Goal: Information Seeking & Learning: Check status

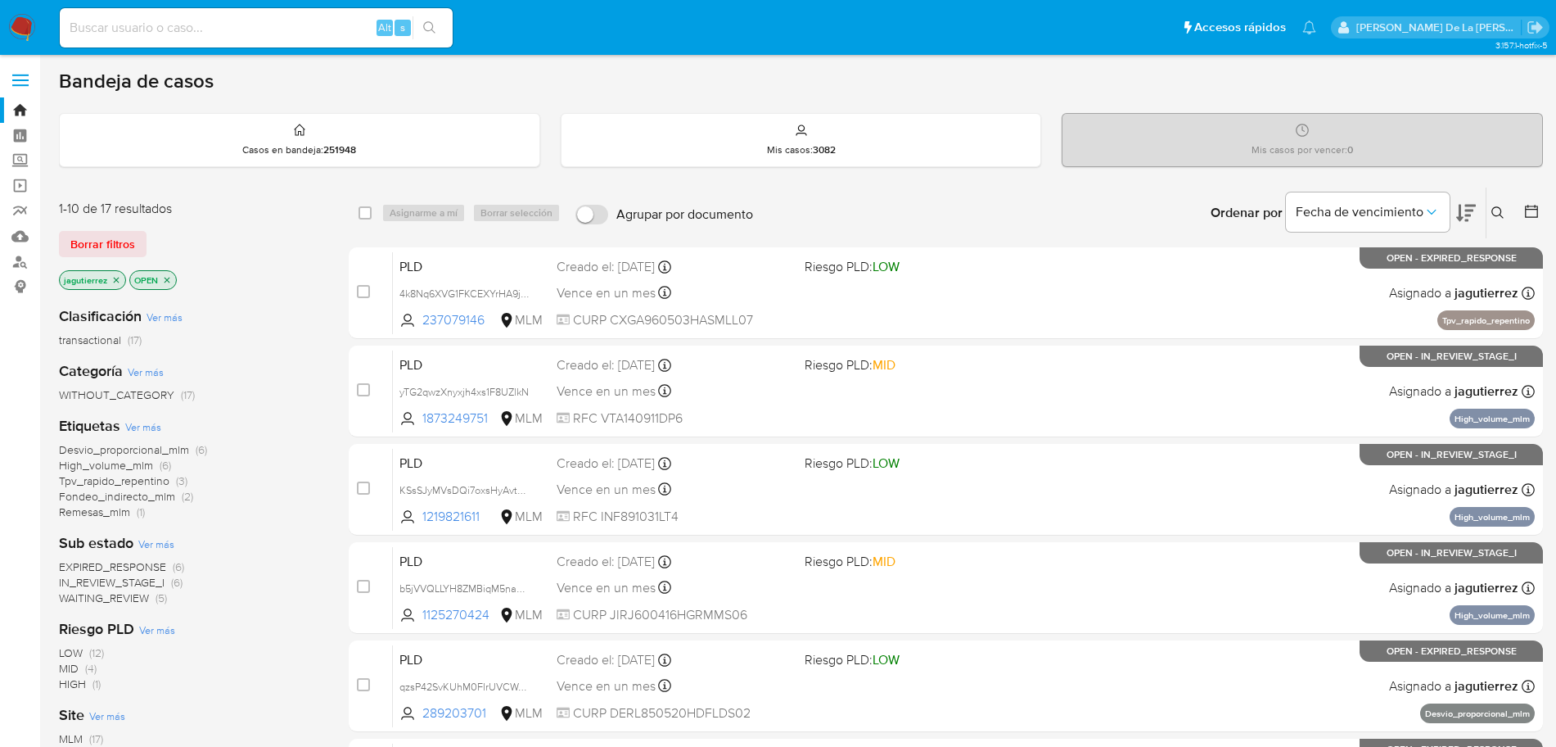
click at [152, 584] on span "IN_REVIEW_STAGE_I" at bounding box center [112, 582] width 106 height 16
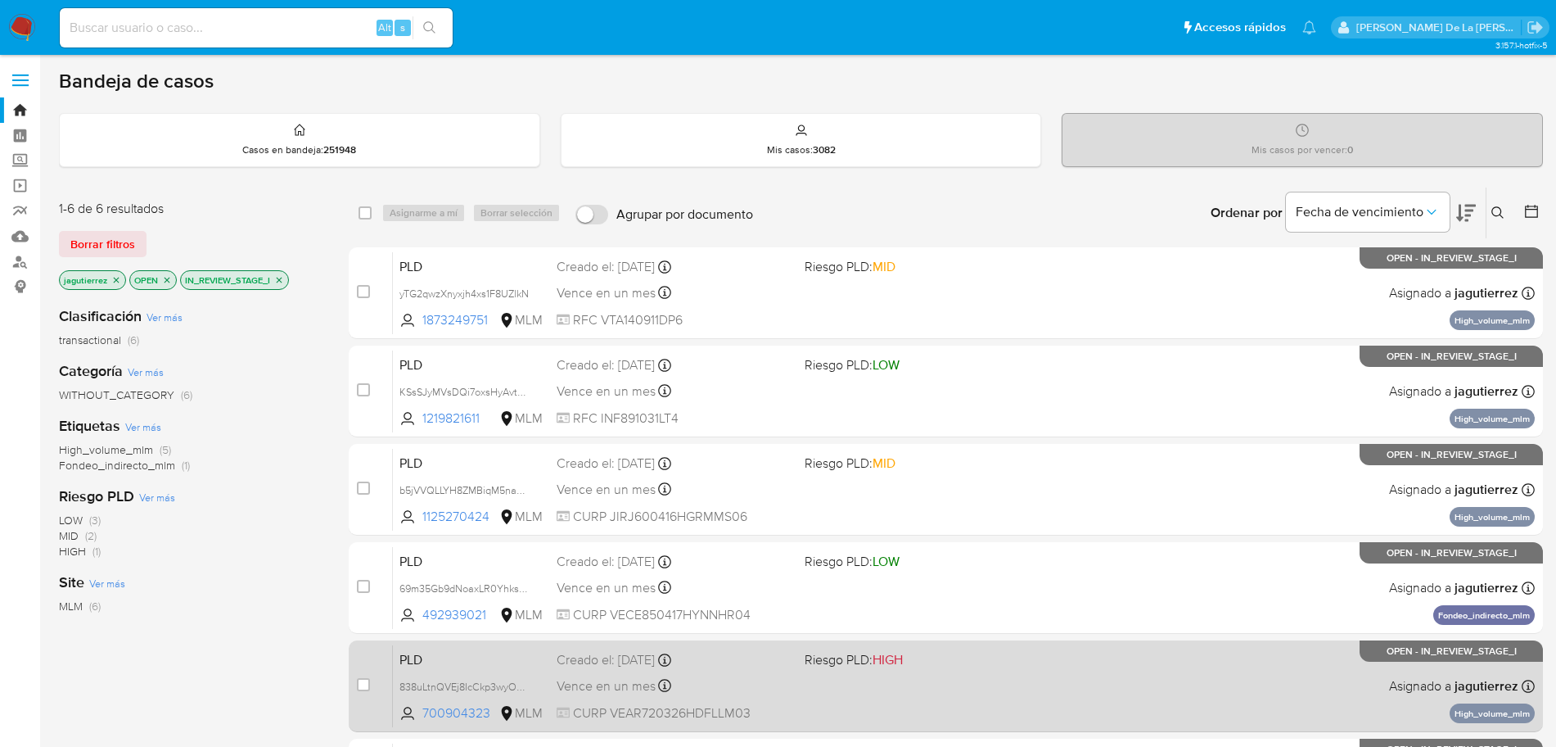
scroll to position [102, 0]
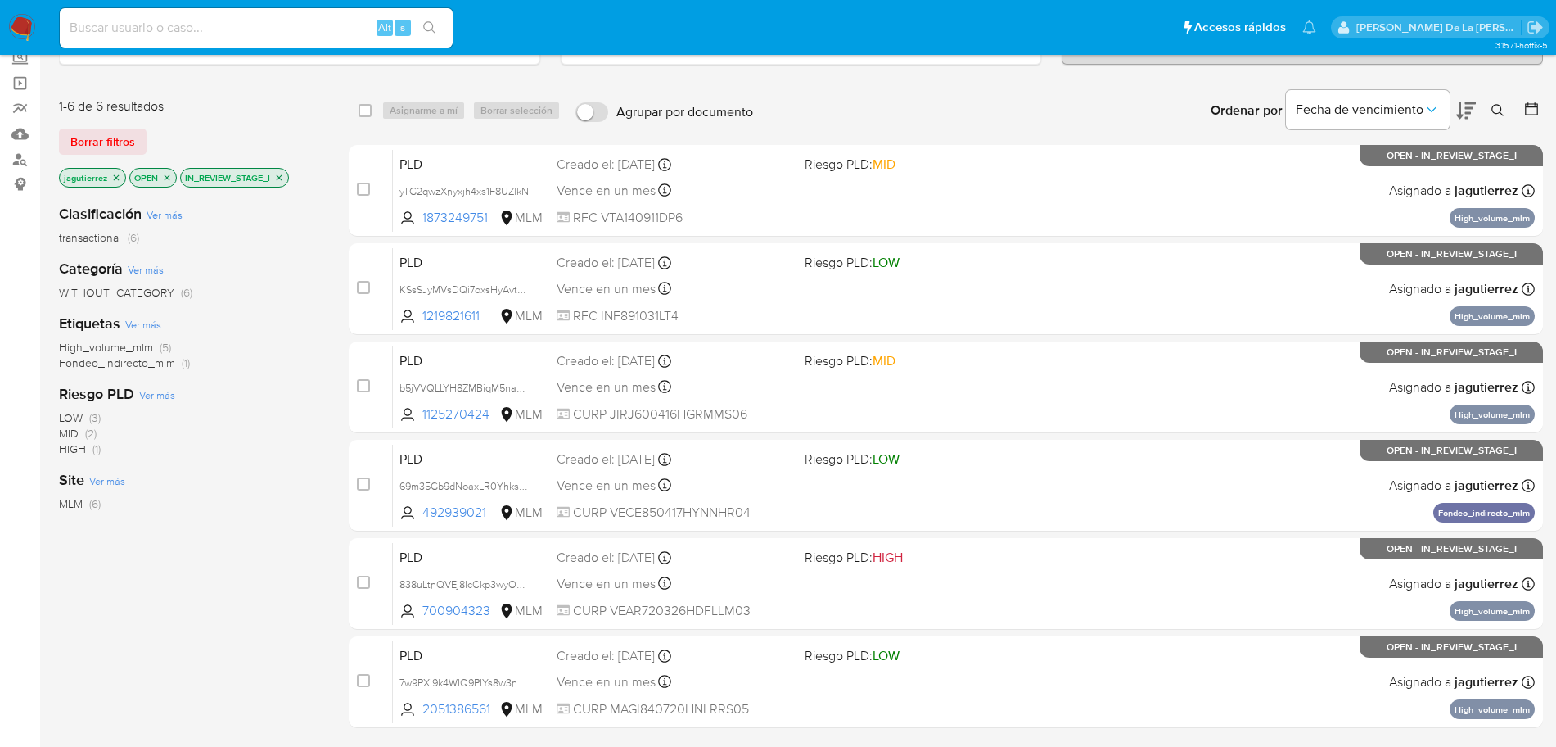
click at [27, 29] on img at bounding box center [22, 28] width 28 height 28
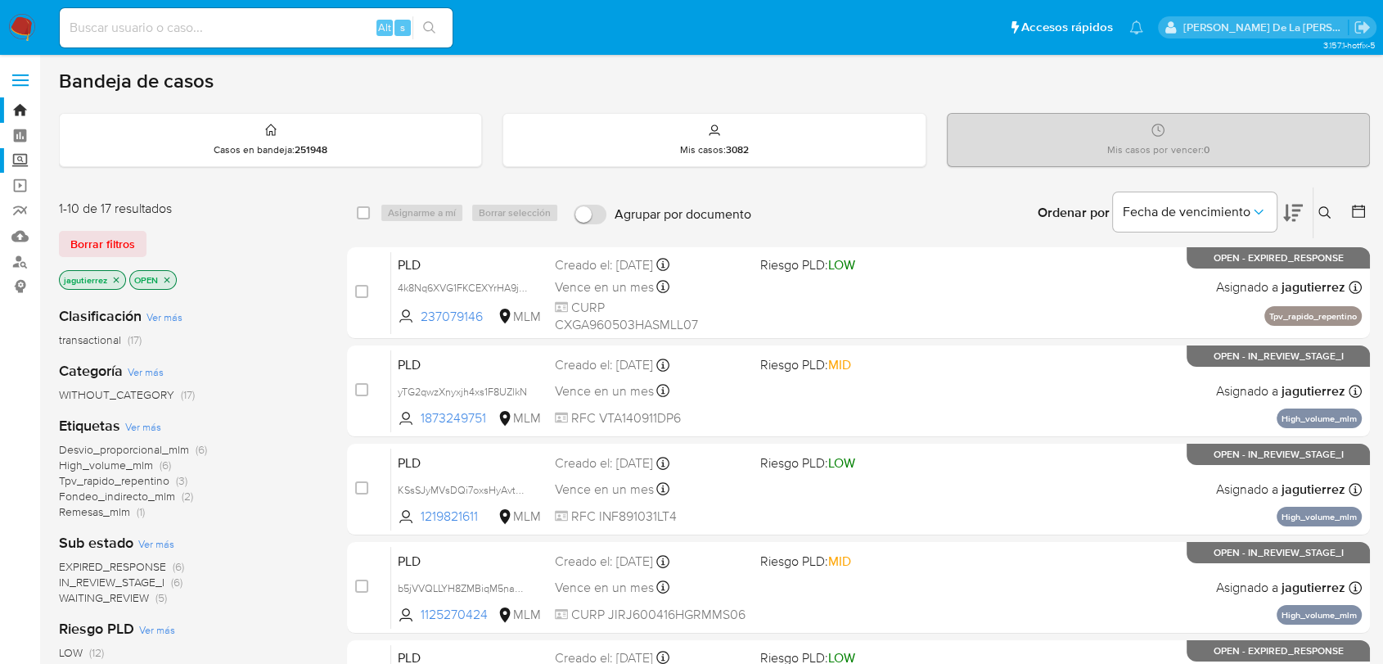
click at [16, 158] on label "Screening" at bounding box center [97, 160] width 195 height 25
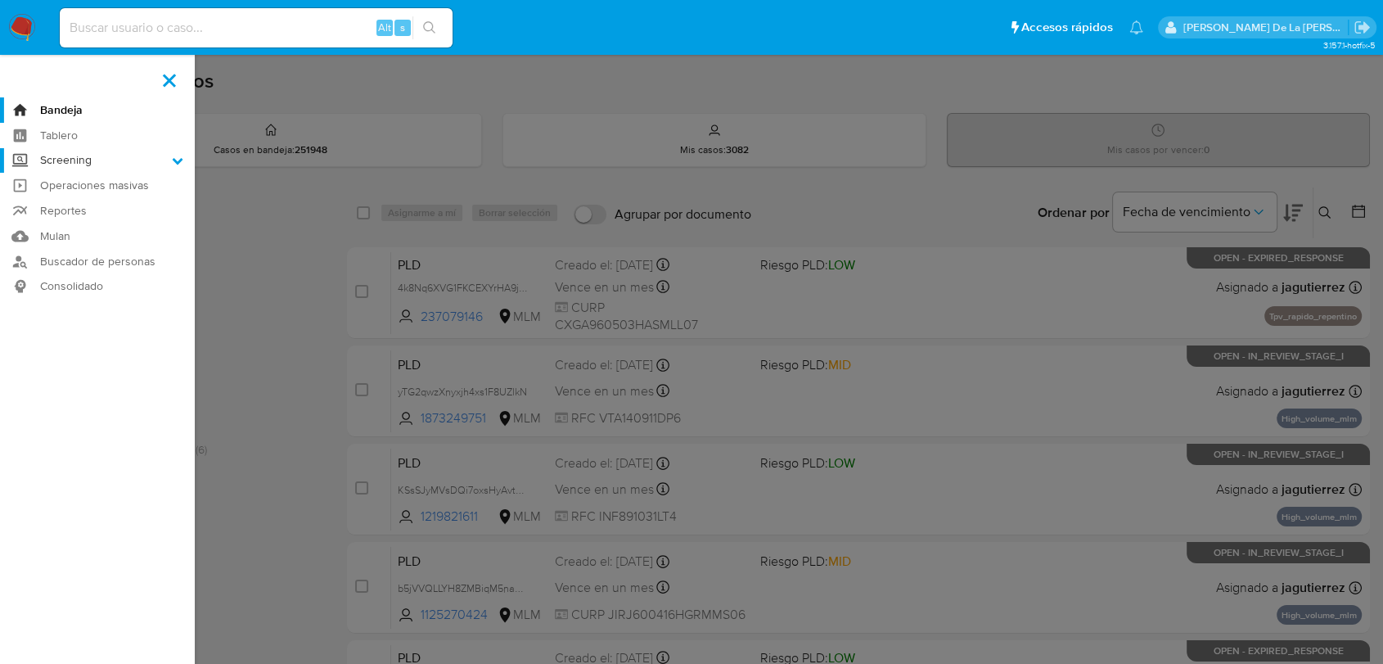
click at [0, 0] on input "Screening" at bounding box center [0, 0] width 0 height 0
click at [57, 228] on link "Herramientas" at bounding box center [97, 224] width 195 height 20
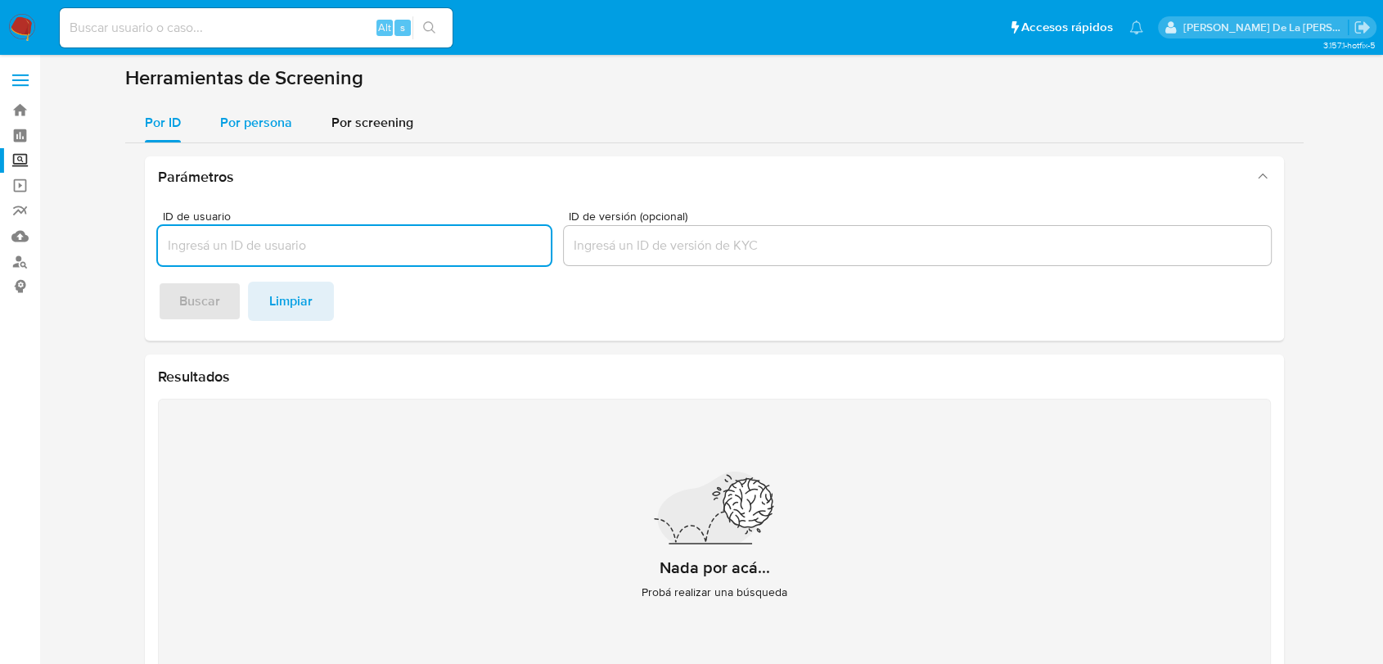
click at [268, 124] on span "Por persona" at bounding box center [256, 122] width 72 height 19
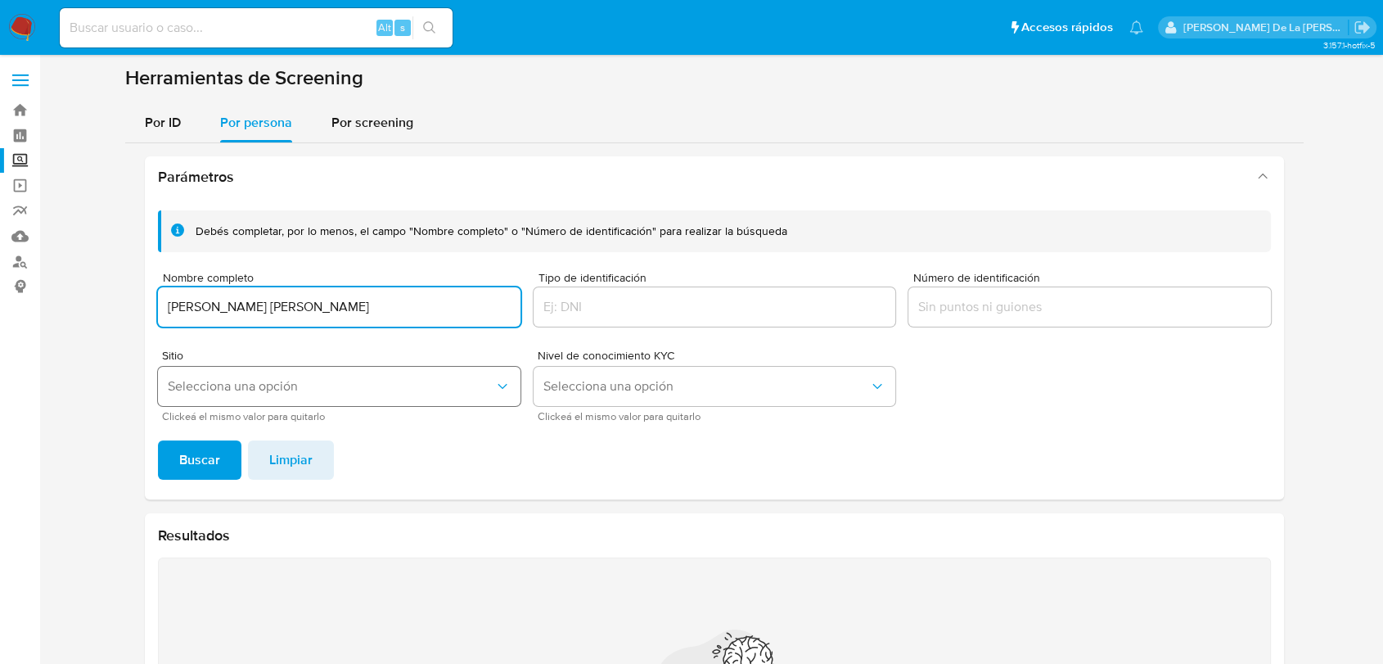
click at [255, 381] on span "Selecciona una opción" at bounding box center [331, 386] width 327 height 16
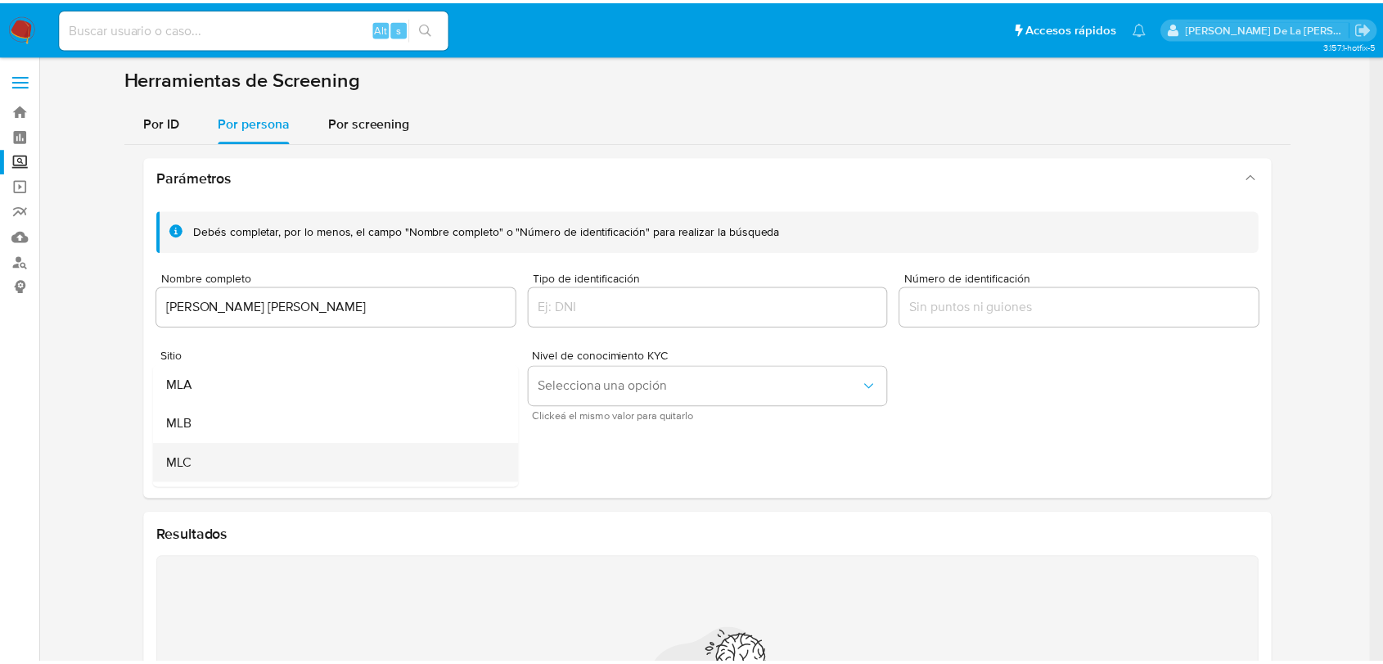
scroll to position [91, 0]
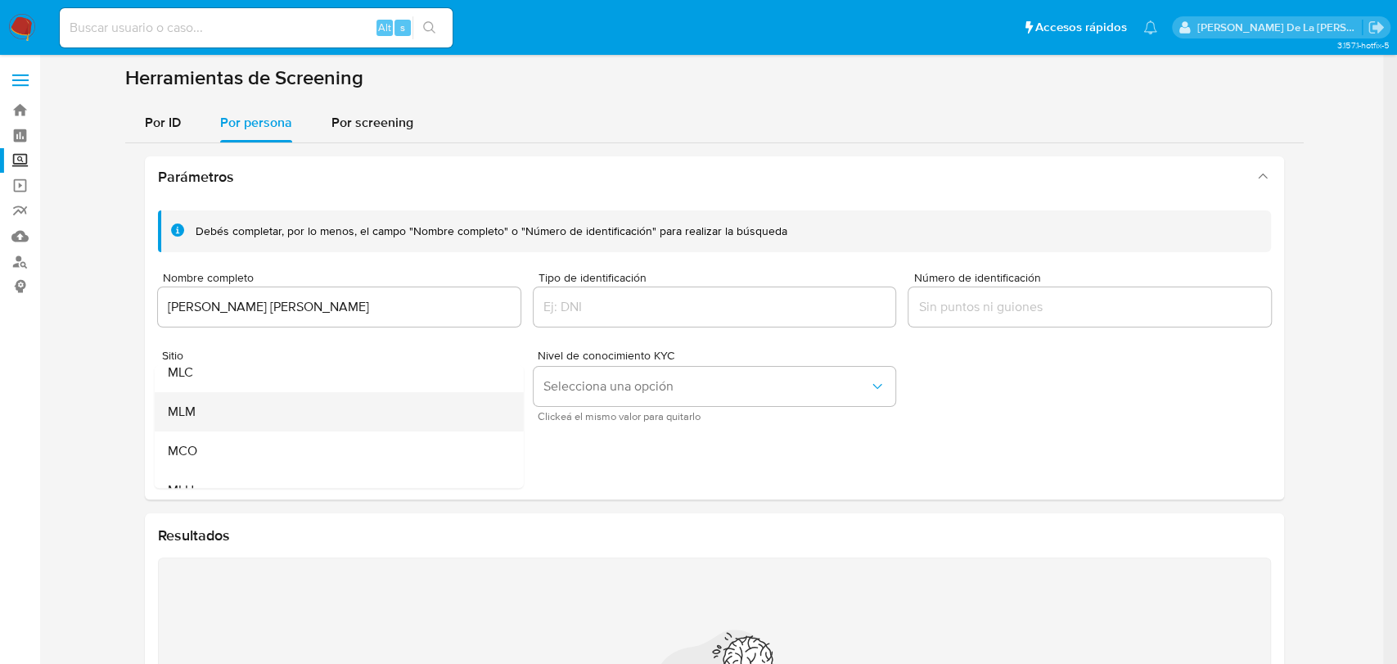
click at [240, 405] on div "MLM" at bounding box center [334, 411] width 333 height 39
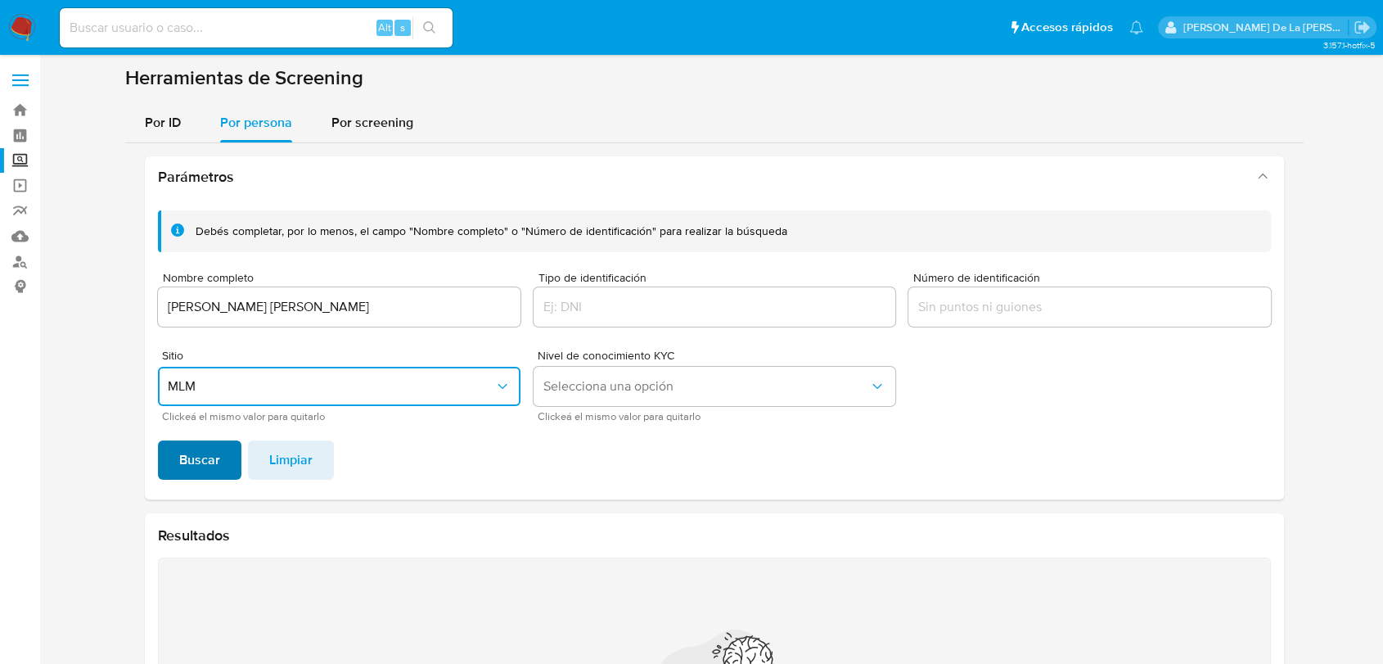
click at [180, 458] on span "Buscar" at bounding box center [199, 460] width 41 height 36
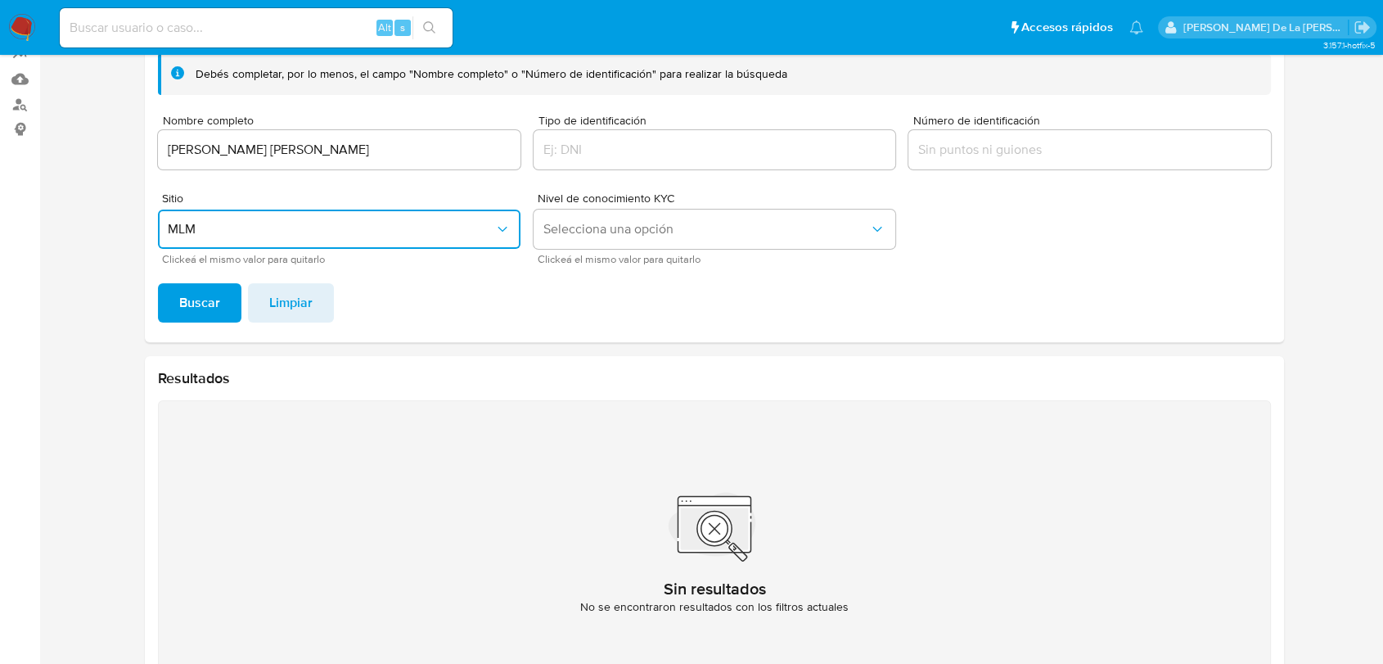
scroll to position [125, 0]
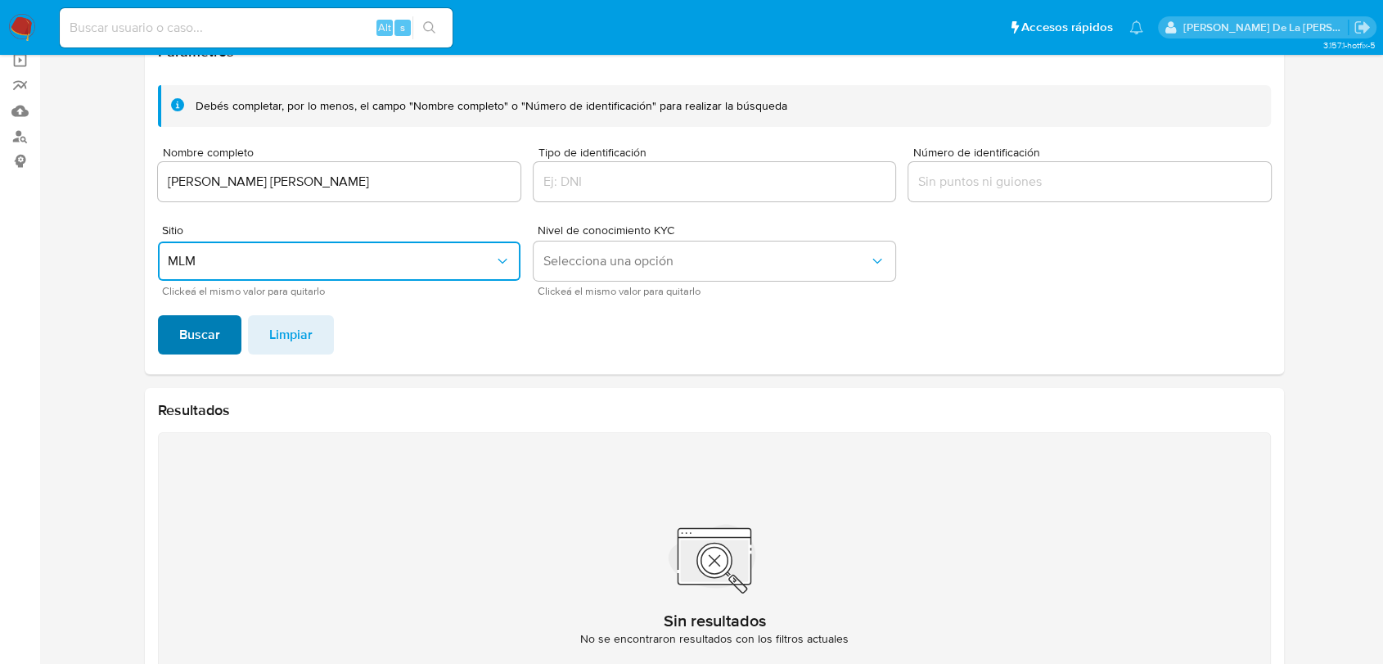
click at [202, 342] on span "Buscar" at bounding box center [199, 335] width 41 height 36
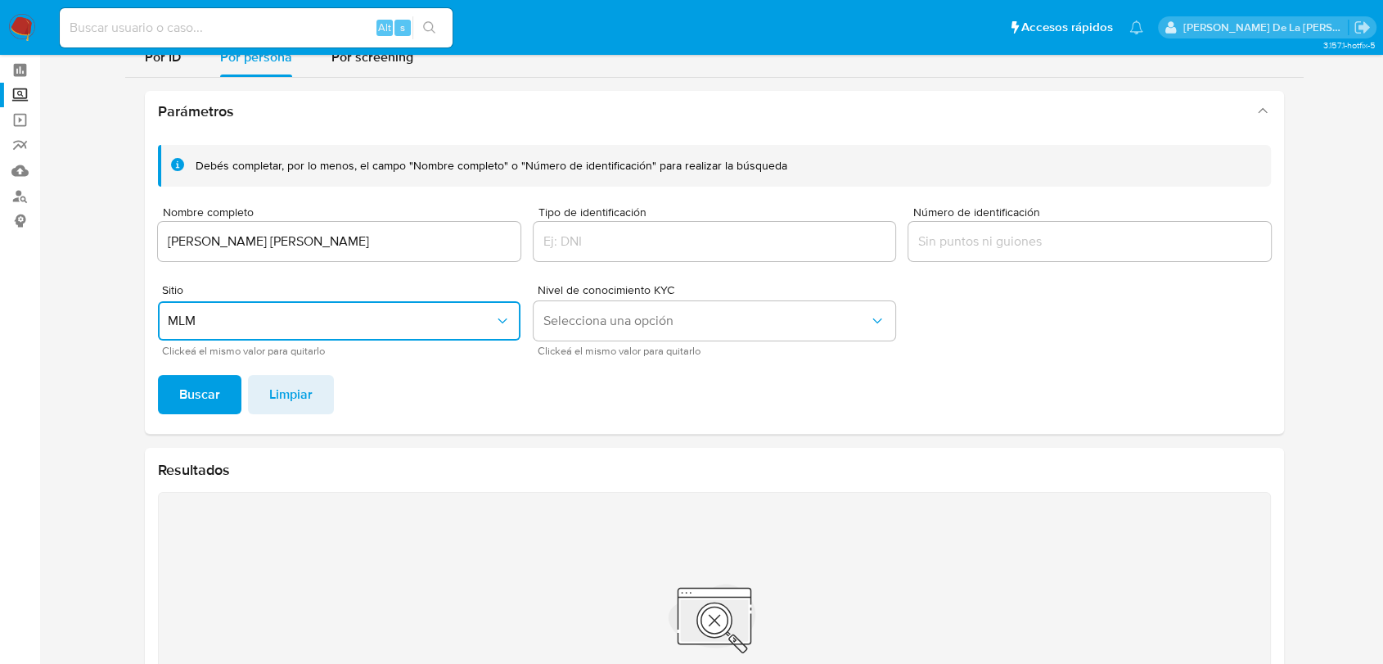
scroll to position [34, 0]
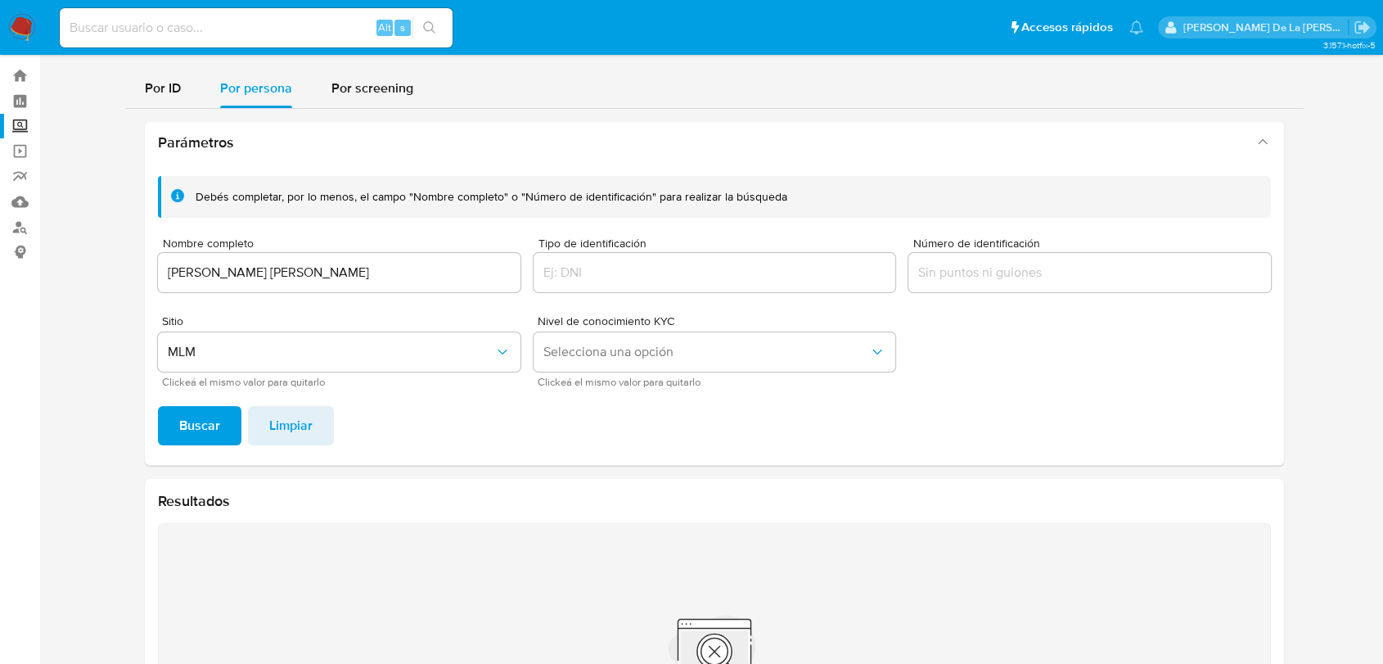
click at [250, 262] on input "MARIA DE LOURDES LEZAMA DE LOEN" at bounding box center [339, 272] width 363 height 21
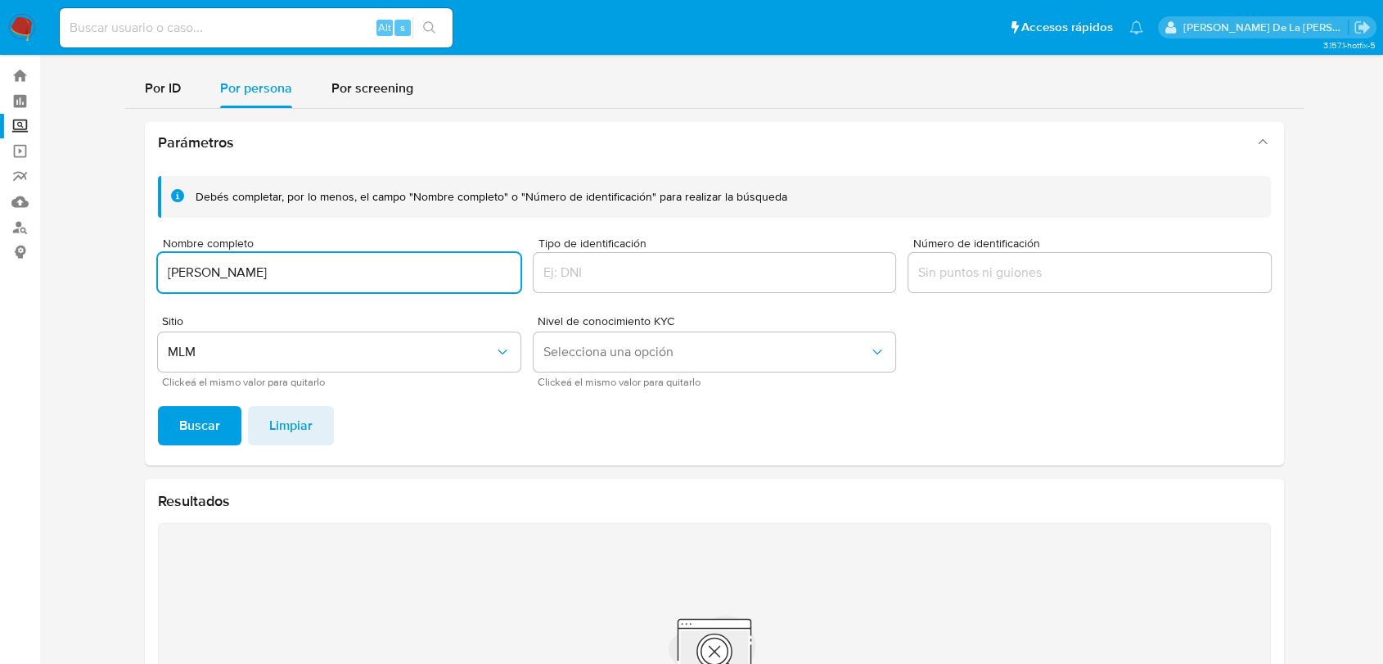
click at [208, 422] on span "Buscar" at bounding box center [199, 426] width 41 height 36
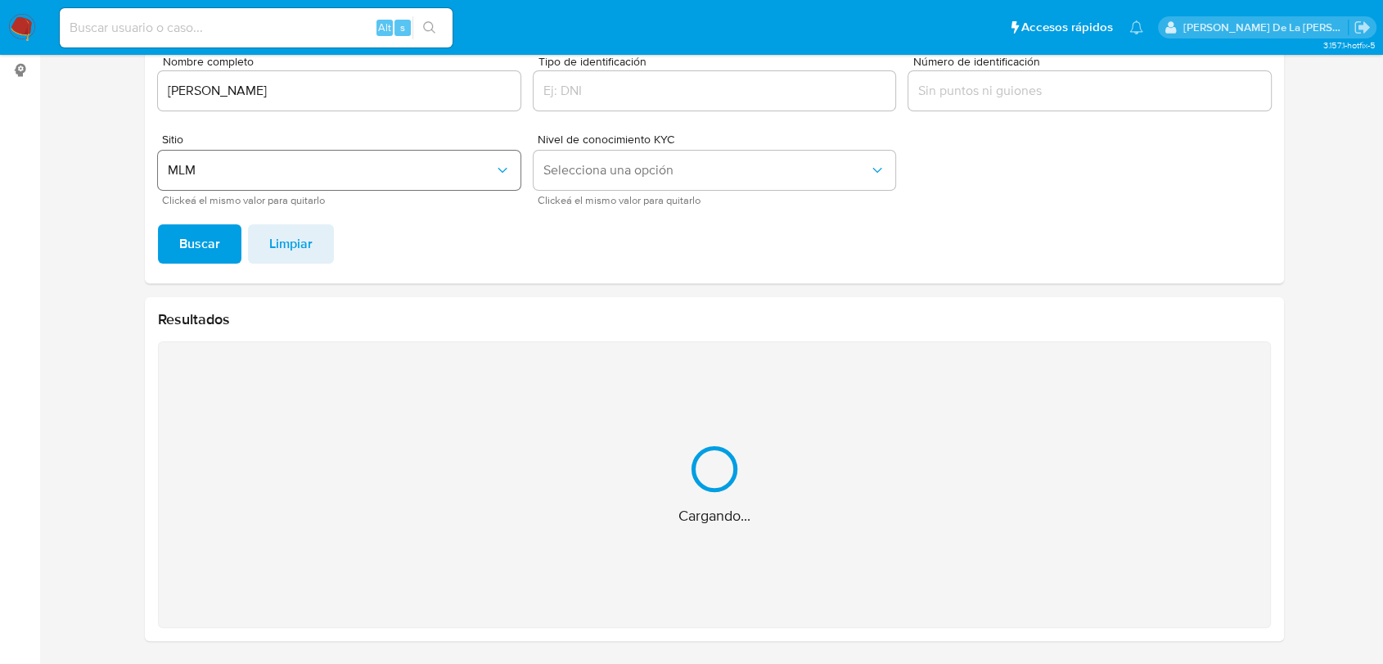
scroll to position [0, 0]
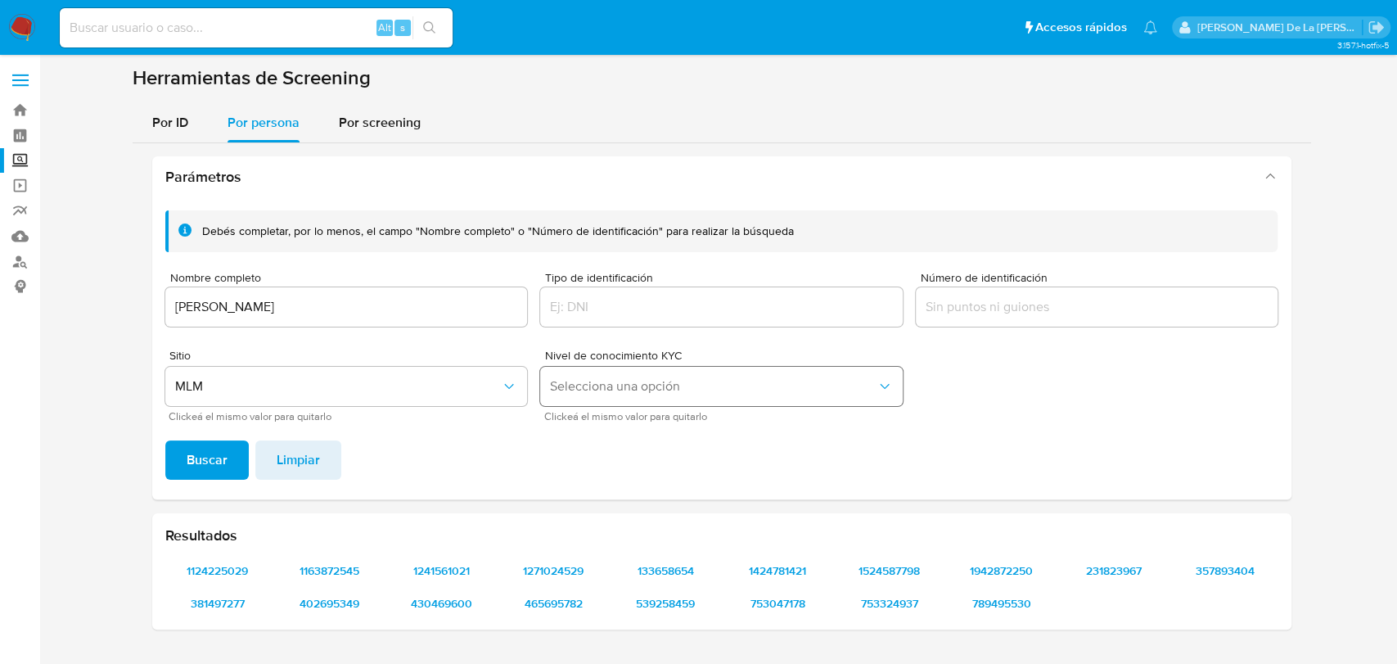
click at [677, 375] on button "Selecciona una opción" at bounding box center [721, 386] width 363 height 39
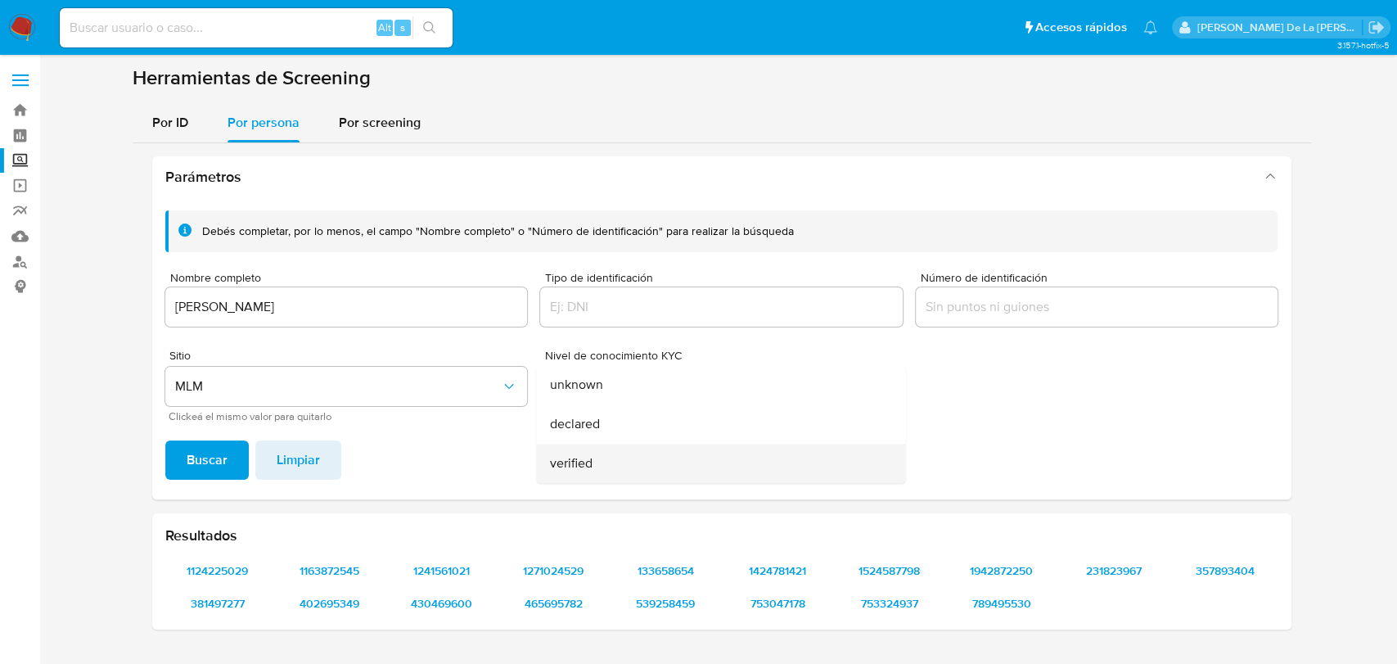
click at [616, 477] on div "verified" at bounding box center [716, 463] width 333 height 39
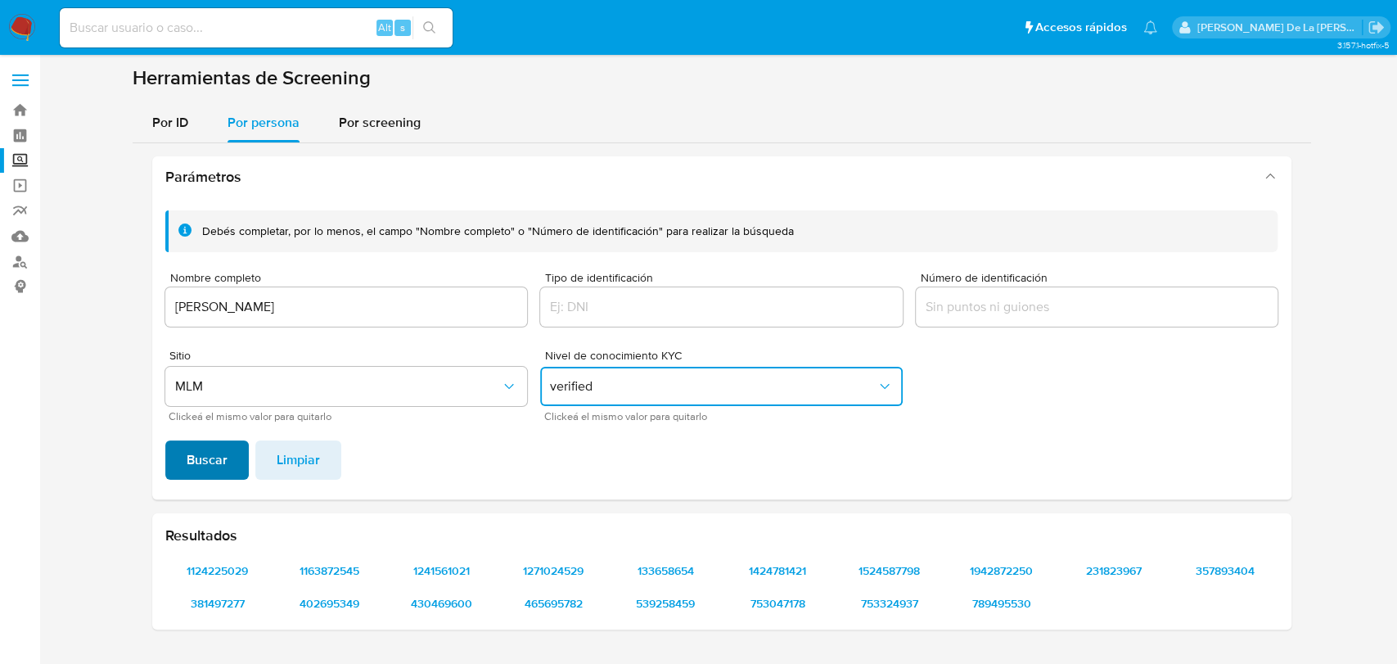
click at [202, 450] on span "Buscar" at bounding box center [207, 460] width 41 height 36
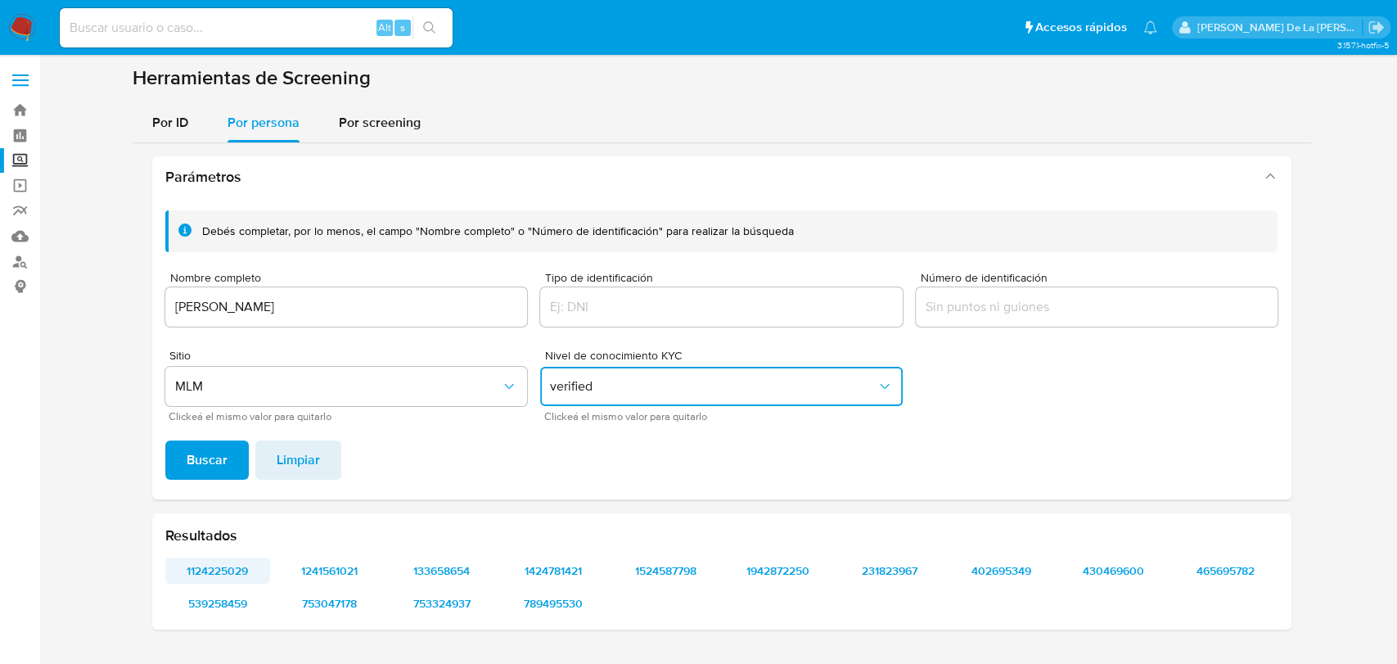
click at [230, 580] on span "1124225029" at bounding box center [218, 570] width 83 height 23
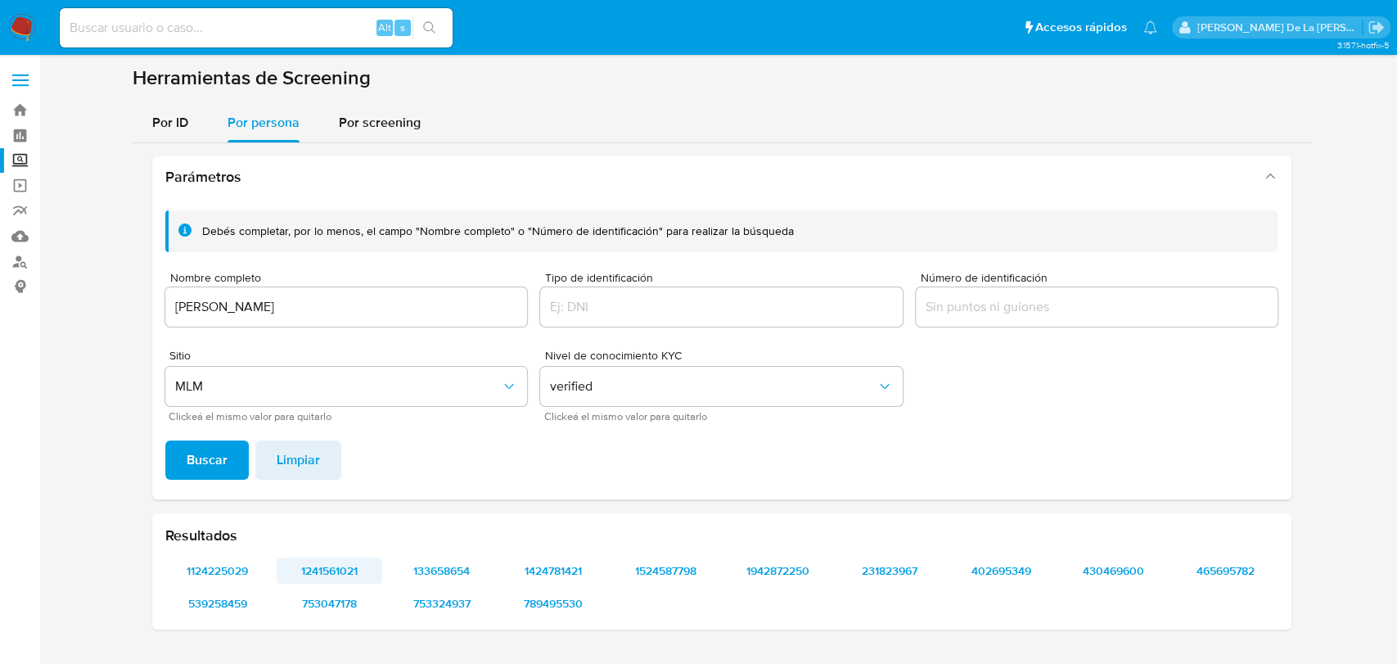
click at [334, 575] on span "1241561021" at bounding box center [329, 570] width 83 height 23
click at [322, 287] on div "JORGE JIMENEZ VAZQUEZ" at bounding box center [346, 306] width 363 height 39
drag, startPoint x: 322, startPoint y: 288, endPoint x: 320, endPoint y: 299, distance: 10.8
click at [321, 296] on div "JORGE JIMENEZ VAZQUEZ" at bounding box center [346, 306] width 363 height 39
click at [309, 309] on input "JORGE JIMENEZ VAZQUEZ" at bounding box center [346, 306] width 363 height 21
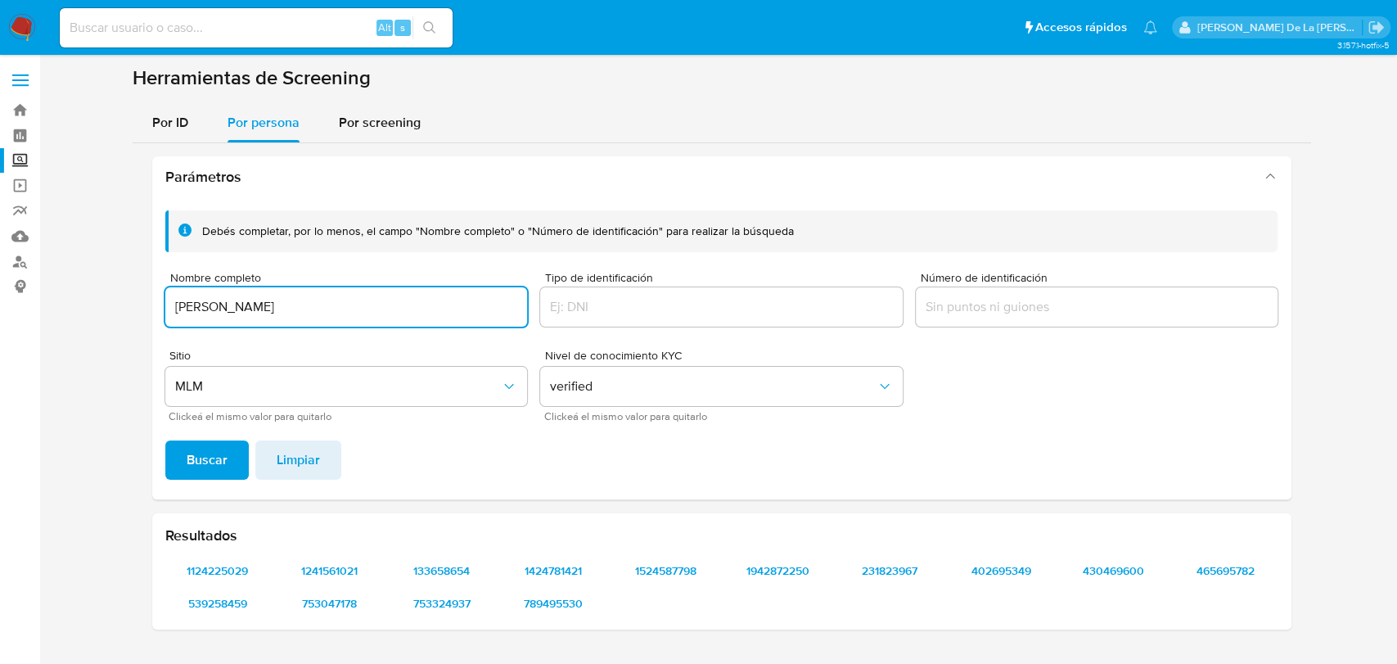
click at [309, 309] on input "JORGE JIMENEZ VAZQUEZ" at bounding box center [346, 306] width 363 height 21
click at [219, 446] on span "Buscar" at bounding box center [207, 460] width 41 height 36
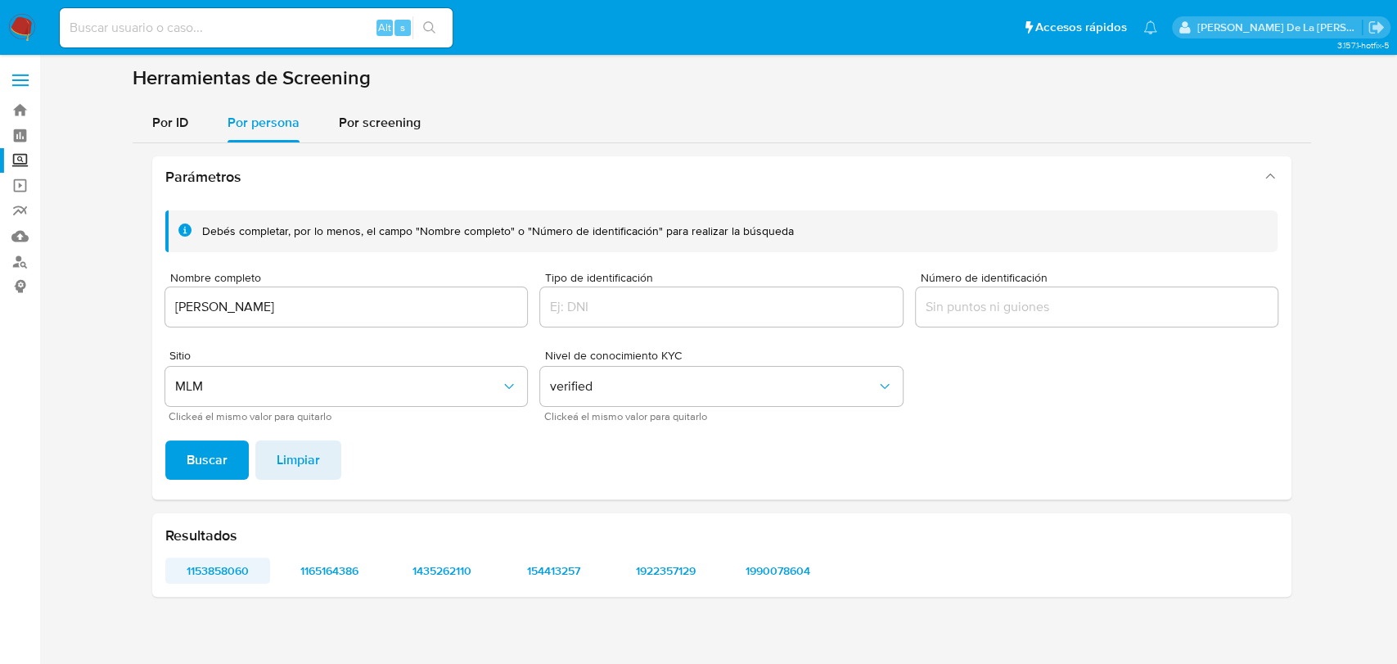
click at [212, 571] on span "1153858060" at bounding box center [218, 570] width 83 height 23
click at [331, 581] on span "1165164386" at bounding box center [329, 570] width 83 height 23
click at [420, 574] on span "1435262110" at bounding box center [441, 570] width 83 height 23
drag, startPoint x: 405, startPoint y: 310, endPoint x: -149, endPoint y: 316, distance: 554.2
click at [0, 316] on html "Pausado Ver notificaciones Alt s Accesos rápidos Presiona las siguientes teclas…" at bounding box center [698, 332] width 1397 height 664
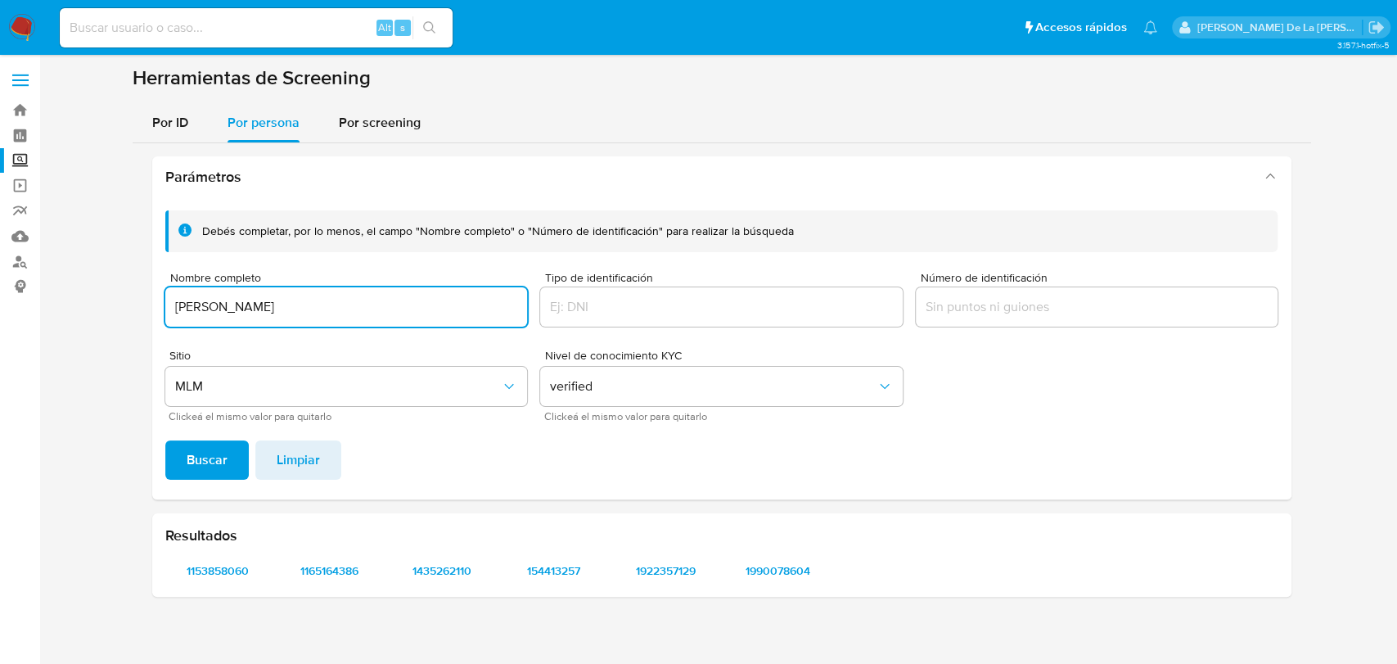
click at [165, 440] on button "Buscar" at bounding box center [206, 459] width 83 height 39
click at [203, 569] on span "588864697" at bounding box center [218, 570] width 83 height 23
drag, startPoint x: 426, startPoint y: 314, endPoint x: -1, endPoint y: 310, distance: 426.5
click at [0, 310] on html "Pausado Ver notificaciones Alt s Accesos rápidos Presiona las siguientes teclas…" at bounding box center [698, 332] width 1397 height 664
click at [210, 467] on span "Buscar" at bounding box center [207, 460] width 41 height 36
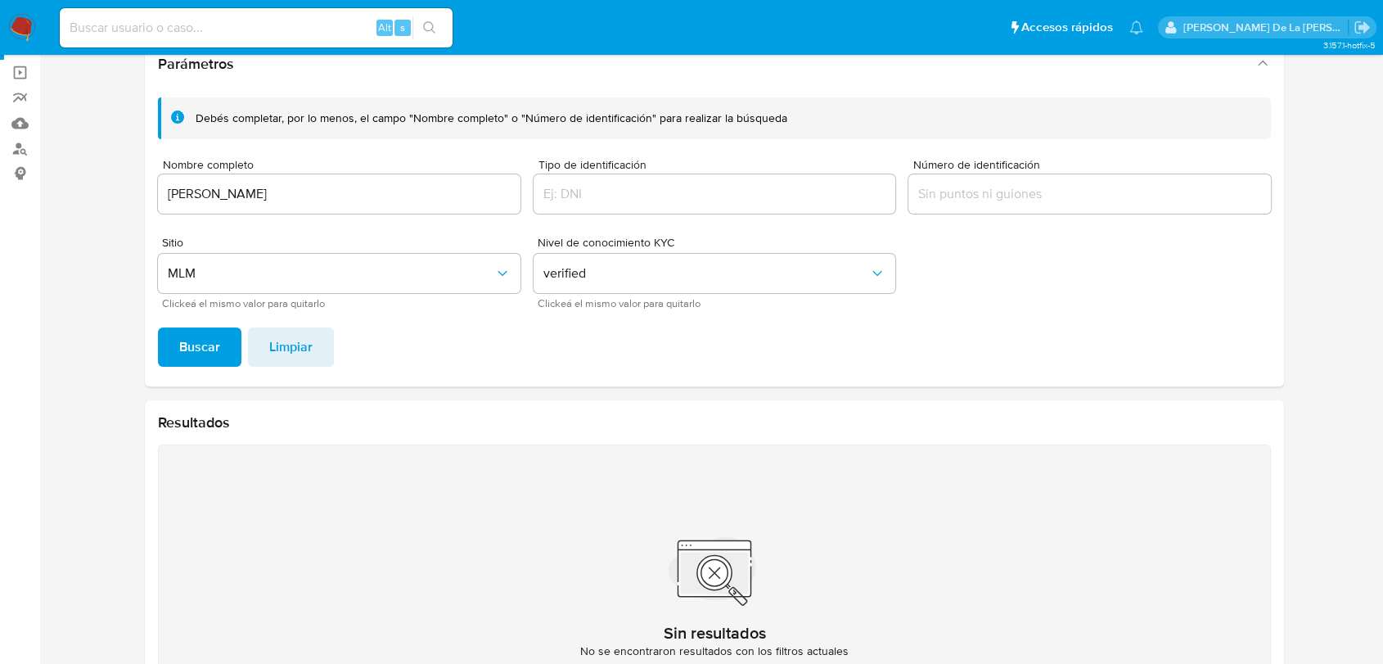
scroll to position [34, 0]
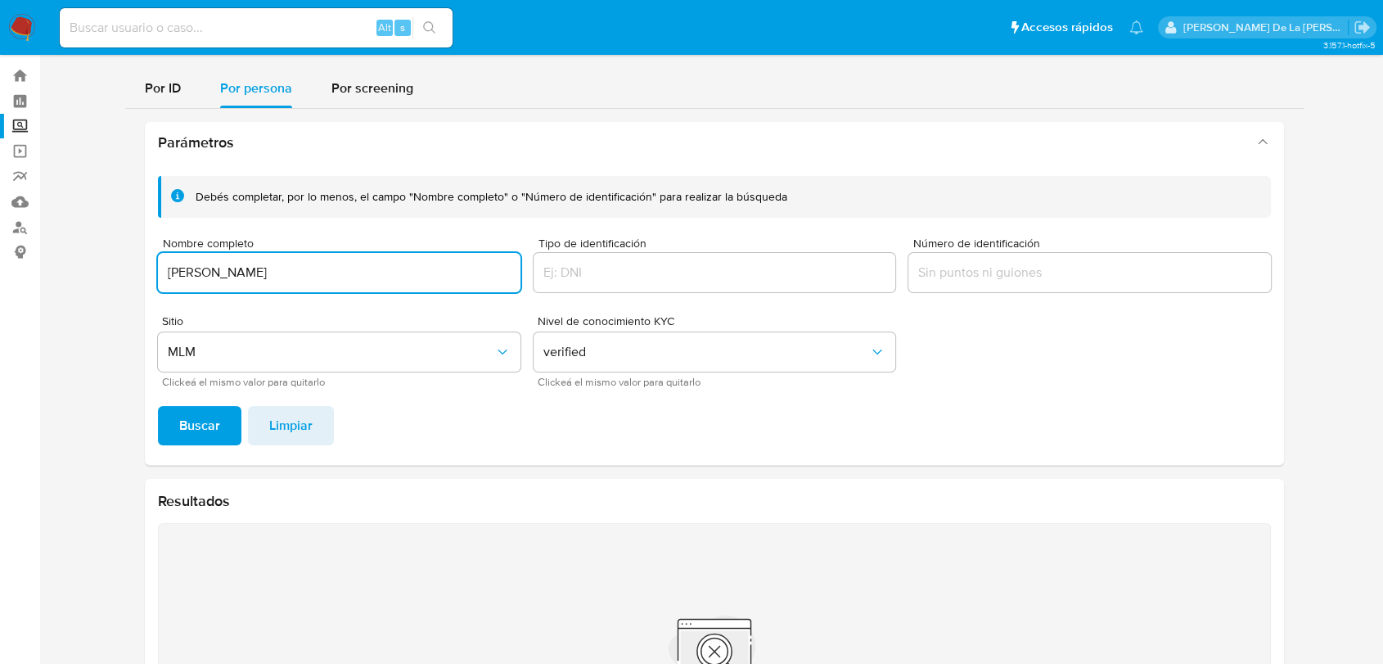
drag, startPoint x: 282, startPoint y: 259, endPoint x: 16, endPoint y: 264, distance: 265.3
click at [20, 264] on section "Bandeja Tablero Screening Búsqueda en Listas Watchlist Herramientas Operaciones…" at bounding box center [691, 406] width 1383 height 881
type input "IVAN VICTORIA HUITRON"
click at [175, 425] on button "Buscar" at bounding box center [199, 425] width 83 height 39
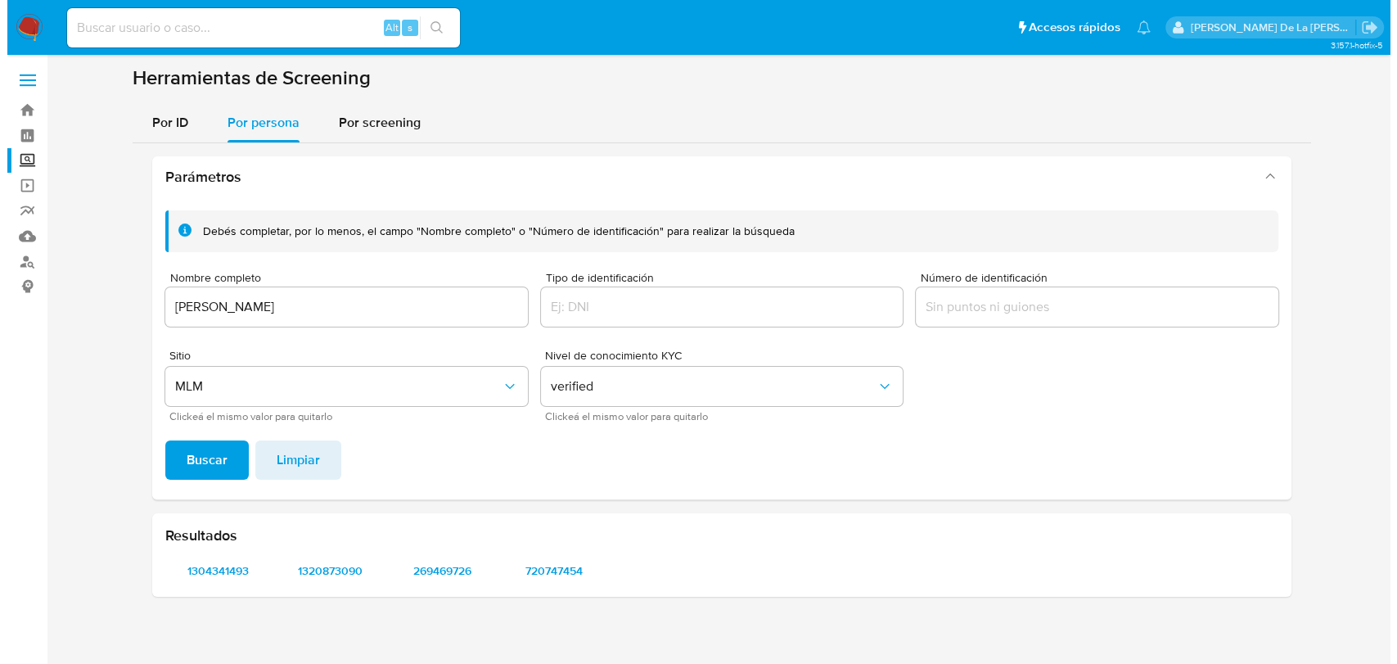
scroll to position [0, 0]
click at [208, 569] on span "1304341493" at bounding box center [218, 570] width 83 height 23
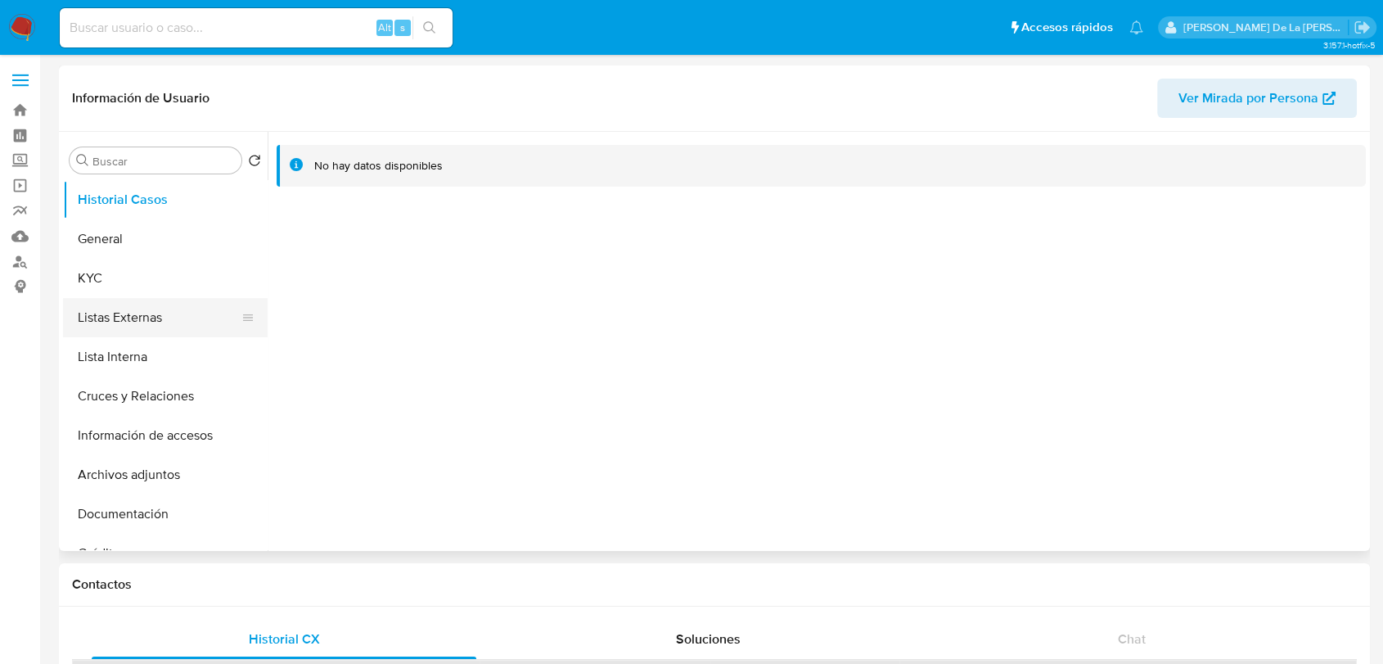
select select "10"
click at [165, 282] on button "KYC" at bounding box center [159, 278] width 192 height 39
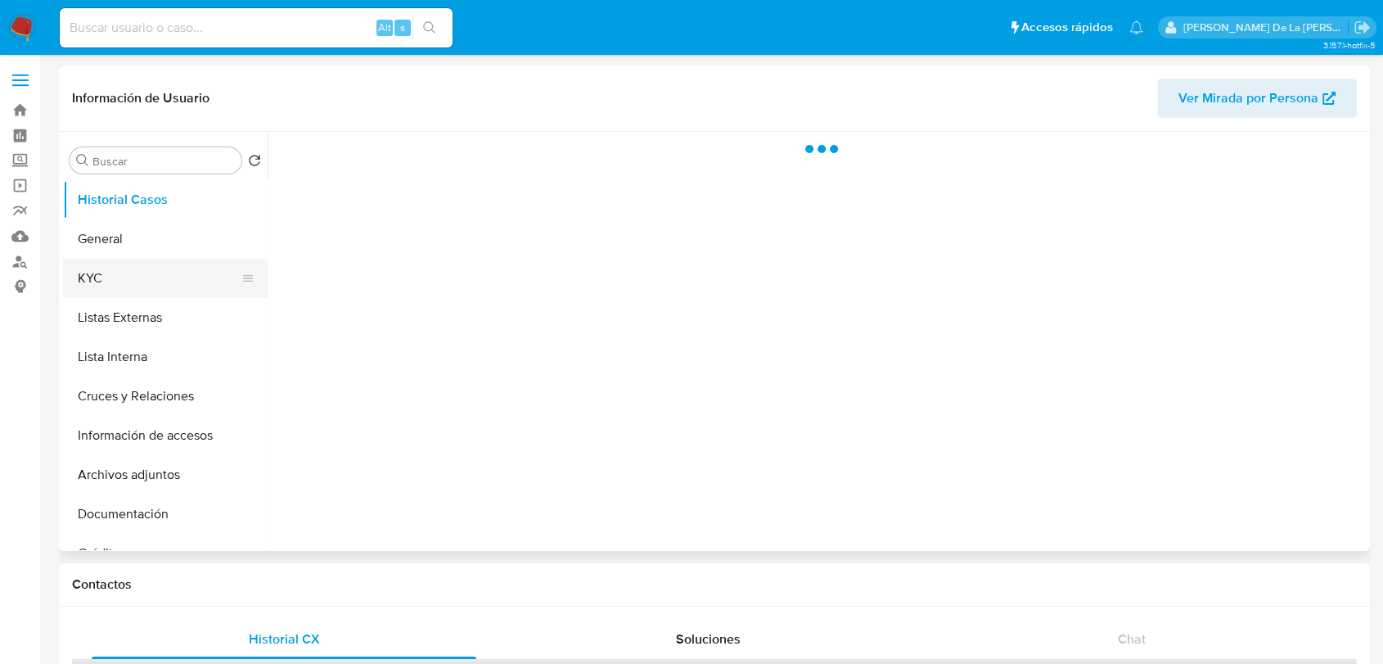
click at [127, 282] on button "KYC" at bounding box center [159, 278] width 192 height 39
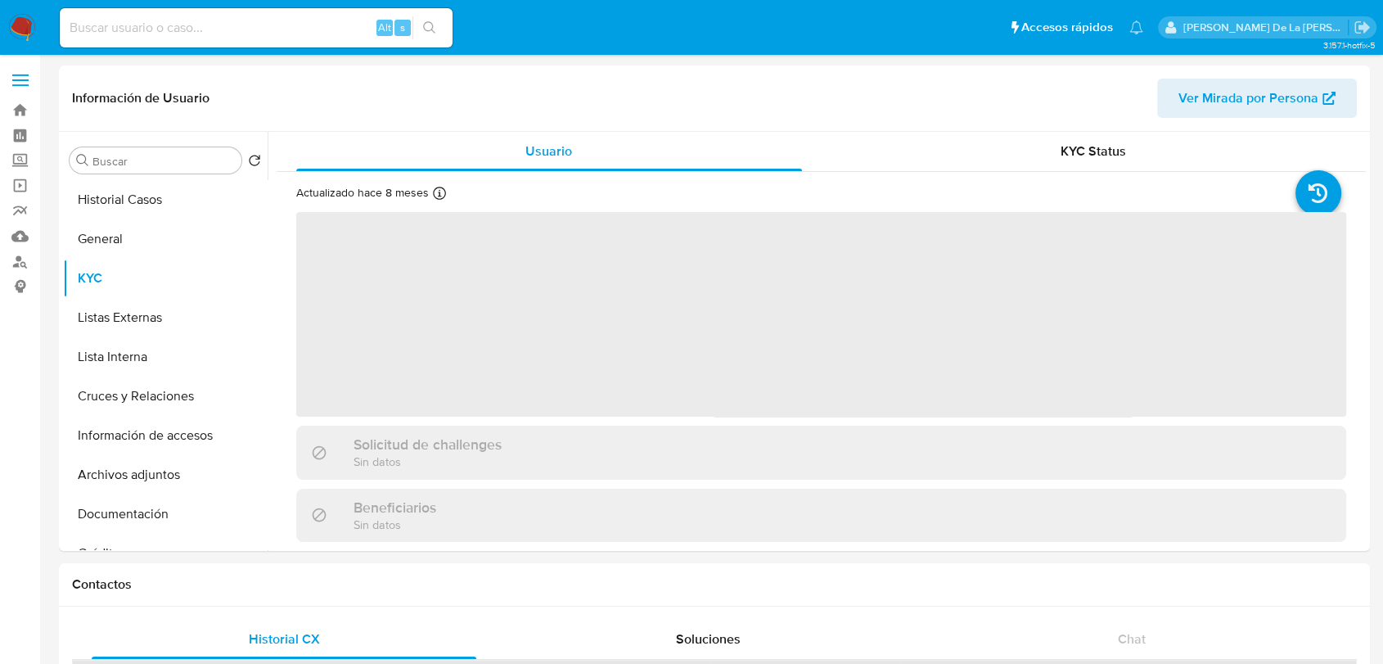
select select "10"
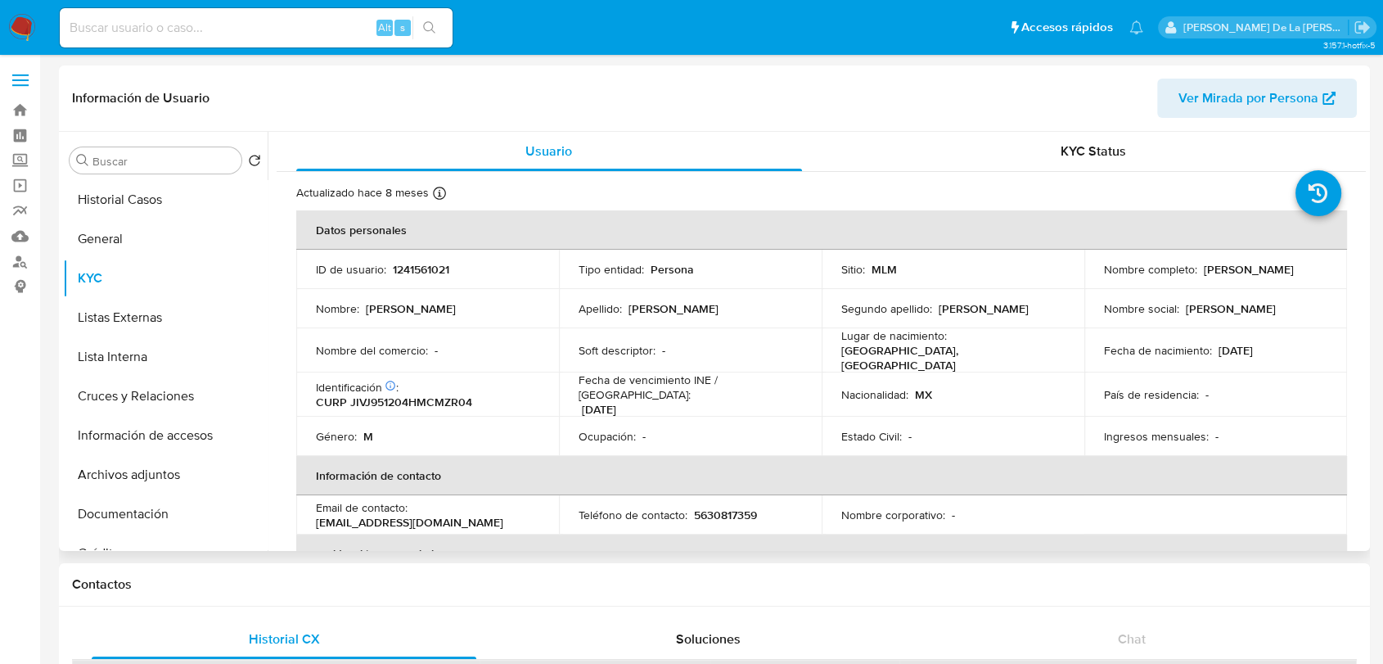
click at [422, 269] on p "1241561021" at bounding box center [421, 269] width 56 height 15
copy p "1241561021"
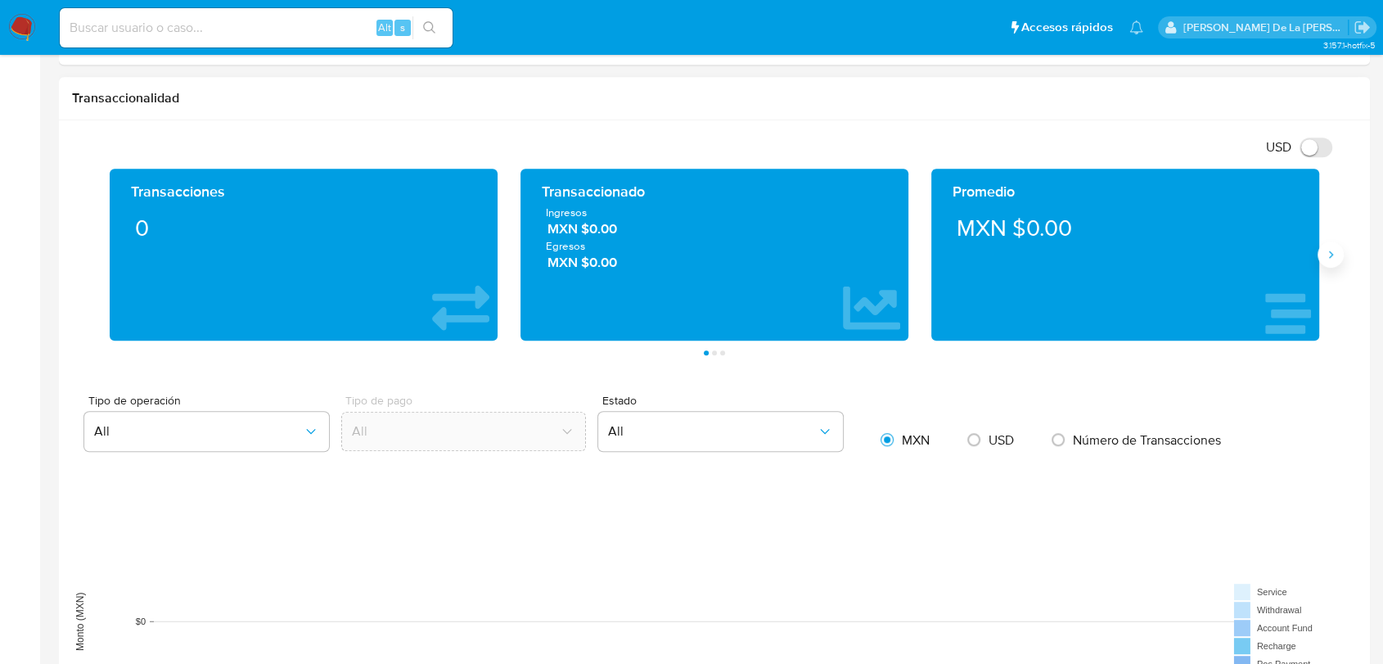
click at [1339, 249] on button "Siguiente" at bounding box center [1331, 254] width 26 height 26
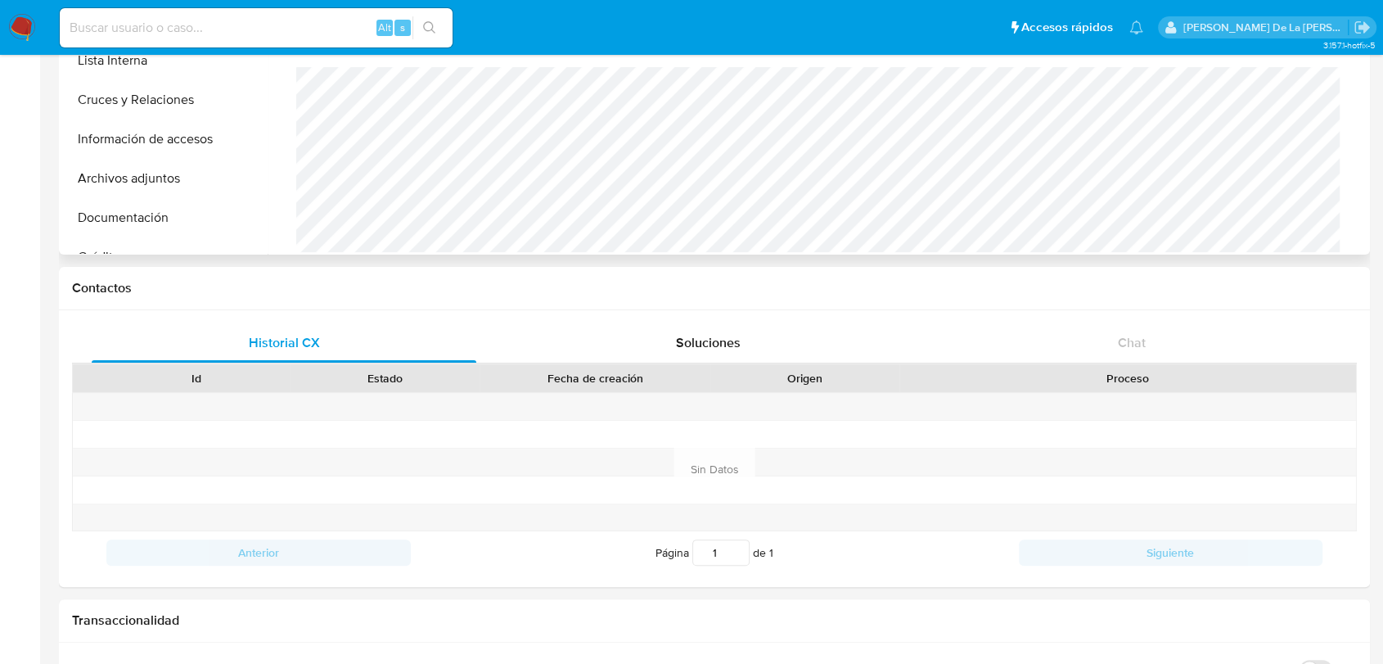
scroll to position [91, 0]
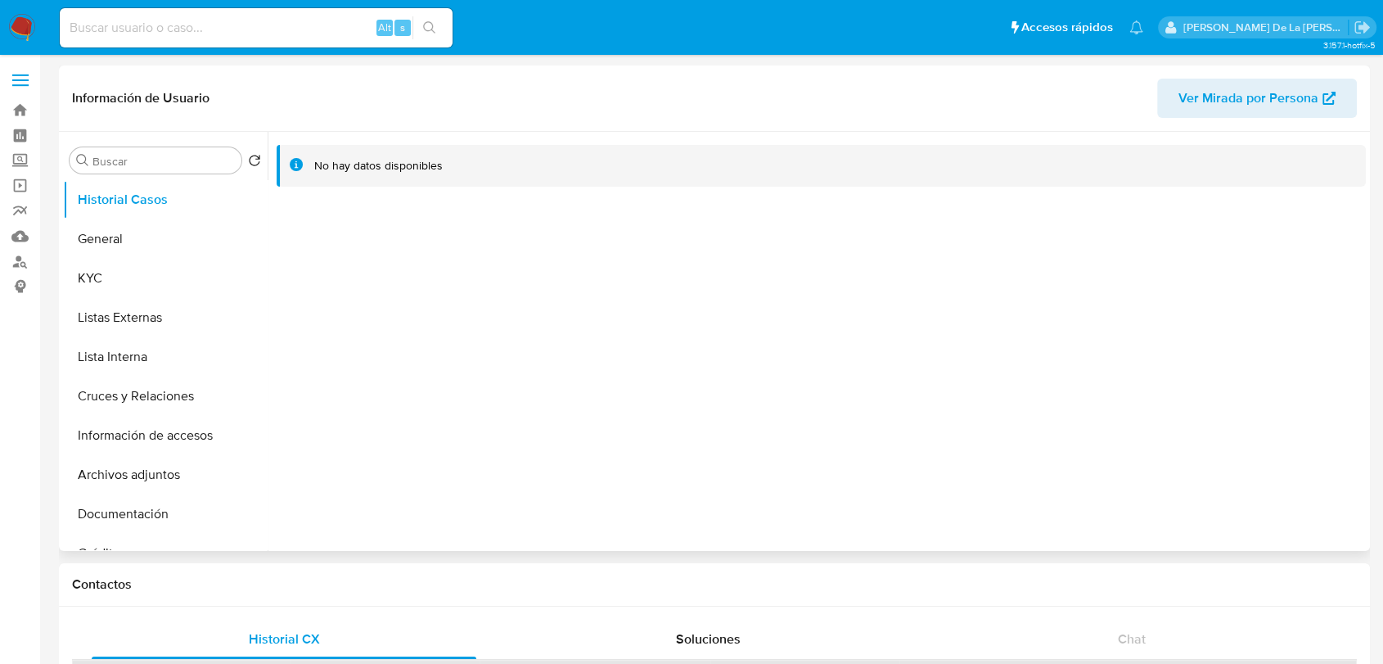
select select "10"
click at [147, 300] on button "Listas Externas" at bounding box center [159, 317] width 192 height 39
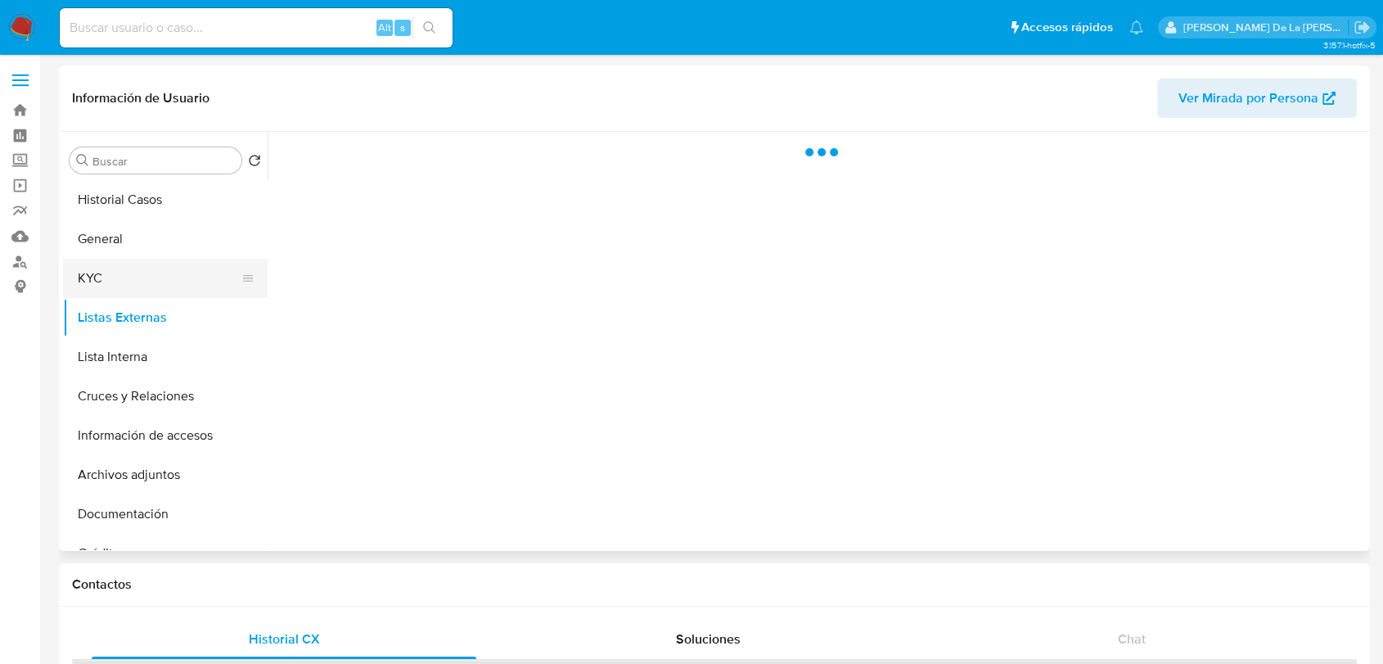
click at [149, 275] on button "KYC" at bounding box center [159, 278] width 192 height 39
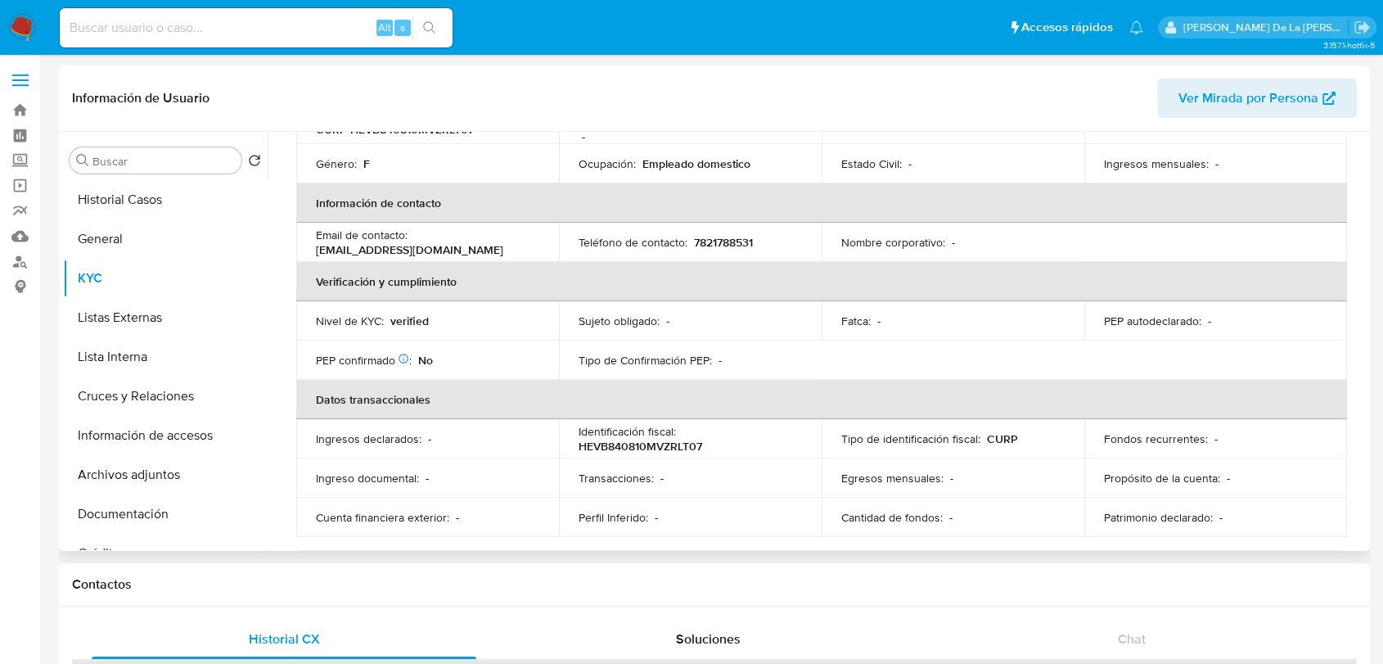
scroll to position [182, 0]
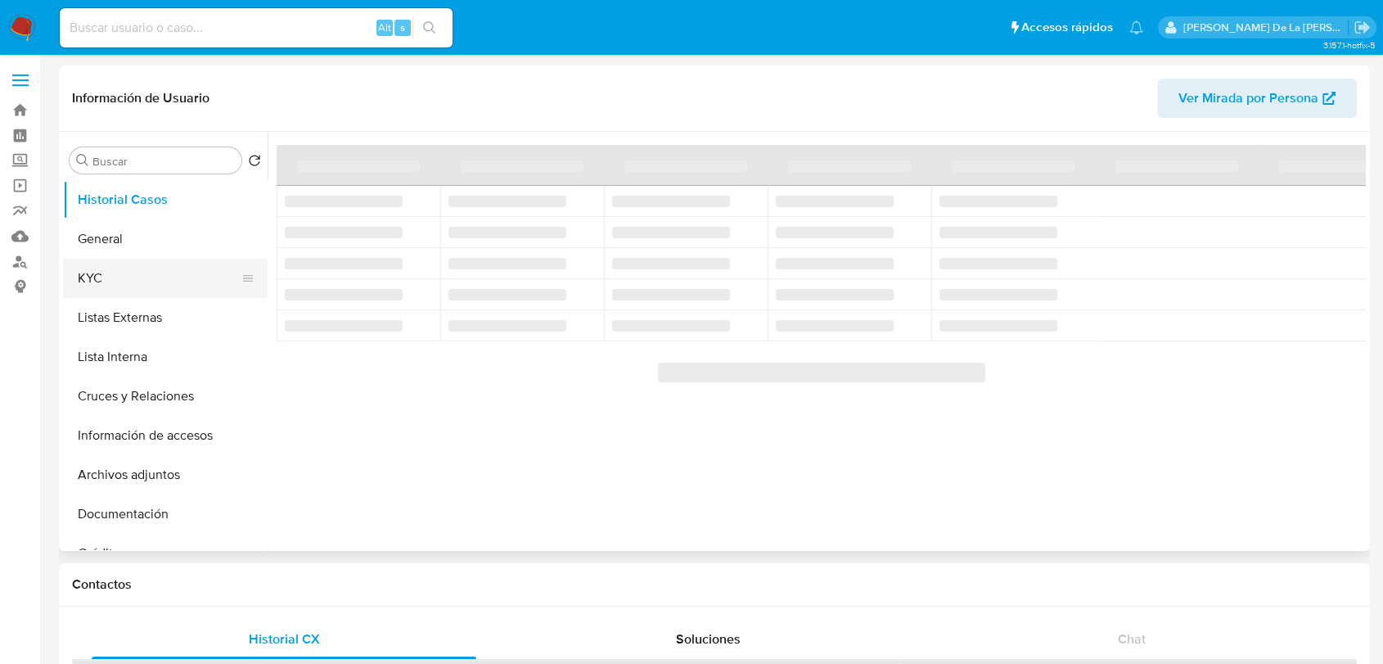
click at [156, 269] on button "KYC" at bounding box center [159, 278] width 192 height 39
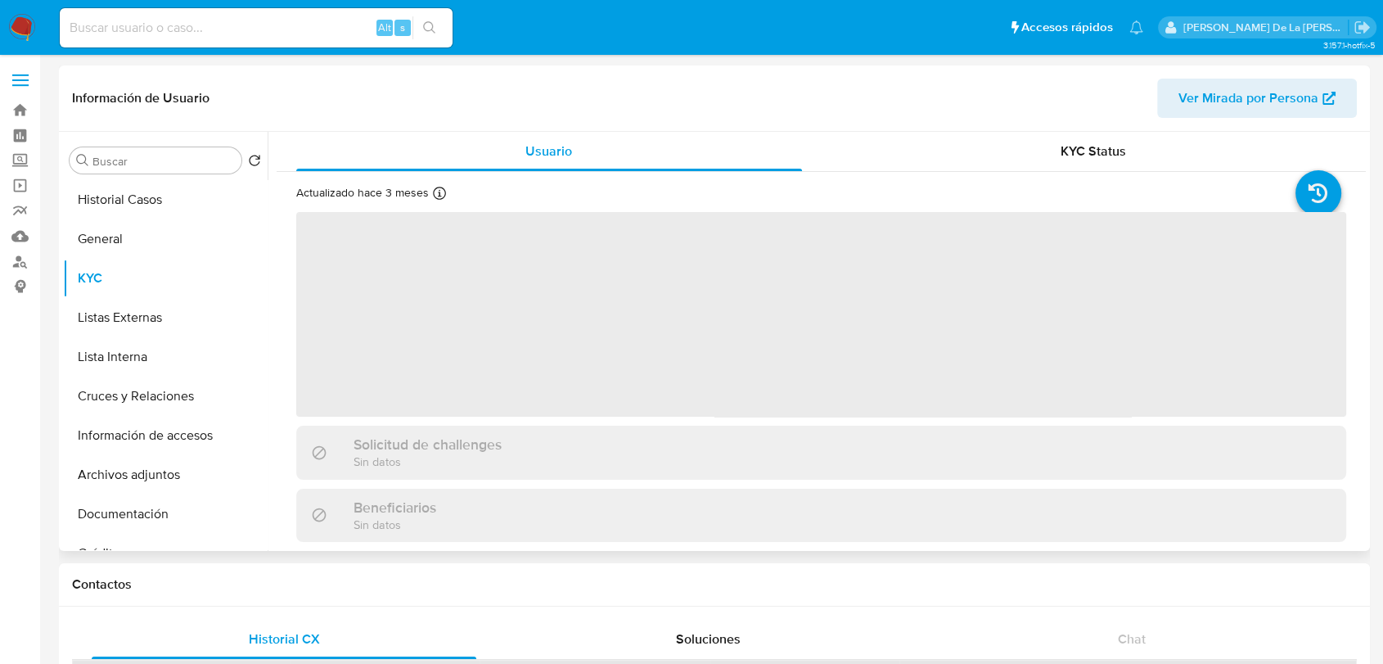
select select "10"
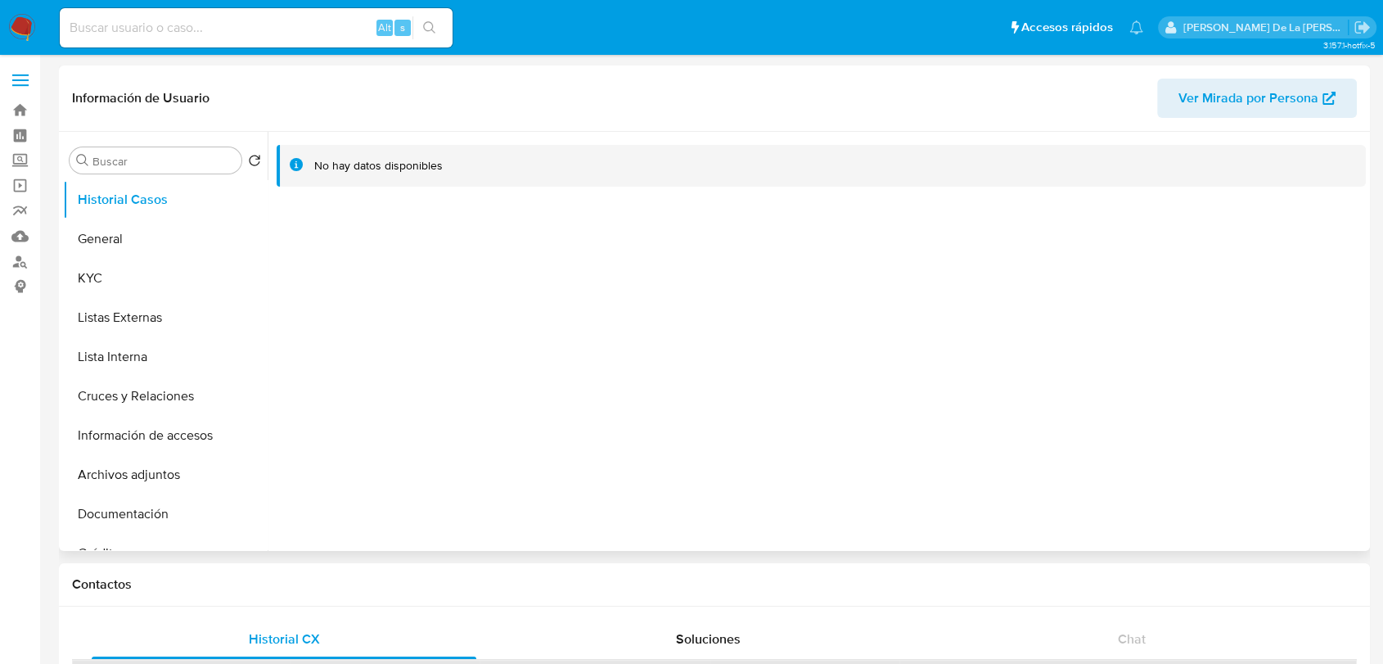
select select "10"
click at [121, 280] on button "KYC" at bounding box center [159, 278] width 192 height 39
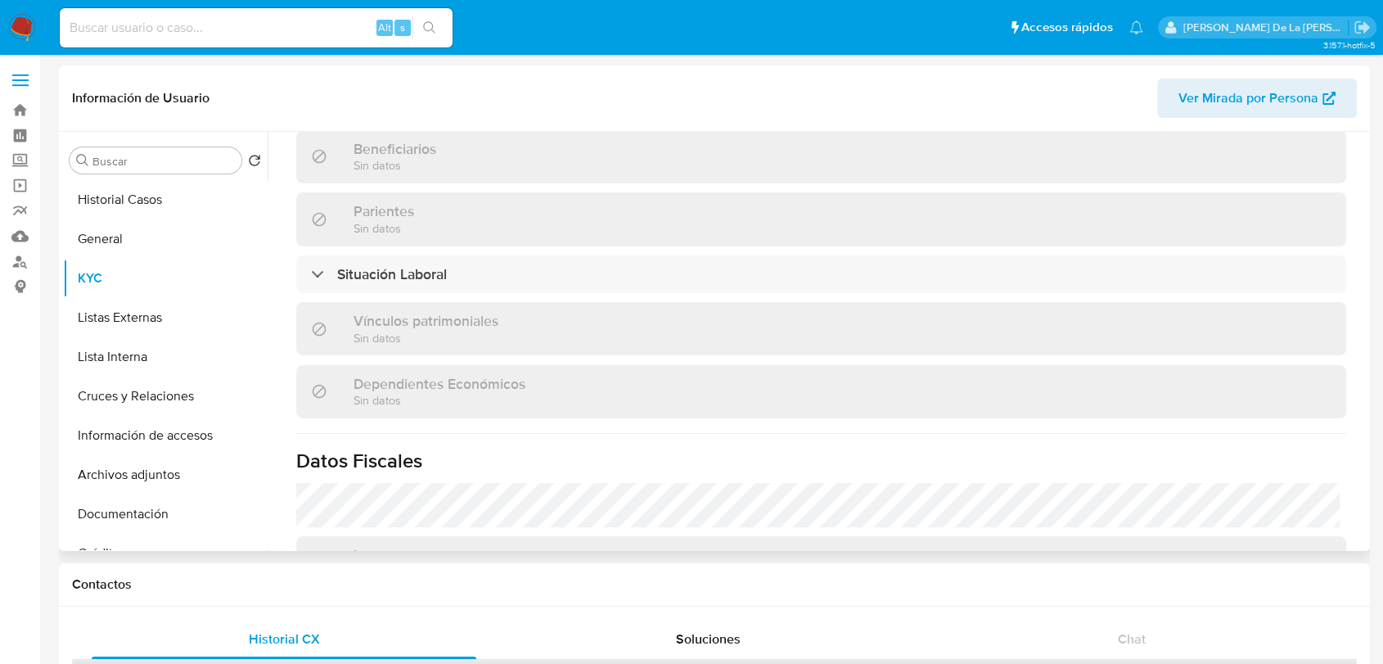
scroll to position [909, 0]
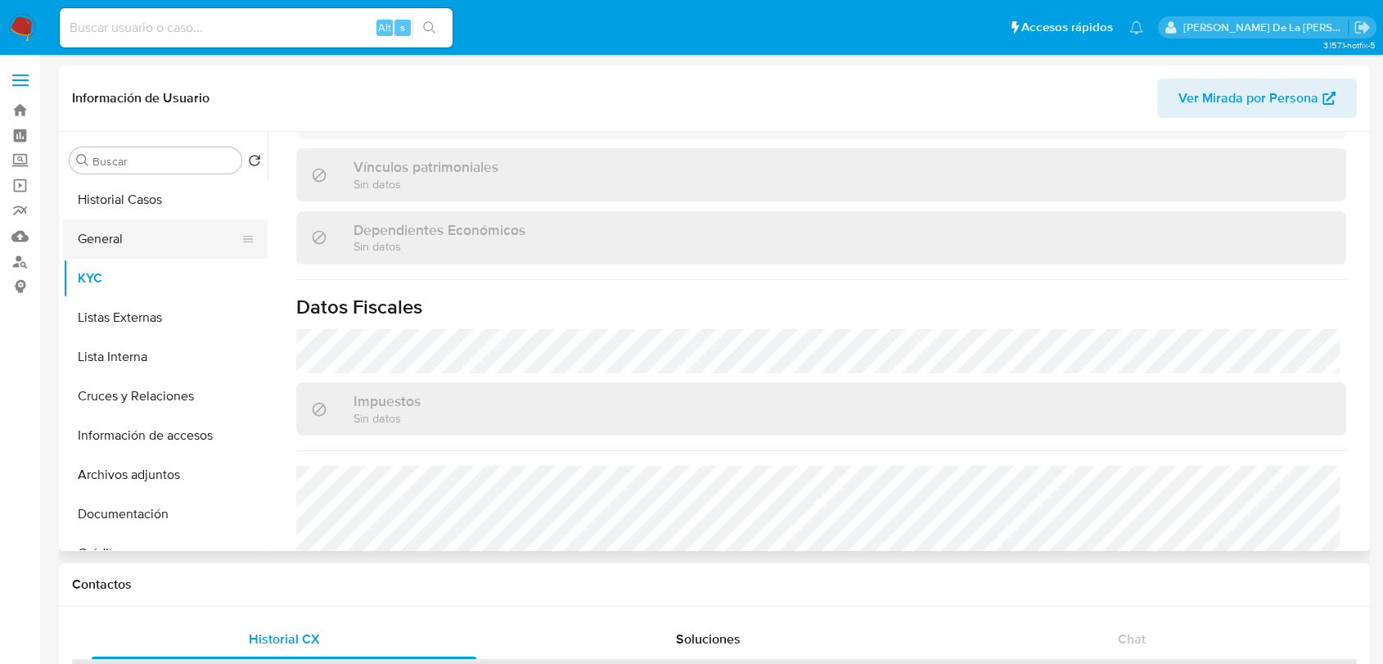
click at [164, 230] on button "General" at bounding box center [159, 238] width 192 height 39
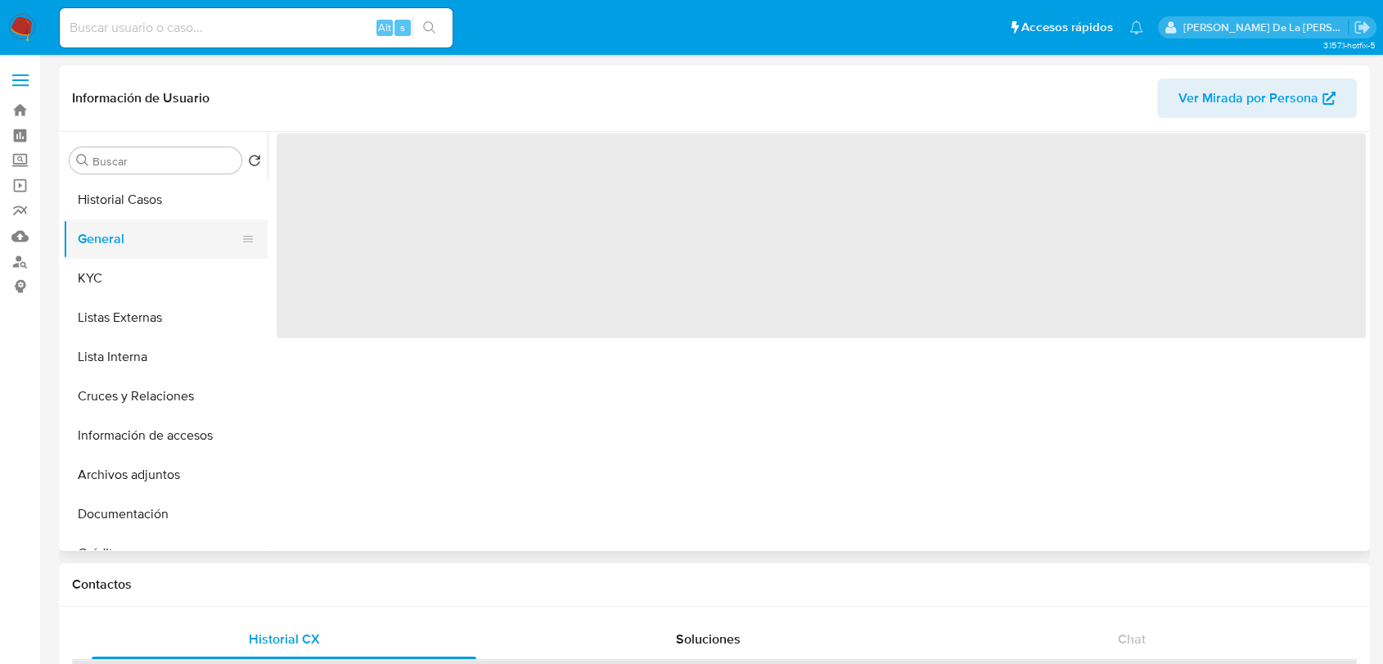
scroll to position [0, 0]
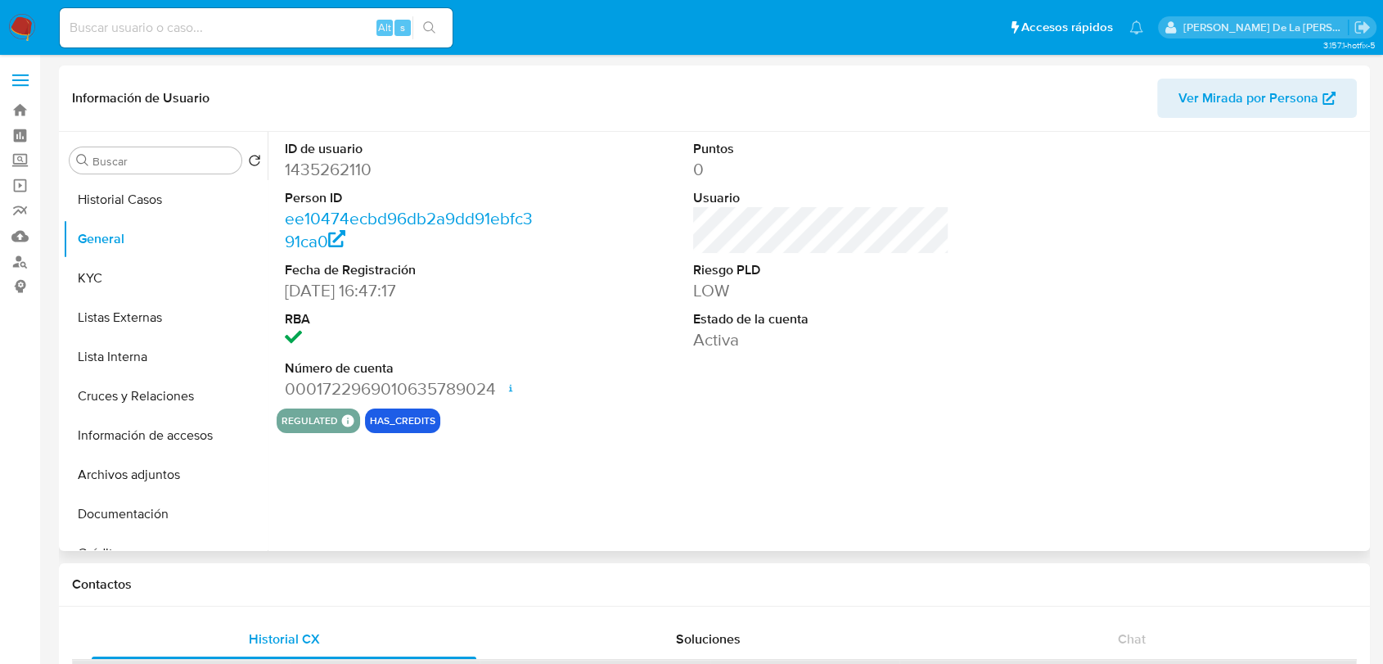
click at [327, 166] on dd "1435262110" at bounding box center [413, 169] width 256 height 23
copy dd "1435262110"
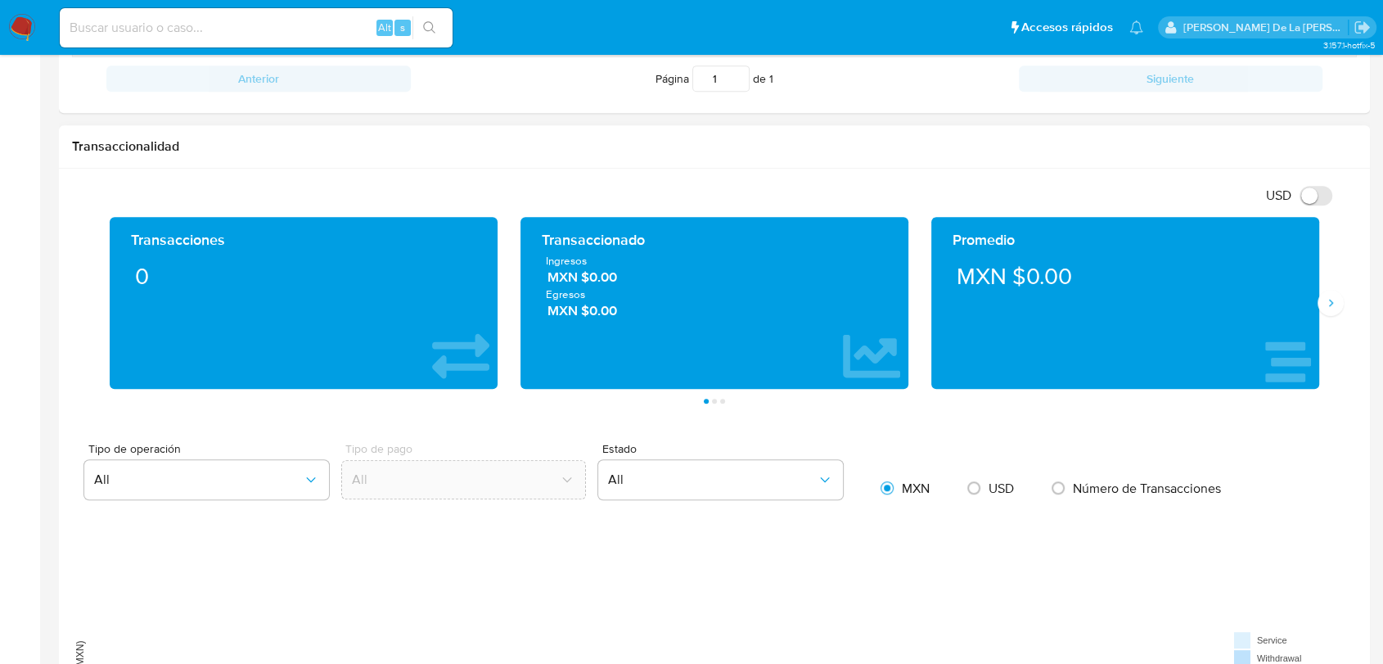
scroll to position [636, 0]
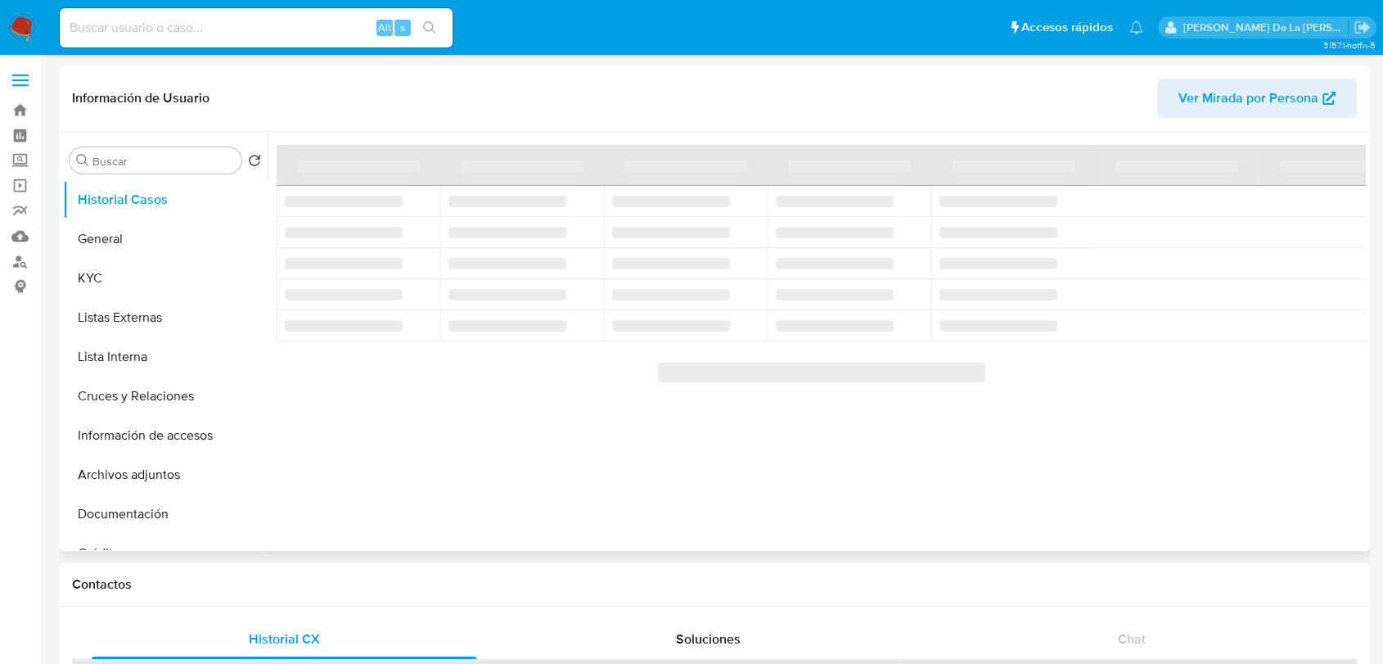
select select "10"
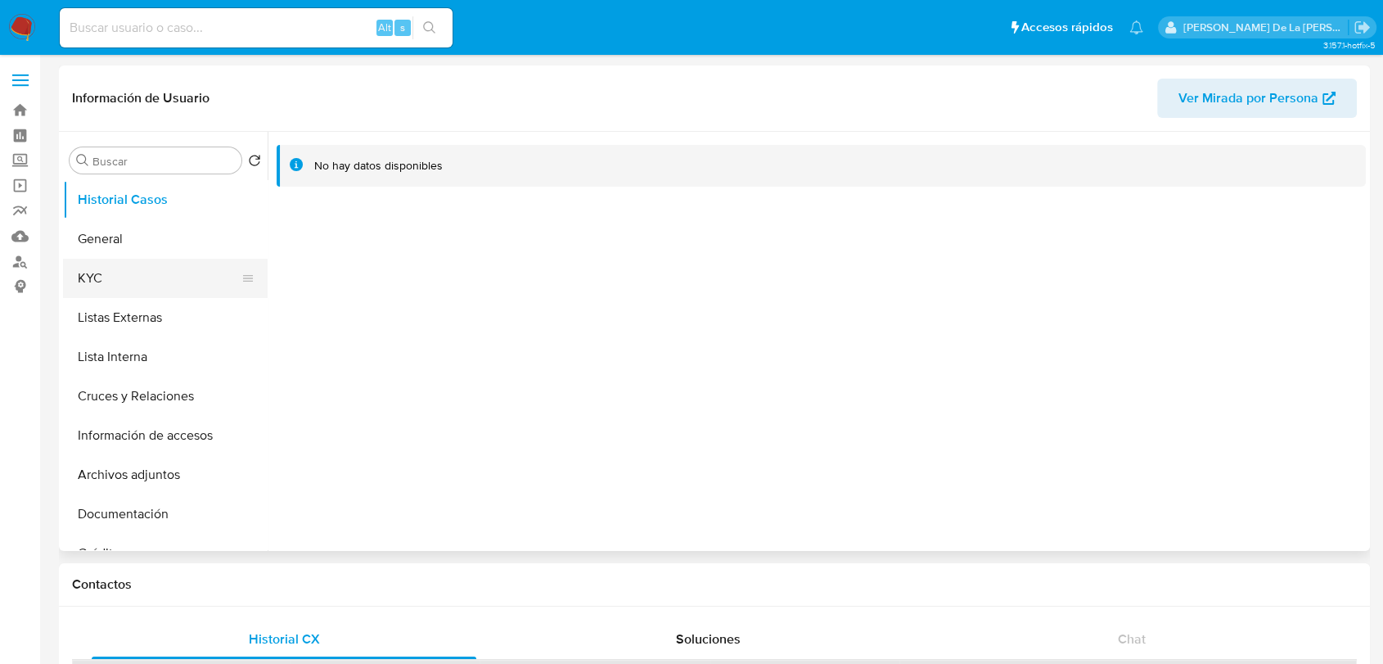
click at [179, 279] on button "KYC" at bounding box center [159, 278] width 192 height 39
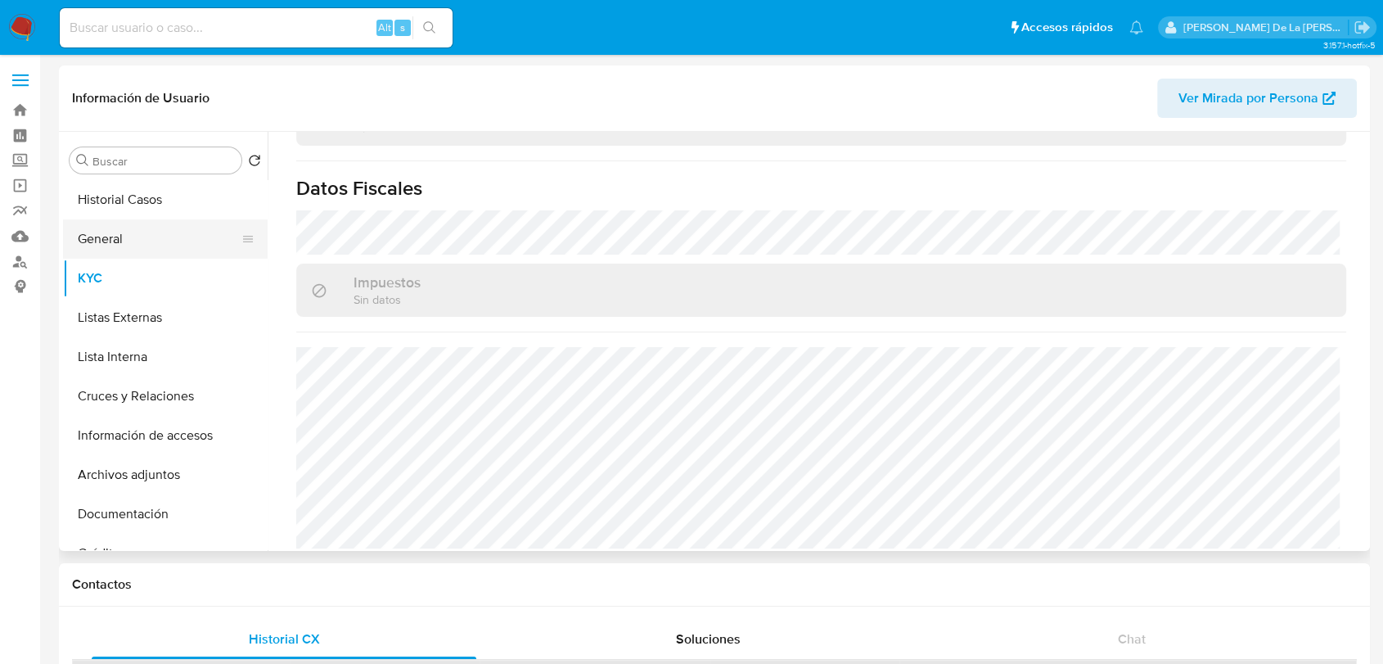
click at [170, 237] on button "General" at bounding box center [159, 238] width 192 height 39
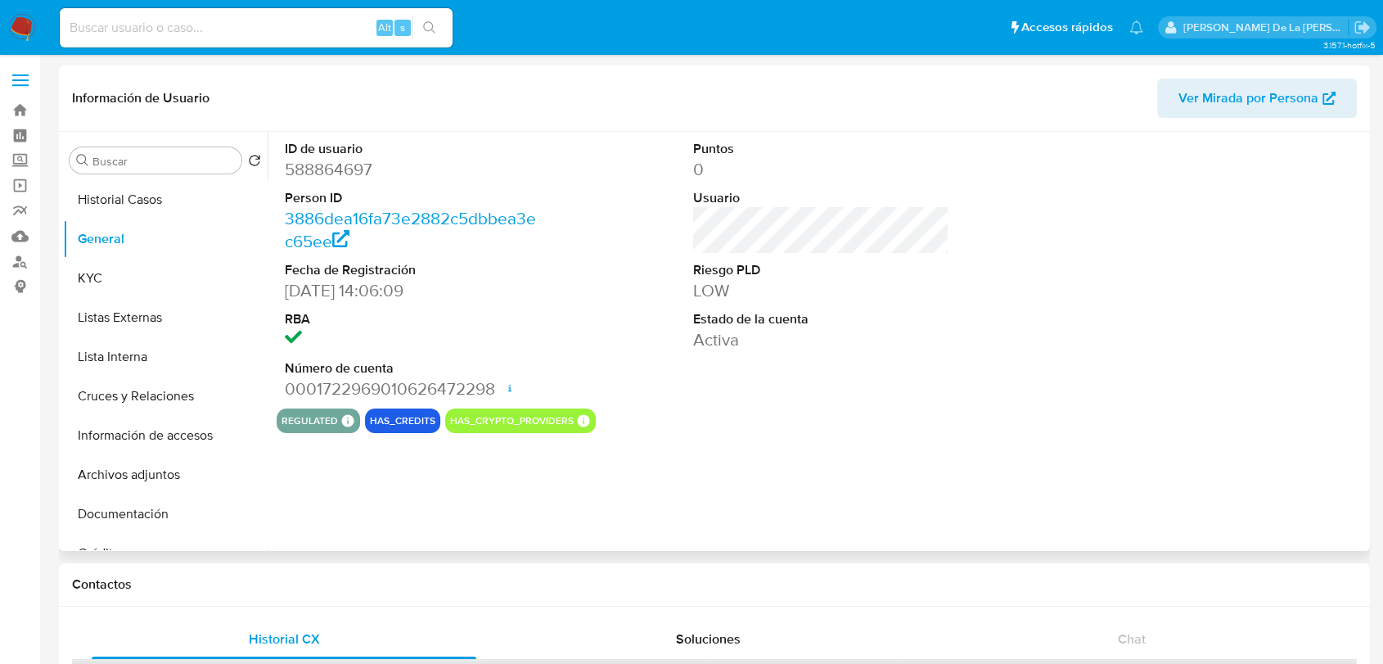
click at [319, 164] on dd "588864697" at bounding box center [413, 169] width 256 height 23
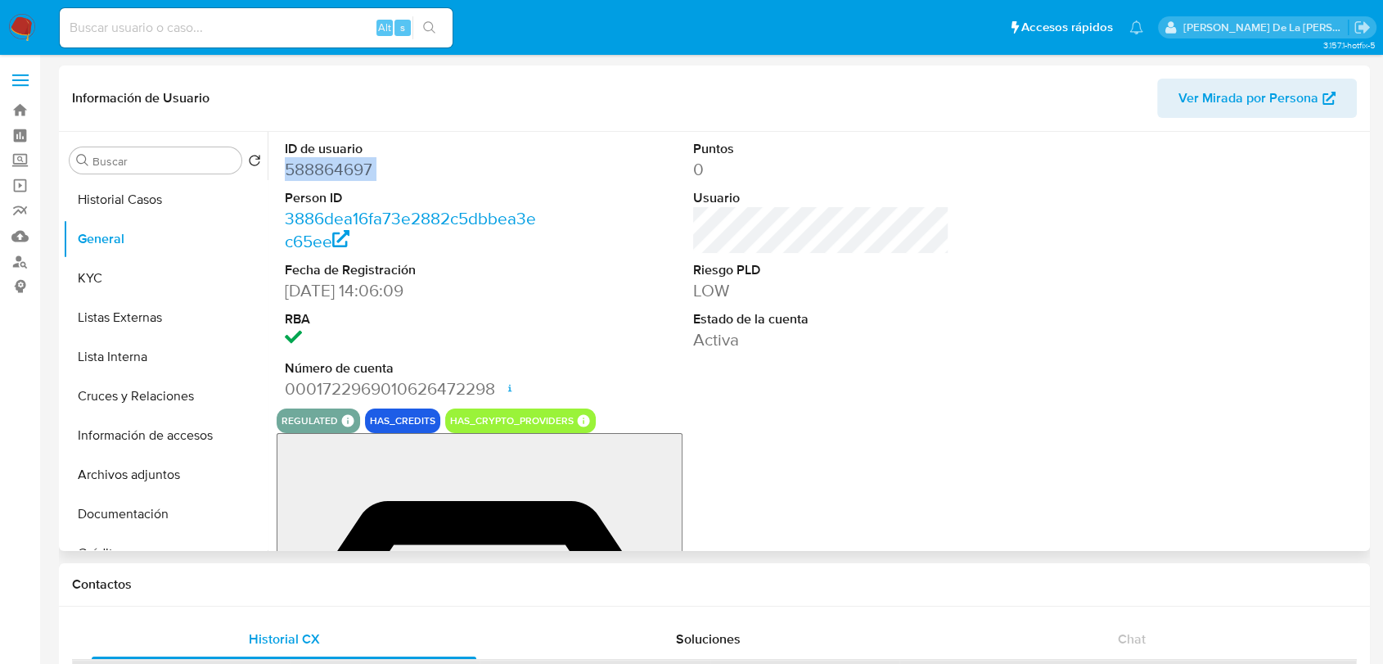
copy dd "588864697"
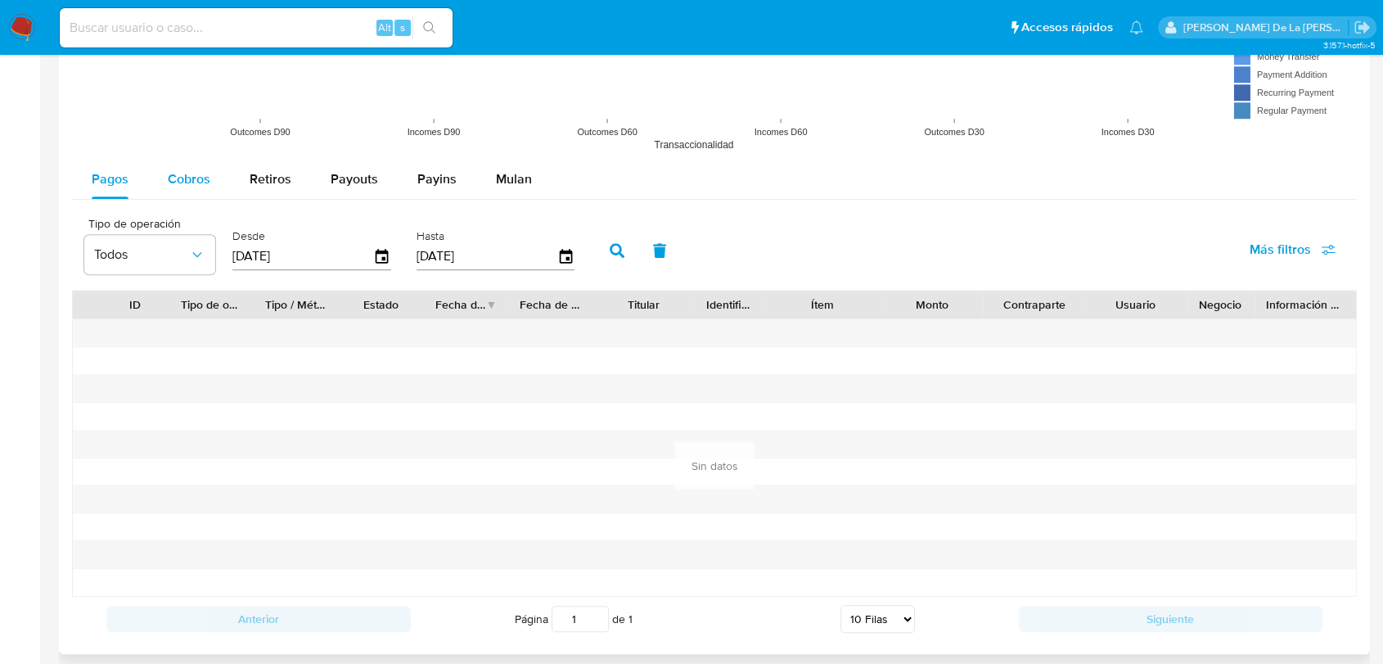
scroll to position [1412, 0]
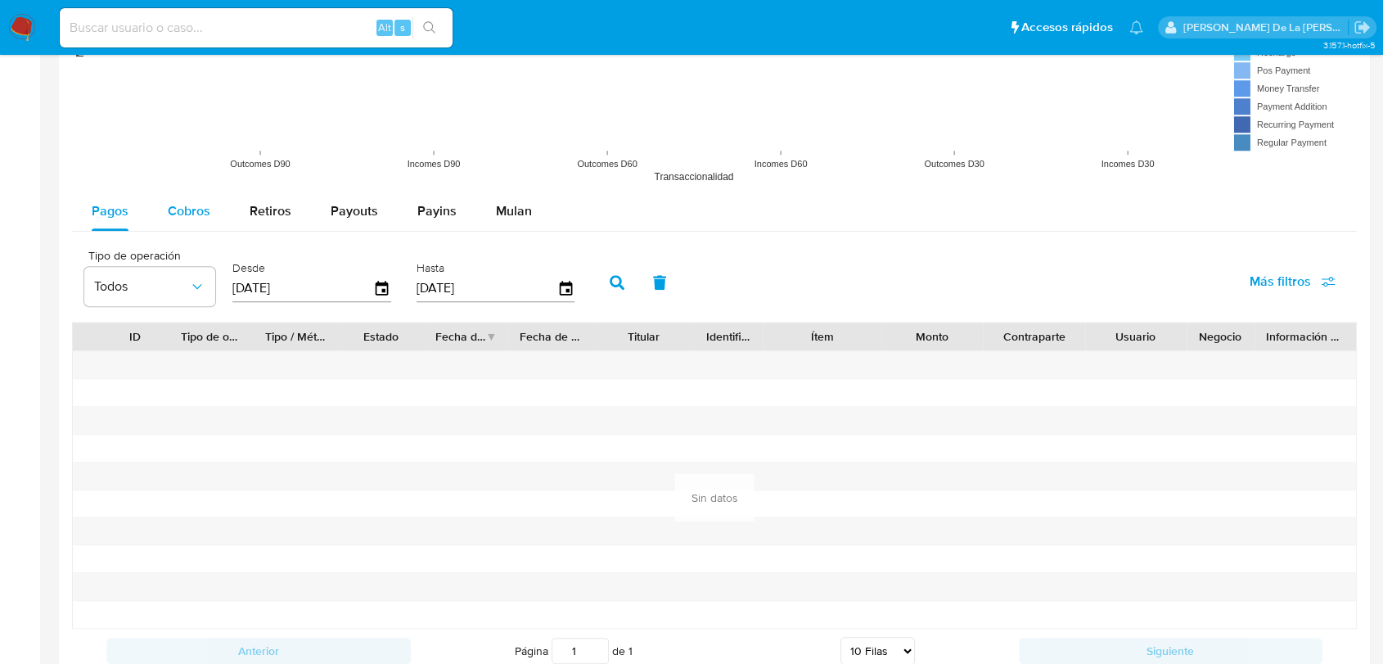
click at [219, 223] on button "Cobros" at bounding box center [189, 211] width 82 height 39
select select "10"
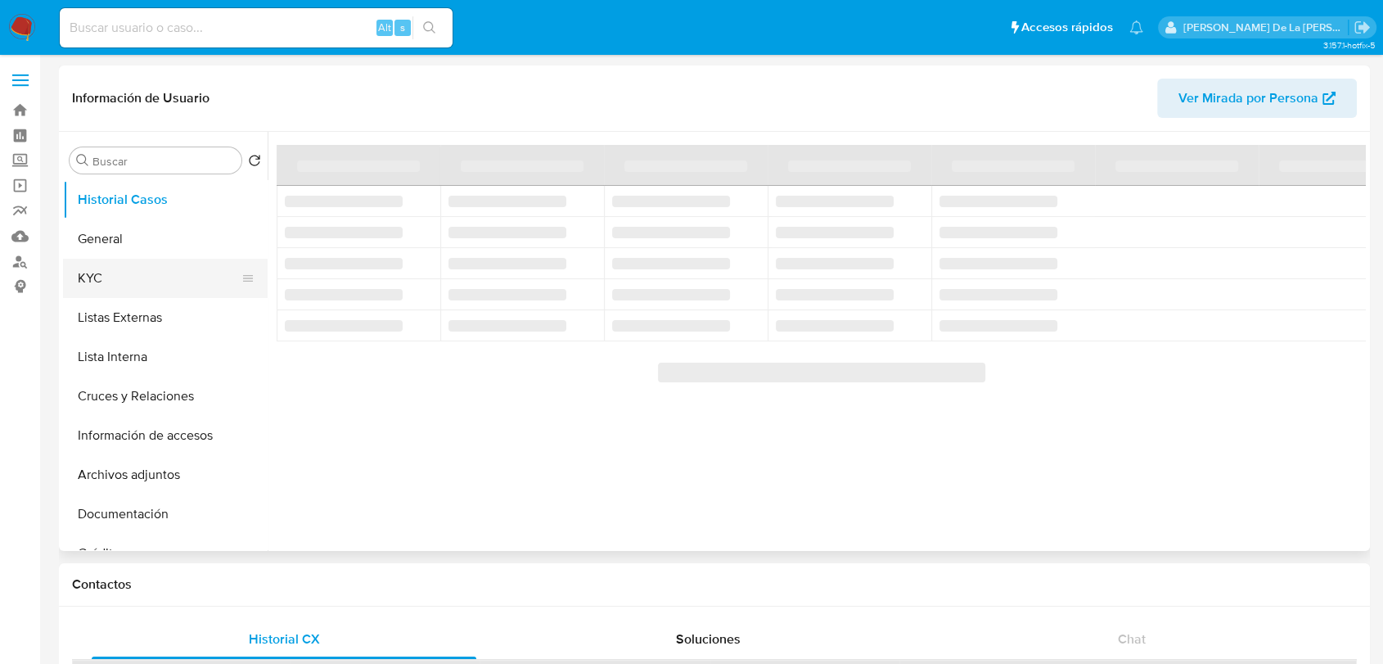
select select "10"
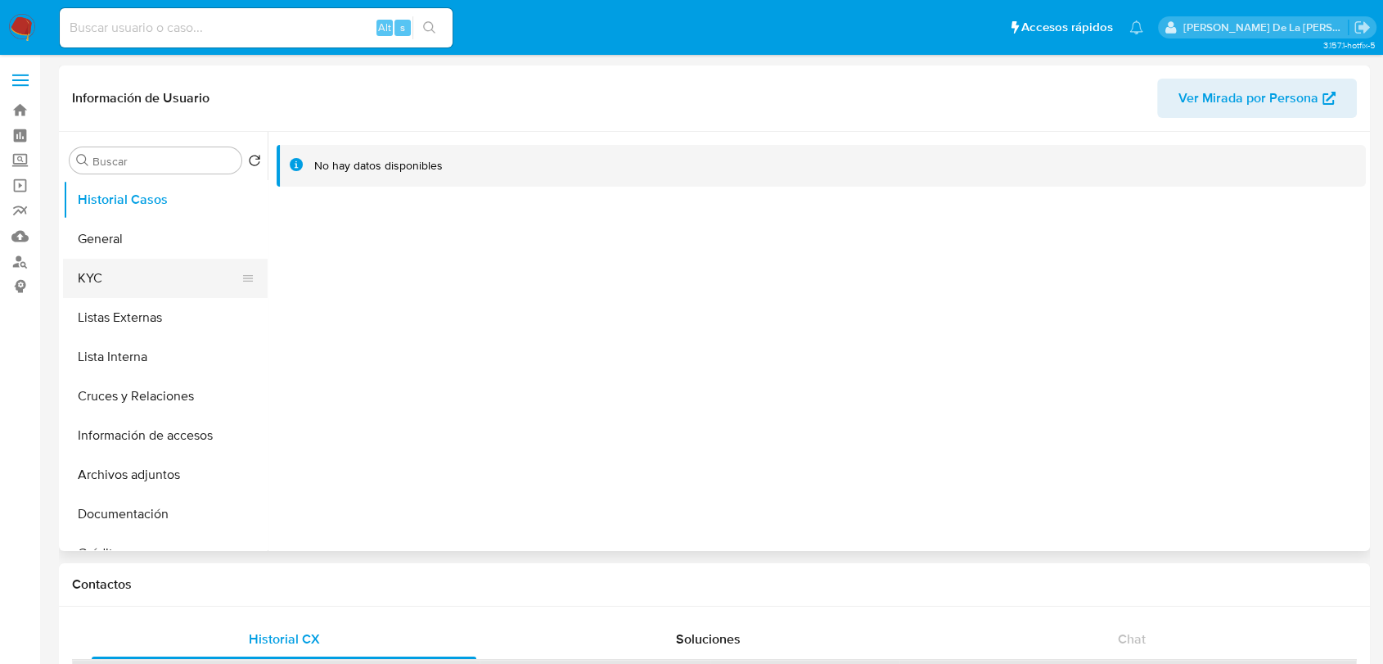
click at [113, 276] on button "KYC" at bounding box center [159, 278] width 192 height 39
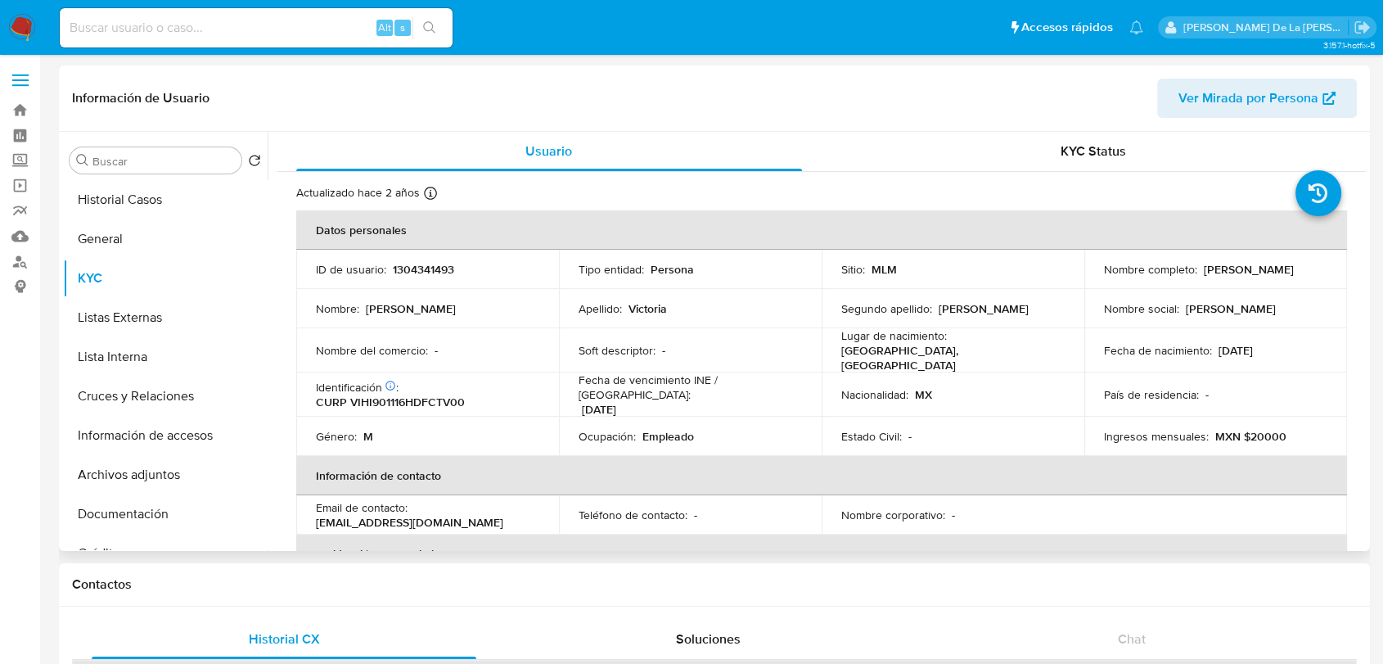
click at [431, 267] on p "1304341493" at bounding box center [423, 269] width 61 height 15
copy p "1304341493"
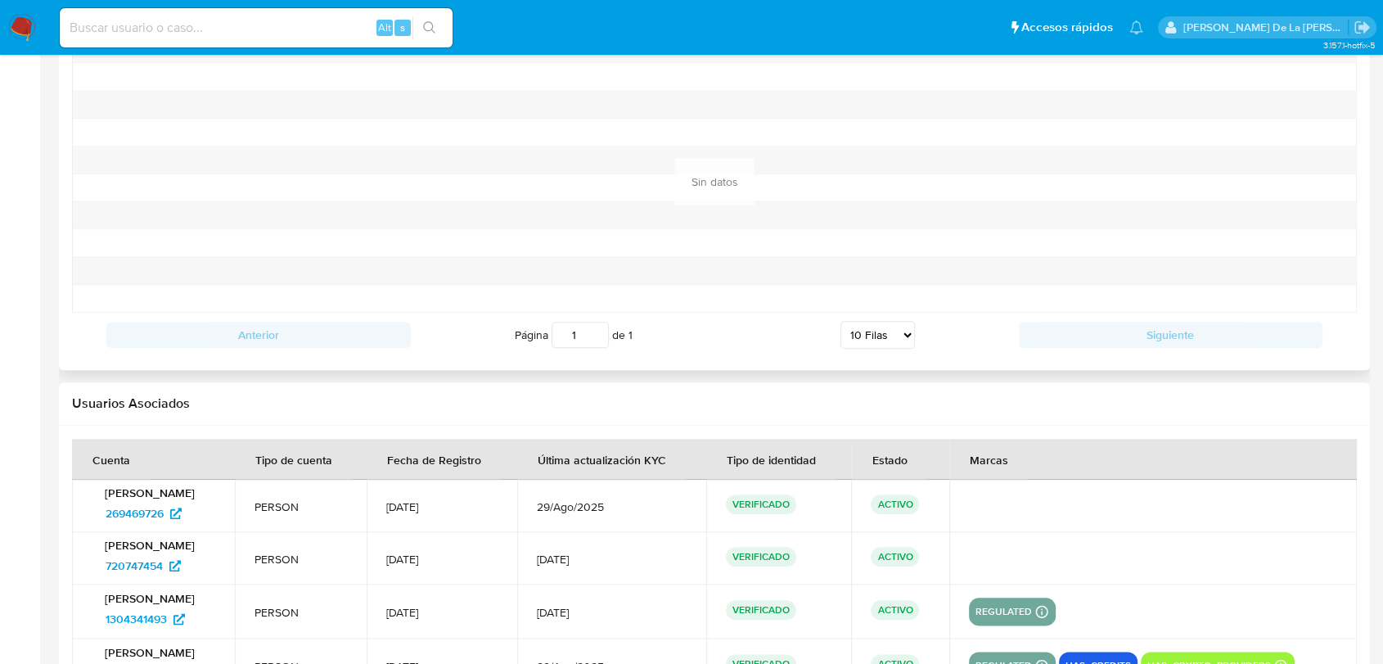
scroll to position [1843, 0]
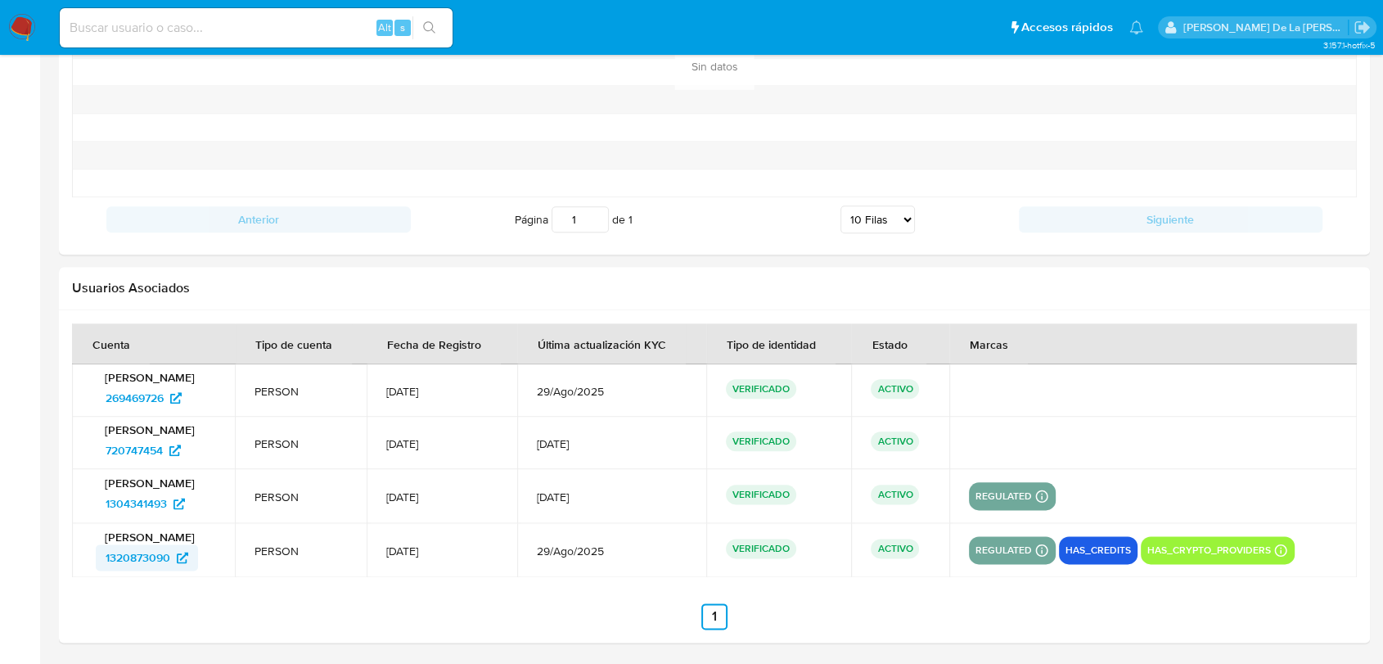
click at [151, 554] on span "1320873090" at bounding box center [138, 557] width 65 height 26
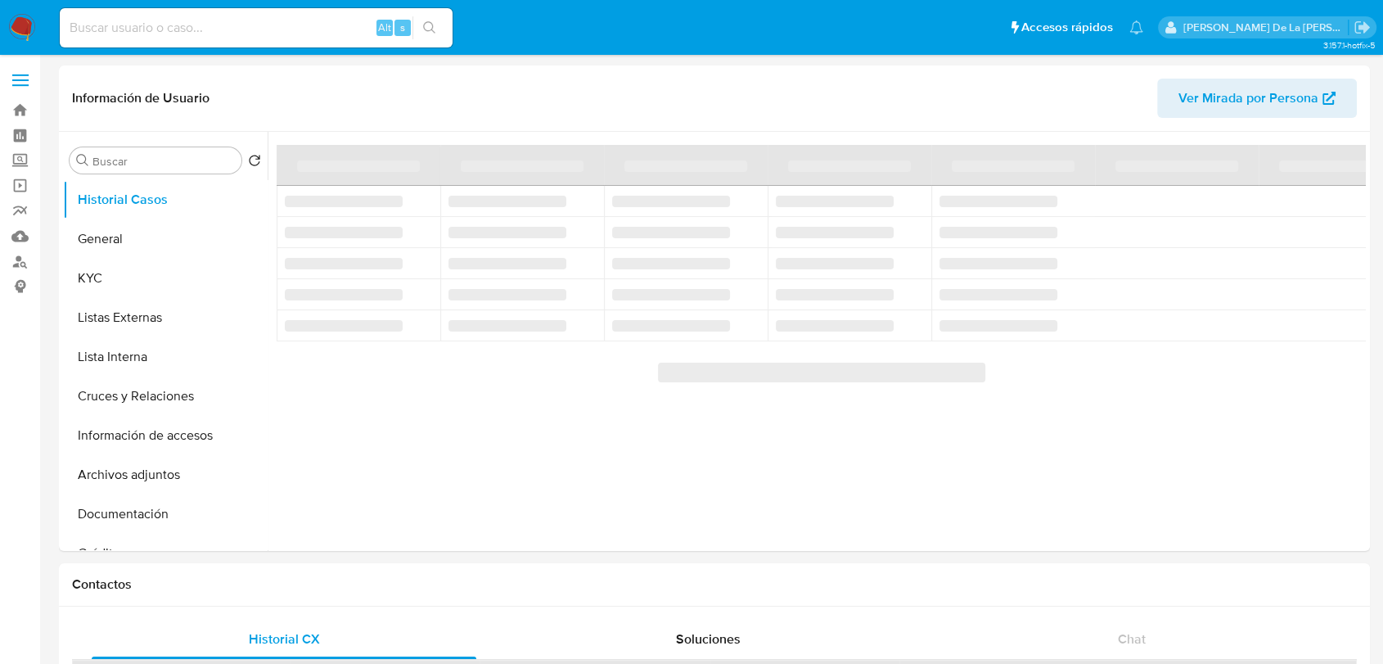
select select "10"
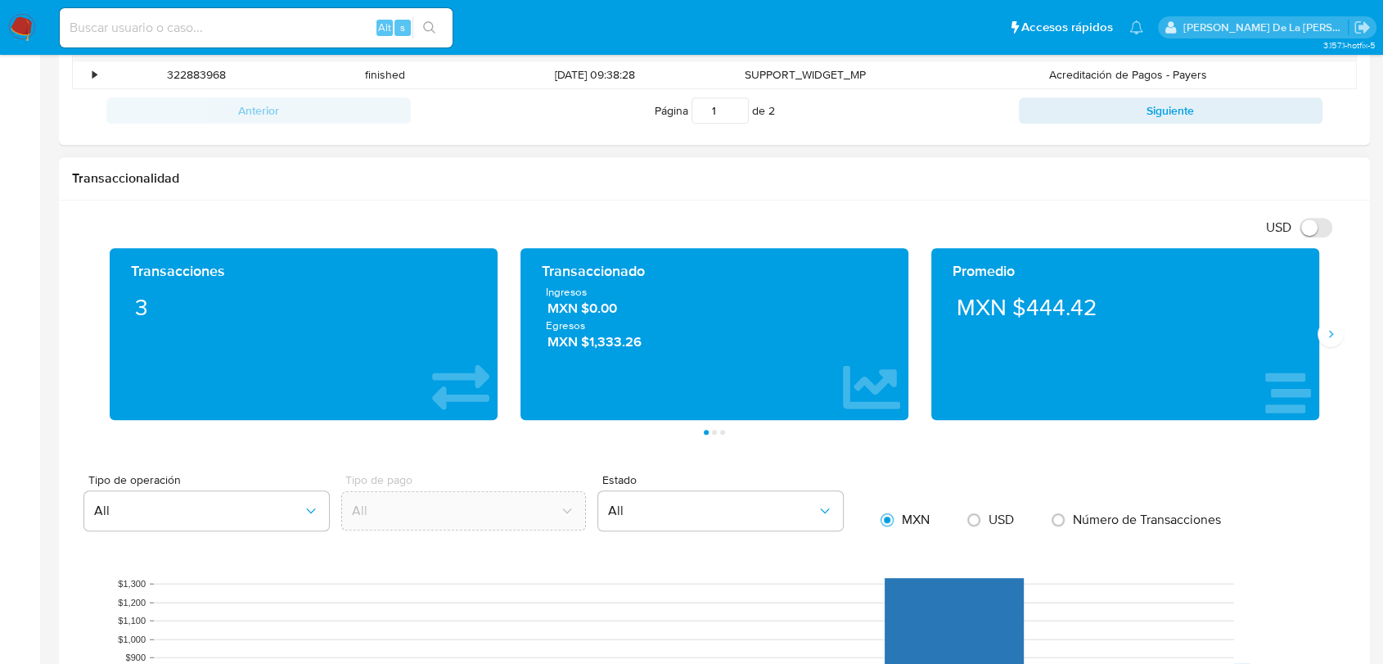
scroll to position [909, 0]
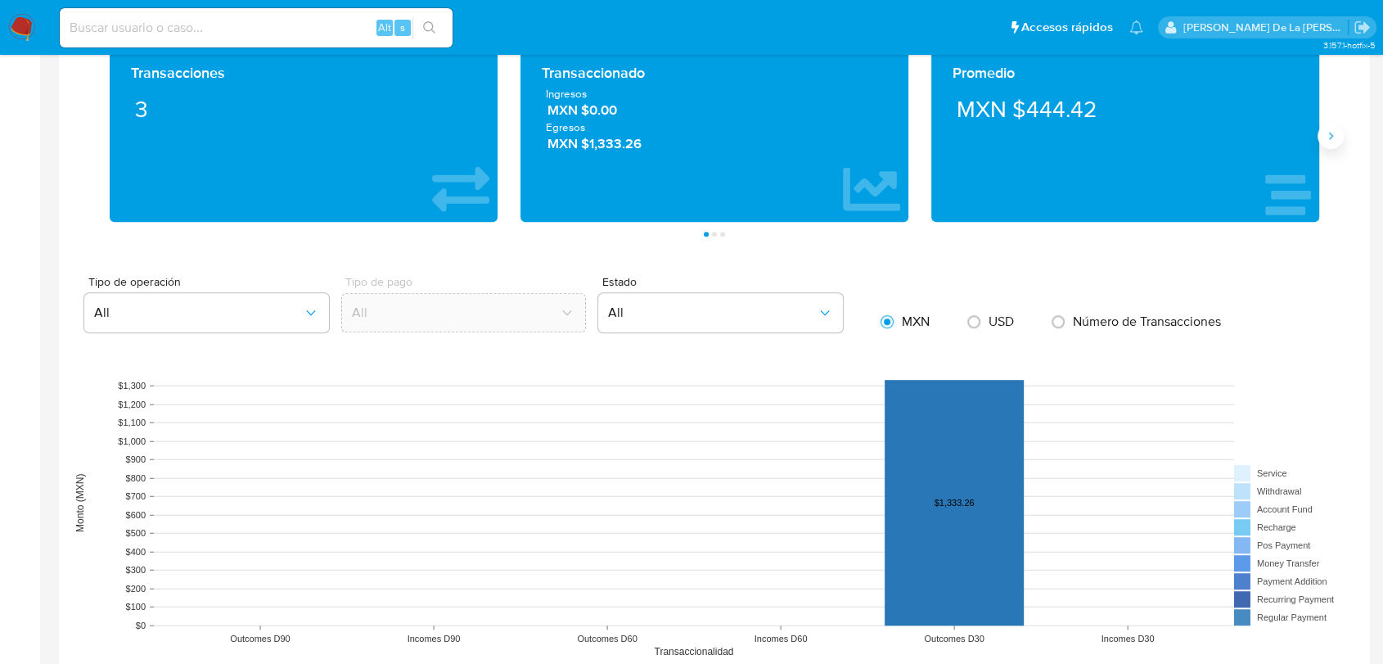
click at [1326, 130] on icon "Siguiente" at bounding box center [1330, 135] width 13 height 13
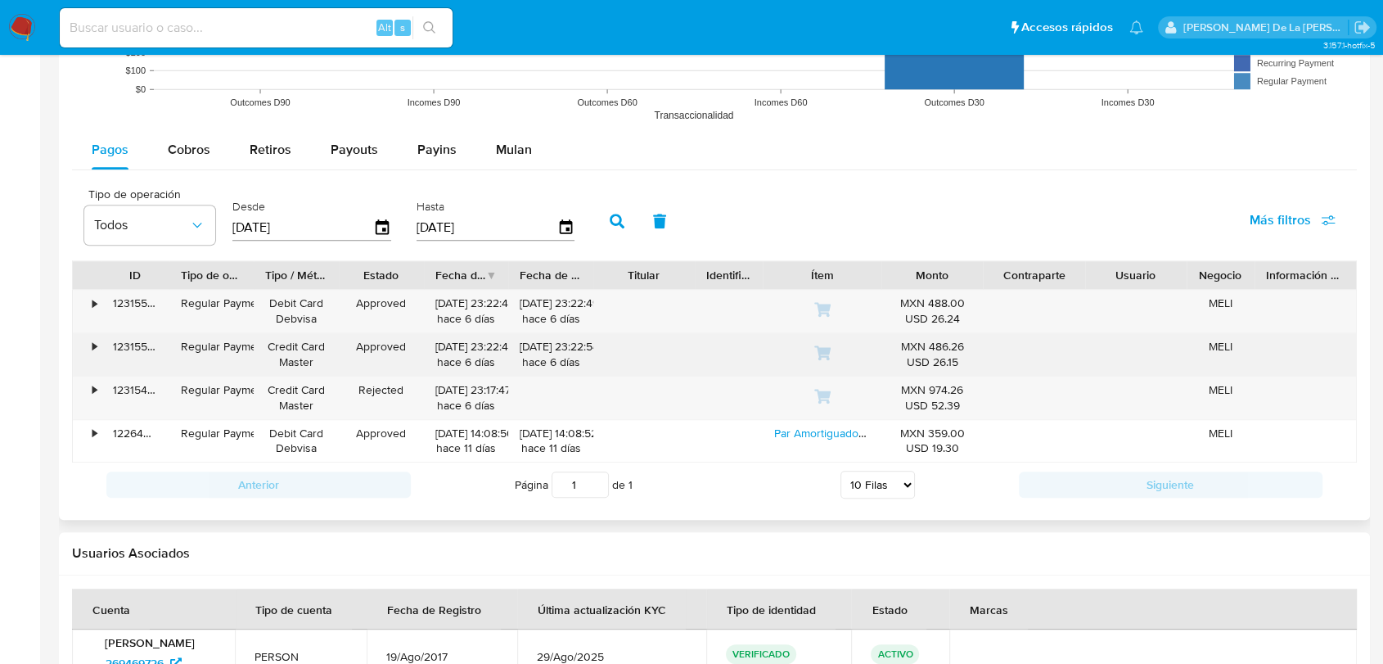
scroll to position [1273, 0]
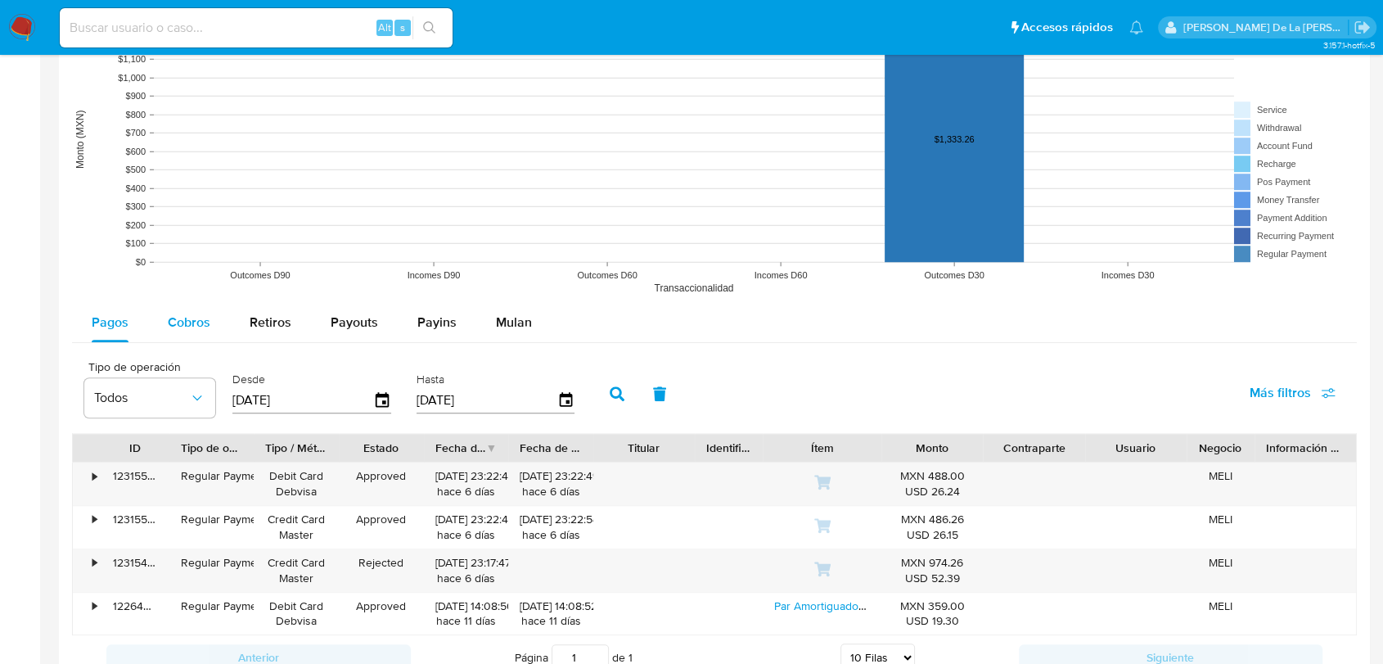
click at [178, 323] on span "Cobros" at bounding box center [189, 322] width 43 height 19
select select "10"
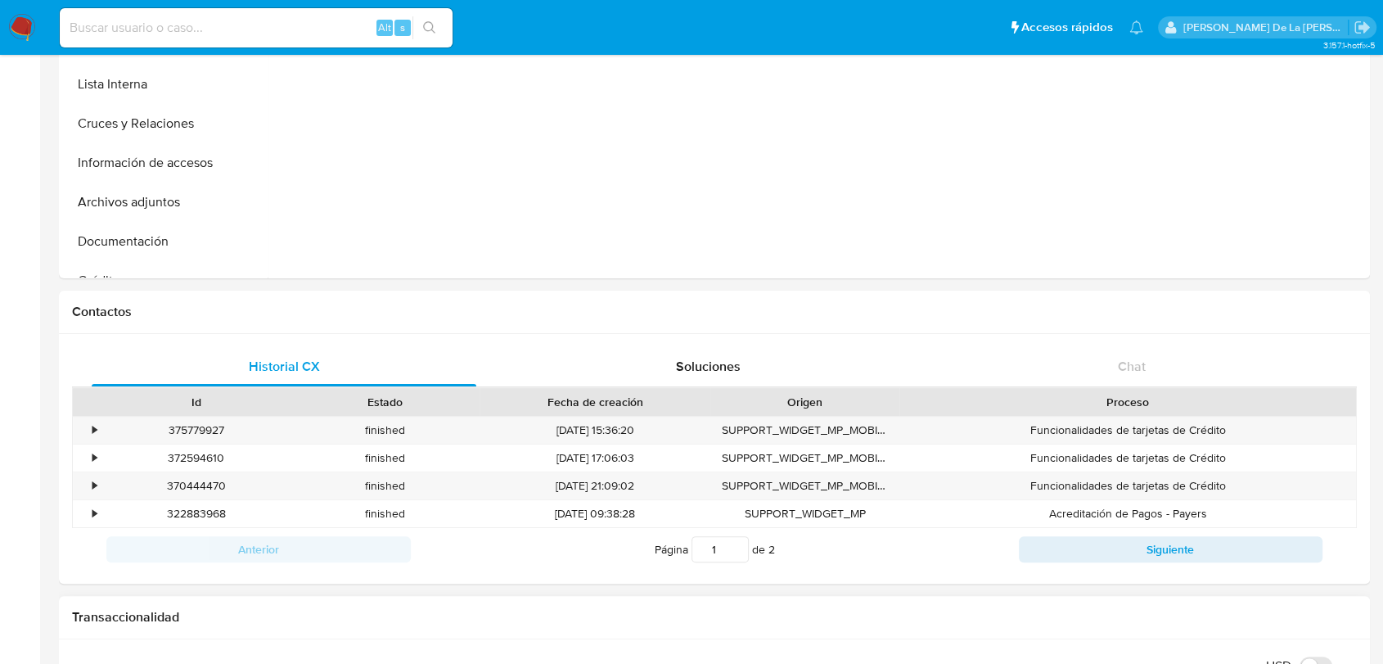
scroll to position [0, 0]
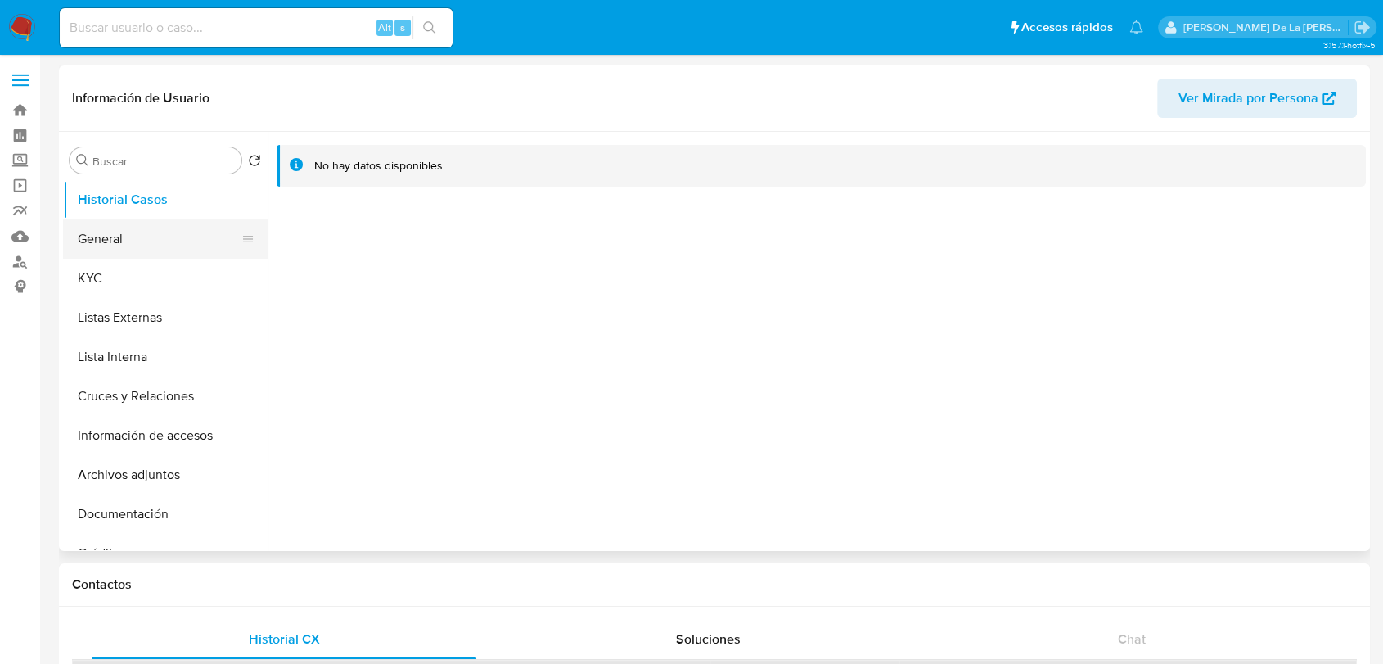
click at [151, 226] on button "General" at bounding box center [159, 238] width 192 height 39
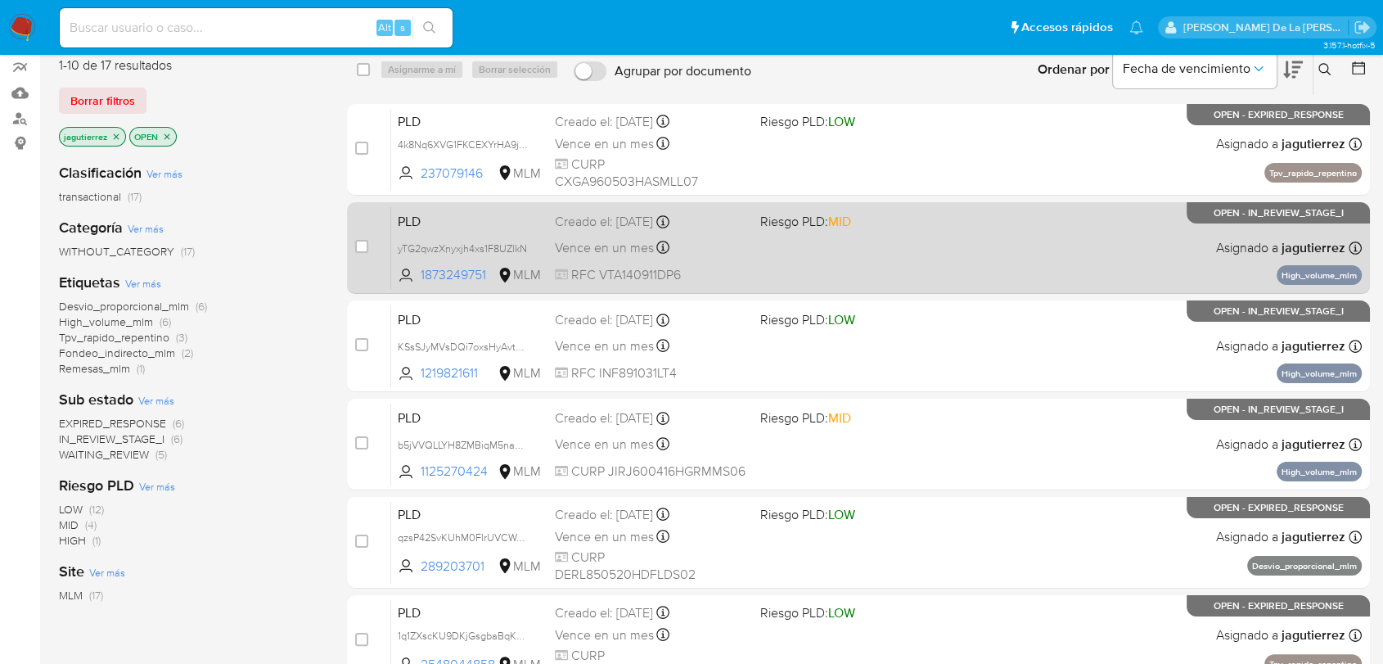
scroll to position [91, 0]
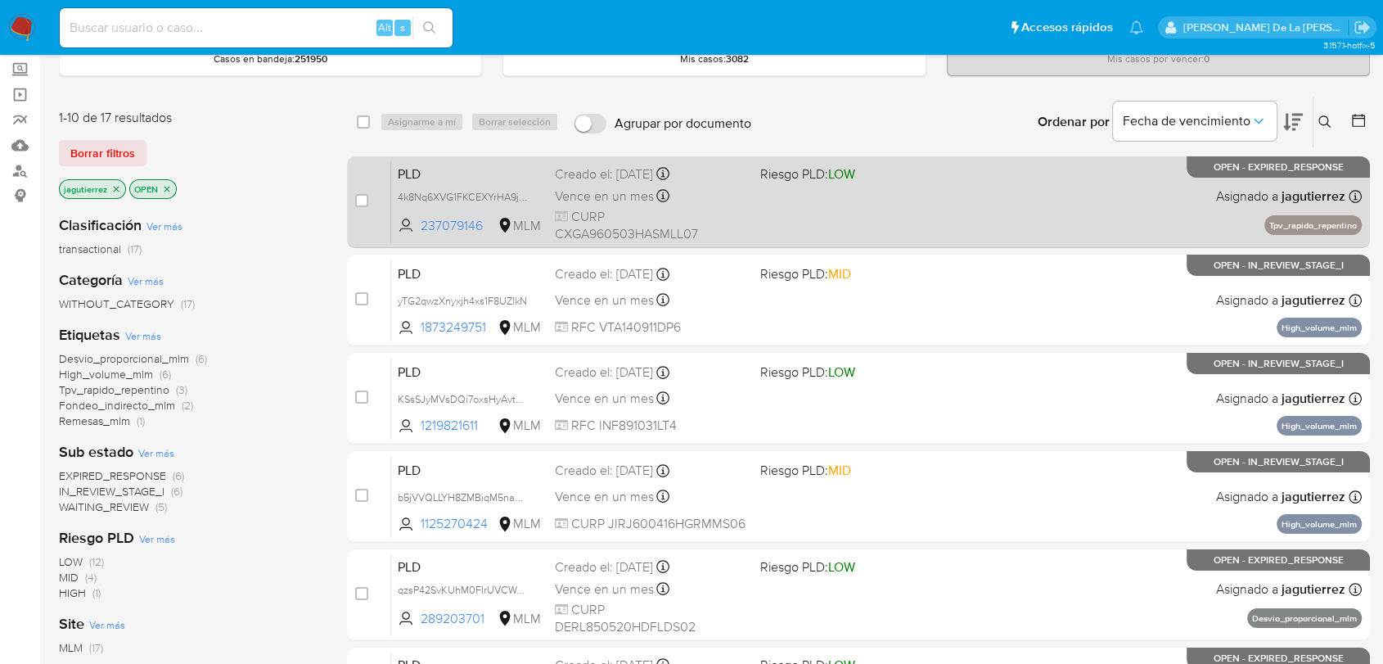
click at [919, 225] on div "PLD 4k8Nq6XVG1FKCEXYrHA9jJRT 237079146 MLM Riesgo PLD: LOW Creado el: [DATE] Cr…" at bounding box center [876, 201] width 971 height 83
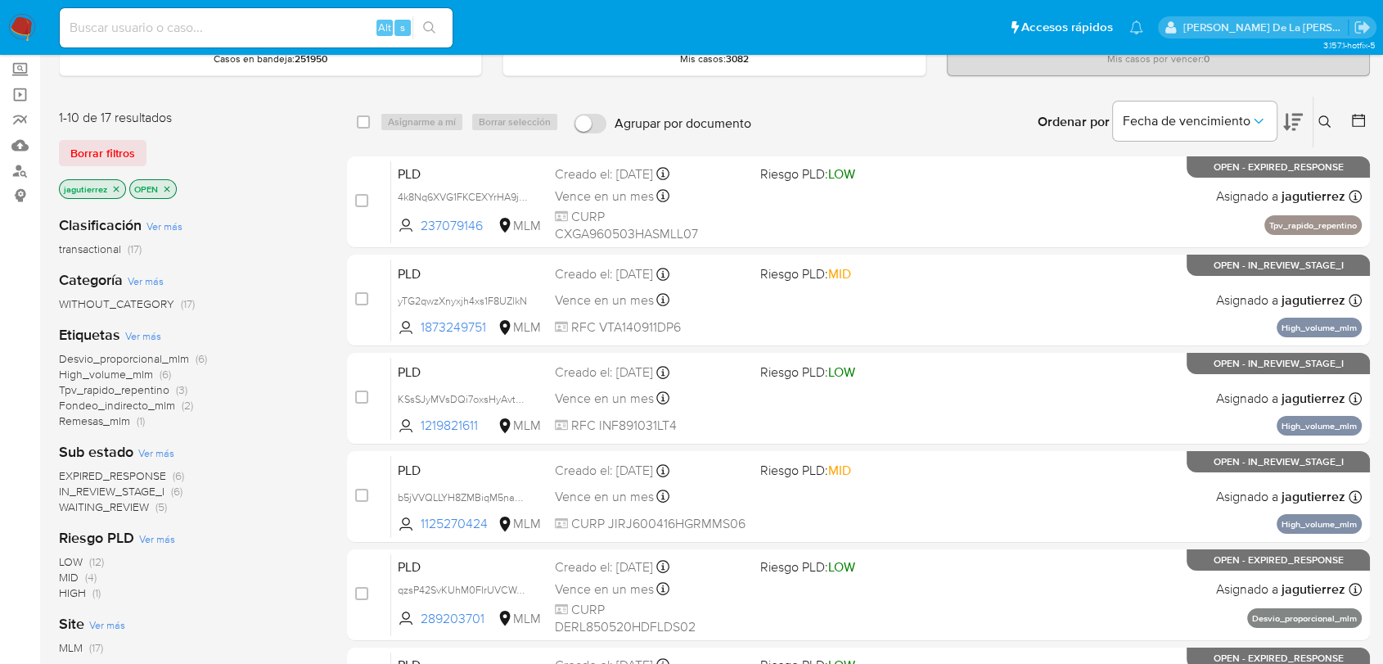
click at [28, 22] on img at bounding box center [22, 28] width 28 height 28
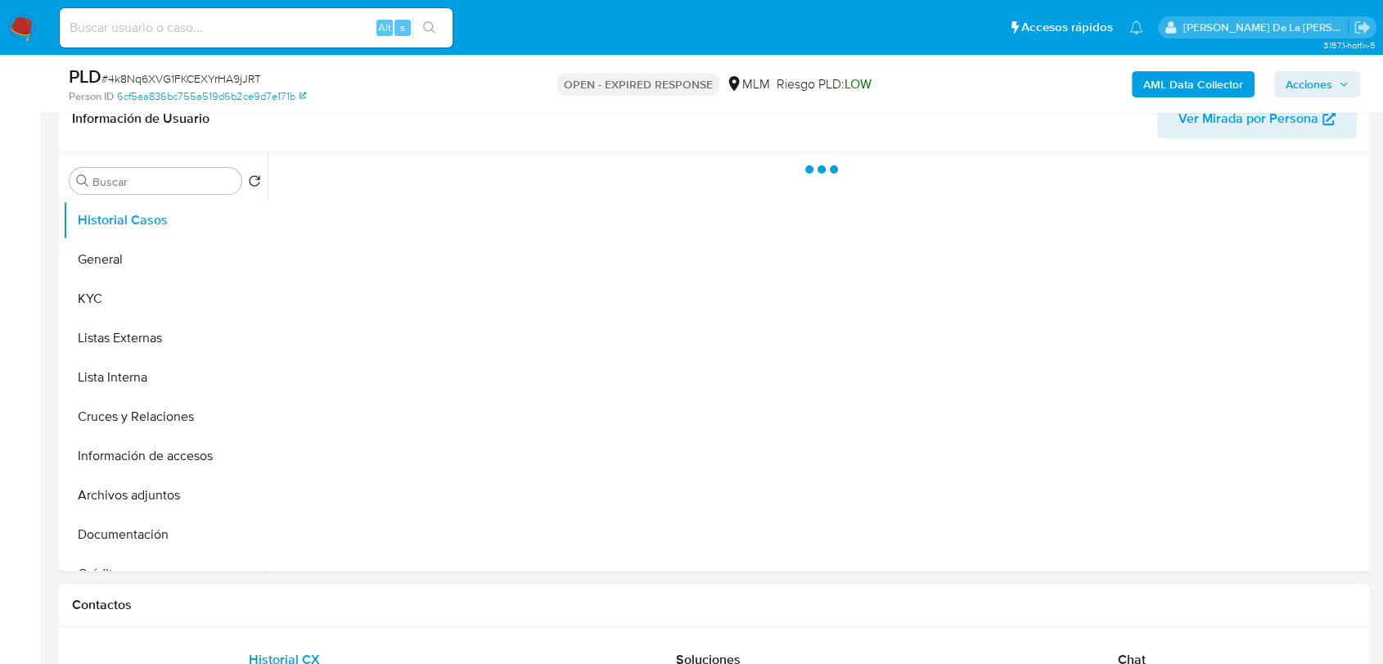
scroll to position [454, 0]
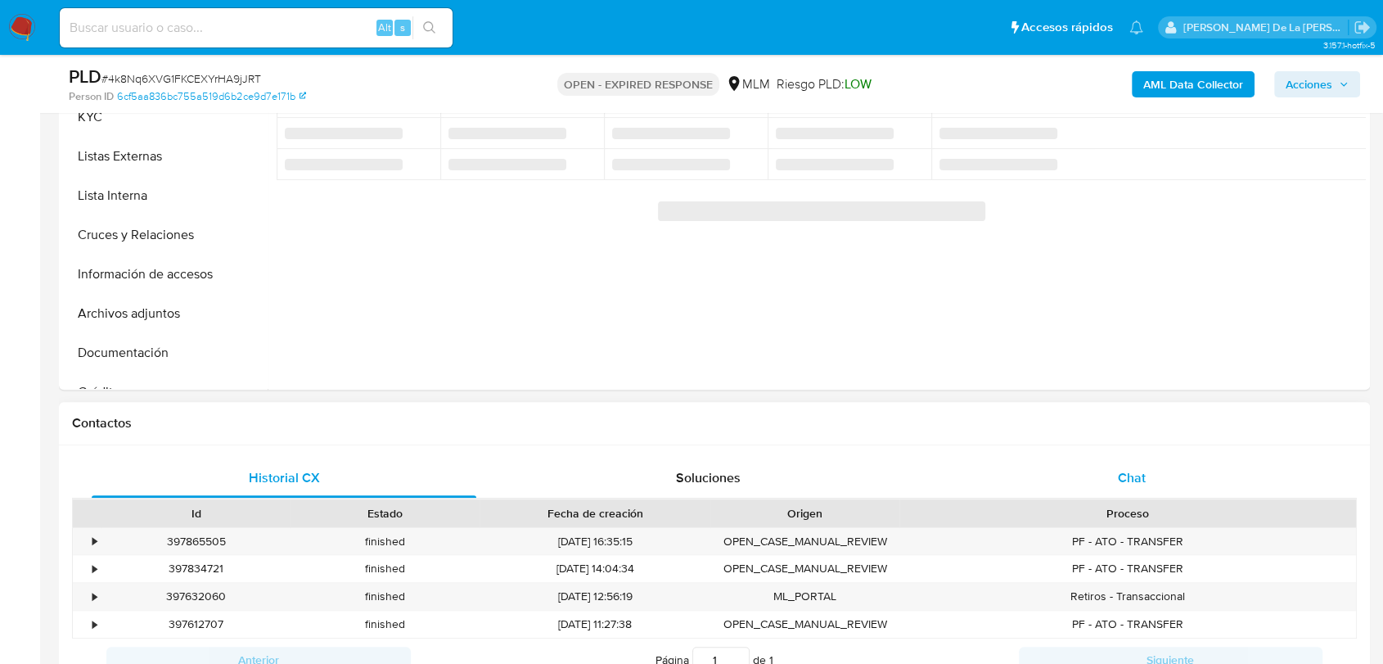
click at [1147, 468] on div "Chat" at bounding box center [1132, 477] width 385 height 39
select select "10"
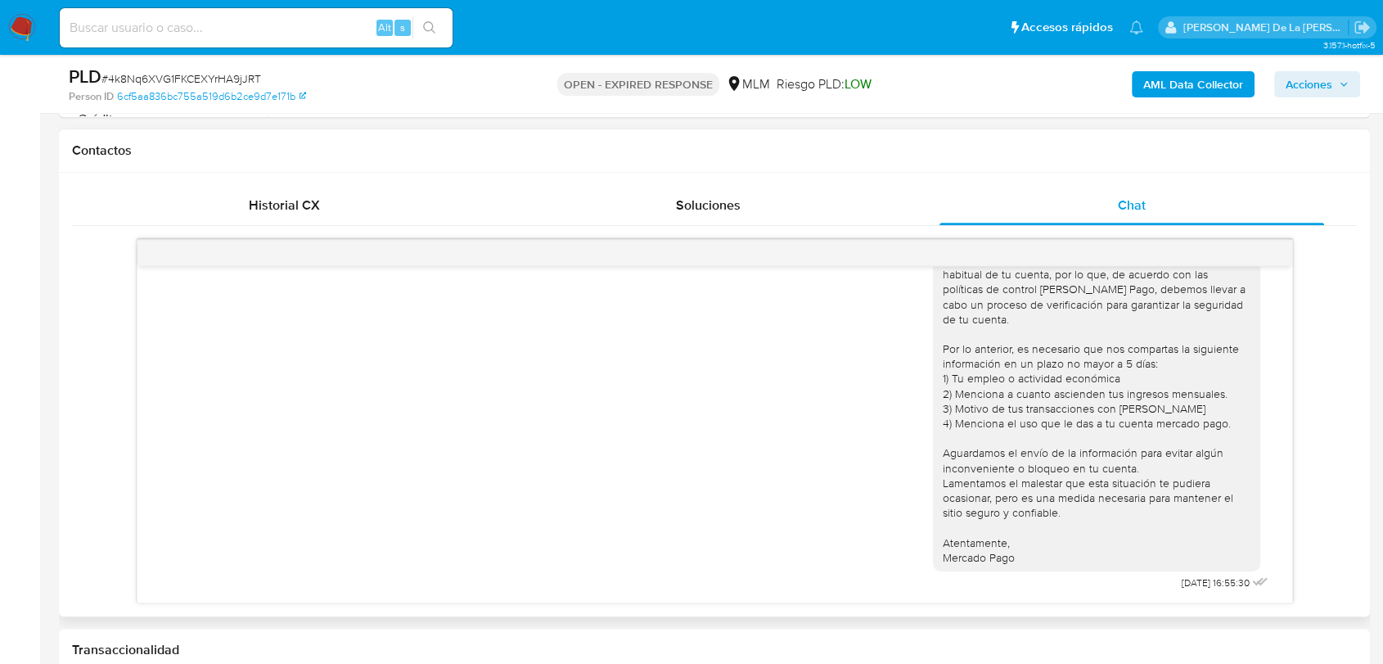
scroll to position [0, 0]
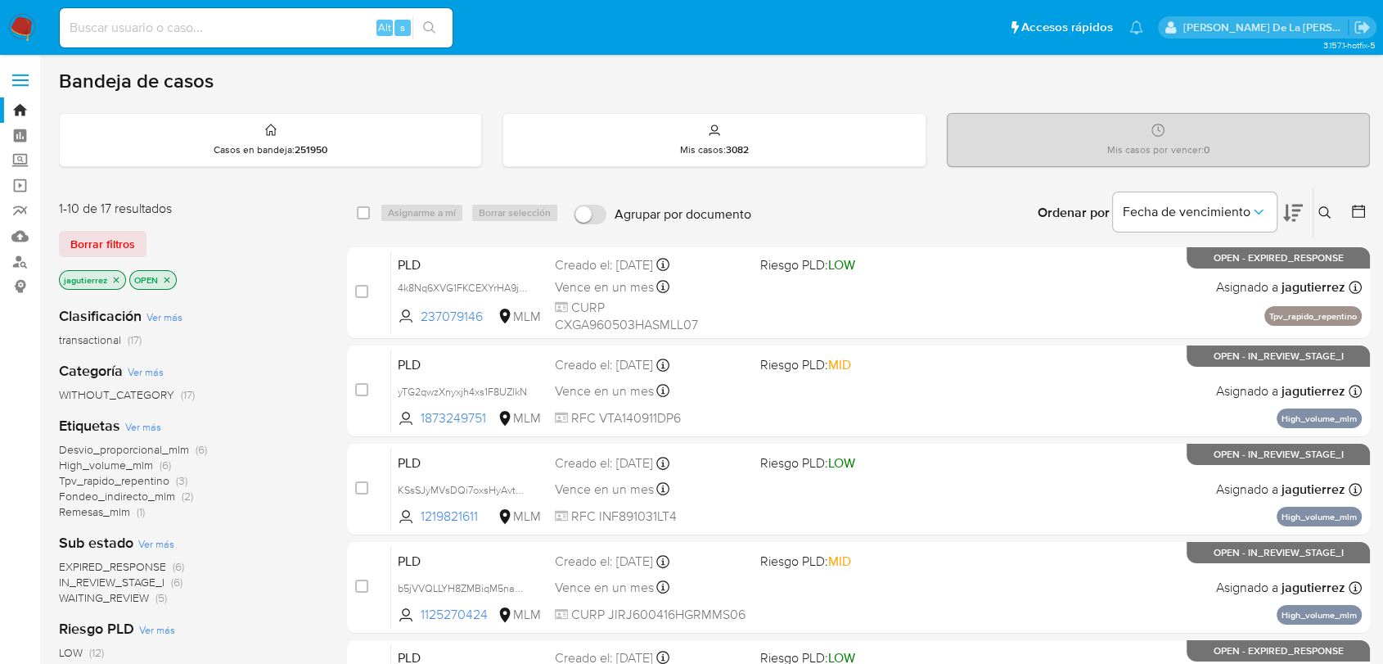
scroll to position [91, 0]
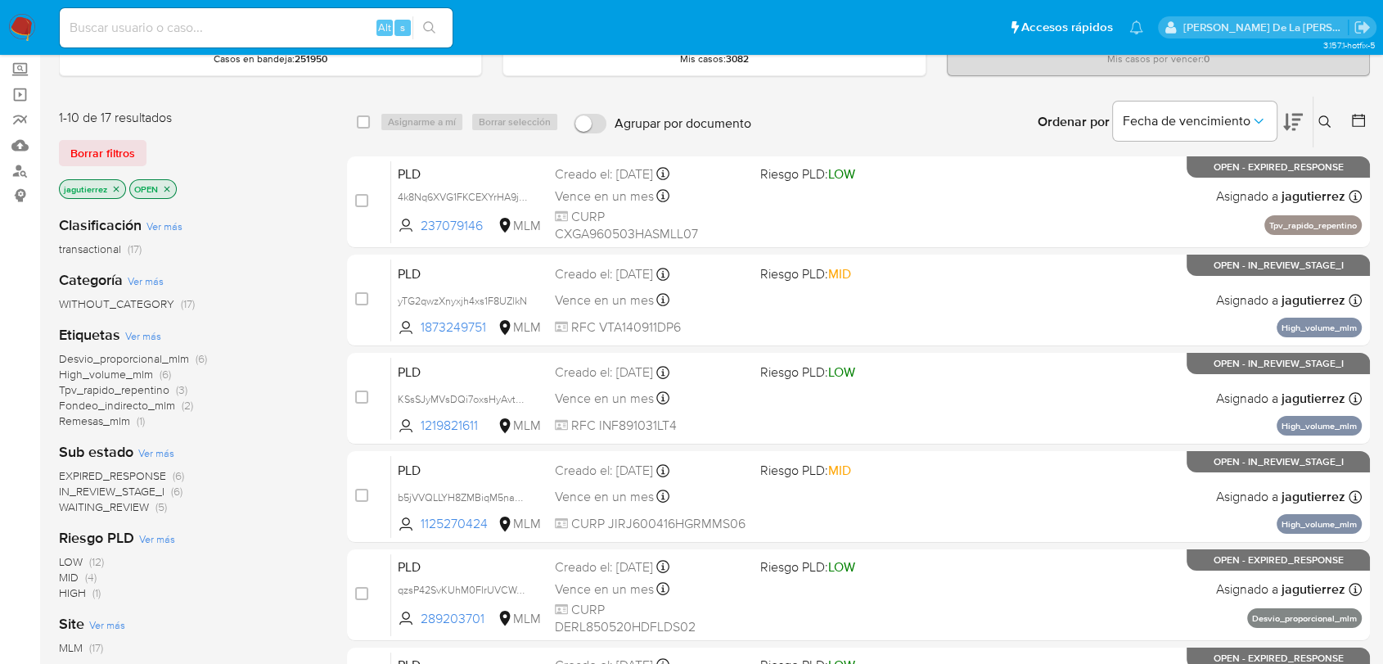
click at [133, 502] on span "WAITING_REVIEW" at bounding box center [104, 507] width 90 height 16
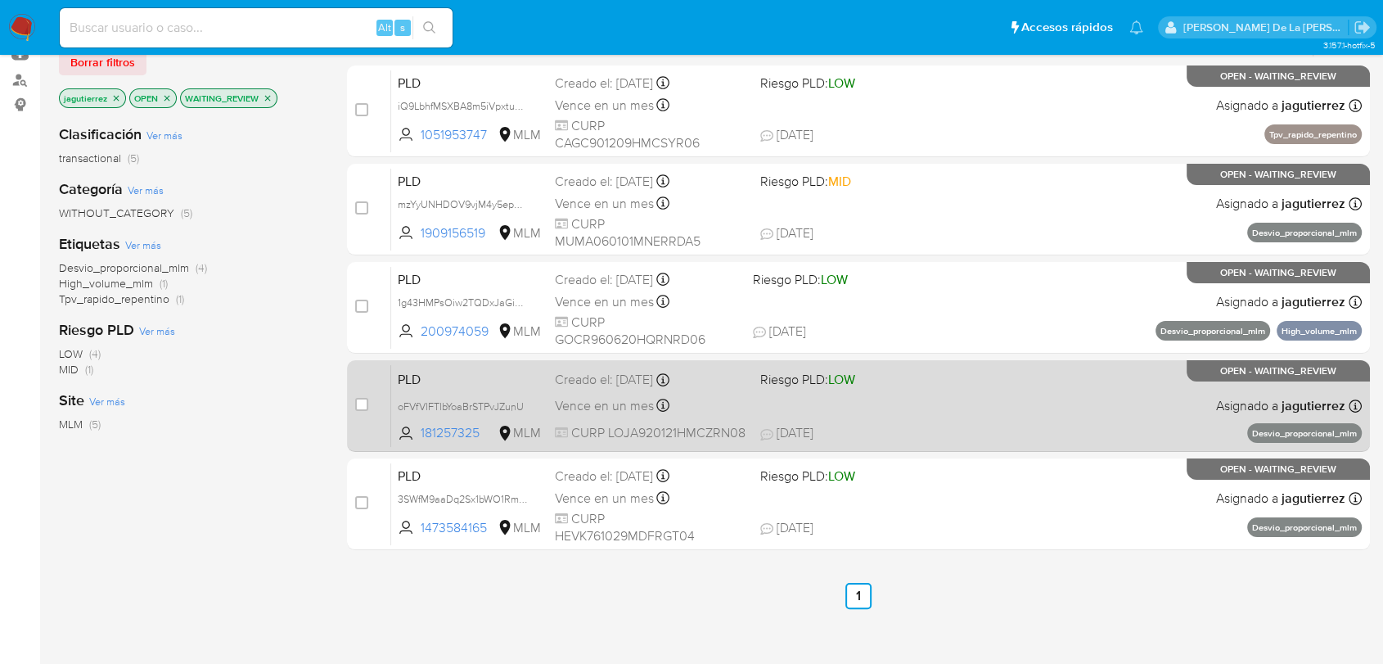
scroll to position [91, 0]
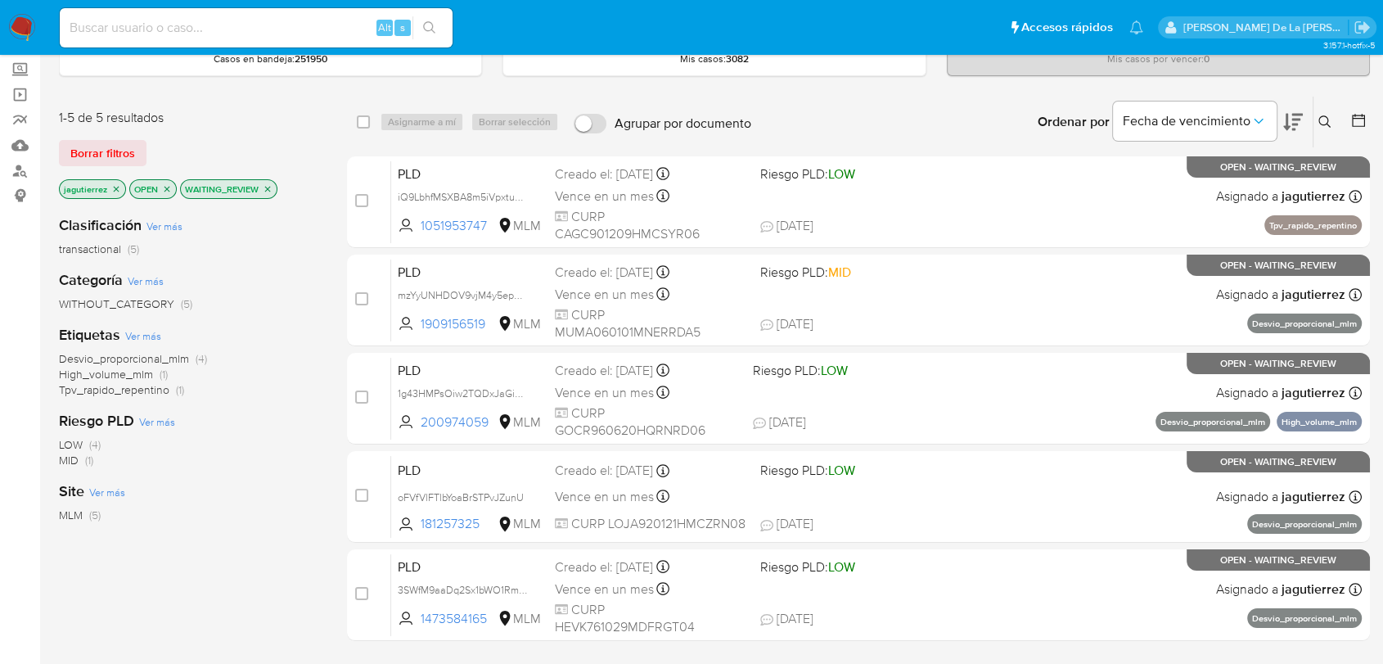
click at [23, 29] on img at bounding box center [22, 28] width 28 height 28
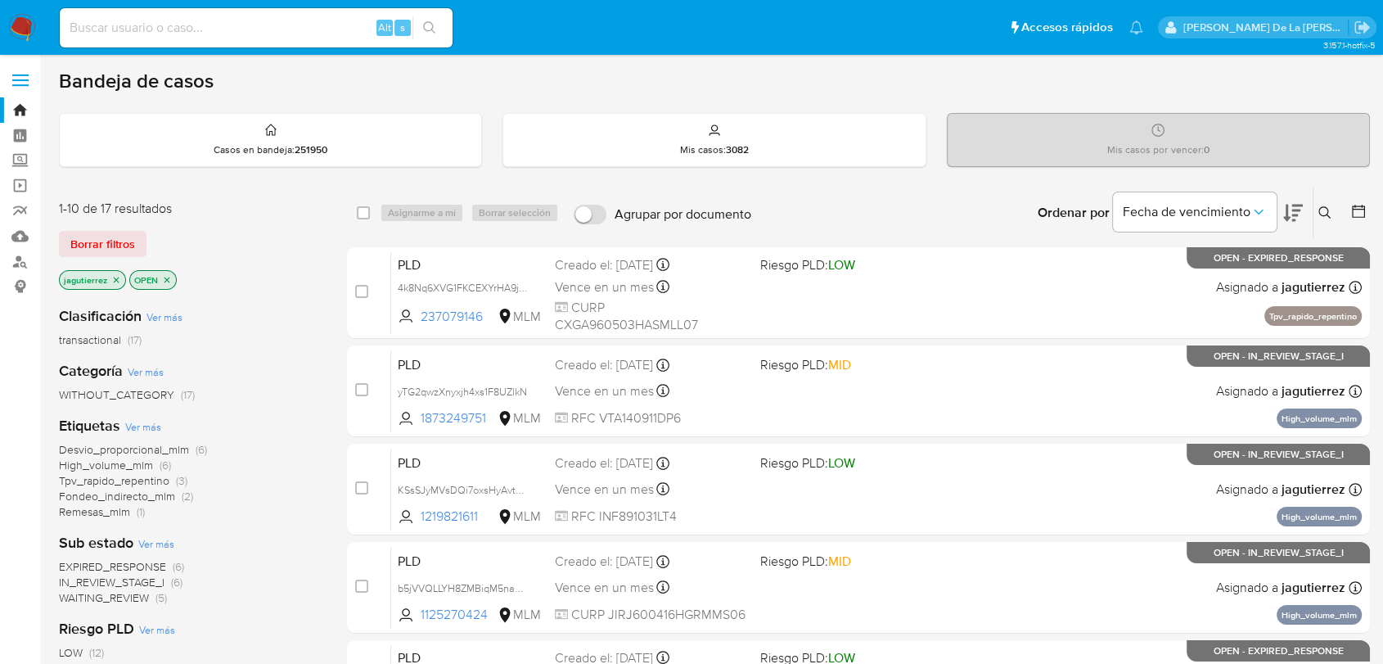
click at [116, 277] on icon "close-filter" at bounding box center [116, 280] width 10 height 10
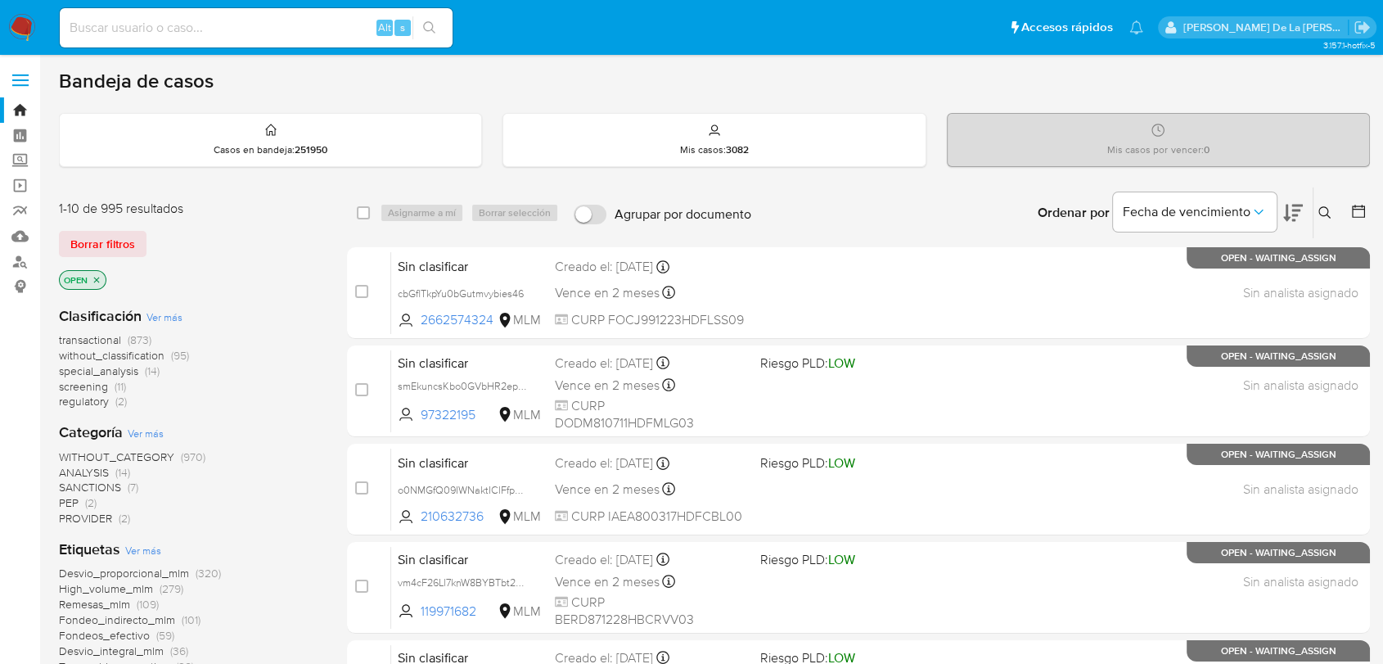
click at [92, 381] on span "screening" at bounding box center [83, 386] width 49 height 16
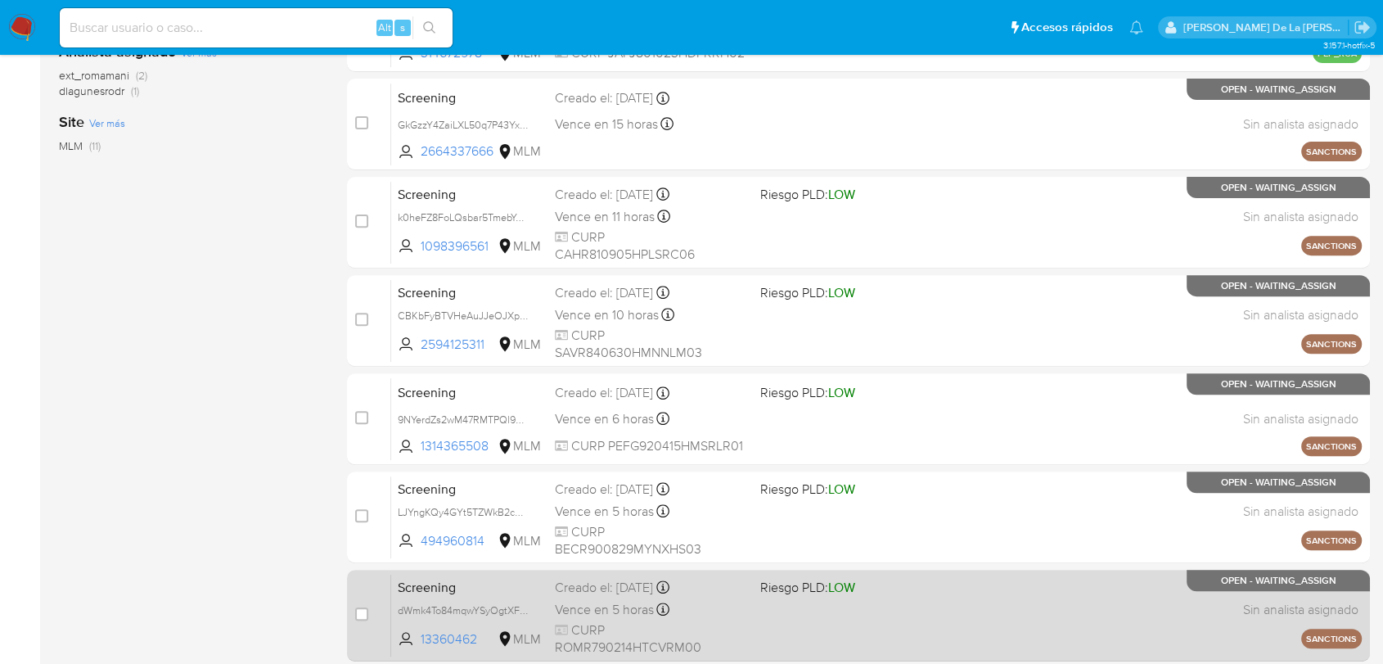
scroll to position [628, 0]
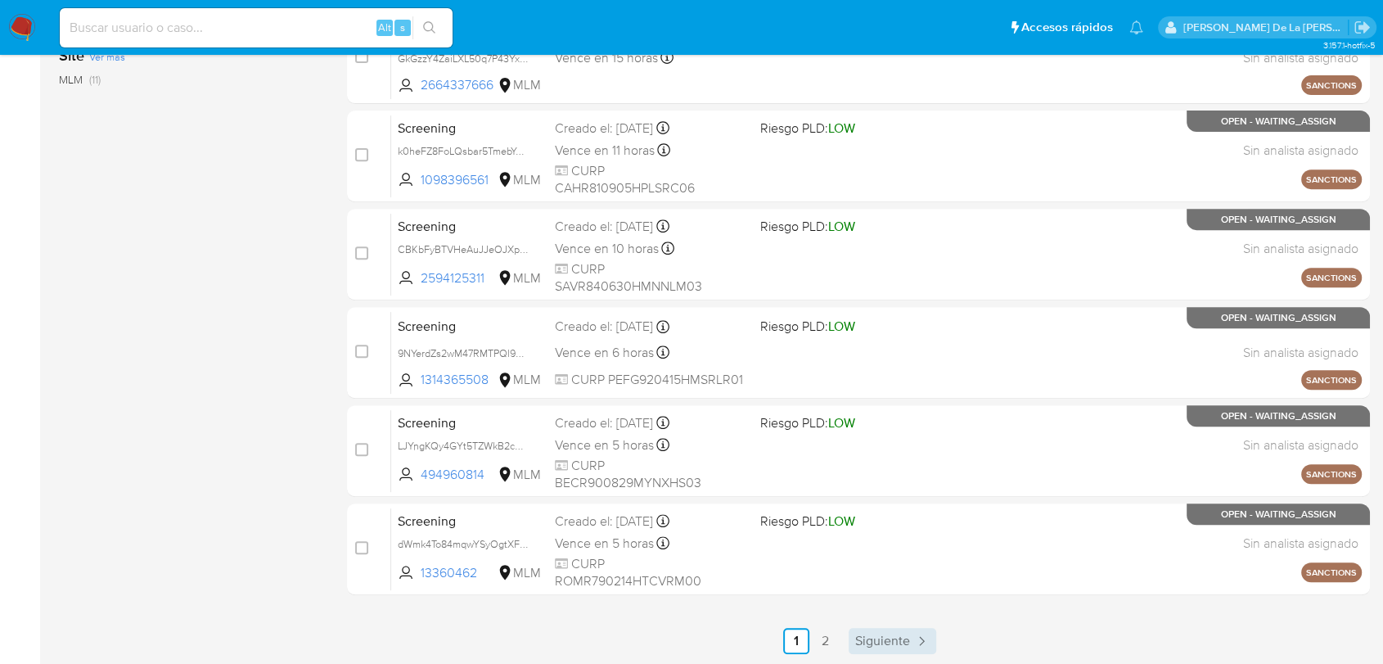
click at [904, 634] on span "Siguiente" at bounding box center [882, 640] width 55 height 13
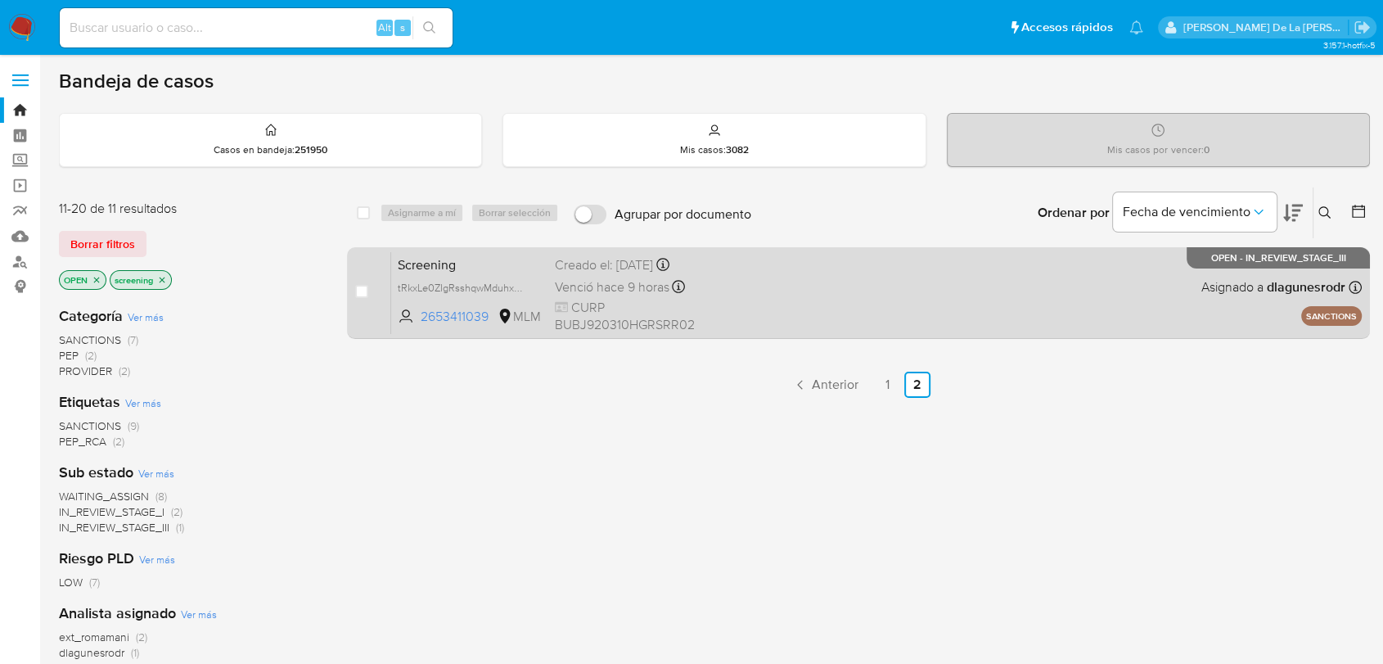
click at [825, 291] on div "Screening tRkxLe0ZIgRsshqwMduhxGCy 2653411039 MLM Creado el: 28/08/2025 Creado …" at bounding box center [876, 292] width 971 height 83
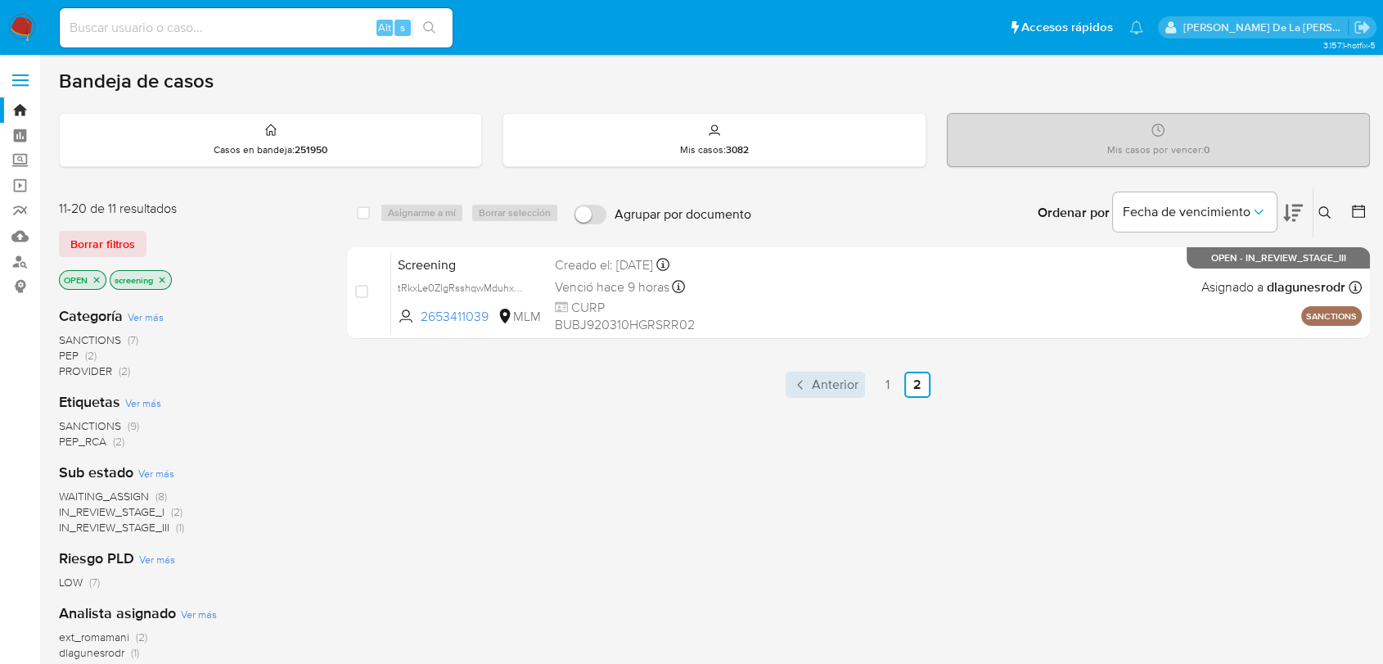
click at [808, 384] on icon "Paginación" at bounding box center [800, 385] width 16 height 16
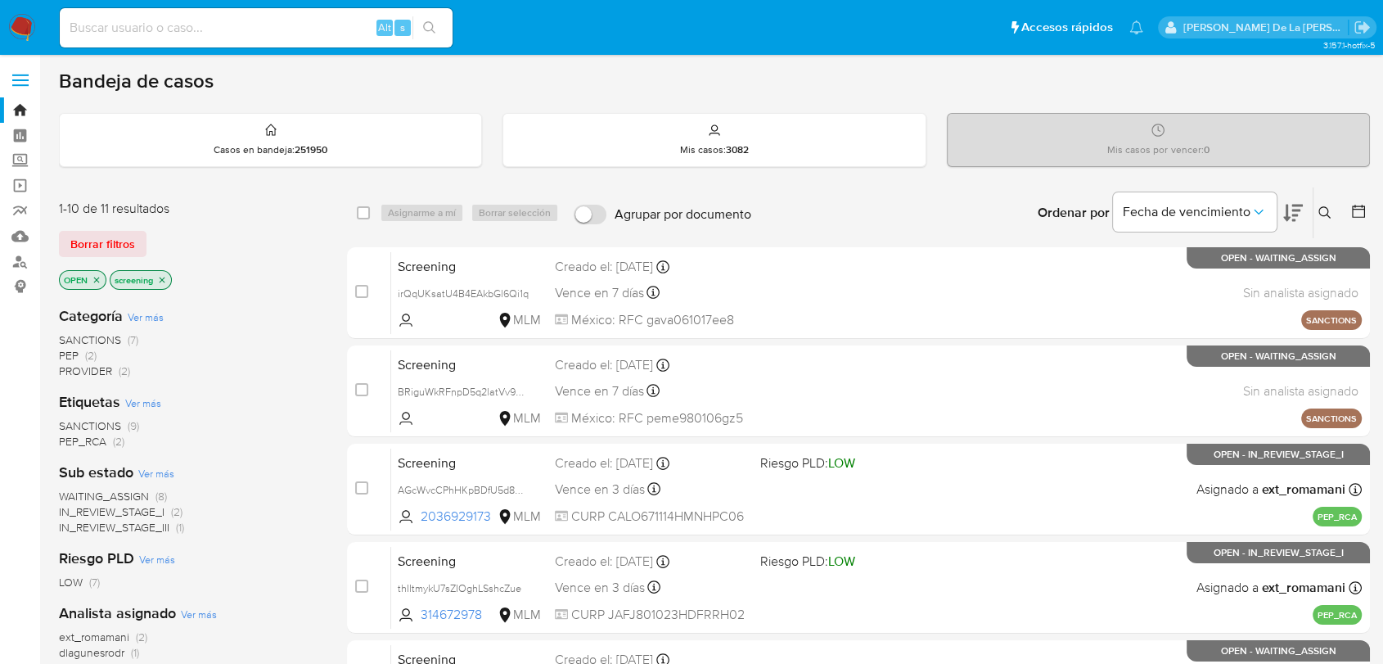
click at [126, 493] on span "WAITING_ASSIGN" at bounding box center [104, 496] width 90 height 16
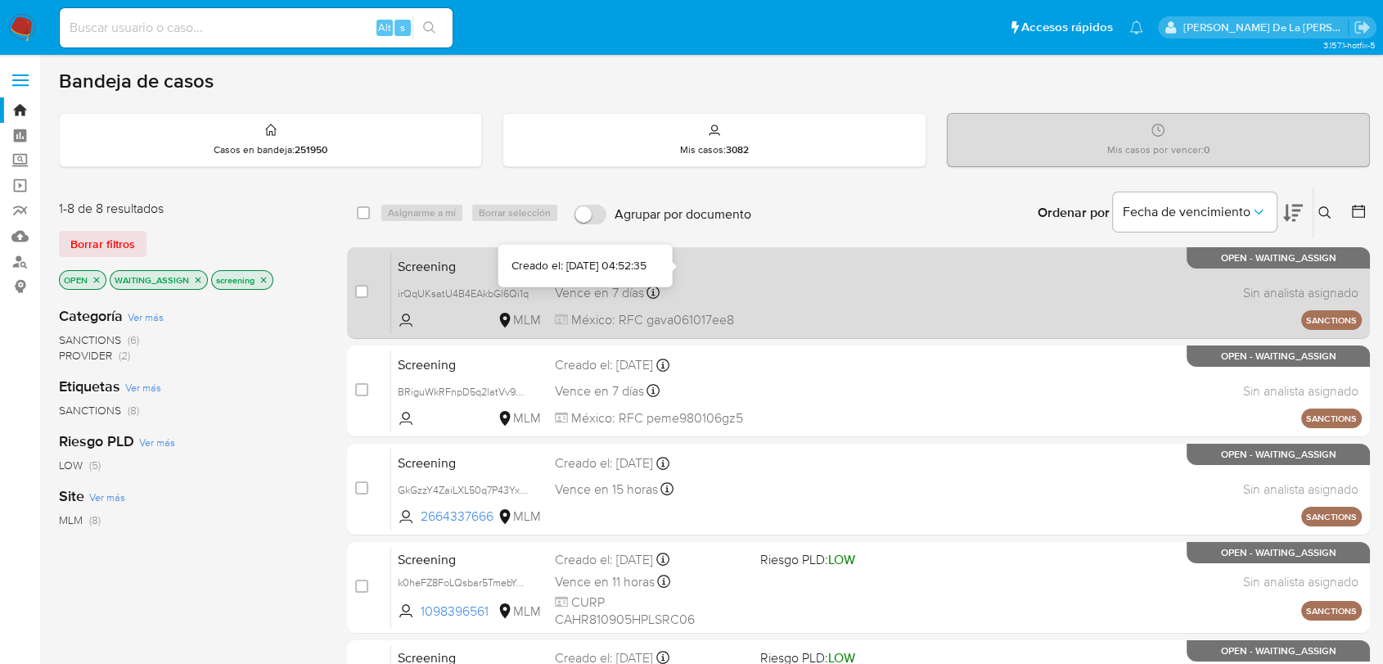
click at [711, 275] on div "Screening irQqUKsatU4B4EAkbGl6Qi1q MLM Creado el: 31/08/2025 Creado el: 31/08/2…" at bounding box center [876, 292] width 971 height 83
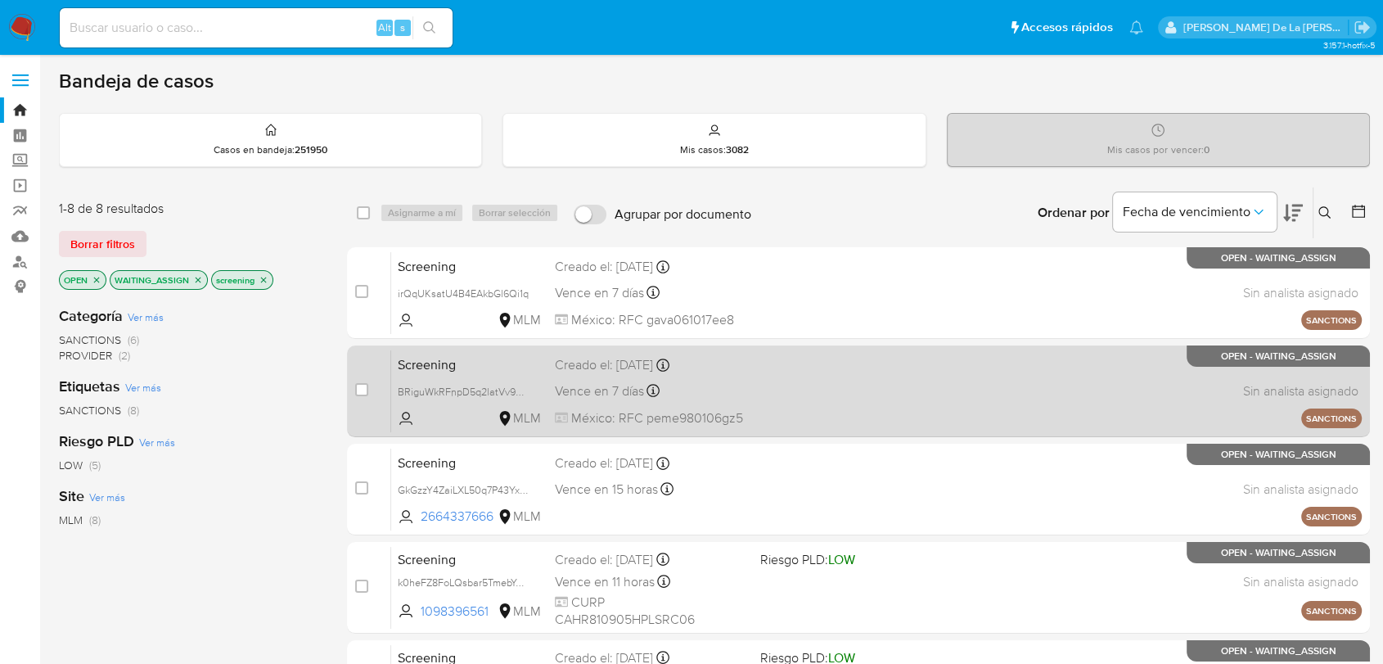
click at [748, 381] on div "Screening BRiguWkRFnpD5q2latVv9aXI MLM Creado el: 31/08/2025 Creado el: 31/08/2…" at bounding box center [876, 391] width 971 height 83
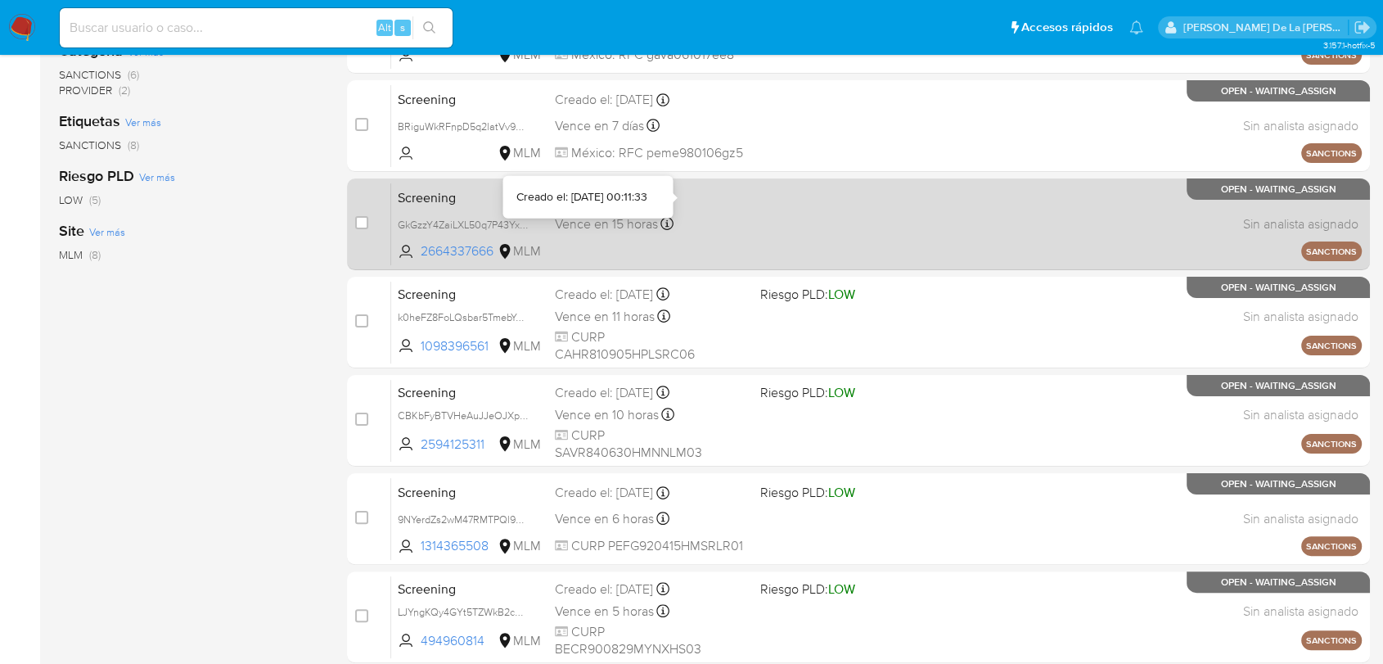
scroll to position [273, 0]
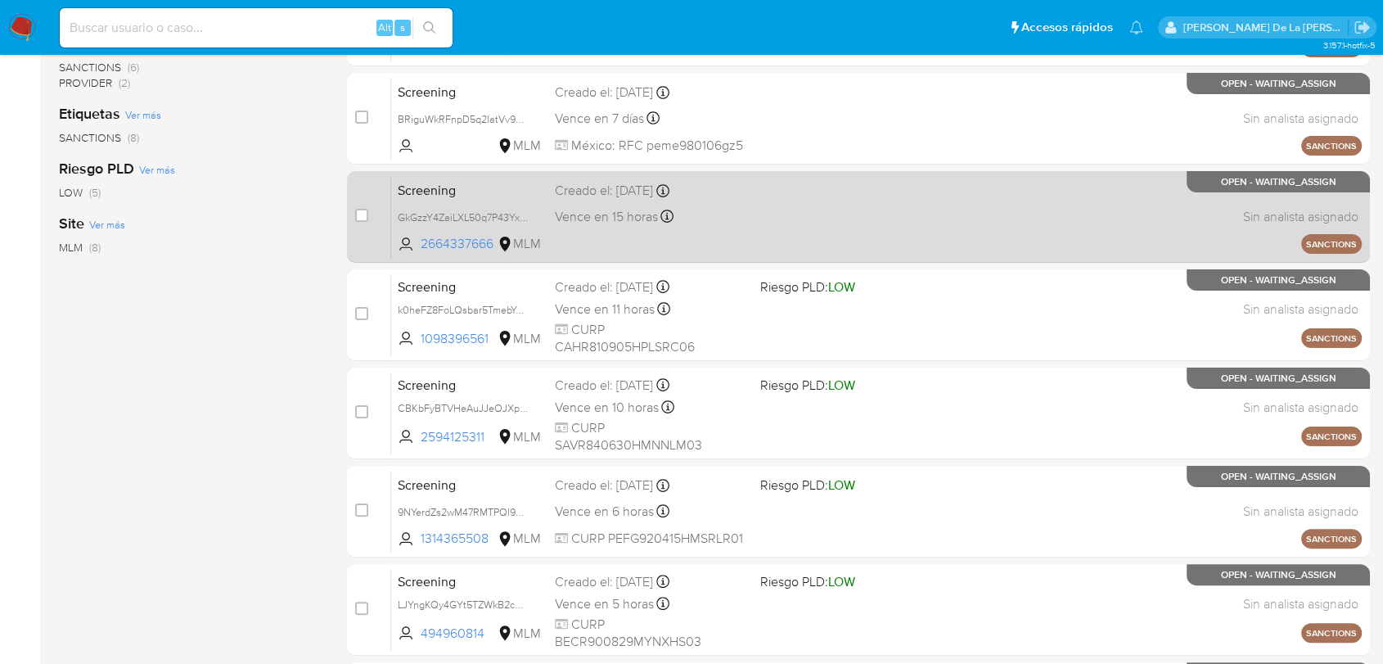
click at [805, 215] on div "Screening GkGzzY4ZaiLXL50q7P43YxZa 2664337666 MLM Creado el: 01/09/2025 Creado …" at bounding box center [876, 216] width 971 height 83
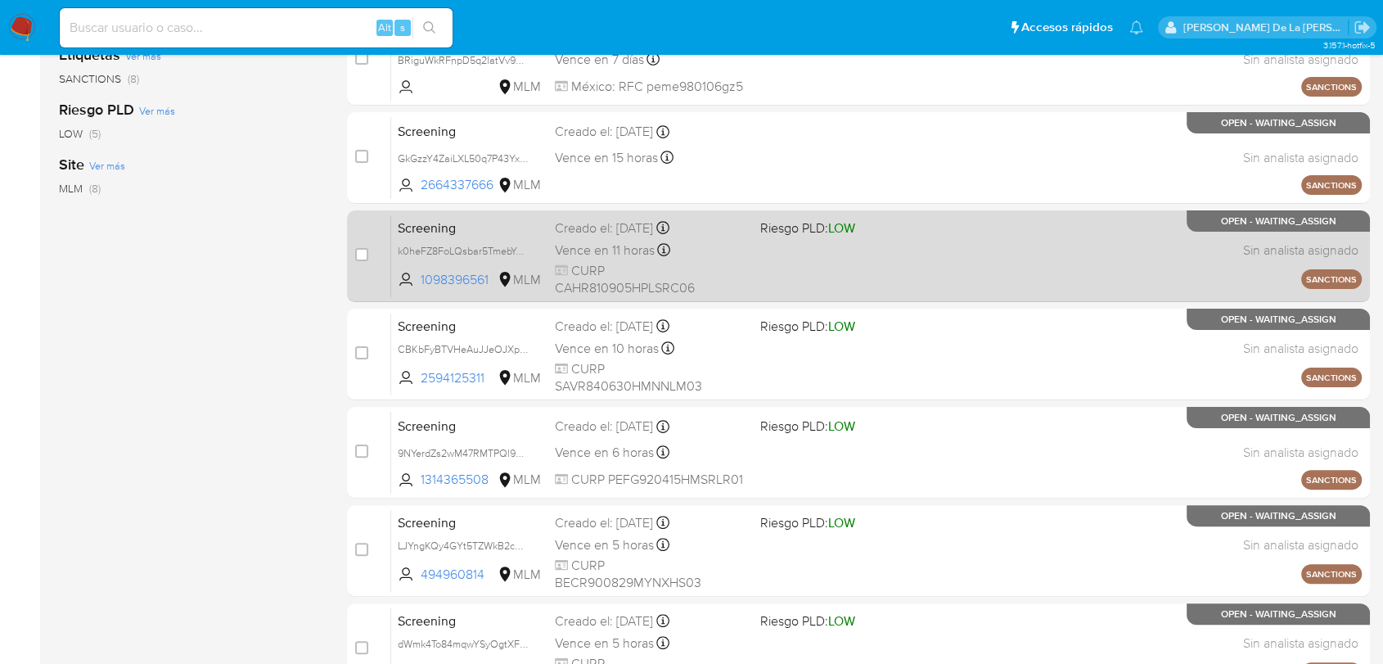
scroll to position [363, 0]
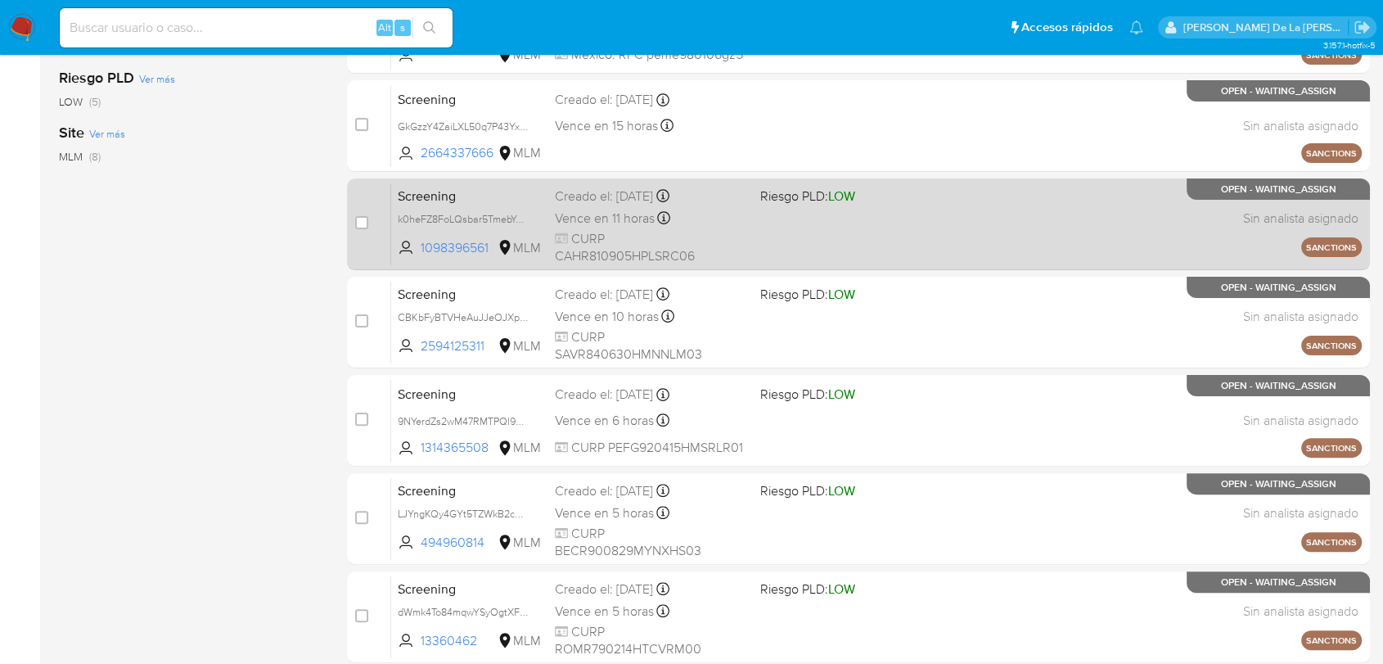
click at [746, 214] on div "Vence en 11 horas Vence el 01/09/2025 20:06:39" at bounding box center [651, 218] width 192 height 22
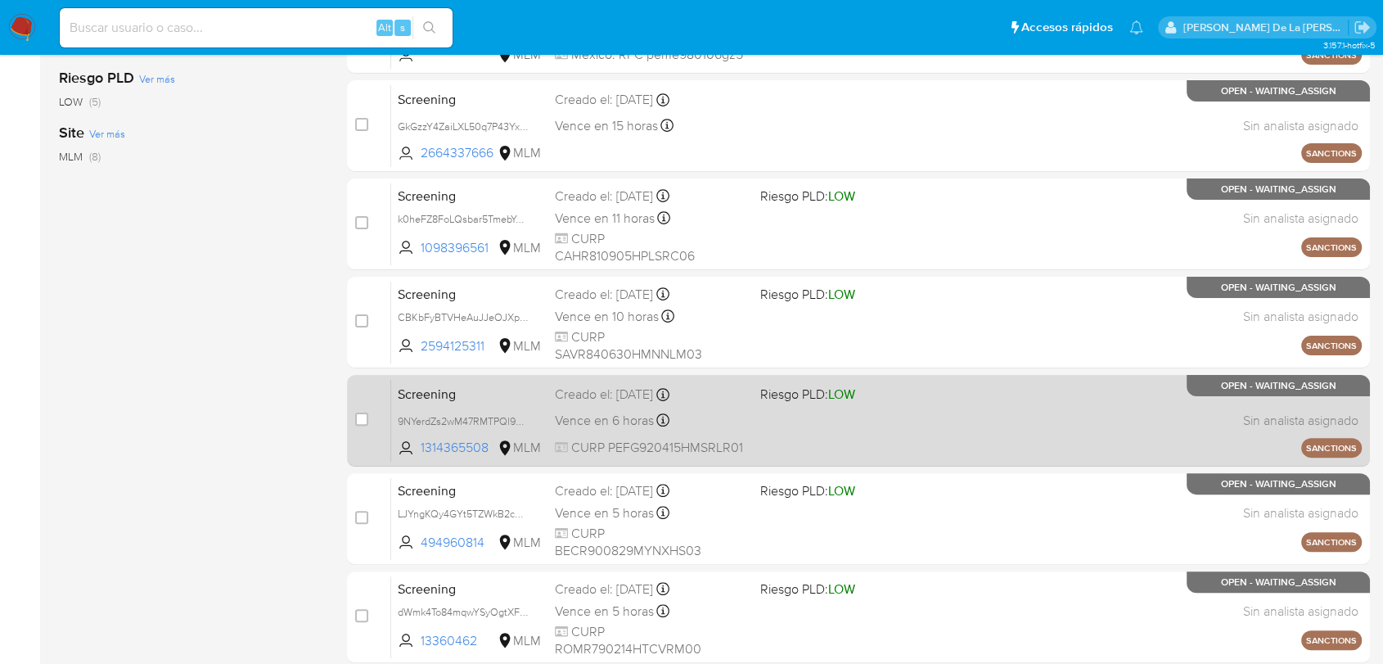
click at [733, 406] on div "Screening 9NYerdZs2wM47RMTPQl9YHbL 1314365508 MLM Riesgo PLD: LOW Creado el: 29…" at bounding box center [876, 420] width 971 height 83
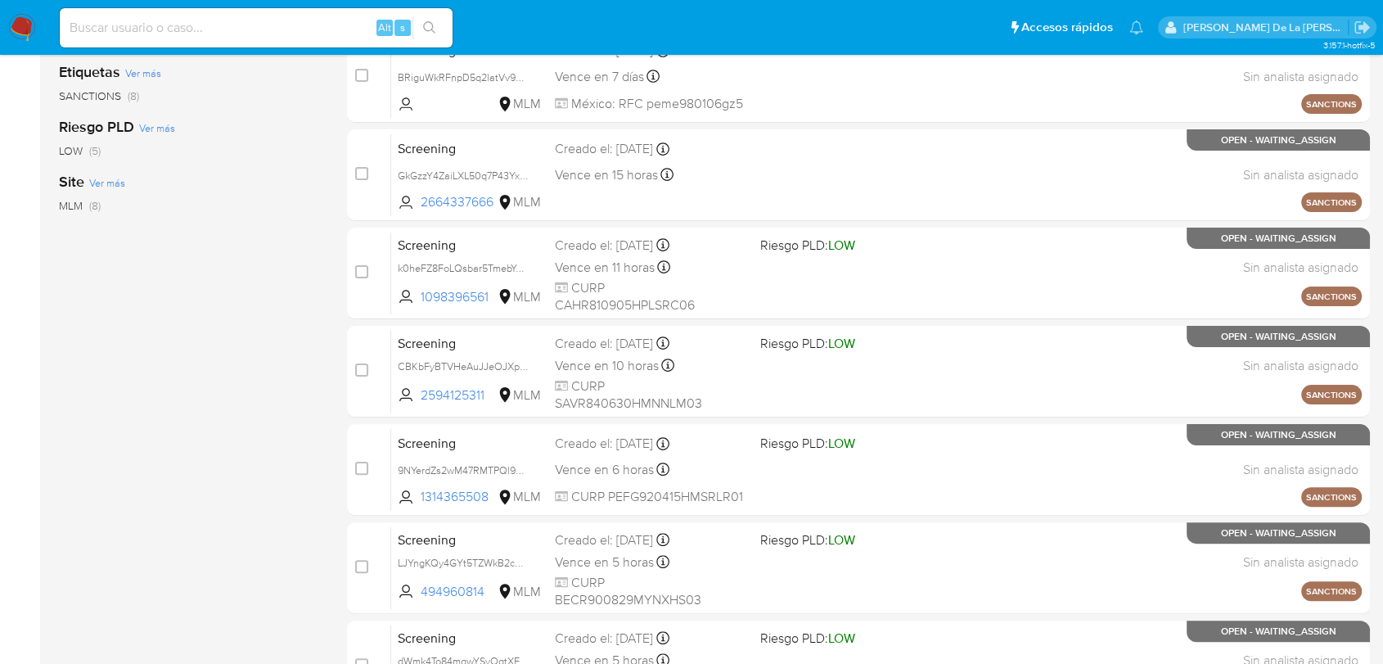
scroll to position [273, 0]
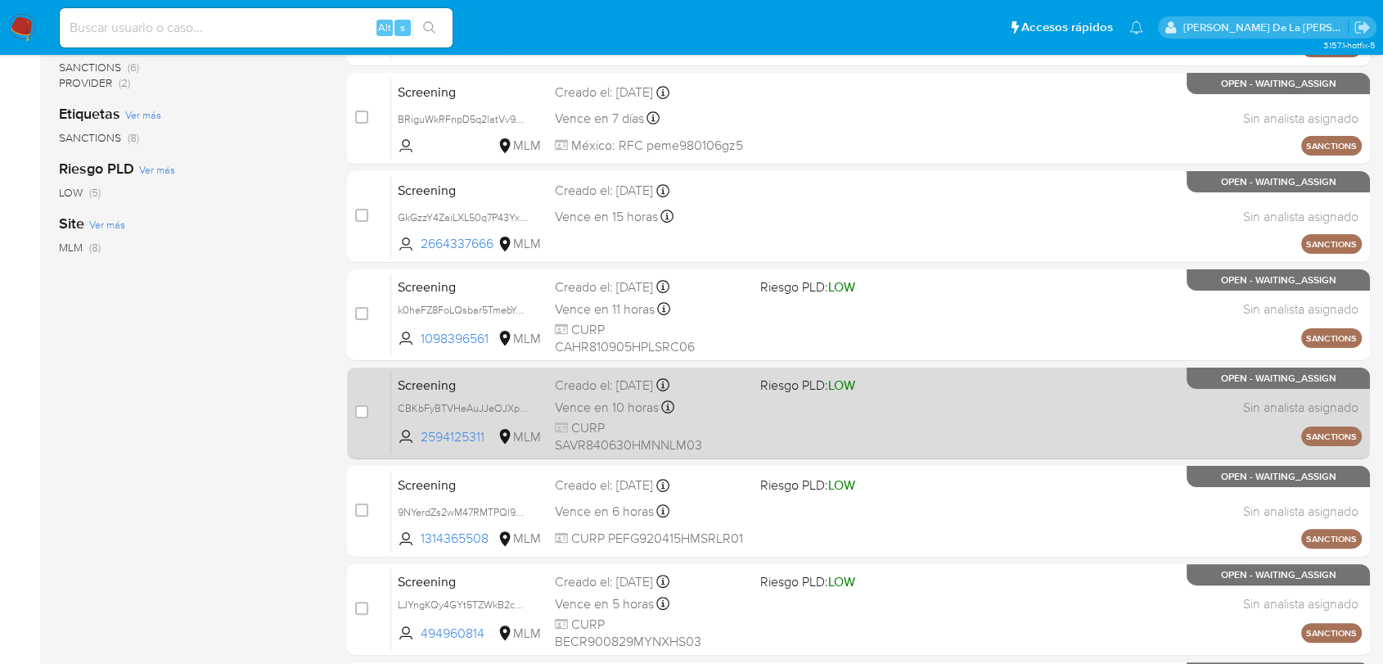
click at [680, 420] on span "CURP SAVR840630HMNNLM03" at bounding box center [651, 436] width 192 height 35
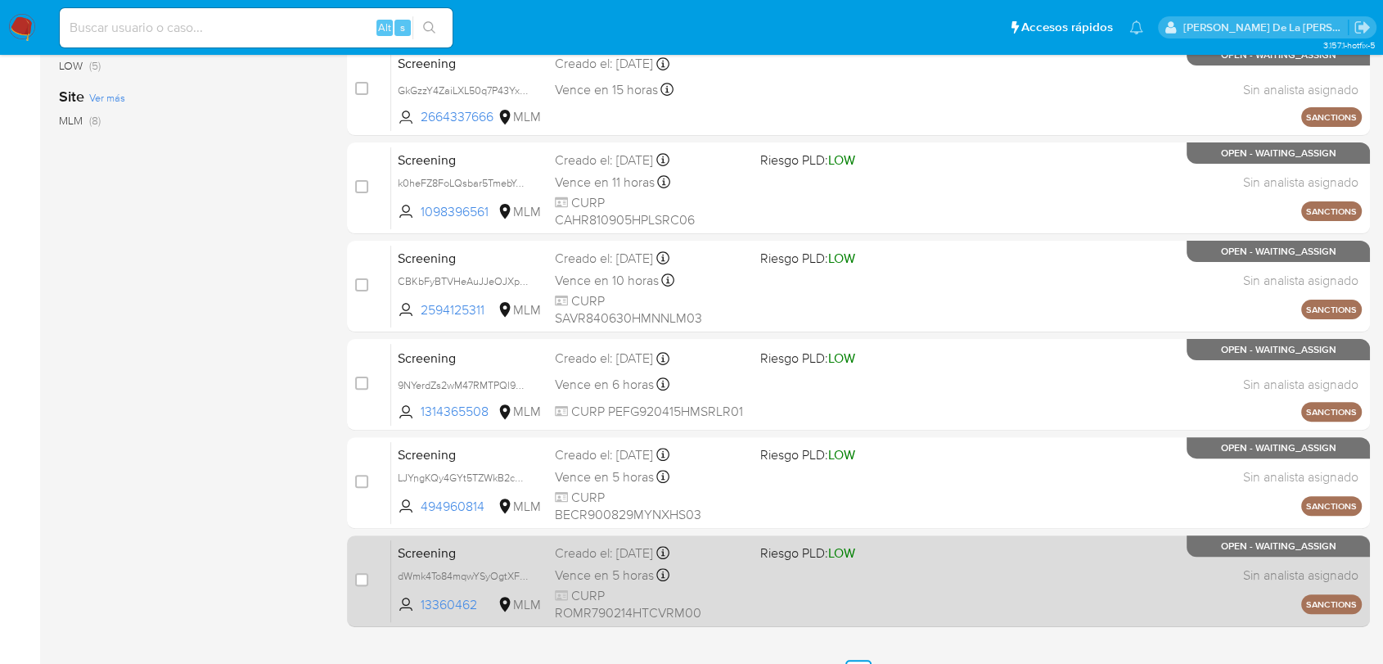
scroll to position [431, 0]
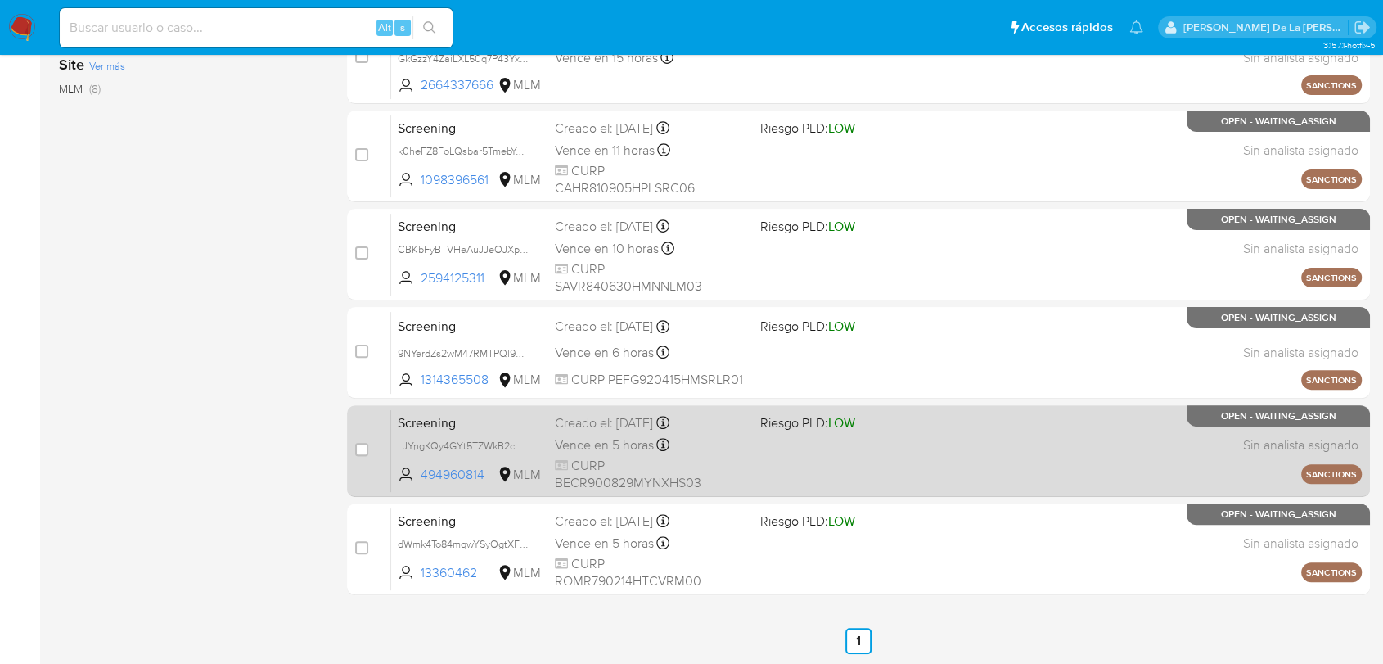
click at [719, 453] on div "Vence en 5 horas Vence el 01/09/2025 14:09:26" at bounding box center [651, 445] width 192 height 22
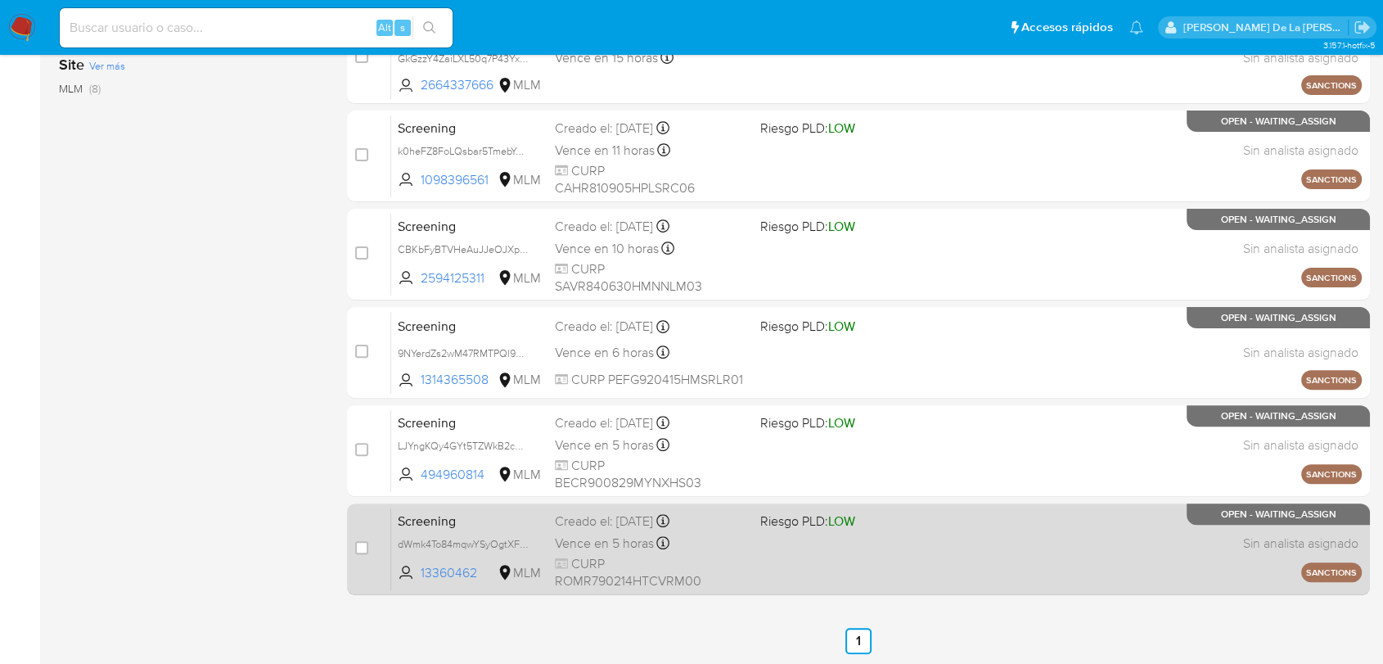
click at [794, 557] on div "Screening dWmk4To84mqwYSyOgtXFNfhB 13360462 MLM Riesgo PLD: LOW Creado el: 29/0…" at bounding box center [876, 549] width 971 height 83
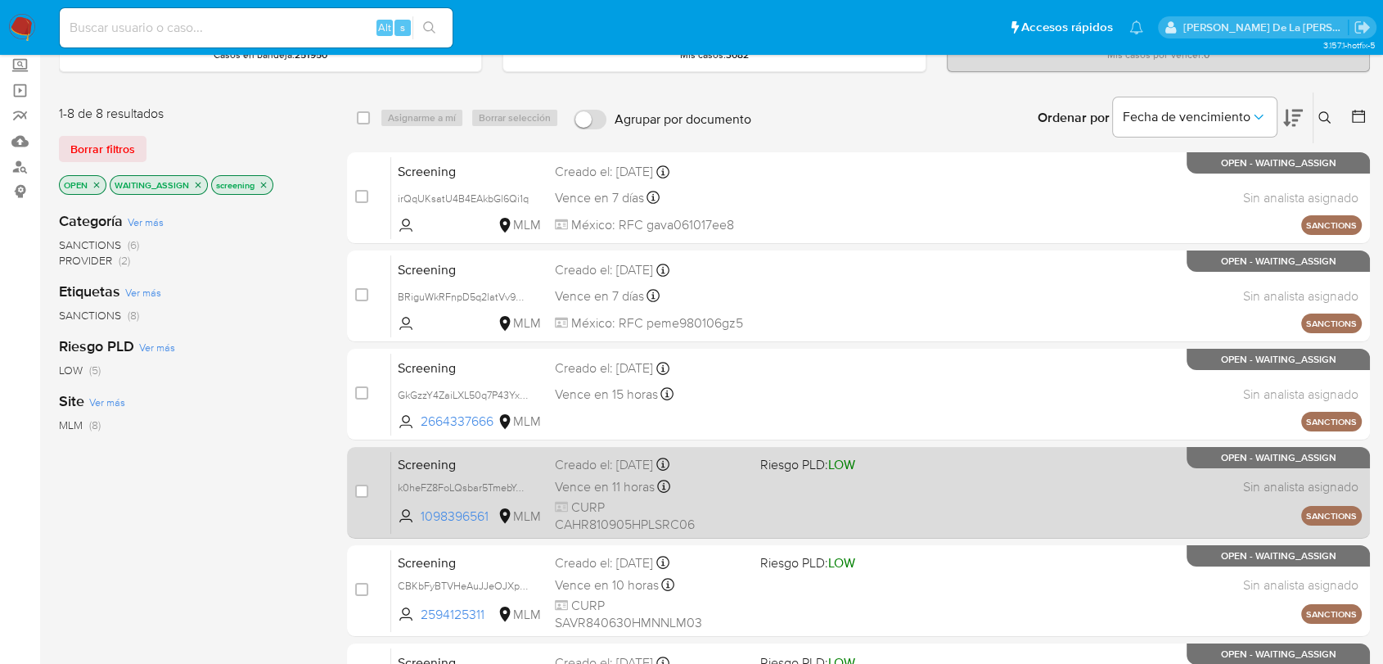
scroll to position [0, 0]
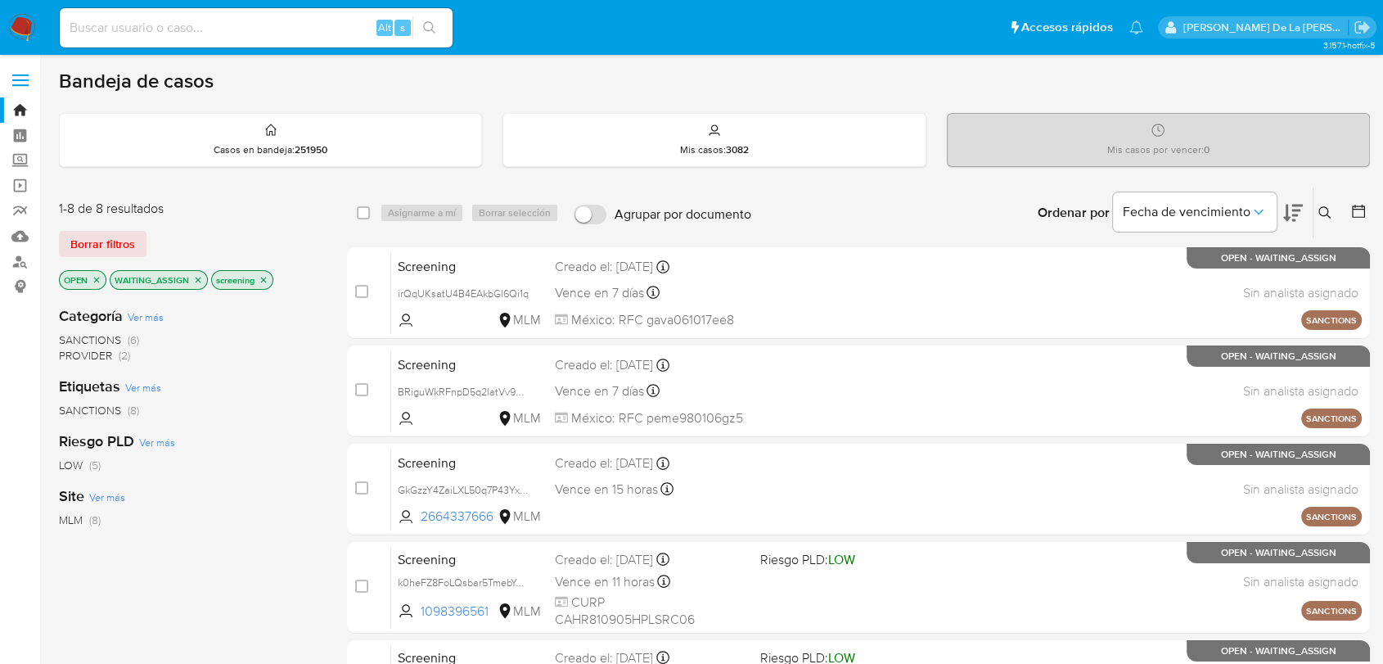
click at [191, 277] on p "WAITING_ASSIGN" at bounding box center [159, 280] width 97 height 18
click at [193, 277] on icon "close-filter" at bounding box center [198, 280] width 10 height 10
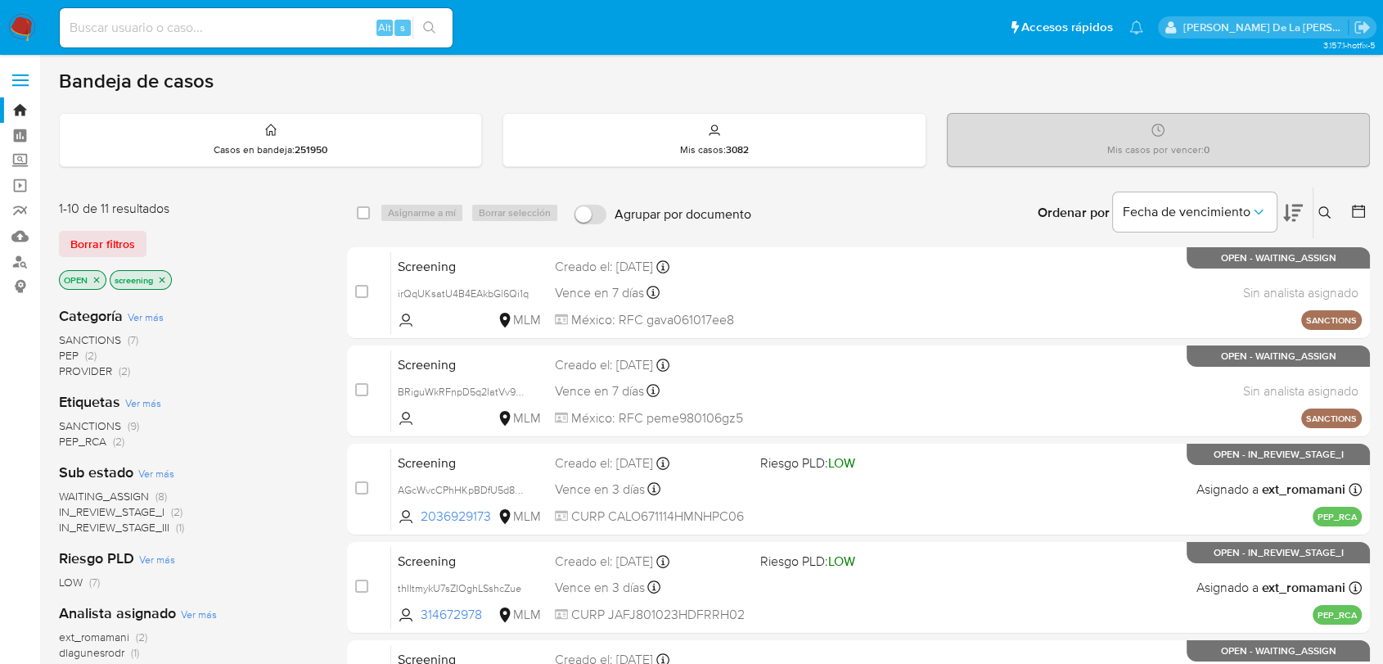
click at [133, 514] on span "IN_REVIEW_STAGE_I" at bounding box center [112, 511] width 106 height 16
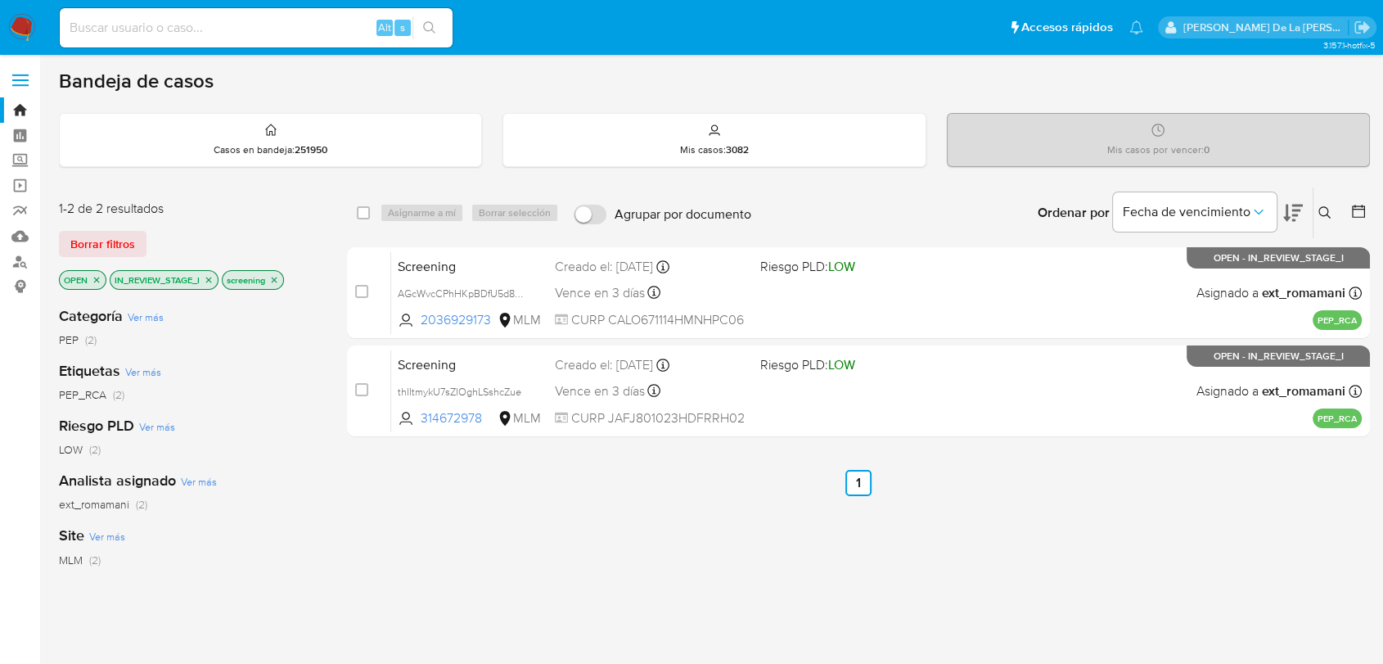
click at [213, 281] on icon "close-filter" at bounding box center [209, 280] width 10 height 10
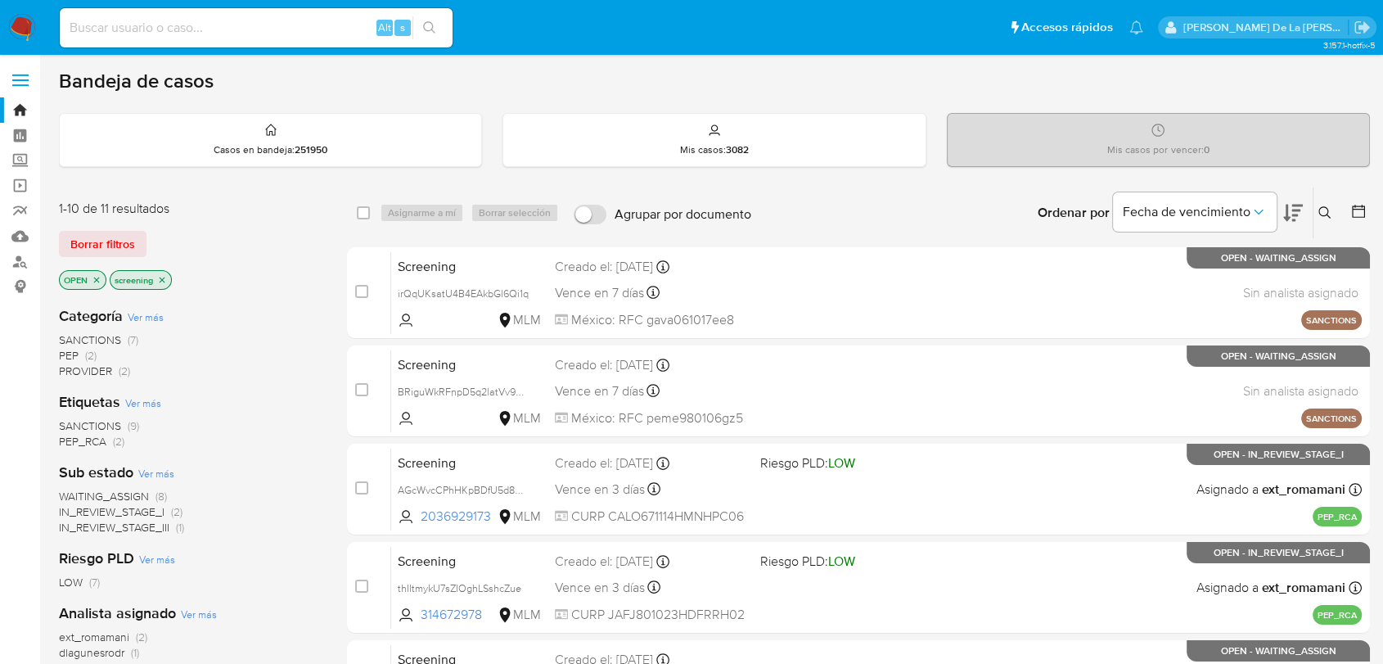
click at [120, 534] on div "Categoría Ver más SANCTIONS (7) PEP (2) PROVIDER (2) Etiquetas Ver más SANCTION…" at bounding box center [190, 571] width 262 height 557
click at [127, 527] on span "IN_REVIEW_STAGE_III" at bounding box center [114, 527] width 111 height 16
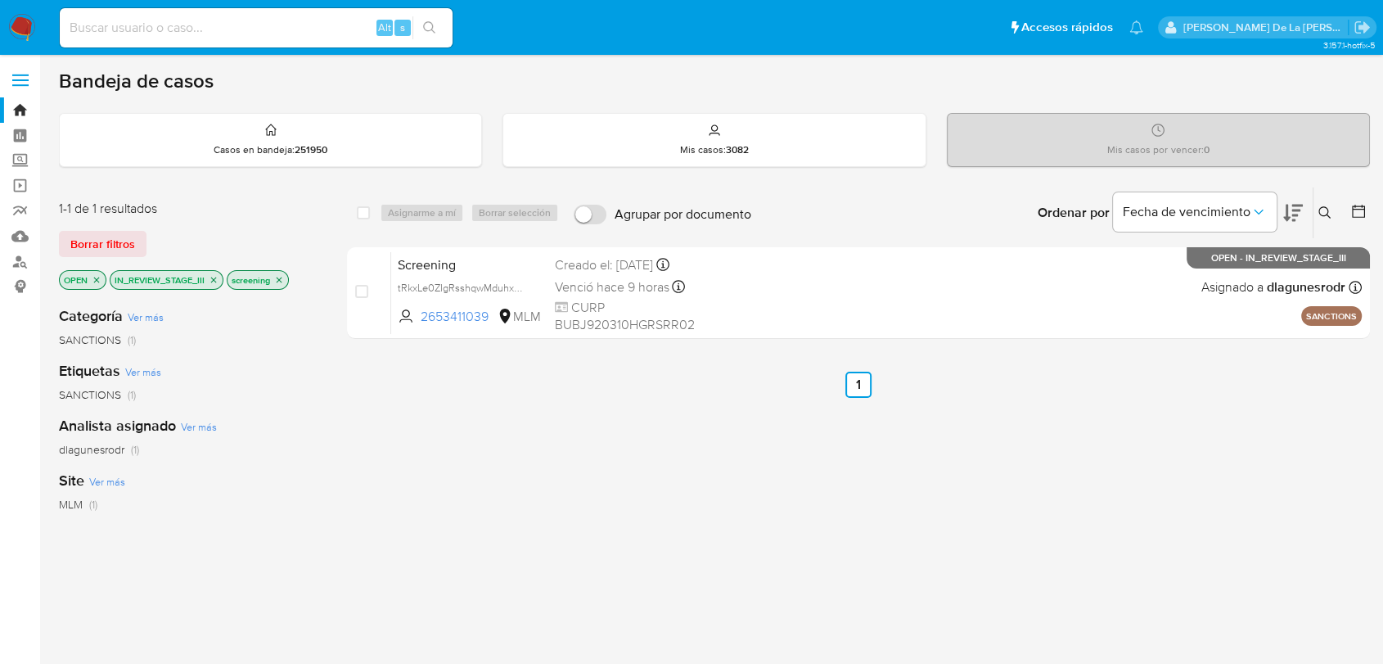
click at [215, 283] on icon "close-filter" at bounding box center [214, 280] width 10 height 10
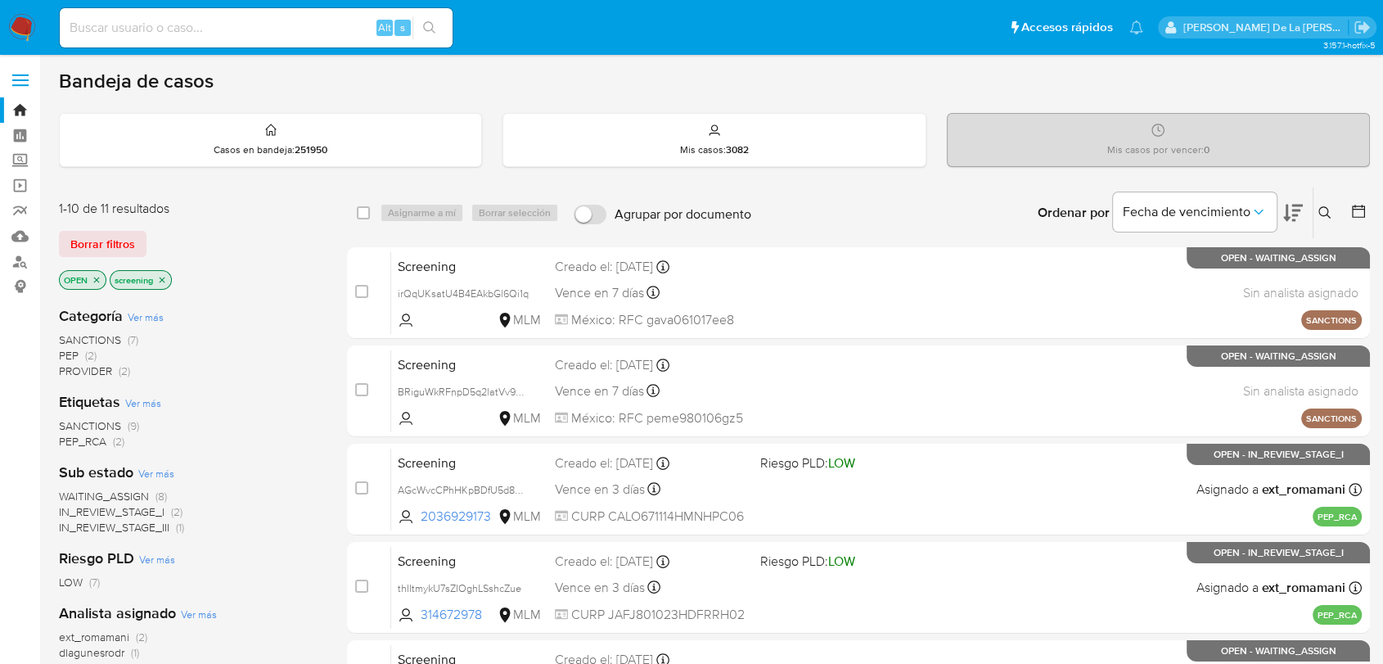
click at [112, 539] on div "Categoría Ver más SANCTIONS (7) PEP (2) PROVIDER (2) Etiquetas Ver más SANCTION…" at bounding box center [190, 571] width 262 height 557
click at [119, 533] on span "IN_REVIEW_STAGE_III" at bounding box center [114, 527] width 111 height 16
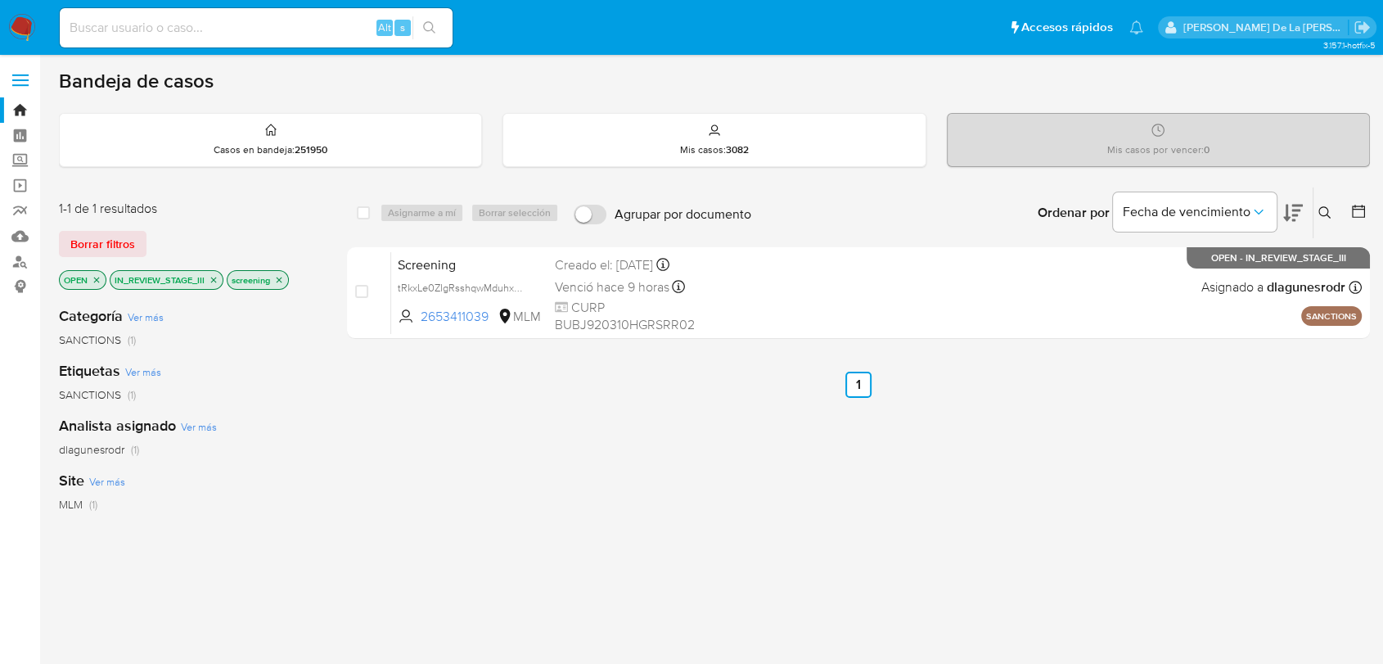
click at [212, 277] on icon "close-filter" at bounding box center [214, 280] width 6 height 6
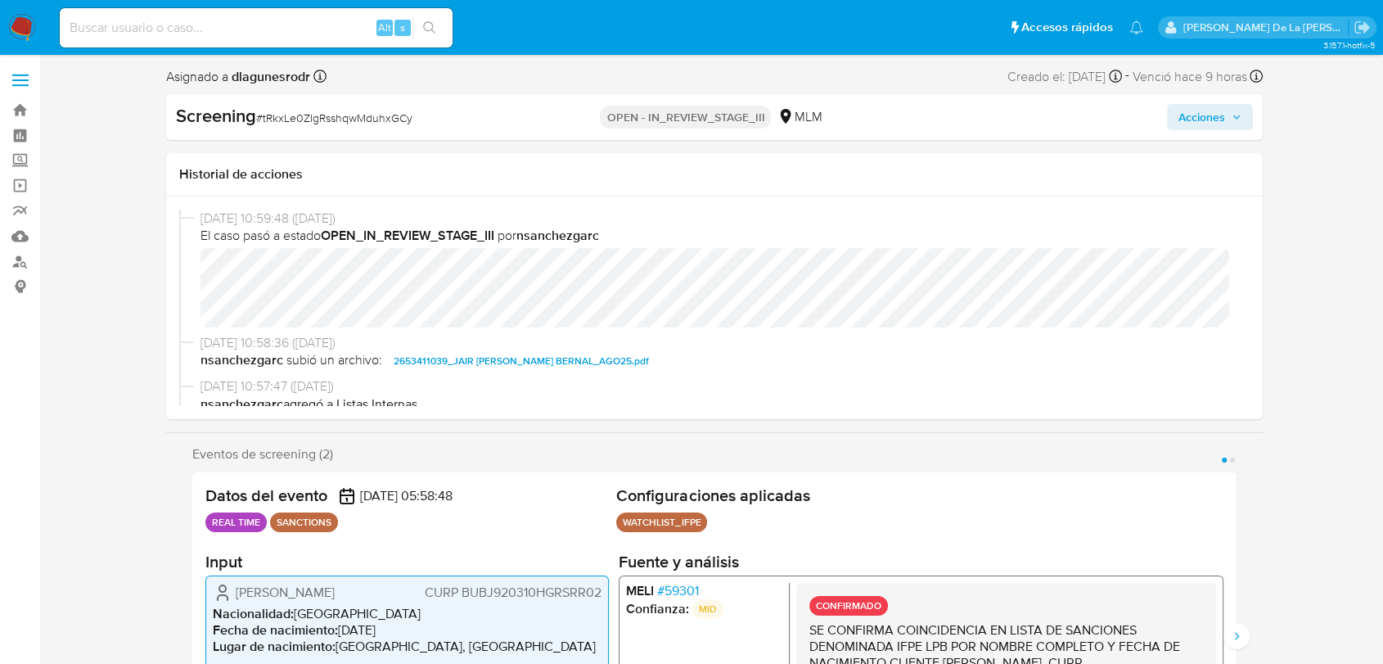
select select "10"
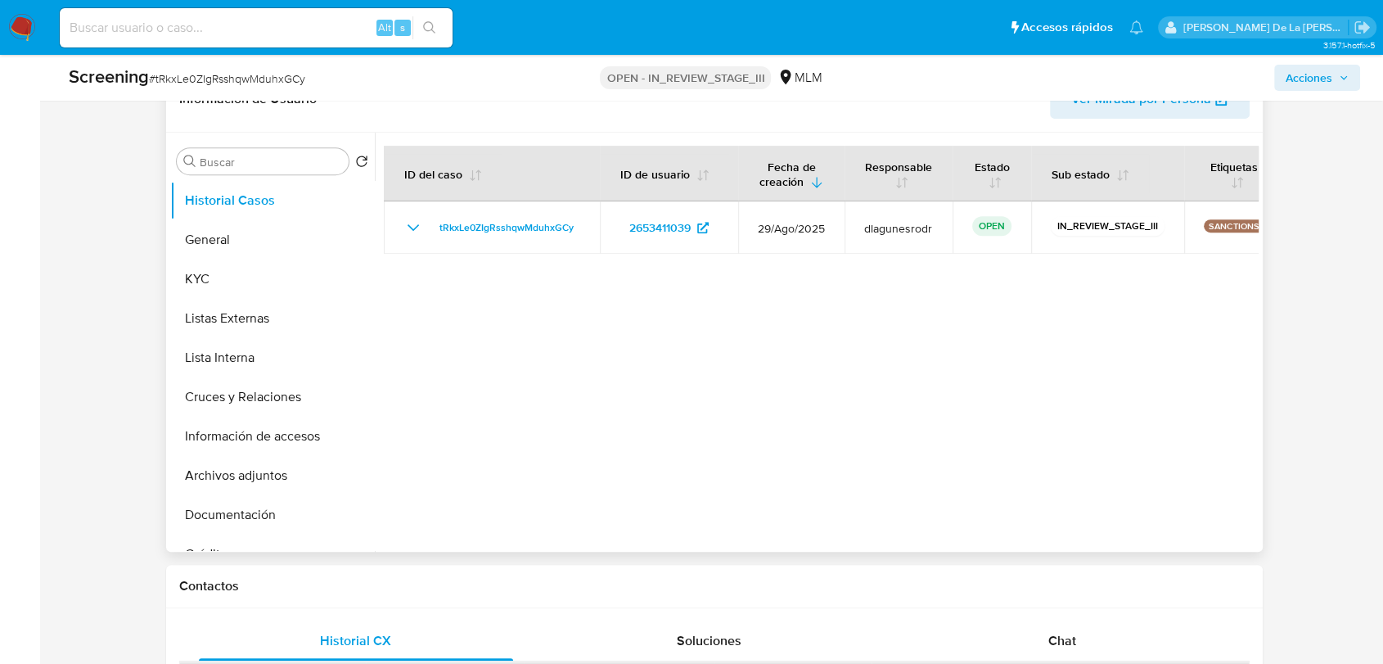
scroll to position [819, 0]
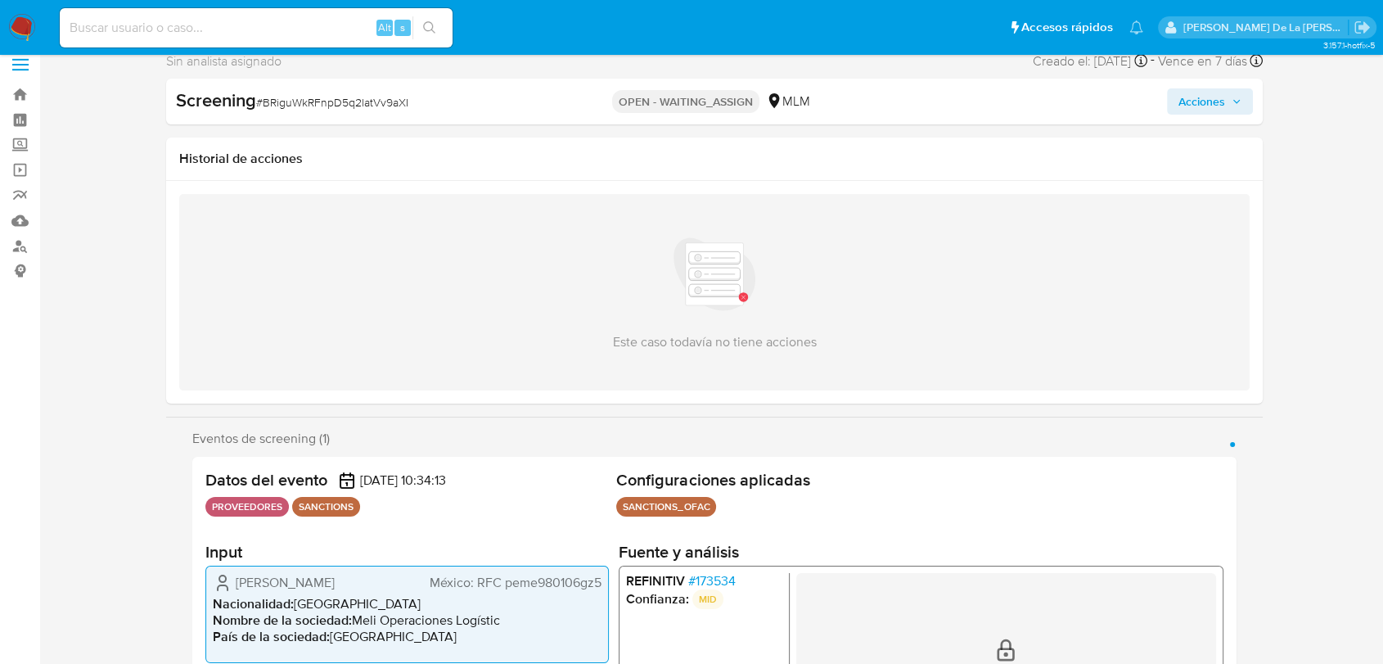
scroll to position [182, 0]
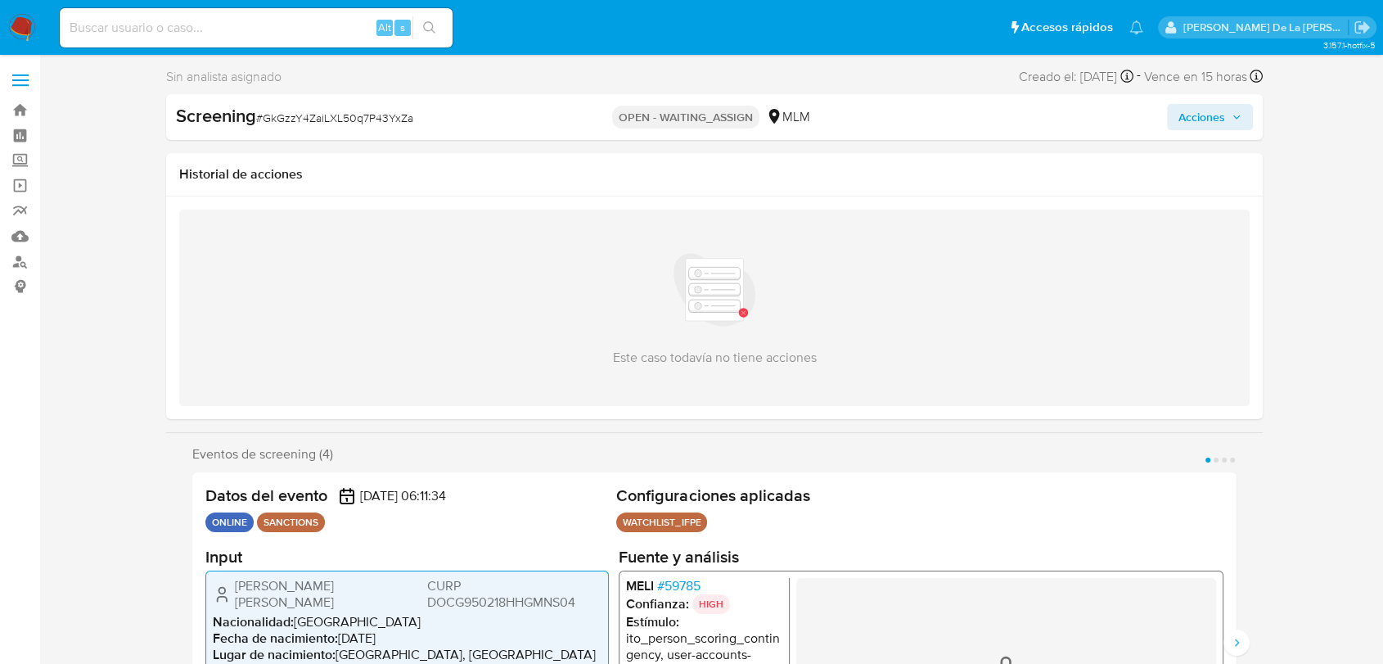
select select "10"
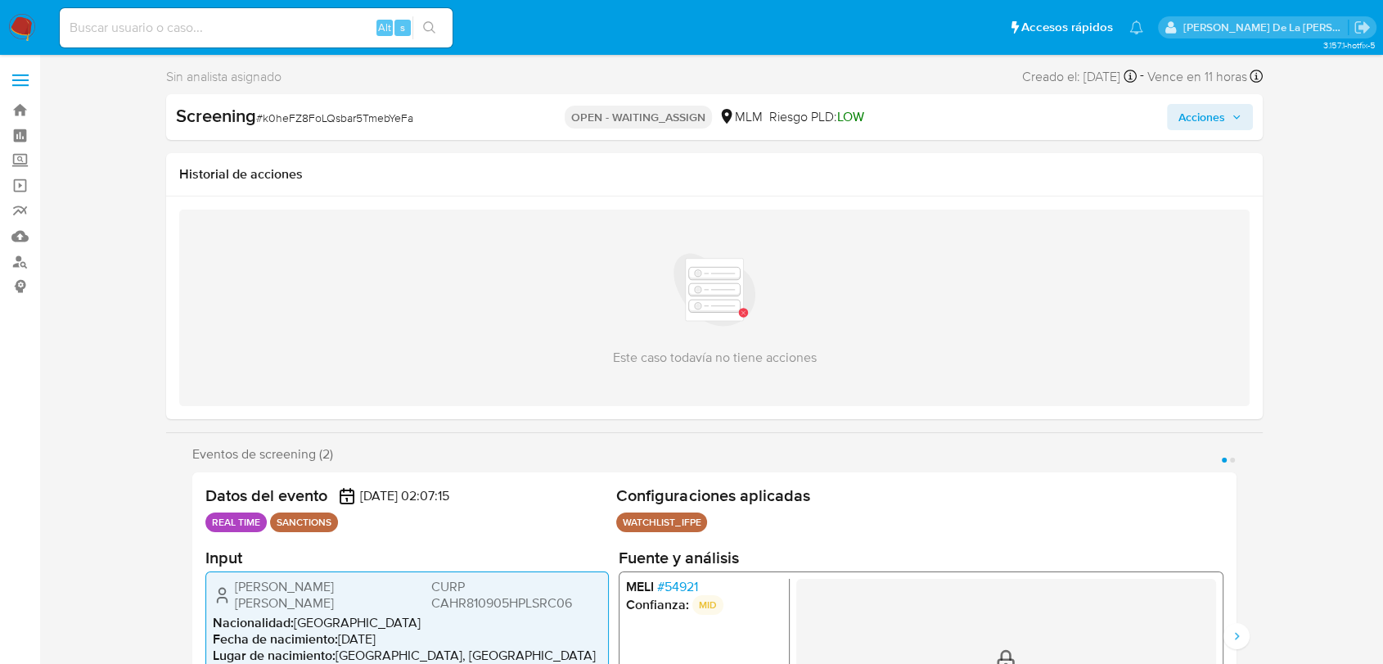
select select "10"
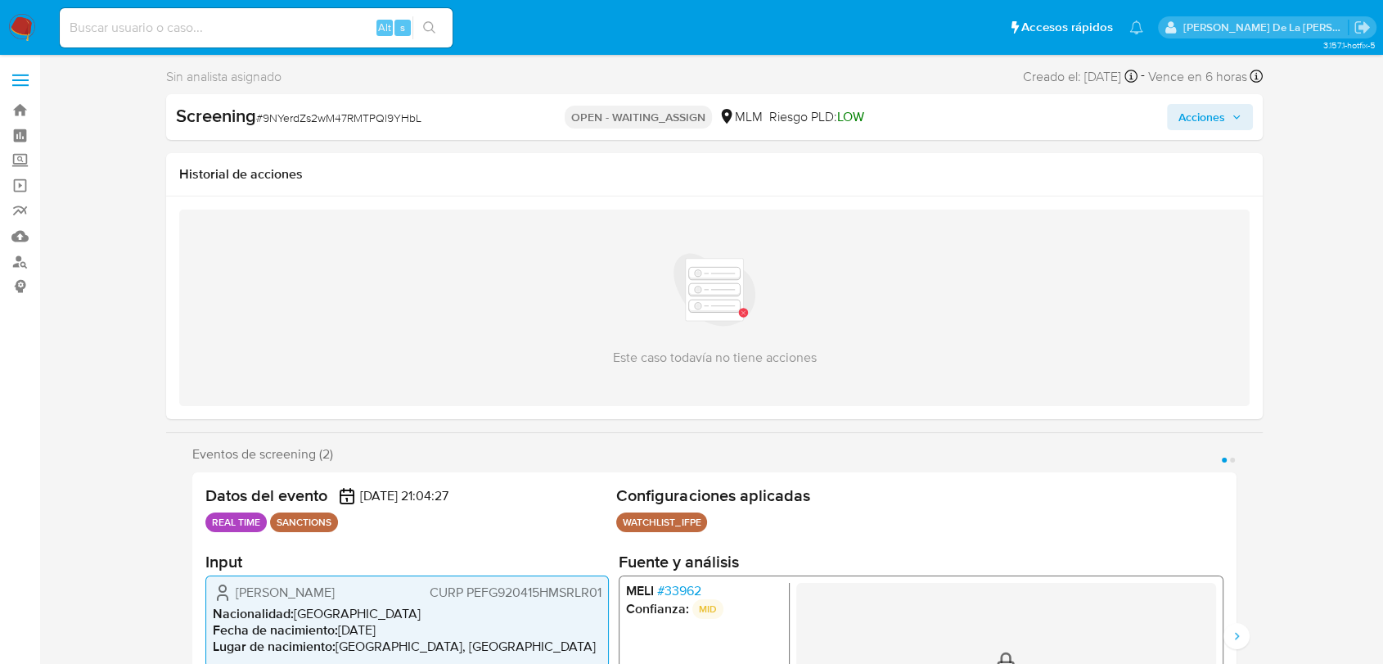
select select "10"
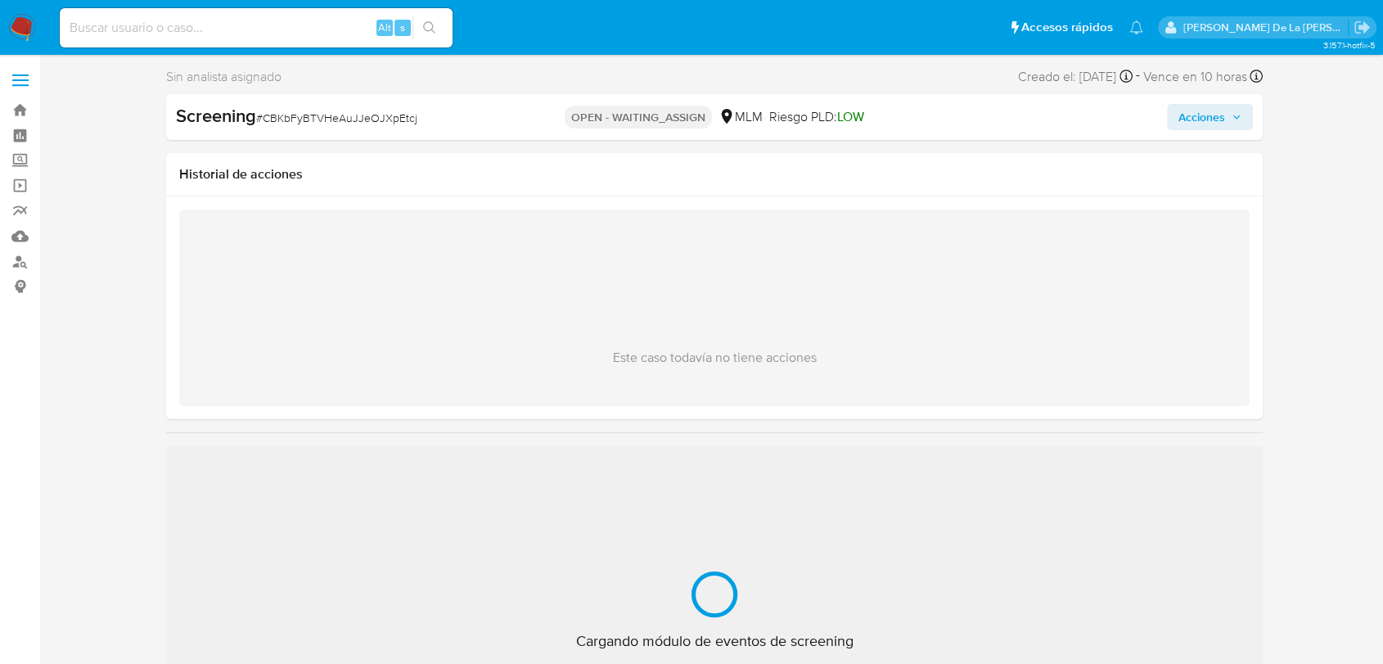
select select "10"
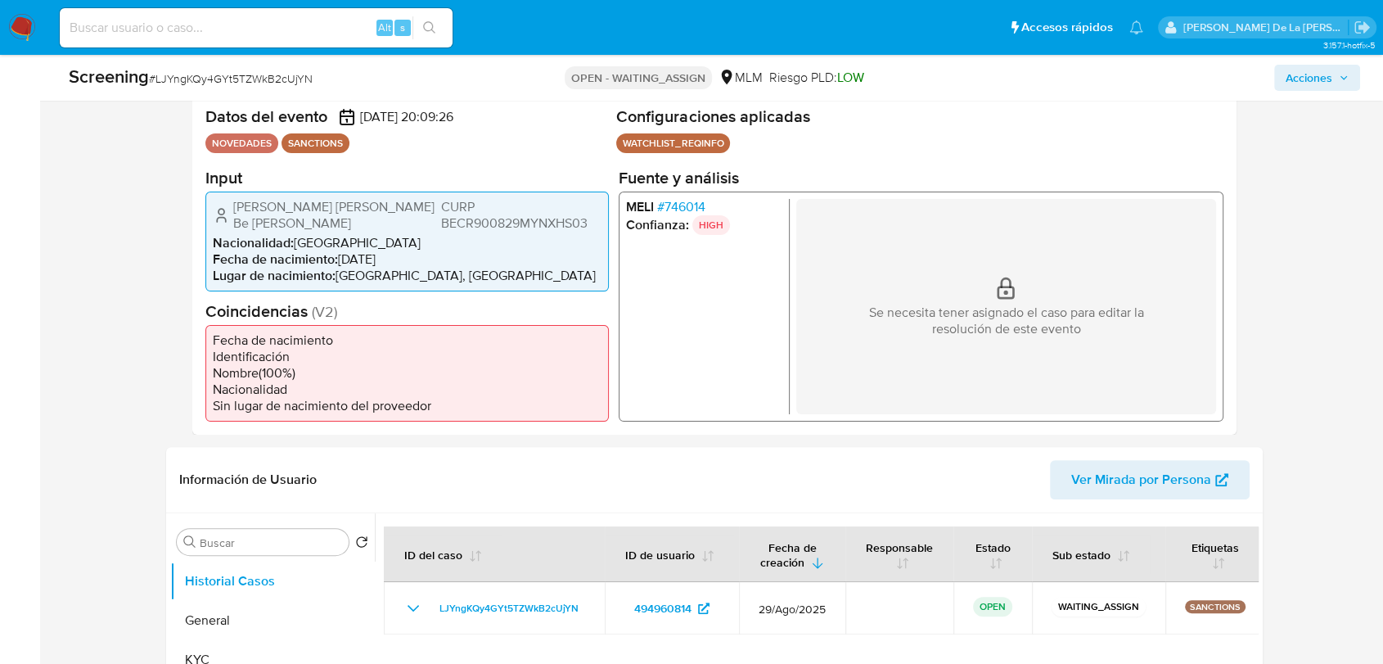
select select "10"
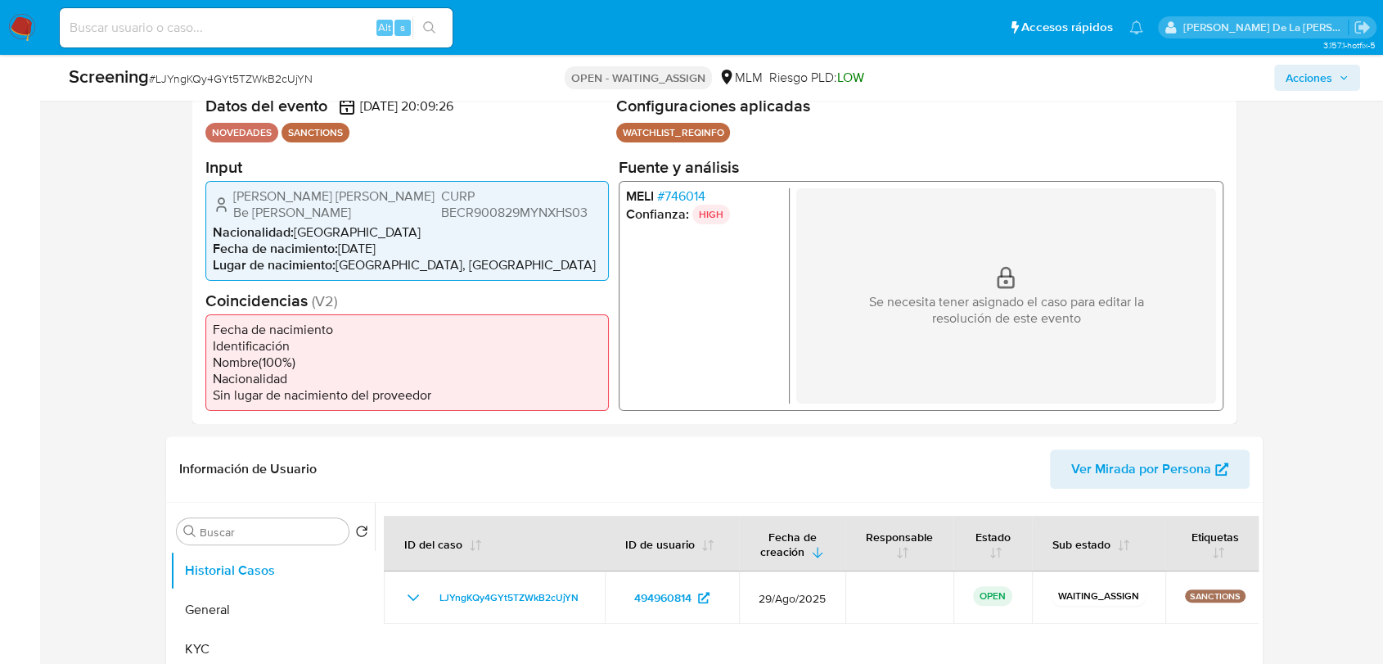
scroll to position [182, 0]
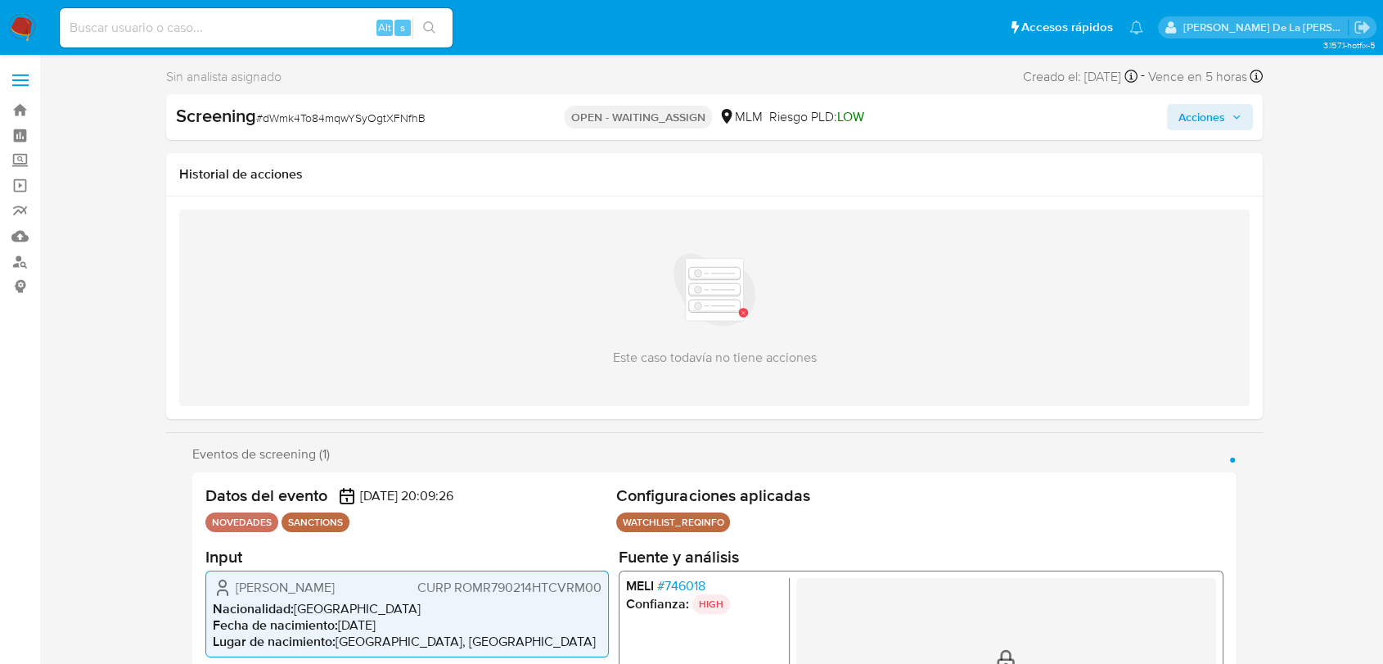
select select "10"
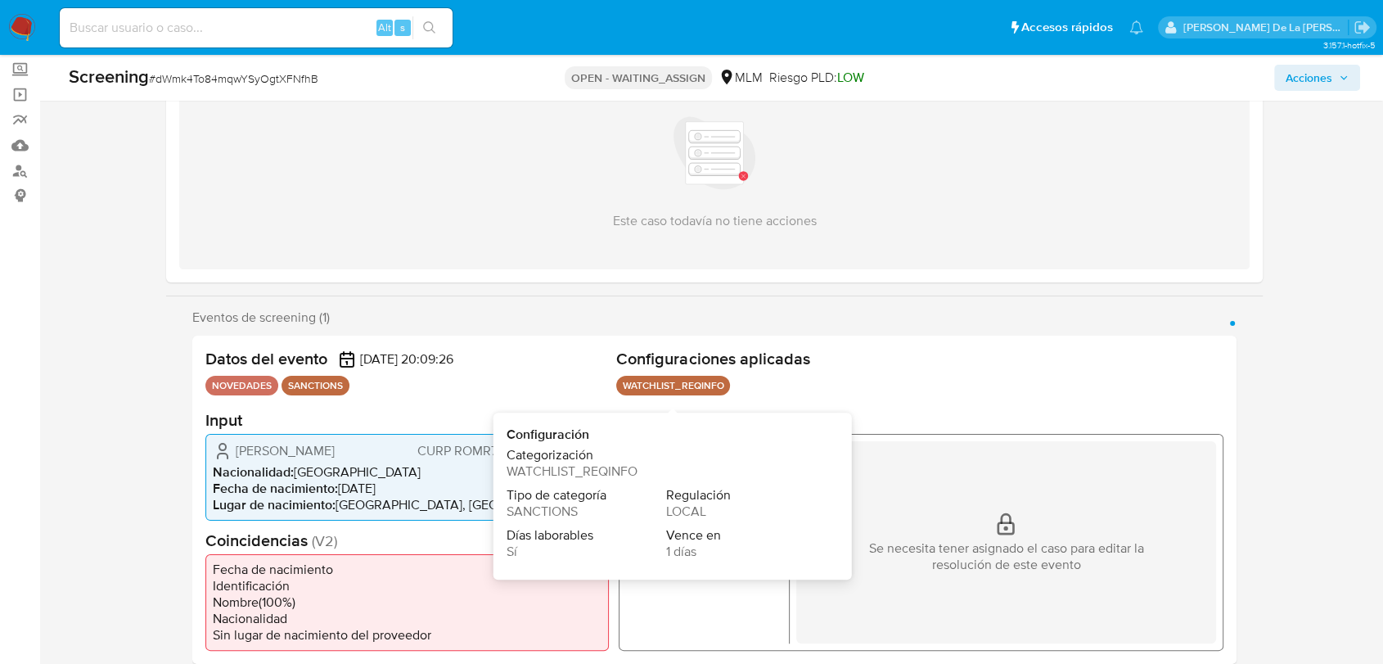
click at [675, 410] on h2 "Fuente y análisis" at bounding box center [921, 419] width 605 height 20
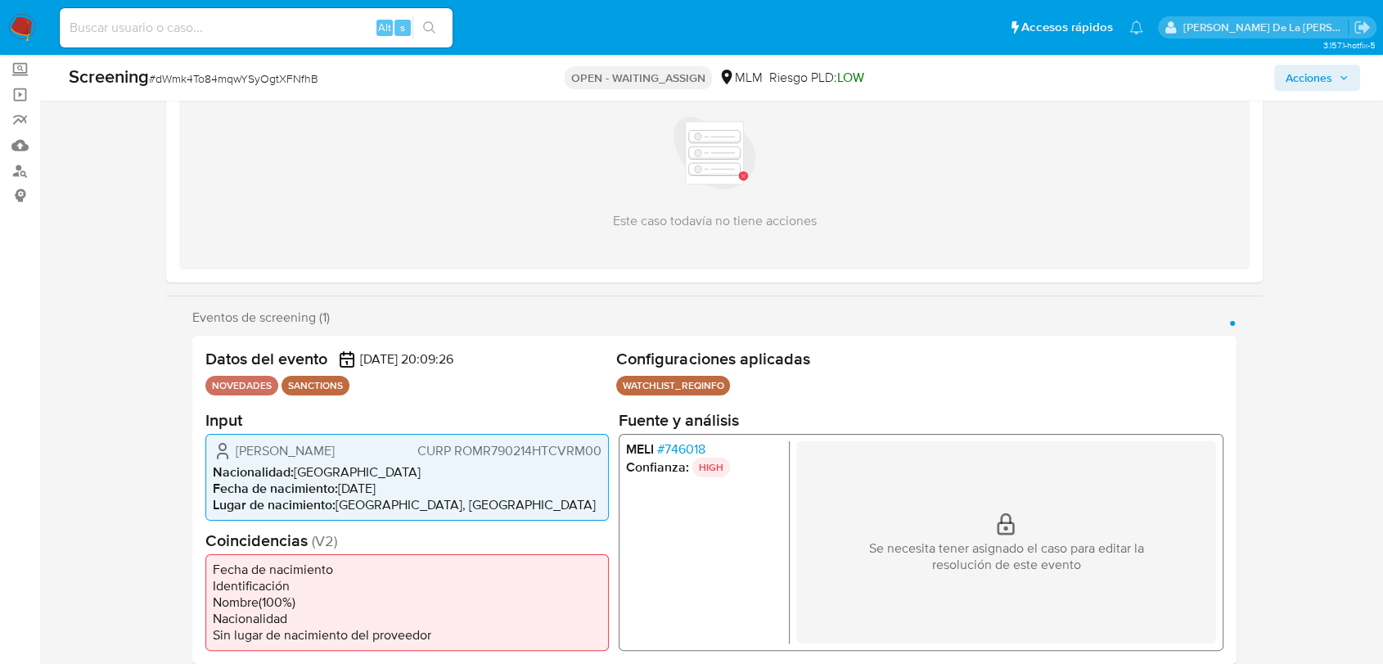
click at [690, 444] on span "# 746018" at bounding box center [681, 448] width 48 height 16
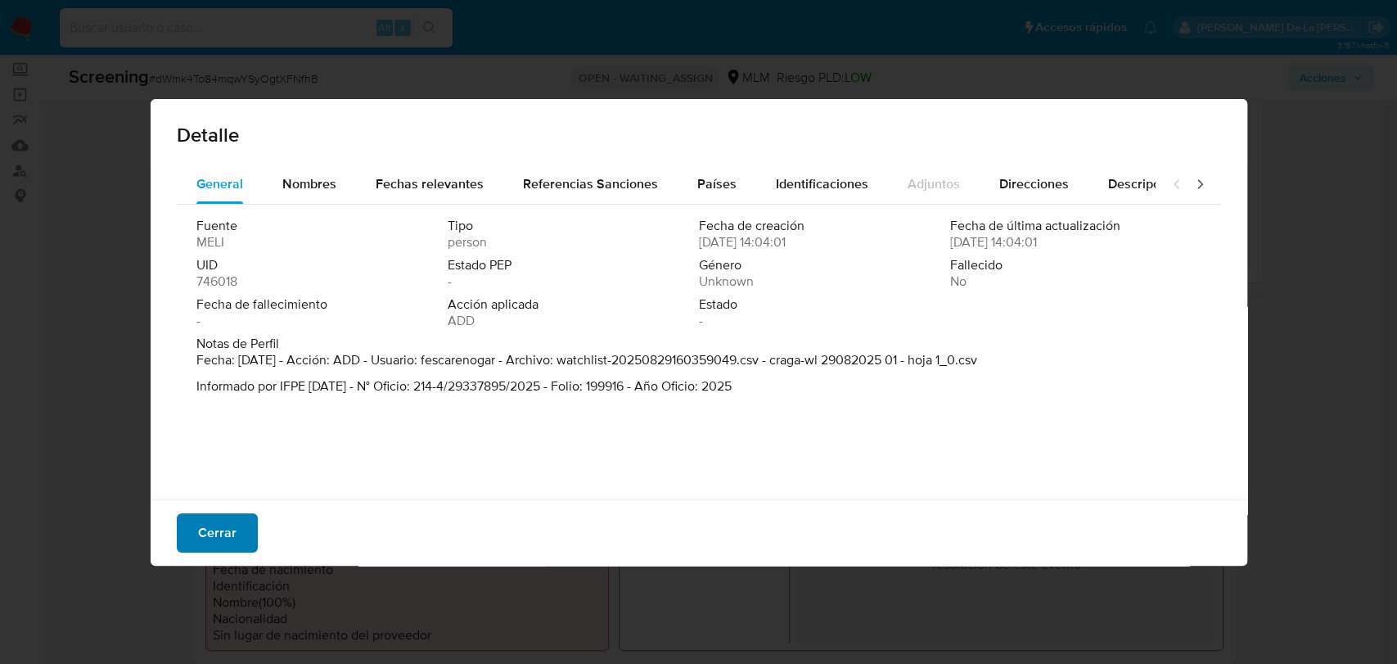
click at [246, 530] on button "Cerrar" at bounding box center [217, 532] width 81 height 39
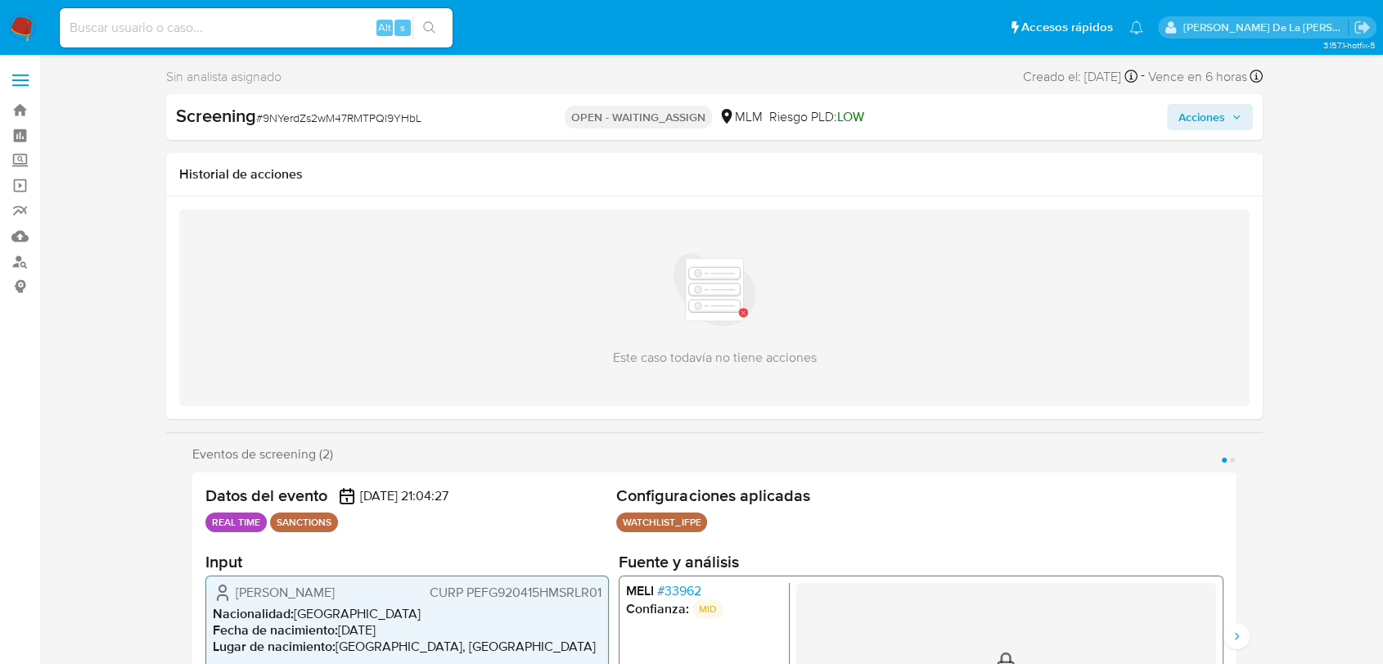
select select "10"
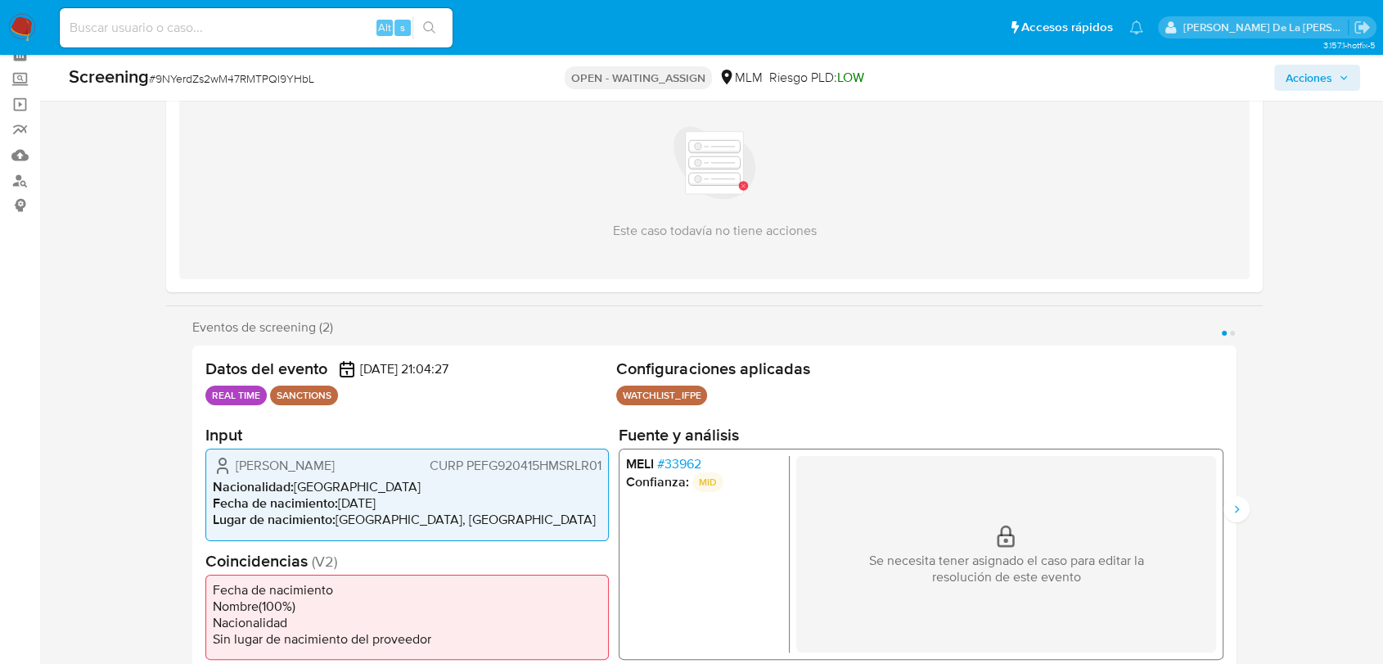
scroll to position [273, 0]
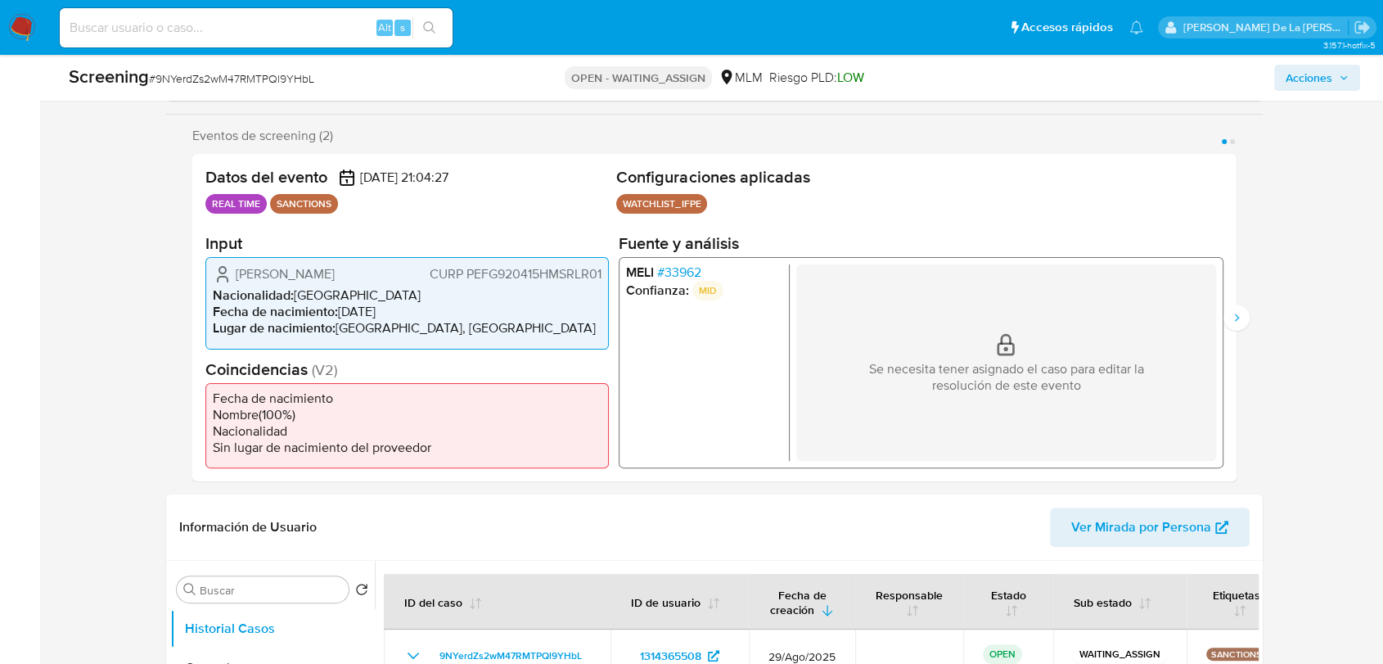
click at [270, 70] on div "Screening # 9NYerdZs2wM47RMTPQl9YHbL" at bounding box center [281, 77] width 425 height 25
click at [271, 72] on span "# 9NYerdZs2wM47RMTPQl9YHbL" at bounding box center [231, 78] width 165 height 16
click at [273, 79] on span "# 9NYerdZs2wM47RMTPQl9YHbL" at bounding box center [231, 78] width 165 height 16
click at [273, 78] on span "# 9NYerdZs2wM47RMTPQl9YHbL" at bounding box center [231, 78] width 165 height 16
copy span "9NYerdZs2wM47RMTPQl9YHbL"
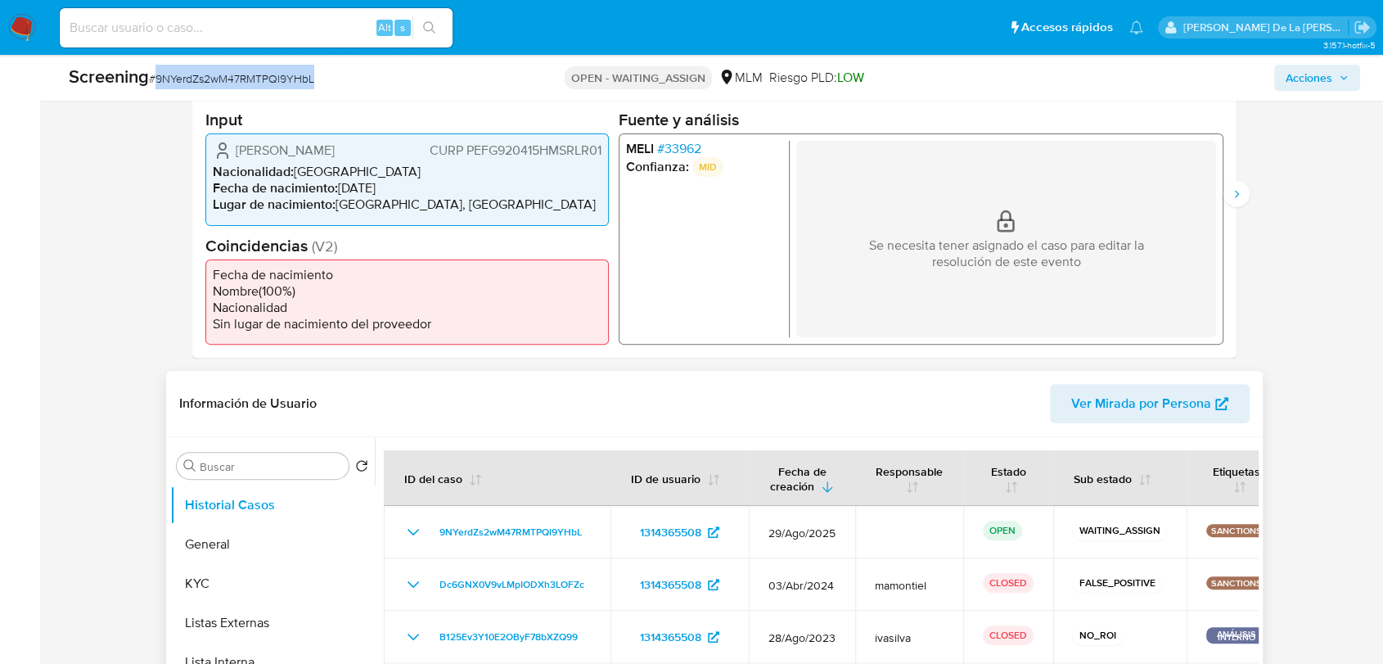
scroll to position [545, 0]
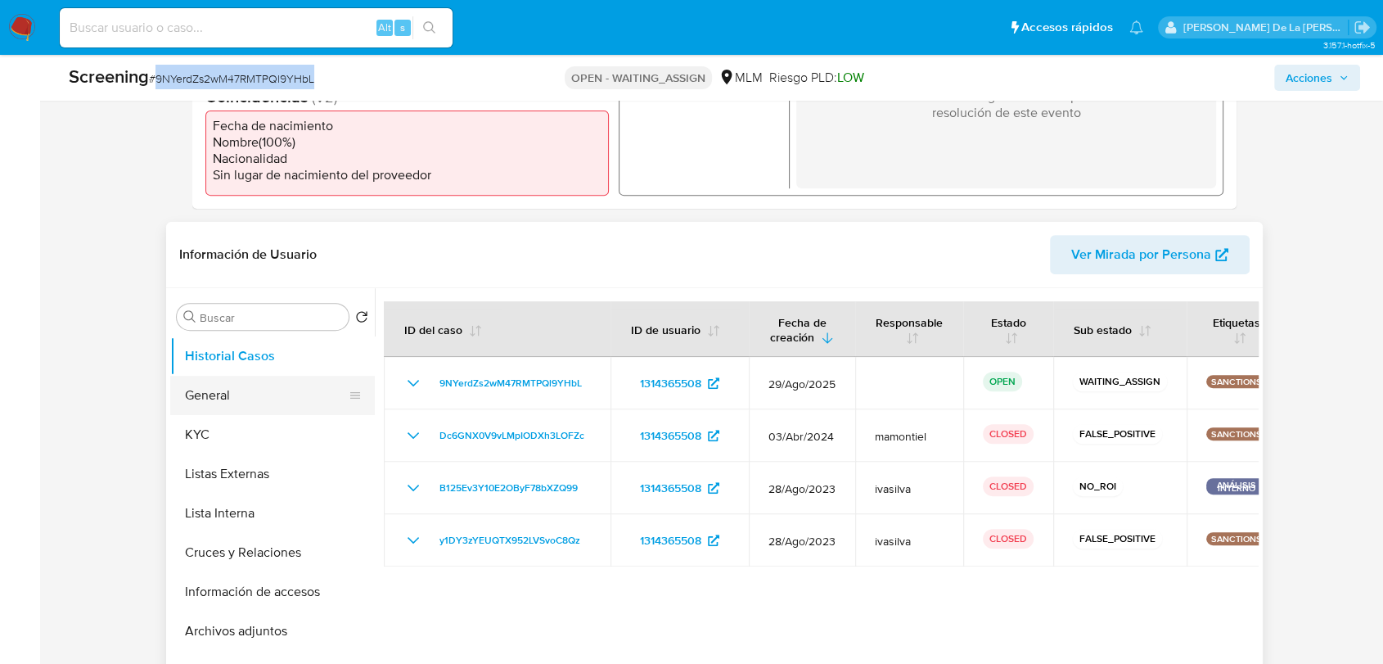
click at [240, 394] on button "General" at bounding box center [266, 395] width 192 height 39
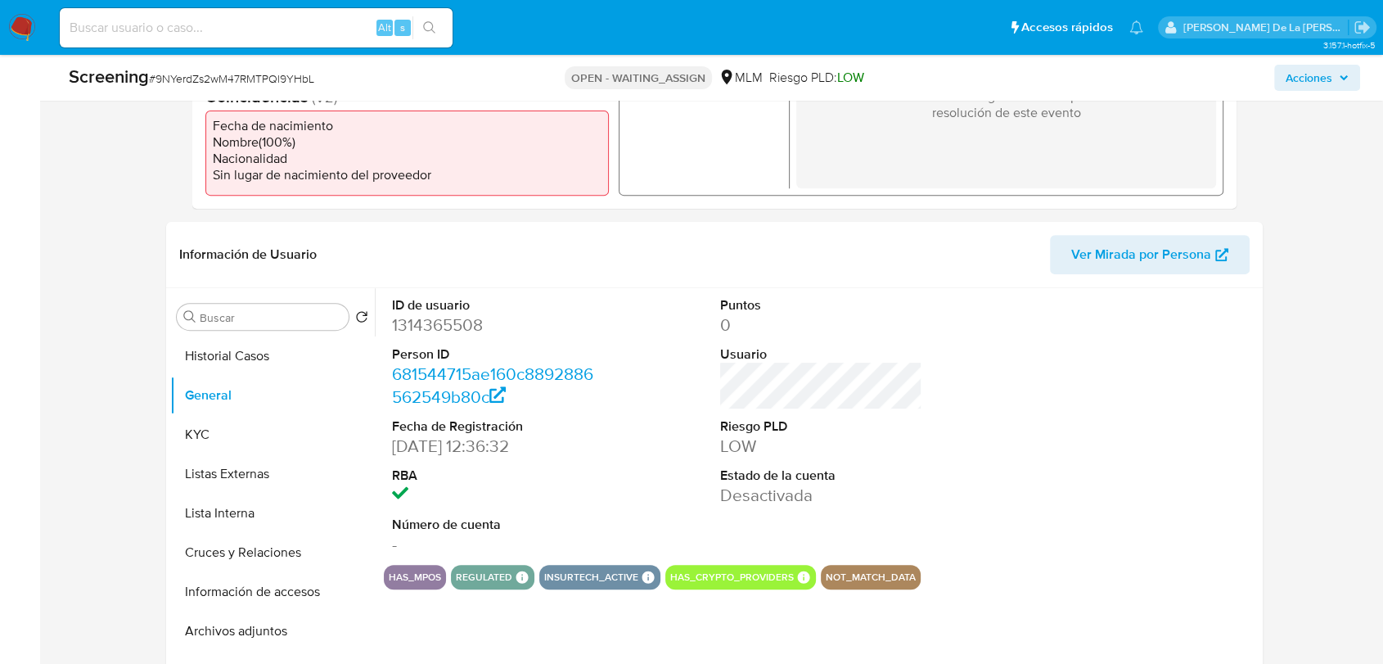
click at [436, 327] on dd "1314365508" at bounding box center [493, 325] width 202 height 23
copy dd "1314365508"
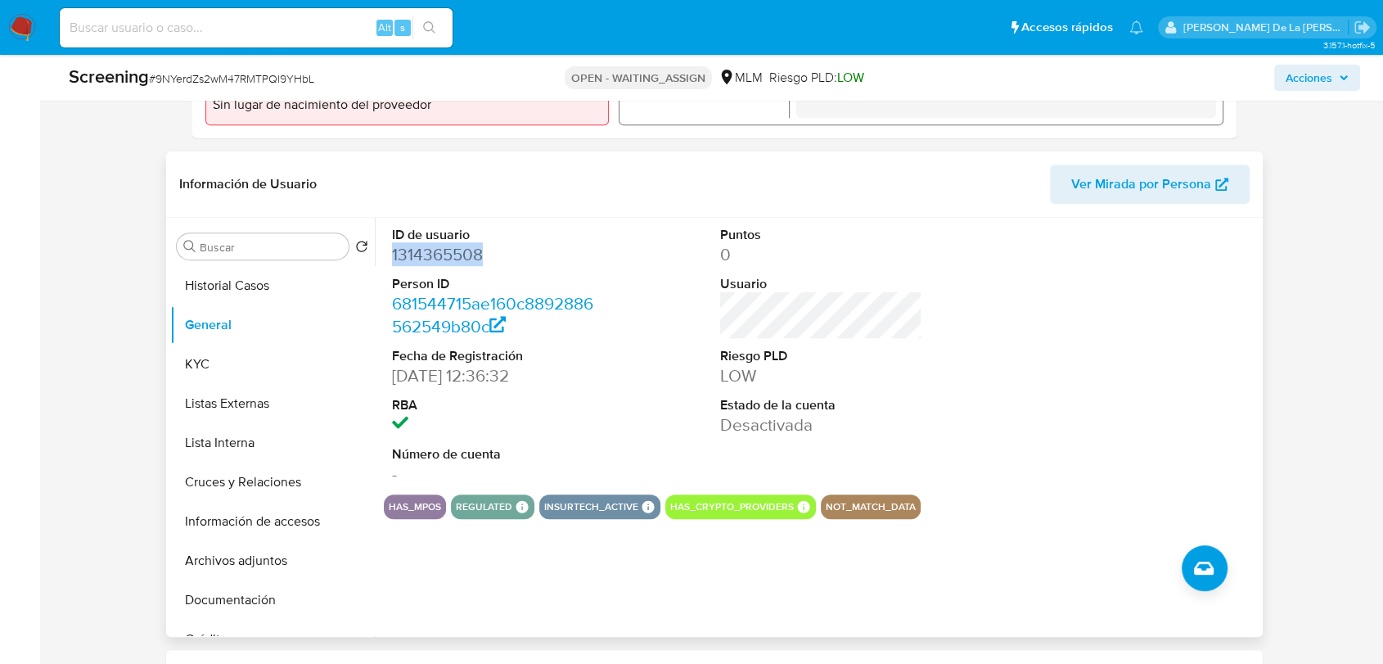
scroll to position [727, 0]
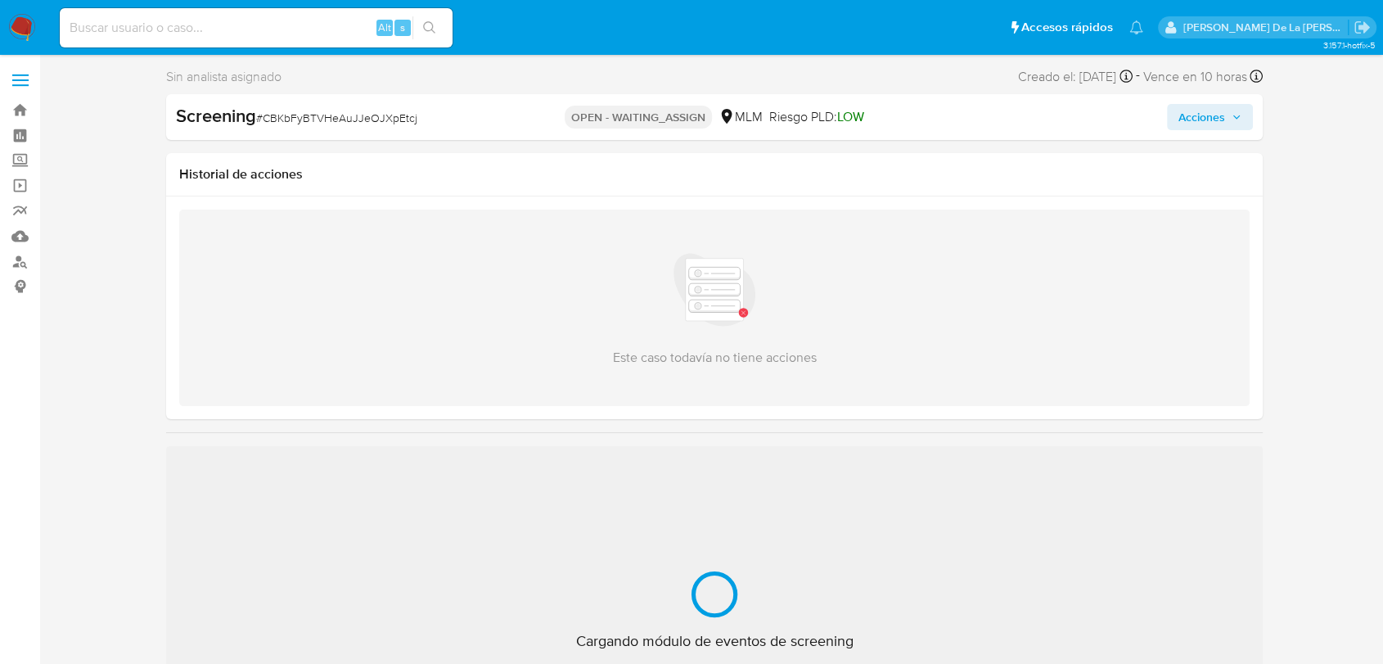
select select "10"
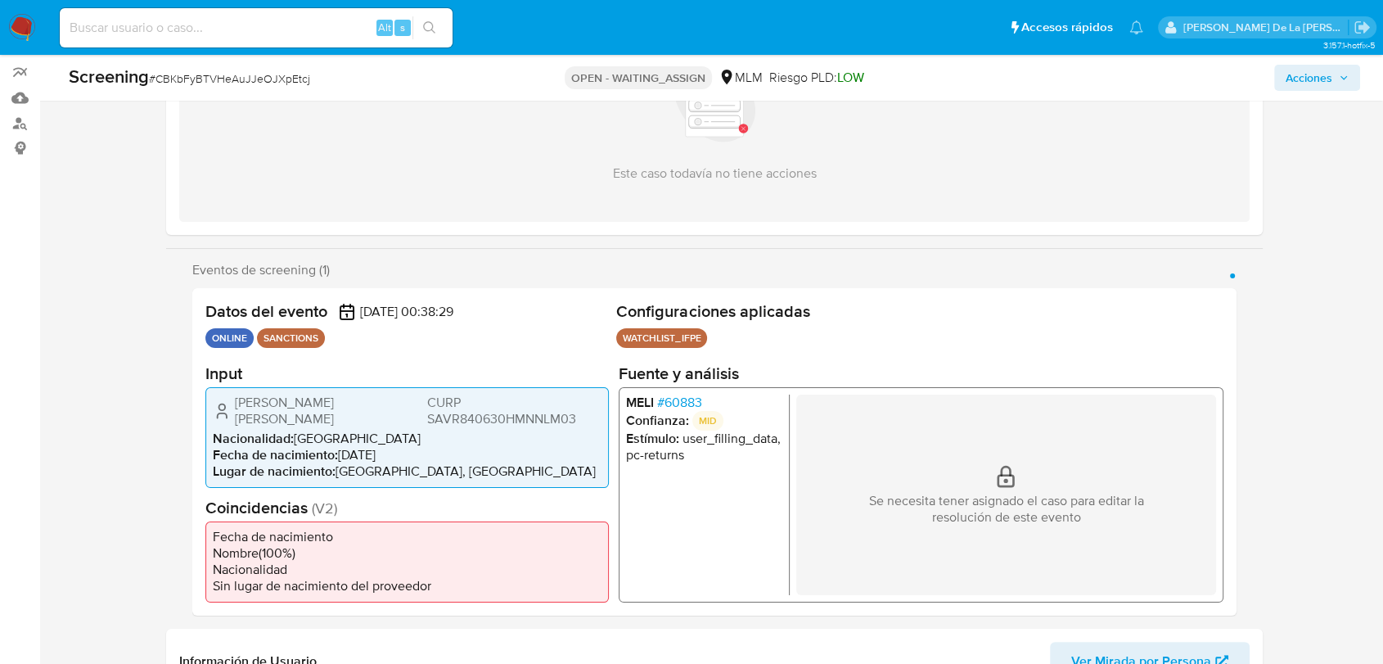
scroll to position [363, 0]
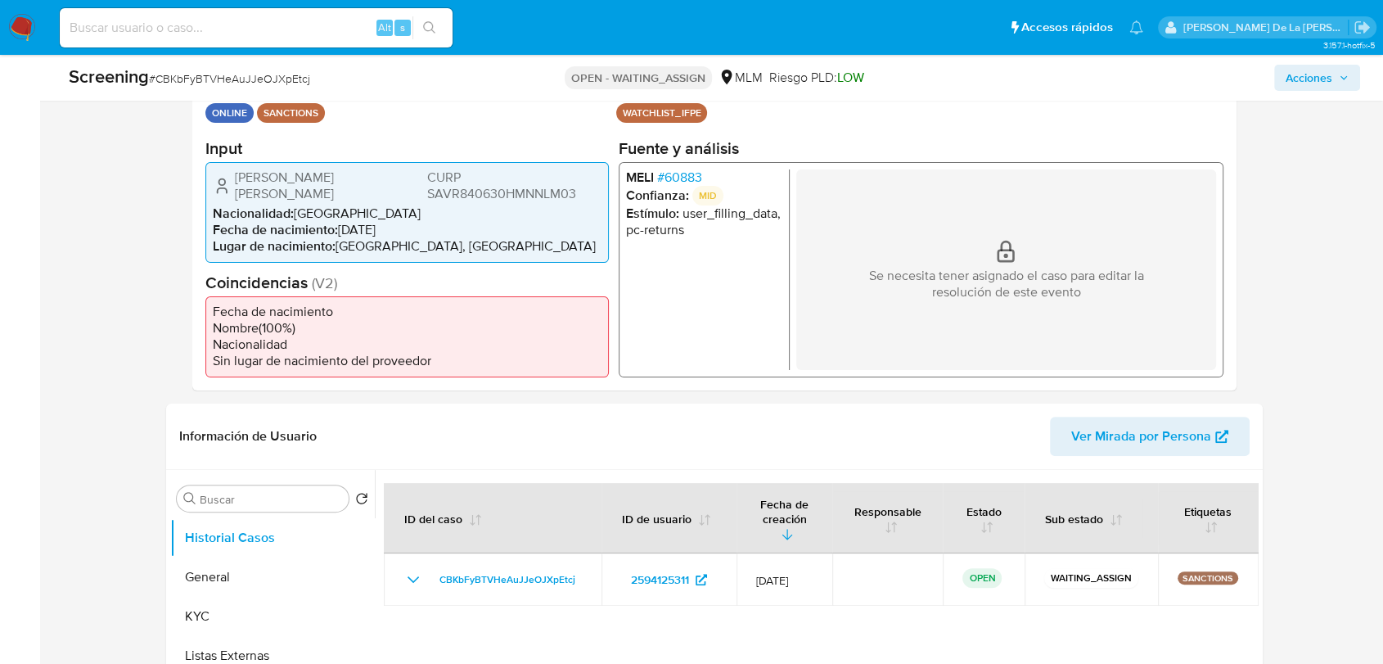
click at [281, 81] on span "# CBKbFyBTVHeAuJJeOJXpEtcj" at bounding box center [229, 78] width 161 height 16
copy span "CBKbFyBTVHeAuJJeOJXpEtcj"
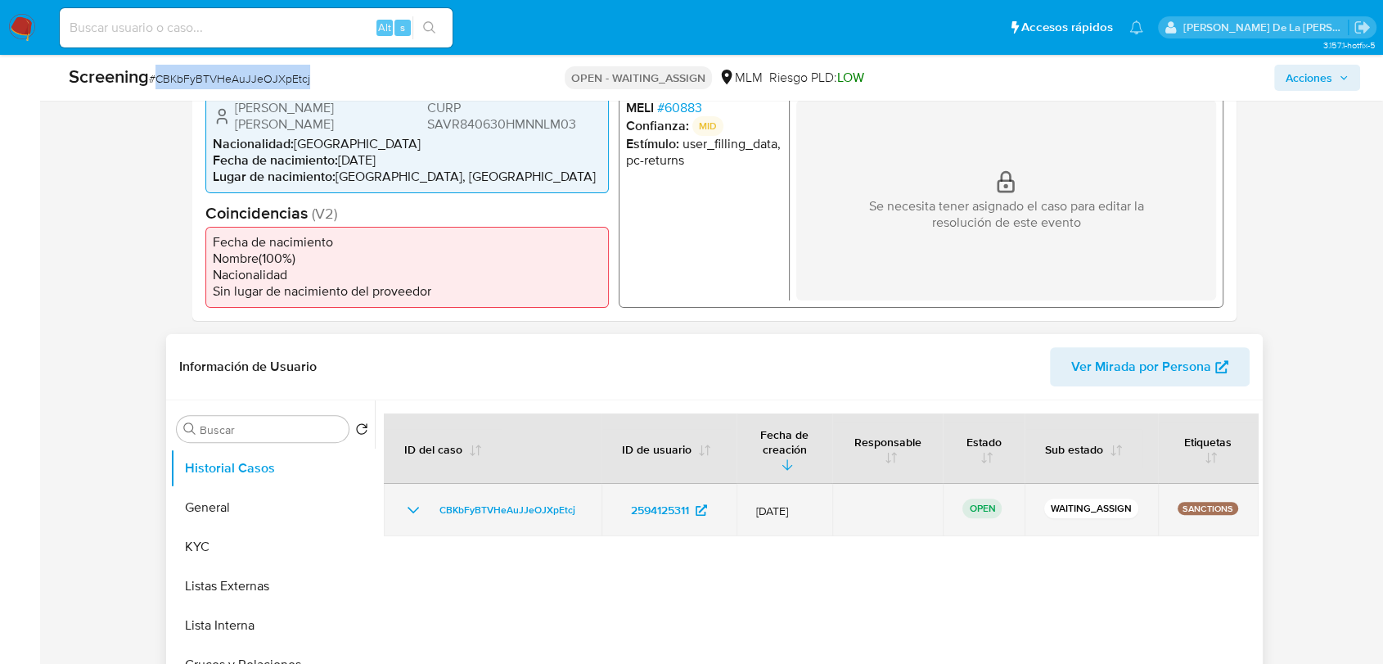
scroll to position [636, 0]
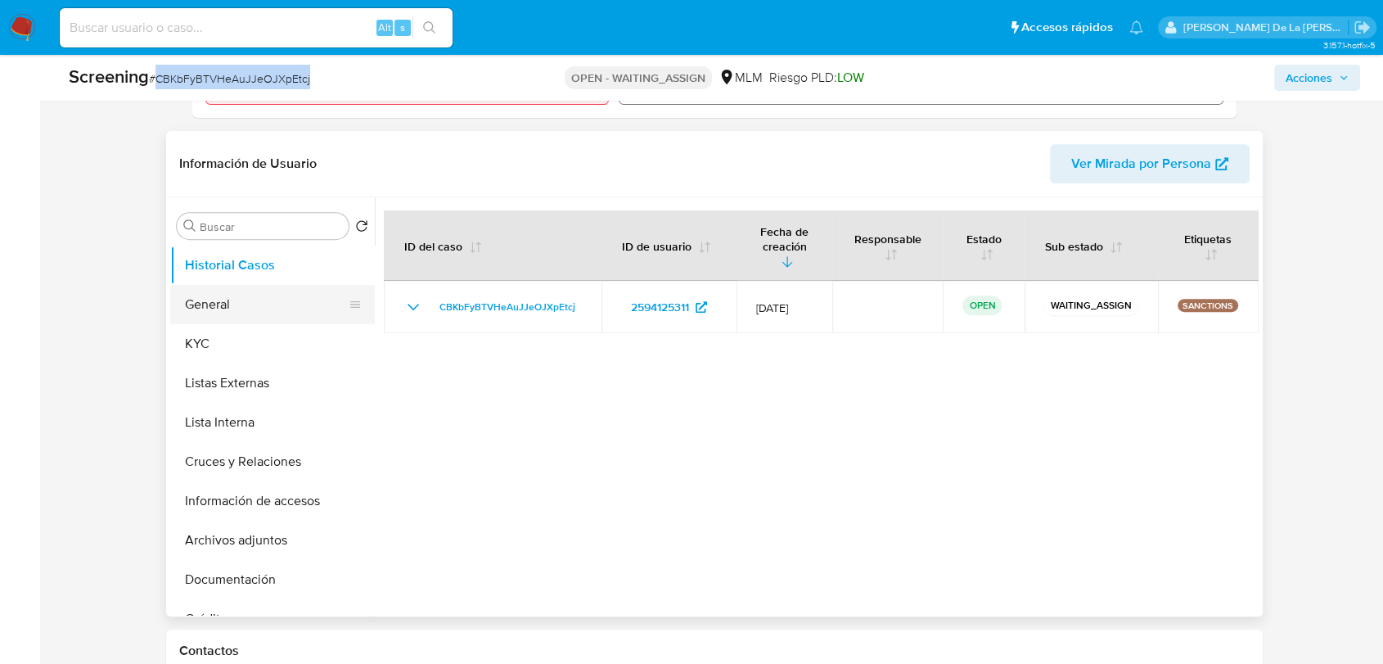
click at [274, 305] on button "General" at bounding box center [266, 304] width 192 height 39
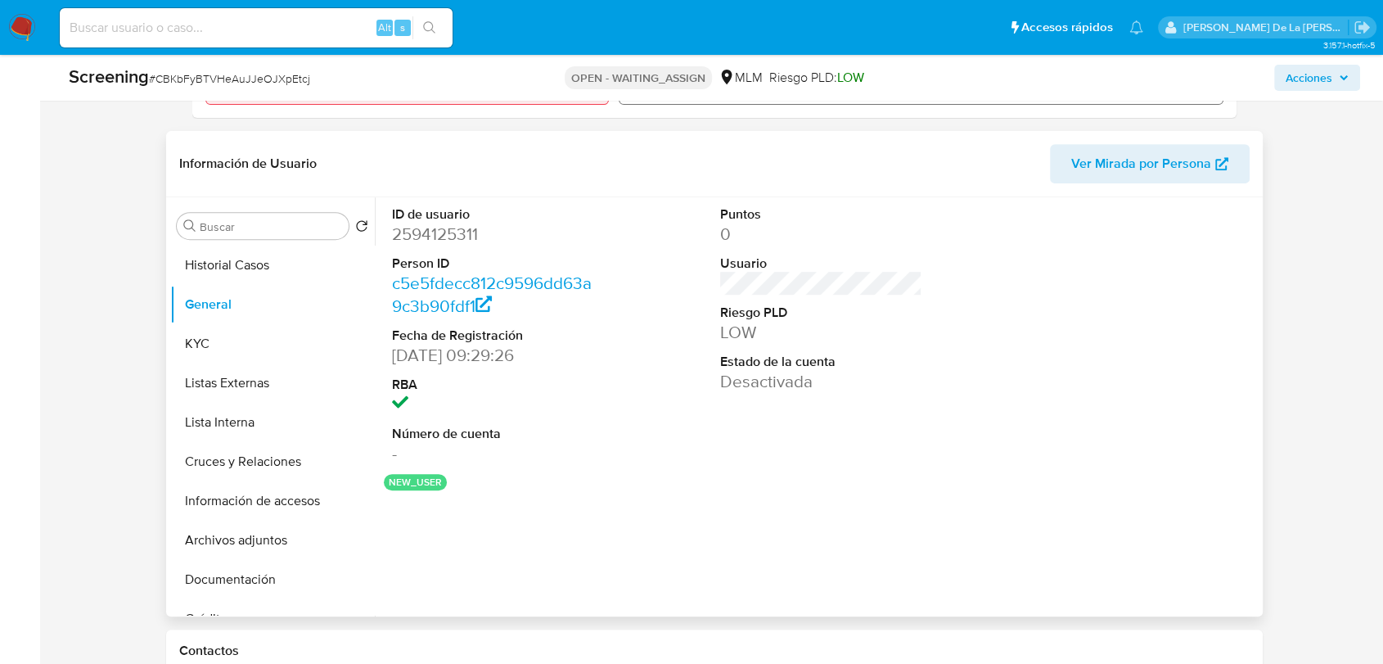
click at [459, 230] on dd "2594125311" at bounding box center [493, 234] width 202 height 23
copy dd "2594125311"
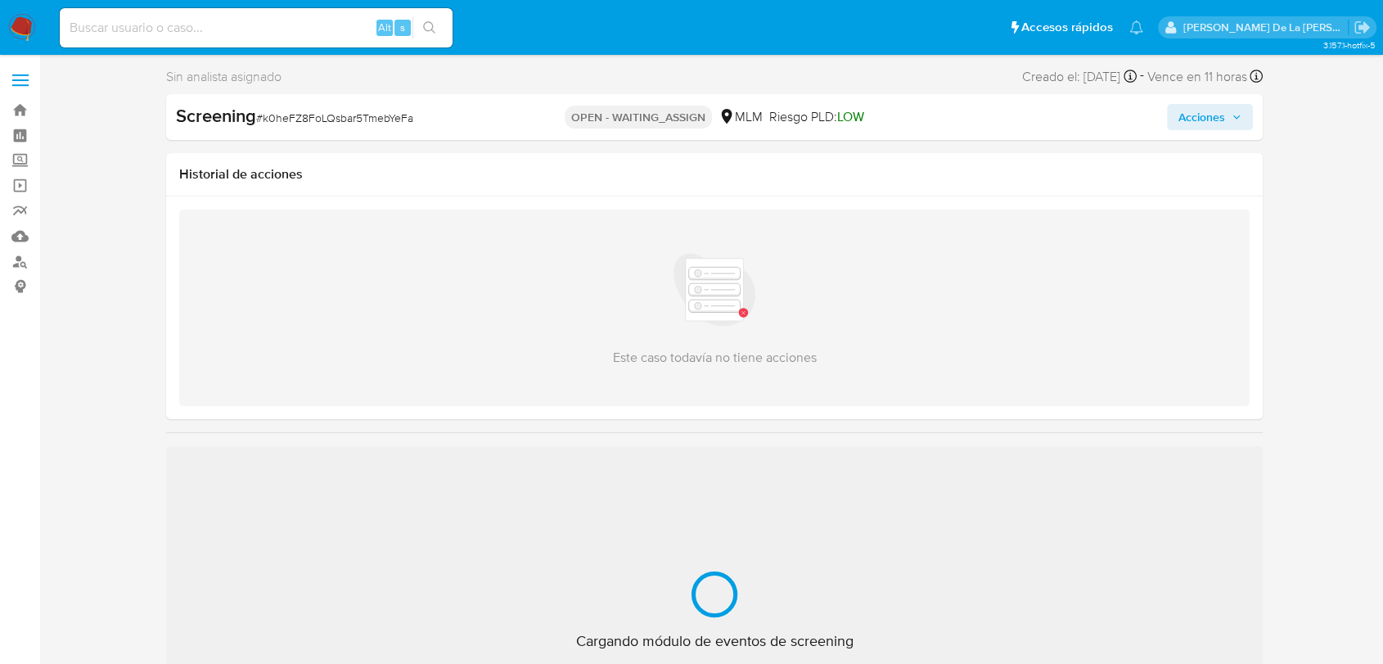
select select "10"
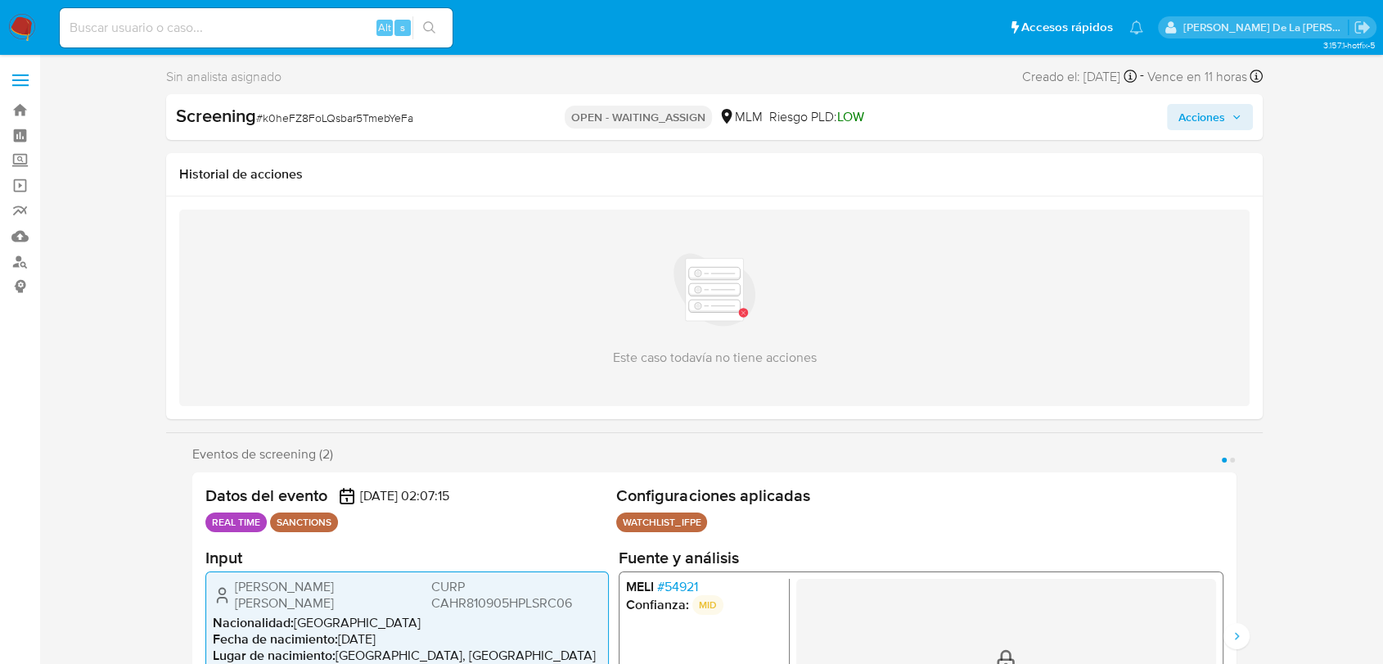
click at [363, 123] on span "# k0heFZ8FoLQsbar5TmebYeFa" at bounding box center [334, 118] width 157 height 16
copy span "k0heFZ8FoLQsbar5TmebYeFa"
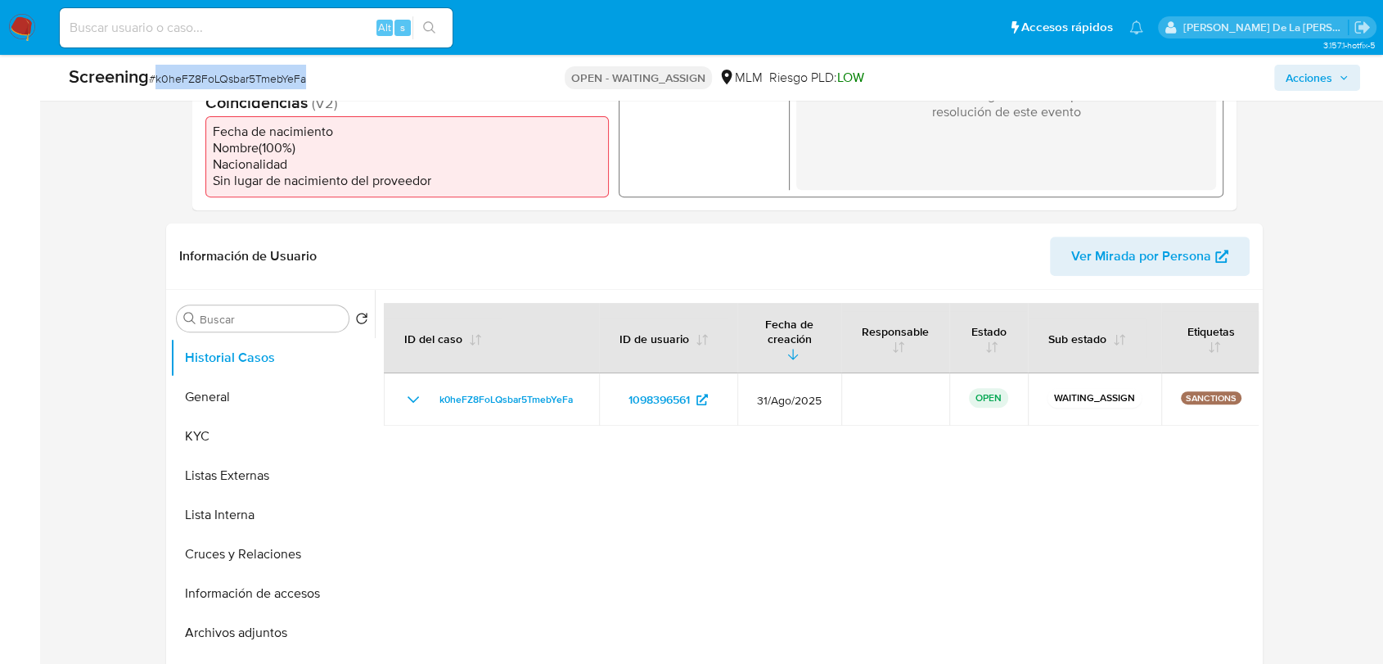
scroll to position [545, 0]
click at [247, 379] on button "General" at bounding box center [266, 395] width 192 height 39
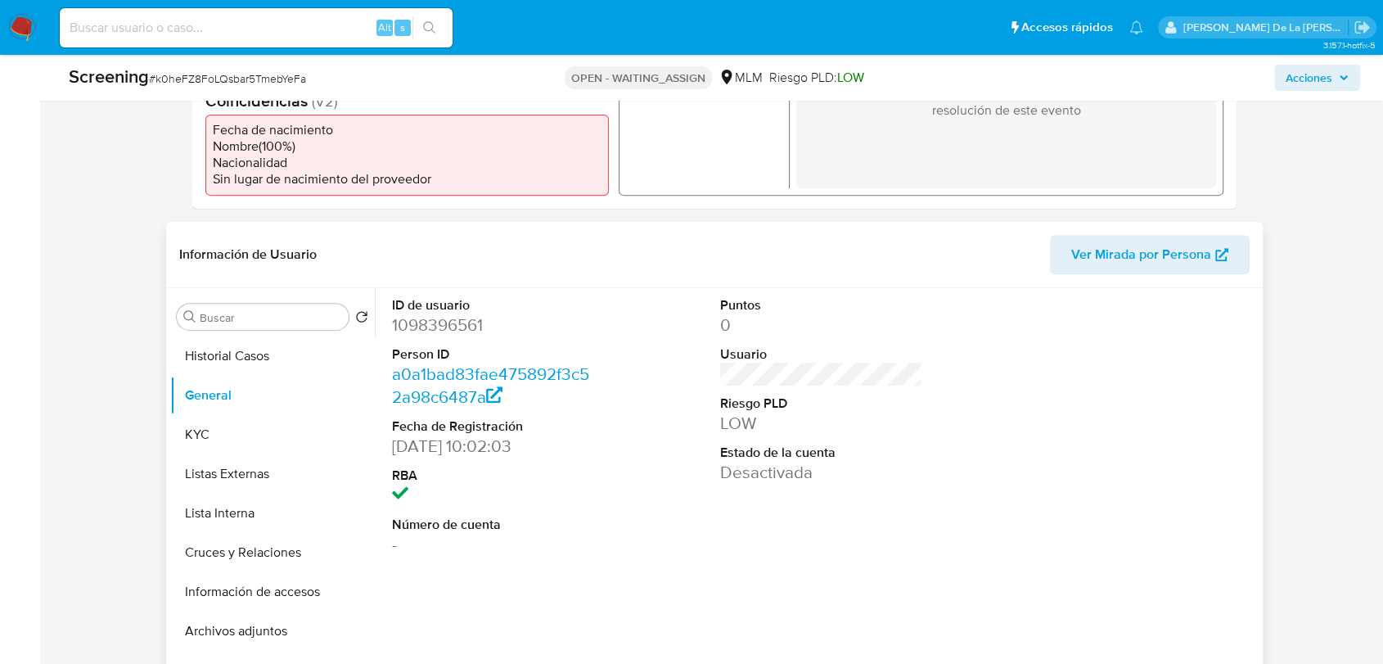
click at [490, 333] on dd "1098396561" at bounding box center [493, 325] width 202 height 23
click at [449, 328] on dd "1098396561" at bounding box center [493, 325] width 202 height 23
copy dd "1098396561"
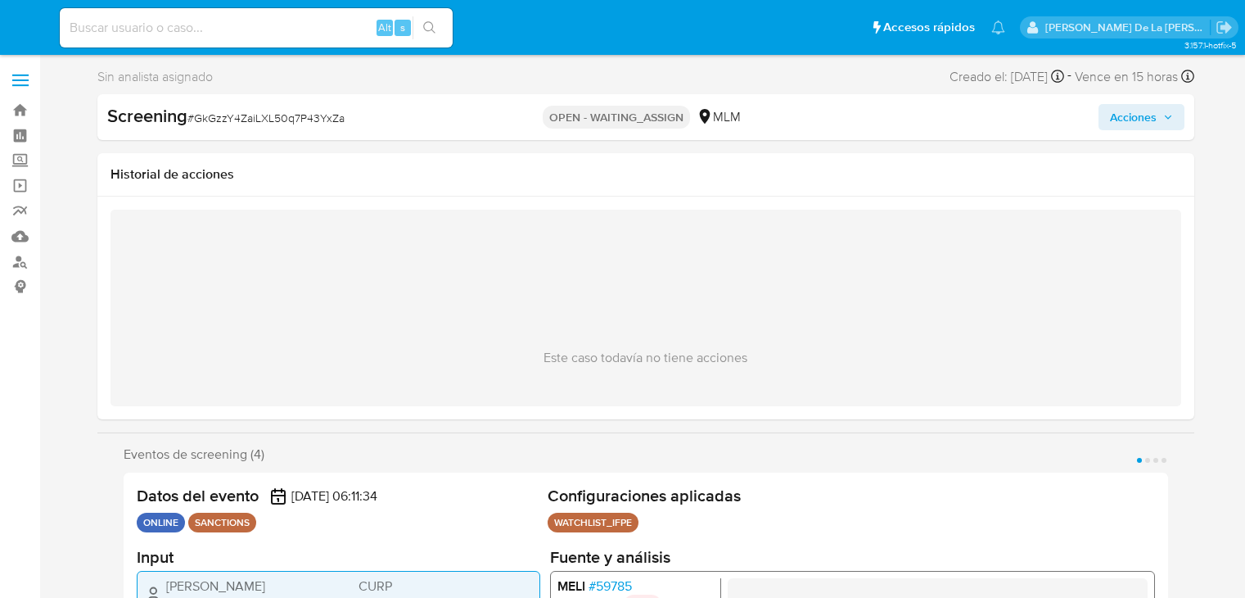
select select "10"
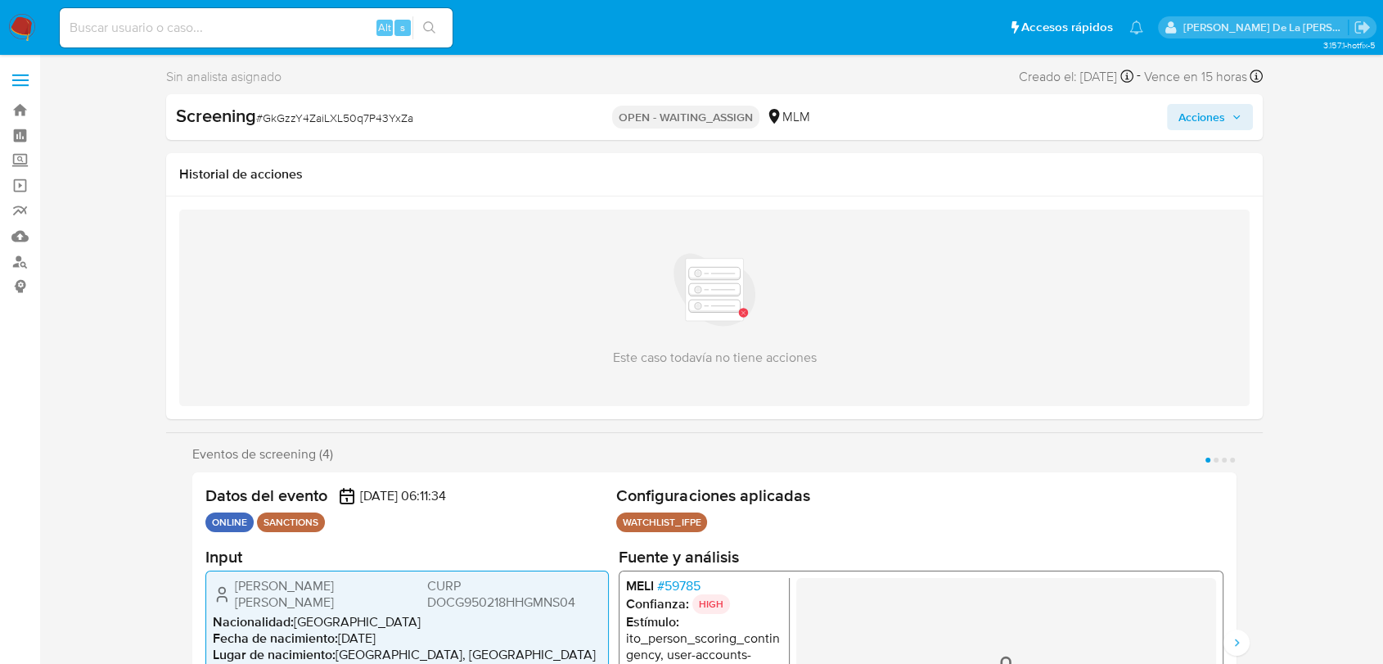
click at [341, 105] on div "Screening # GkGzzY4ZaiLXL50q7P43YxZa" at bounding box center [352, 116] width 353 height 25
copy span "GkGzzY4ZaiLXL50q7P43YxZa"
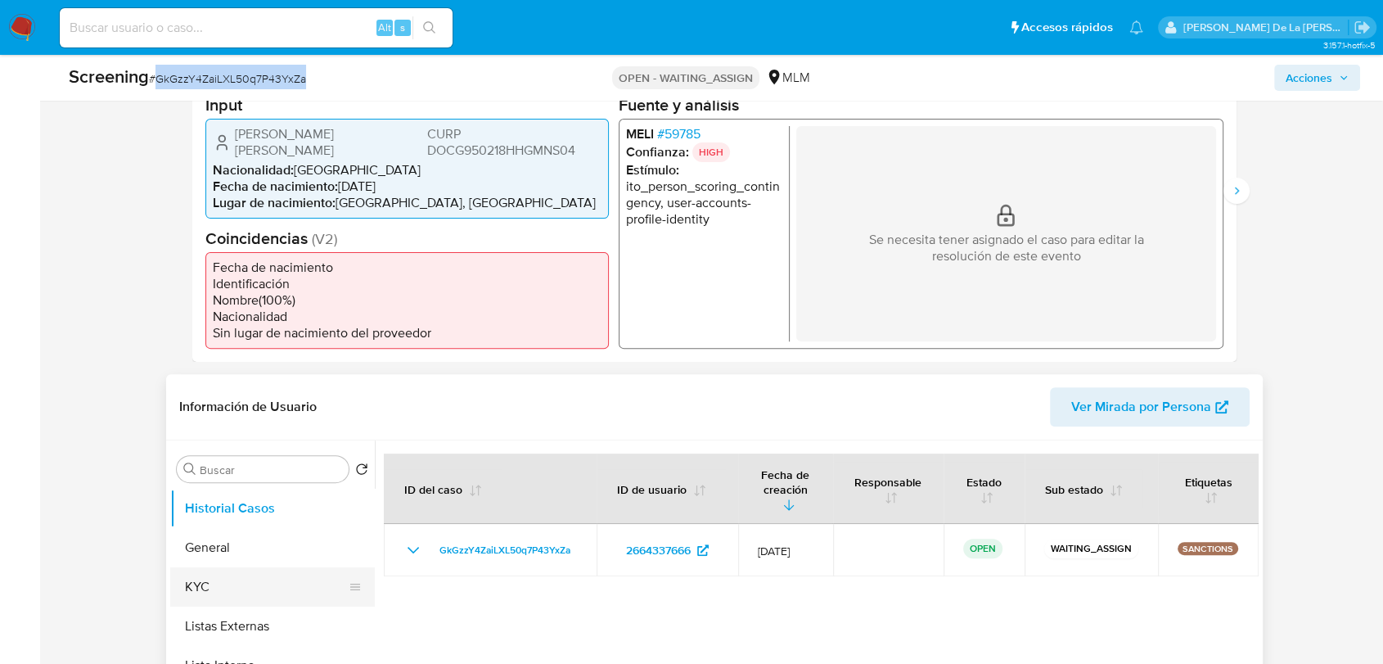
scroll to position [545, 0]
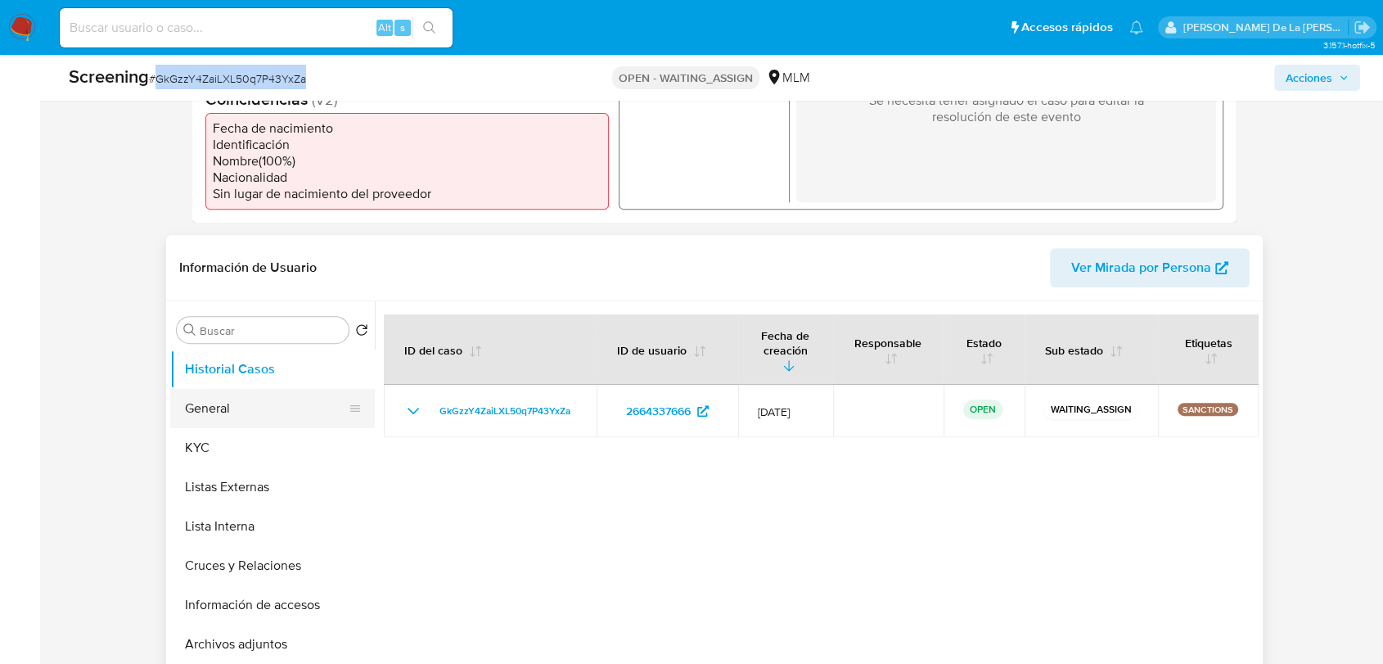
click at [247, 401] on button "General" at bounding box center [266, 408] width 192 height 39
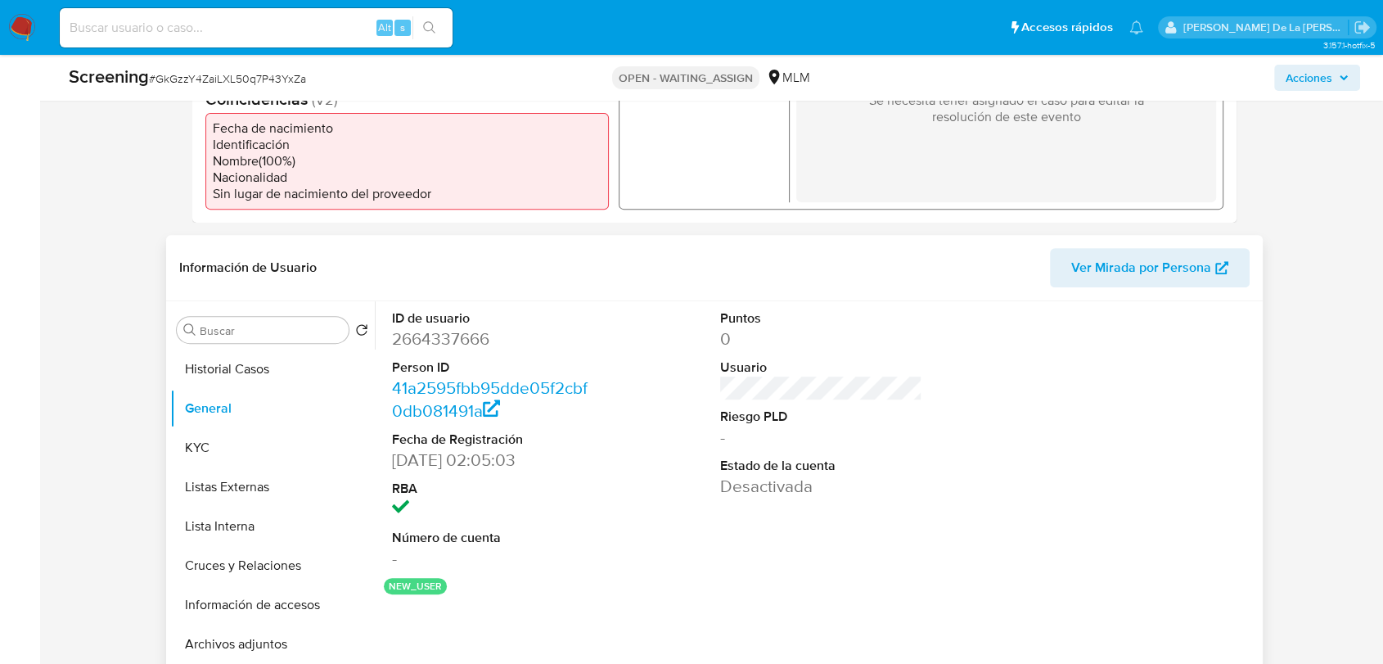
click at [444, 327] on dd "2664337666" at bounding box center [493, 338] width 202 height 23
copy dd "2664337666"
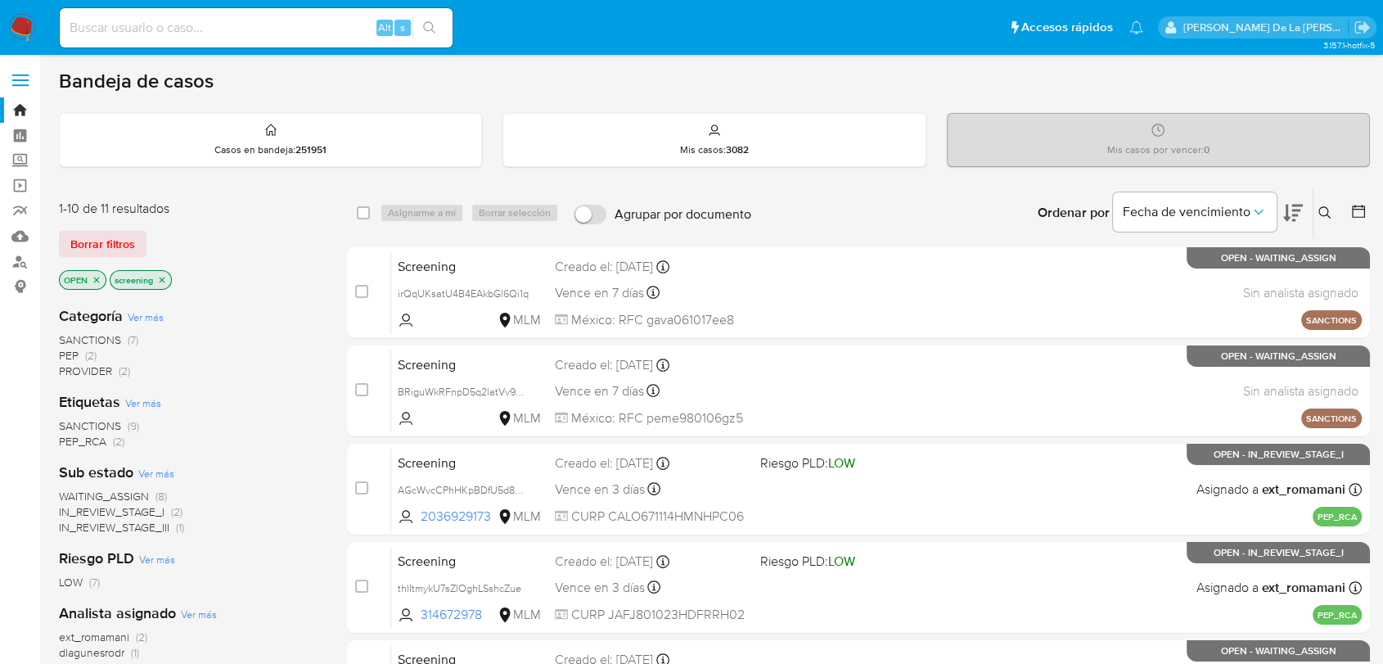
click at [22, 32] on img at bounding box center [22, 28] width 28 height 28
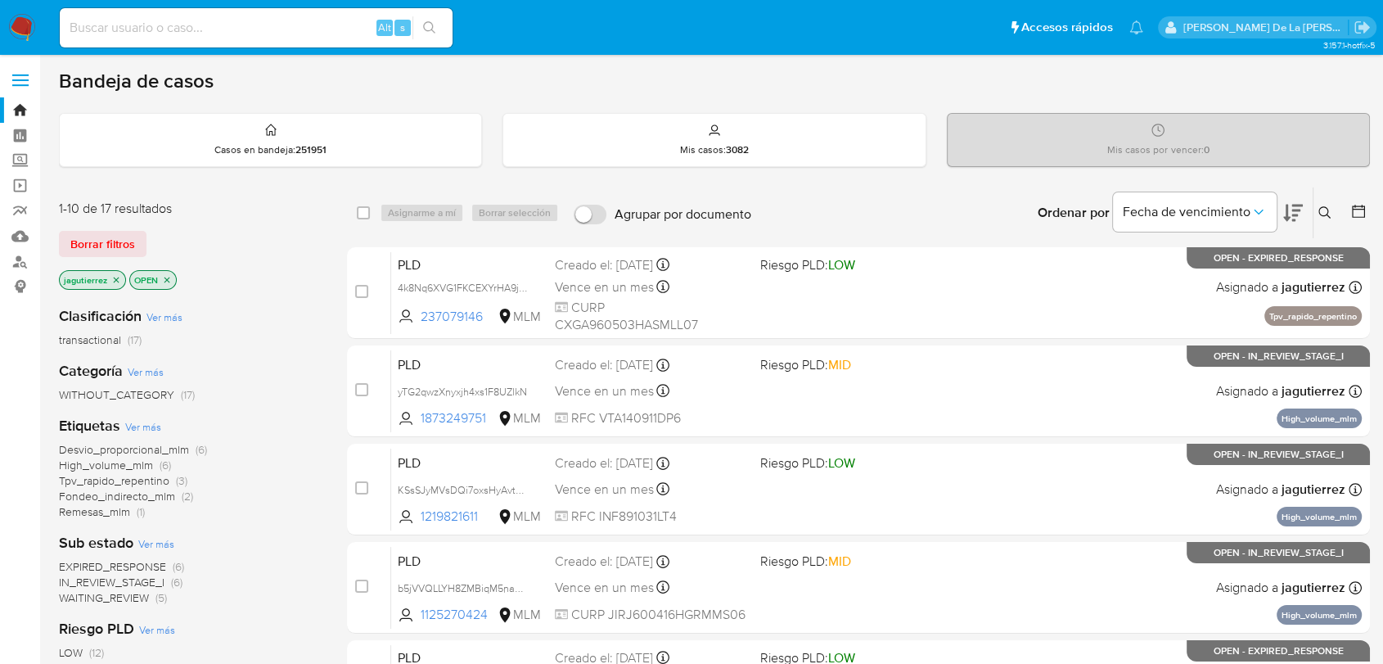
click at [107, 582] on span "IN_REVIEW_STAGE_I" at bounding box center [112, 582] width 106 height 16
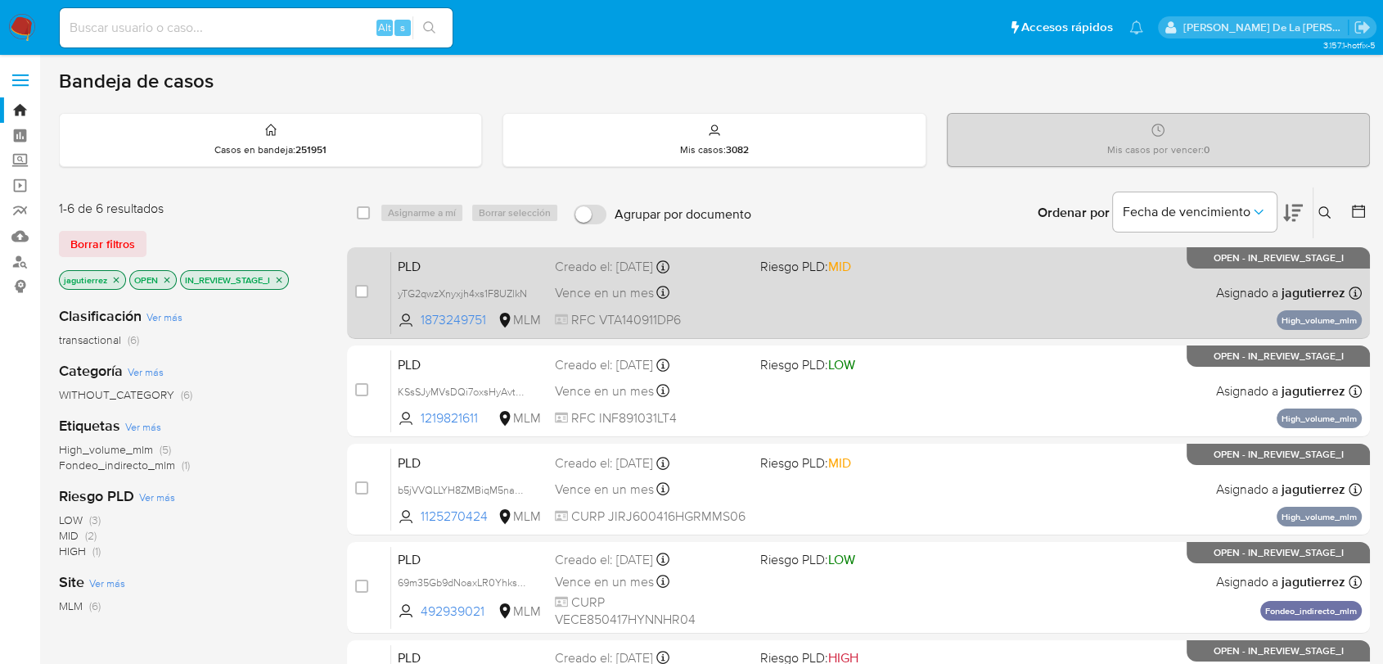
click at [847, 314] on div "PLD yTG2qwzXnyxjh4xs1F8UZlkN 1873249751 MLM Riesgo PLD: MID Creado el: 12/08/20…" at bounding box center [876, 292] width 971 height 83
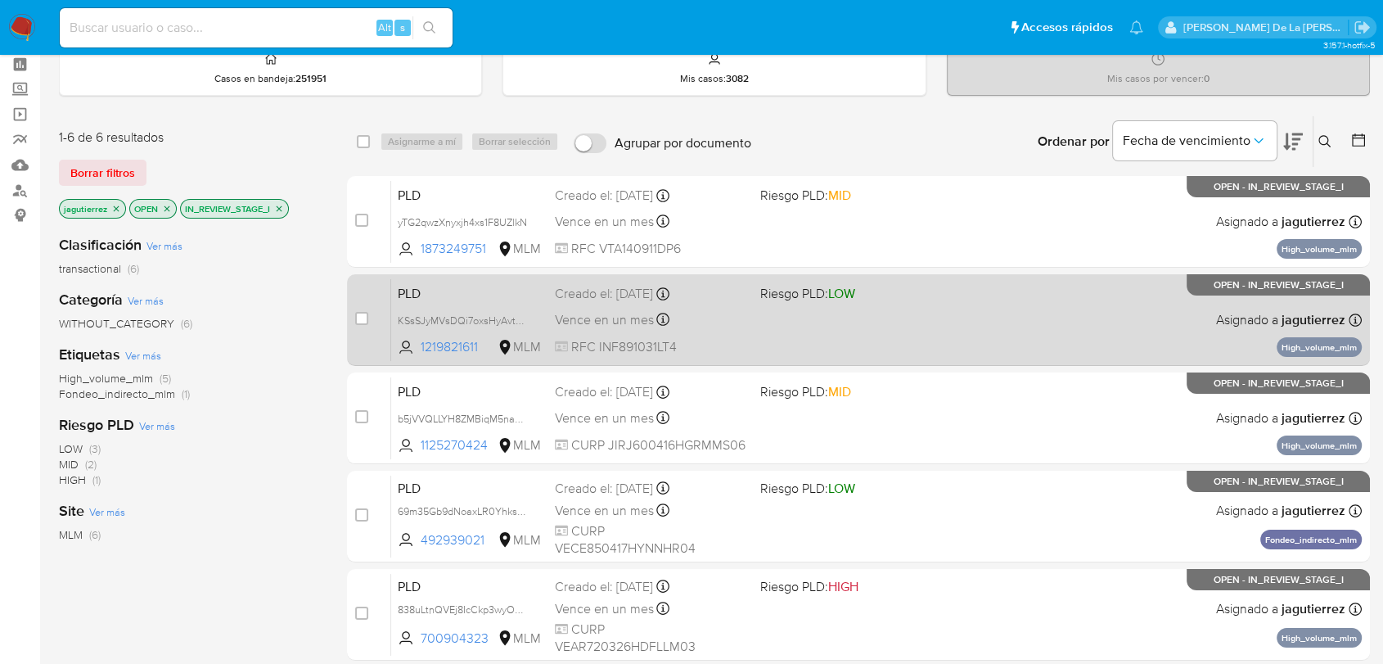
scroll to position [91, 0]
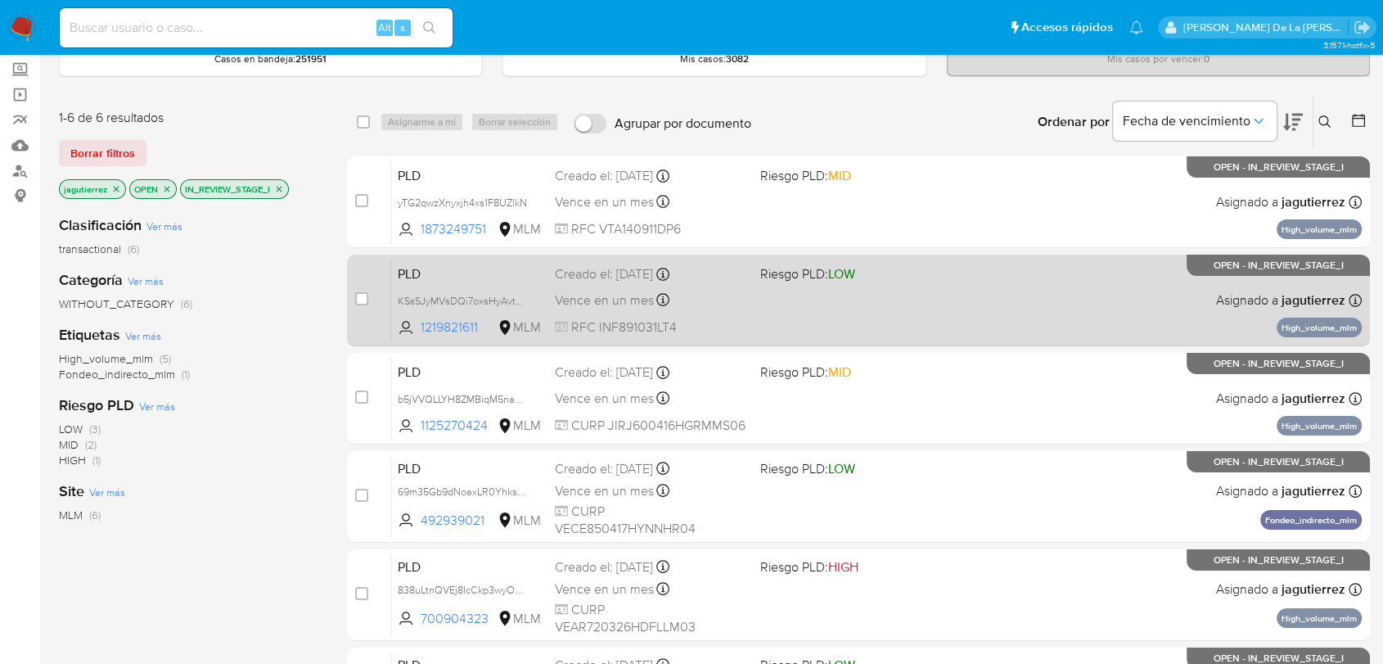
click at [931, 287] on div "PLD KSsSJyMVsDQi7oxsHyAvtZTM 1219821611 MLM Riesgo PLD: LOW Creado el: 12/08/20…" at bounding box center [876, 300] width 971 height 83
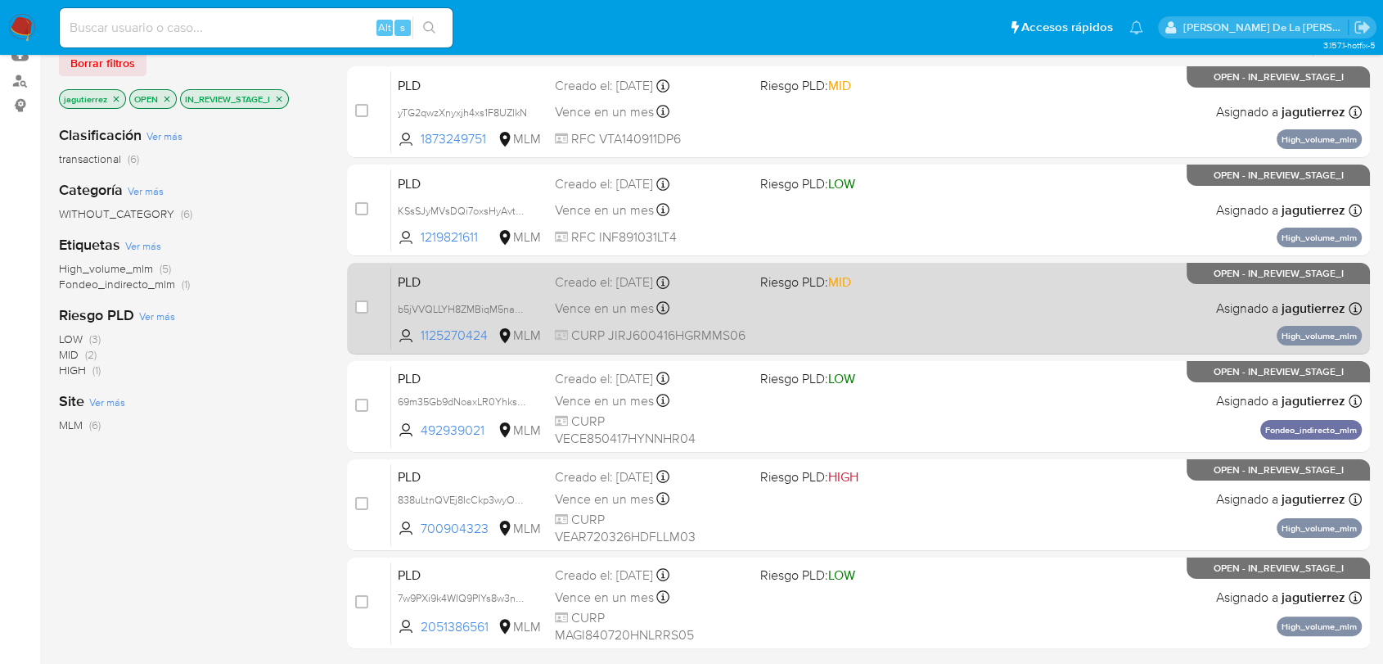
scroll to position [182, 0]
click at [972, 323] on div "PLD b5jVVQLLYH8ZMBiqM5naR6wP 1125270424 MLM Riesgo PLD: MID Creado el: 12/08/20…" at bounding box center [876, 307] width 971 height 83
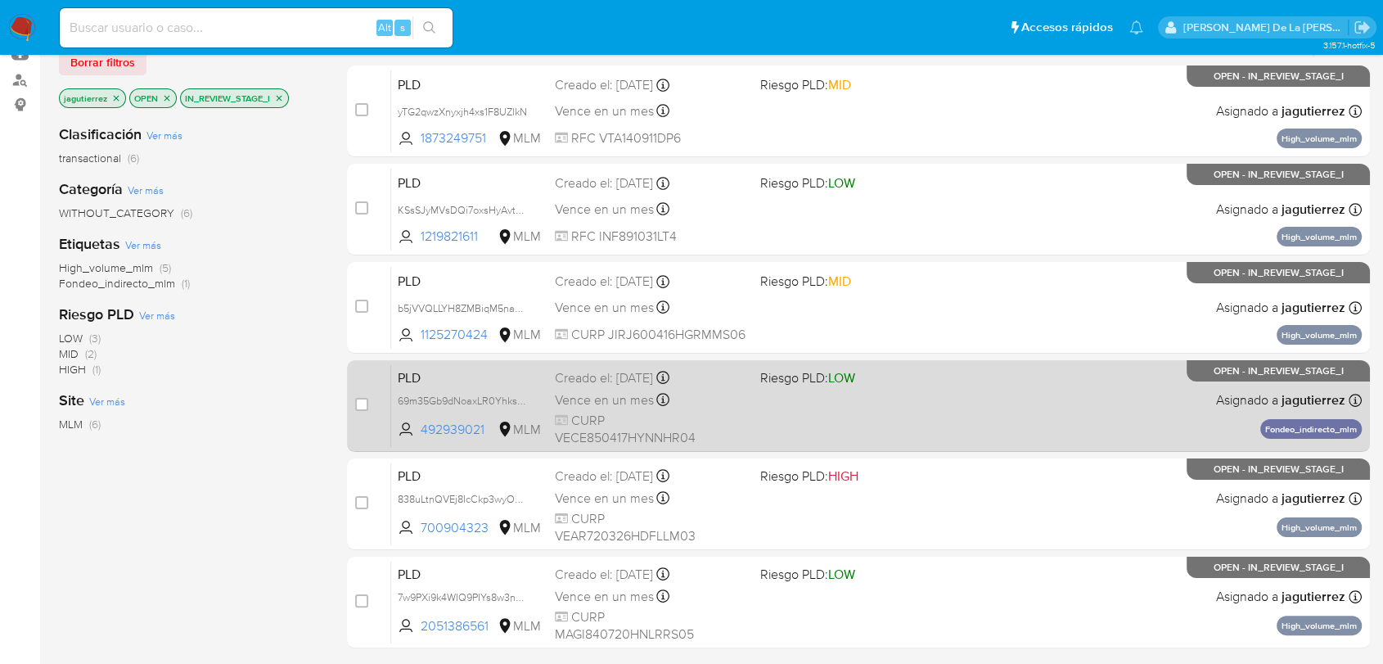
scroll to position [273, 0]
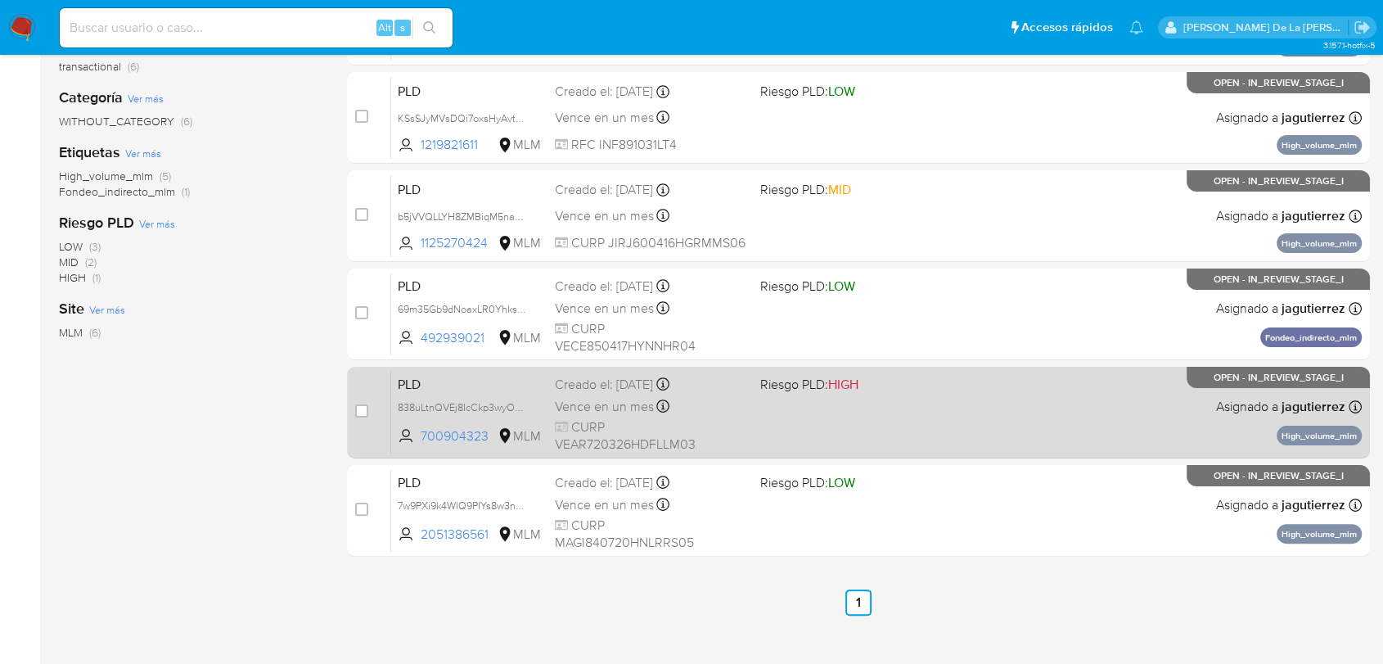
click at [838, 434] on div "PLD 838uLtnQVEj8IcCkp3wyO9lY 700904323 MLM Riesgo PLD: HIGH Creado el: 12/08/20…" at bounding box center [876, 412] width 971 height 83
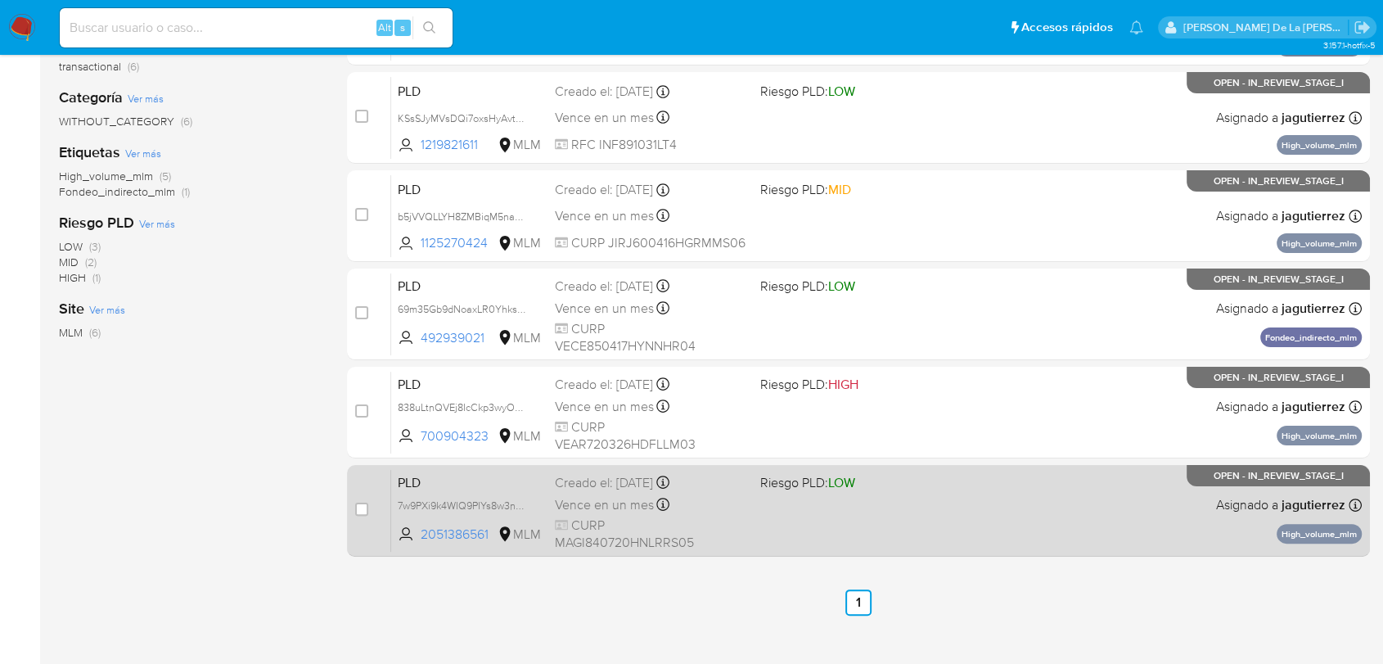
click at [698, 528] on span "CURP MAGI840720HNLRRS05" at bounding box center [651, 534] width 192 height 35
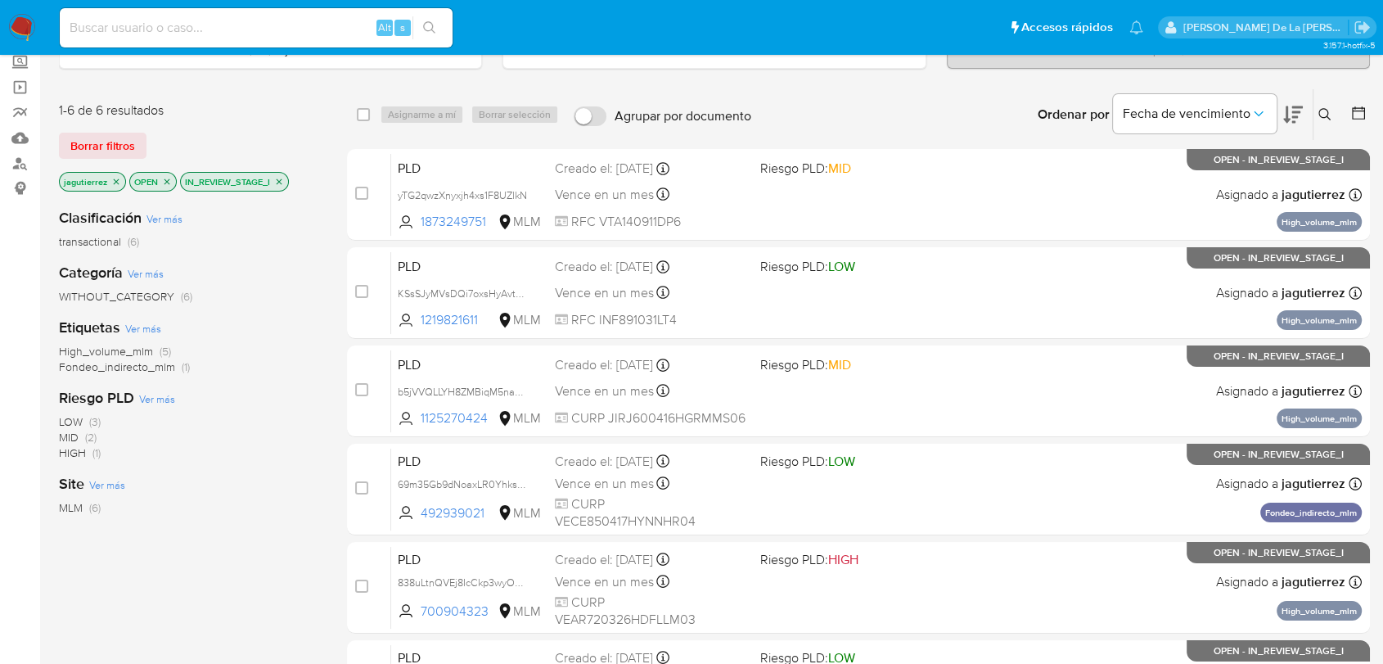
scroll to position [92, 0]
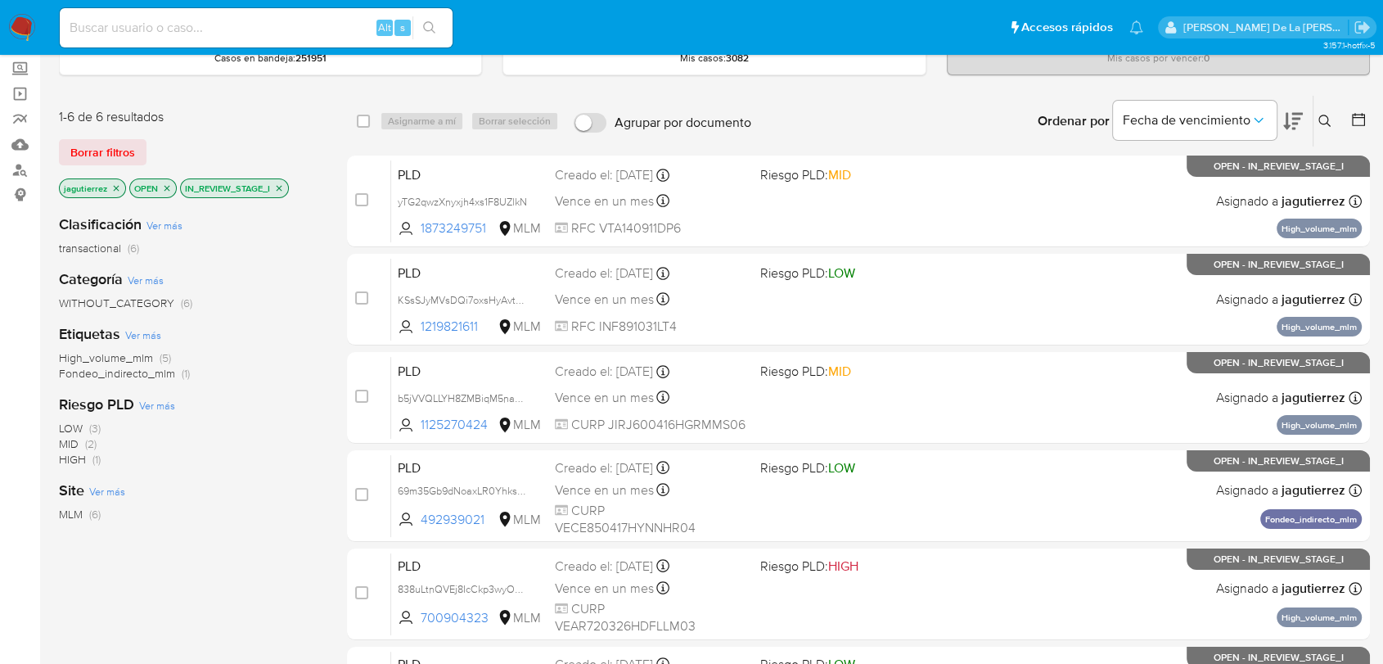
click at [20, 20] on img at bounding box center [22, 28] width 28 height 28
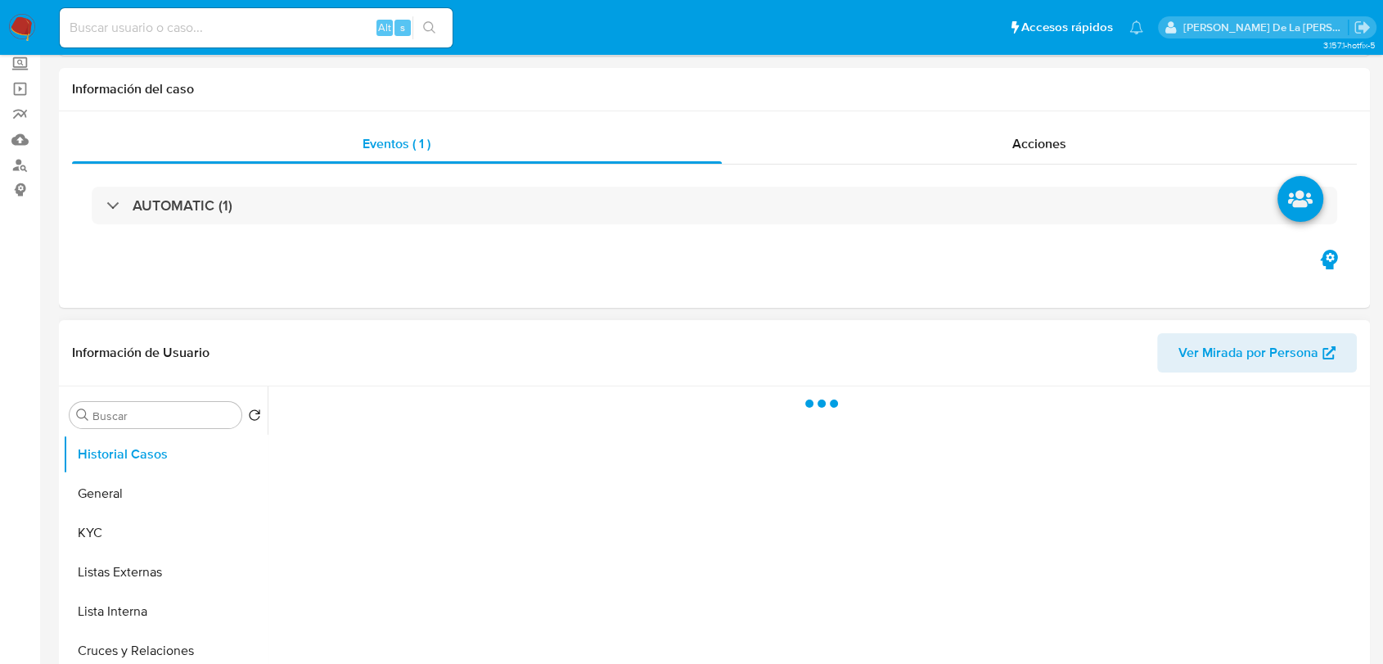
scroll to position [273, 0]
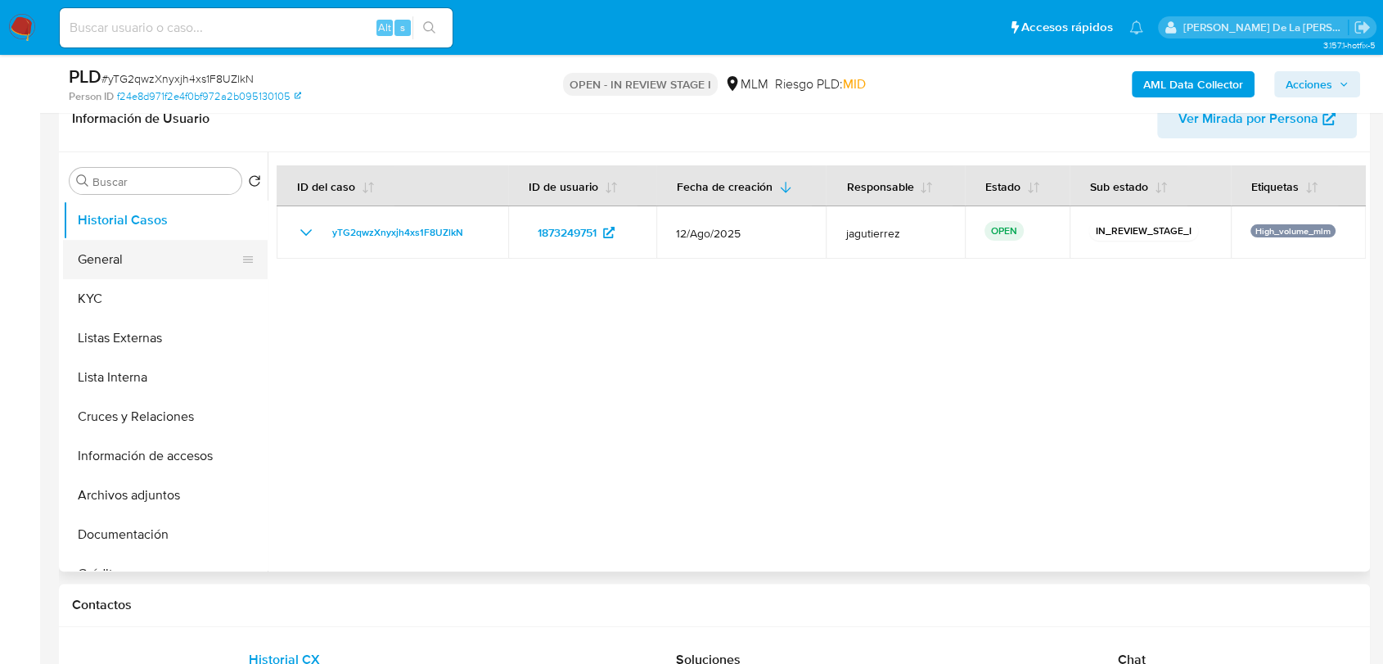
select select "10"
click at [113, 261] on button "General" at bounding box center [159, 259] width 192 height 39
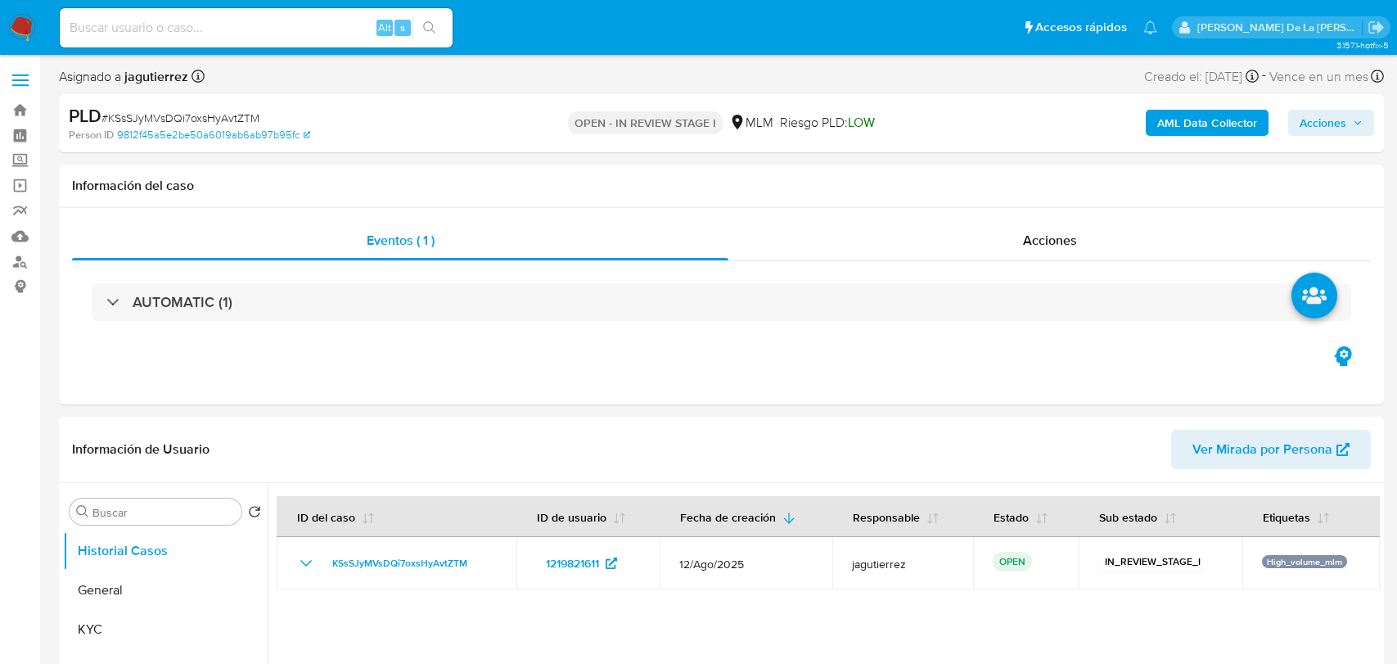
select select "10"
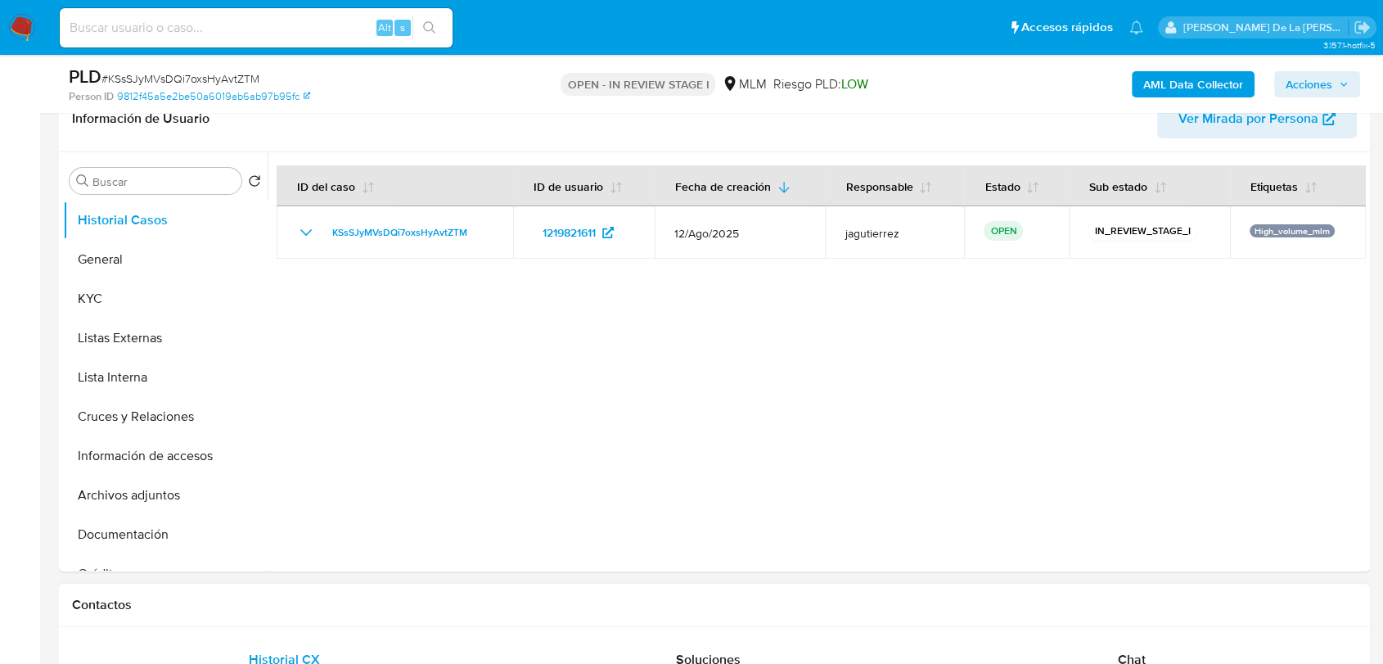
scroll to position [636, 0]
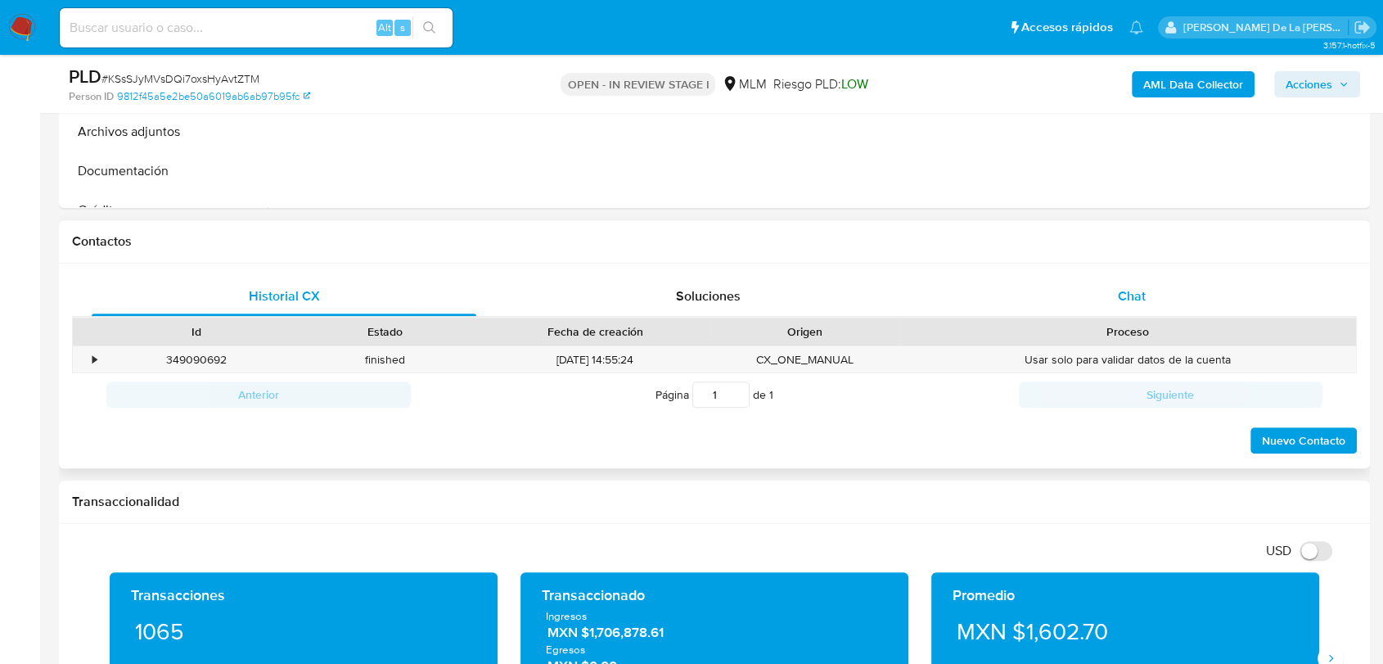
click at [1105, 277] on div "Chat" at bounding box center [1132, 296] width 385 height 39
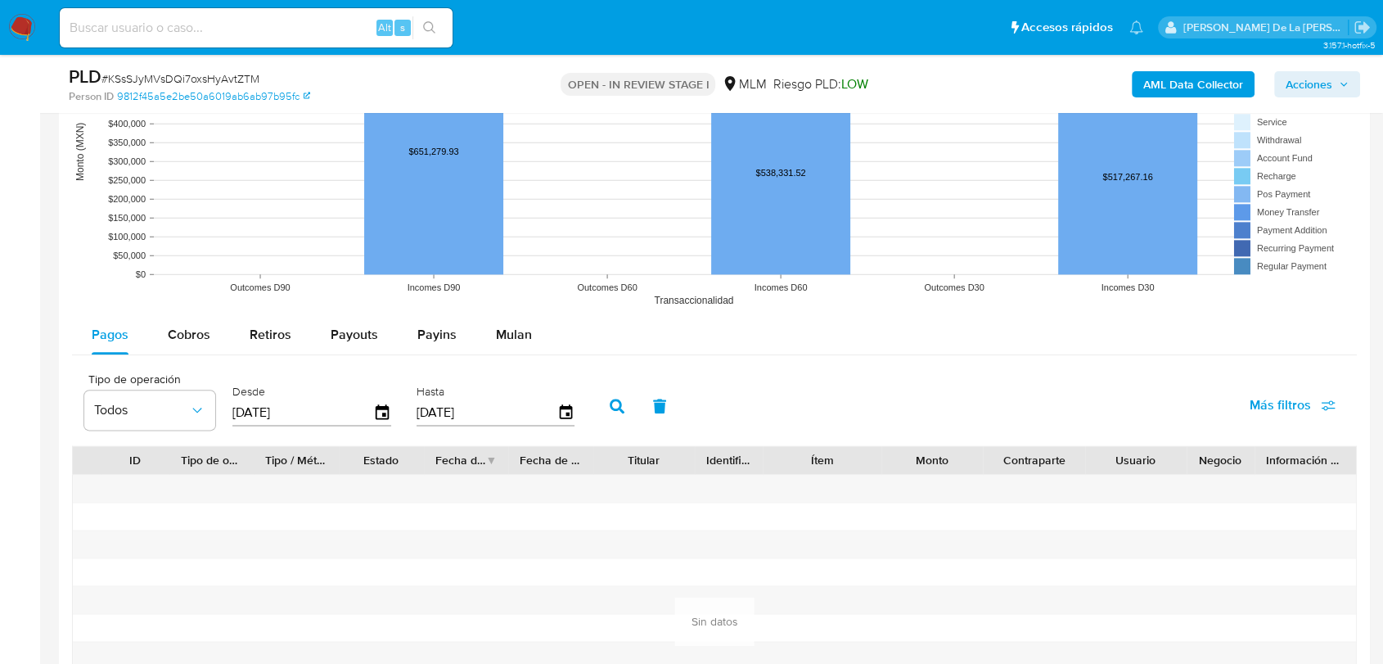
scroll to position [2001, 0]
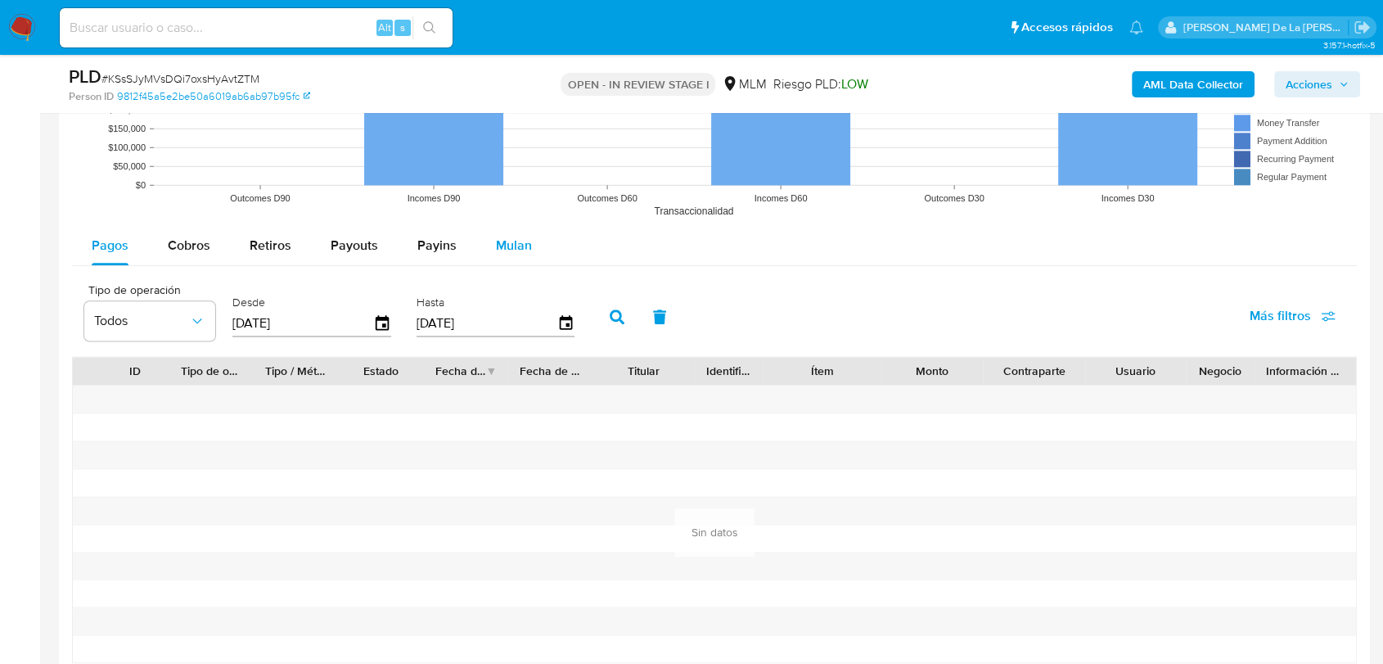
click at [517, 233] on div "Mulan" at bounding box center [514, 245] width 36 height 39
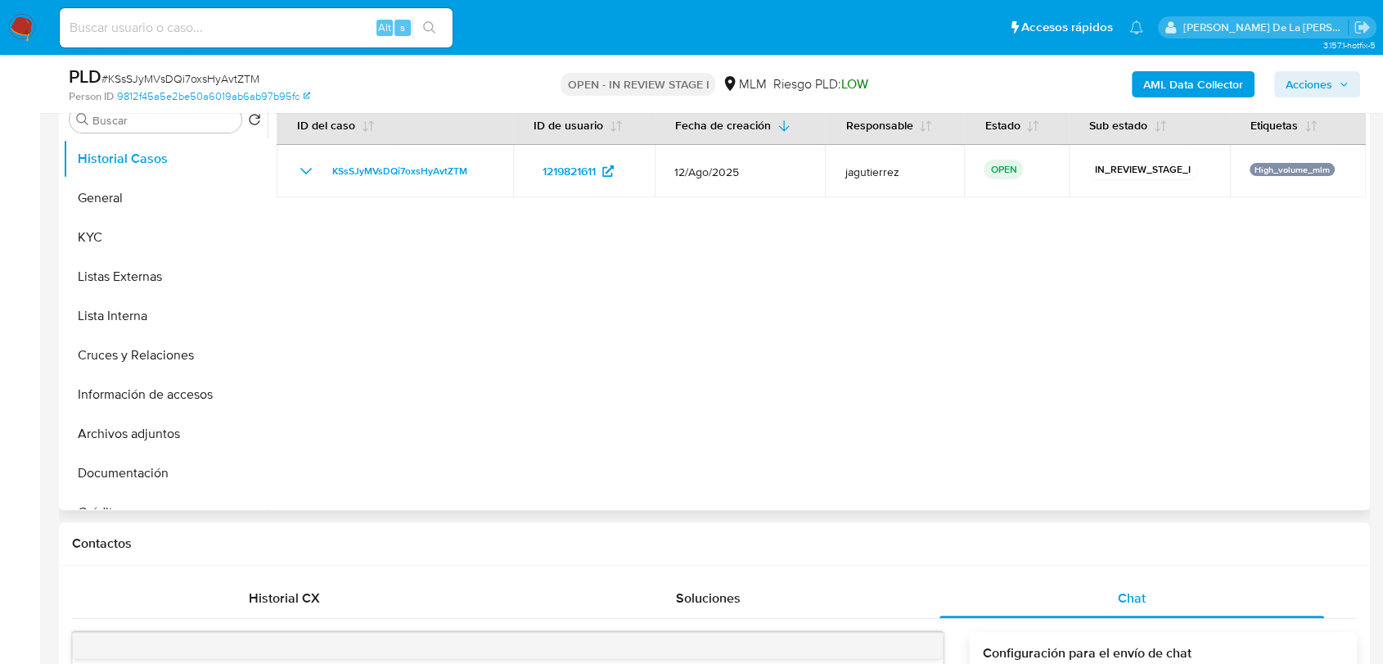
scroll to position [363, 0]
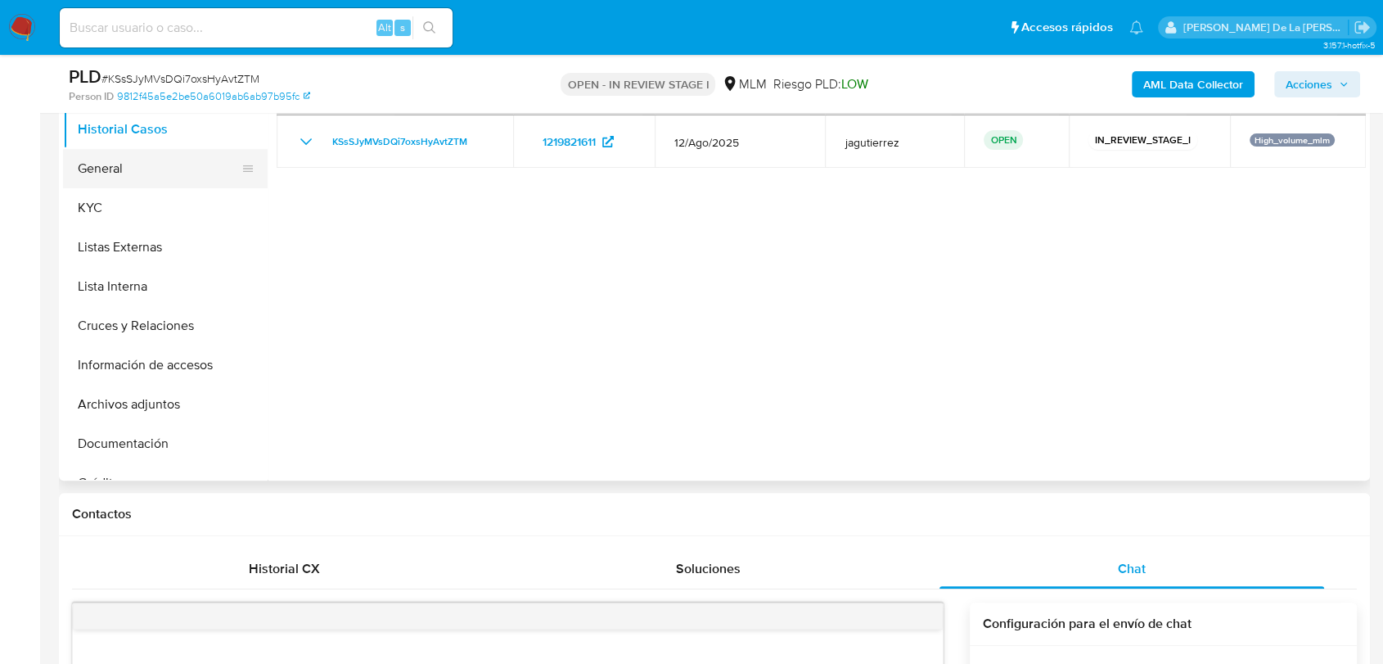
click at [112, 181] on button "General" at bounding box center [159, 168] width 192 height 39
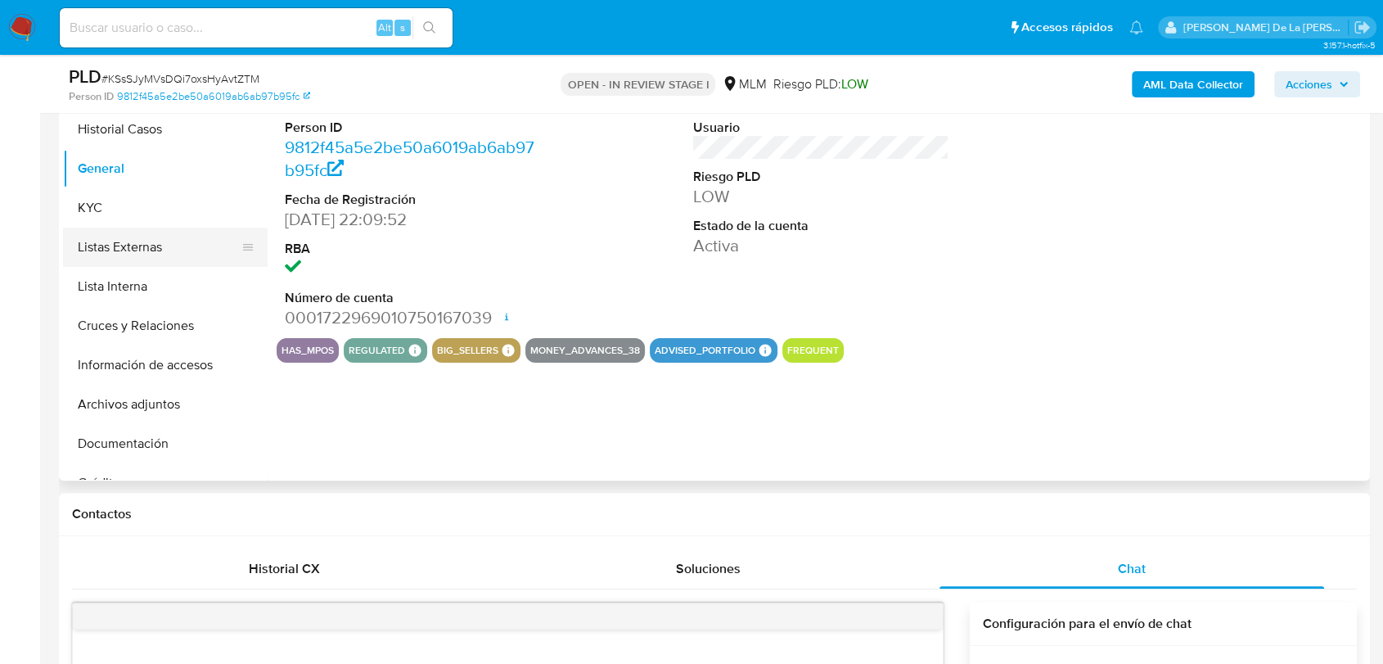
click at [221, 241] on button "Listas Externas" at bounding box center [159, 247] width 192 height 39
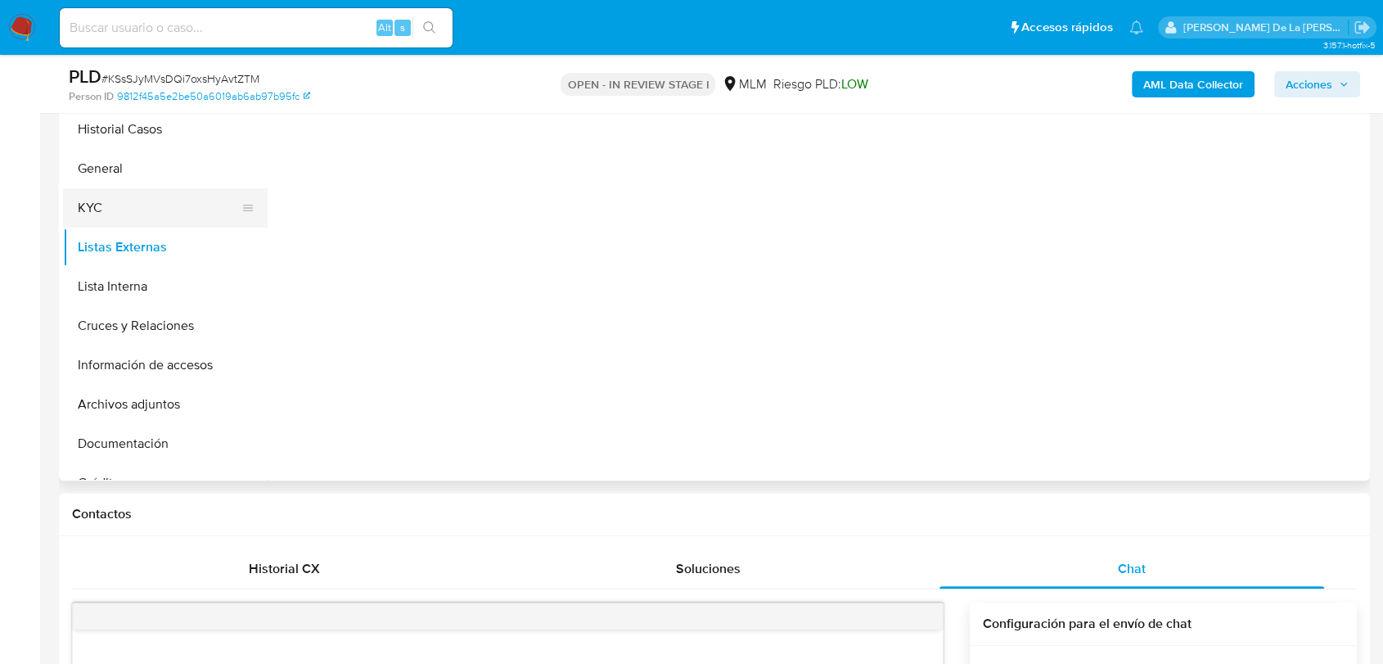
click at [105, 211] on button "KYC" at bounding box center [159, 207] width 192 height 39
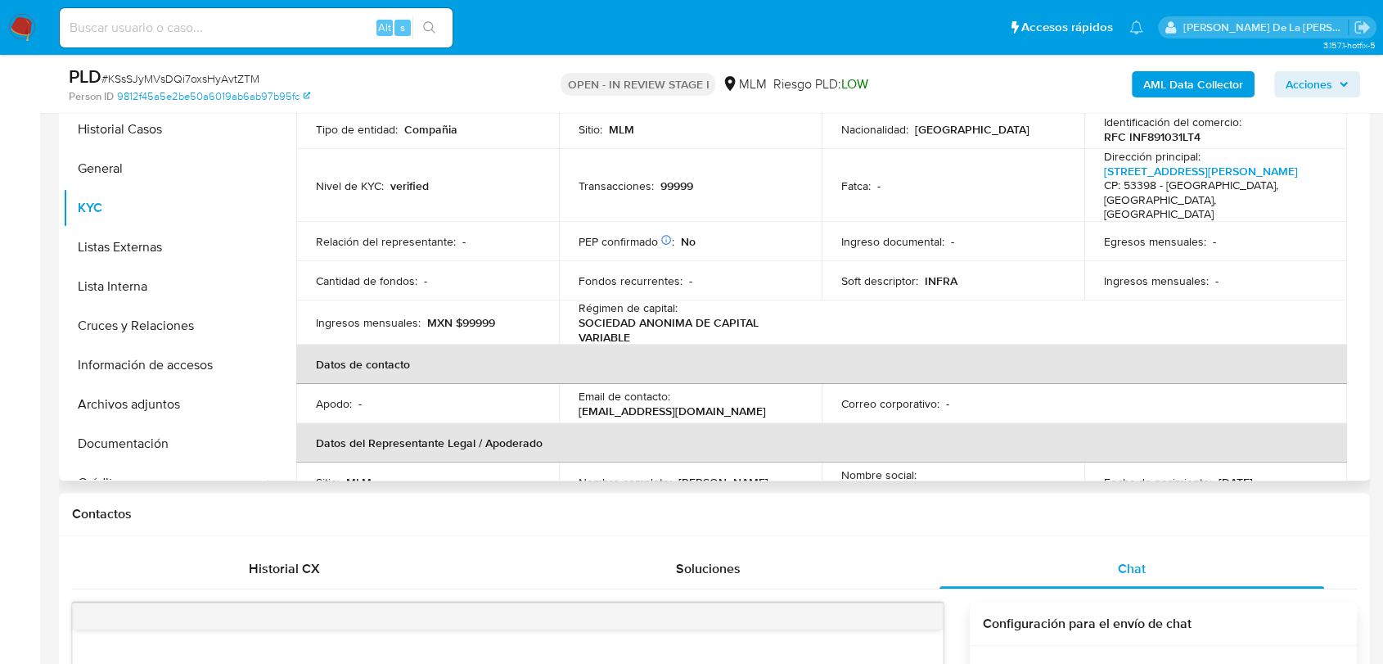
scroll to position [34, 0]
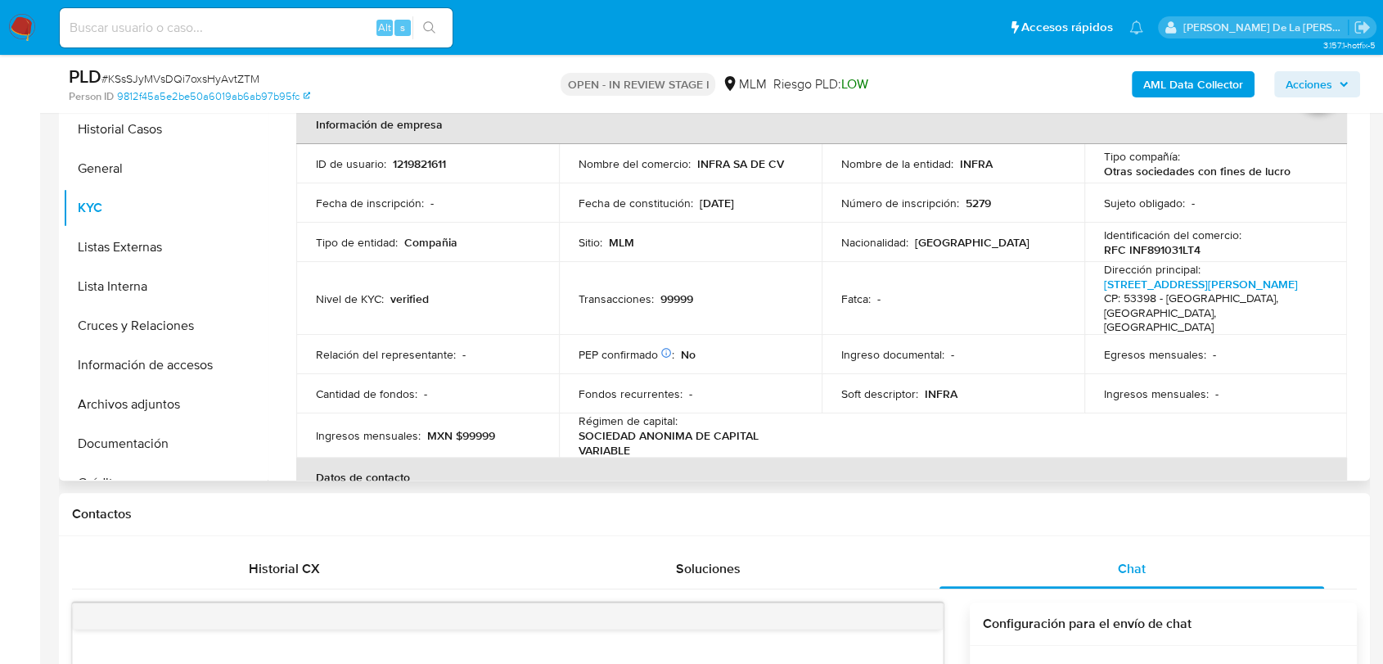
click at [721, 159] on p "INFRA SA DE CV" at bounding box center [740, 163] width 87 height 15
click at [701, 160] on p "INFRA SA DE CV" at bounding box center [740, 163] width 87 height 15
click at [691, 165] on div "Nombre del comercio : INFRA SA DE CV" at bounding box center [690, 163] width 223 height 15
drag, startPoint x: 796, startPoint y: 157, endPoint x: 695, endPoint y: 169, distance: 102.2
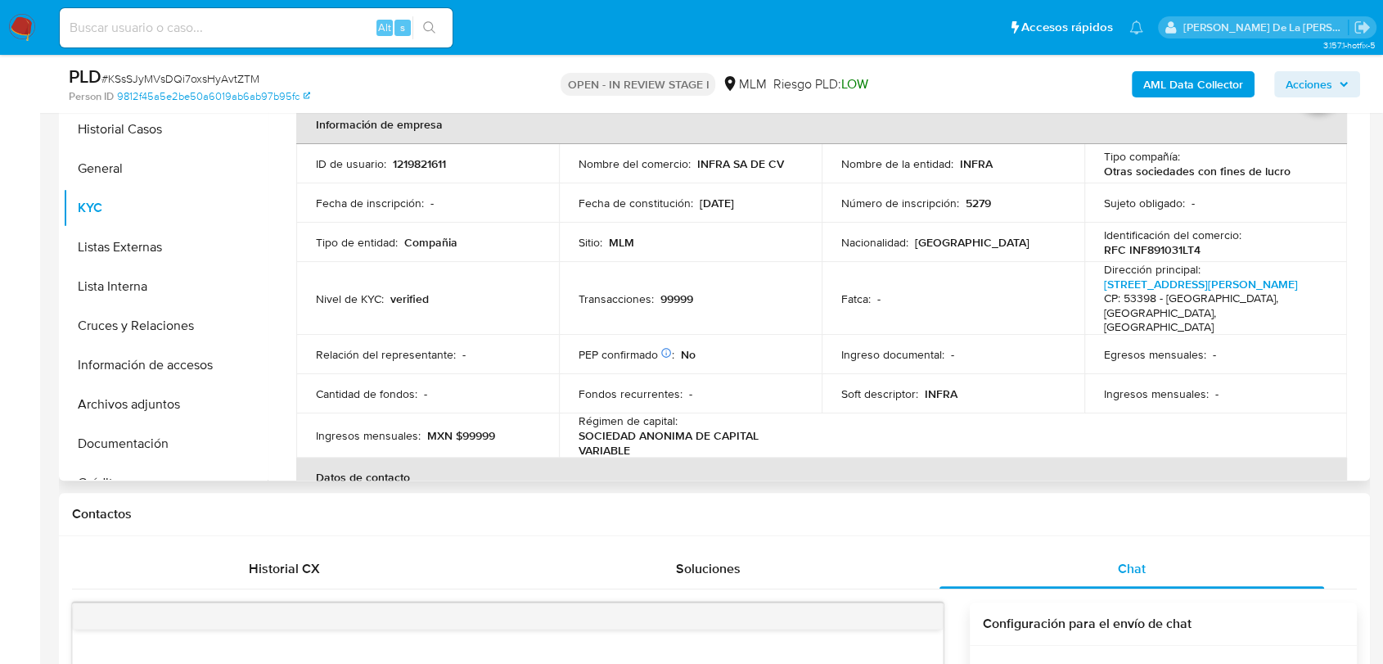
click at [697, 174] on td "Nombre del comercio : INFRA SA DE CV" at bounding box center [690, 163] width 263 height 39
drag, startPoint x: 694, startPoint y: 162, endPoint x: 792, endPoint y: 167, distance: 97.5
click at [792, 167] on div "Nombre del comercio : INFRA SA DE CV" at bounding box center [690, 163] width 223 height 15
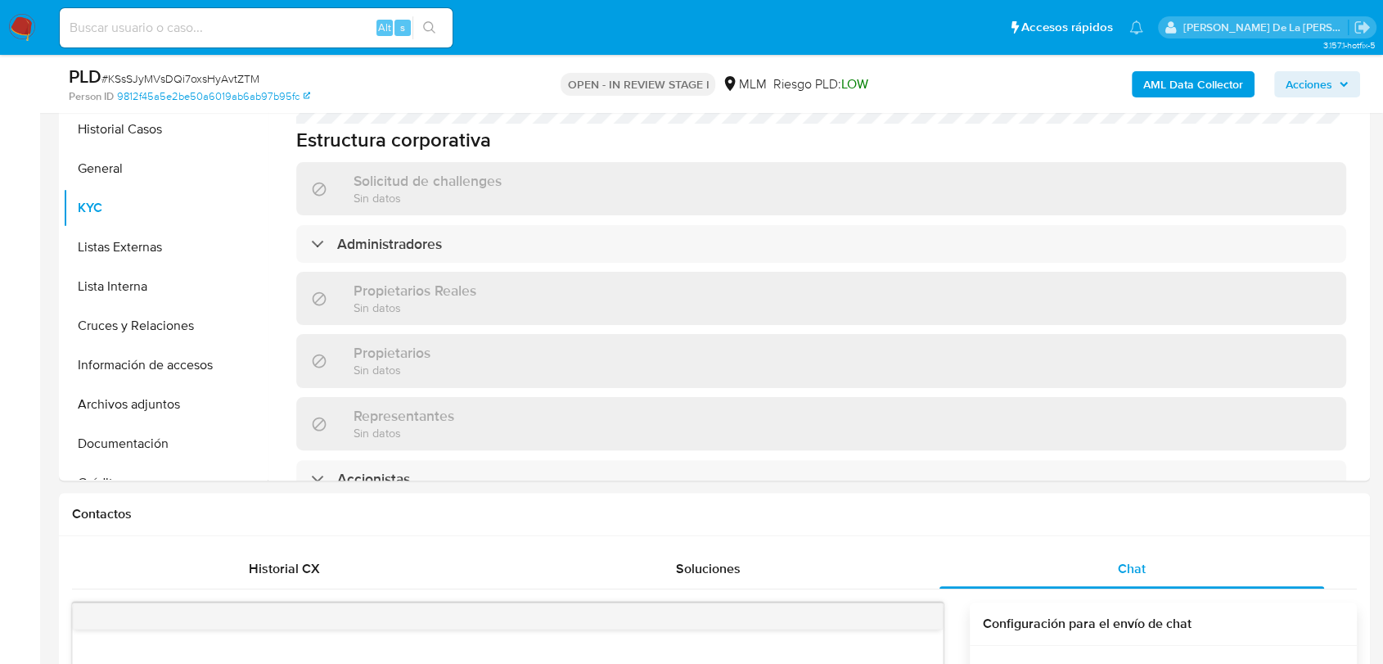
scroll to position [944, 0]
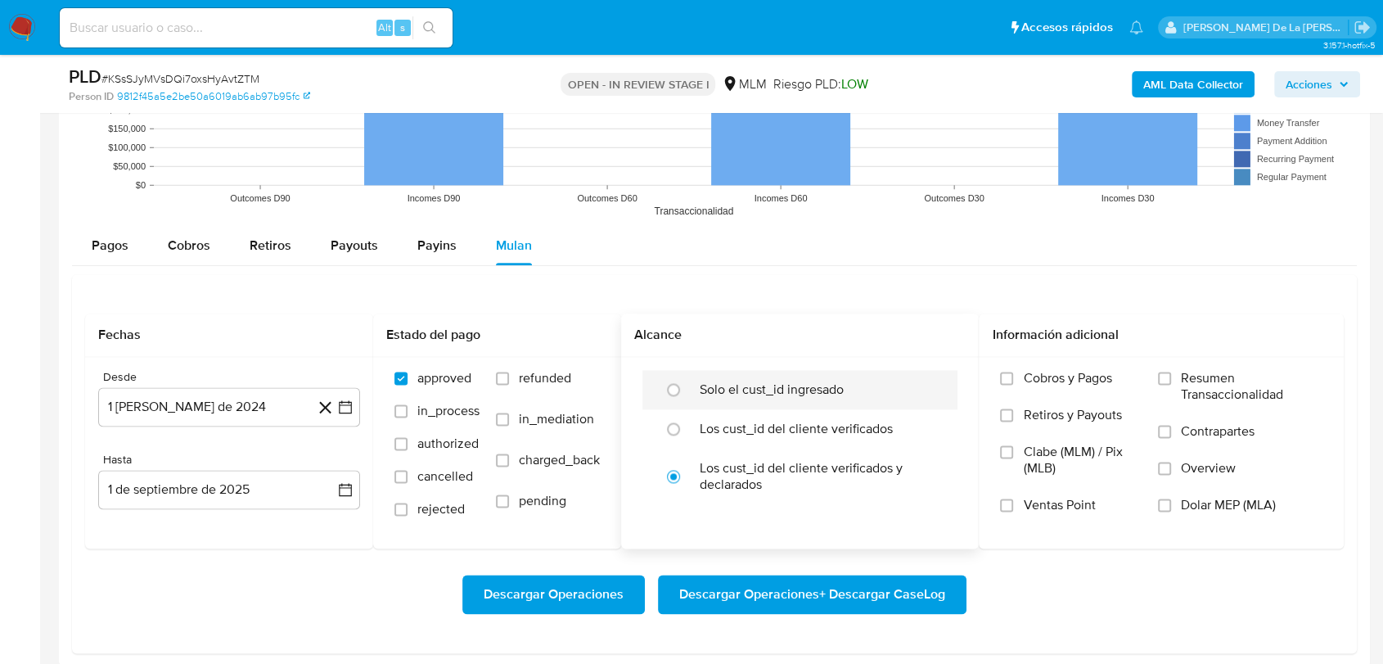
click at [732, 376] on div "Solo el cust_id ingresado" at bounding box center [817, 389] width 235 height 39
radio input "true"
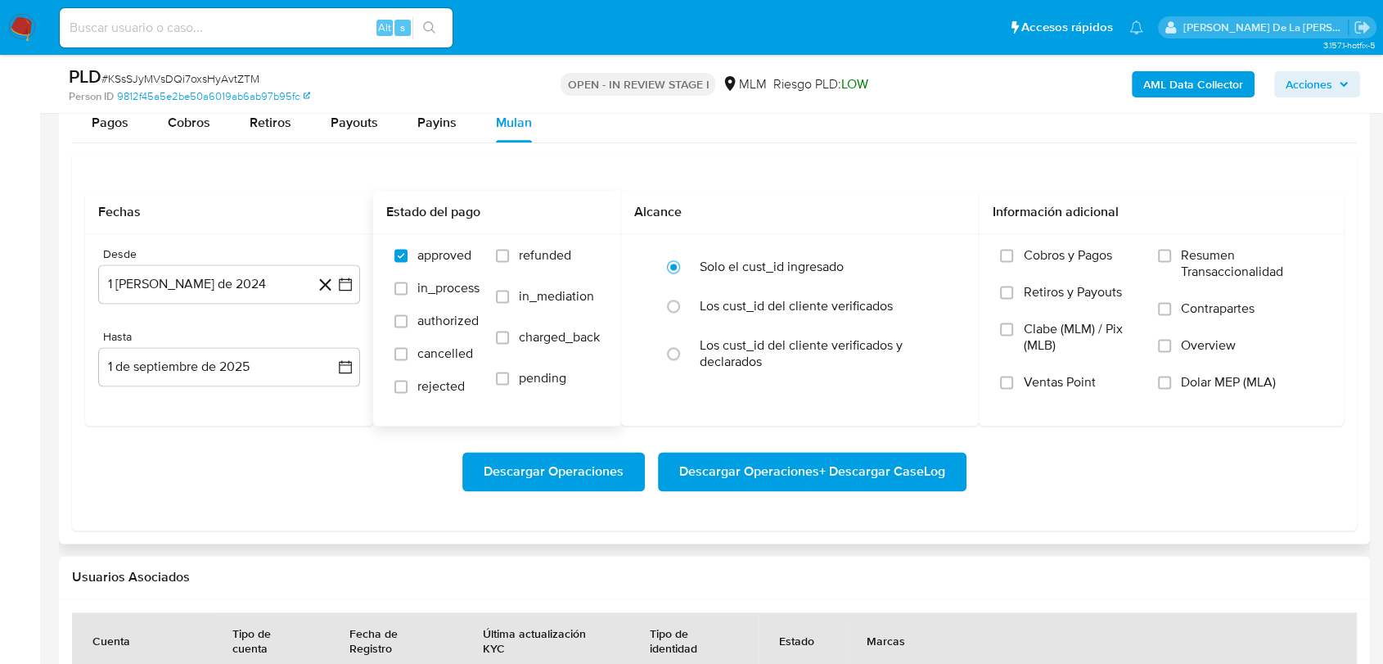
scroll to position [2091, 0]
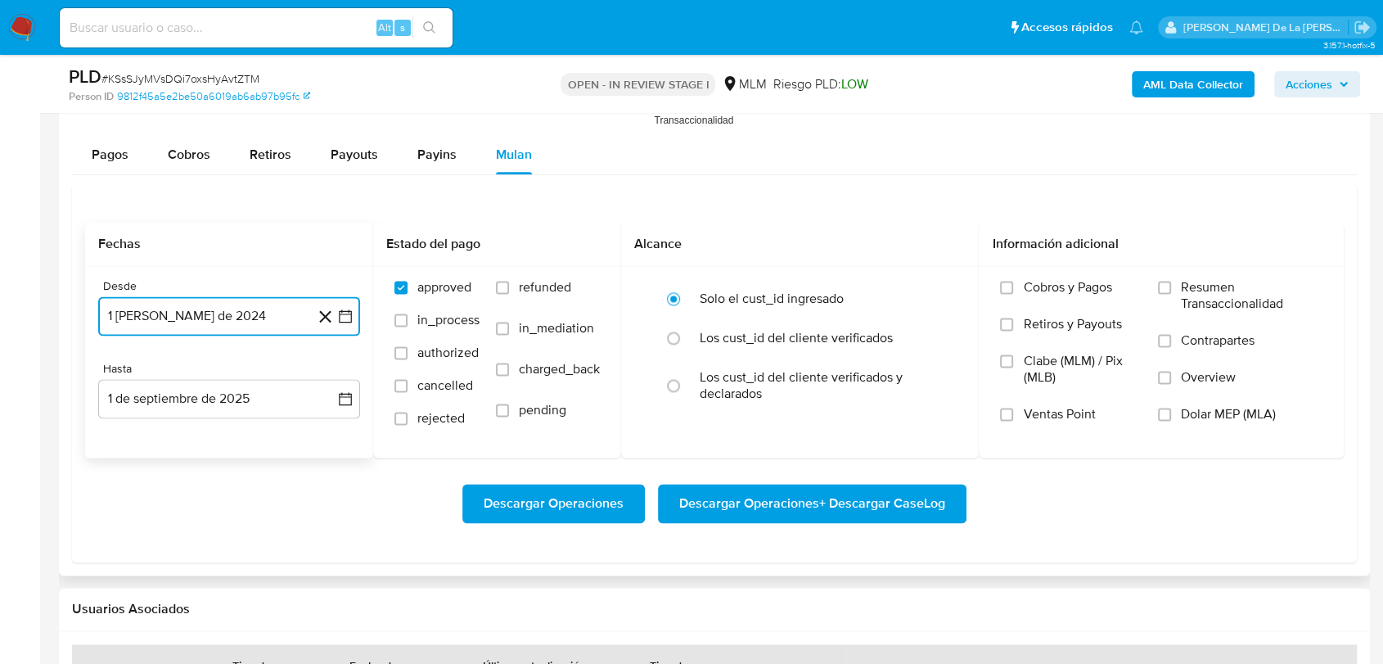
click at [348, 302] on button "1 de agosto de 2024" at bounding box center [229, 315] width 262 height 39
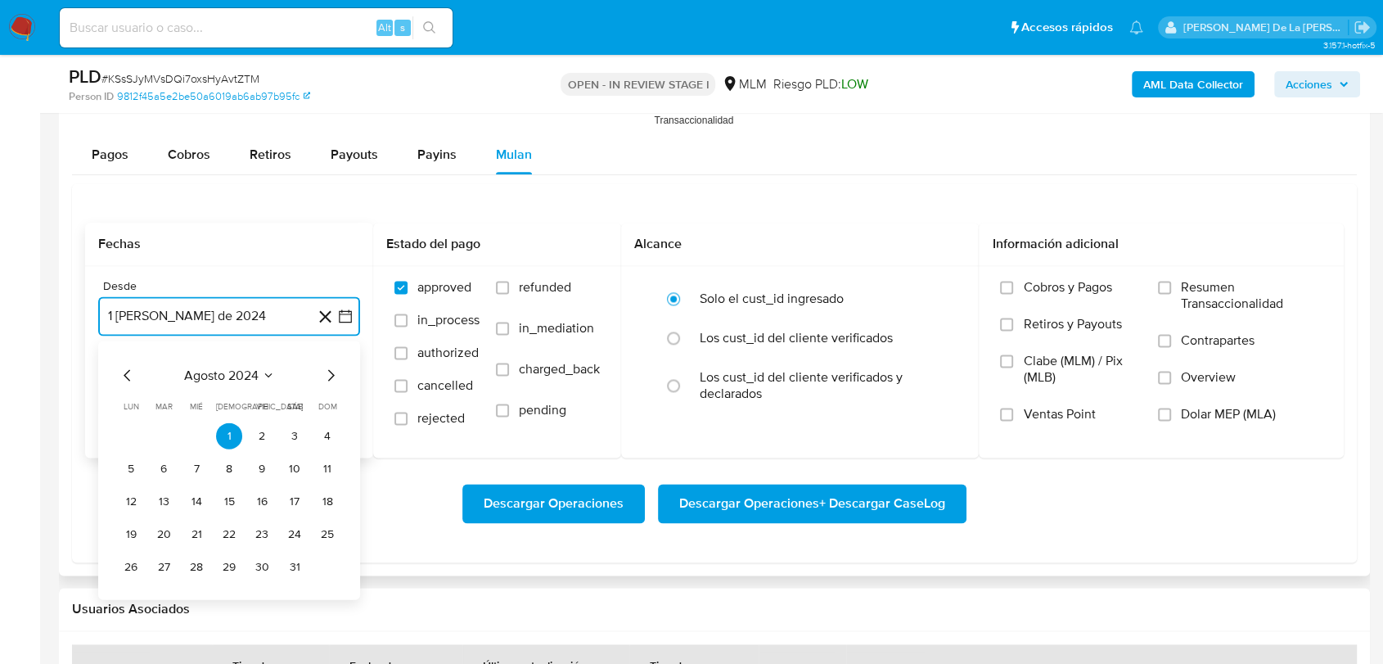
click at [337, 368] on icon "Mes siguiente" at bounding box center [331, 375] width 20 height 20
click at [333, 373] on icon "Mes siguiente" at bounding box center [331, 374] width 7 height 11
click at [332, 374] on icon "Mes siguiente" at bounding box center [331, 374] width 7 height 11
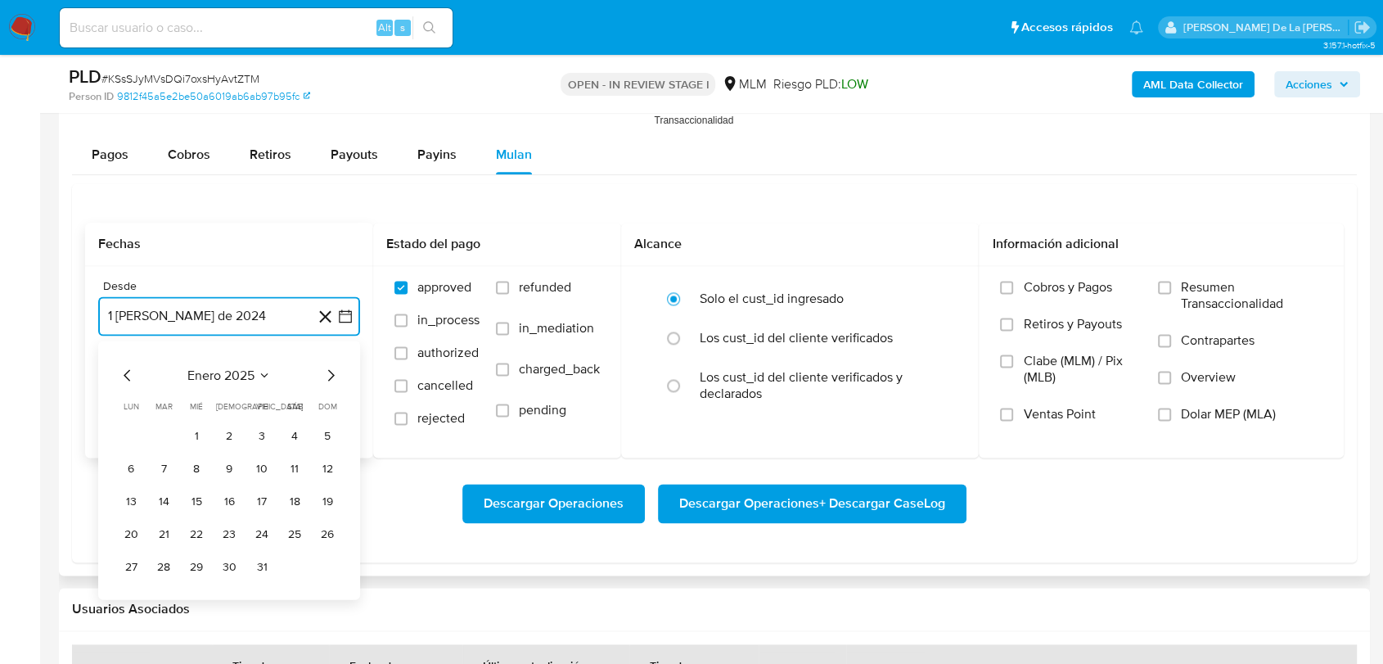
click at [332, 374] on icon "Mes siguiente" at bounding box center [331, 374] width 7 height 11
click at [297, 431] on button "1" at bounding box center [295, 435] width 26 height 26
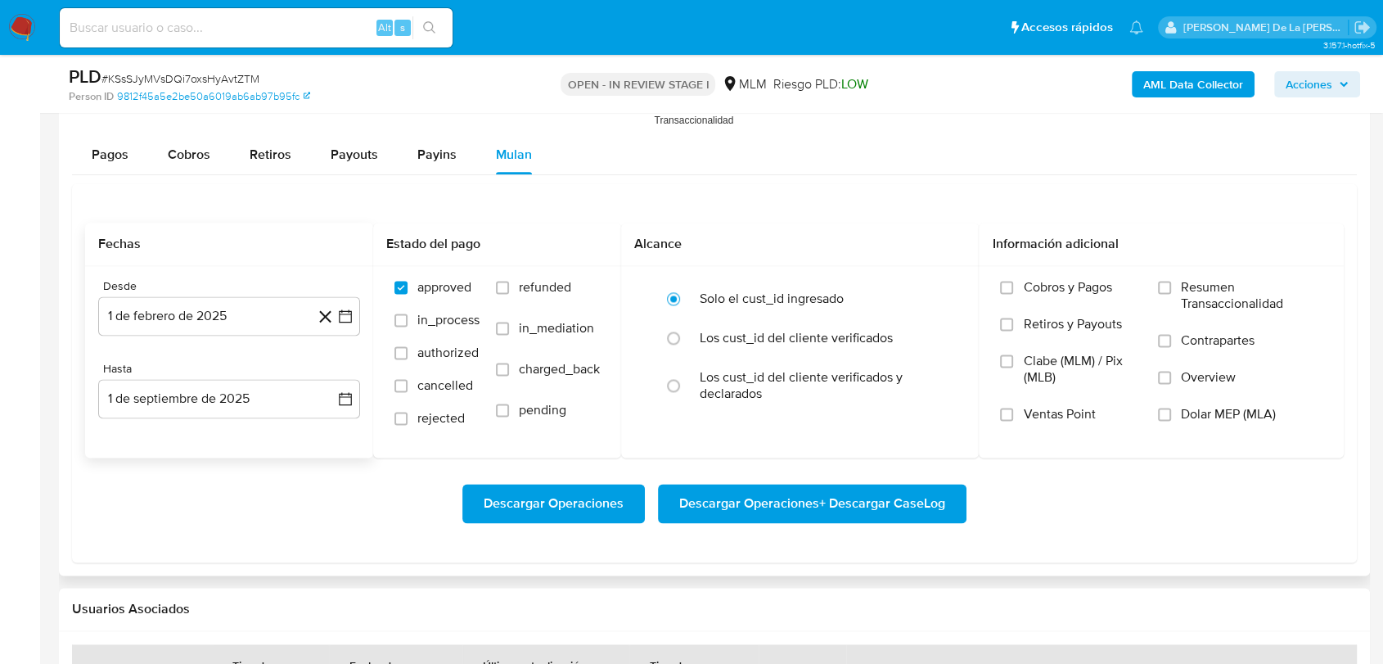
click at [254, 375] on div "Hasta 1 de septiembre de 2025 1-09-2025" at bounding box center [229, 390] width 262 height 56
click at [215, 394] on button "1 de septiembre de 2025" at bounding box center [229, 398] width 262 height 39
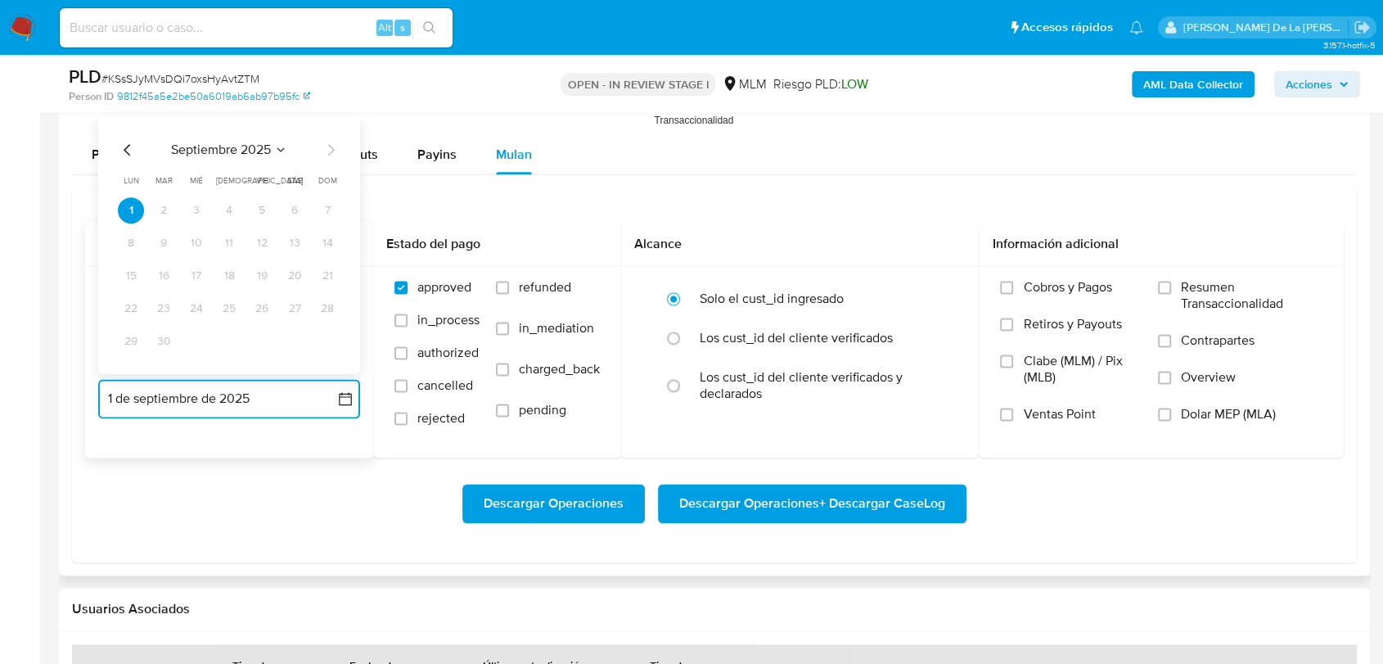
click at [125, 151] on icon "Mes anterior" at bounding box center [128, 150] width 20 height 20
click at [331, 341] on button "31" at bounding box center [327, 341] width 26 height 26
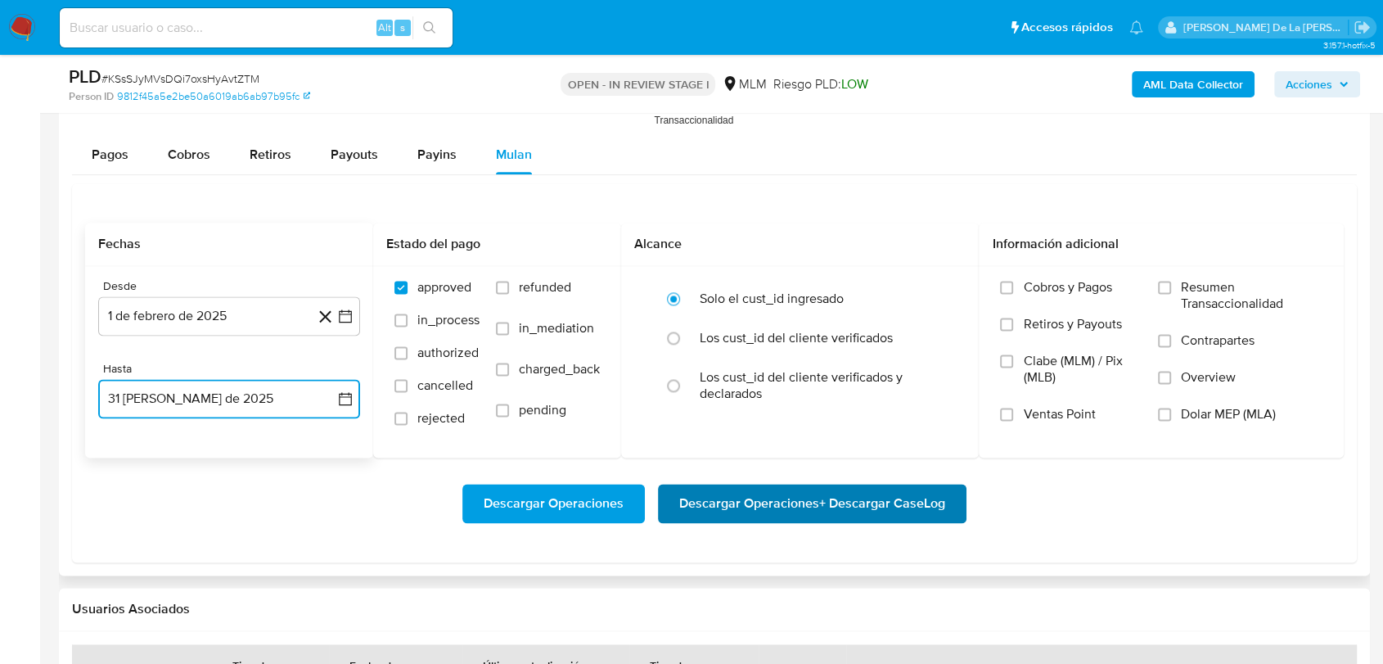
click at [794, 502] on span "Descargar Operaciones + Descargar CaseLog" at bounding box center [812, 503] width 266 height 36
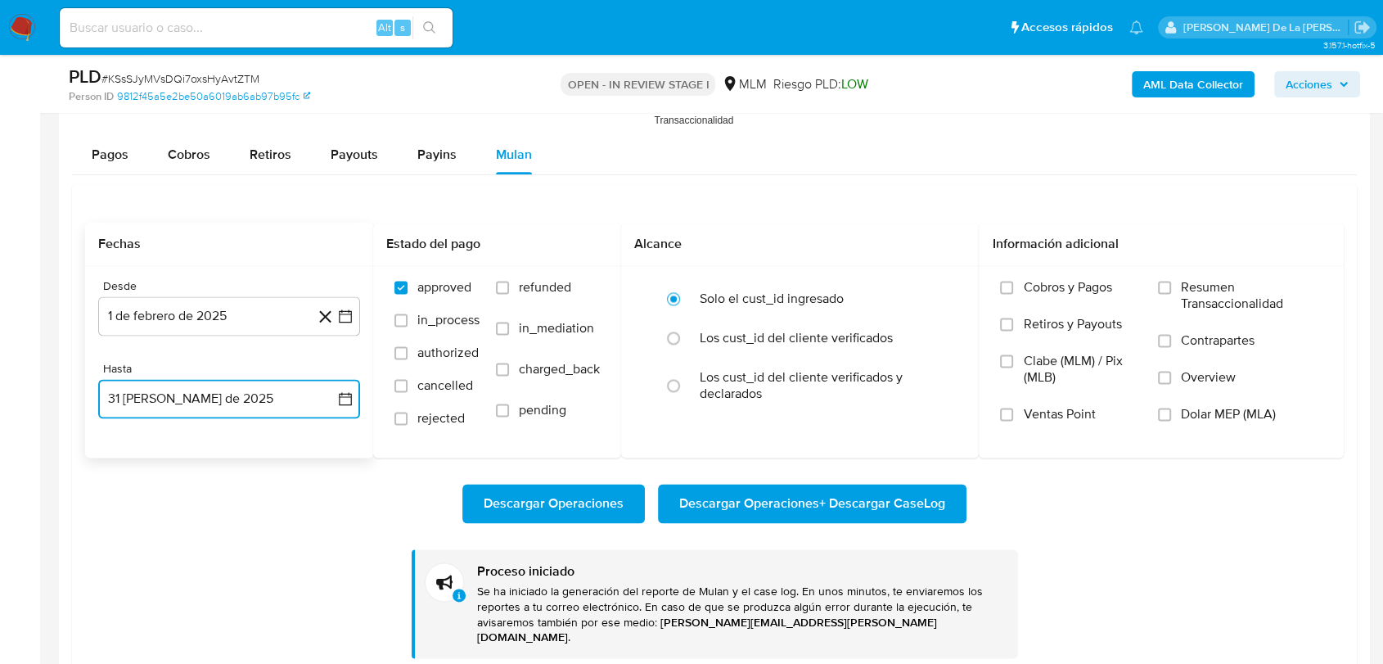
click at [353, 401] on icon "button" at bounding box center [345, 398] width 16 height 16
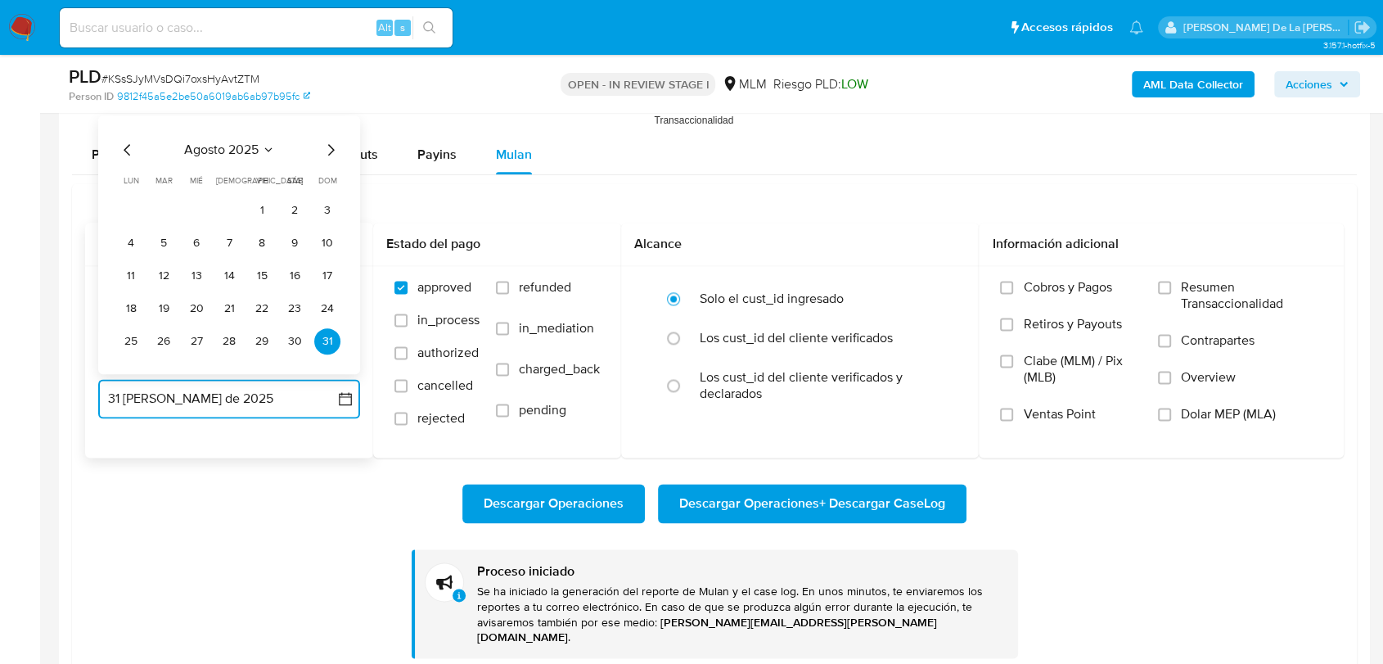
click at [119, 146] on icon "Mes anterior" at bounding box center [128, 150] width 20 height 20
click at [225, 339] on button "31" at bounding box center [229, 341] width 26 height 26
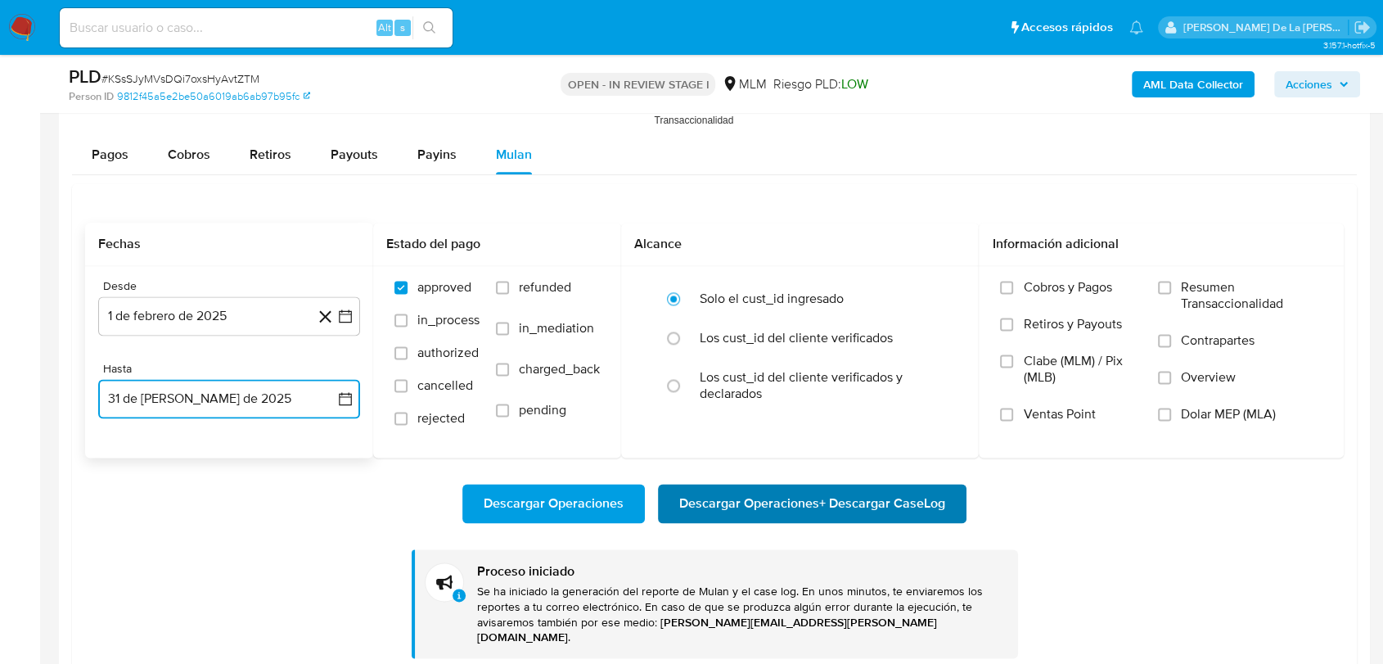
click at [796, 506] on span "Descargar Operaciones + Descargar CaseLog" at bounding box center [812, 503] width 266 height 36
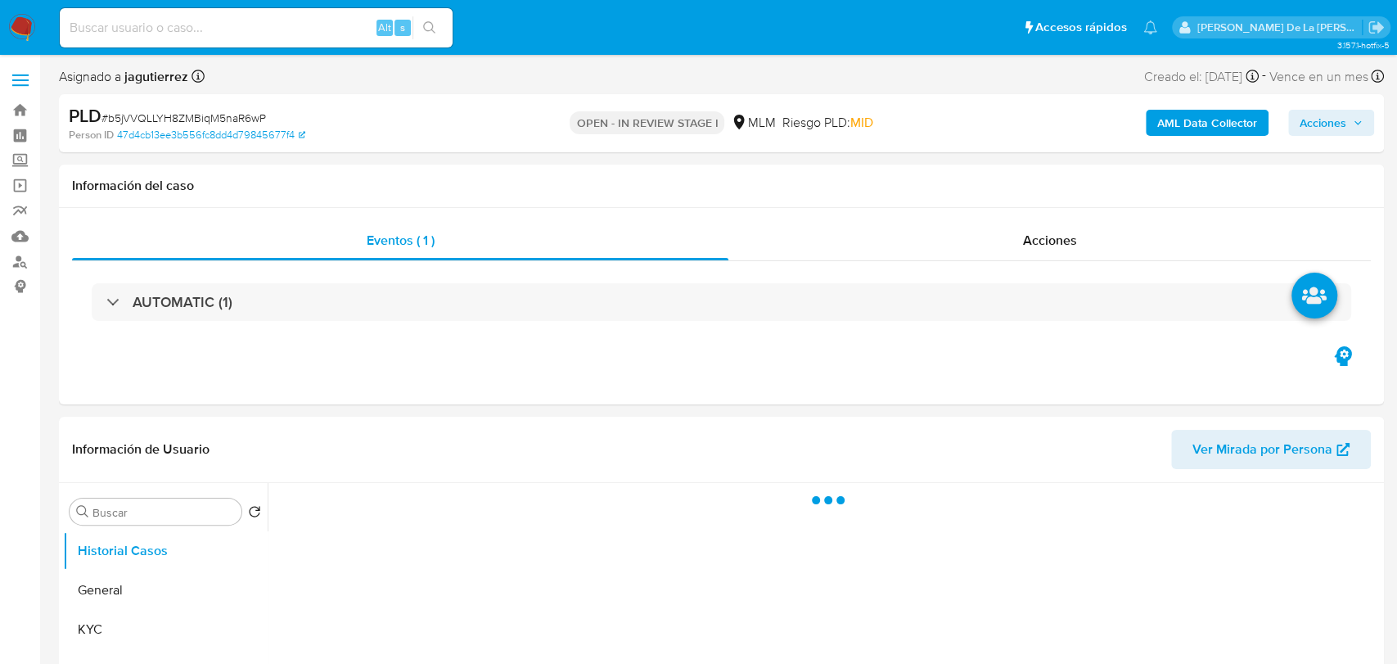
select select "10"
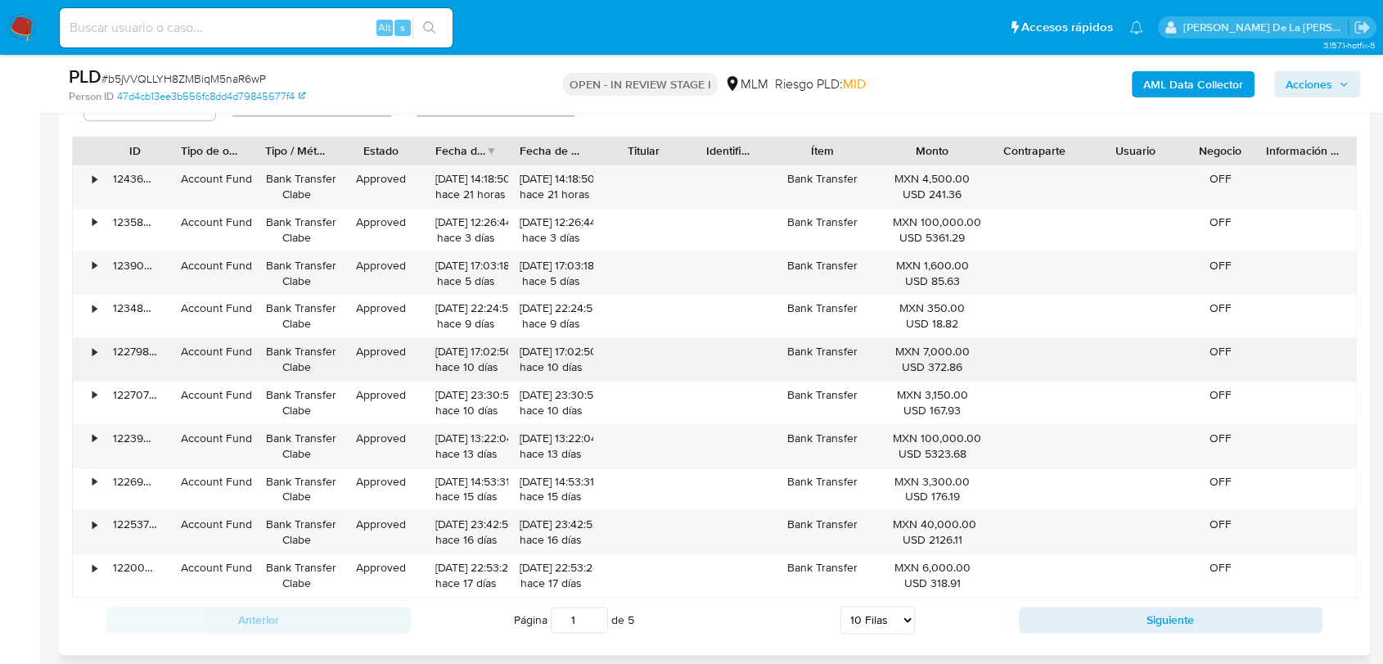
scroll to position [1637, 0]
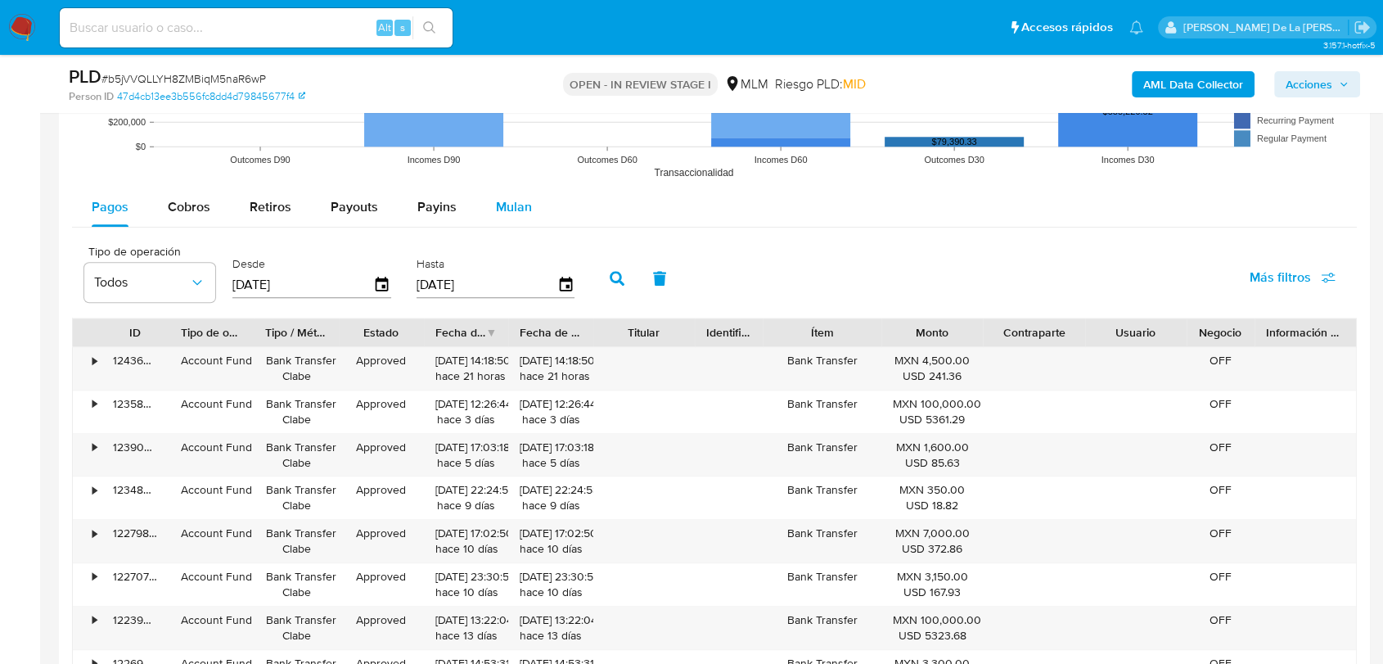
click at [512, 204] on span "Mulan" at bounding box center [514, 206] width 36 height 19
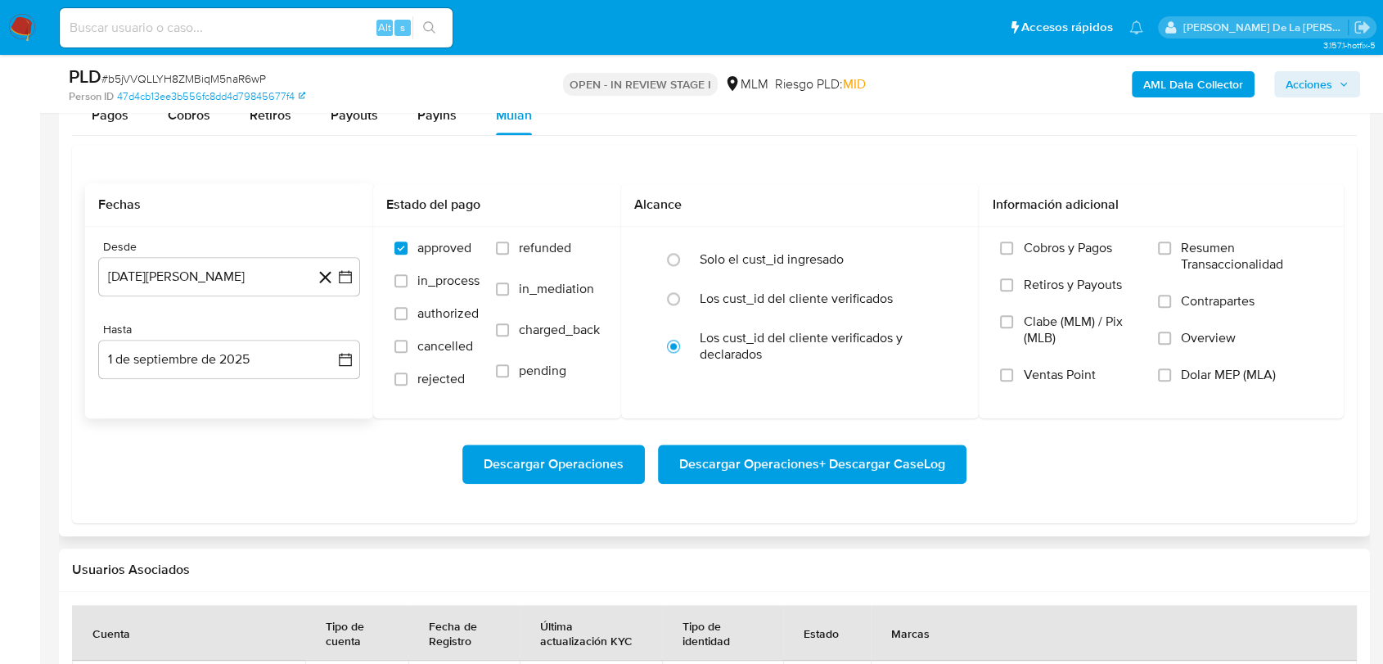
scroll to position [1728, 0]
click at [350, 268] on button "1 [PERSON_NAME] de 2024" at bounding box center [229, 277] width 262 height 39
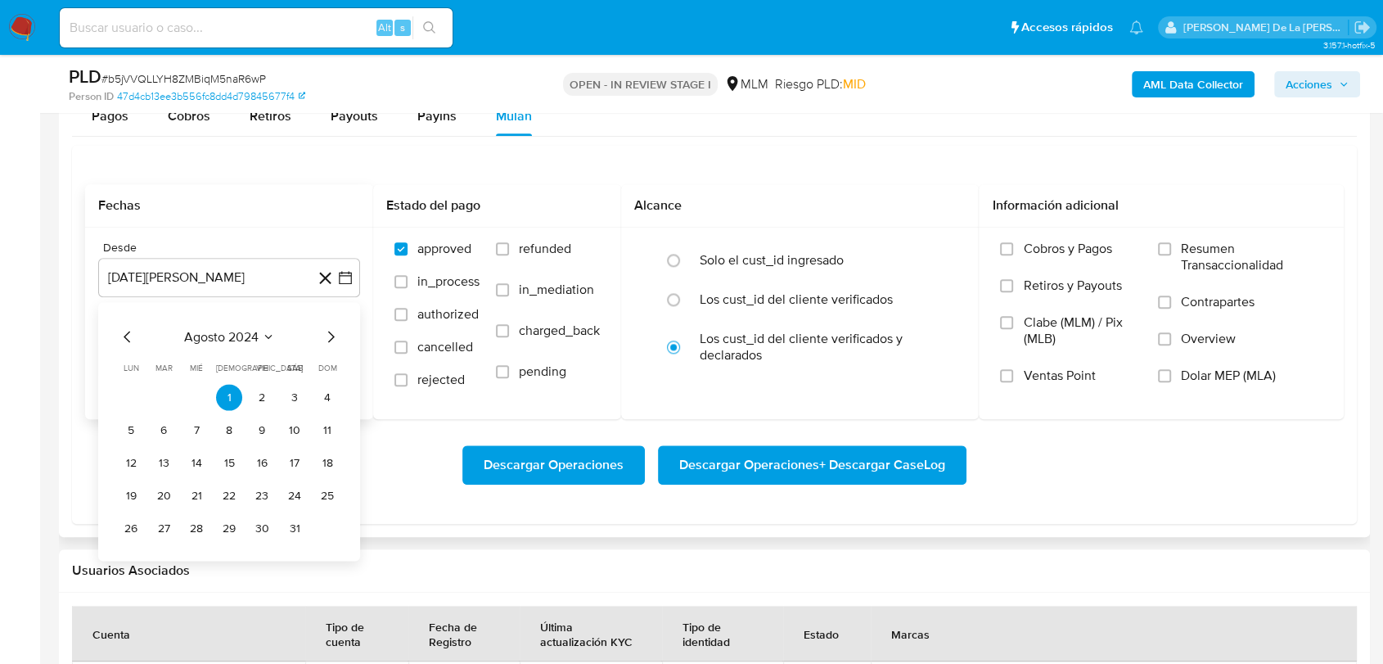
click at [334, 344] on icon "Mes siguiente" at bounding box center [331, 337] width 20 height 20
click at [324, 331] on icon "Mes siguiente" at bounding box center [331, 337] width 20 height 20
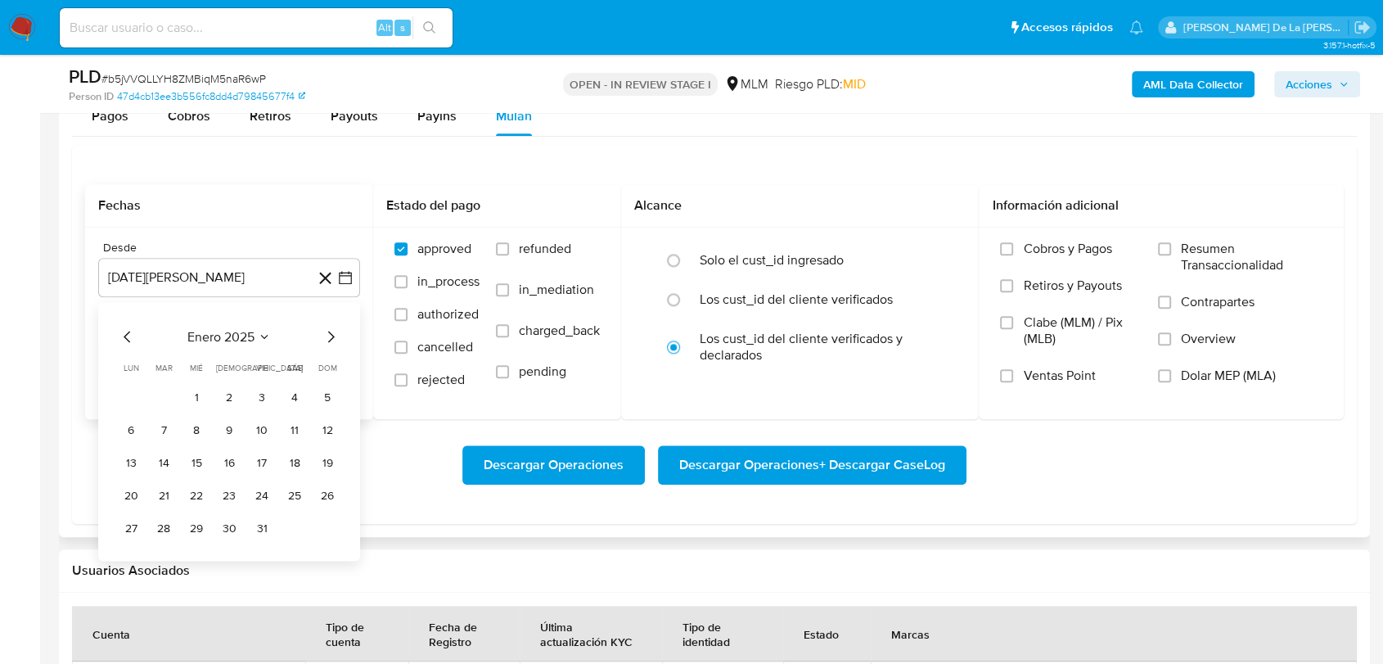
click at [325, 331] on icon "Mes siguiente" at bounding box center [331, 337] width 20 height 20
click at [289, 395] on button "1" at bounding box center [295, 397] width 26 height 26
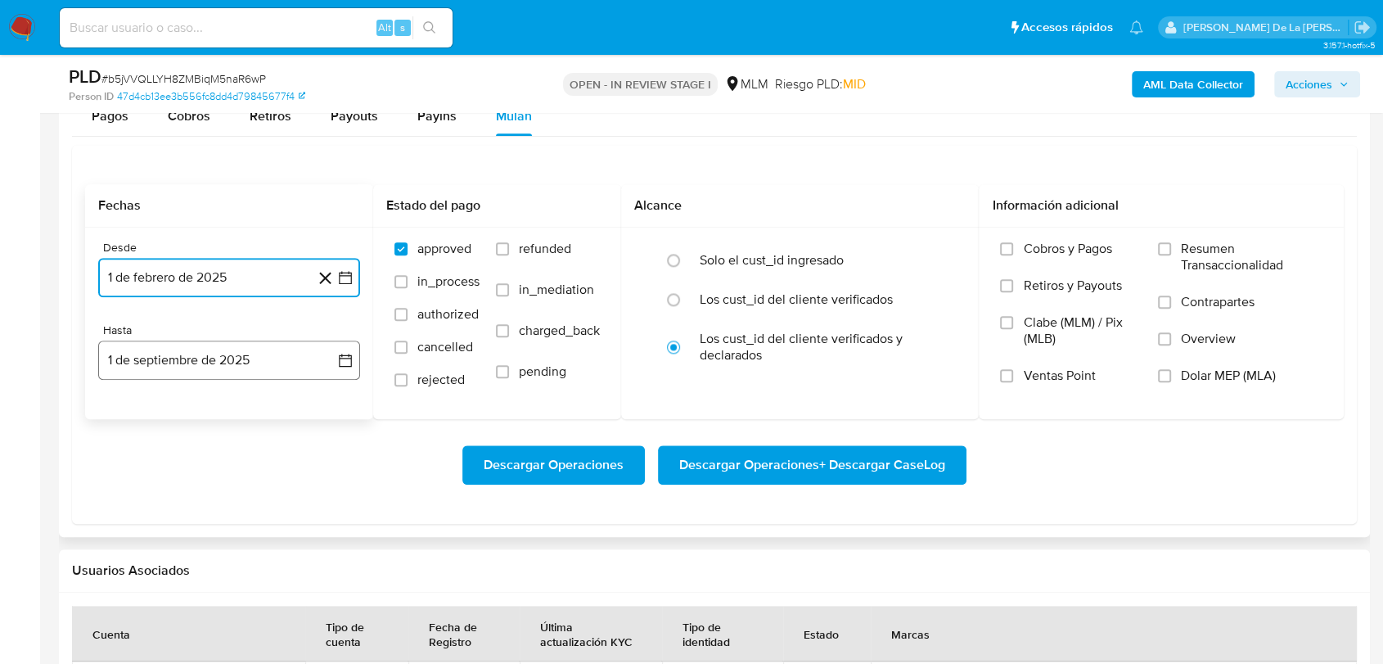
click at [252, 372] on button "1 de septiembre de 2025" at bounding box center [229, 360] width 262 height 39
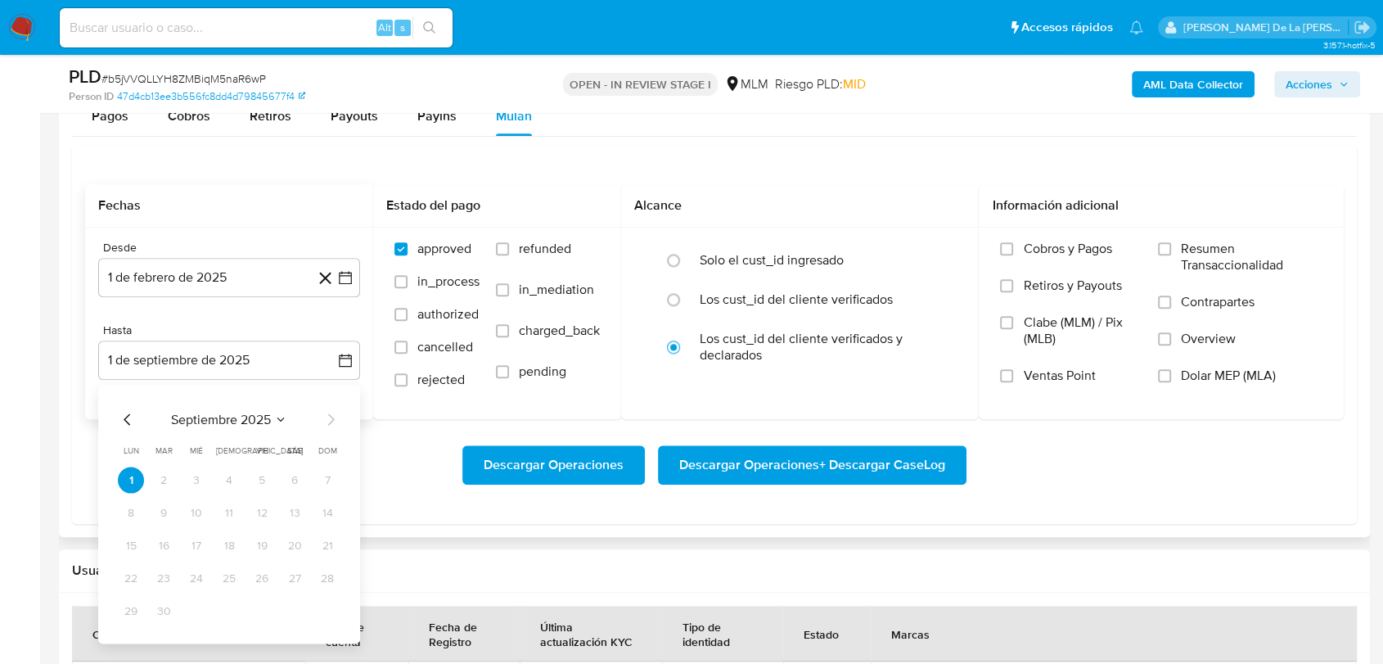
click at [115, 422] on div "septiembre 2025 septiembre 2025 lun lunes mar martes mié miércoles jue jueves v…" at bounding box center [229, 514] width 262 height 259
click at [124, 417] on icon "Mes anterior" at bounding box center [128, 419] width 20 height 20
click at [232, 617] on button "31" at bounding box center [229, 611] width 26 height 26
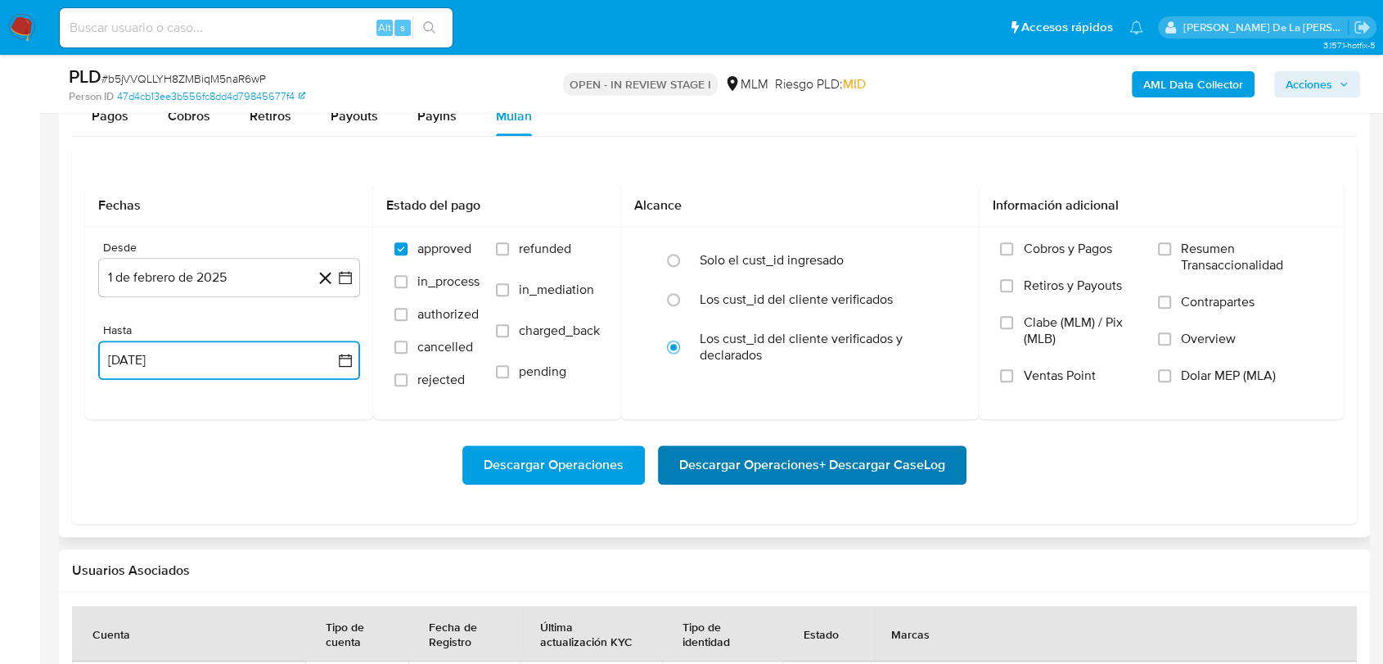
click at [698, 479] on span "Descargar Operaciones + Descargar CaseLog" at bounding box center [812, 465] width 266 height 36
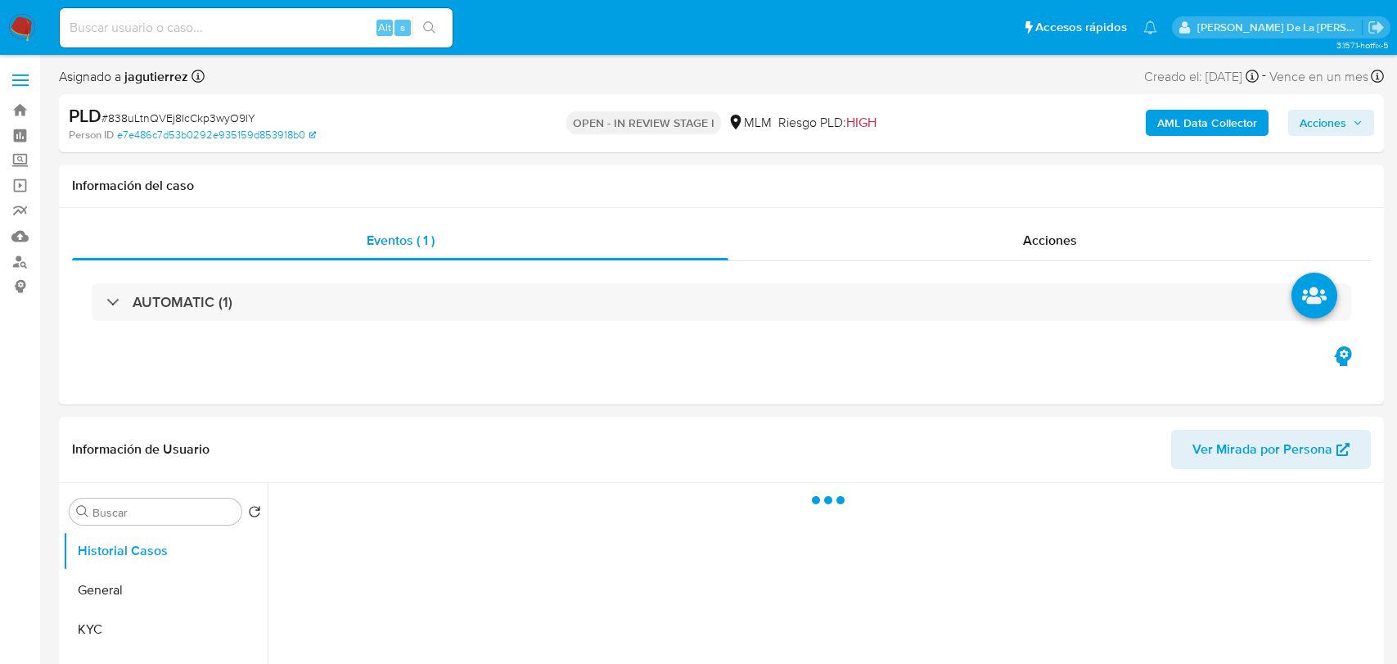
select select "10"
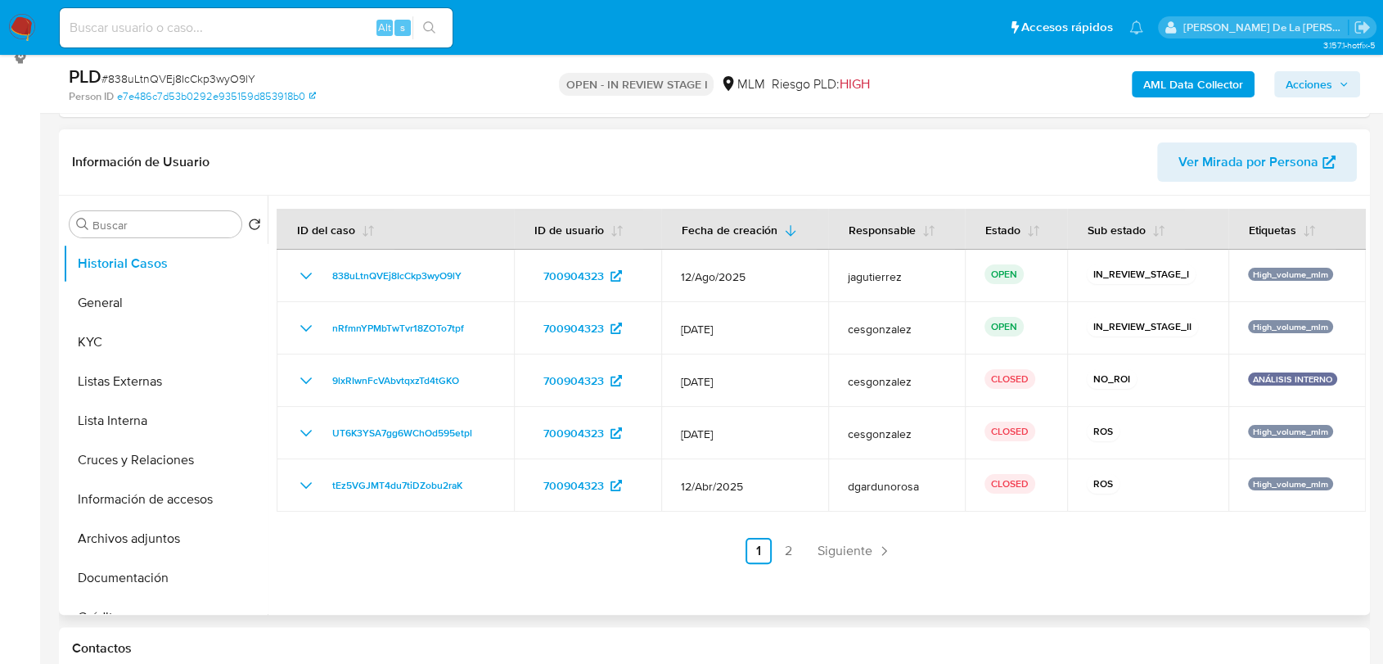
scroll to position [182, 0]
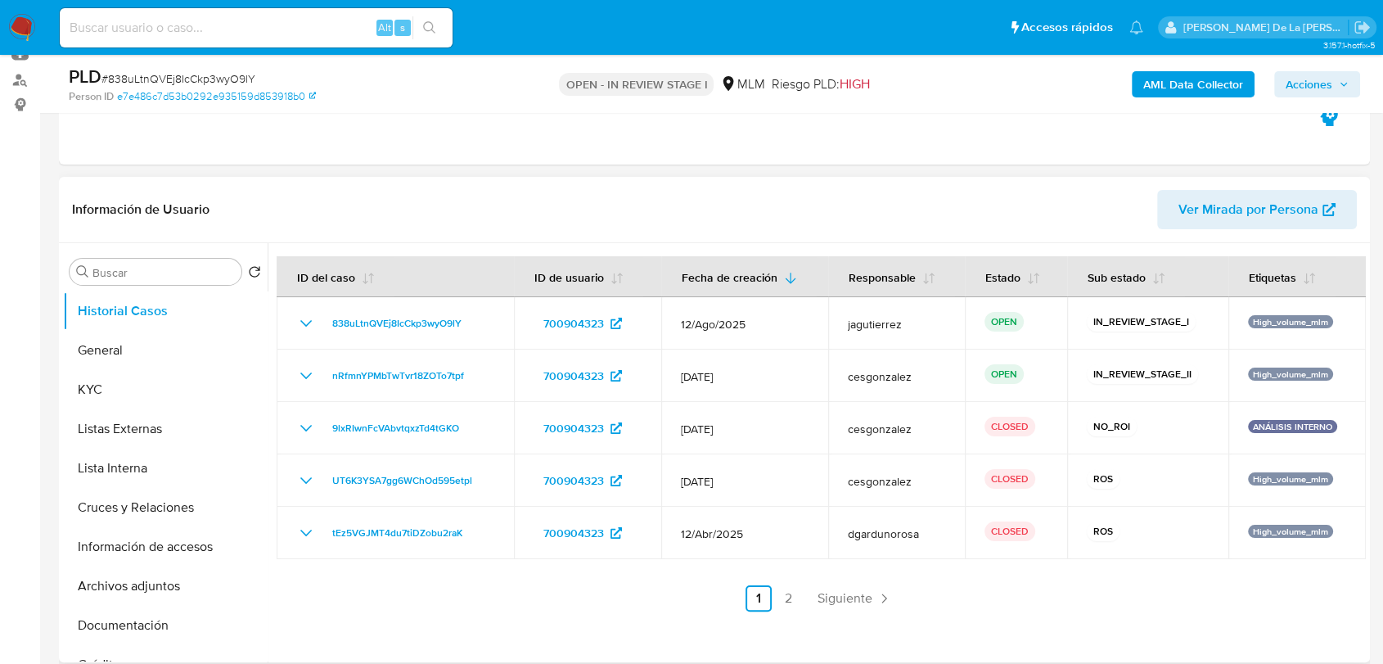
click at [838, 610] on link "Siguiente" at bounding box center [855, 598] width 88 height 26
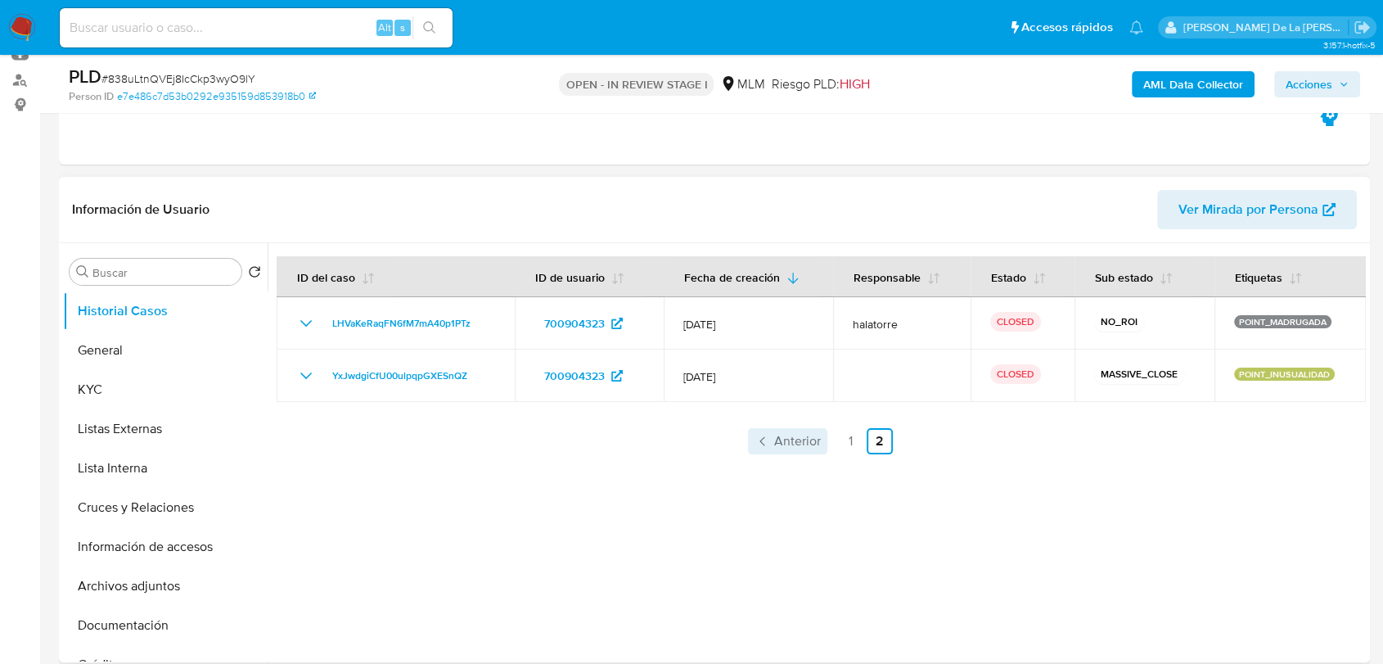
click at [779, 449] on link "Anterior" at bounding box center [787, 441] width 79 height 26
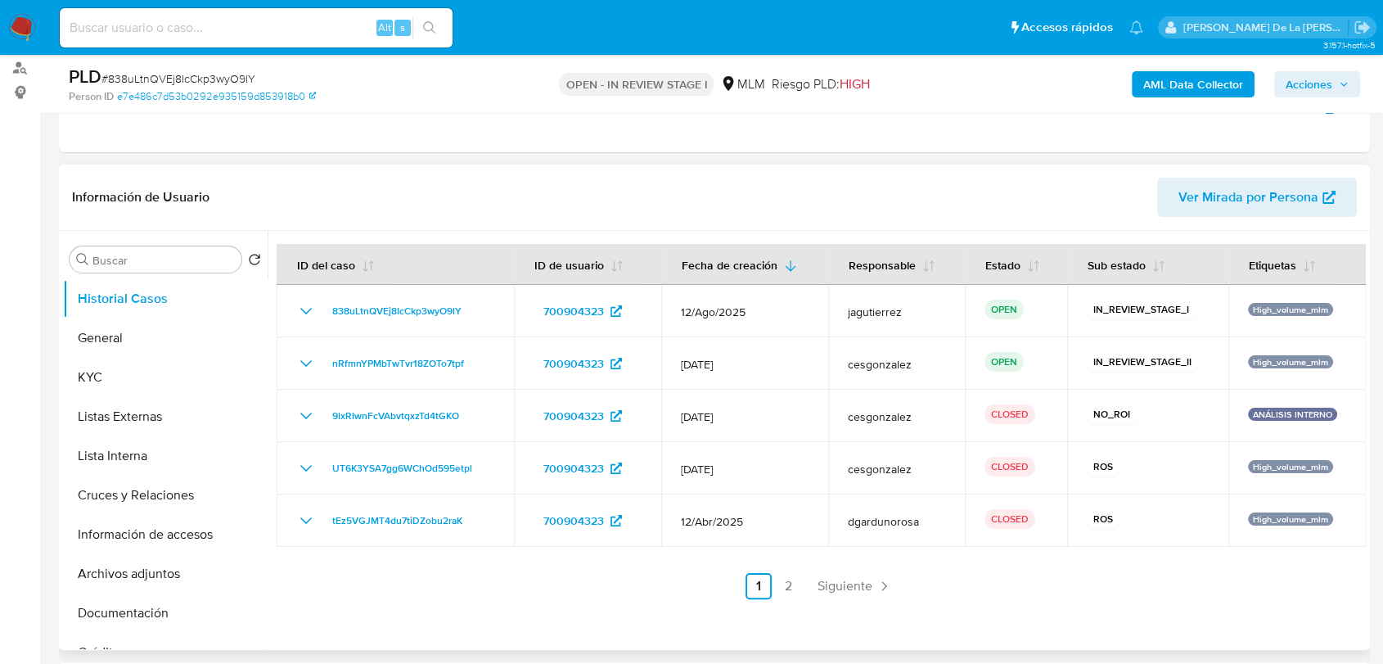
scroll to position [273, 0]
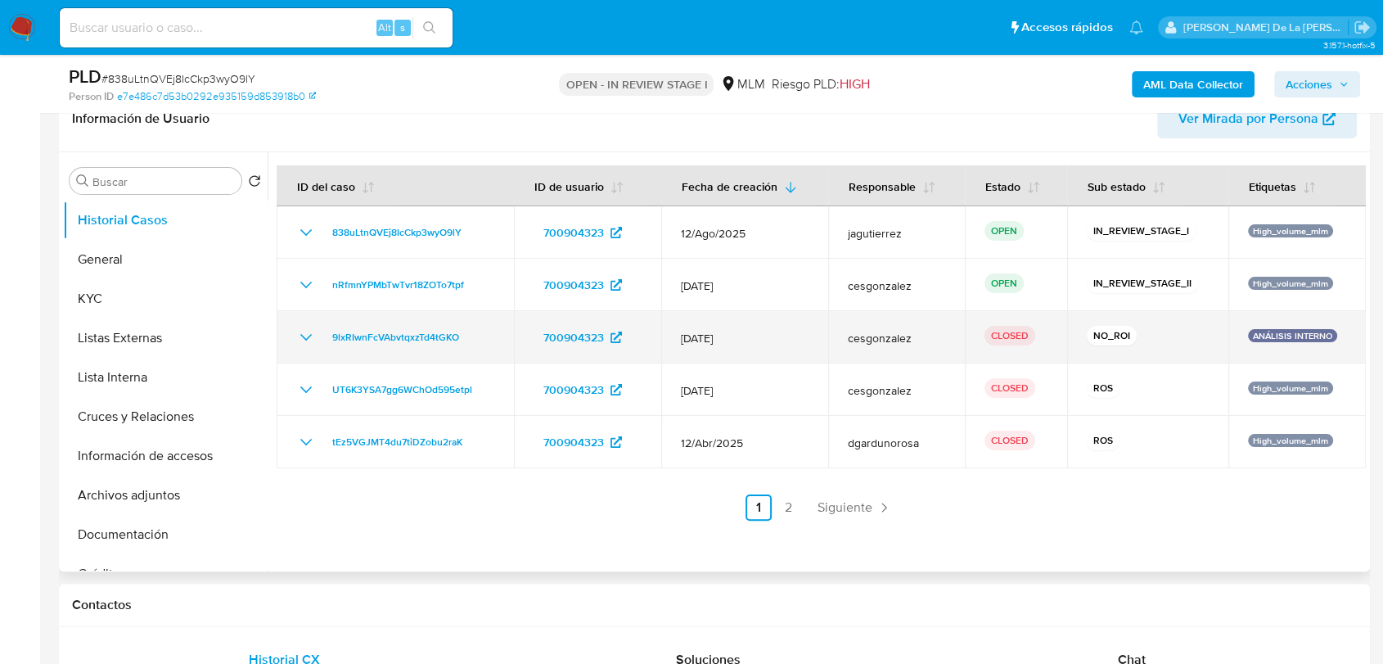
click at [300, 342] on icon "Mostrar/Ocultar" at bounding box center [306, 337] width 20 height 20
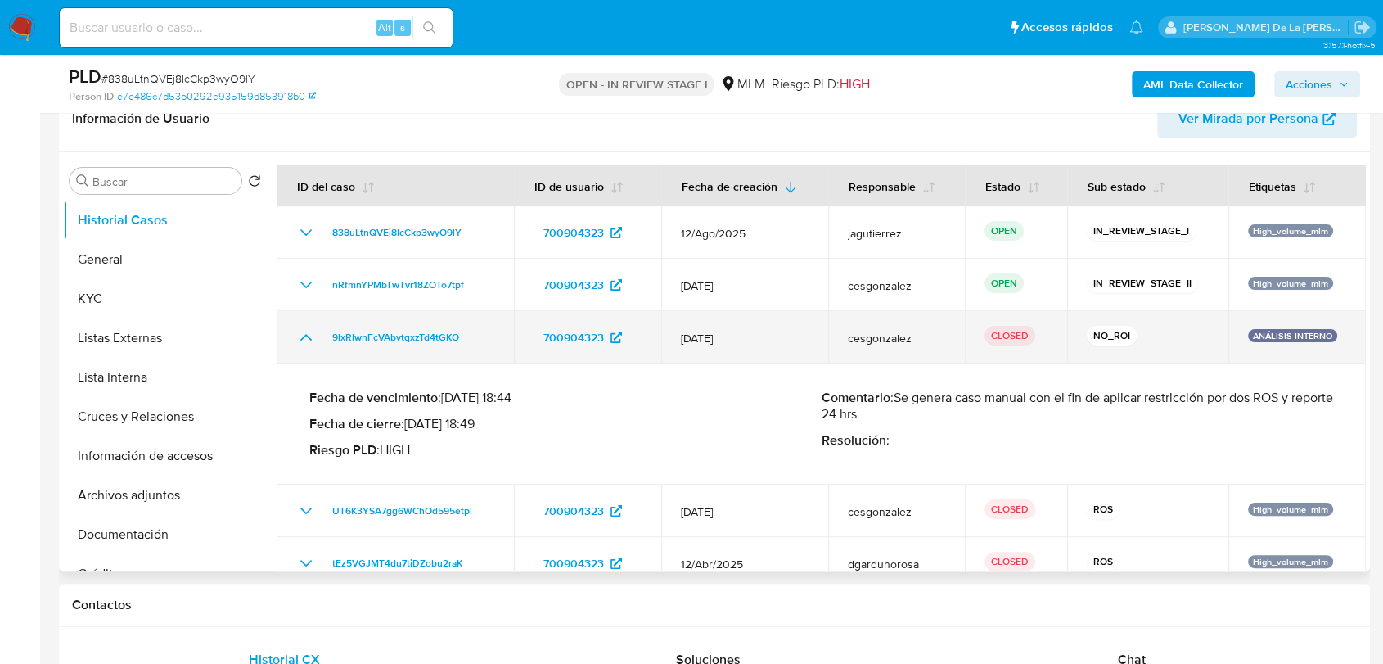
click at [300, 342] on icon "Mostrar/Ocultar" at bounding box center [306, 337] width 20 height 20
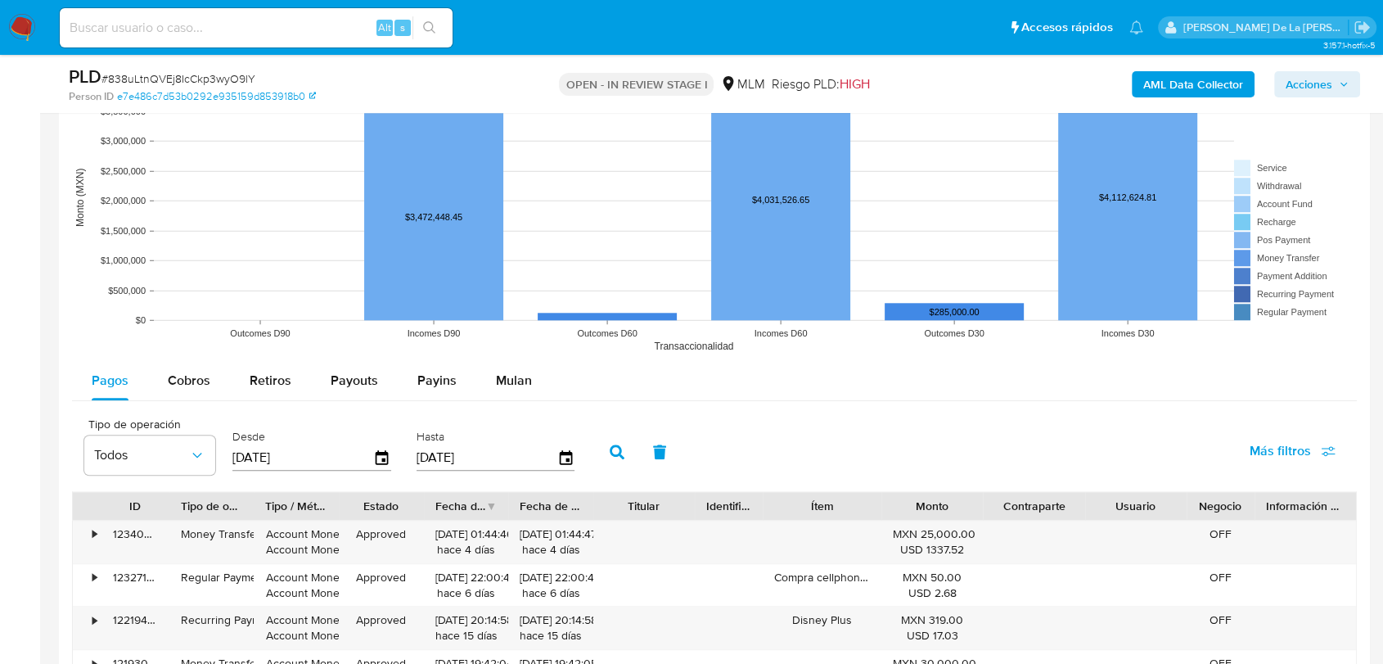
scroll to position [1728, 0]
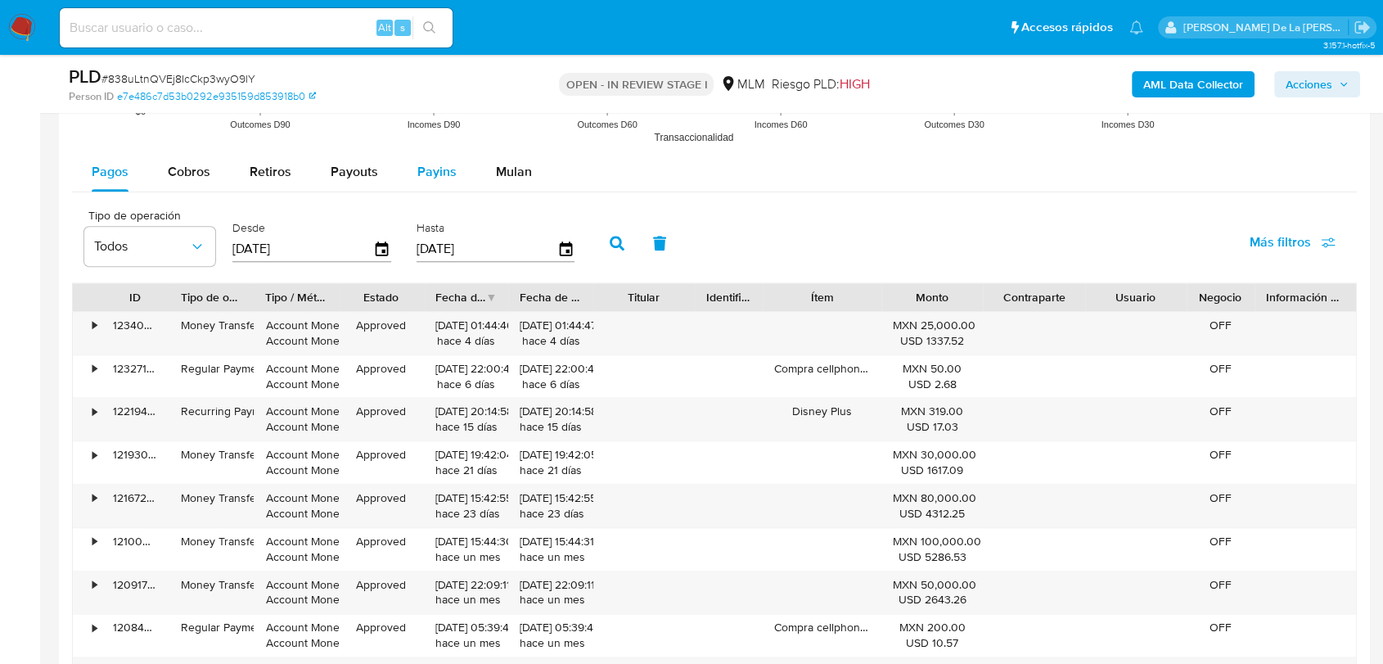
click at [455, 162] on button "Payins" at bounding box center [437, 171] width 79 height 39
select select "10"
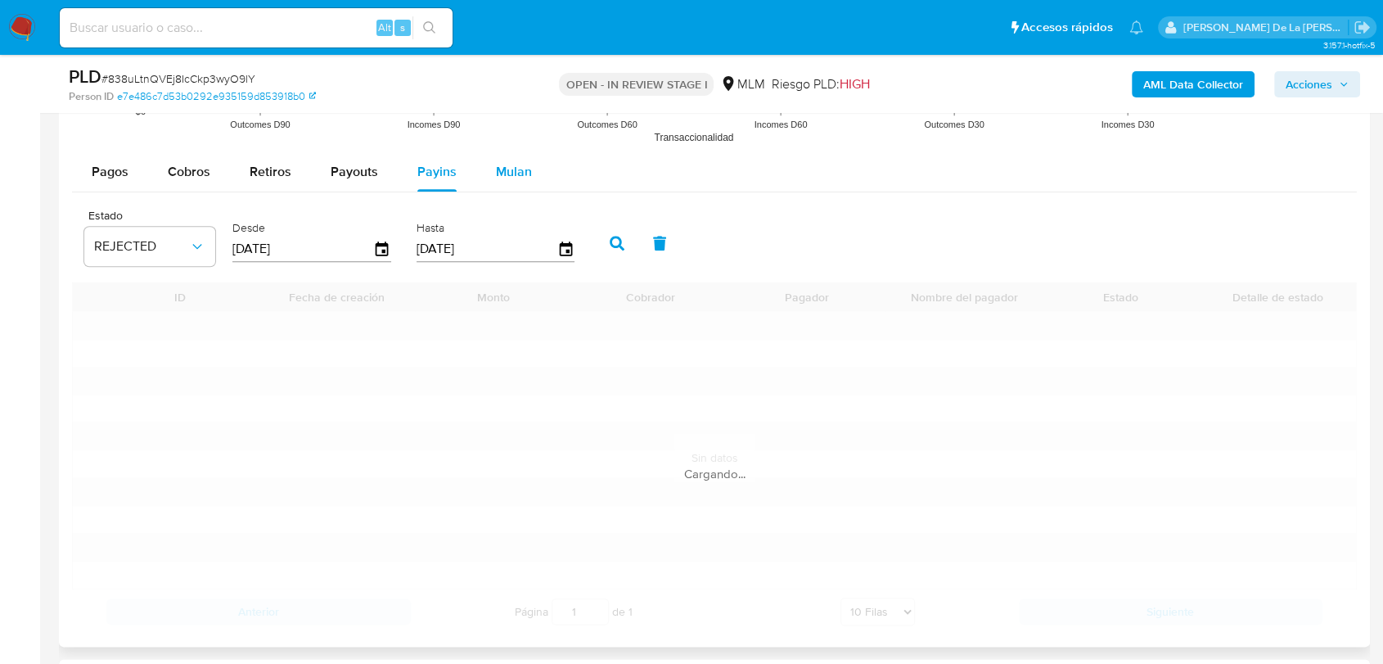
click at [510, 167] on span "Mulan" at bounding box center [514, 171] width 36 height 19
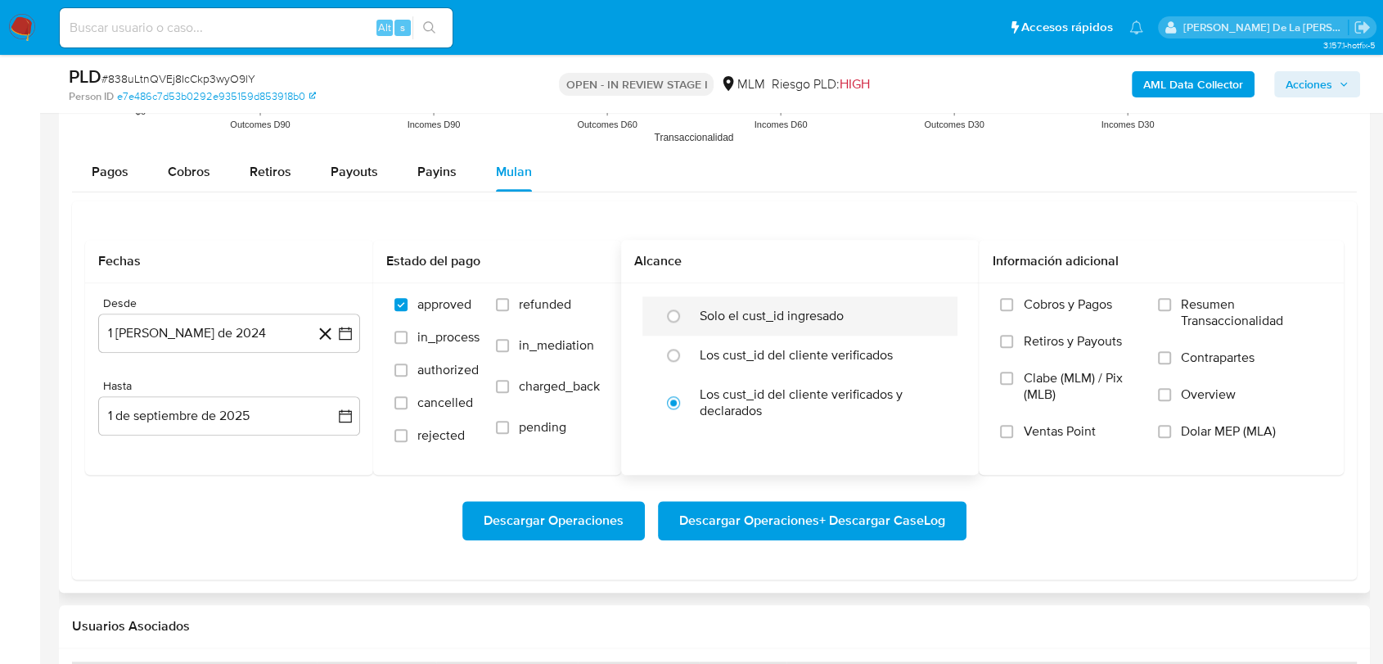
click at [722, 309] on label "Solo el cust_id ingresado" at bounding box center [772, 316] width 144 height 16
click at [687, 309] on input "radio" at bounding box center [674, 316] width 26 height 26
radio input "true"
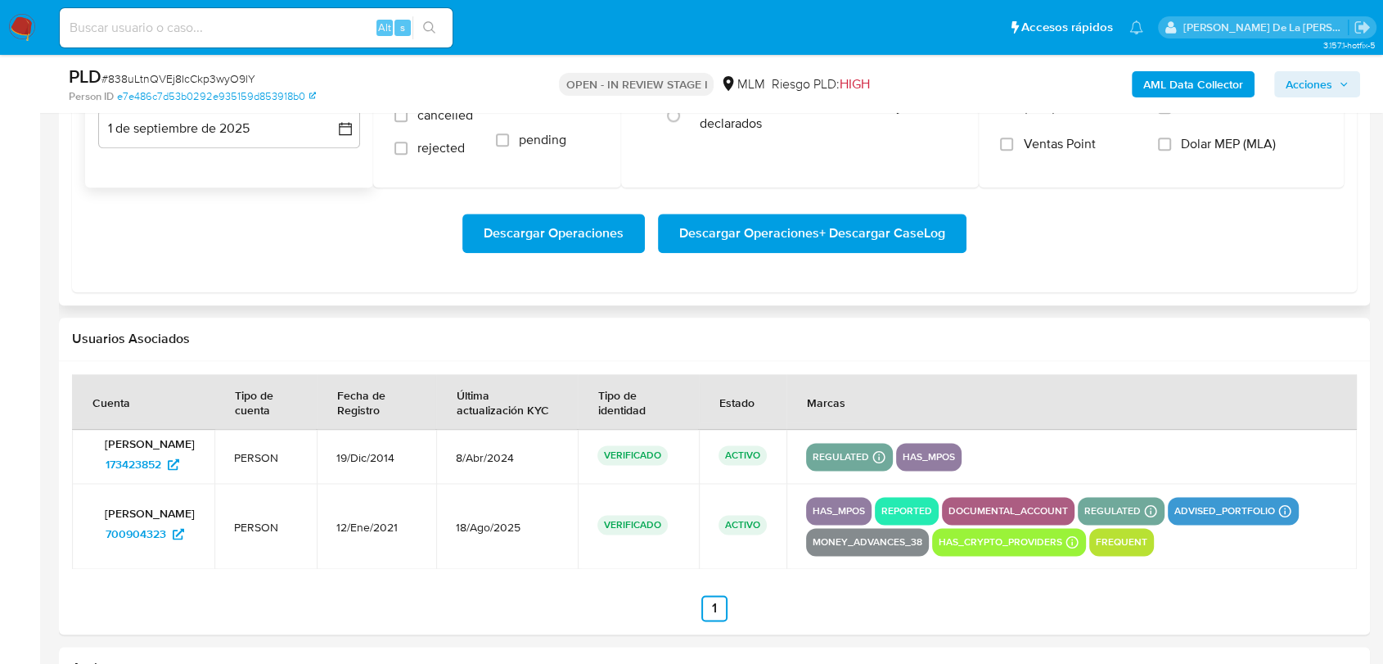
scroll to position [1910, 0]
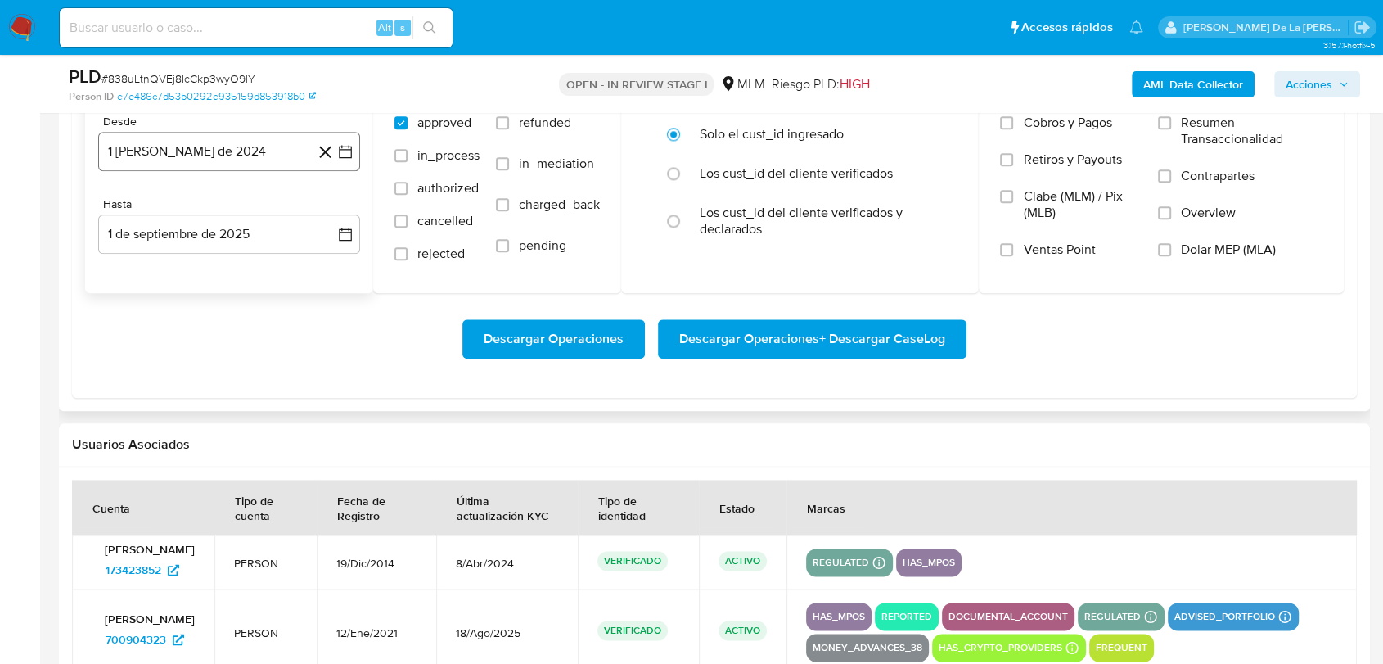
click at [340, 153] on icon "button" at bounding box center [345, 151] width 13 height 13
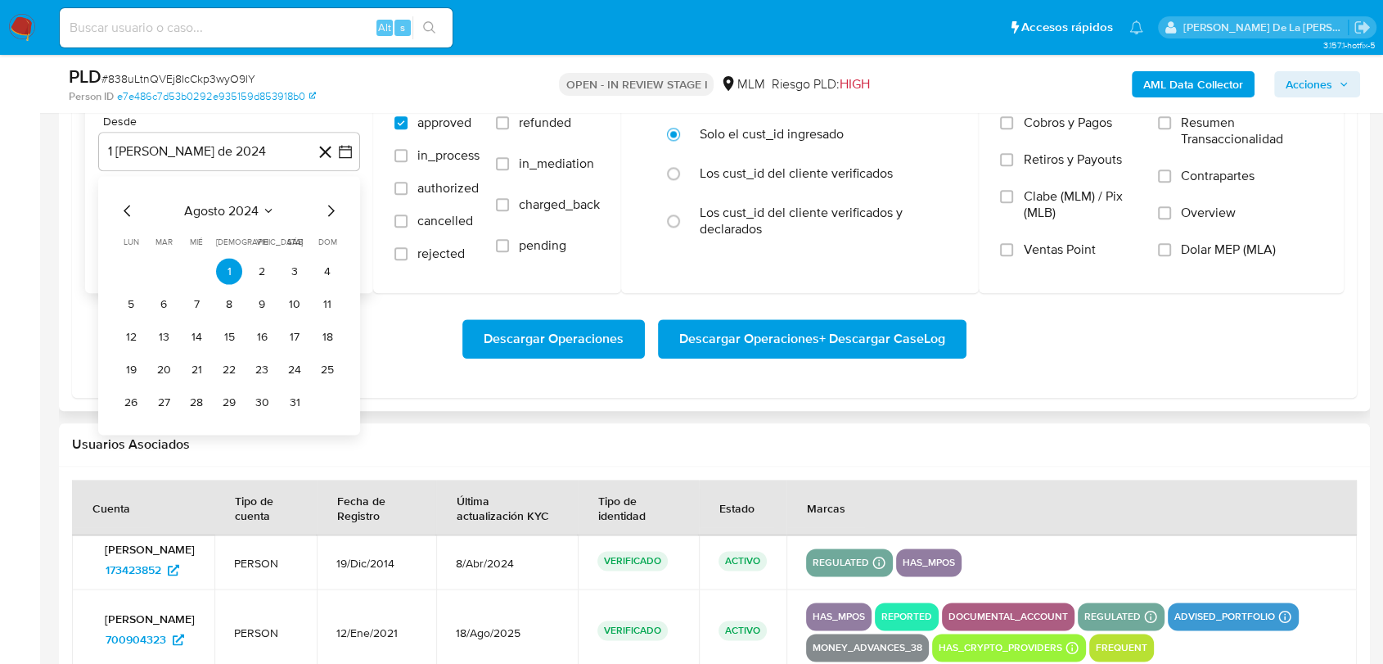
click at [330, 211] on icon "Mes siguiente" at bounding box center [331, 211] width 20 height 20
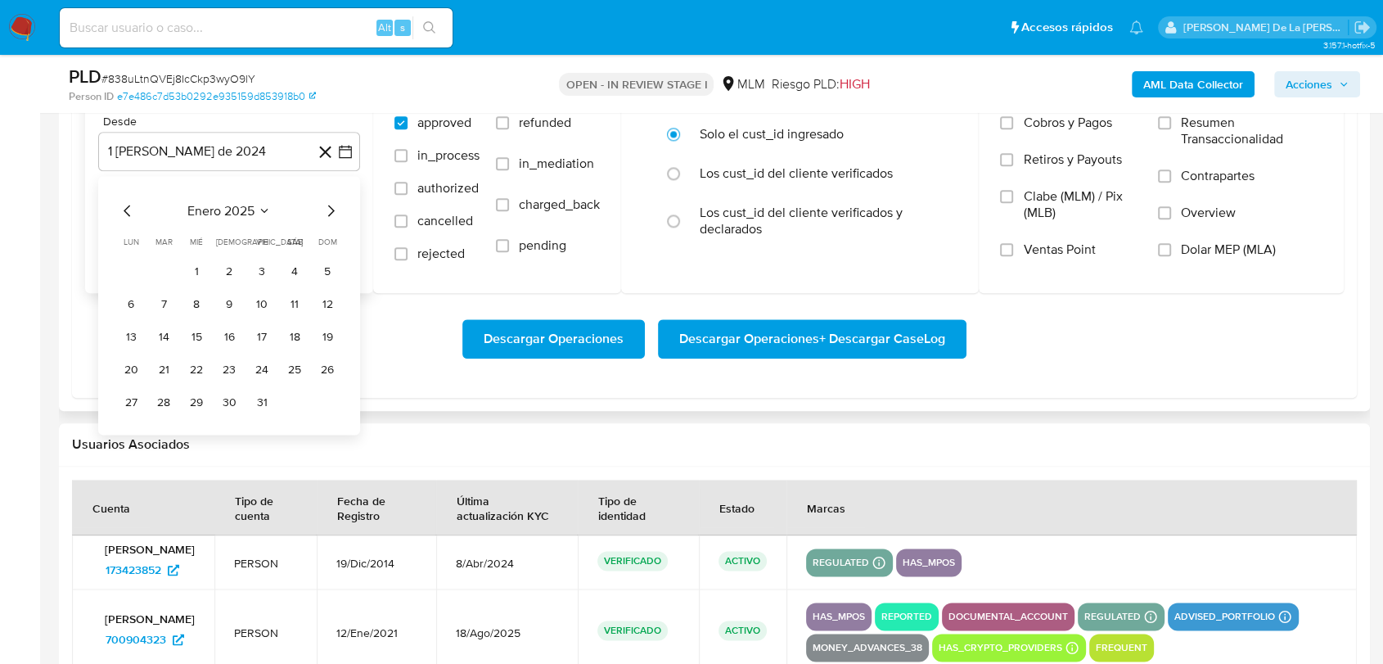
click at [332, 211] on icon "Mes siguiente" at bounding box center [331, 210] width 7 height 11
click at [281, 264] on tr "1 2" at bounding box center [229, 271] width 223 height 26
click at [288, 264] on button "1" at bounding box center [295, 271] width 26 height 26
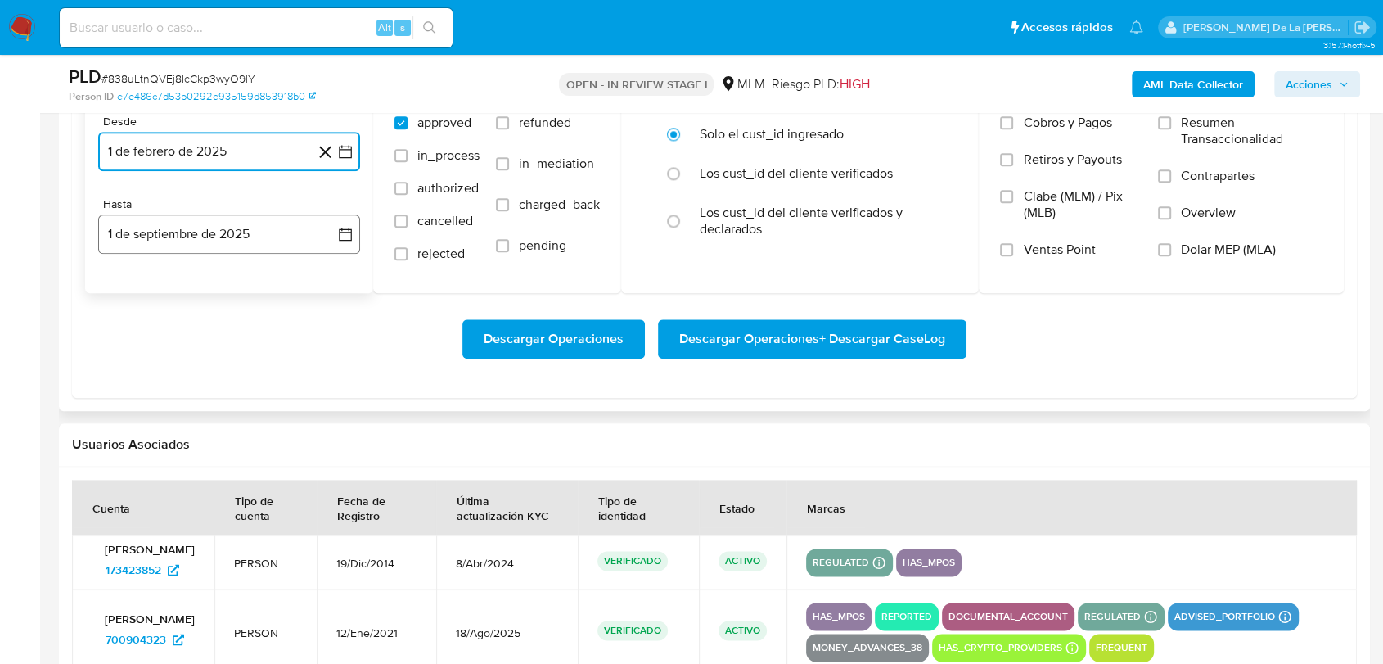
click at [244, 239] on button "1 de septiembre de 2025" at bounding box center [229, 233] width 262 height 39
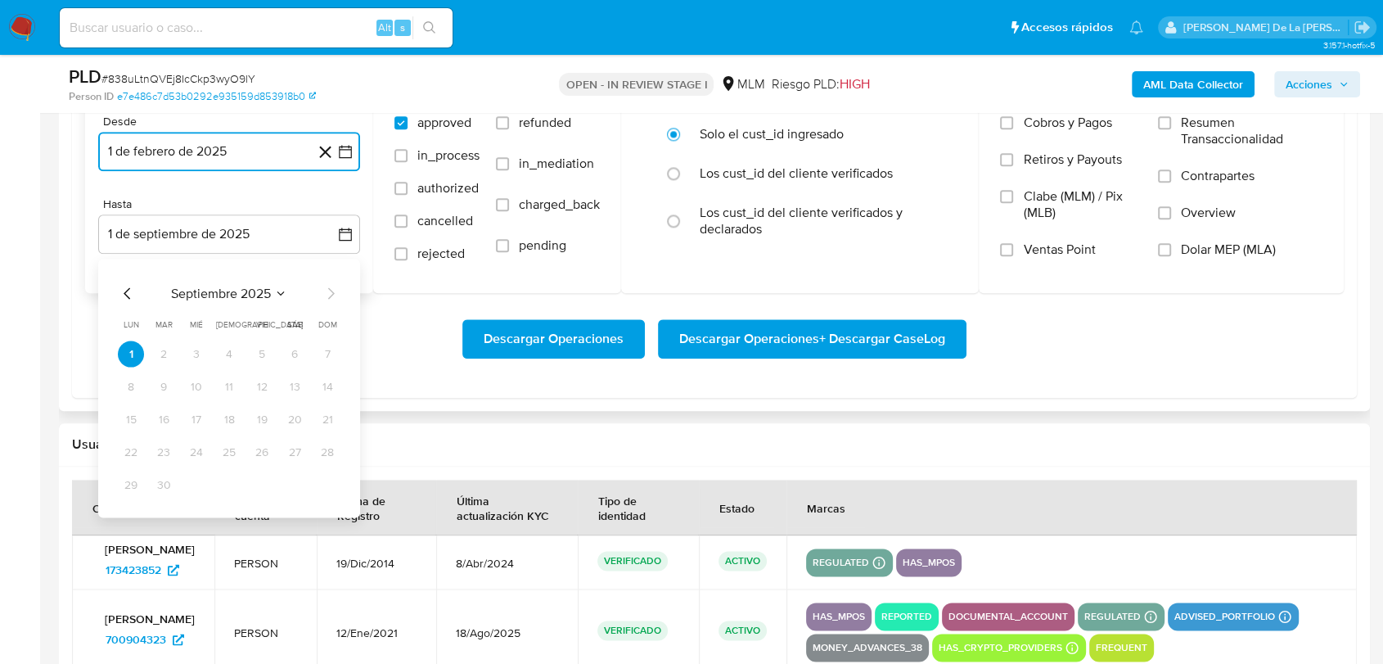
click at [131, 290] on icon "Mes anterior" at bounding box center [128, 293] width 20 height 20
click at [124, 290] on icon "Mes anterior" at bounding box center [128, 293] width 20 height 20
click at [239, 482] on button "31" at bounding box center [229, 485] width 26 height 26
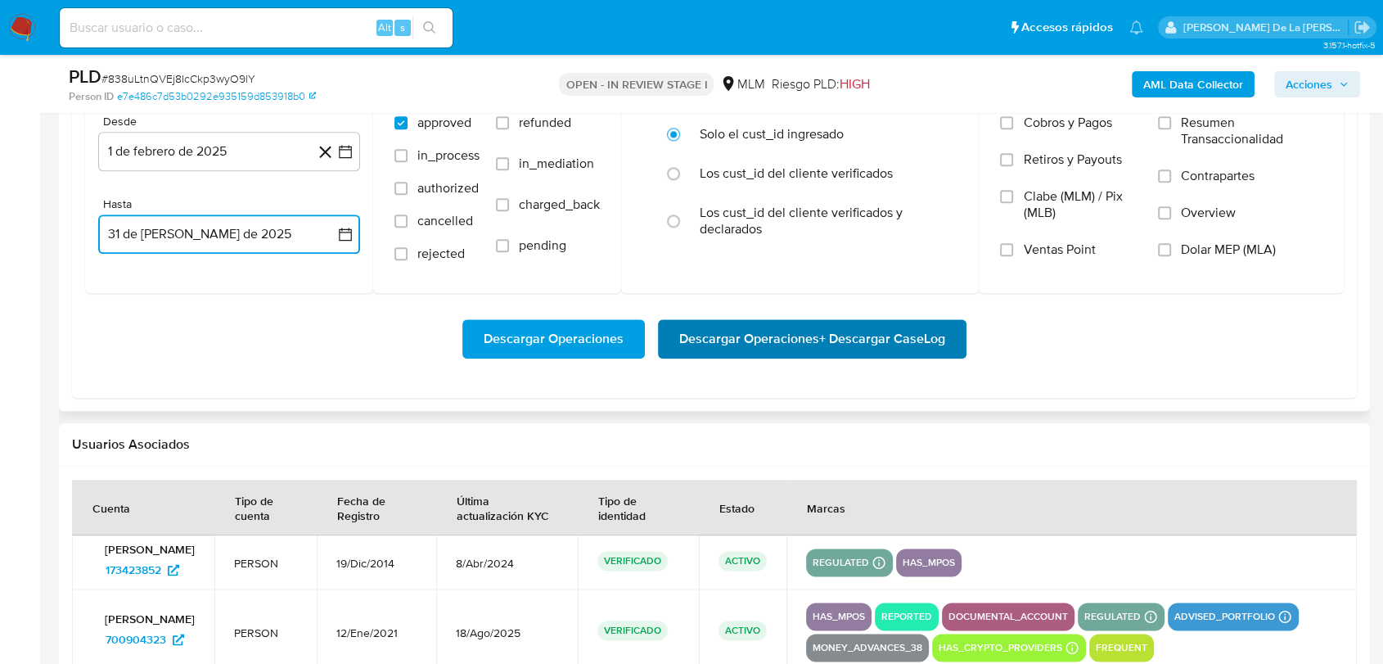
click at [685, 336] on span "Descargar Operaciones + Descargar CaseLog" at bounding box center [812, 339] width 266 height 36
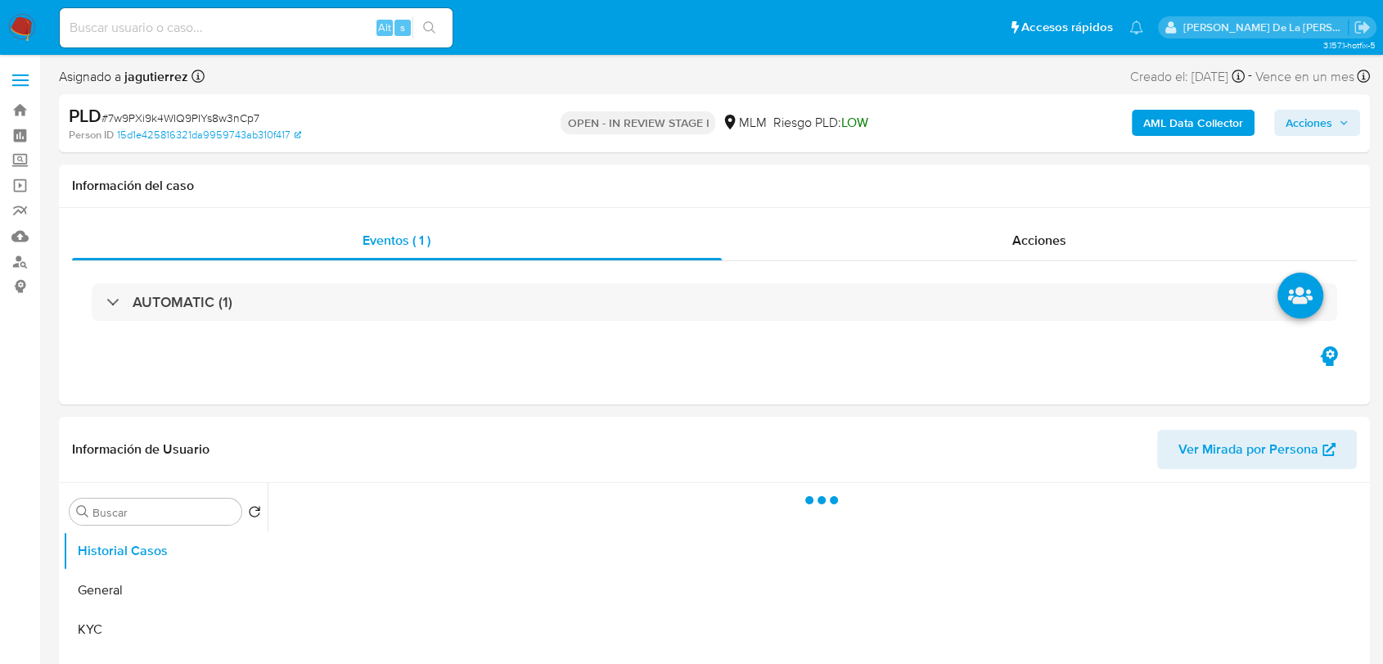
select select "10"
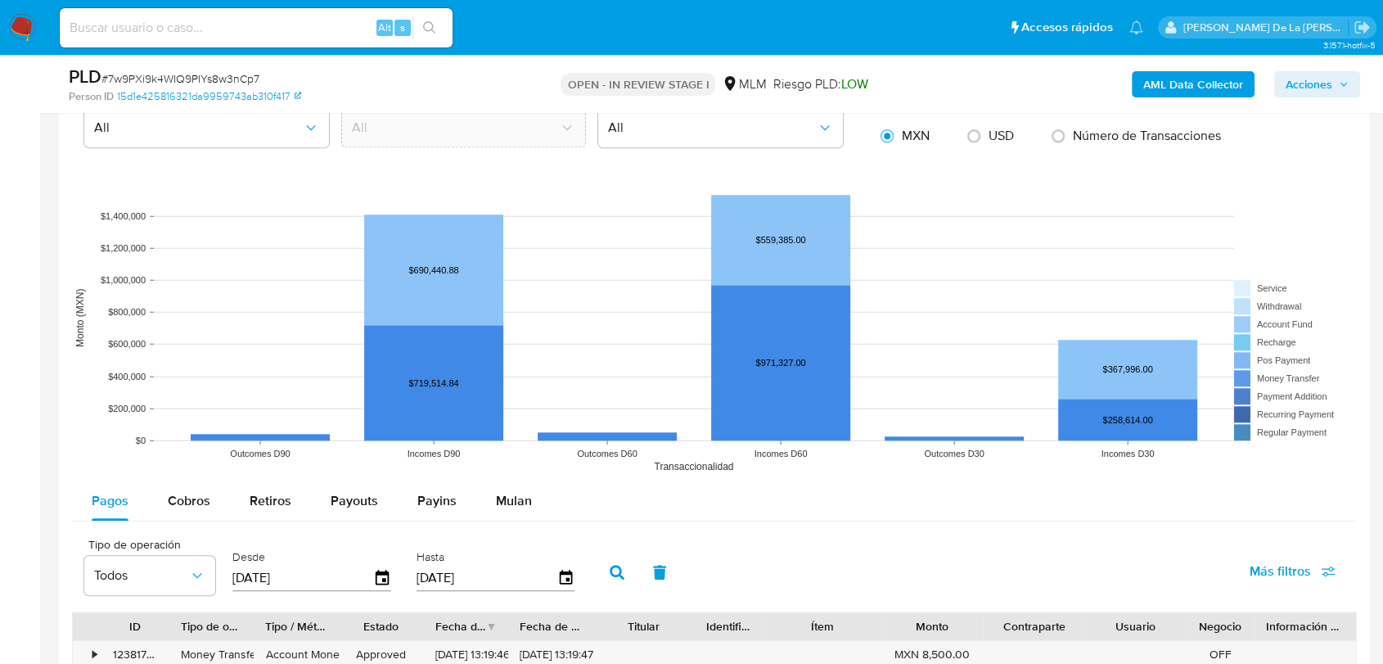
scroll to position [1728, 0]
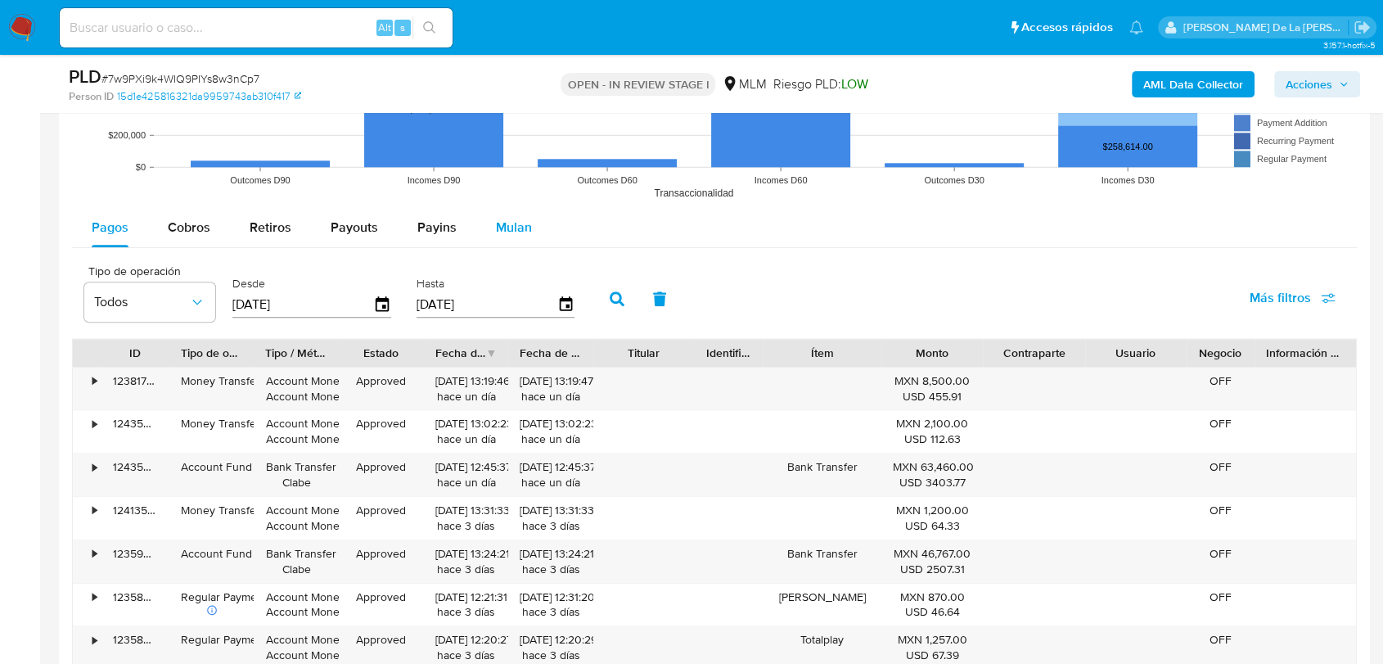
click at [499, 228] on span "Mulan" at bounding box center [514, 227] width 36 height 19
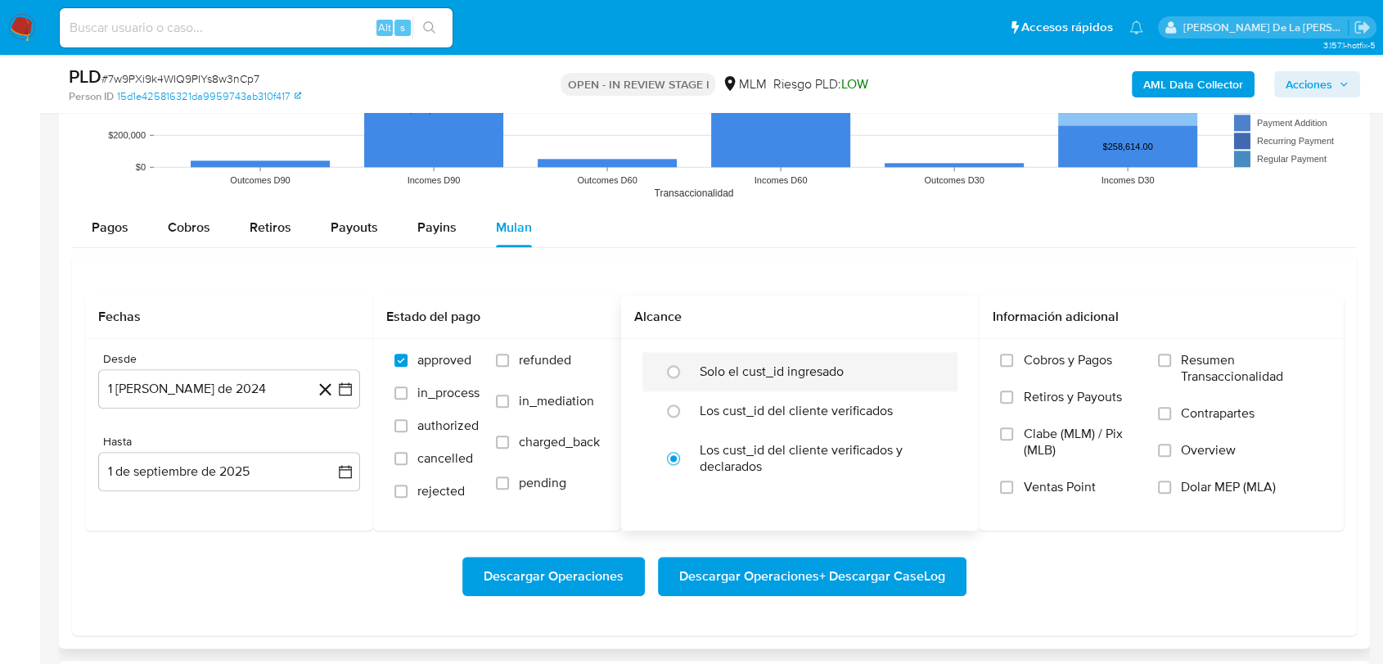
click at [738, 365] on label "Solo el cust_id ingresado" at bounding box center [772, 371] width 144 height 16
click at [687, 365] on input "radio" at bounding box center [674, 372] width 26 height 26
radio input "true"
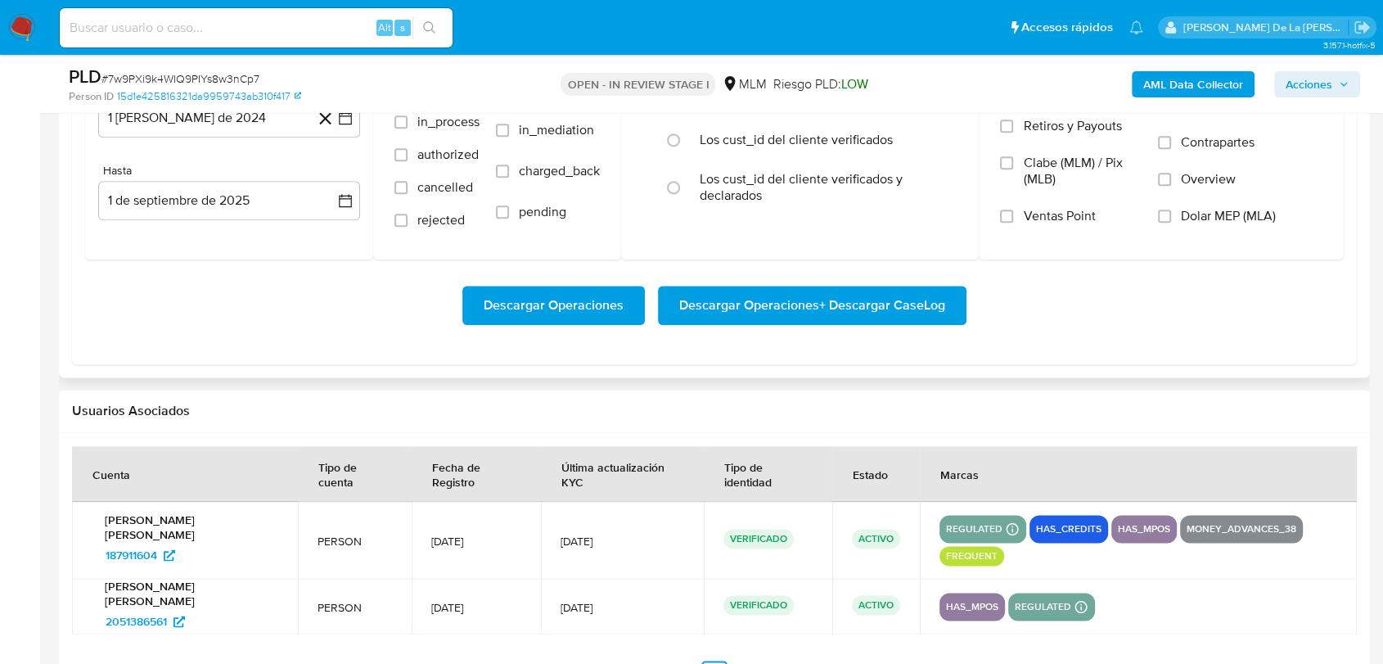
scroll to position [1910, 0]
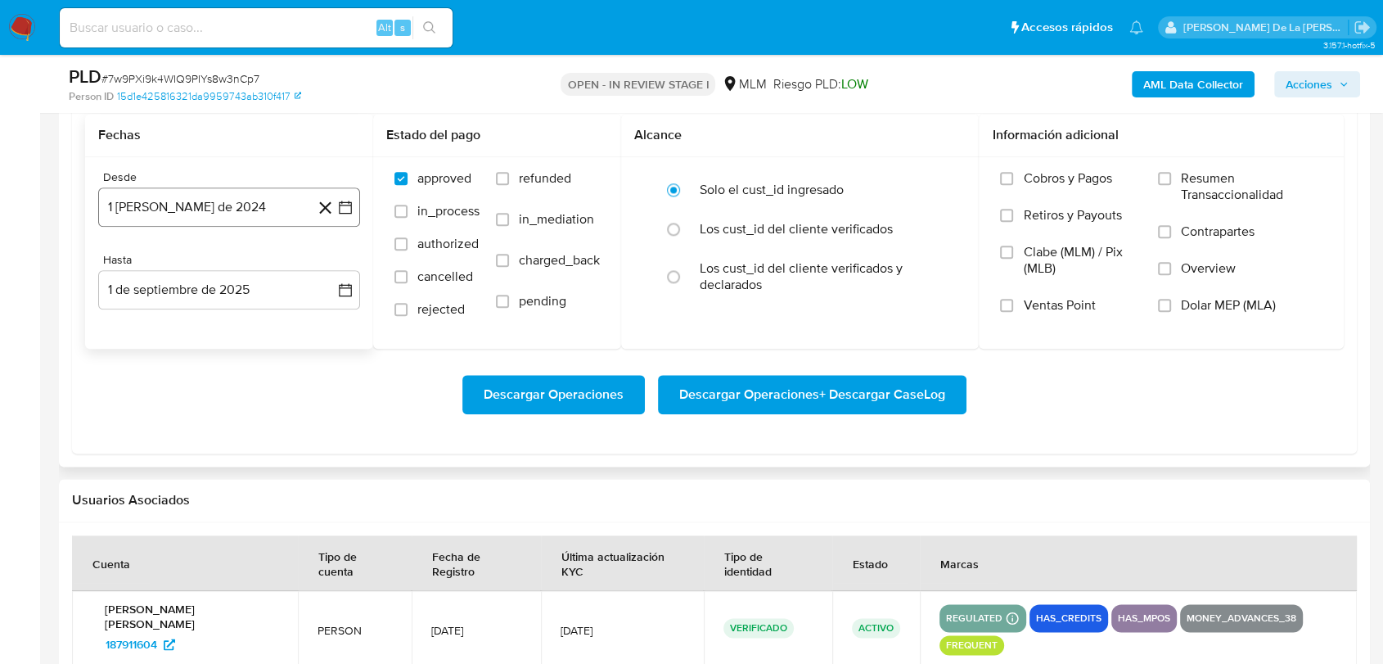
click at [339, 206] on icon "button" at bounding box center [345, 207] width 13 height 13
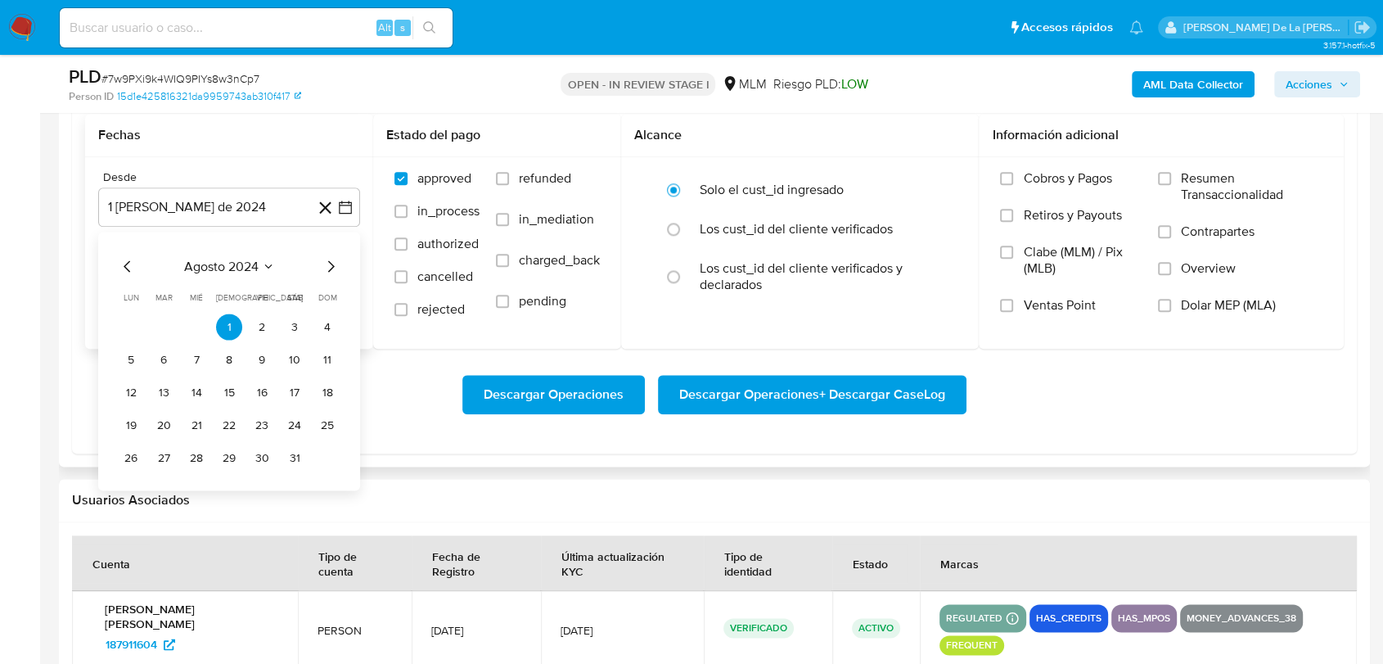
click at [326, 264] on icon "Mes siguiente" at bounding box center [331, 266] width 20 height 20
click at [327, 264] on icon "Mes siguiente" at bounding box center [331, 266] width 20 height 20
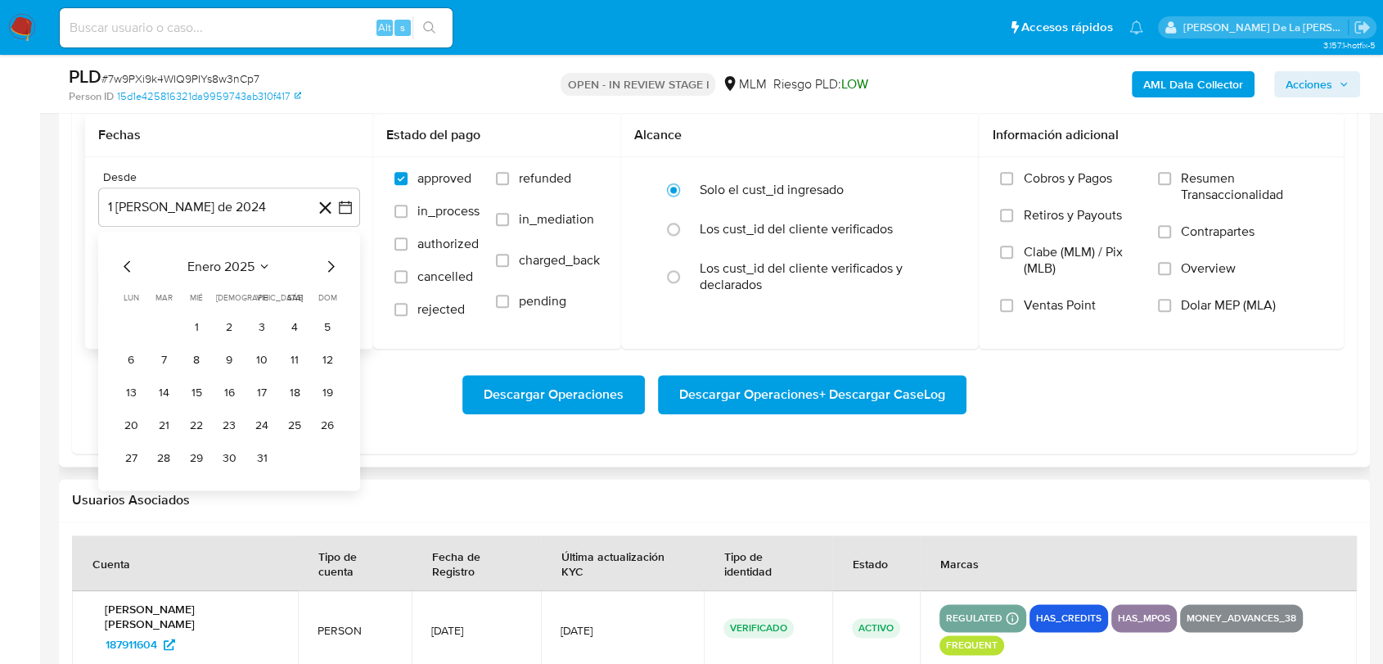
click at [327, 264] on icon "Mes siguiente" at bounding box center [331, 266] width 20 height 20
click at [288, 322] on button "1" at bounding box center [295, 327] width 26 height 26
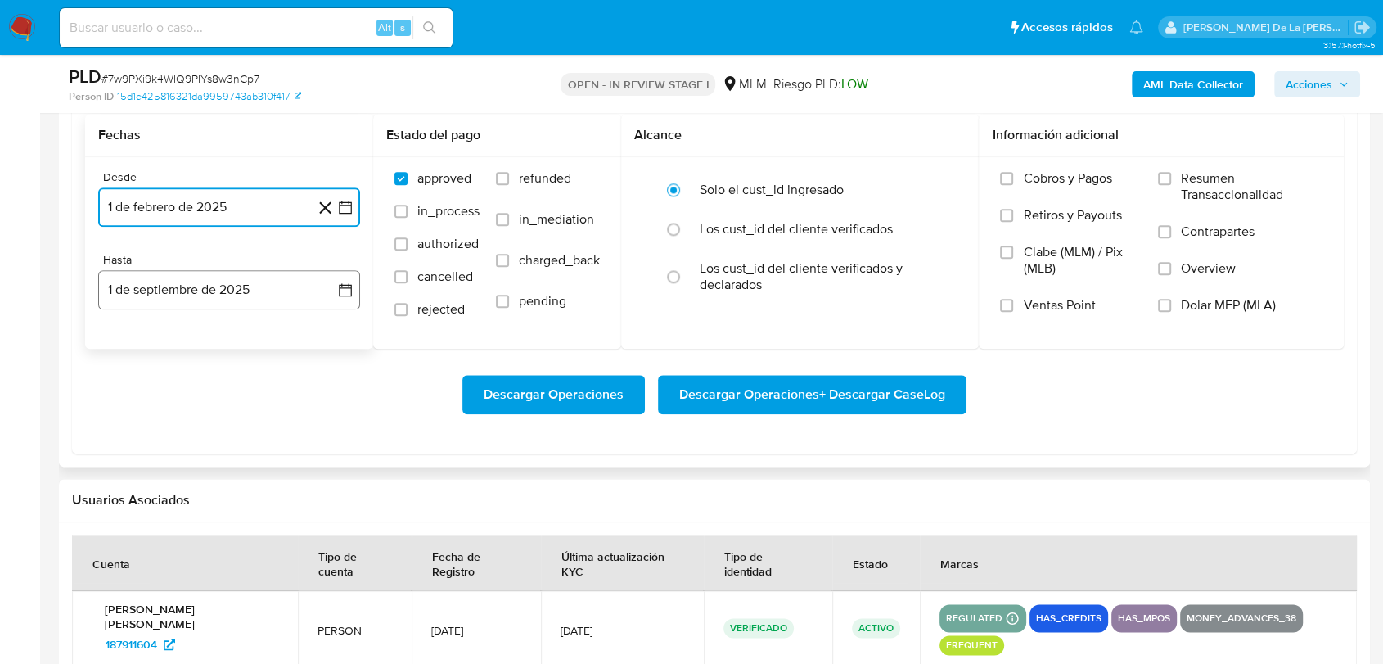
click at [274, 291] on button "1 de septiembre de 2025" at bounding box center [229, 289] width 262 height 39
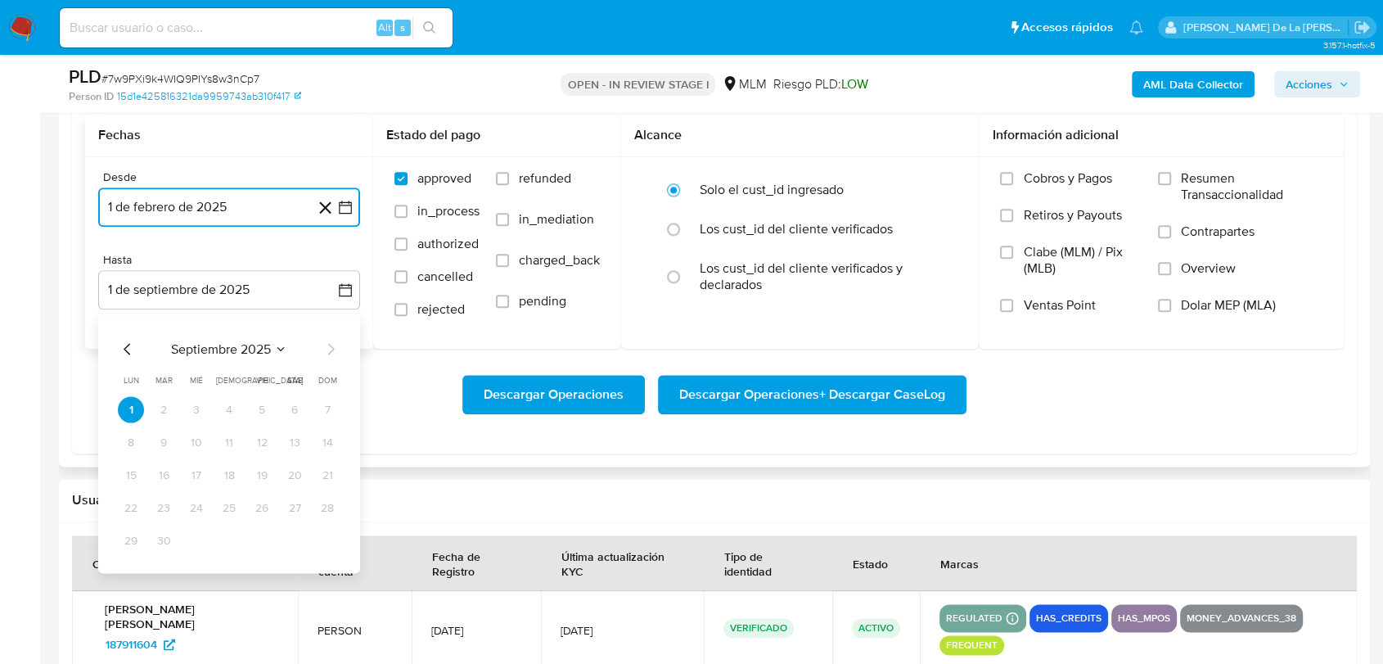
click at [123, 355] on icon "Mes anterior" at bounding box center [128, 349] width 20 height 20
click at [124, 354] on icon "Mes anterior" at bounding box center [128, 349] width 20 height 20
click at [235, 544] on button "31" at bounding box center [229, 540] width 26 height 26
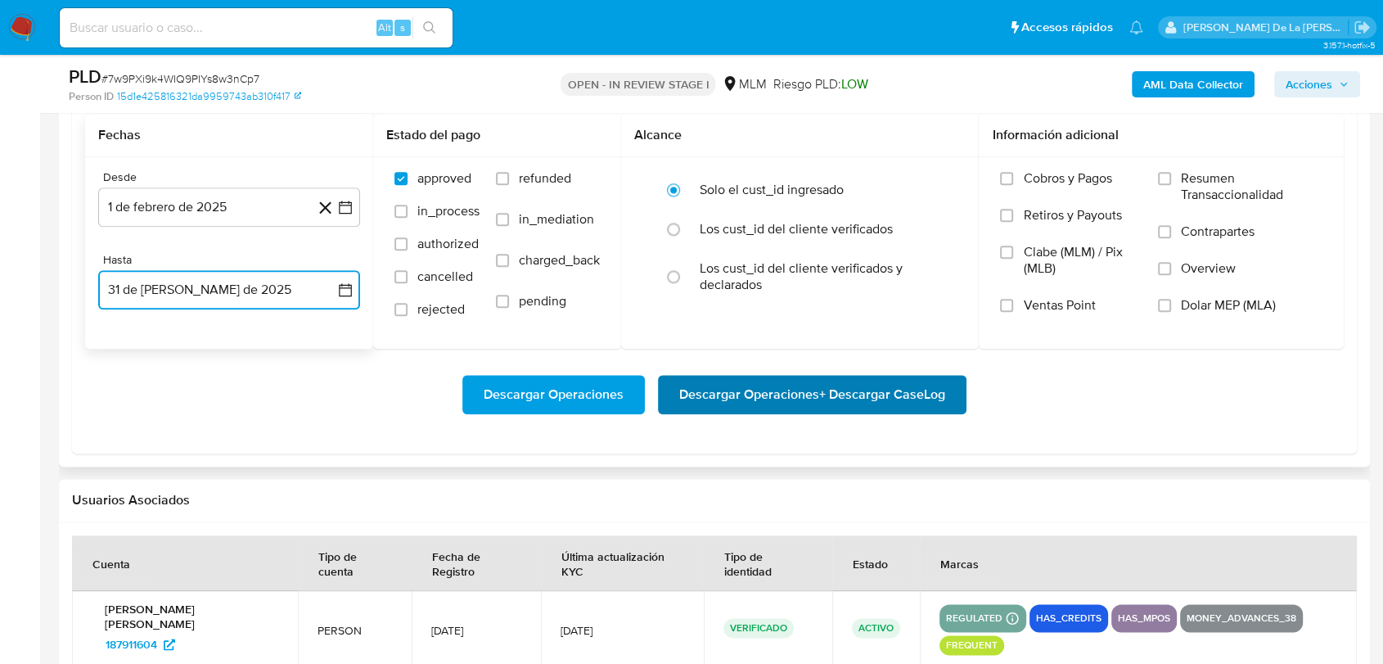
click at [704, 381] on span "Descargar Operaciones + Descargar CaseLog" at bounding box center [812, 395] width 266 height 36
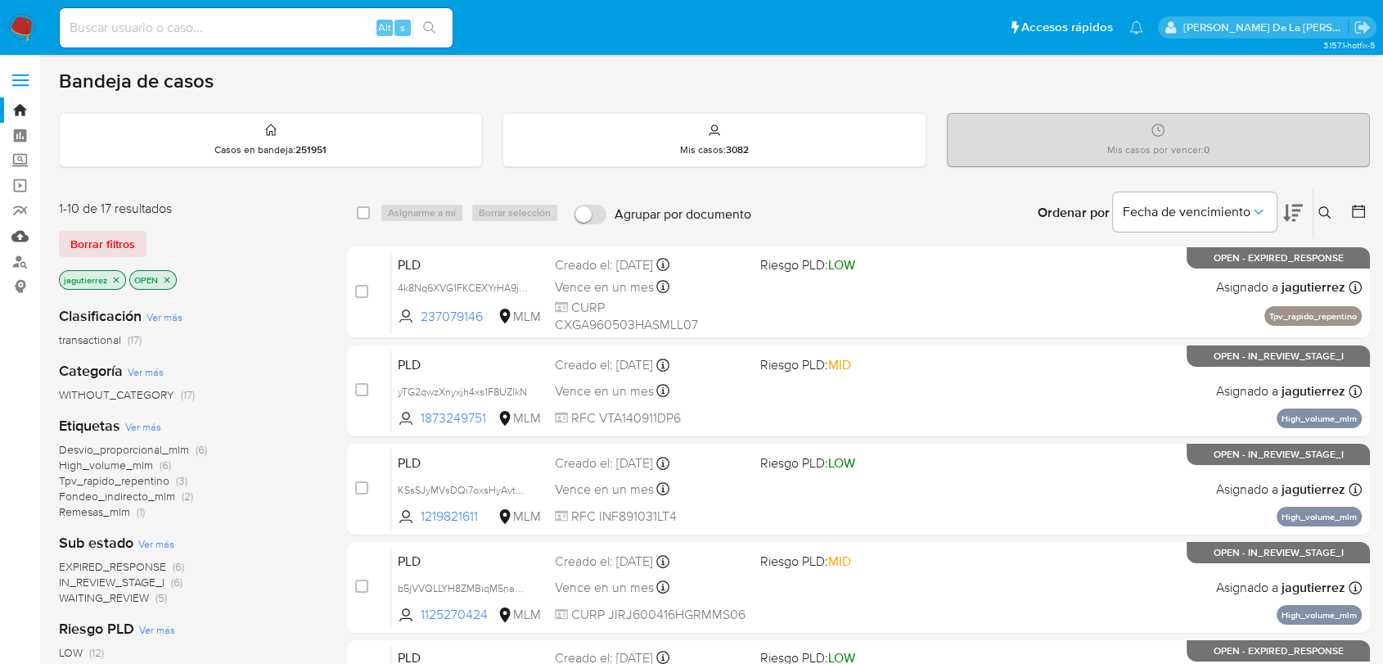
click at [12, 233] on link "Mulan" at bounding box center [97, 235] width 195 height 25
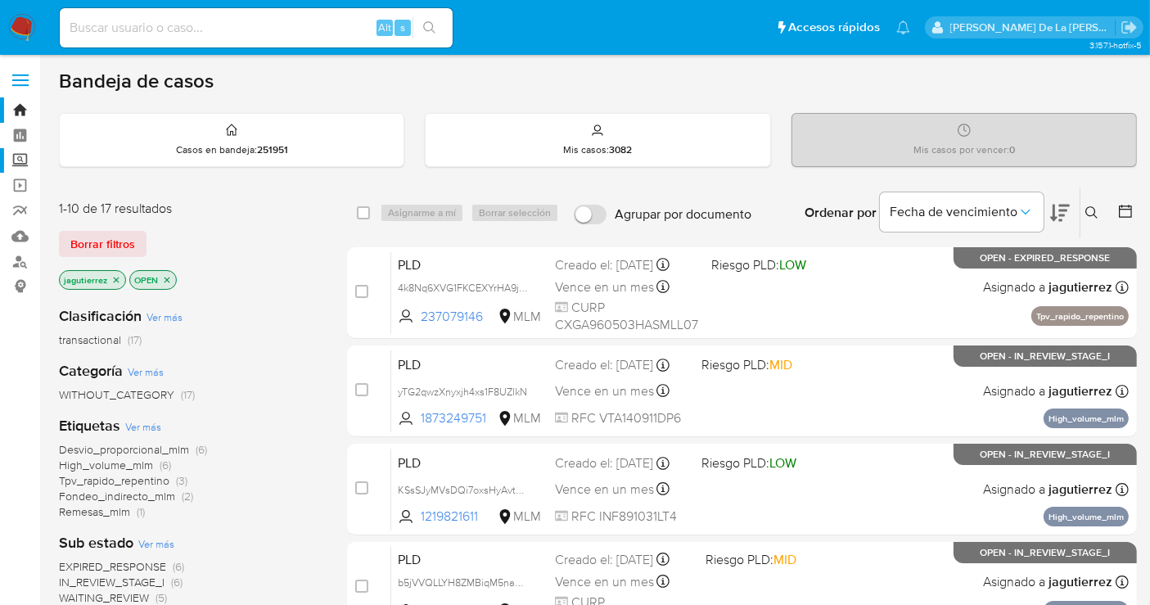
click at [16, 157] on label "Screening" at bounding box center [97, 160] width 195 height 25
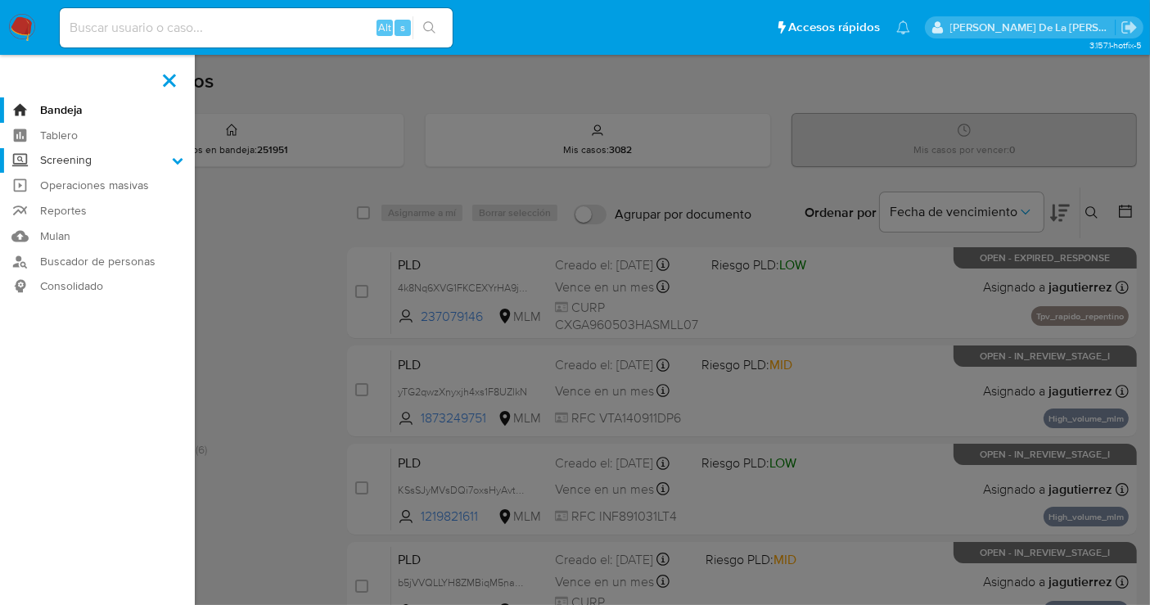
click at [0, 0] on input "Screening" at bounding box center [0, 0] width 0 height 0
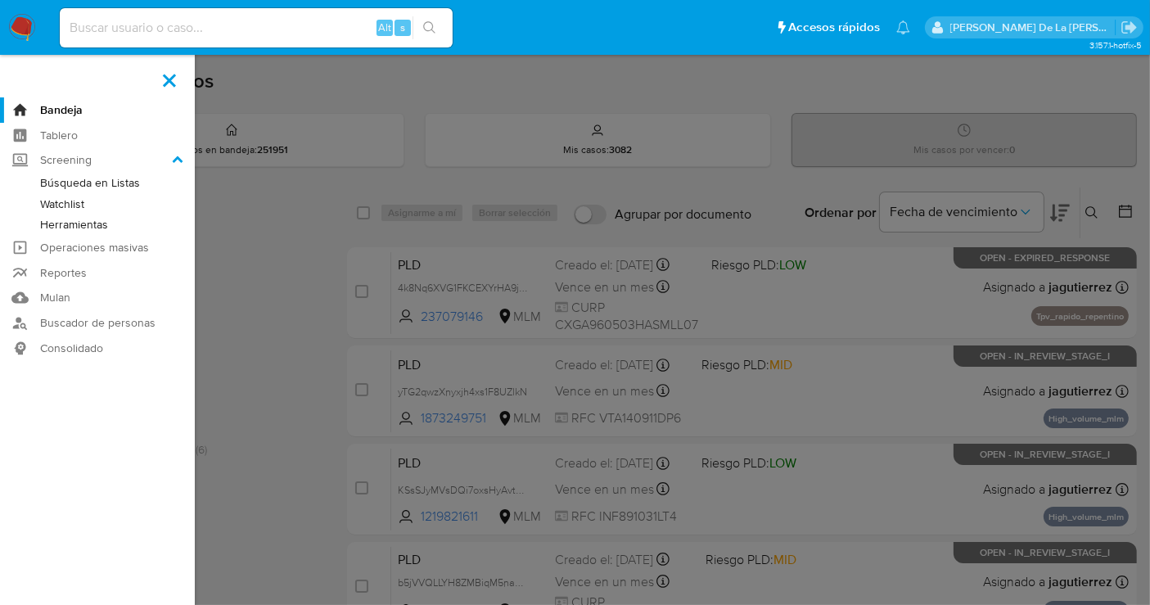
click at [86, 222] on link "Herramientas" at bounding box center [97, 224] width 195 height 20
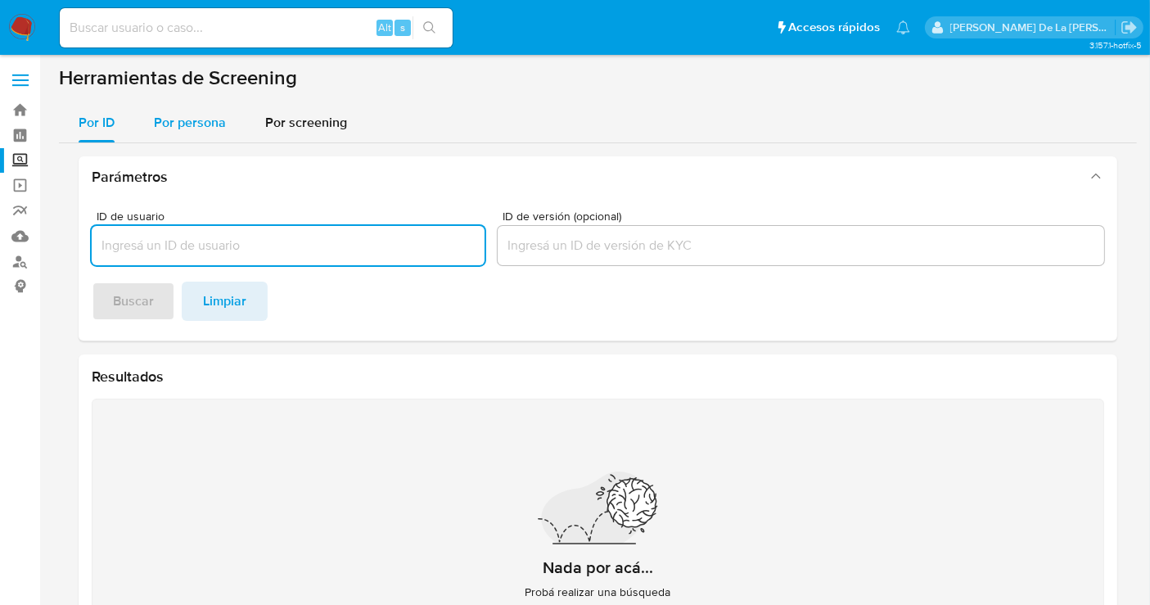
click at [210, 122] on span "Por persona" at bounding box center [190, 122] width 72 height 19
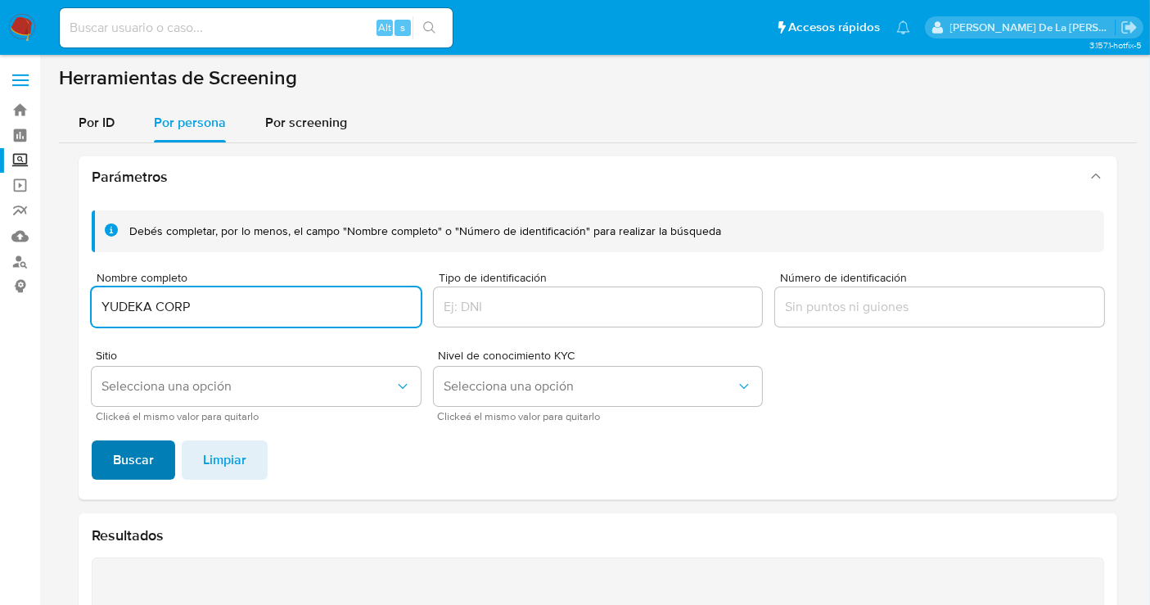
click at [149, 467] on span "Buscar" at bounding box center [133, 460] width 41 height 36
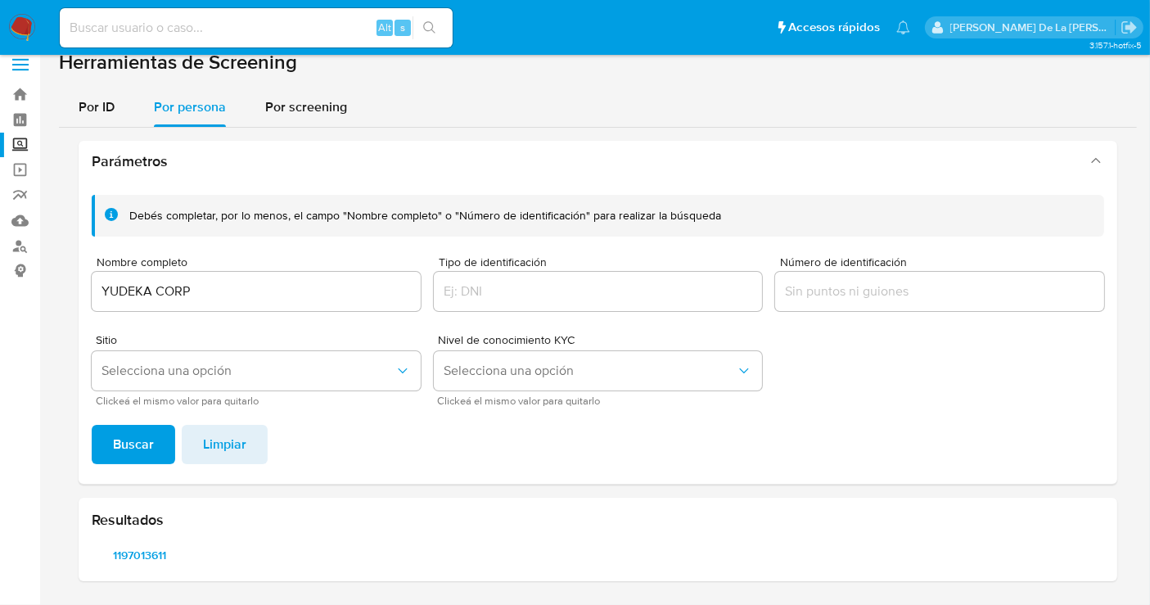
scroll to position [14, 0]
click at [130, 548] on span "1197013611" at bounding box center [139, 556] width 73 height 23
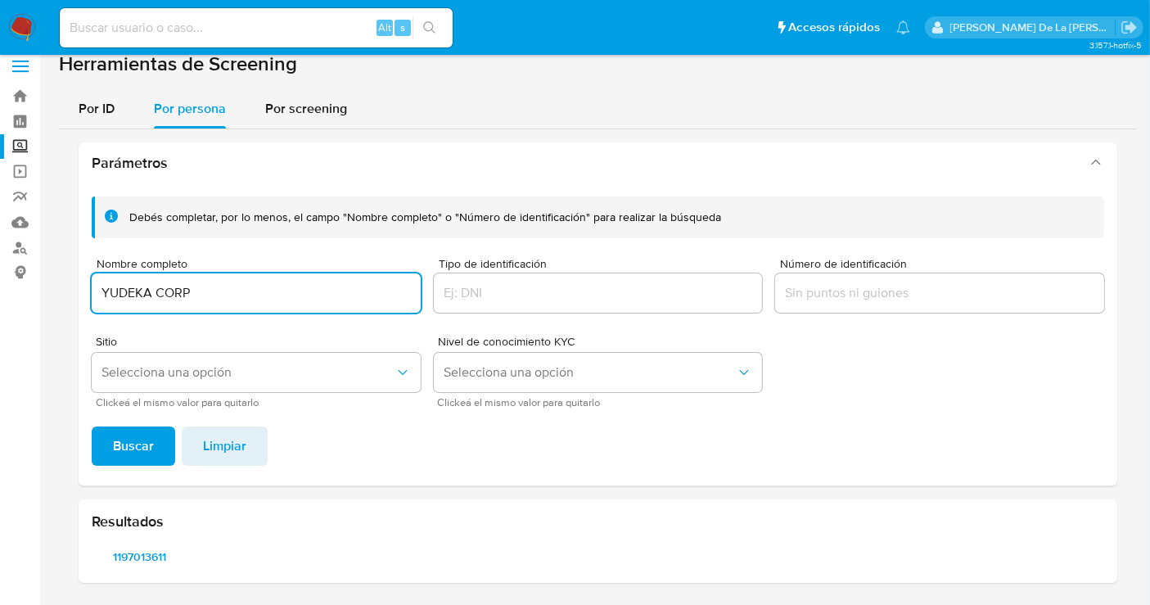
drag, startPoint x: 199, startPoint y: 292, endPoint x: 0, endPoint y: 289, distance: 198.9
click at [0, 289] on section "Bandeja Tablero Screening Búsqueda en Listas Watchlist Herramientas Operaciones…" at bounding box center [575, 296] width 1150 height 620
drag, startPoint x: 114, startPoint y: 442, endPoint x: 131, endPoint y: 447, distance: 17.9
click at [115, 442] on span "Buscar" at bounding box center [133, 446] width 41 height 36
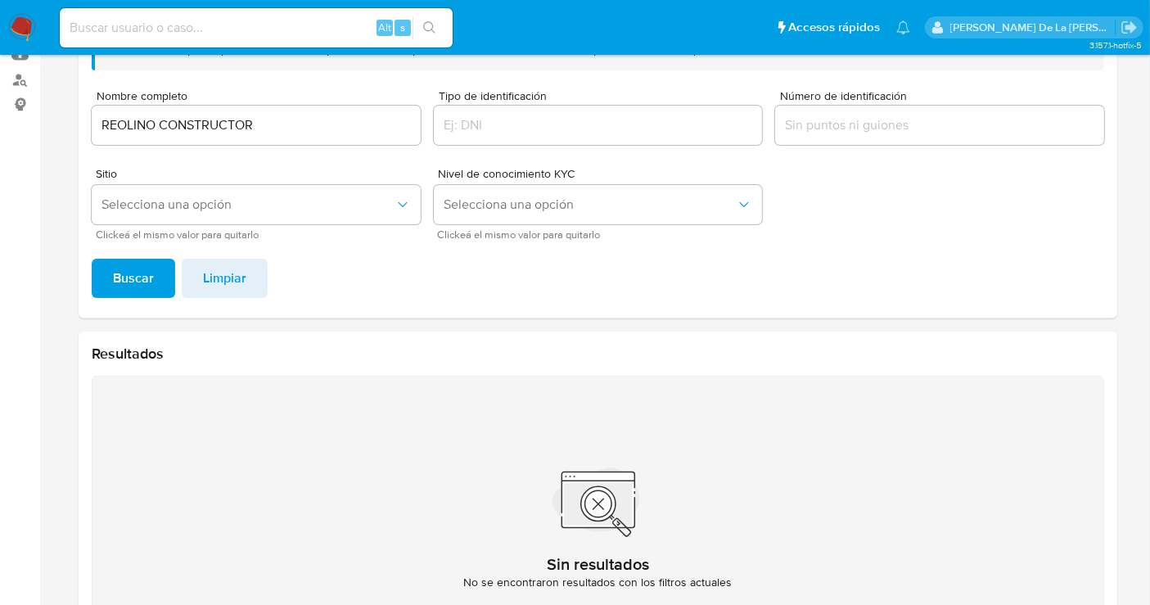
scroll to position [93, 0]
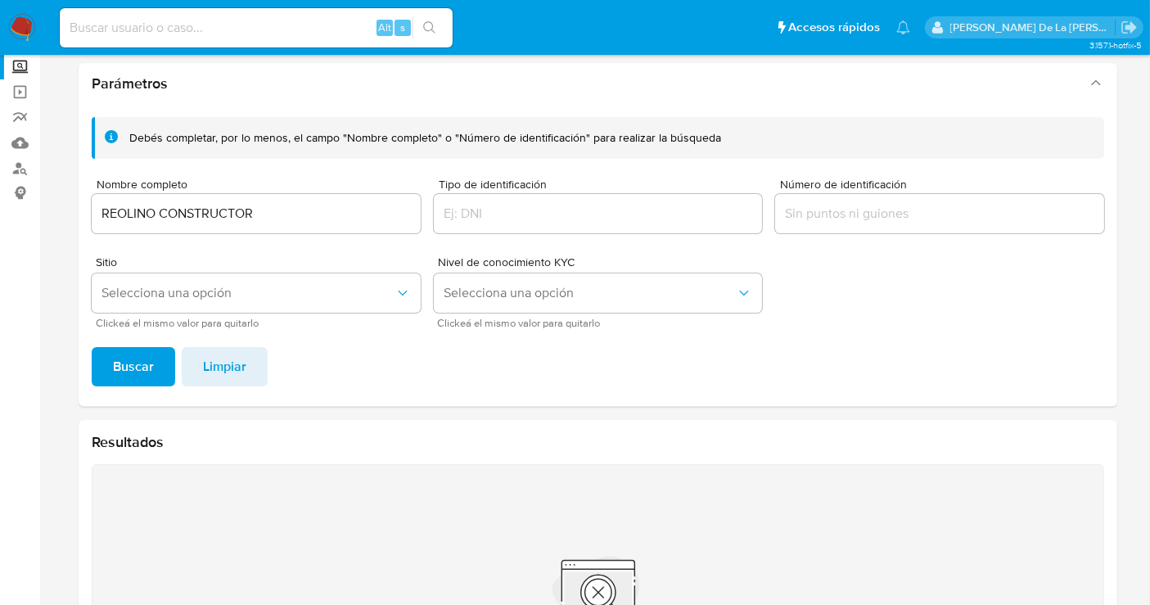
click at [259, 205] on input "REOLINO CONSTRUCTOR" at bounding box center [256, 213] width 329 height 21
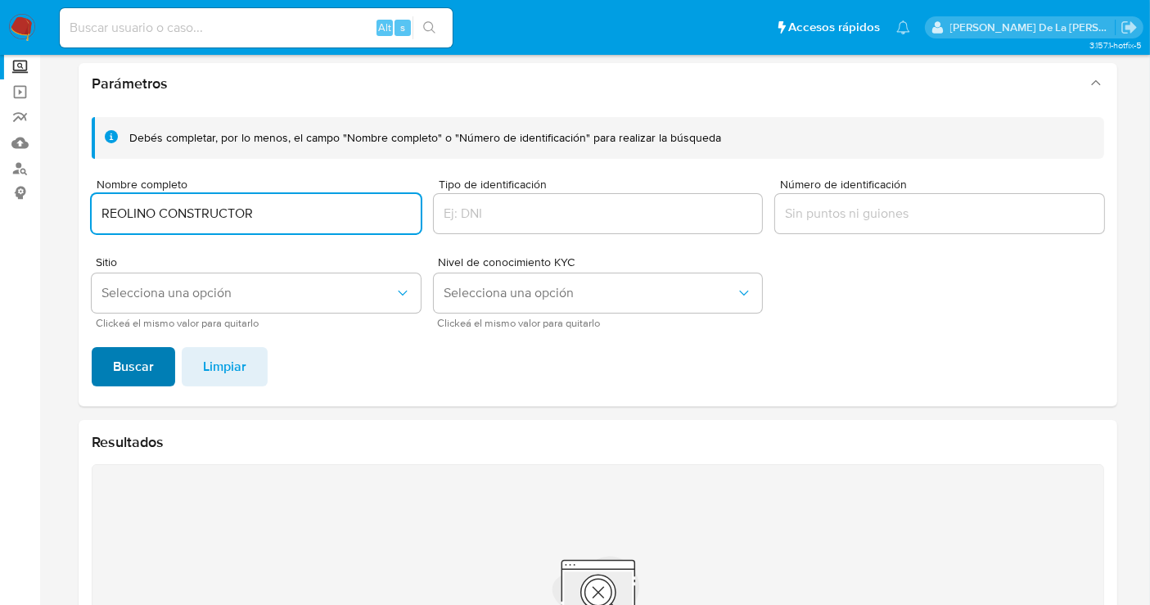
click at [147, 370] on span "Buscar" at bounding box center [133, 367] width 41 height 36
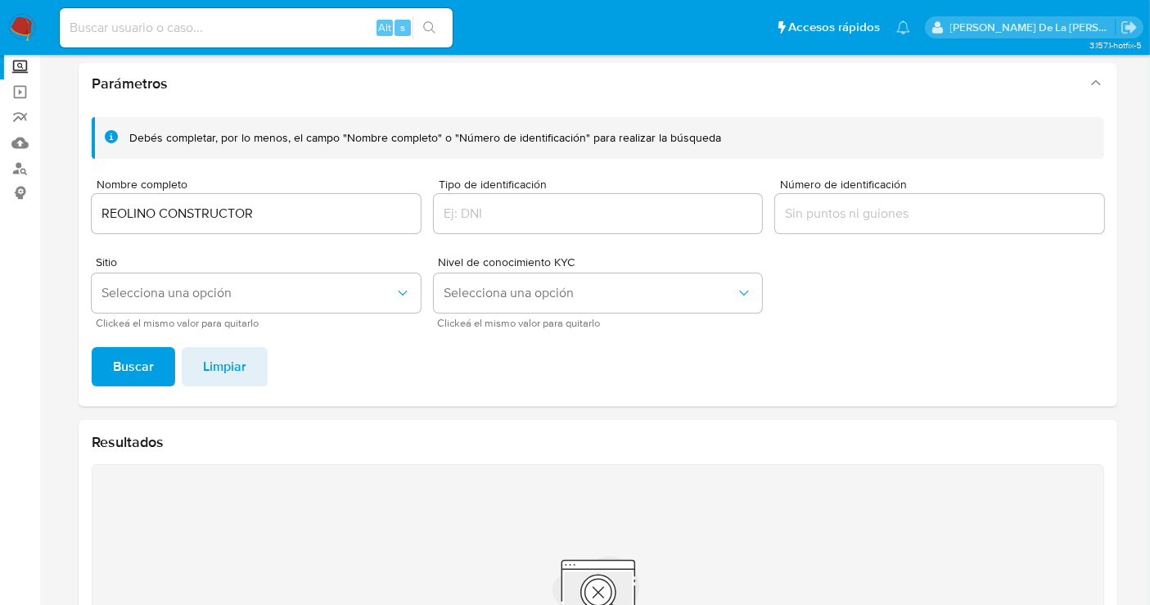
click at [206, 205] on input "REOLINO CONSTRUCTOR" at bounding box center [256, 213] width 329 height 21
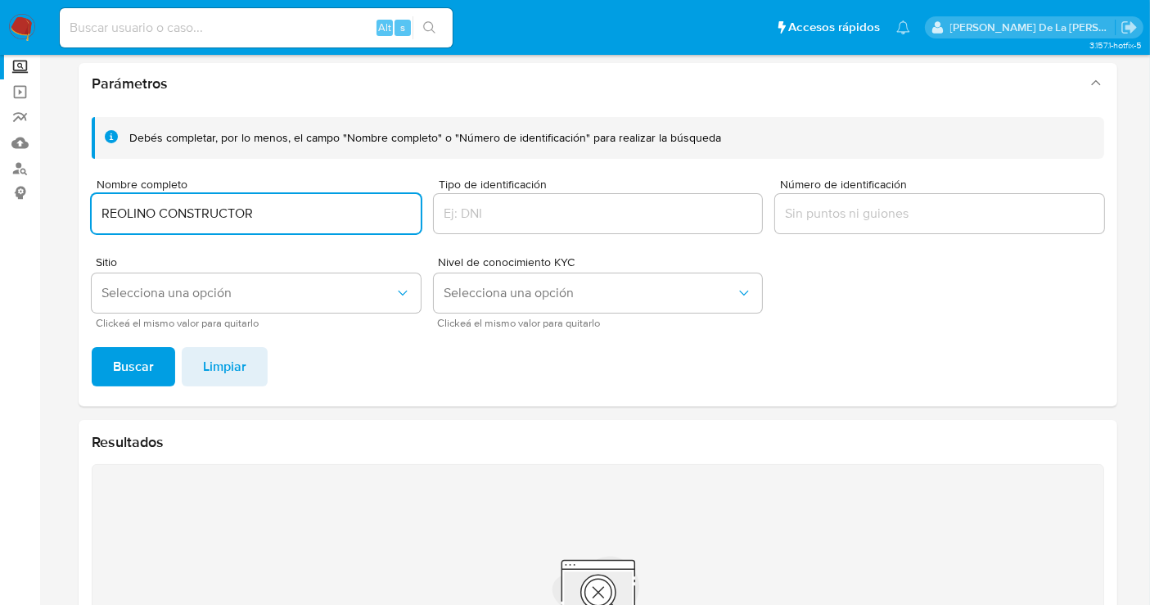
click at [205, 205] on input "REOLINO CONSTRUCTOR" at bounding box center [256, 213] width 329 height 21
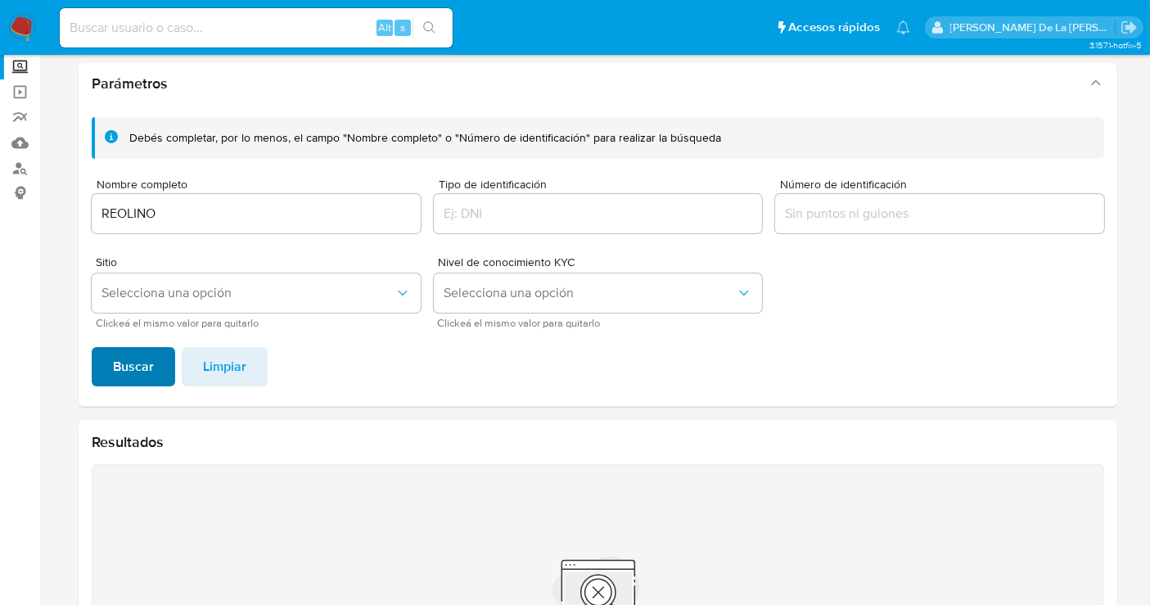
click at [136, 365] on span "Buscar" at bounding box center [133, 367] width 41 height 36
click at [194, 208] on input "REOLINO" at bounding box center [256, 213] width 329 height 21
click at [227, 283] on button "Selecciona una opción" at bounding box center [256, 292] width 329 height 39
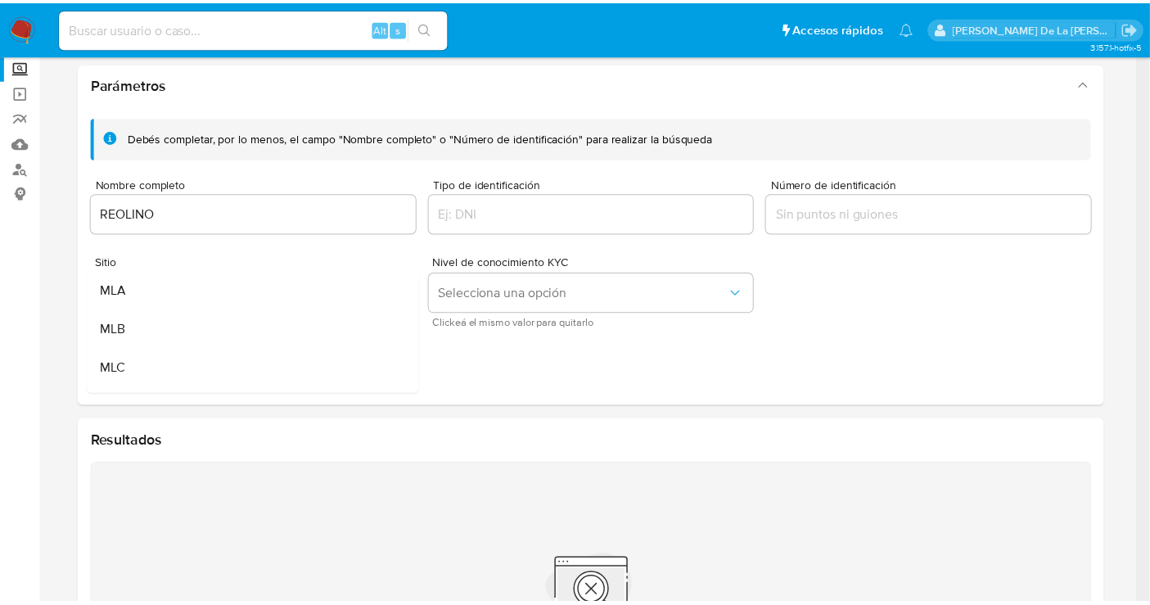
scroll to position [91, 0]
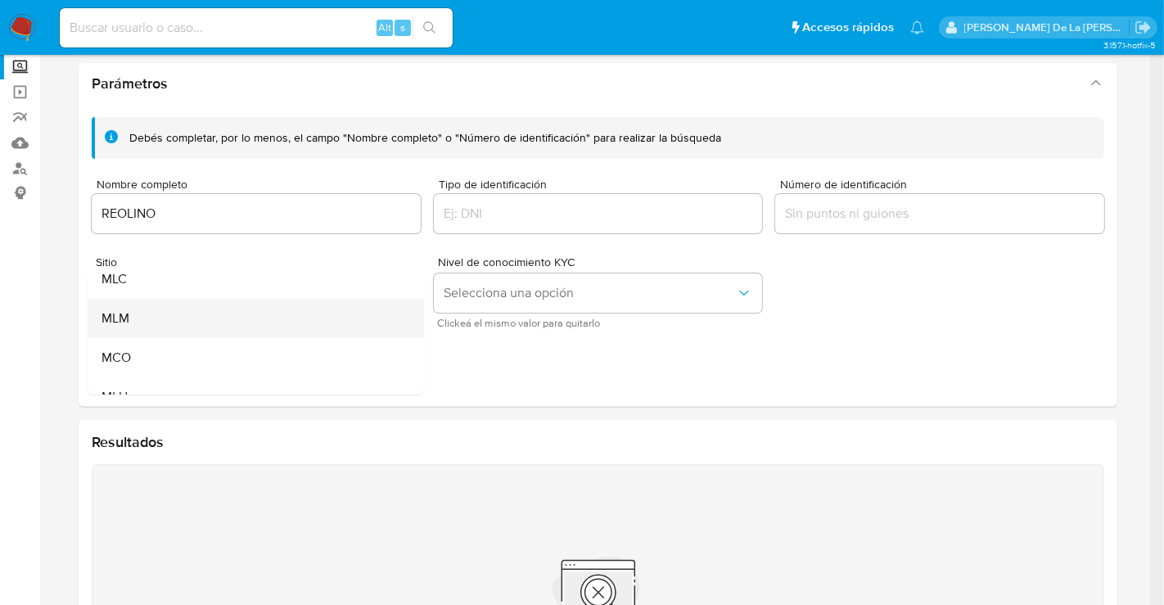
click at [186, 299] on div "MLM" at bounding box center [252, 318] width 300 height 39
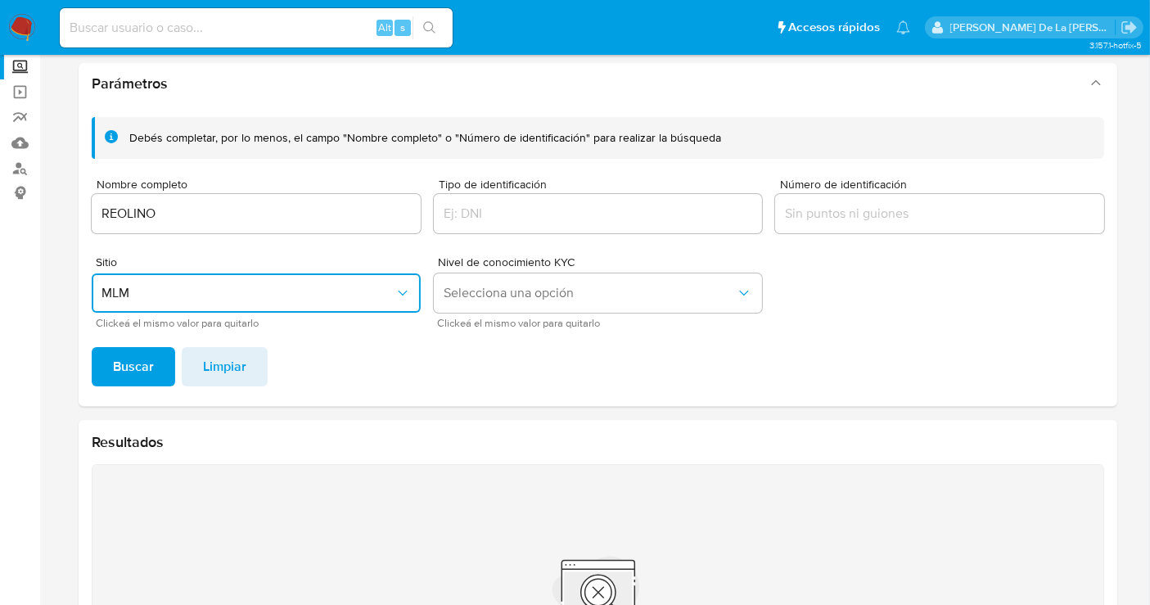
click at [223, 205] on input "REOLINO" at bounding box center [256, 213] width 329 height 21
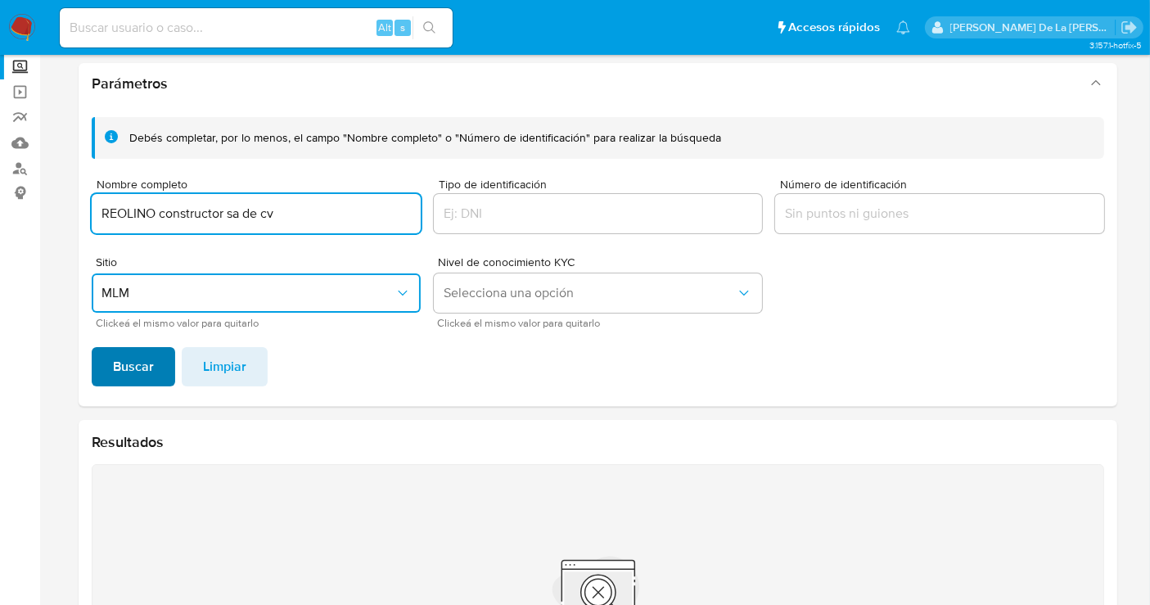
click at [144, 363] on span "Buscar" at bounding box center [133, 367] width 41 height 36
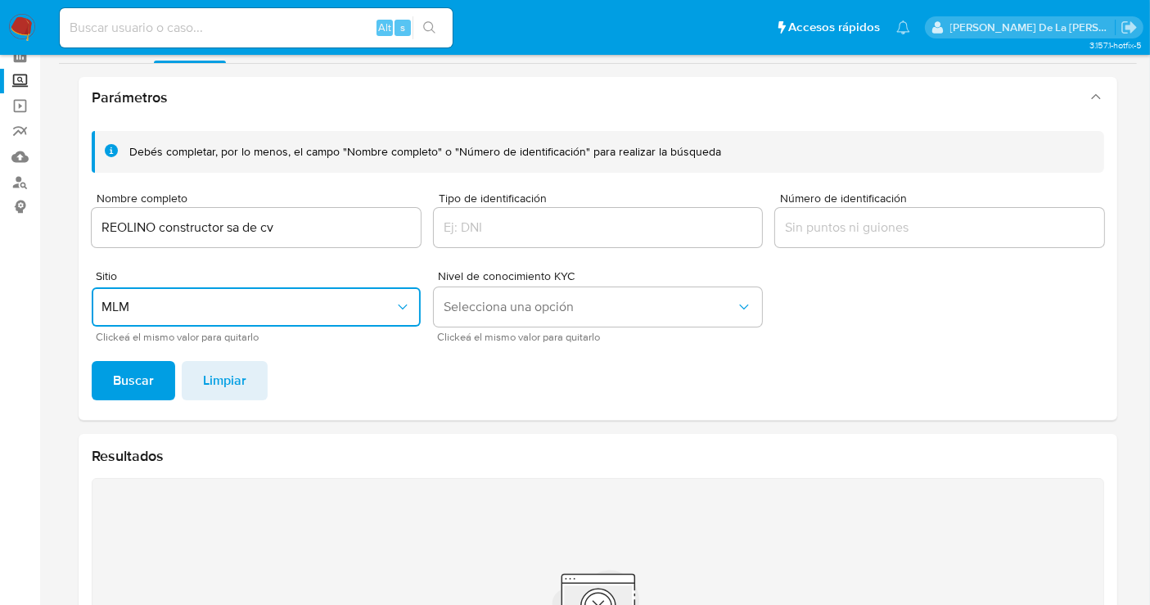
scroll to position [2, 0]
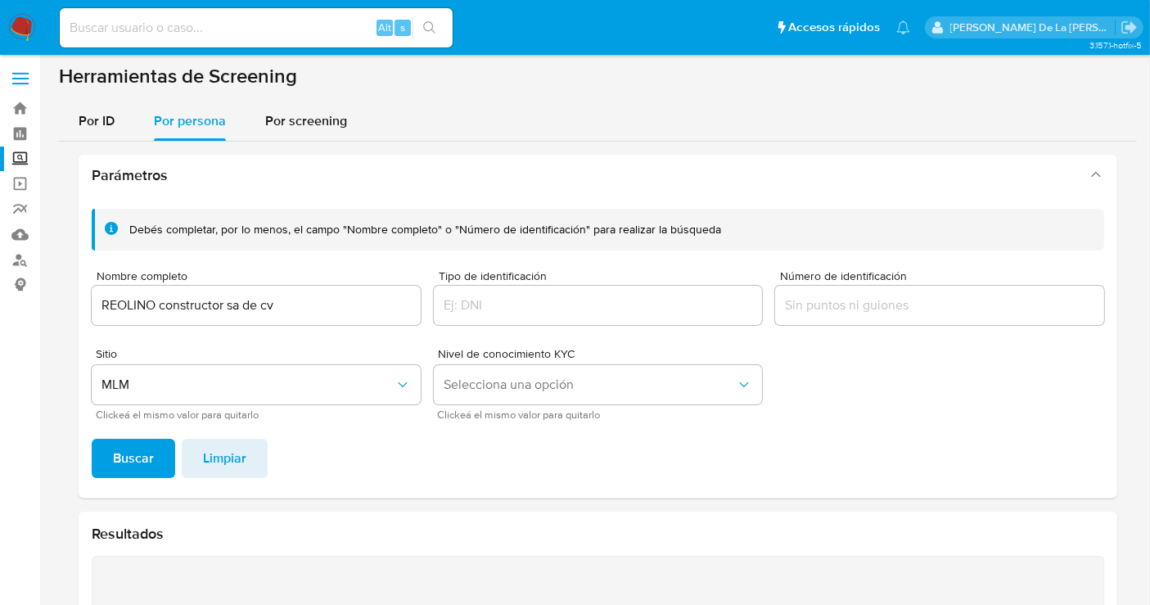
click at [154, 318] on div "REOLINO constructor sa de cv" at bounding box center [256, 305] width 329 height 39
click at [175, 295] on input "REOLINO constructor sa de cv" at bounding box center [256, 305] width 329 height 21
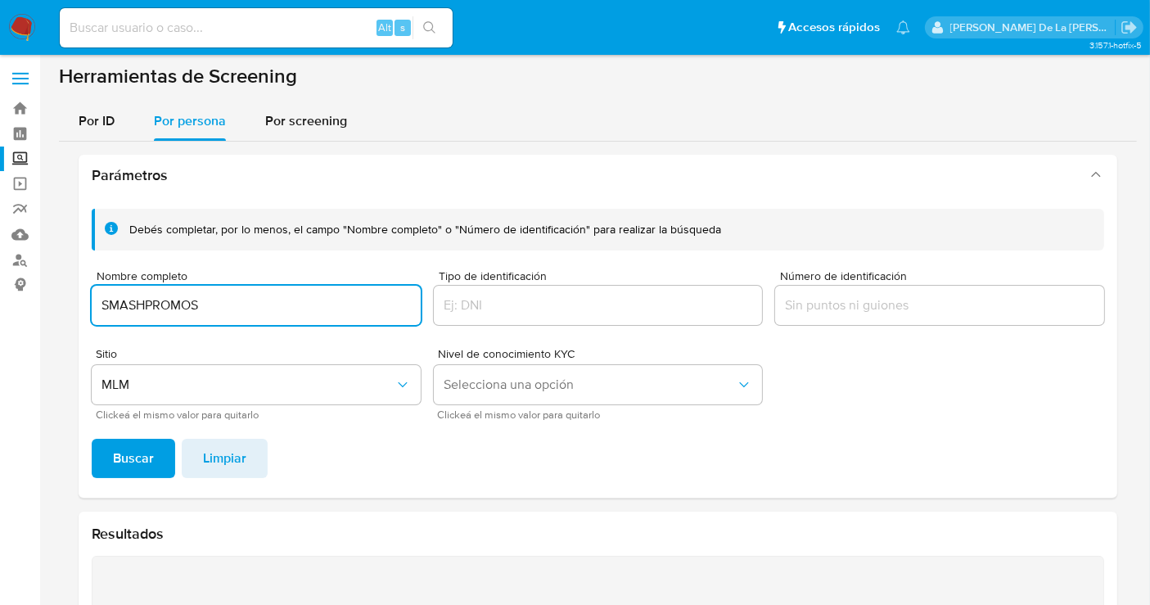
click at [147, 467] on span "Buscar" at bounding box center [133, 458] width 41 height 36
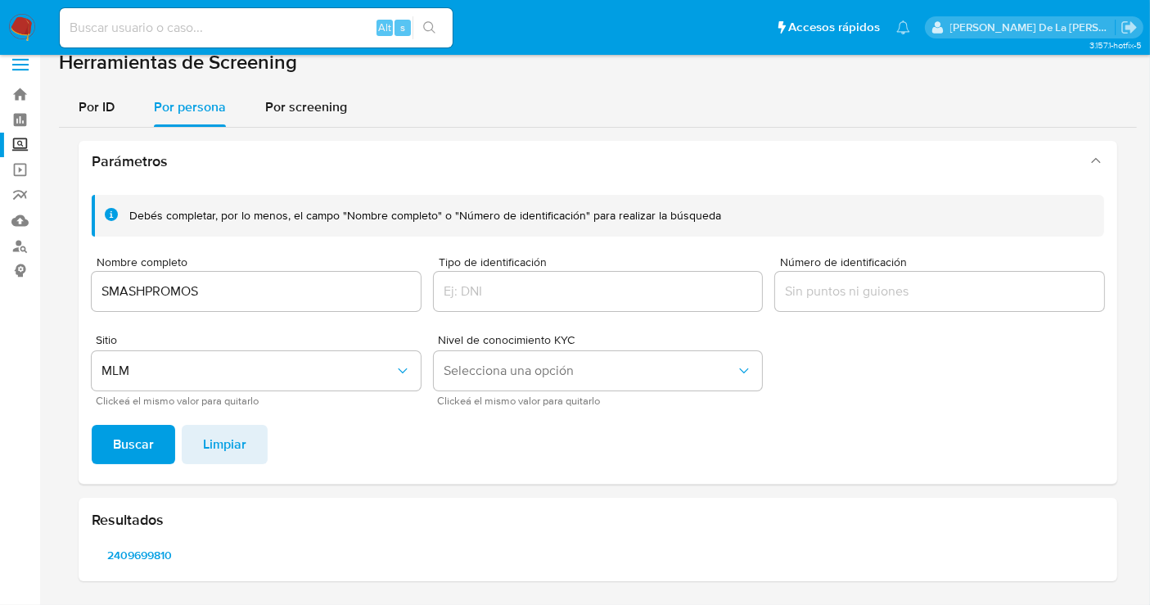
scroll to position [14, 0]
click at [134, 553] on span "2409699810" at bounding box center [139, 556] width 73 height 23
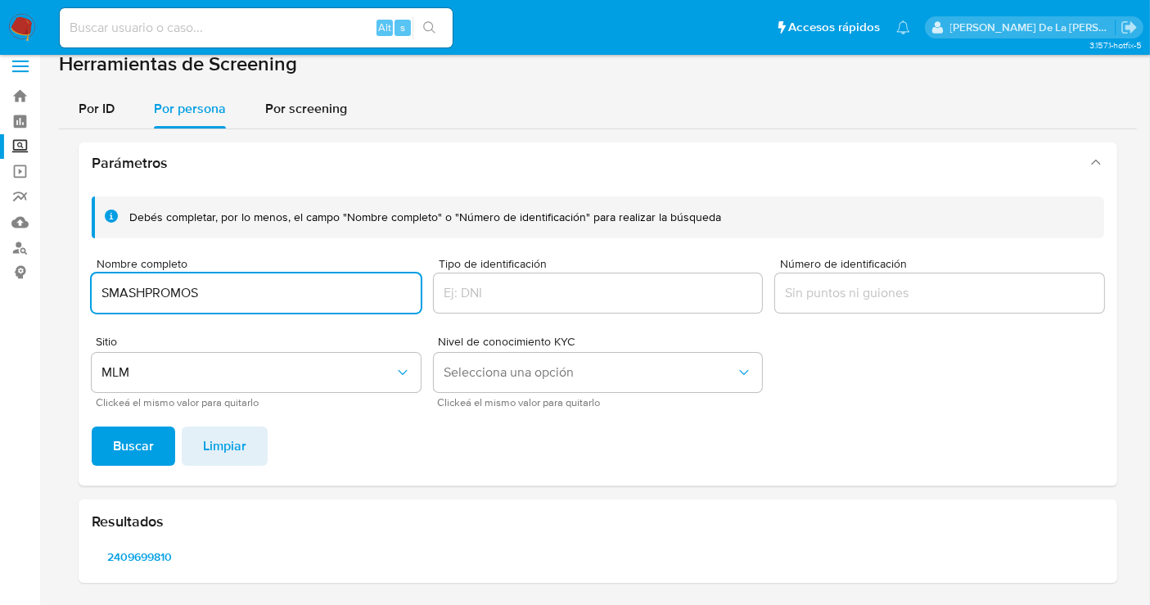
drag, startPoint x: 252, startPoint y: 284, endPoint x: 0, endPoint y: 286, distance: 252.1
click at [0, 286] on section "Bandeja Tablero Screening Búsqueda en Listas Watchlist Herramientas Operaciones…" at bounding box center [575, 296] width 1150 height 620
type input "r"
type input "REOLINO CONSTRUCTOR S DE RL DE CV"
click at [146, 460] on span "Buscar" at bounding box center [133, 446] width 41 height 36
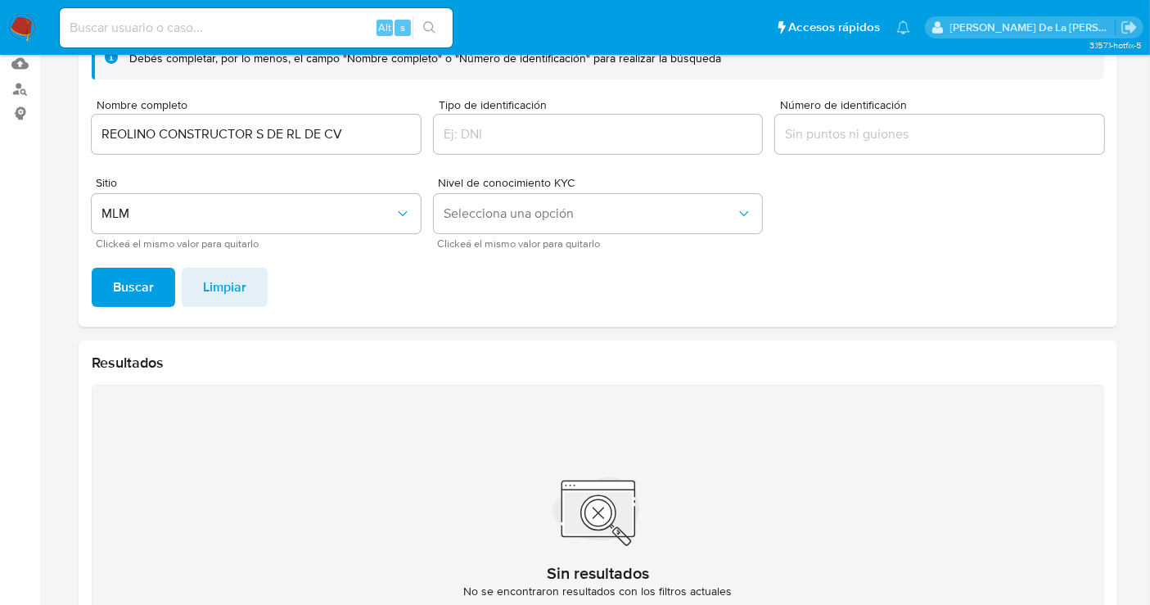
scroll to position [196, 0]
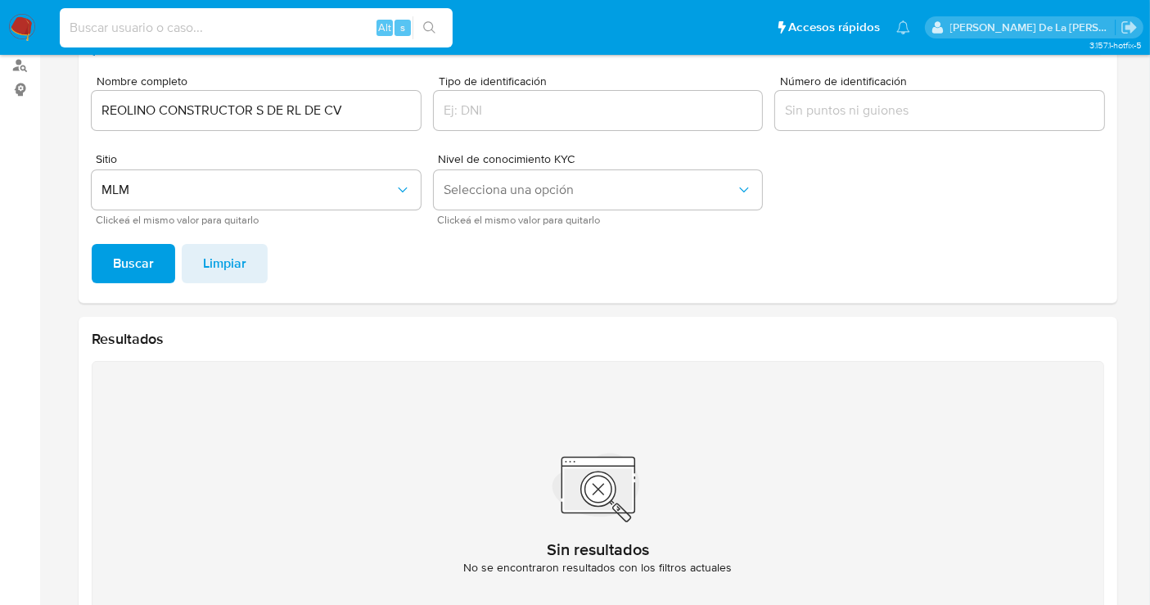
click at [173, 34] on input at bounding box center [256, 27] width 393 height 21
paste input "2451799493"
type input "2451799493"
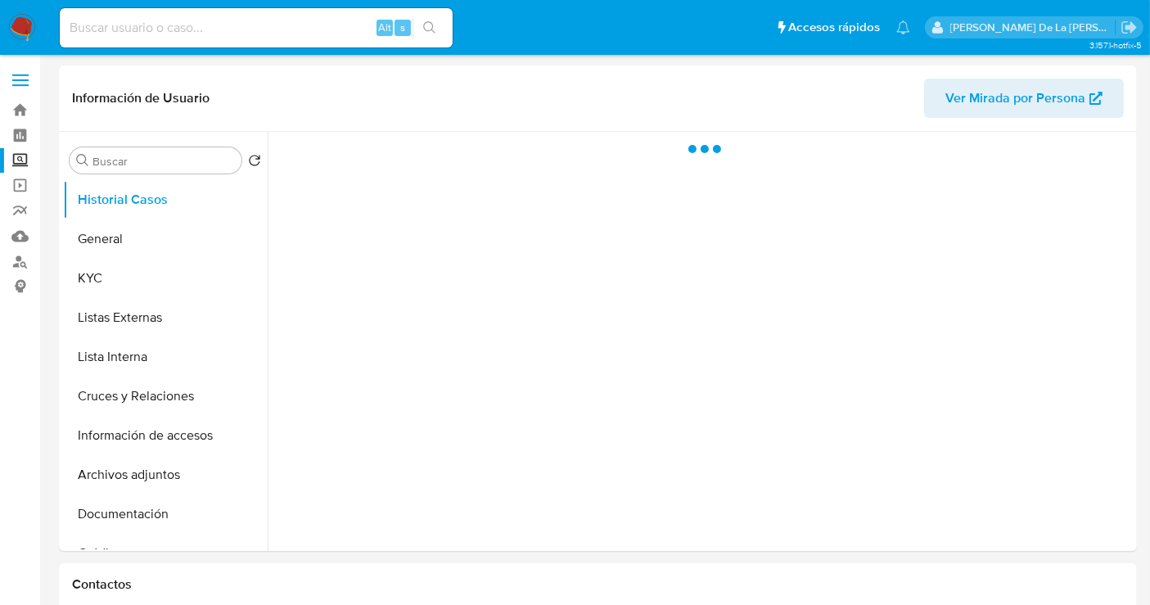
select select "10"
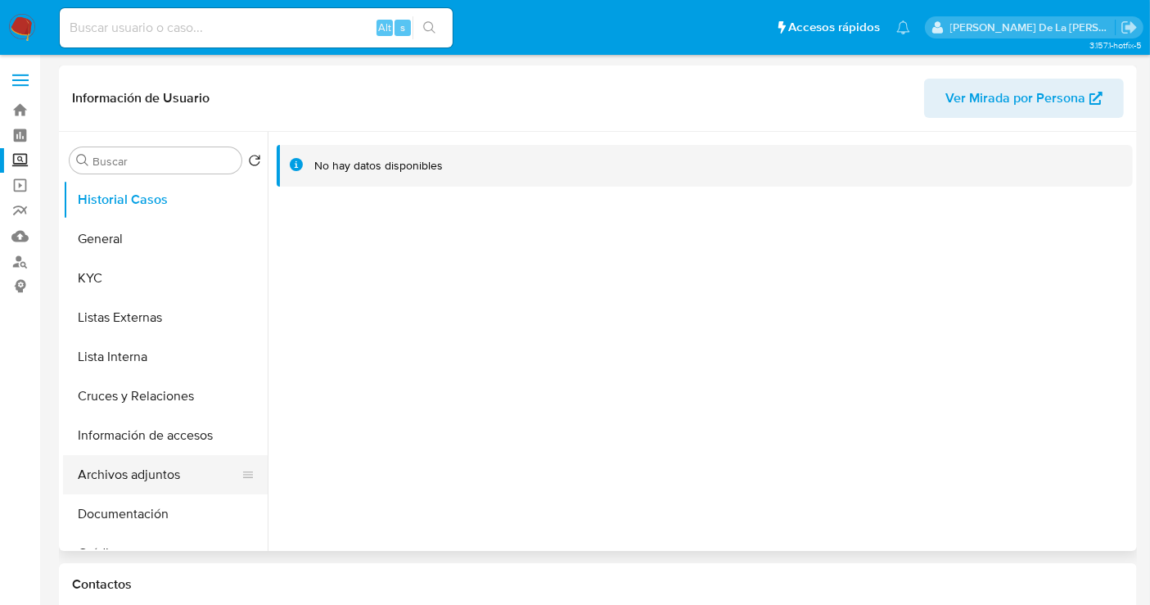
click at [142, 474] on button "Archivos adjuntos" at bounding box center [159, 474] width 192 height 39
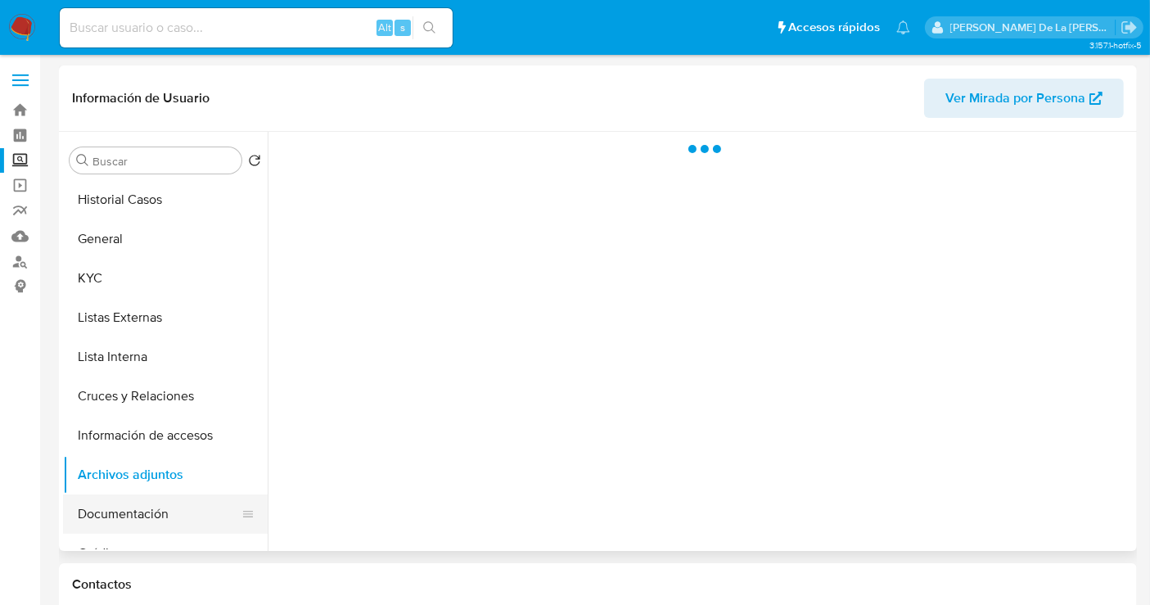
click at [150, 521] on button "Documentación" at bounding box center [159, 513] width 192 height 39
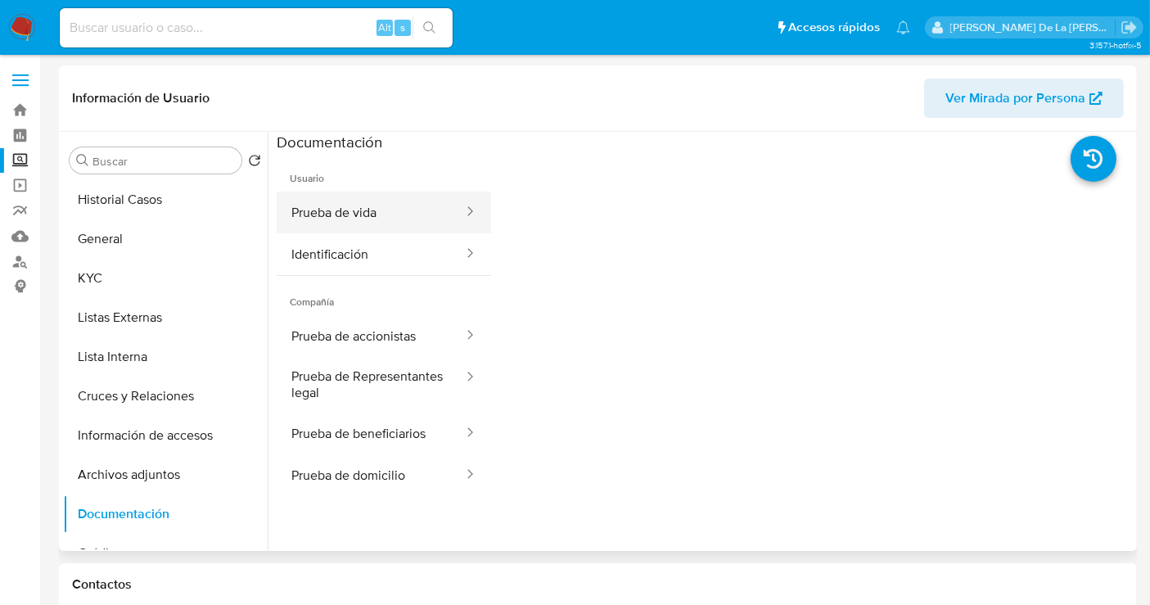
click at [380, 211] on button "Prueba de vida" at bounding box center [371, 213] width 188 height 42
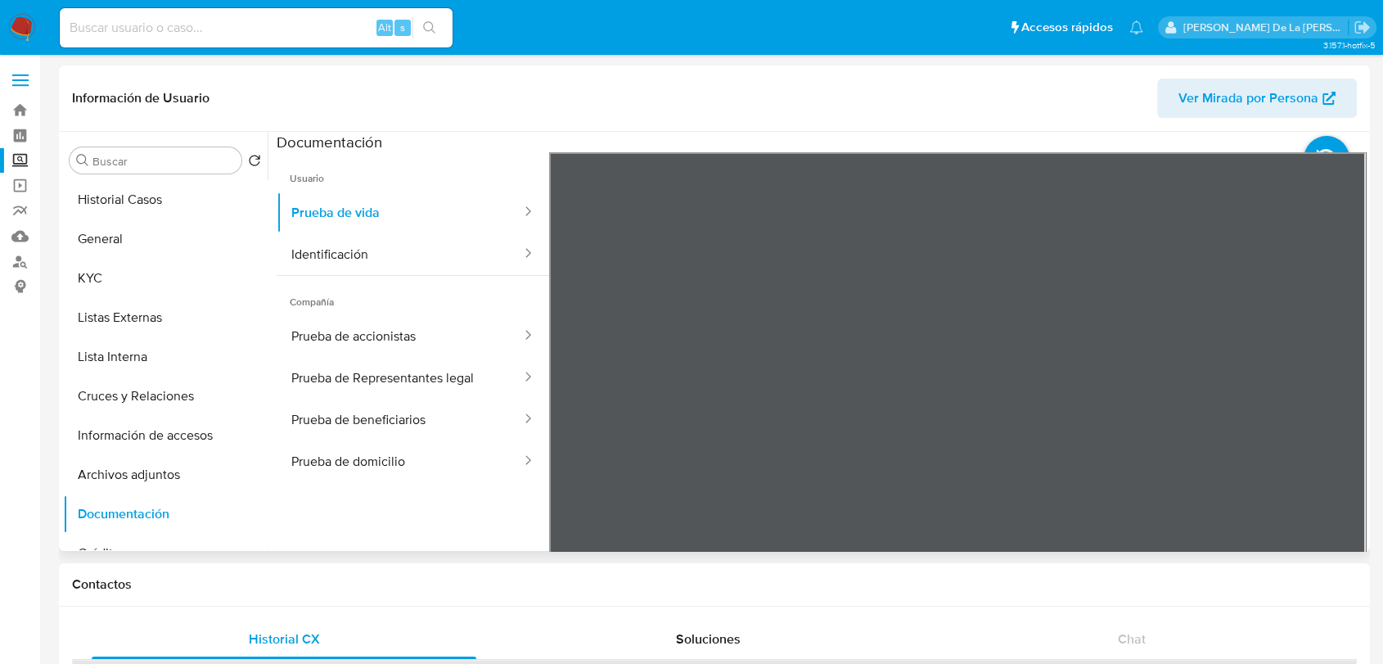
drag, startPoint x: 1096, startPoint y: 426, endPoint x: 1095, endPoint y: 401, distance: 25.4
click at [1095, 401] on div at bounding box center [957, 420] width 817 height 537
click at [405, 251] on button "Identificación" at bounding box center [400, 254] width 246 height 42
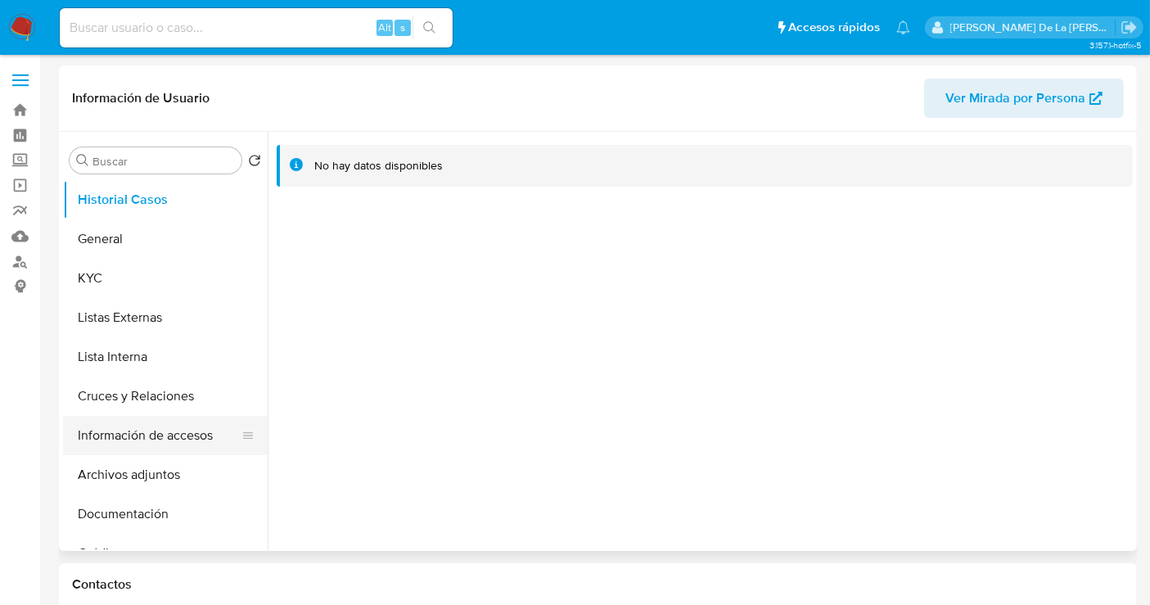
click at [155, 440] on button "Información de accesos" at bounding box center [159, 435] width 192 height 39
select select "10"
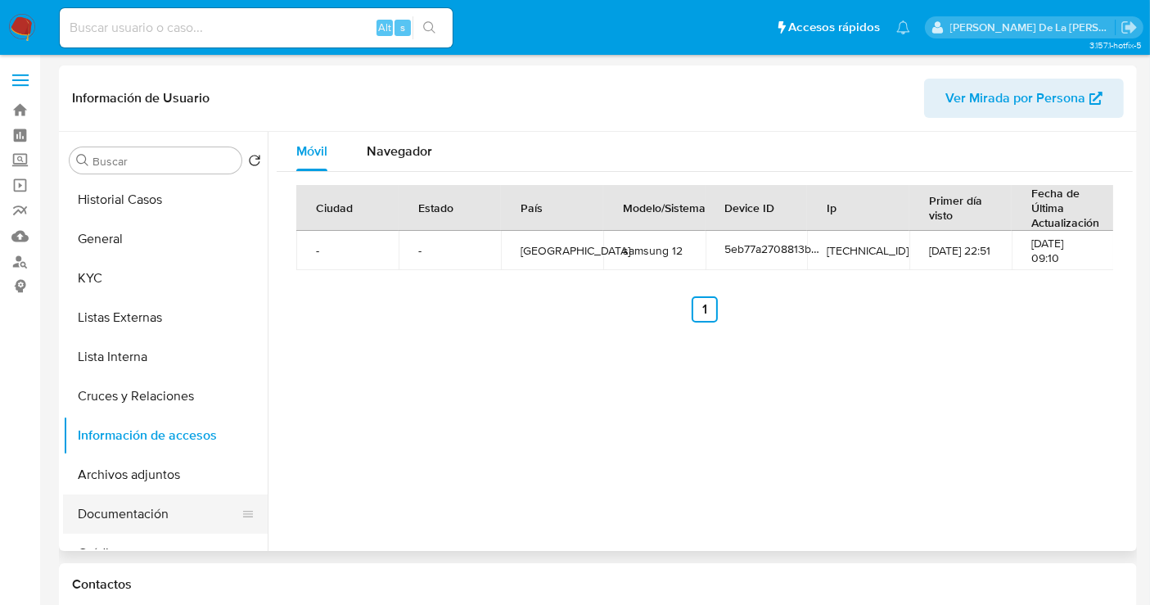
click at [142, 499] on button "Documentación" at bounding box center [159, 513] width 192 height 39
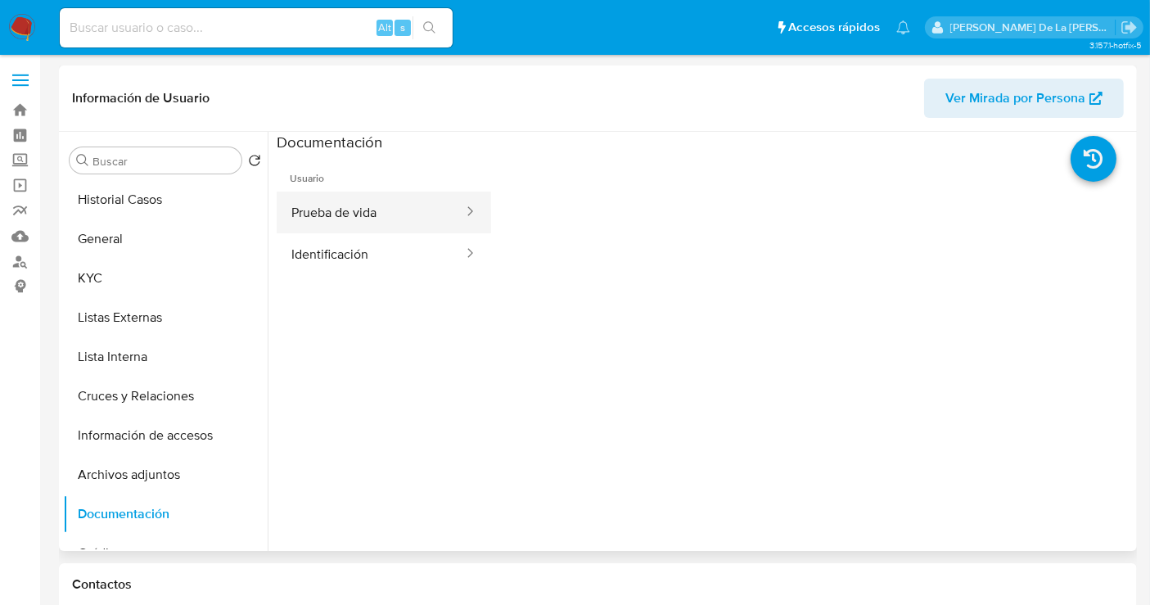
click at [328, 220] on button "Prueba de vida" at bounding box center [371, 213] width 188 height 42
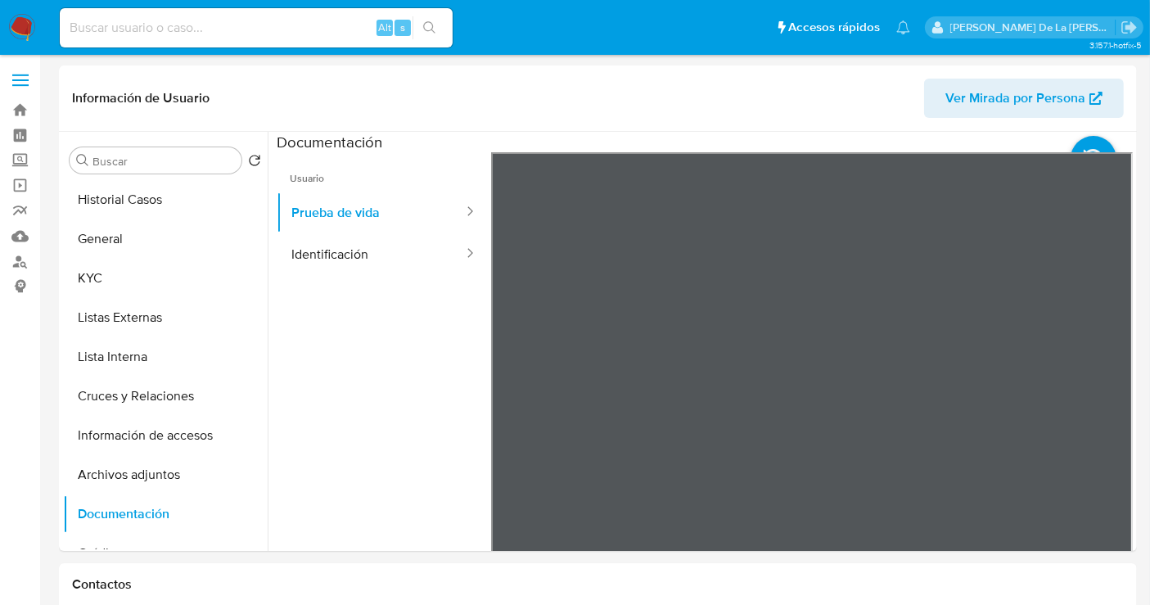
click at [136, 27] on input at bounding box center [256, 27] width 393 height 21
paste input "2409935198"
type input "2409935198"
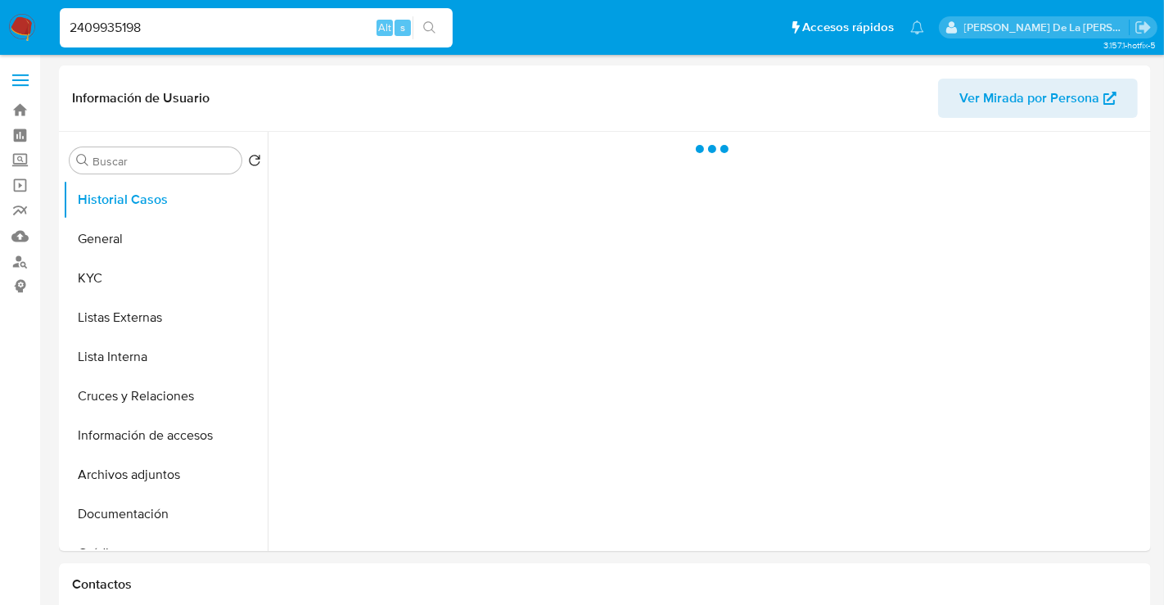
select select "10"
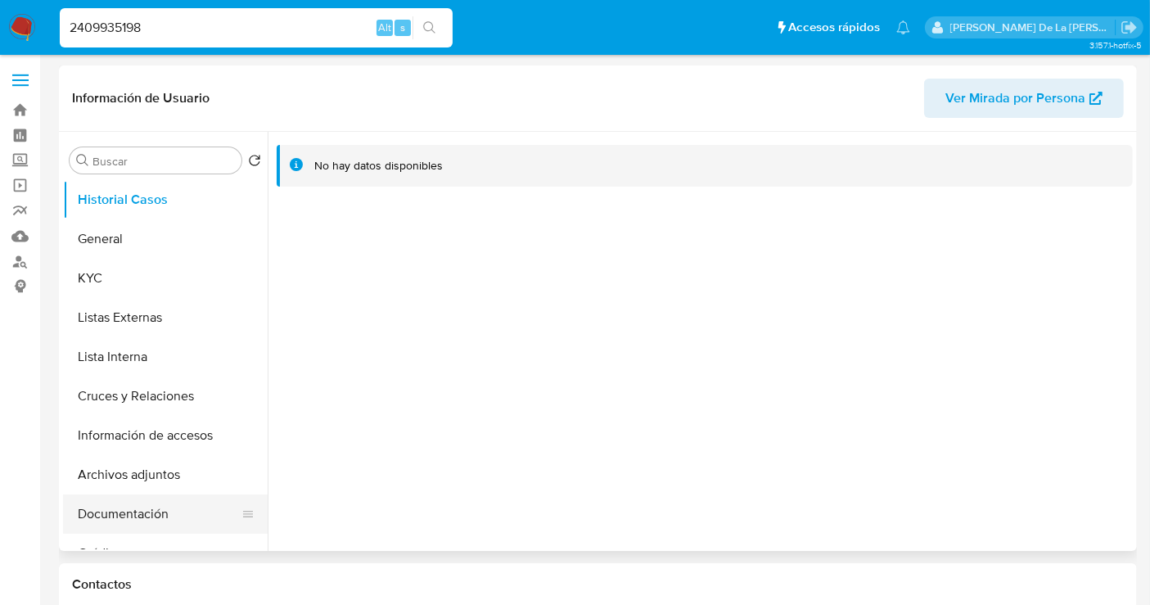
click at [145, 518] on button "Documentación" at bounding box center [159, 513] width 192 height 39
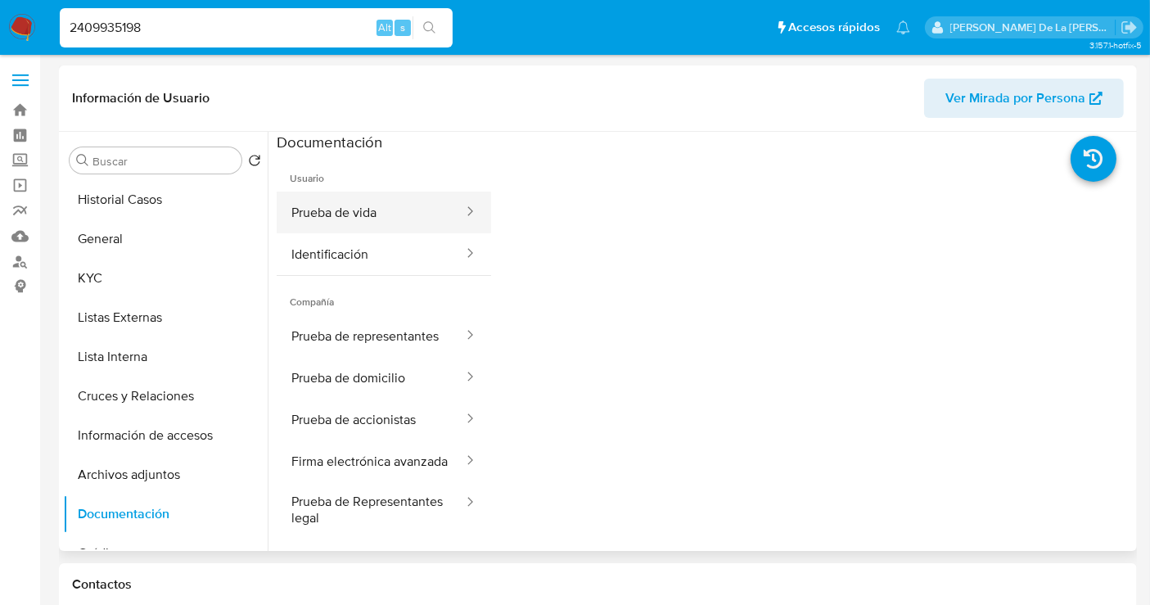
click at [354, 206] on button "Prueba de vida" at bounding box center [371, 213] width 188 height 42
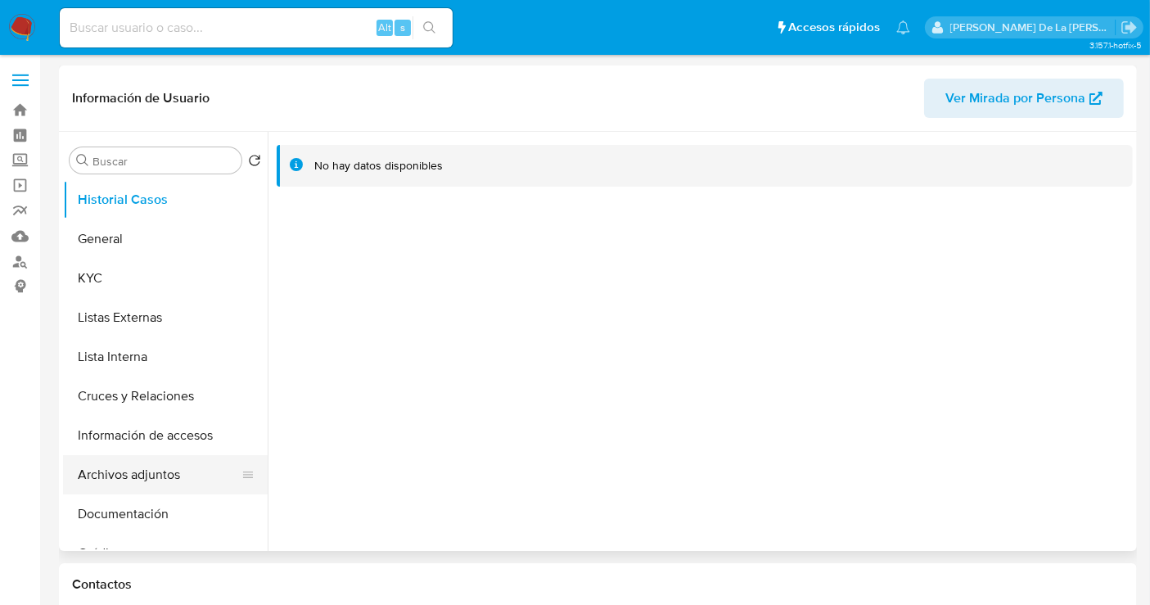
select select "10"
click at [122, 521] on button "Documentación" at bounding box center [159, 513] width 192 height 39
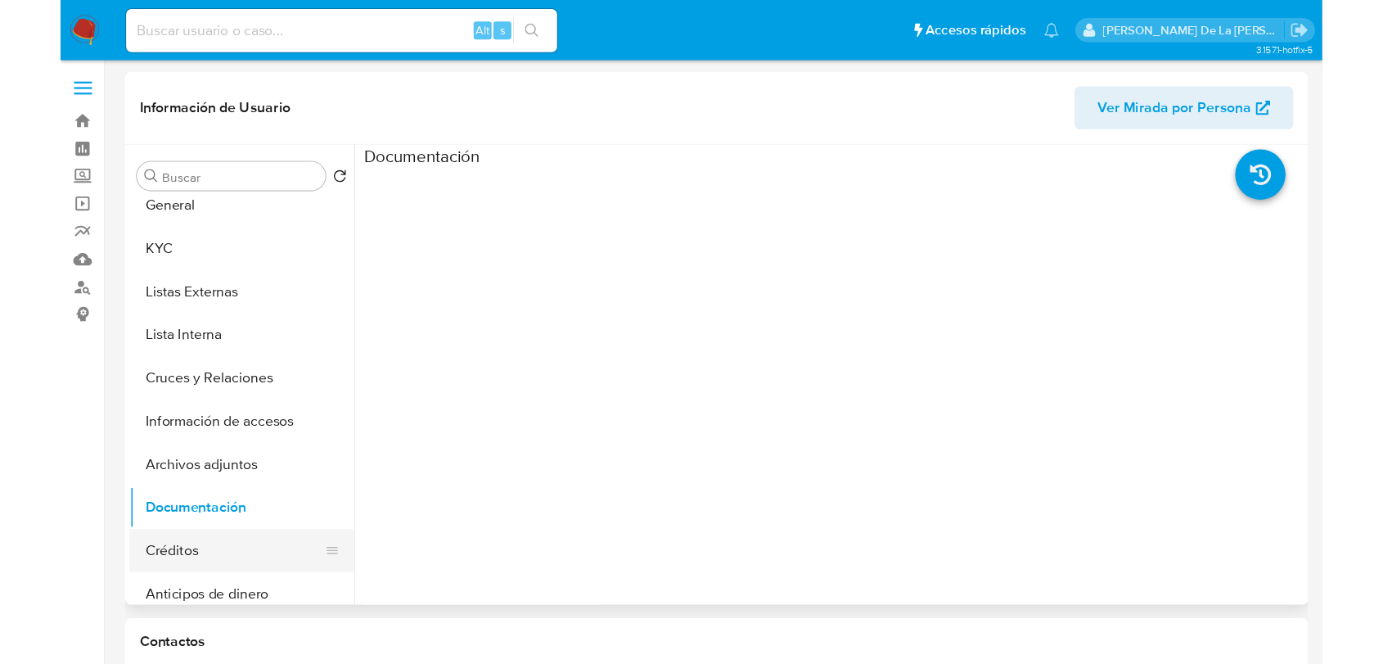
scroll to position [91, 0]
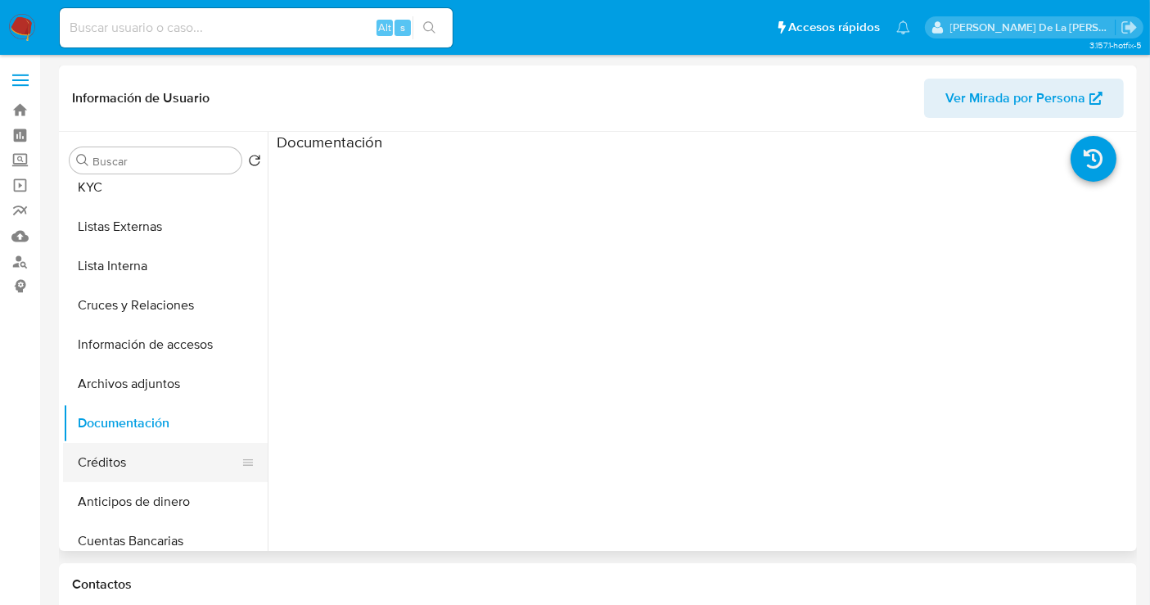
click at [133, 454] on button "Créditos" at bounding box center [159, 462] width 192 height 39
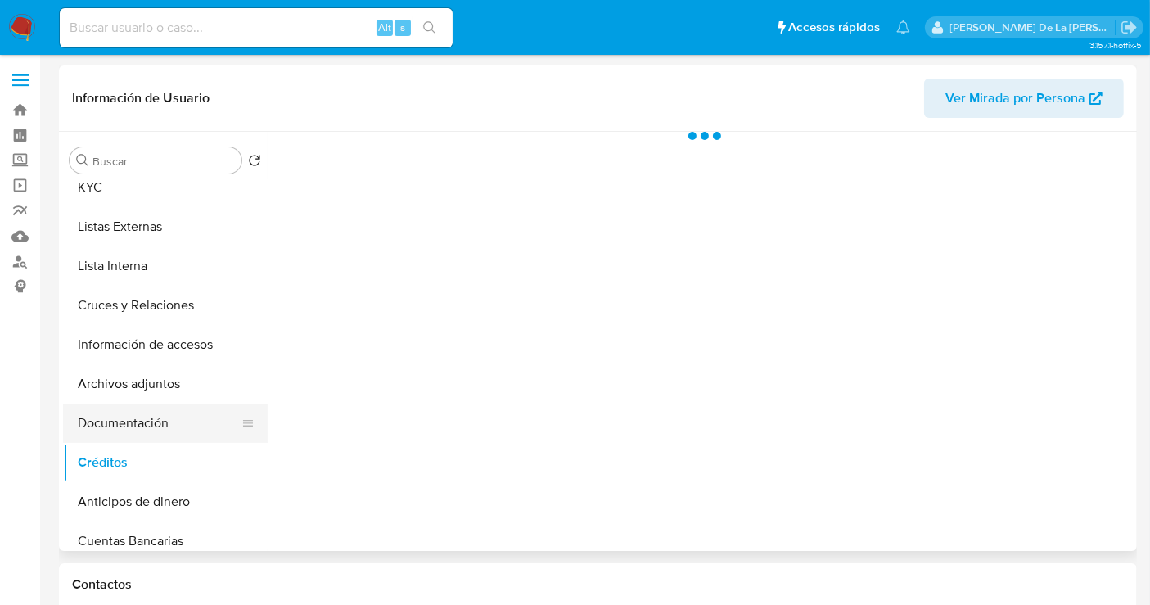
click at [138, 411] on button "Documentación" at bounding box center [159, 423] width 192 height 39
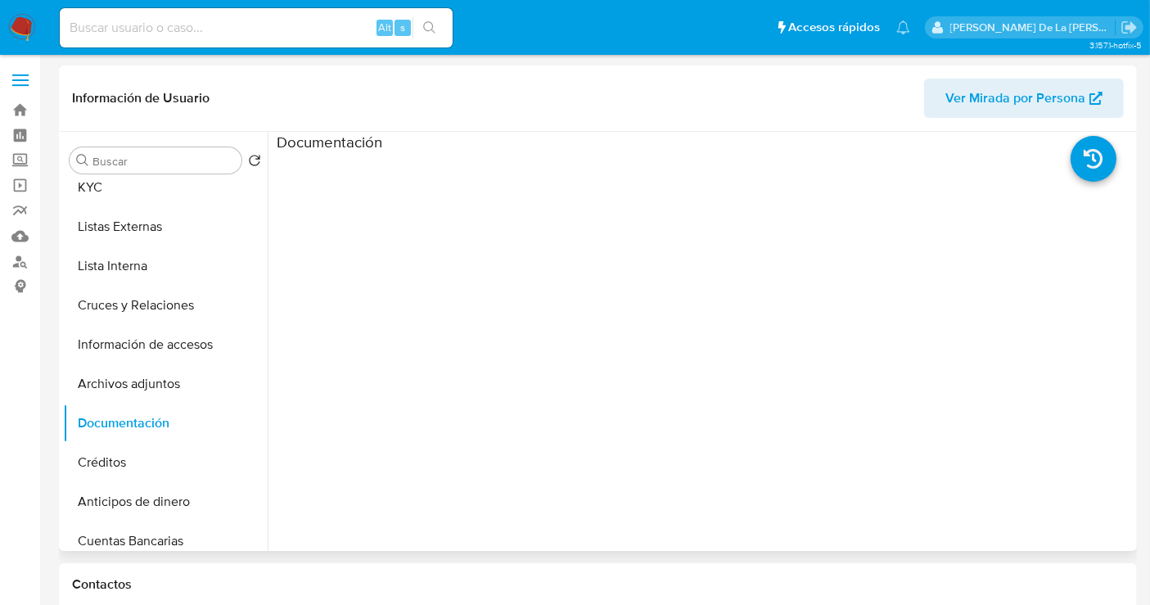
click at [368, 187] on ul at bounding box center [384, 388] width 214 height 472
click at [375, 174] on ul at bounding box center [384, 388] width 214 height 472
click at [172, 29] on input at bounding box center [256, 27] width 393 height 21
paste input "2409698612"
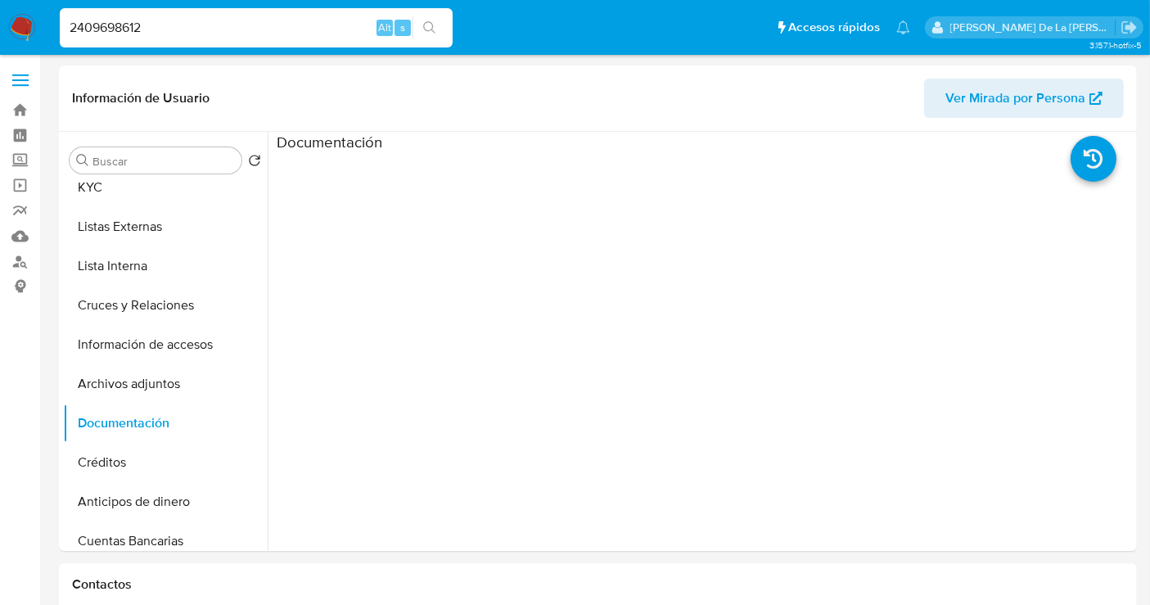
type input "2409698612"
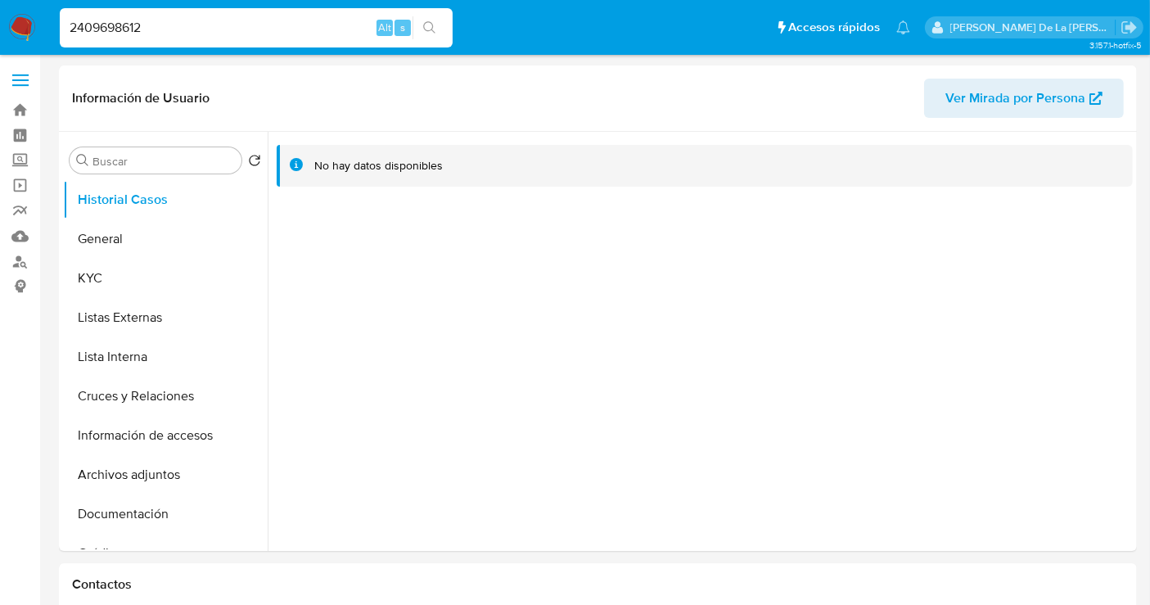
select select "10"
click at [158, 520] on button "Documentación" at bounding box center [159, 513] width 192 height 39
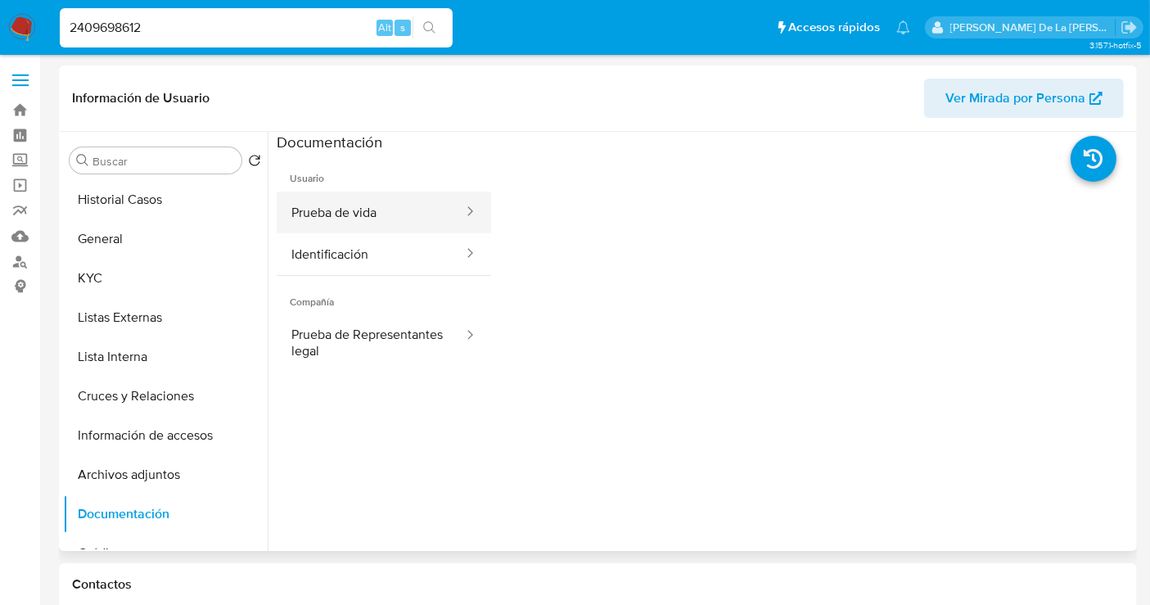
click at [353, 200] on button "Prueba de vida" at bounding box center [371, 213] width 188 height 42
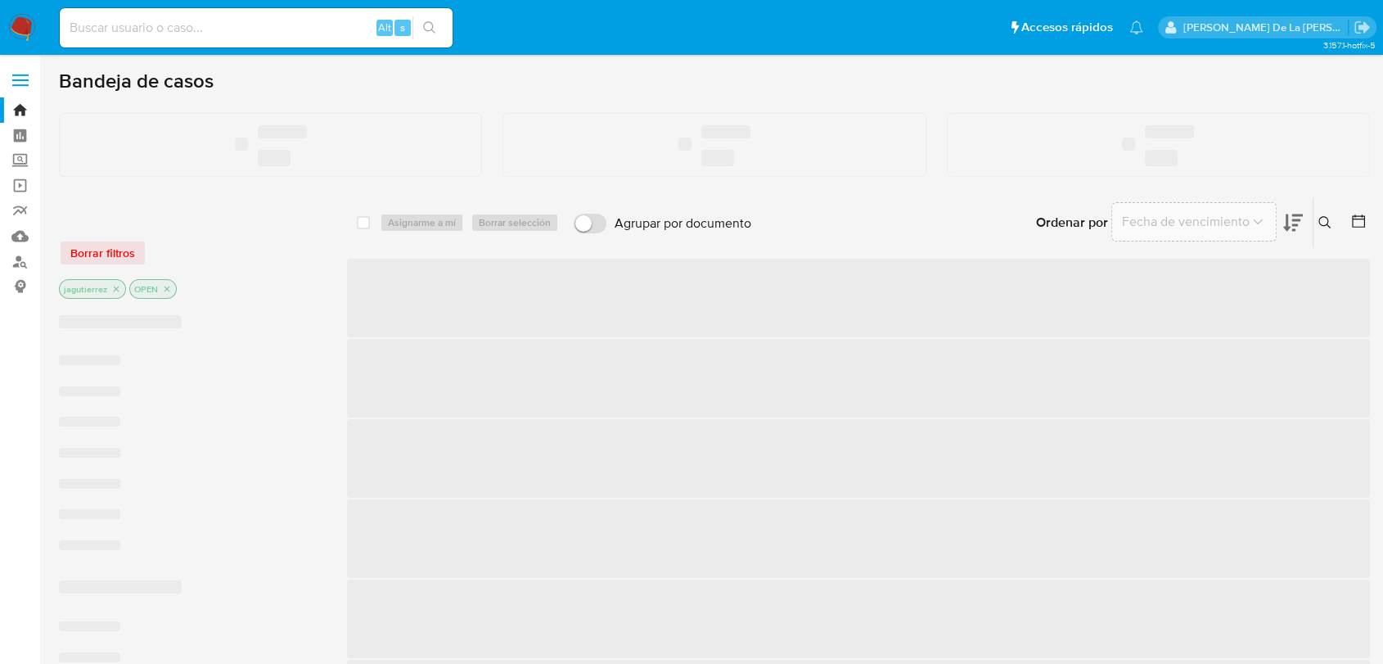
click at [142, 25] on input at bounding box center [256, 27] width 393 height 21
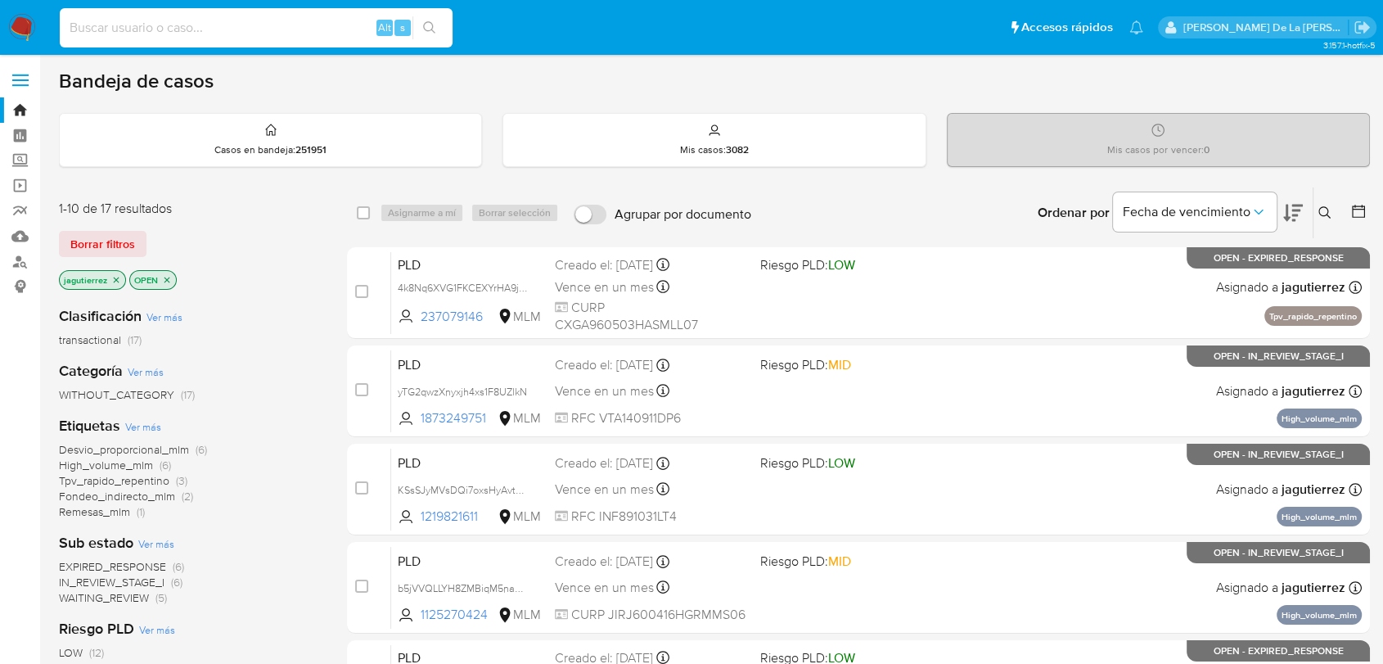
paste input "1435262110"
type input "1435262110"
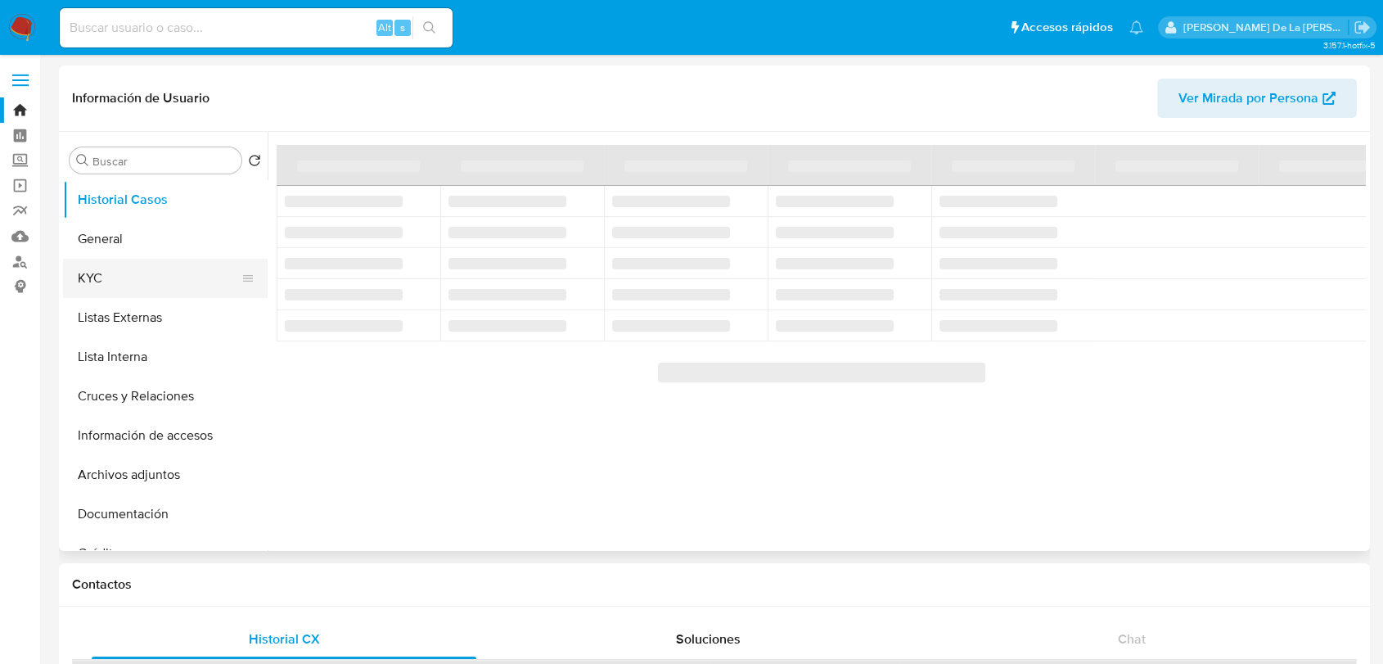
click at [127, 287] on button "KYC" at bounding box center [159, 278] width 192 height 39
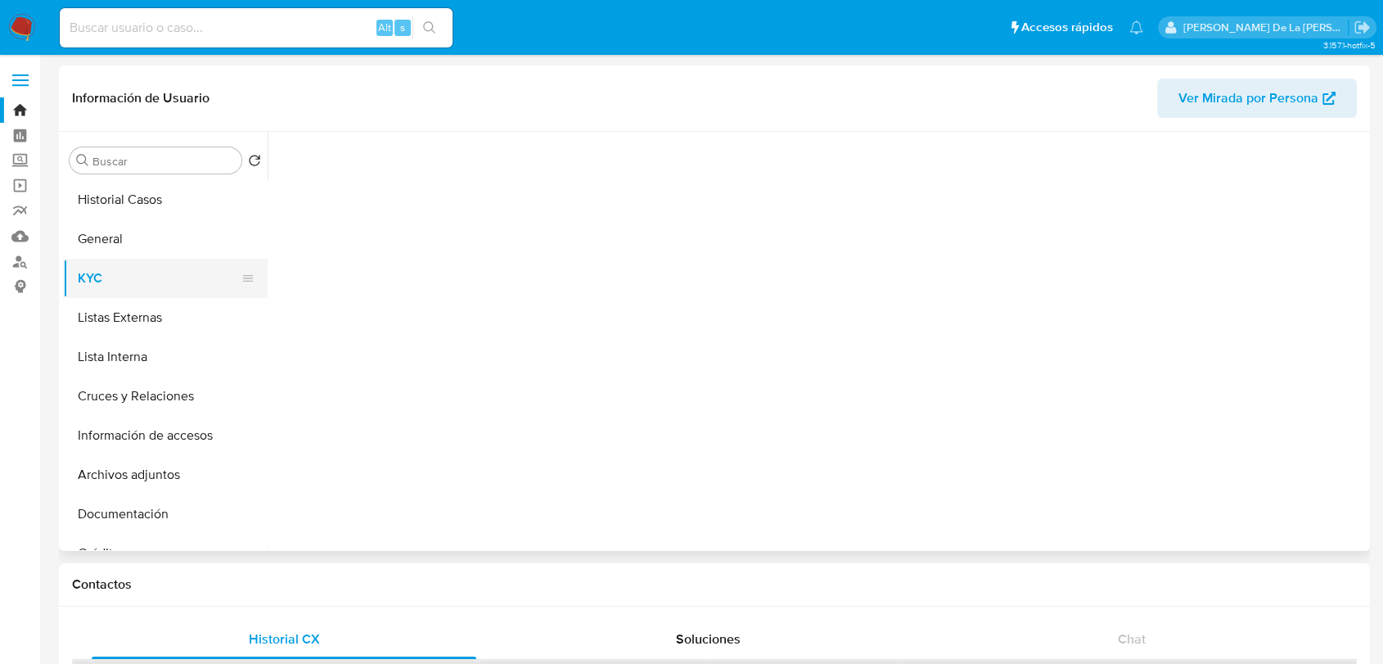
select select "10"
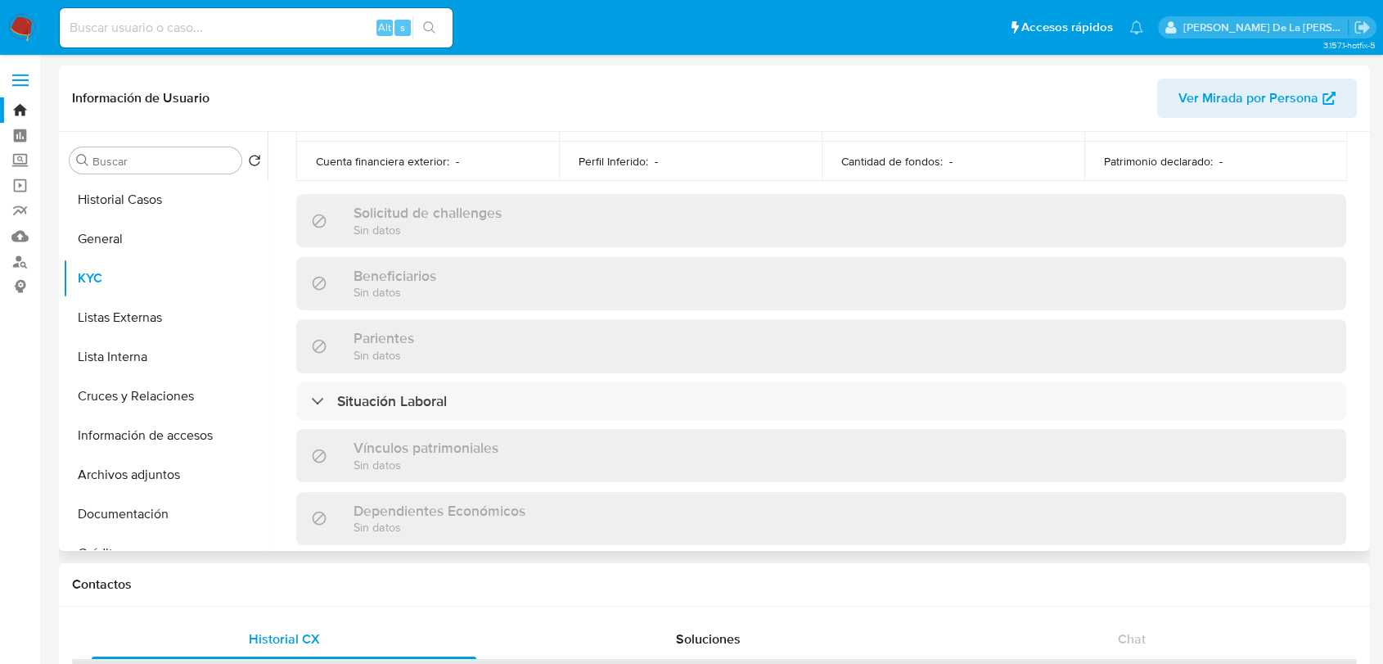
scroll to position [727, 0]
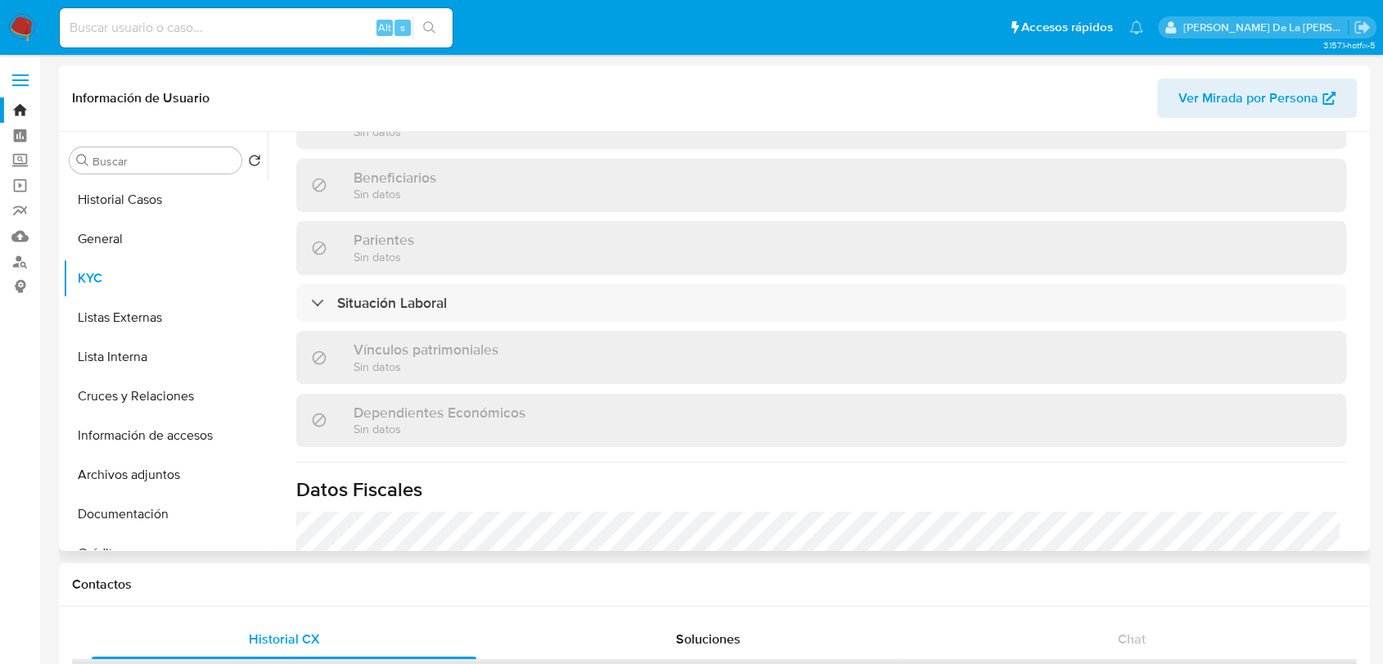
click at [314, 270] on div "Actualizado hace un mes Creado: 27/07/2023 15:47:18 Actualizado: 22/07/2025 00:…" at bounding box center [822, 154] width 1090 height 1418
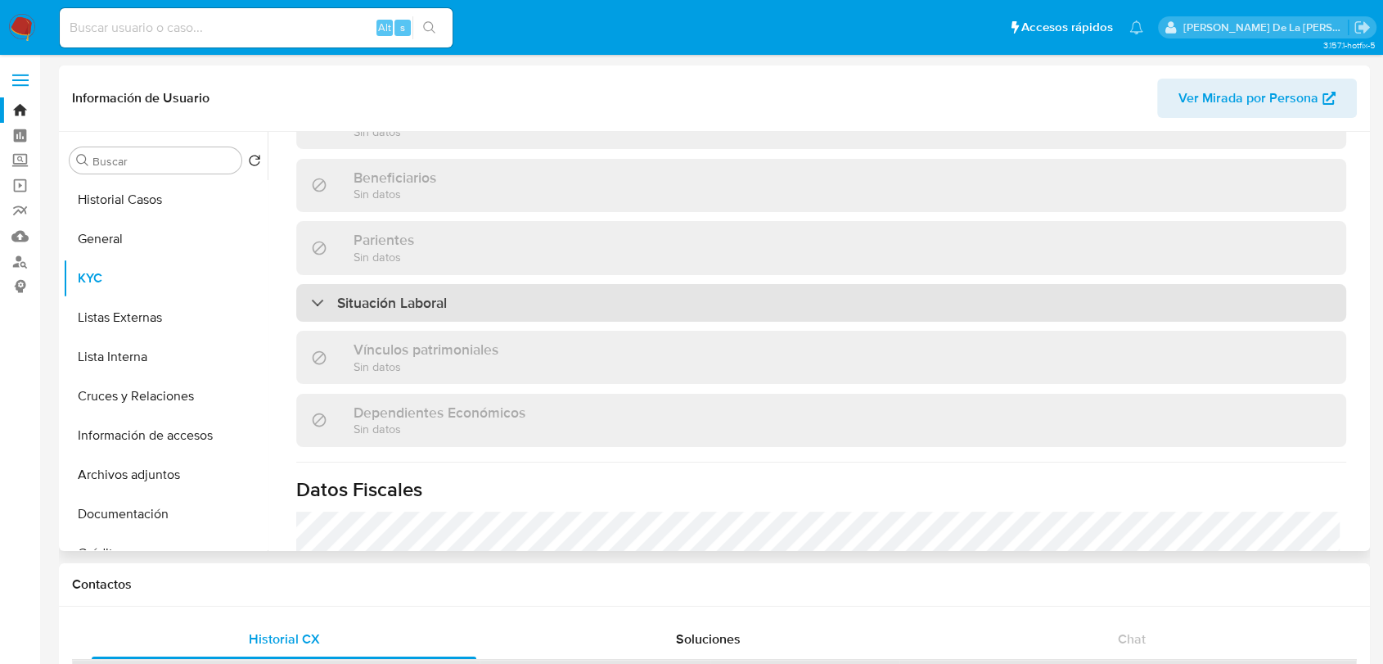
click at [312, 301] on div "Situación Laboral" at bounding box center [821, 303] width 1050 height 38
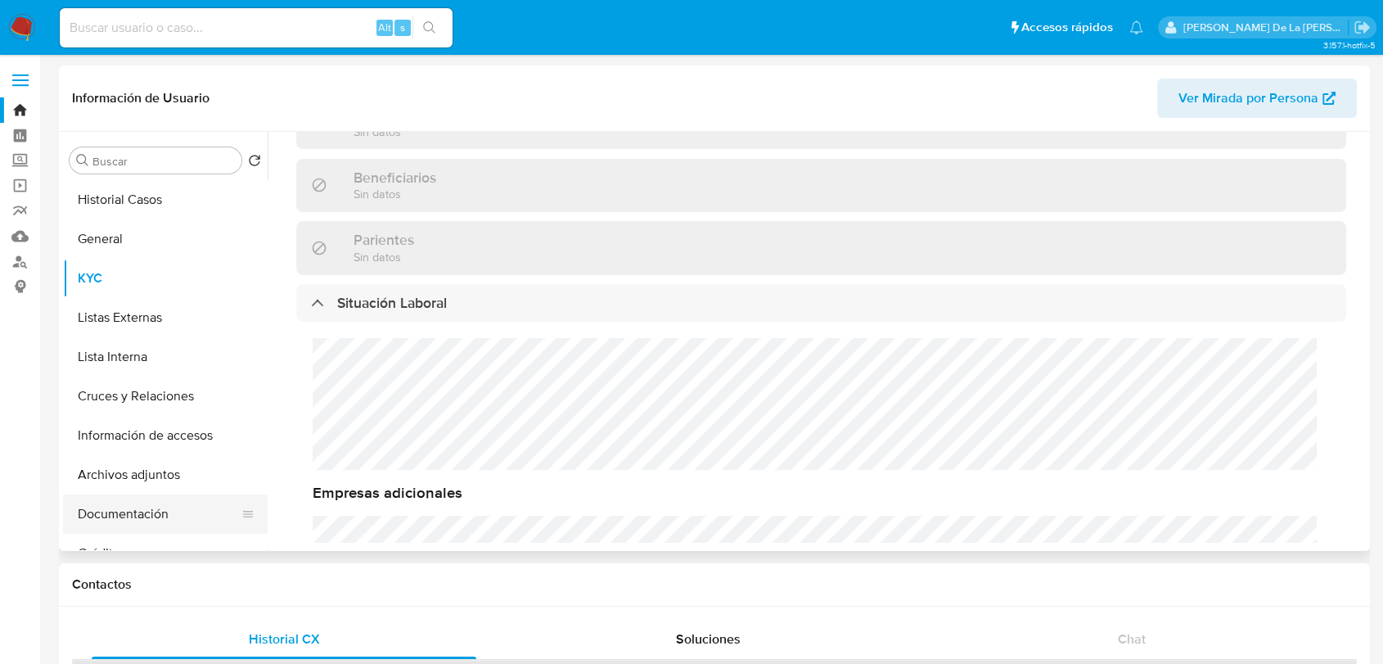
drag, startPoint x: 129, startPoint y: 510, endPoint x: 149, endPoint y: 499, distance: 22.7
click at [129, 509] on button "Documentación" at bounding box center [159, 513] width 192 height 39
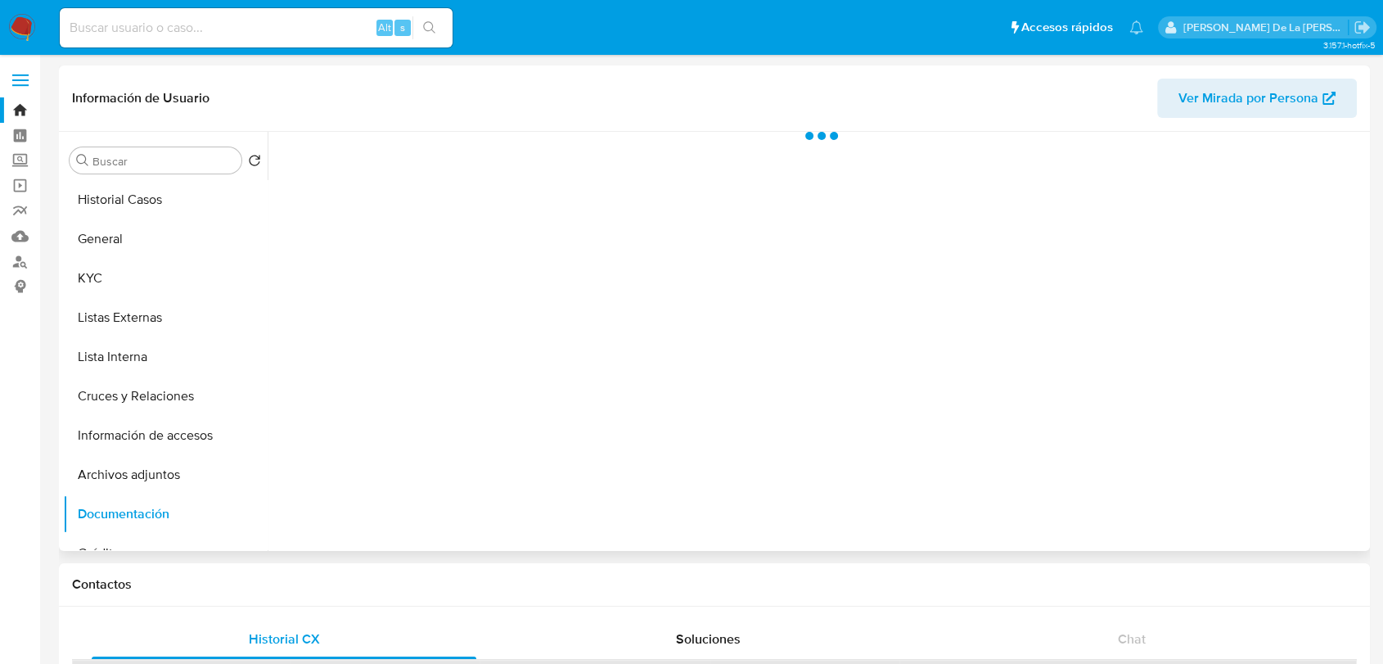
scroll to position [0, 0]
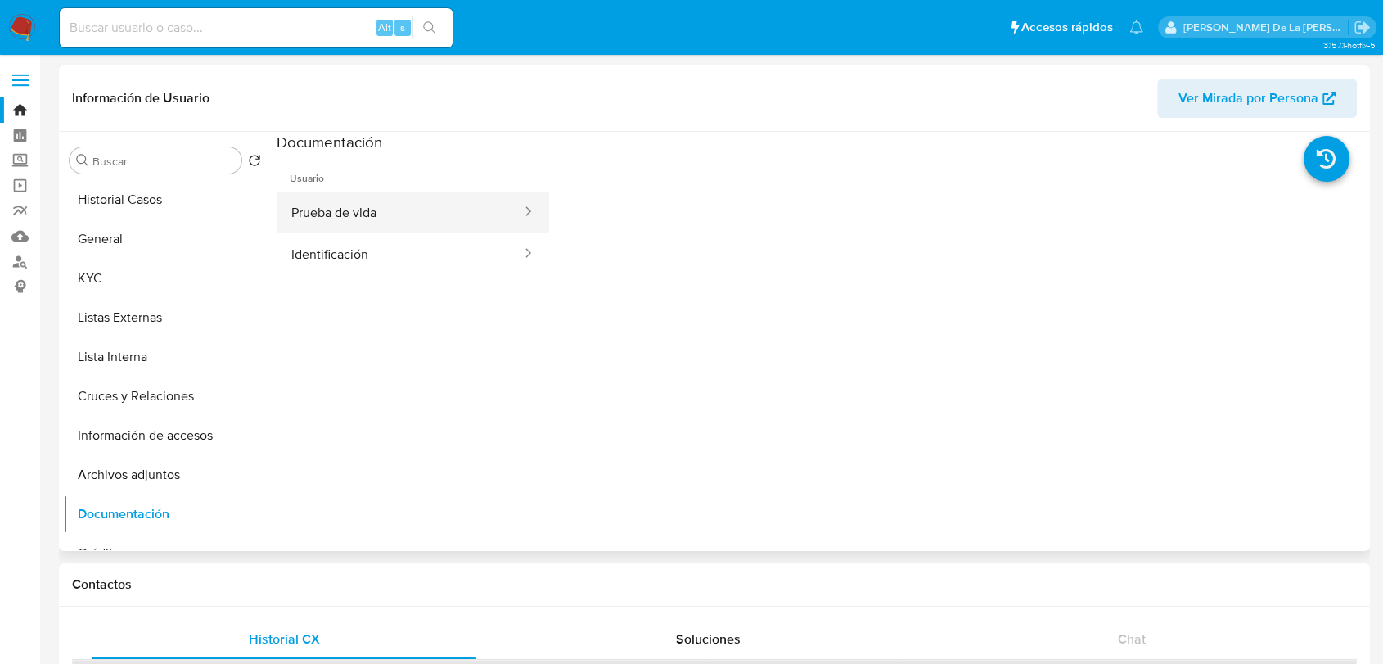
click at [355, 218] on button "Prueba de vida" at bounding box center [400, 213] width 246 height 42
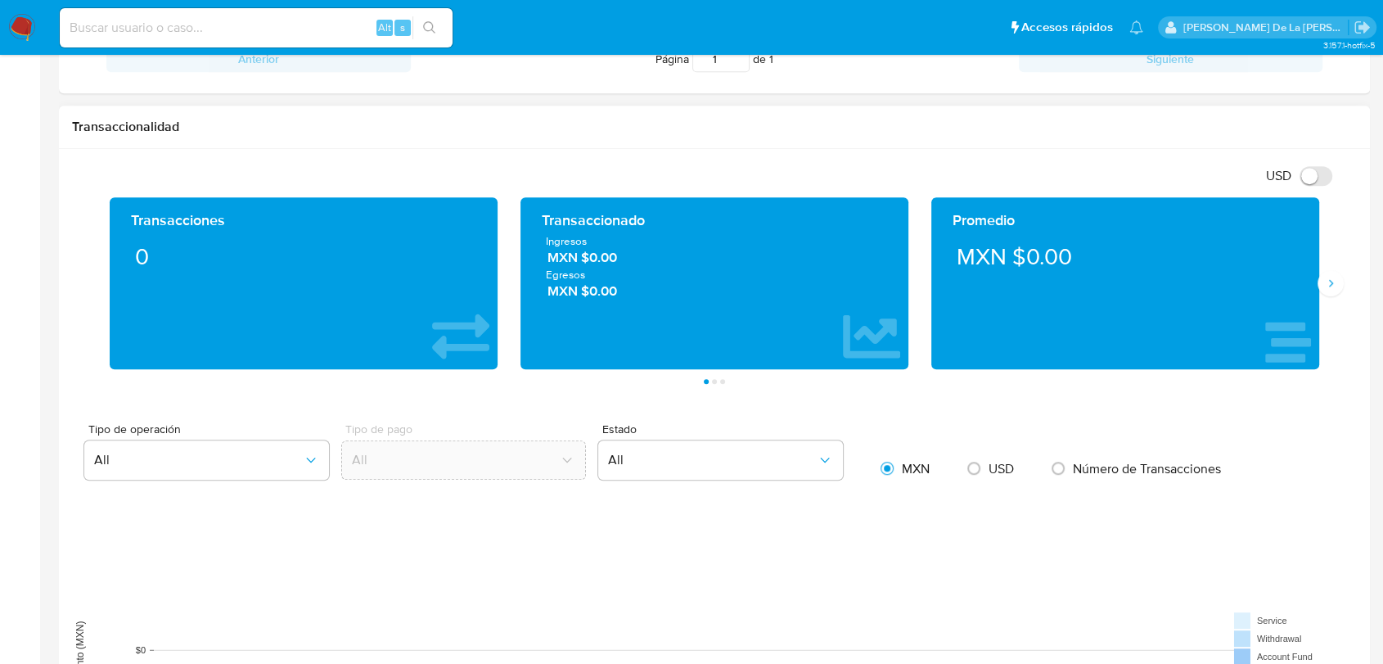
scroll to position [819, 0]
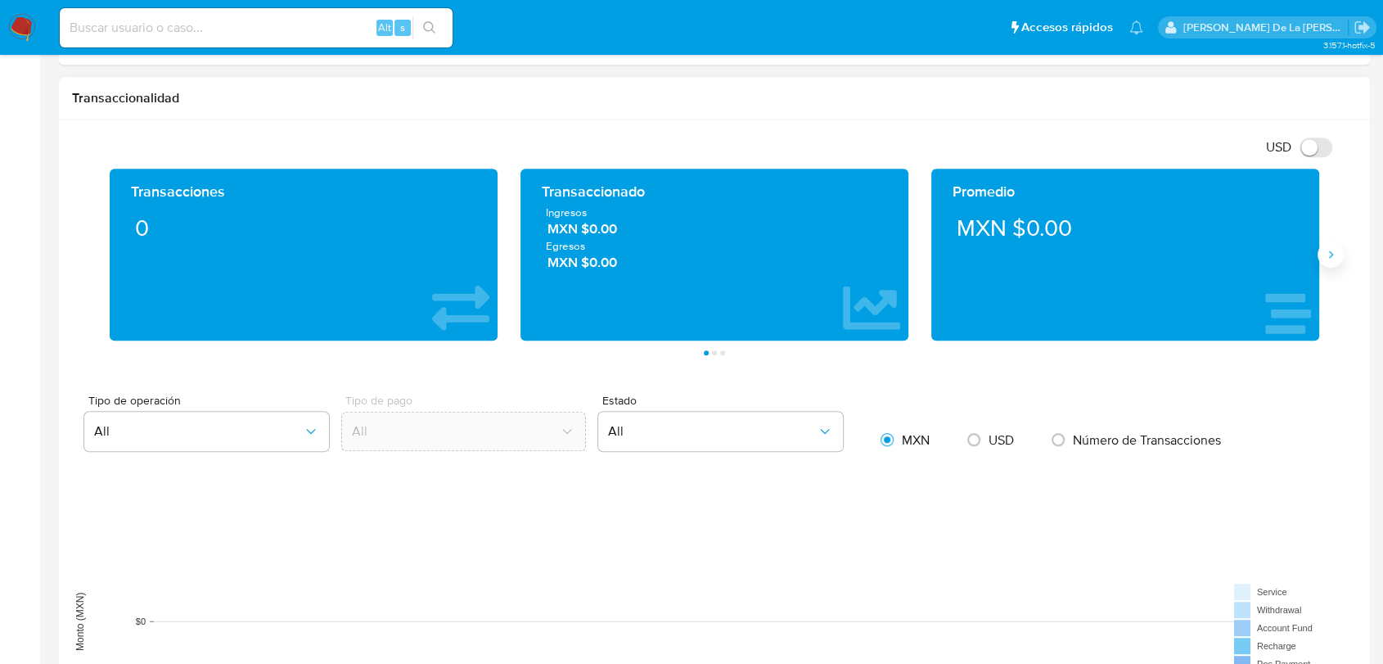
click at [1328, 250] on icon "Siguiente" at bounding box center [1330, 254] width 13 height 13
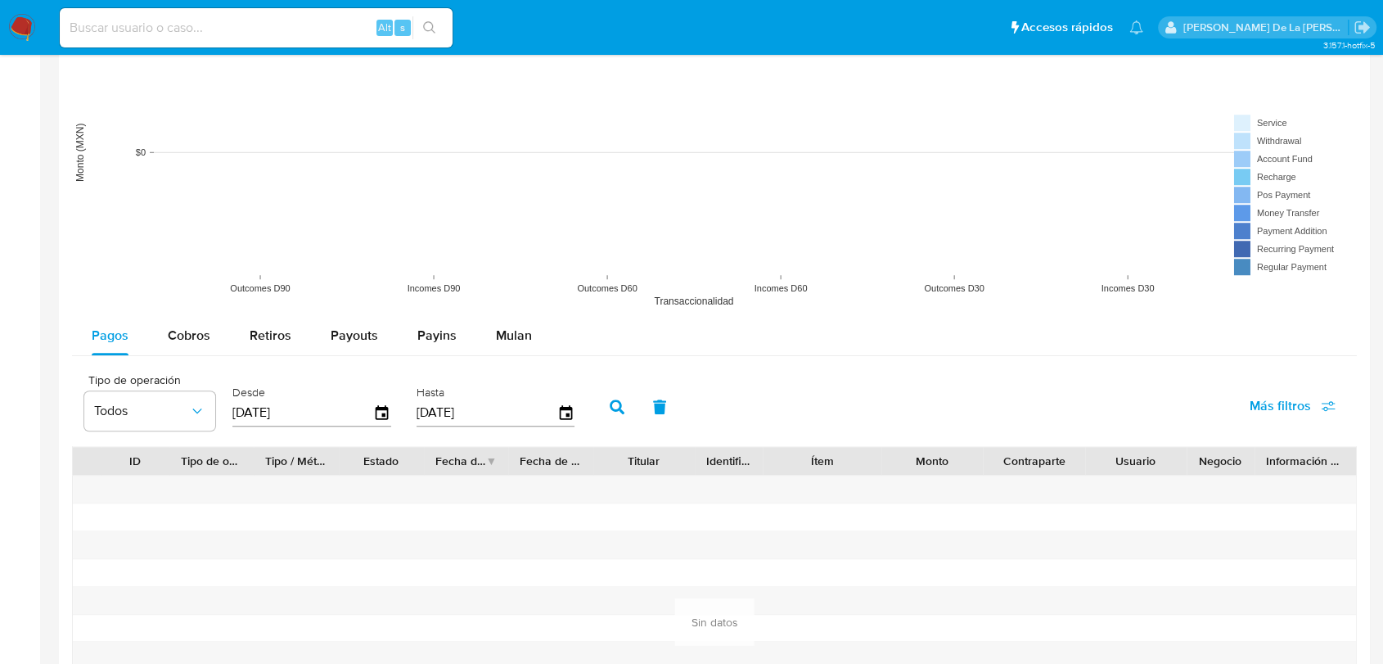
scroll to position [1545, 0]
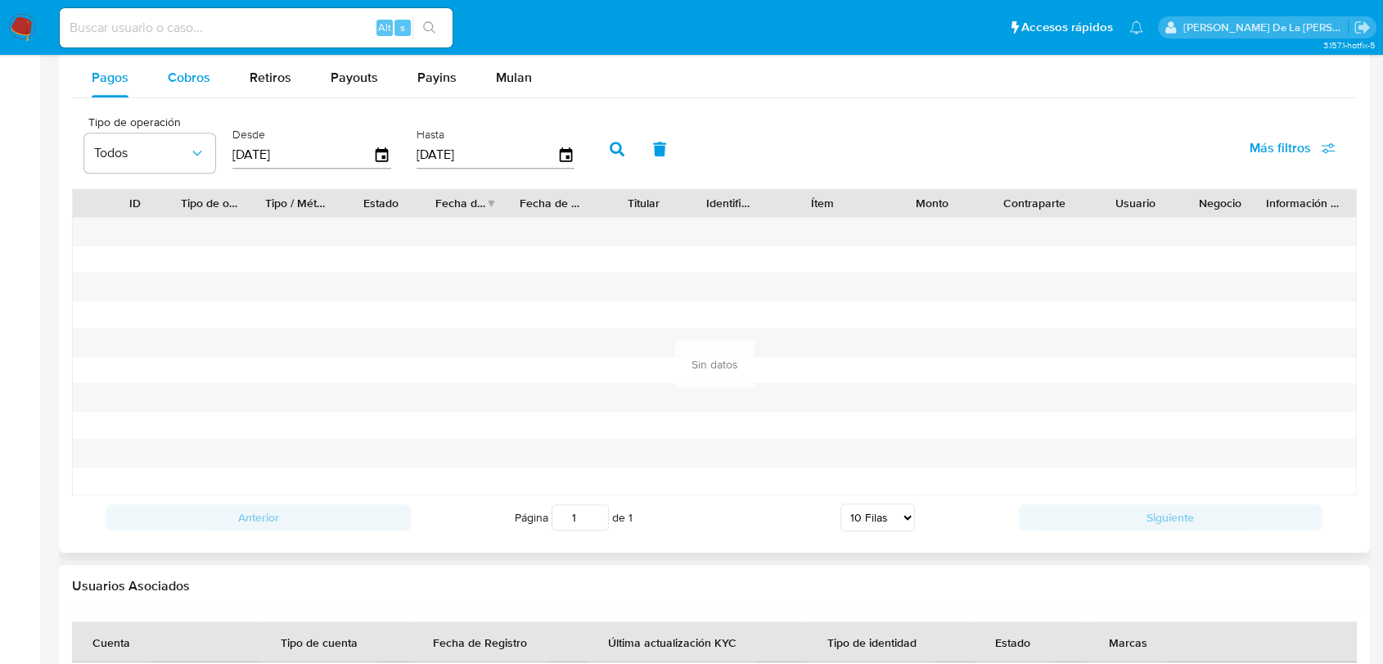
click at [179, 61] on div "Cobros" at bounding box center [189, 77] width 43 height 39
select select "10"
click at [245, 74] on button "Retiros" at bounding box center [270, 77] width 81 height 39
select select "10"
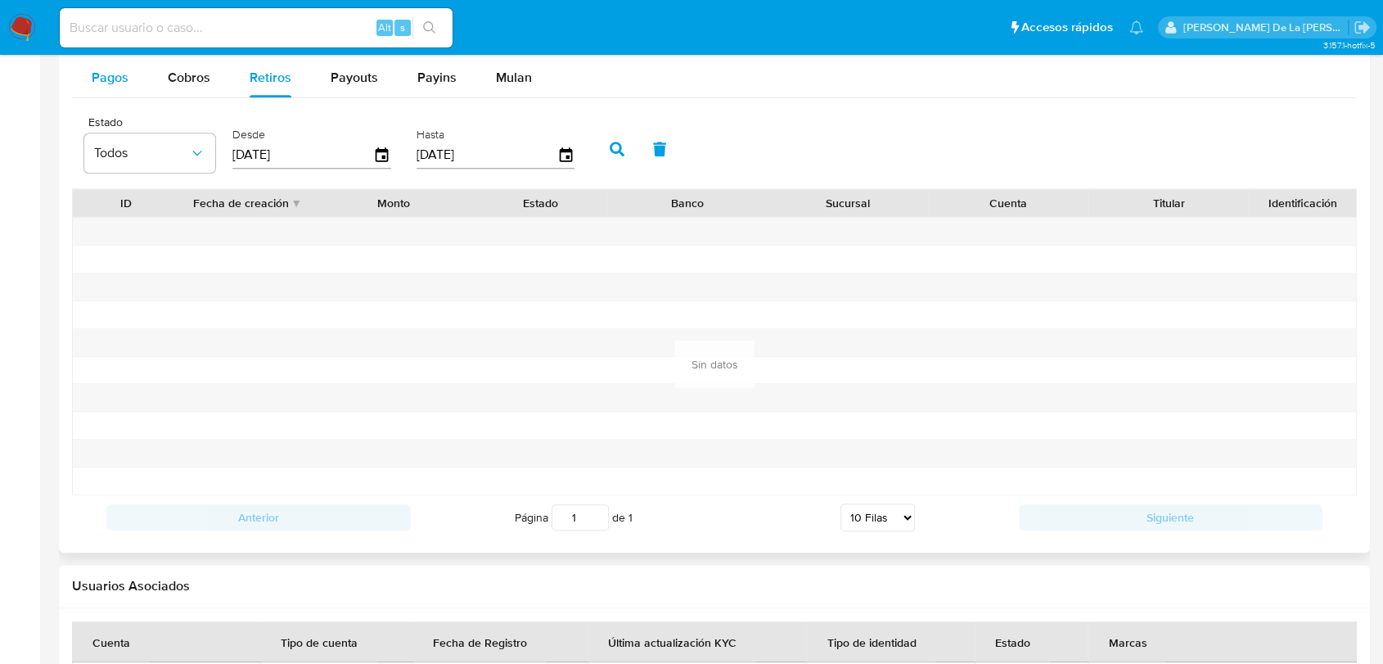
click at [96, 76] on span "Pagos" at bounding box center [110, 77] width 37 height 19
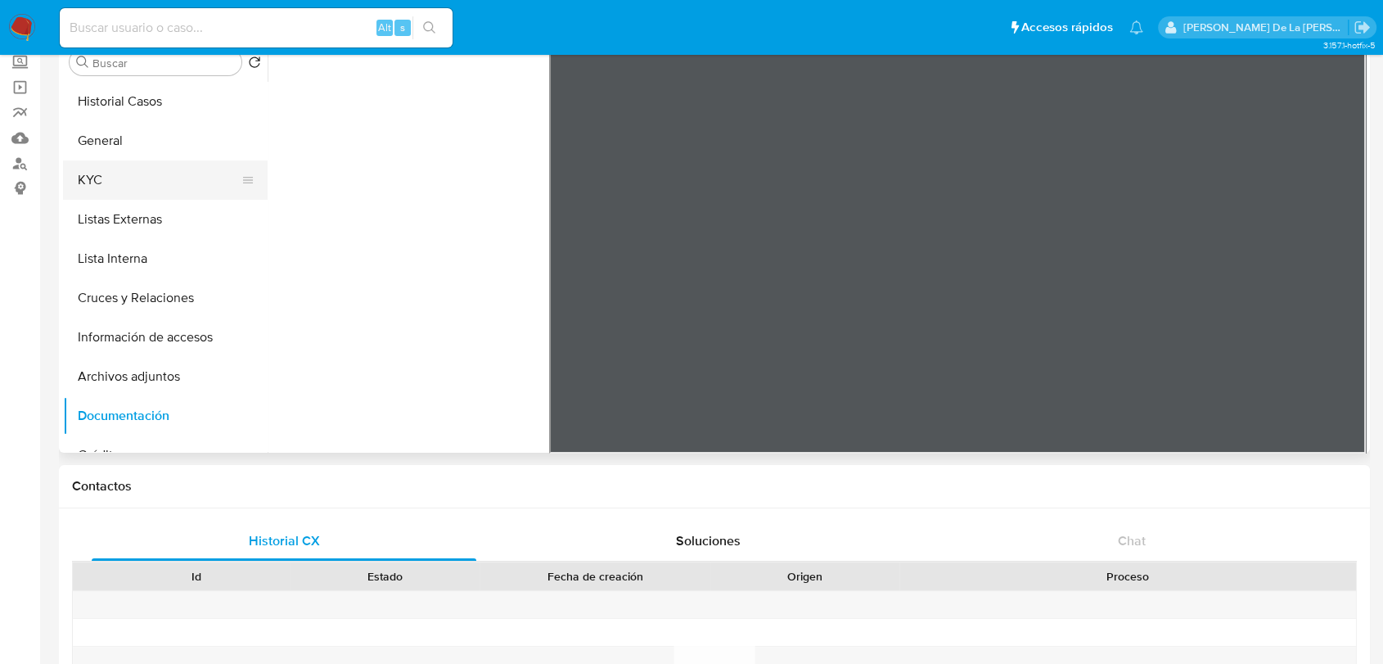
scroll to position [0, 0]
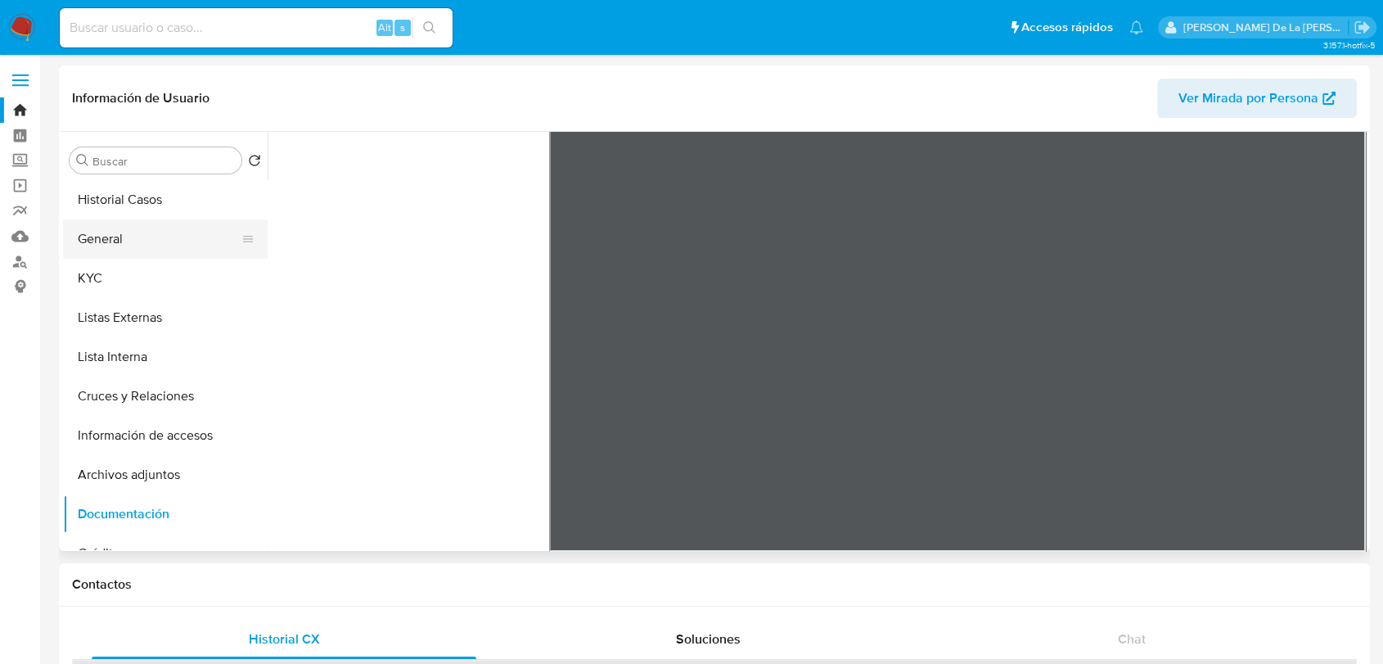
click at [111, 227] on button "General" at bounding box center [159, 238] width 192 height 39
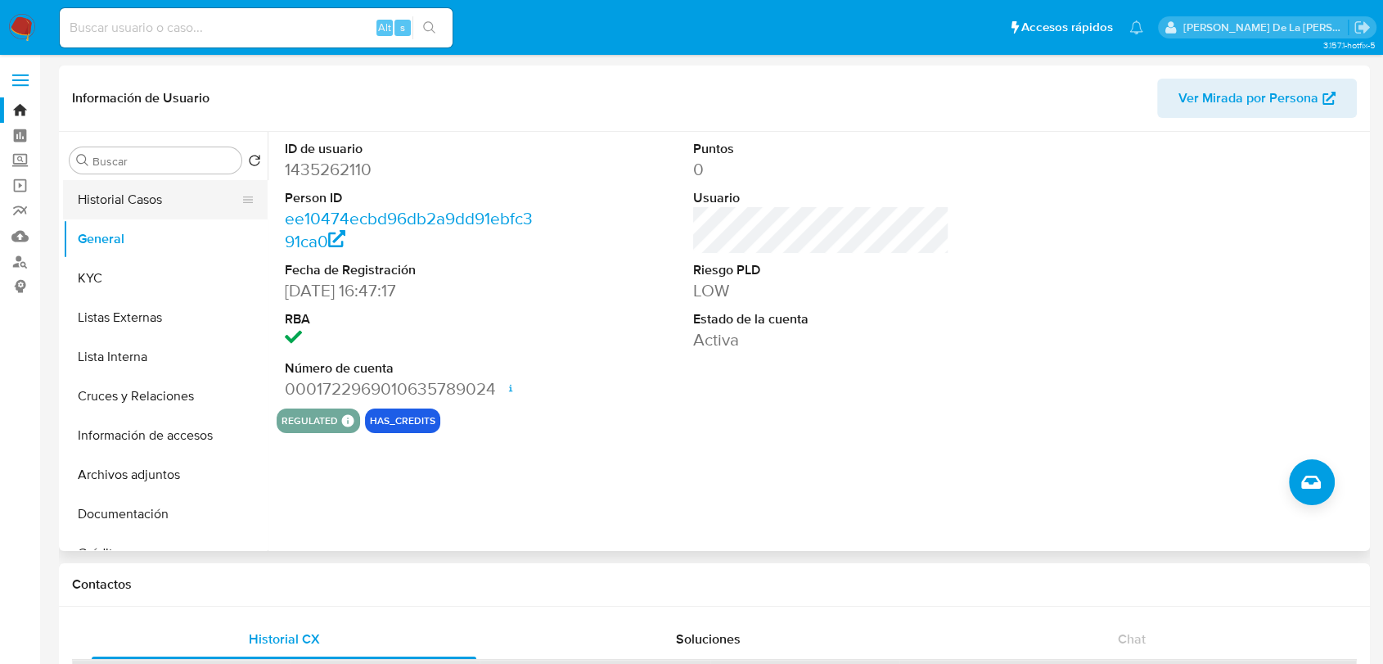
click at [184, 199] on button "Historial Casos" at bounding box center [159, 199] width 192 height 39
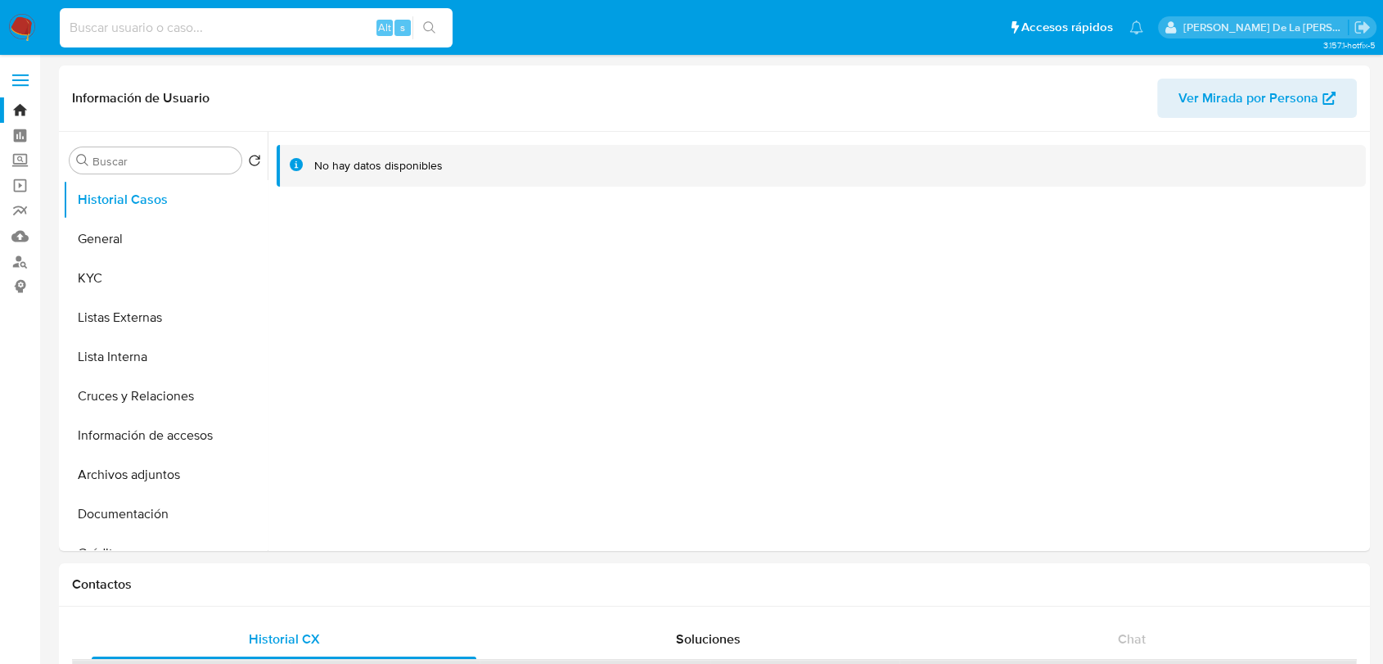
click at [170, 22] on input at bounding box center [256, 27] width 393 height 21
paste input "588864697"
type input "588864697"
select select "10"
click at [102, 237] on button "General" at bounding box center [159, 238] width 192 height 39
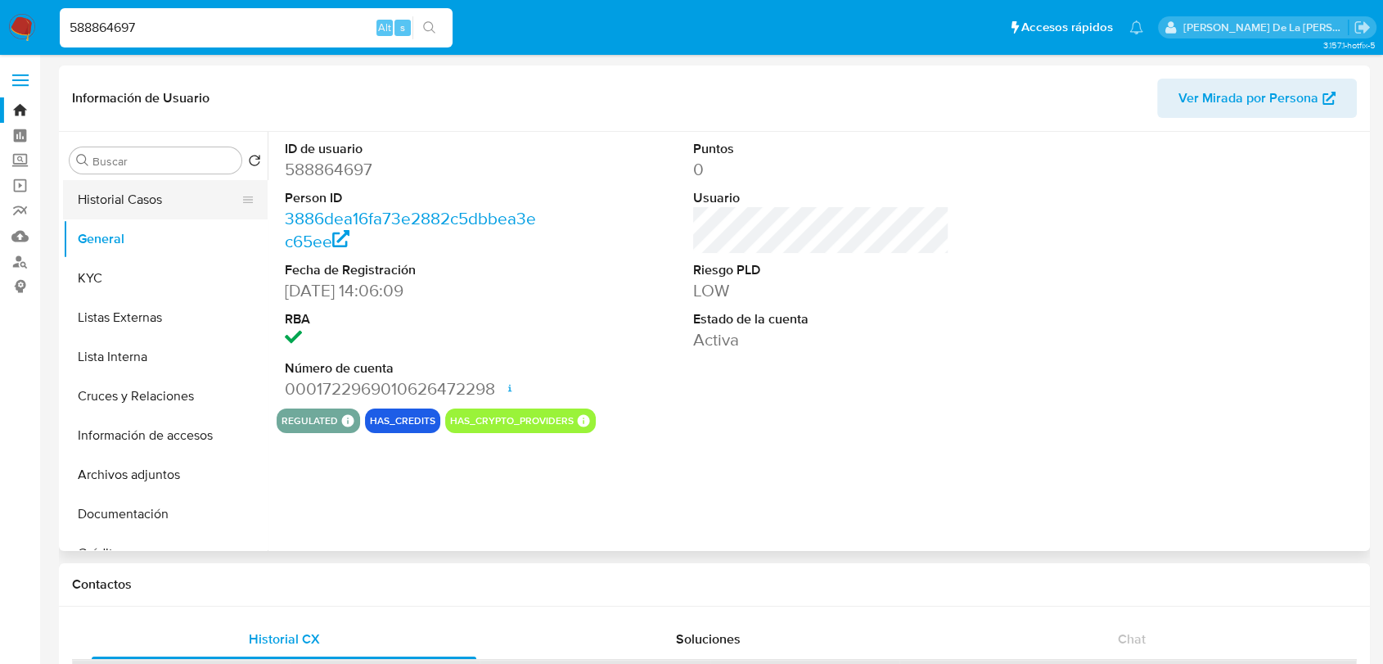
click at [151, 202] on button "Historial Casos" at bounding box center [159, 199] width 192 height 39
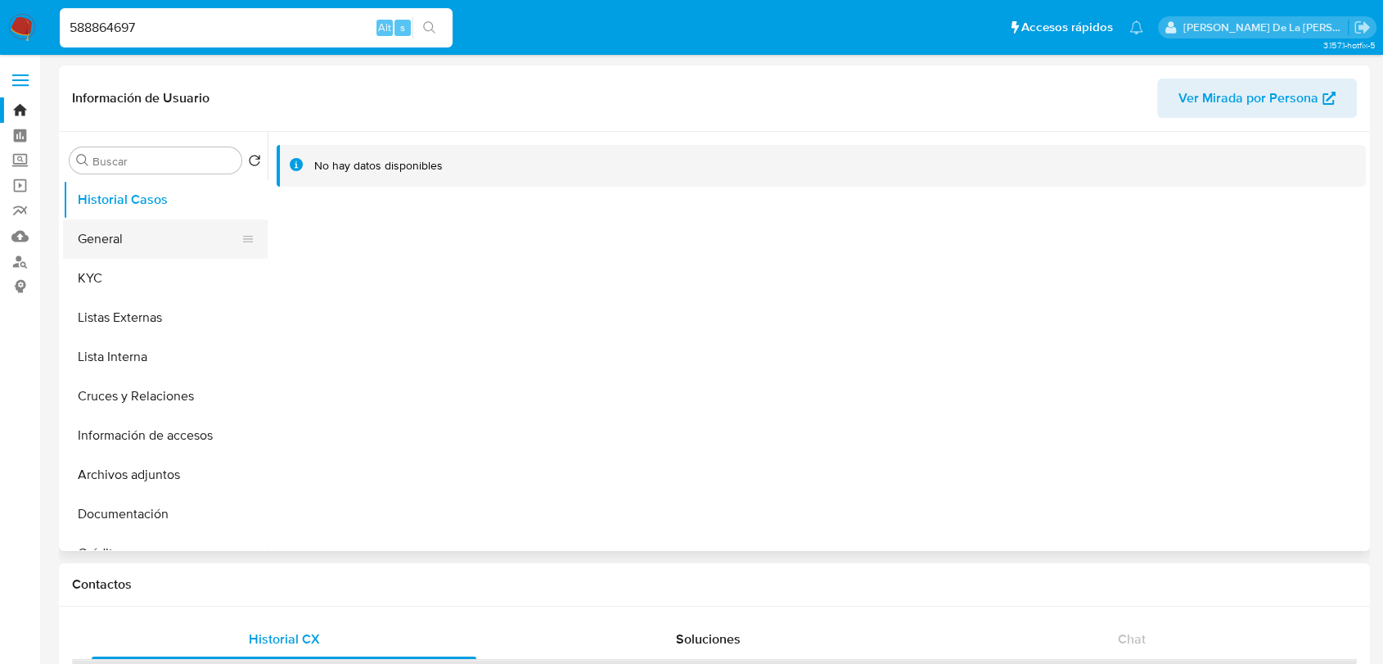
click at [96, 245] on button "General" at bounding box center [159, 238] width 192 height 39
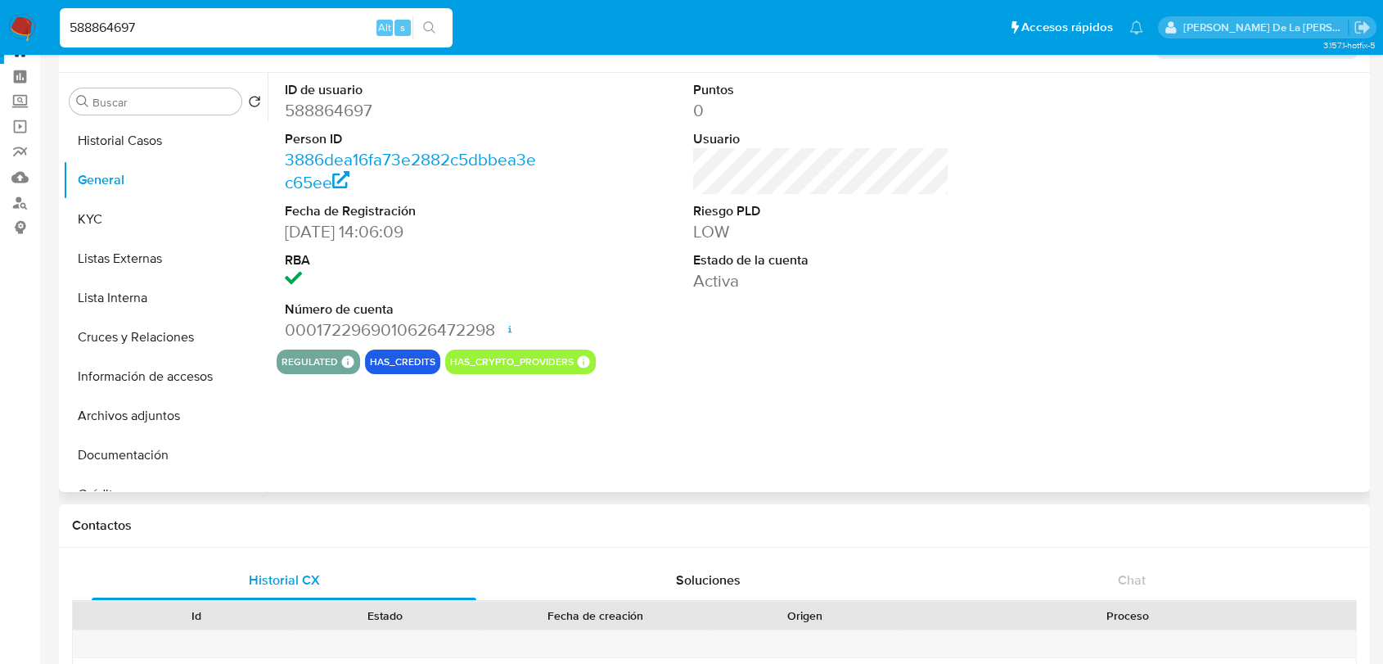
scroll to position [91, 0]
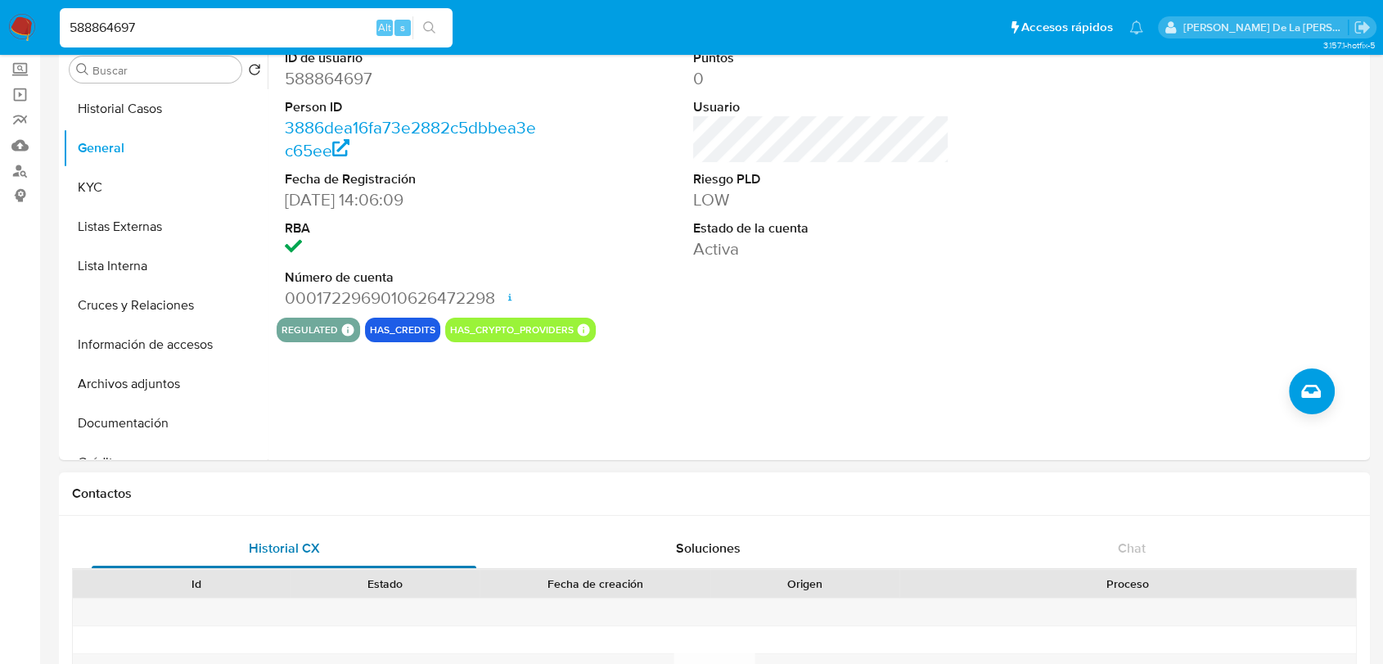
drag, startPoint x: 440, startPoint y: 554, endPoint x: 399, endPoint y: 548, distance: 40.5
click at [114, 393] on button "Archivos adjuntos" at bounding box center [159, 383] width 192 height 39
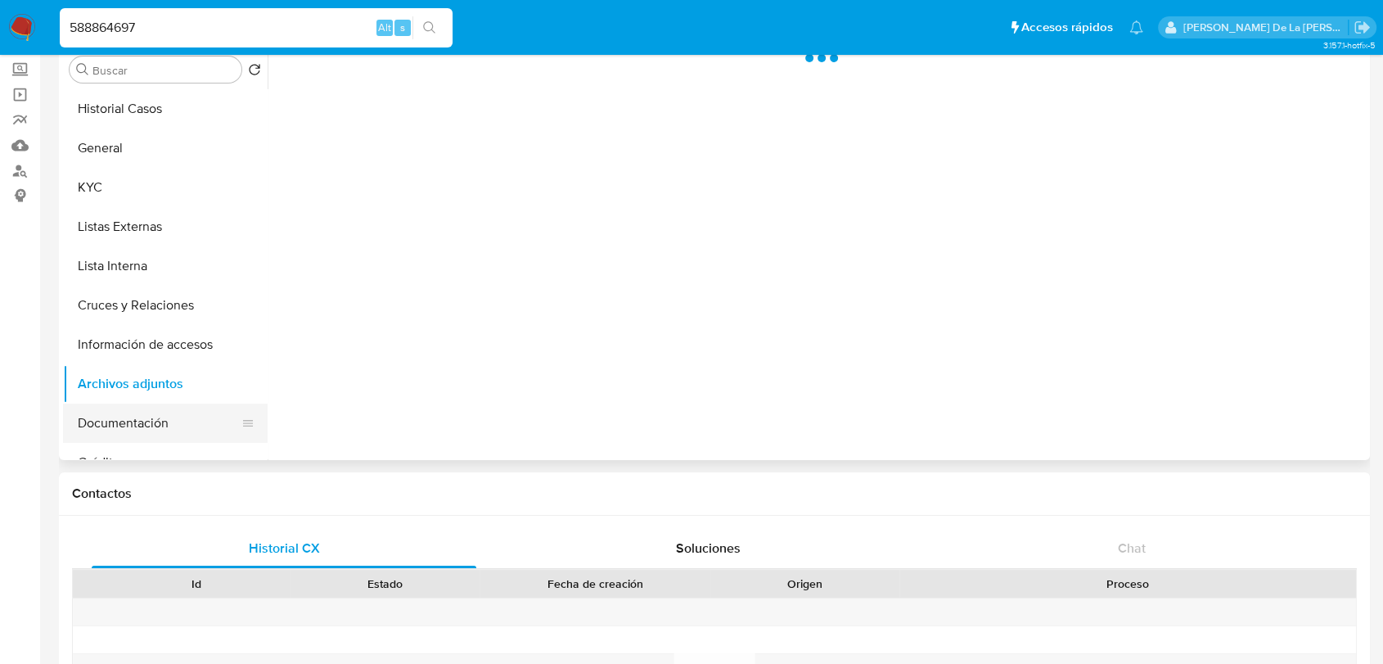
click at [146, 416] on button "Documentación" at bounding box center [159, 423] width 192 height 39
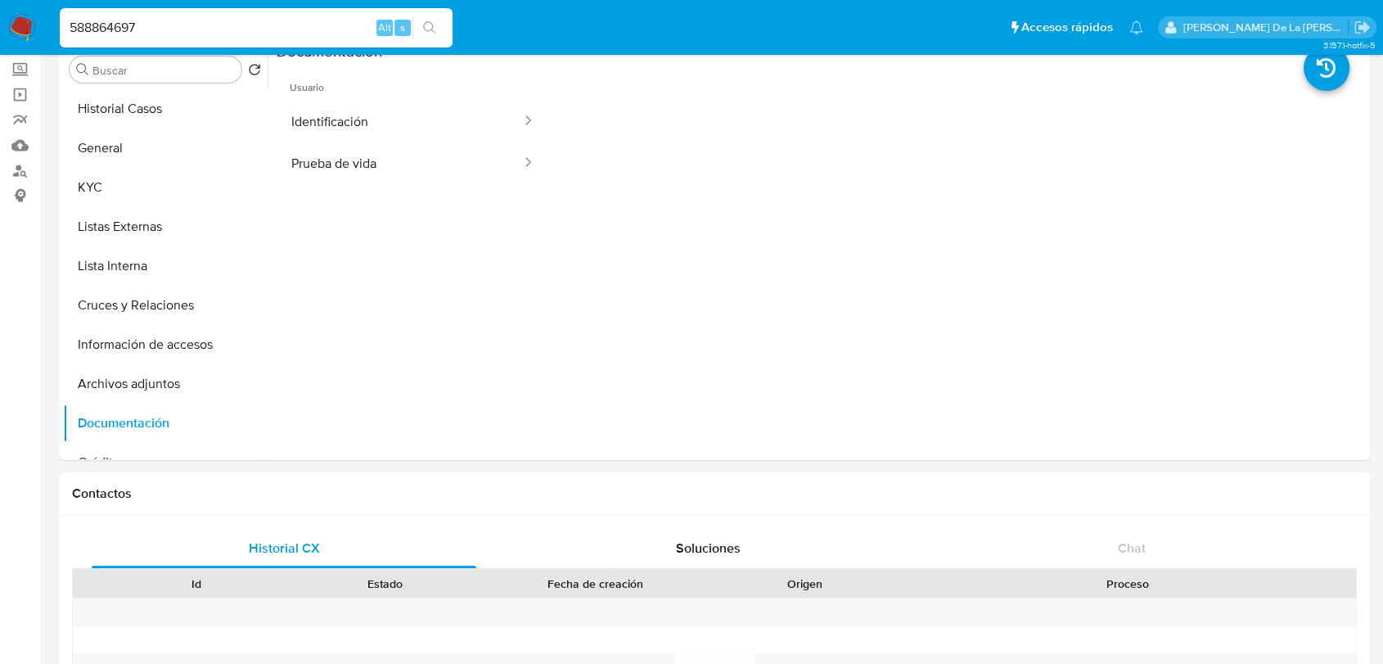
scroll to position [0, 0]
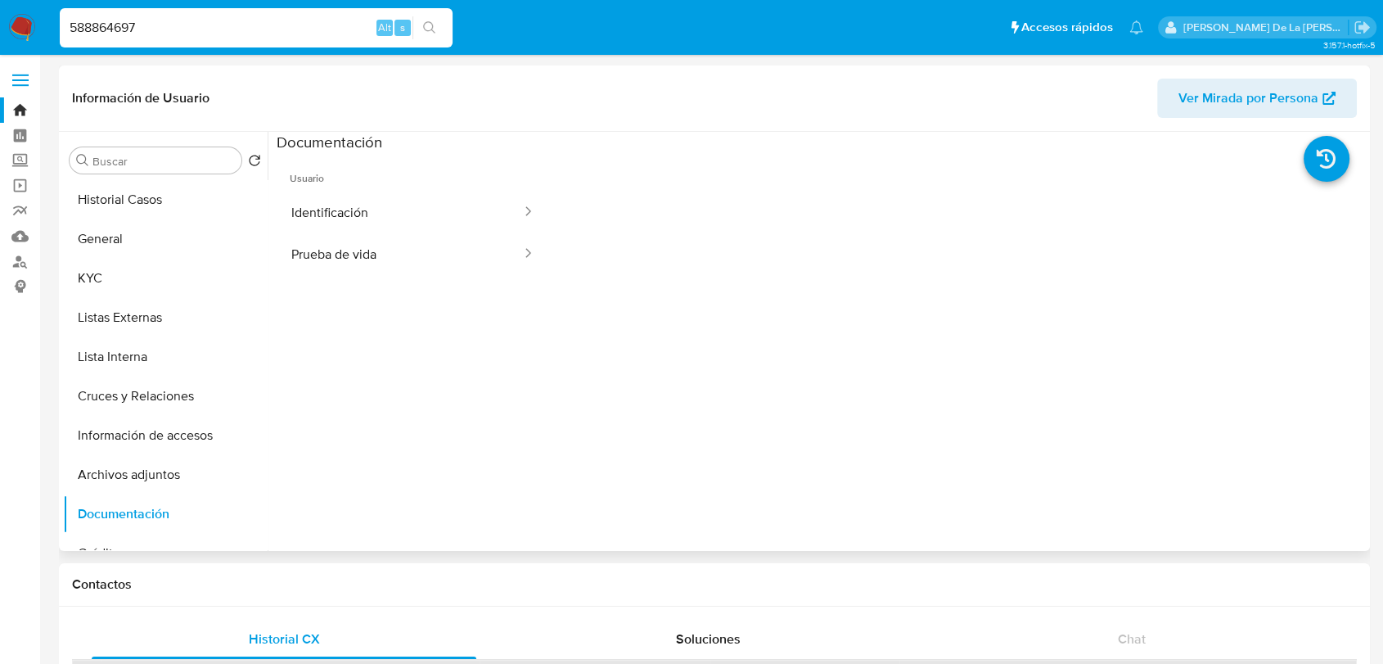
click at [368, 179] on span "Usuario" at bounding box center [413, 171] width 273 height 39
click at [366, 190] on span "Usuario" at bounding box center [413, 171] width 273 height 39
click at [378, 221] on button "Identificación" at bounding box center [400, 213] width 246 height 42
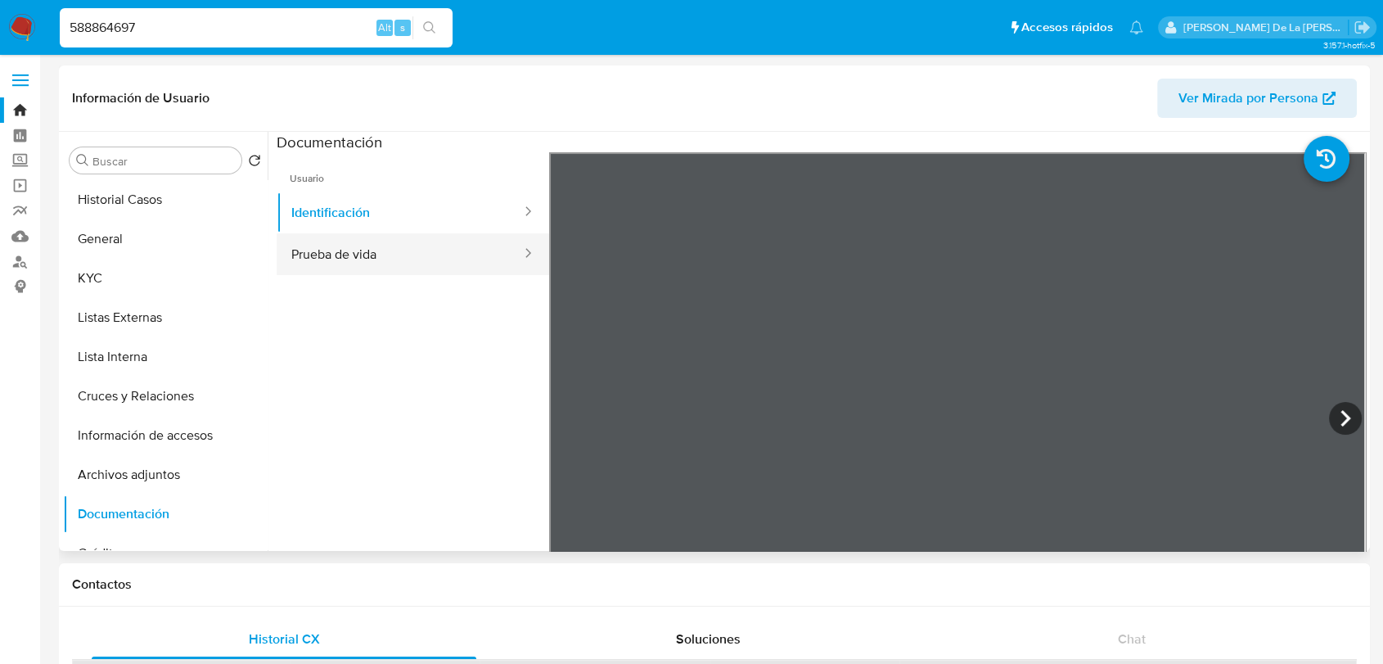
click at [408, 257] on button "Prueba de vida" at bounding box center [400, 254] width 246 height 42
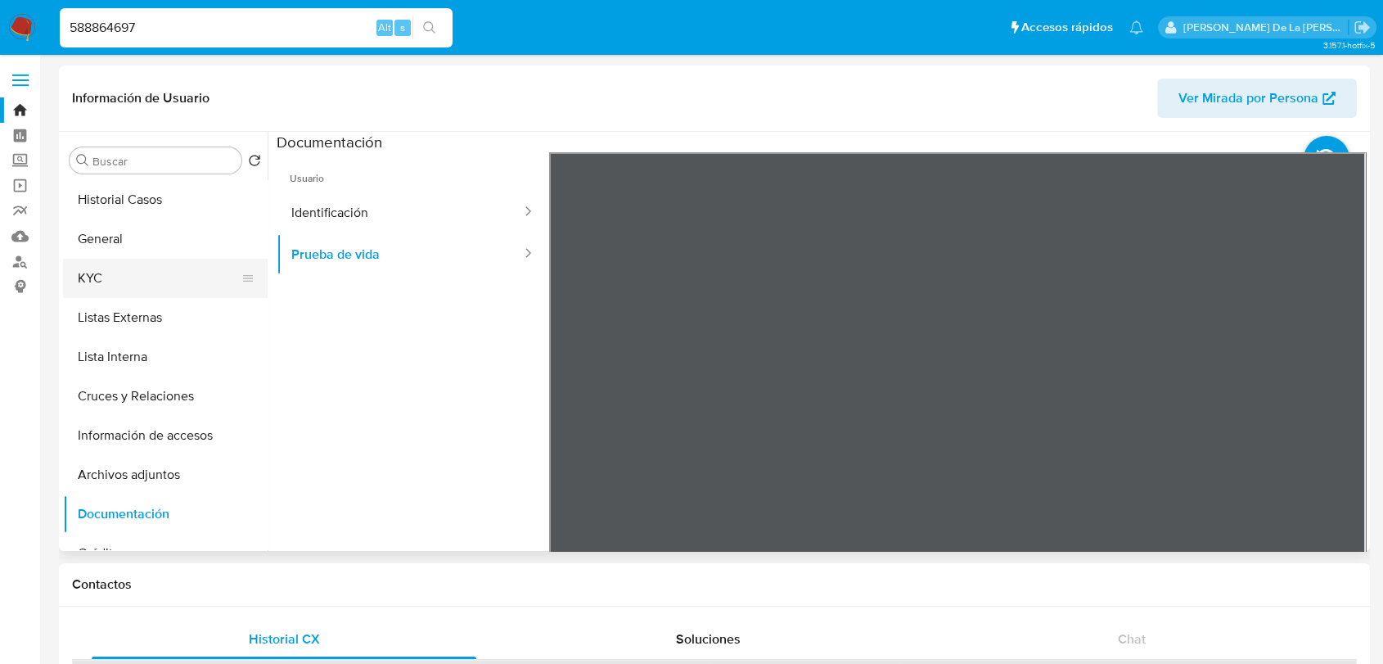
click at [147, 267] on button "KYC" at bounding box center [159, 278] width 192 height 39
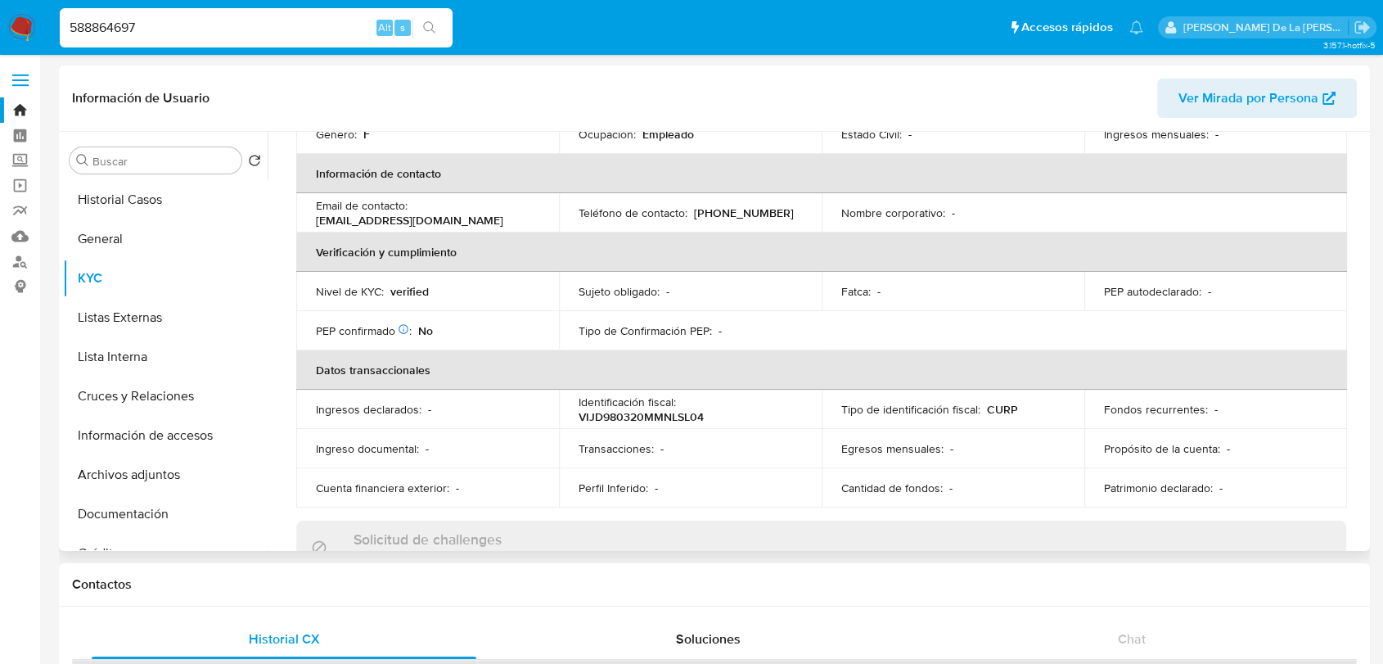
scroll to position [363, 0]
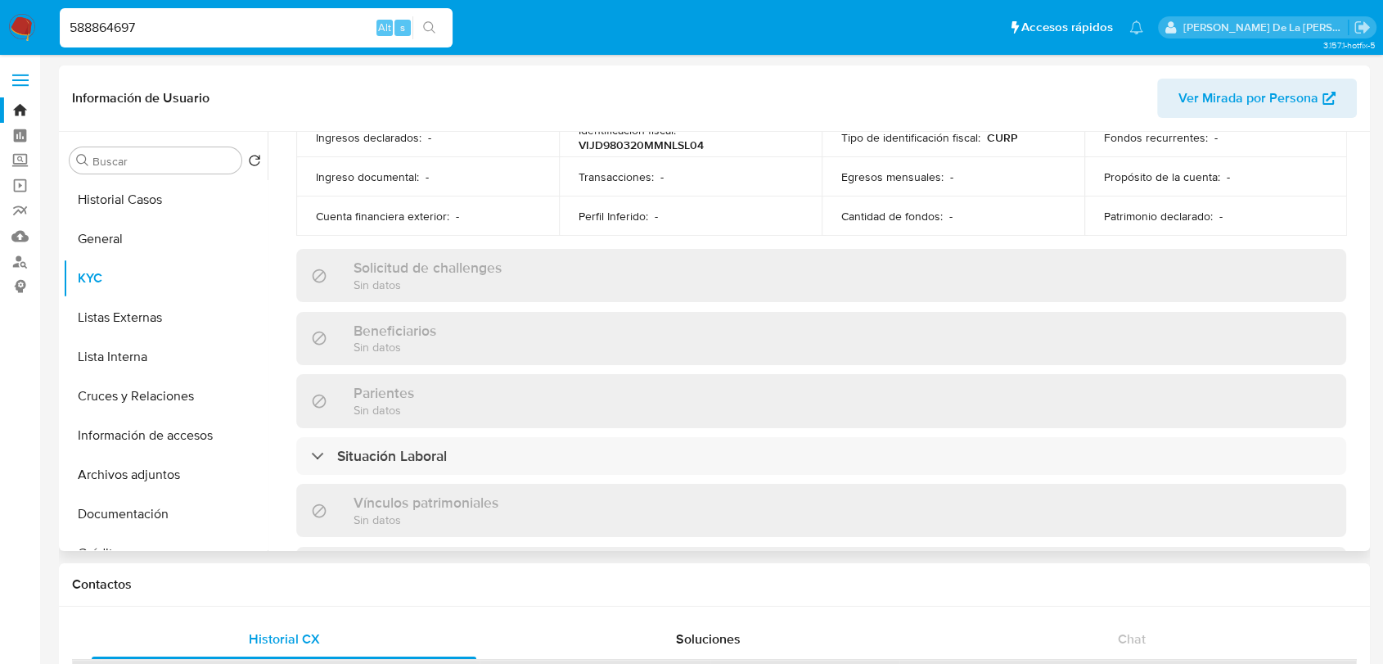
click at [381, 472] on div "Actualizado hace un mes Creado: 22/06/2020 13:17:02 Actualizado: 30/07/2025 19:…" at bounding box center [822, 307] width 1090 height 1418
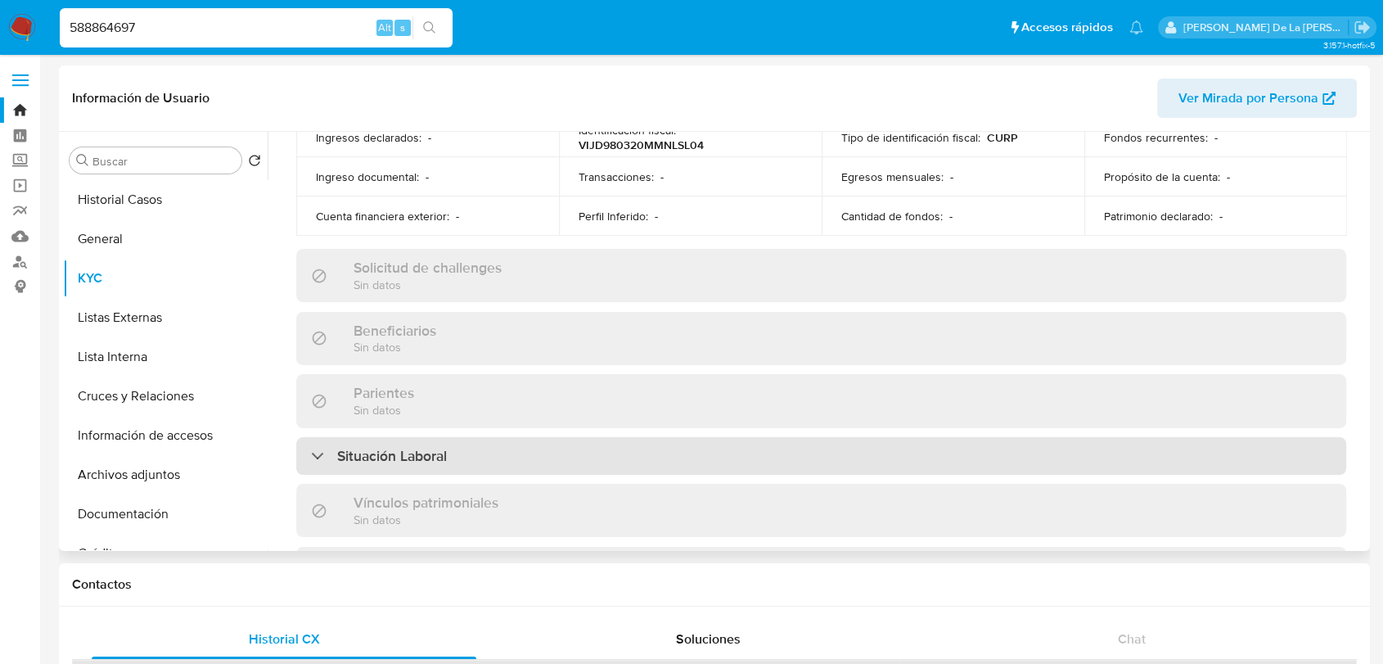
click at [381, 453] on h3 "Situación Laboral" at bounding box center [392, 456] width 110 height 18
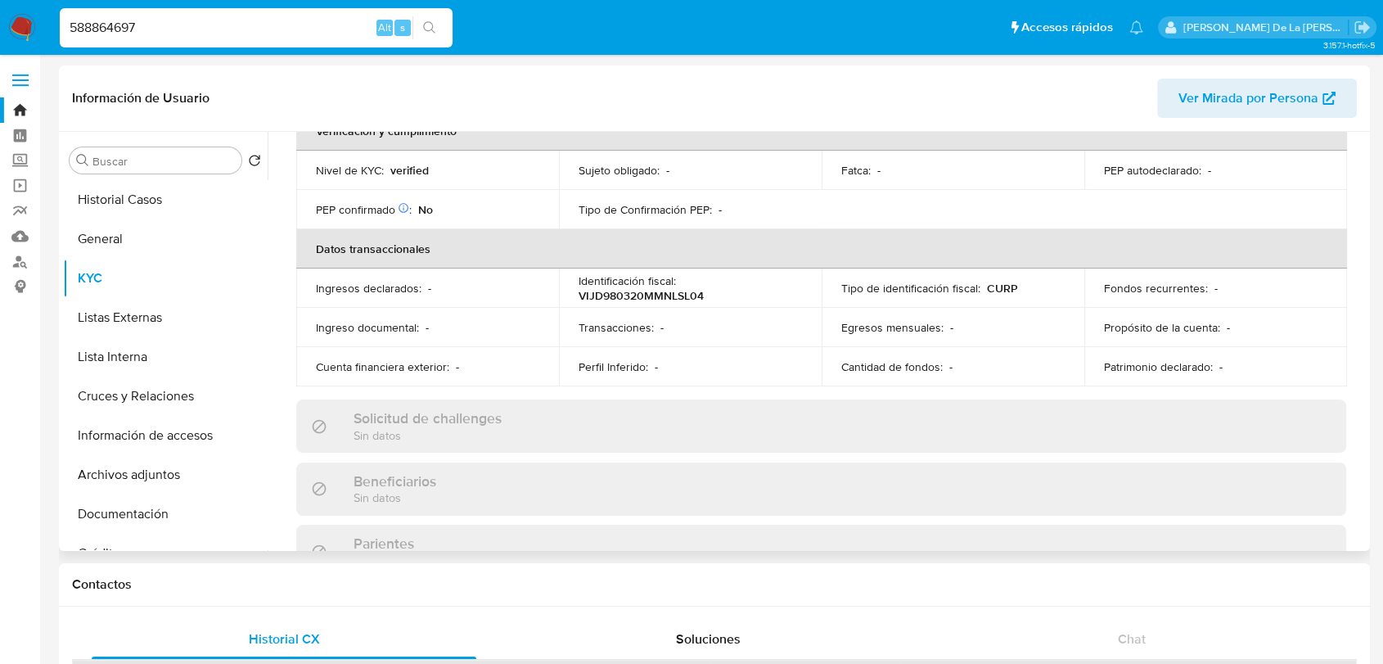
scroll to position [454, 0]
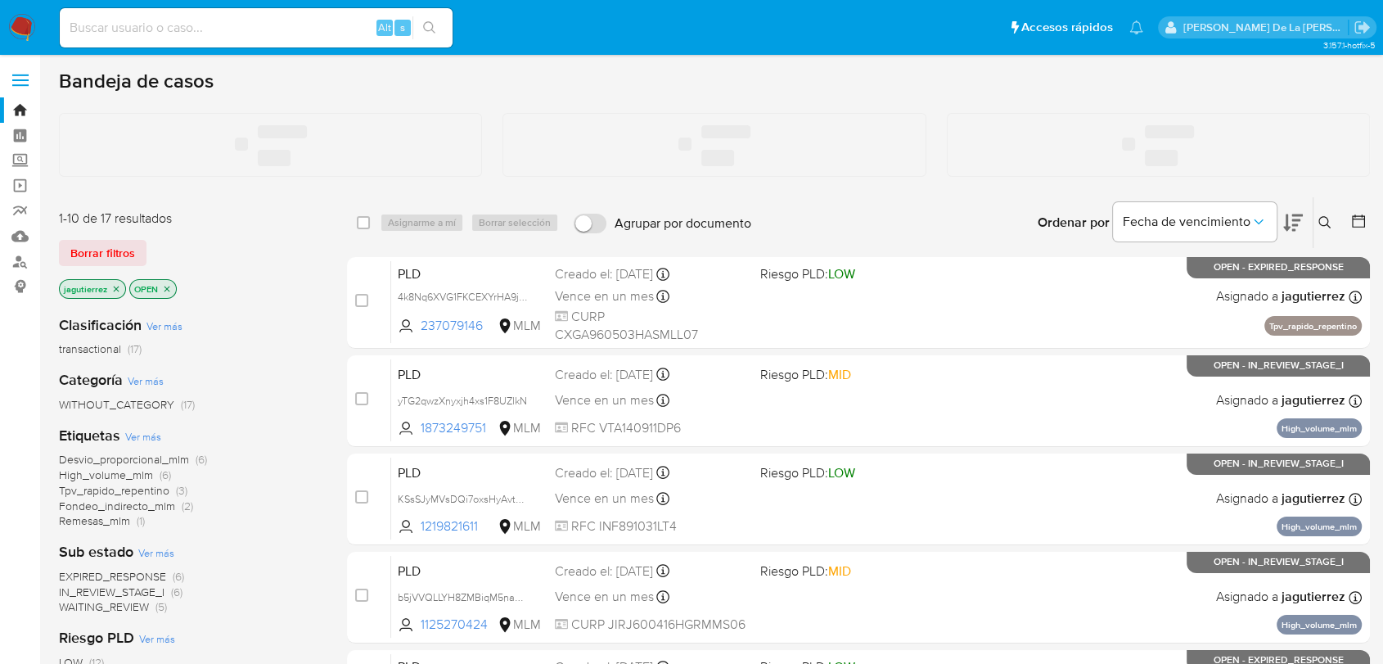
click at [129, 29] on input at bounding box center [256, 27] width 393 height 21
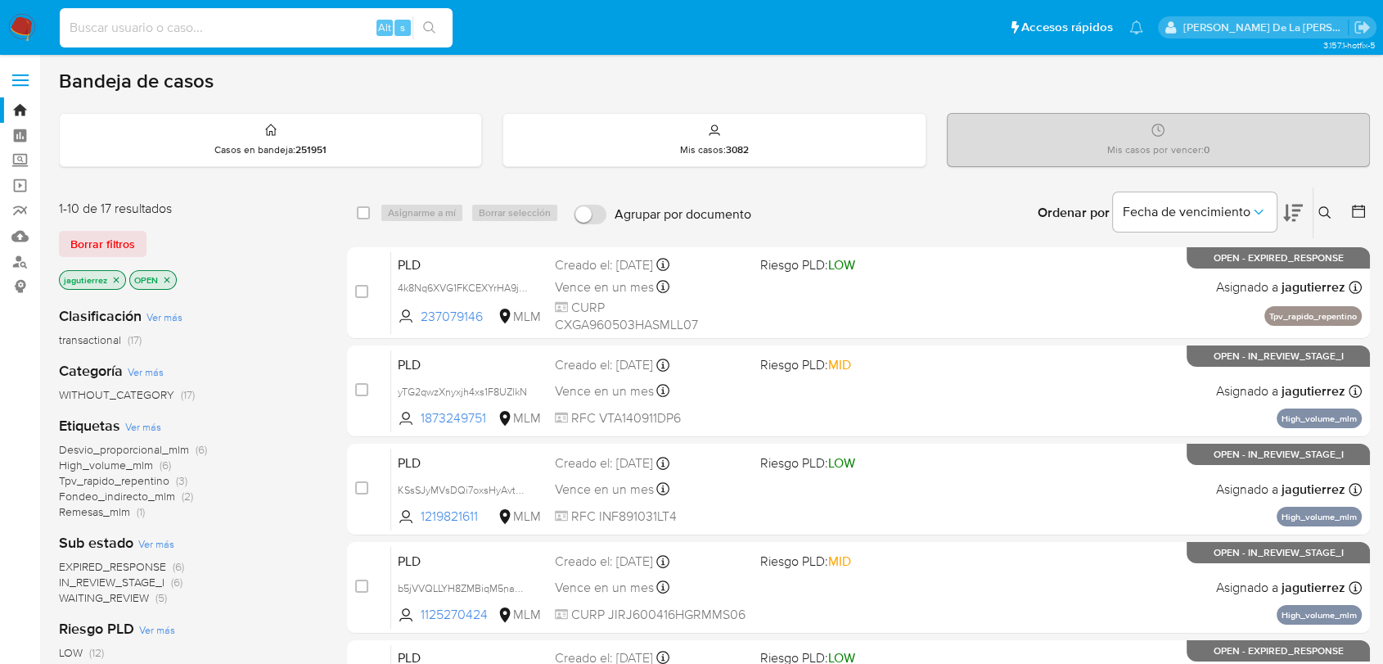
paste input "2409698612"
type input "2409698612"
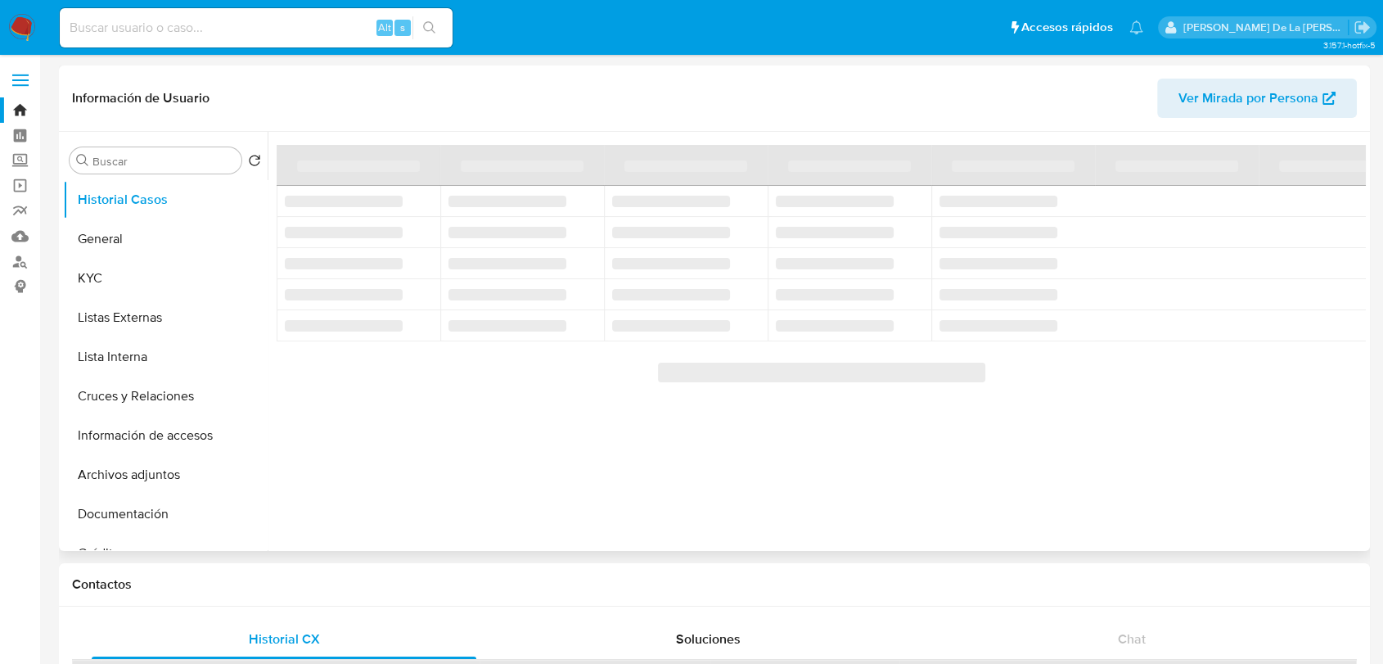
select select "10"
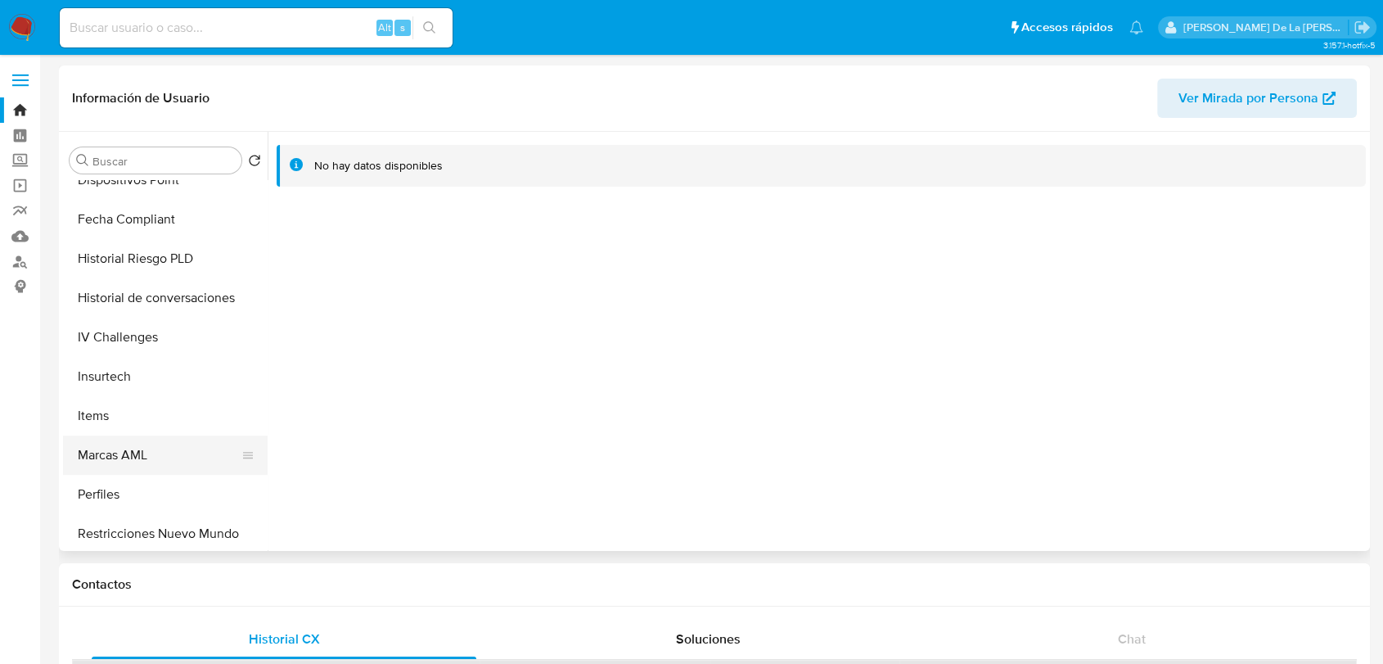
scroll to position [636, 0]
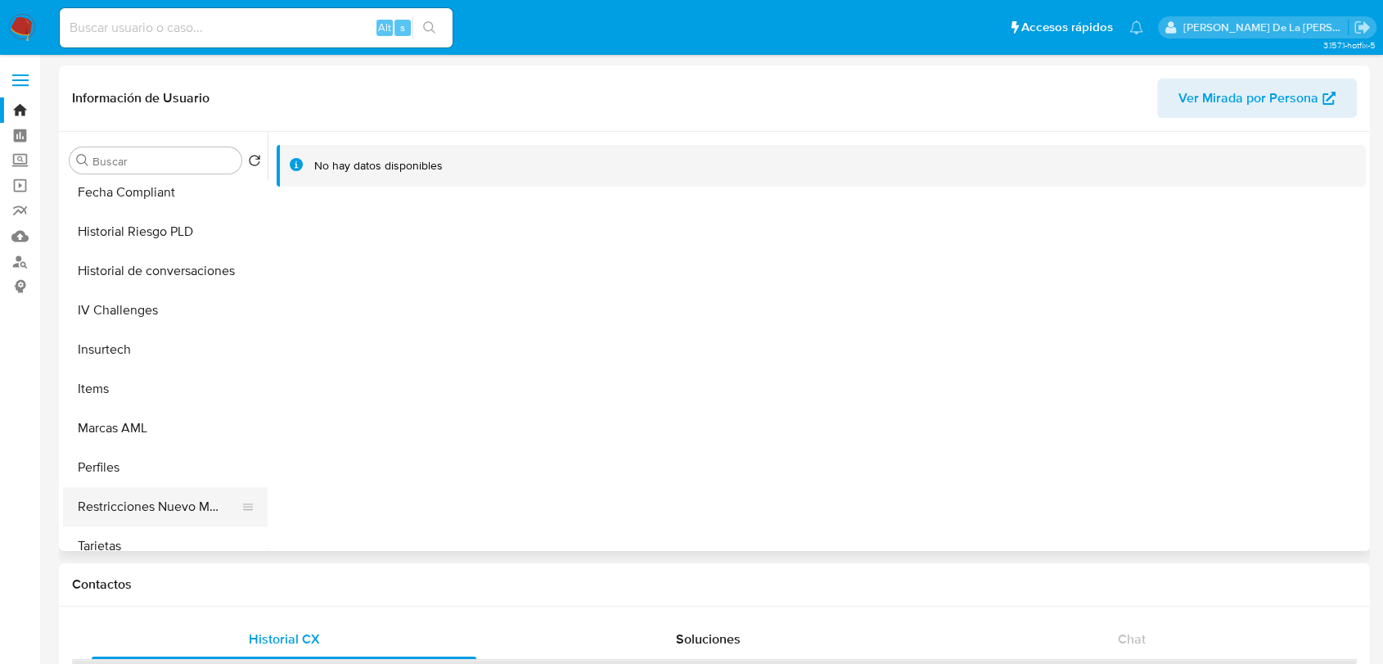
click at [140, 499] on button "Restricciones Nuevo Mundo" at bounding box center [159, 506] width 192 height 39
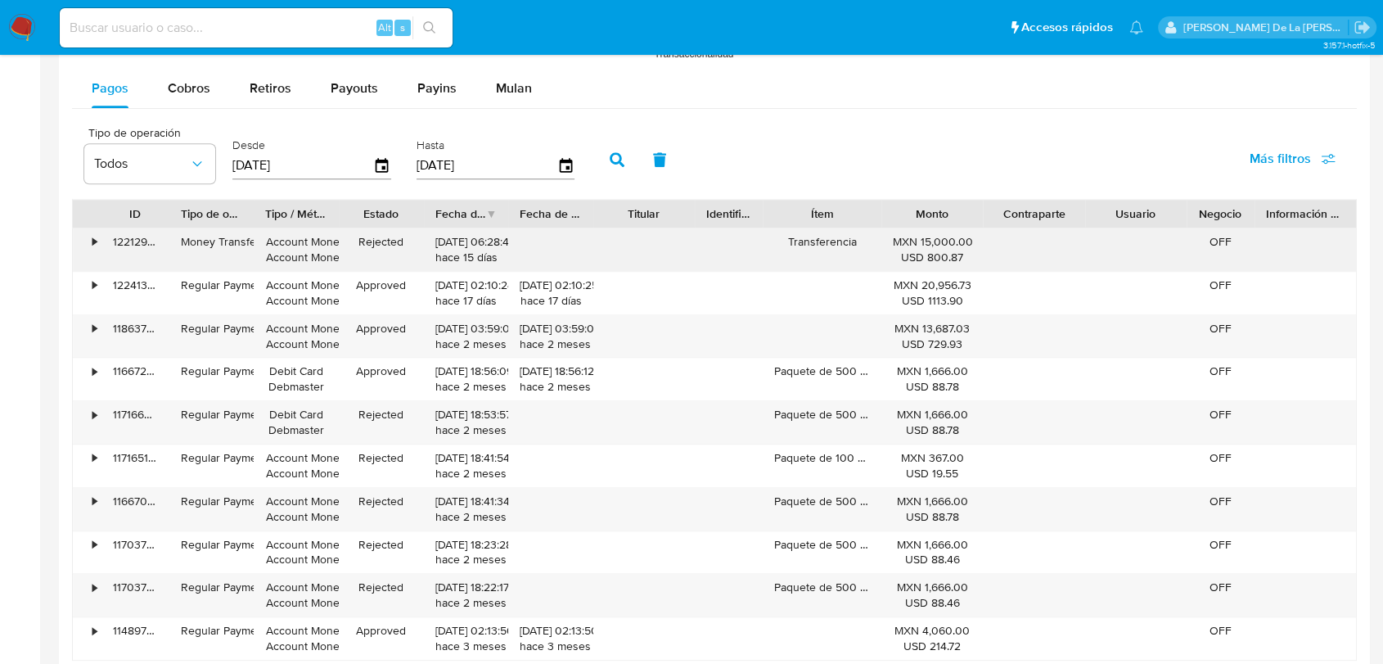
scroll to position [1545, 0]
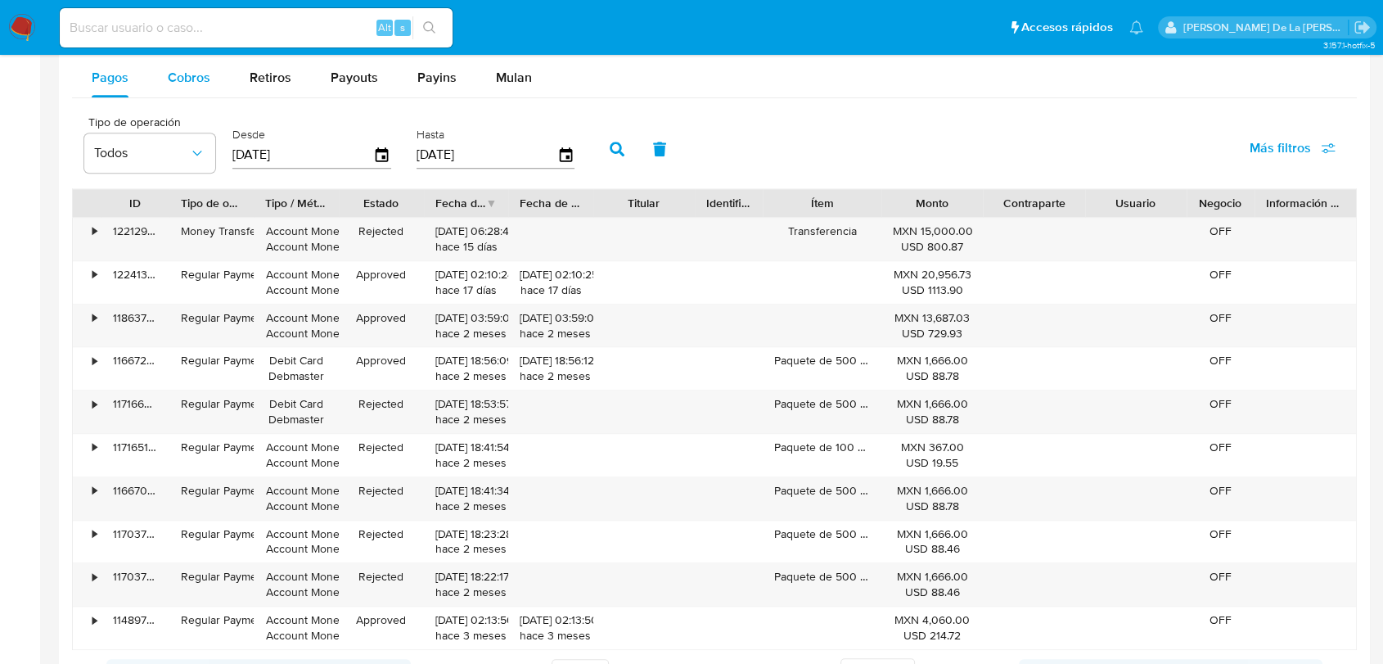
click at [194, 72] on span "Cobros" at bounding box center [189, 77] width 43 height 19
select select "10"
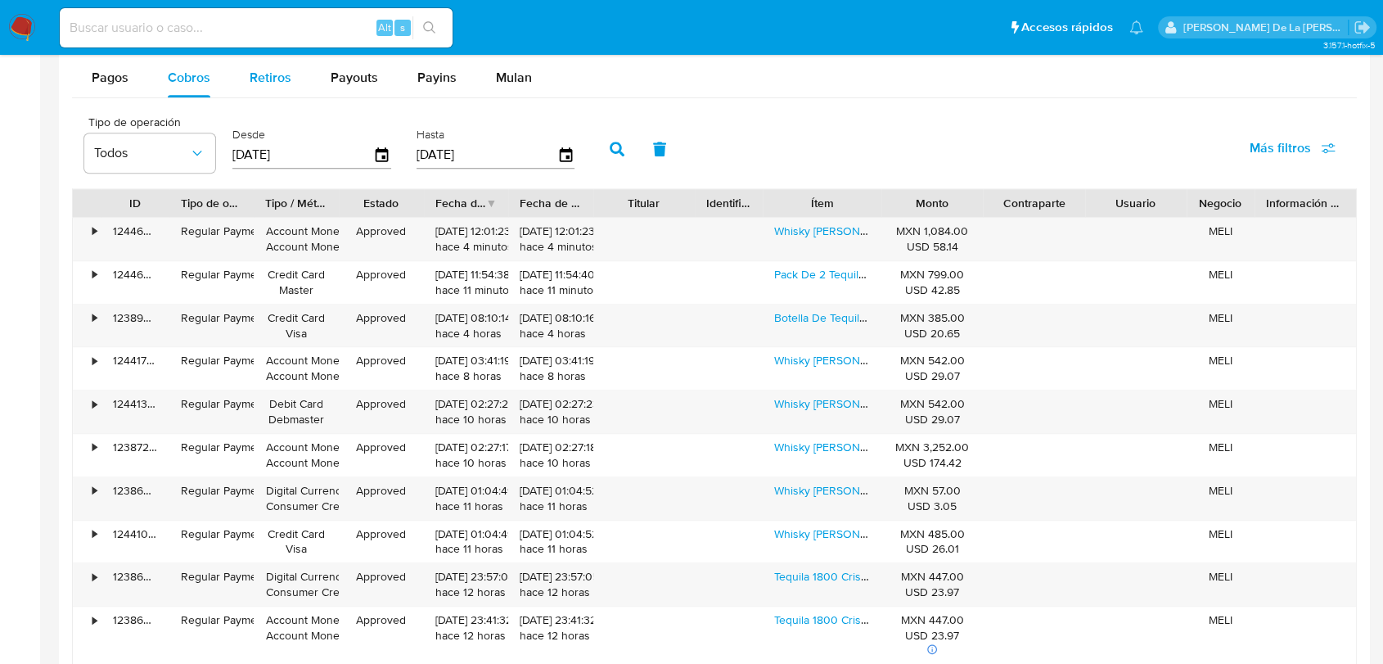
click at [253, 77] on span "Retiros" at bounding box center [271, 77] width 42 height 19
select select "10"
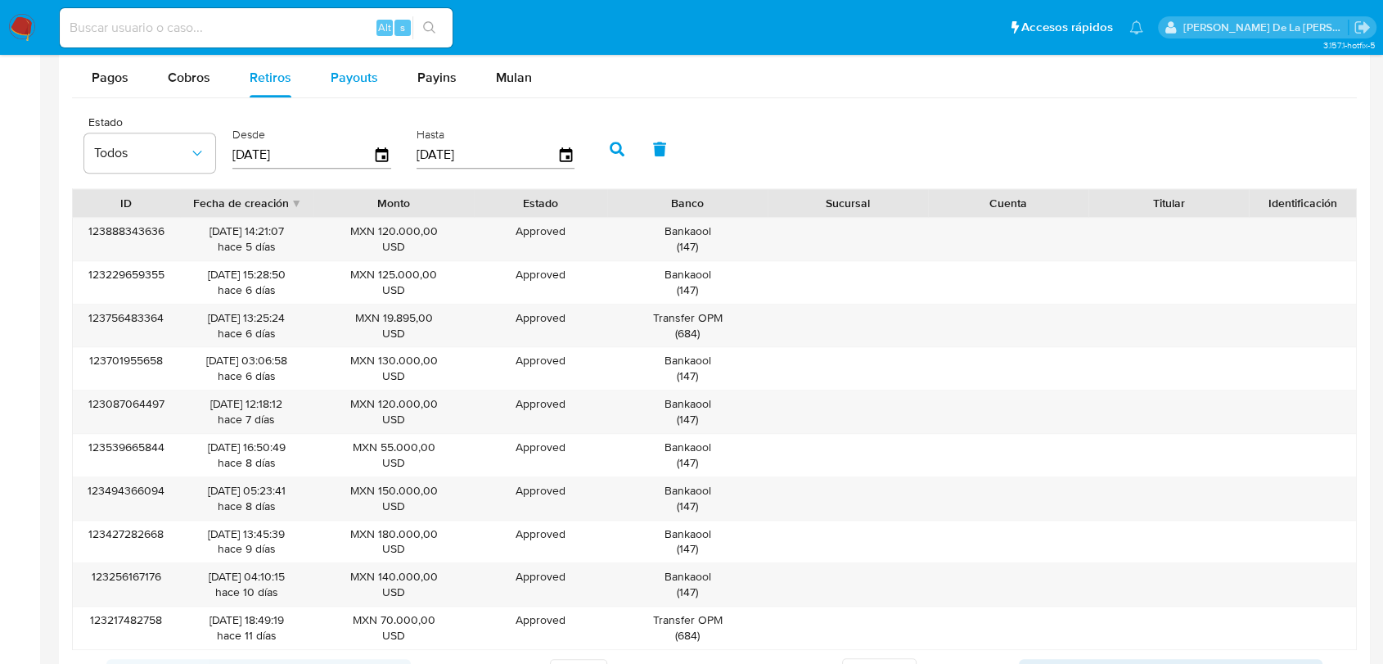
click at [350, 85] on span "Payouts" at bounding box center [354, 77] width 47 height 19
select select "10"
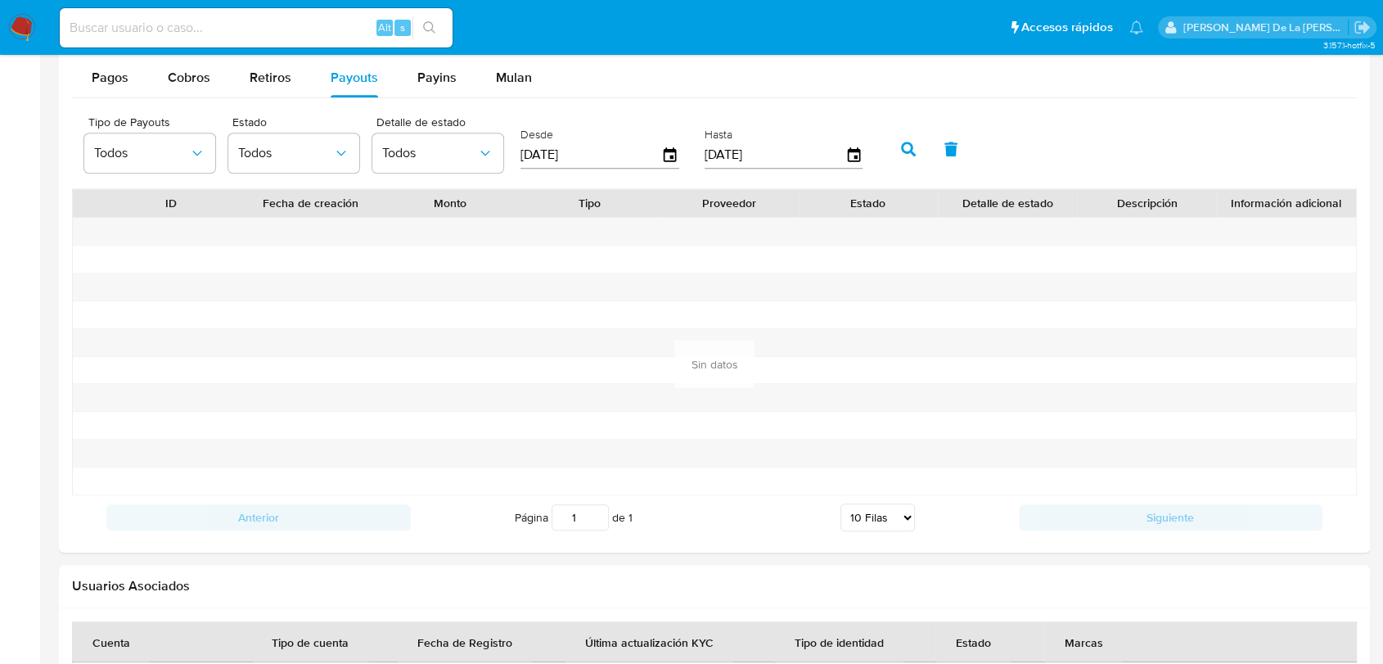
click at [259, 87] on div "Retiros" at bounding box center [271, 77] width 42 height 39
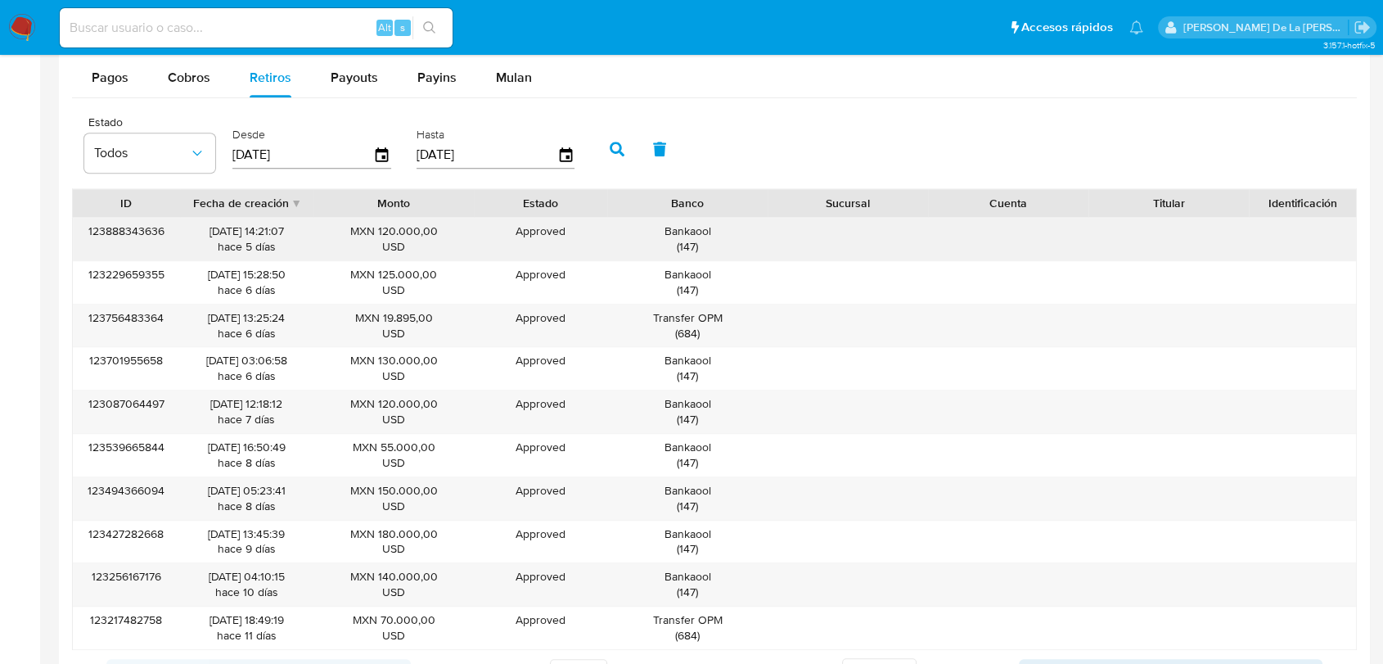
click at [212, 241] on div "27/08/2025 14:21:07 hace 5 días" at bounding box center [247, 238] width 111 height 31
click at [200, 231] on div "27/08/2025 14:21:07 hace 5 días" at bounding box center [247, 238] width 111 height 31
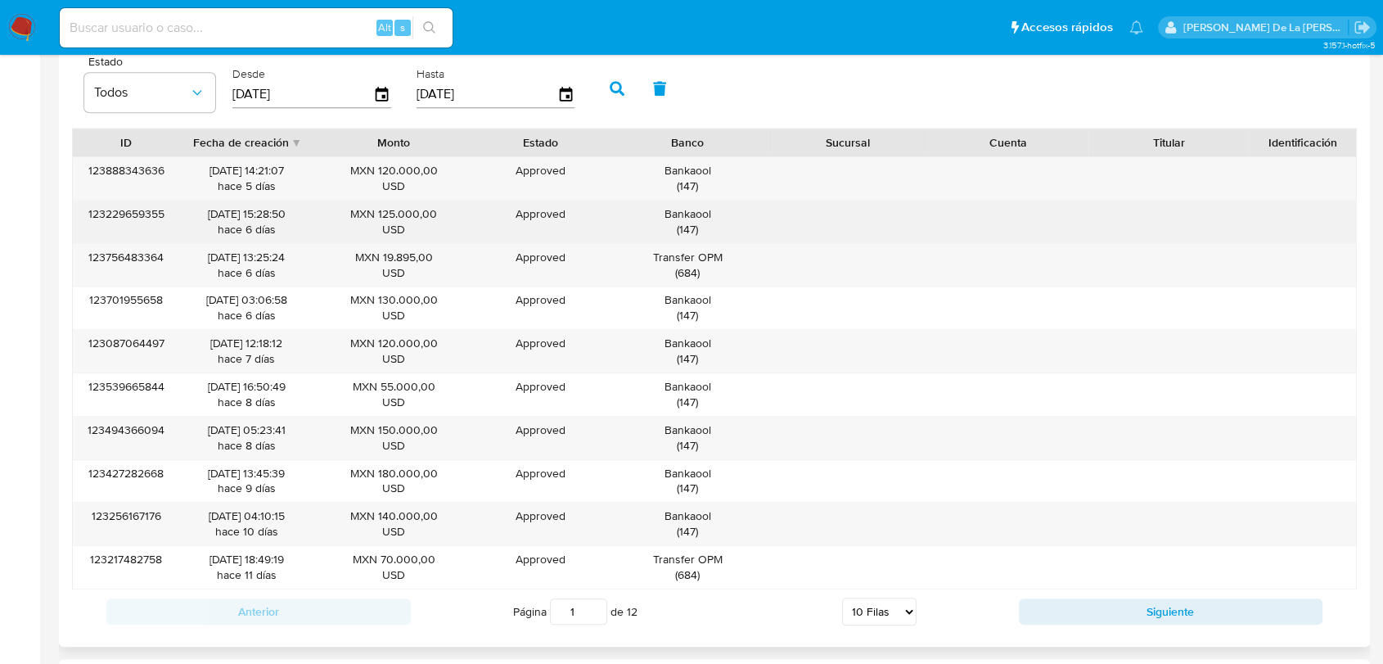
scroll to position [1637, 0]
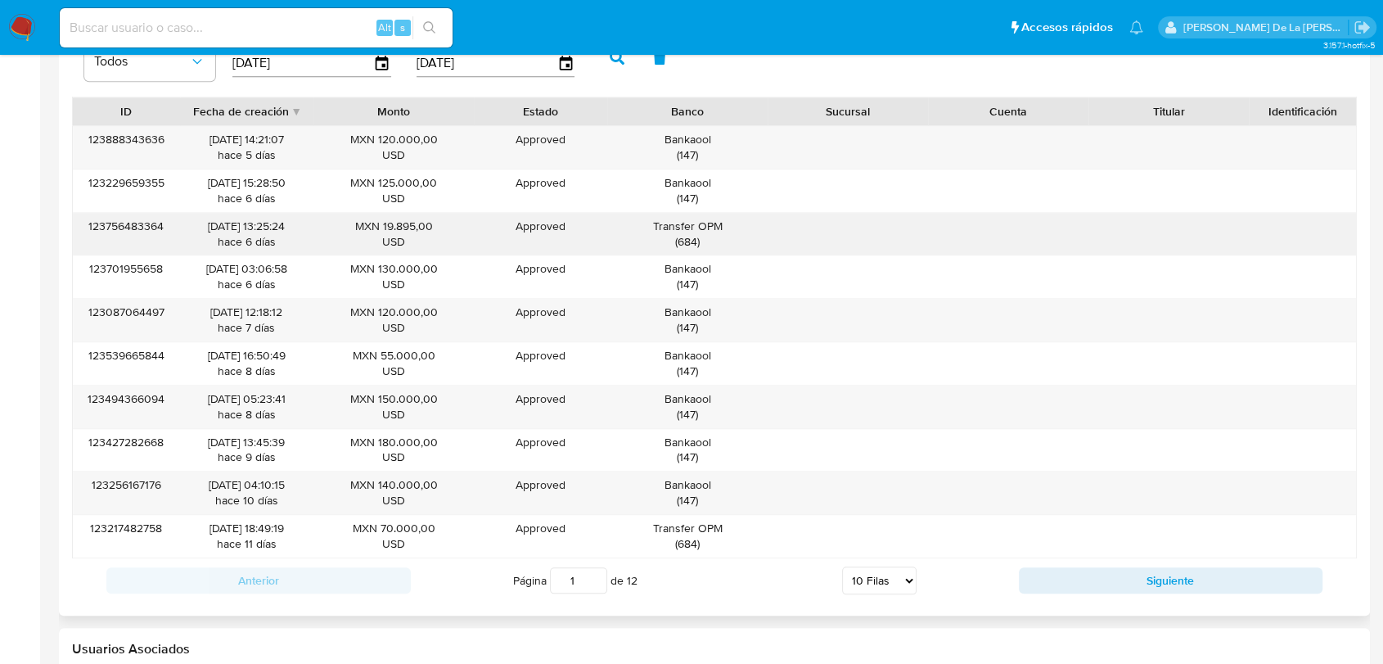
drag, startPoint x: 249, startPoint y: 147, endPoint x: 565, endPoint y: 217, distance: 323.7
click at [565, 217] on div "123888343636 27/08/2025 14:21:07 hace 5 días MXN 120.000,00 USD Approved Approv…" at bounding box center [714, 341] width 1285 height 433
click at [565, 219] on div "Approved" at bounding box center [540, 227] width 111 height 16
click at [120, 142] on div "123888343636" at bounding box center [126, 147] width 107 height 43
drag, startPoint x: 120, startPoint y: 142, endPoint x: 129, endPoint y: 145, distance: 9.3
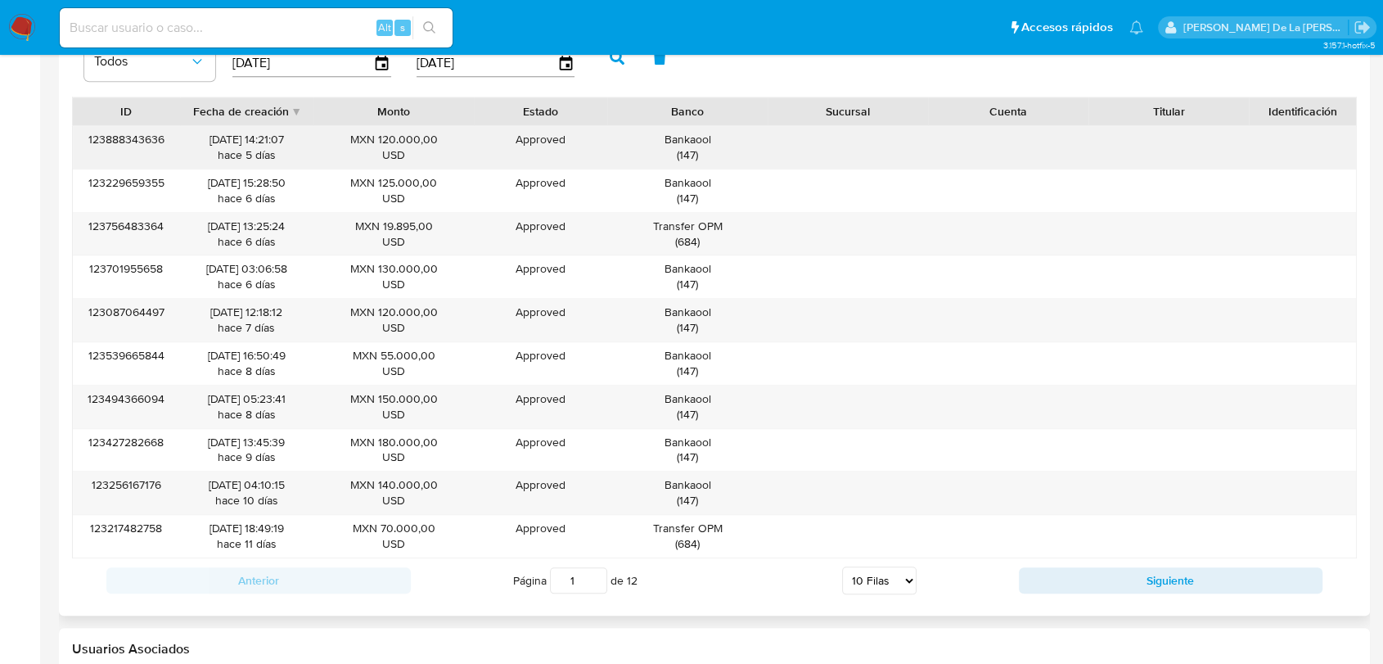
click at [123, 142] on div "123888343636" at bounding box center [126, 147] width 107 height 43
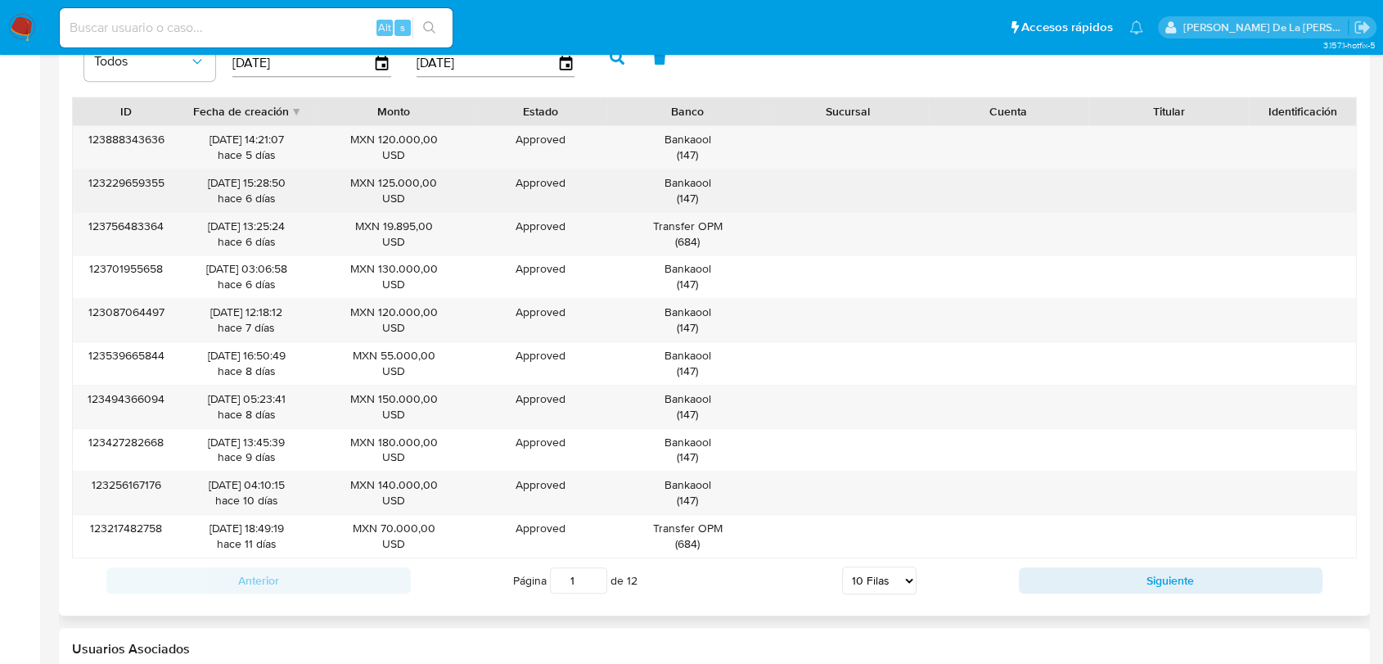
click at [260, 169] on div "26/08/2025 15:28:50 hace 6 días" at bounding box center [246, 190] width 133 height 43
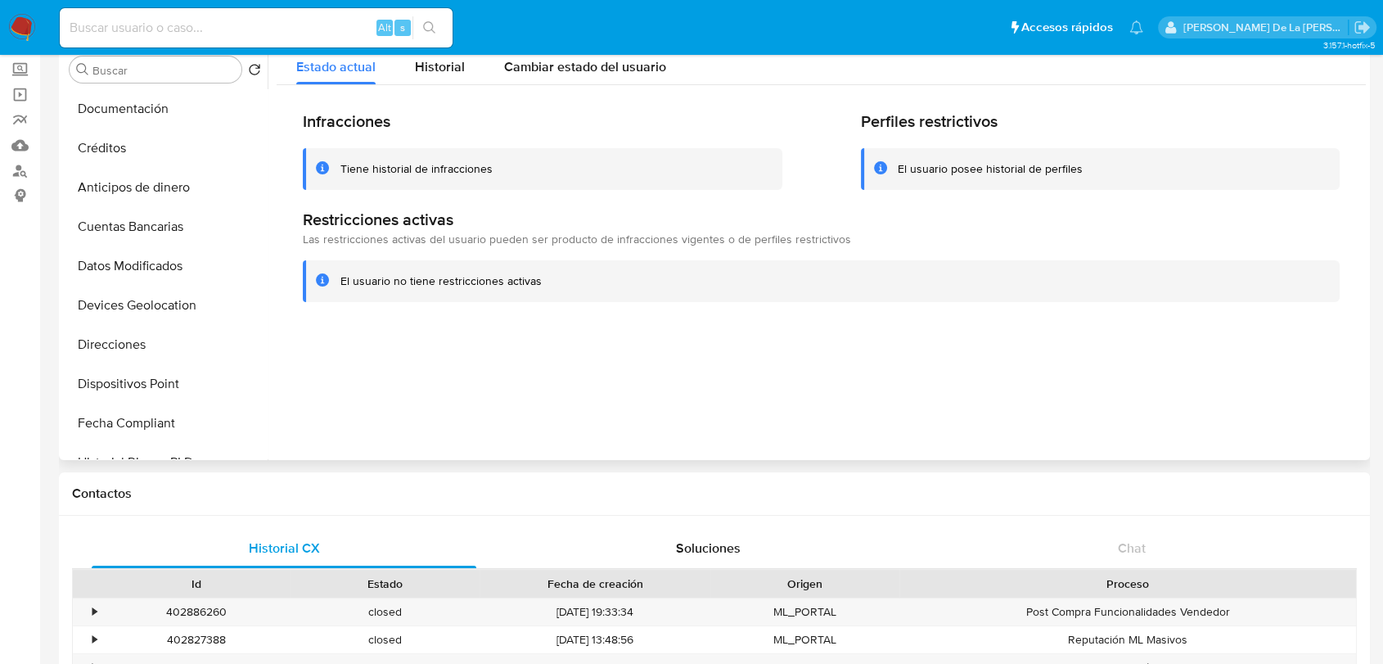
scroll to position [237, 0]
click at [168, 302] on button "Cuentas Bancarias" at bounding box center [159, 304] width 192 height 39
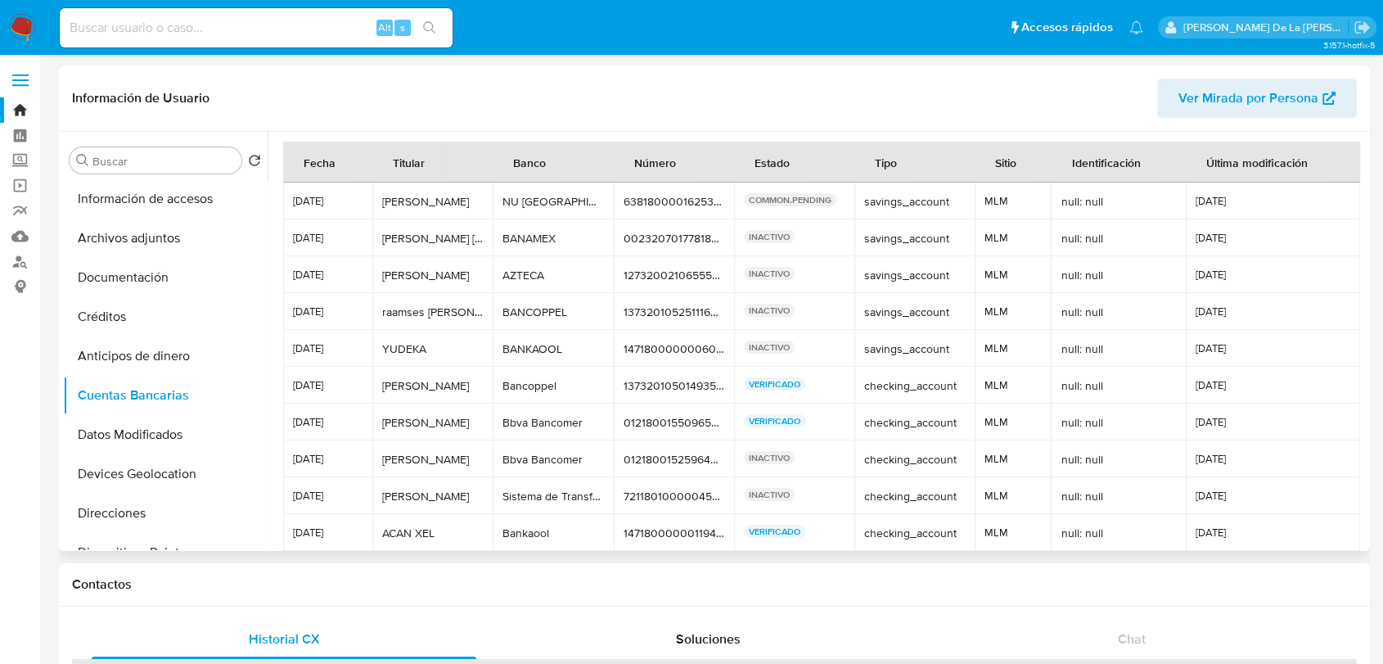
scroll to position [0, 0]
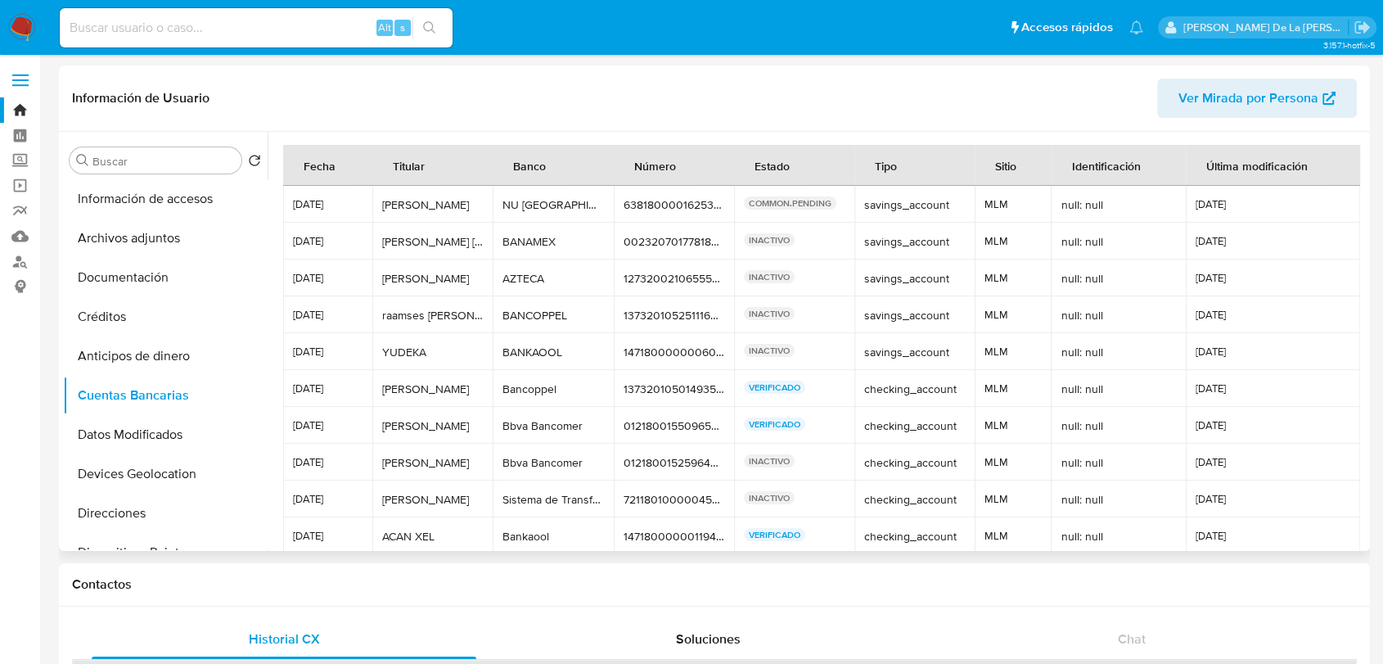
click at [782, 384] on p "VERIFICADO" at bounding box center [774, 387] width 61 height 13
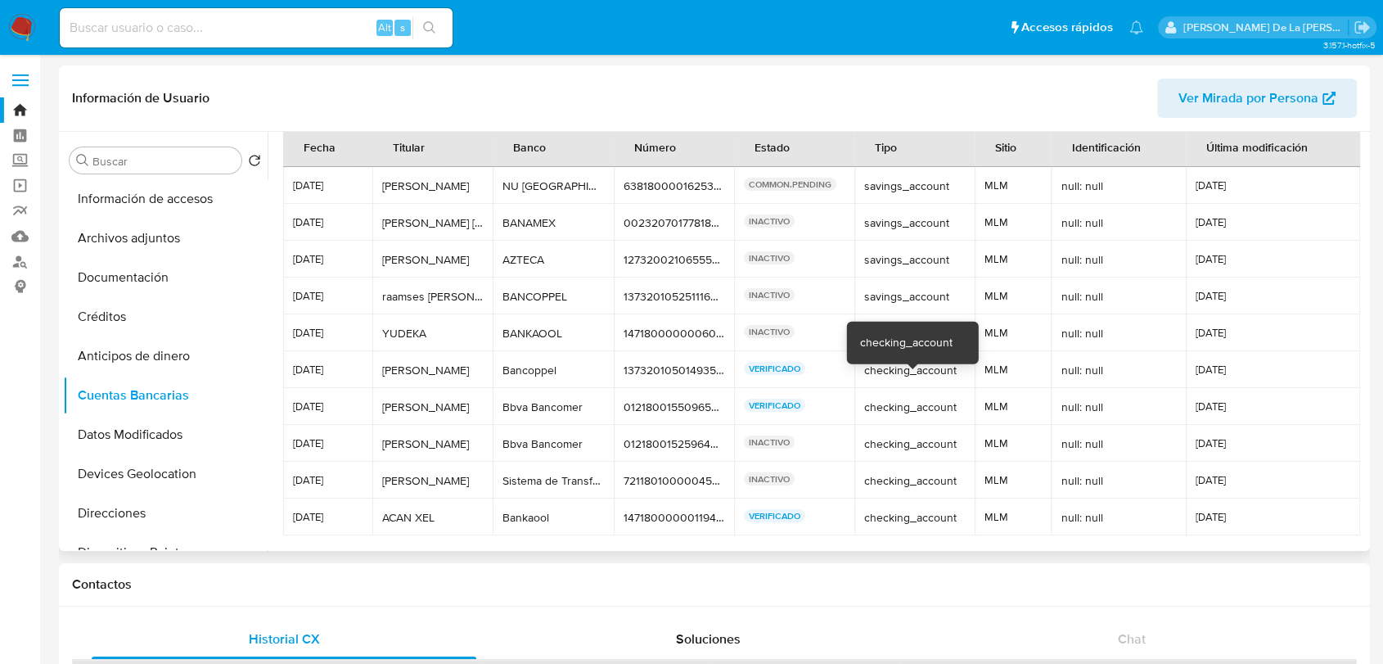
scroll to position [77, 0]
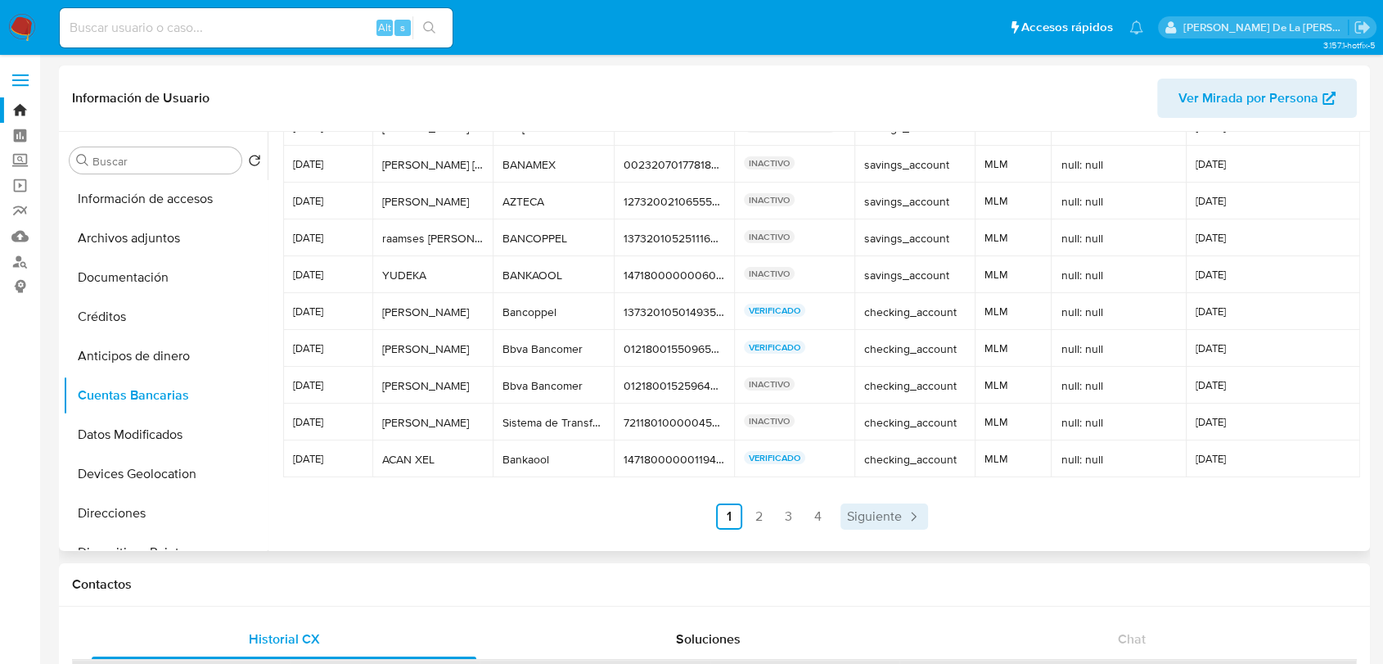
click at [871, 519] on span "Siguiente" at bounding box center [874, 516] width 55 height 13
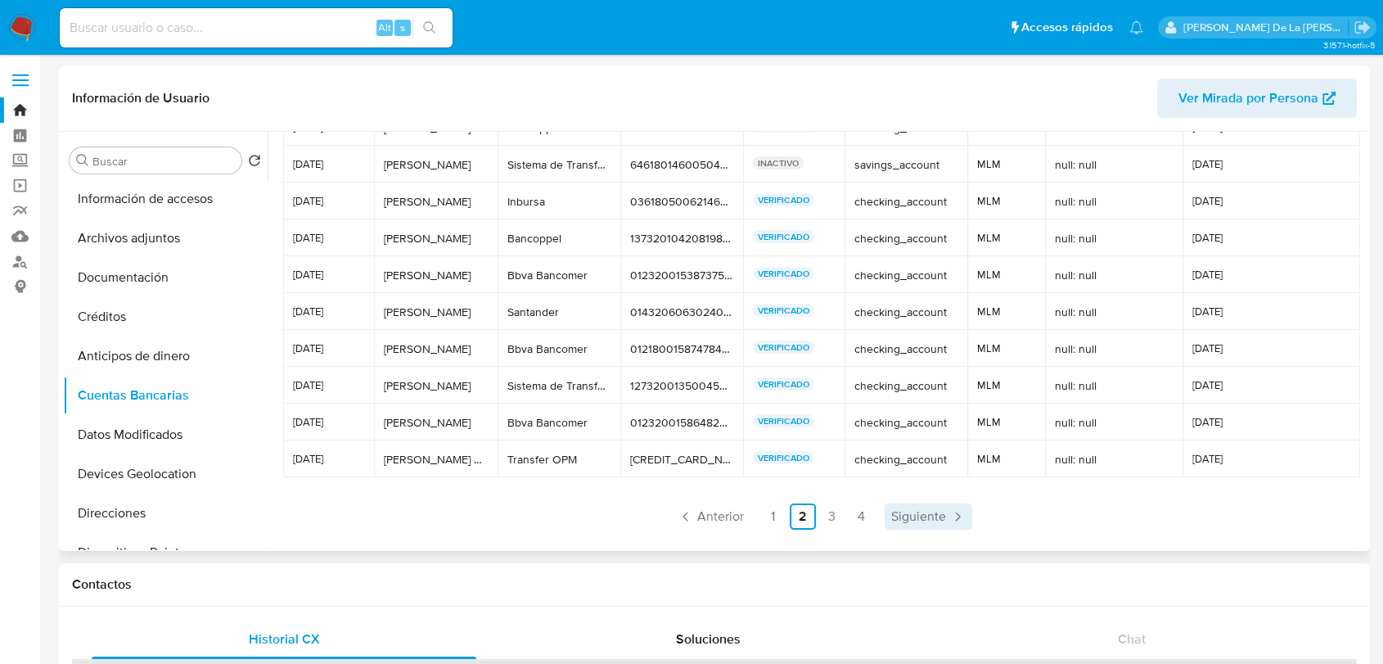
click at [933, 512] on span "Siguiente" at bounding box center [918, 516] width 55 height 13
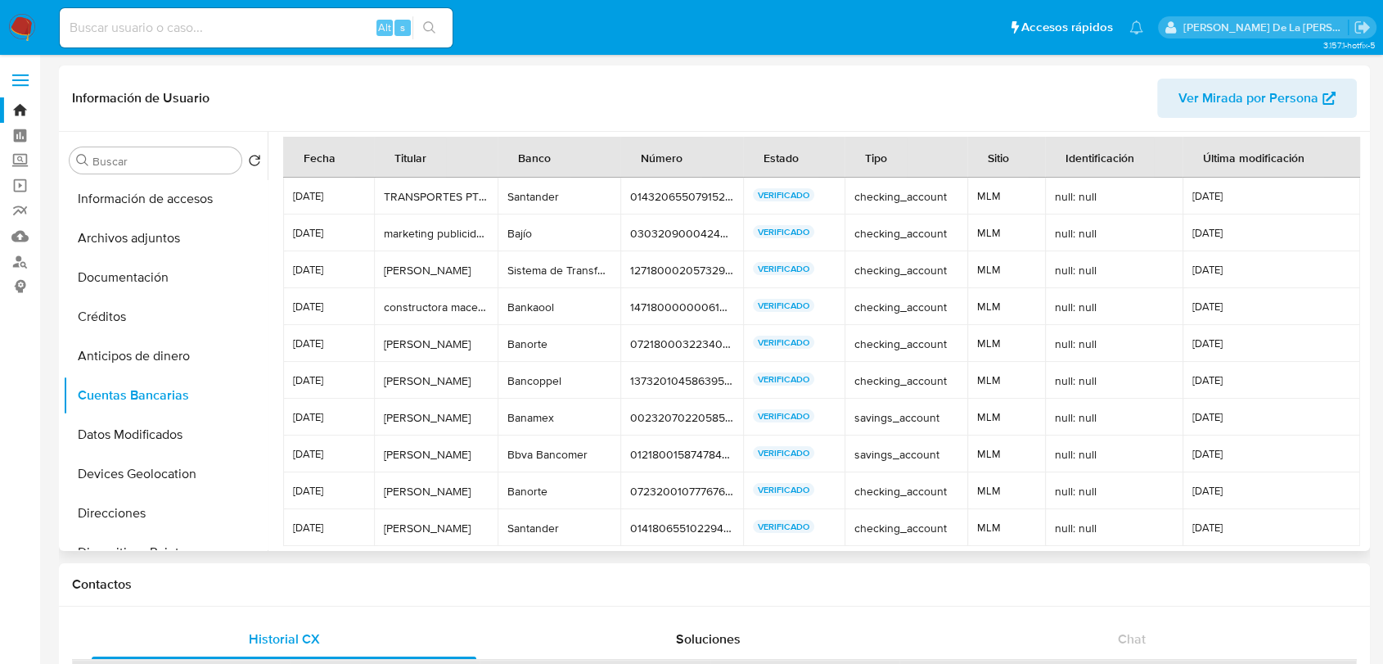
scroll to position [0, 0]
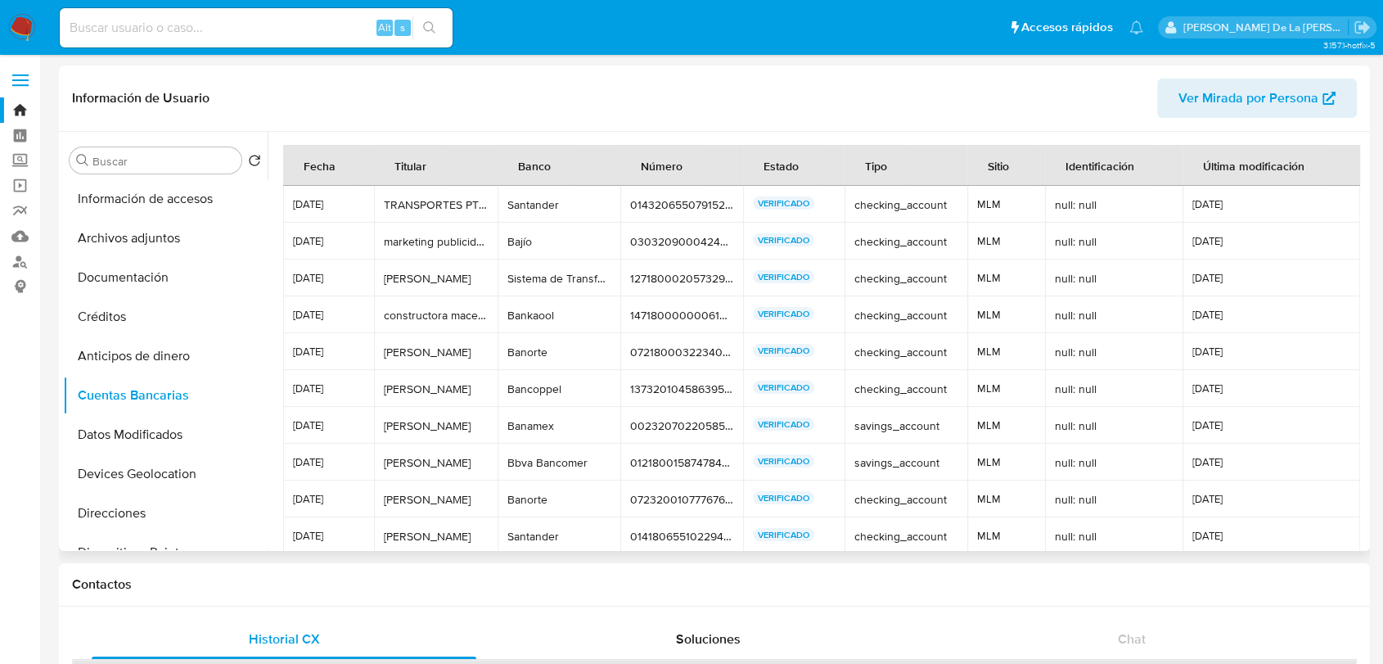
drag, startPoint x: 741, startPoint y: 169, endPoint x: 754, endPoint y: 174, distance: 14.0
click at [754, 174] on tr "Fecha Titular Banco Número Estado Tipo Sitio Identificación Última modificación" at bounding box center [821, 165] width 1077 height 41
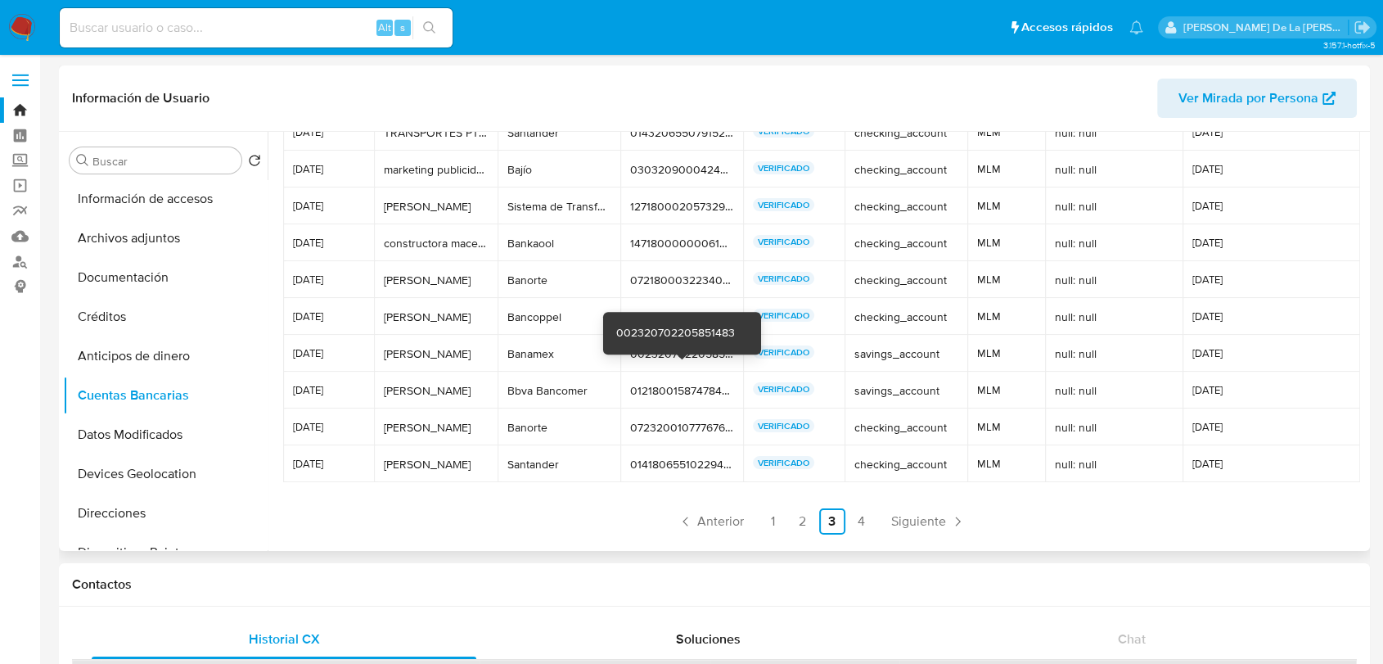
scroll to position [77, 0]
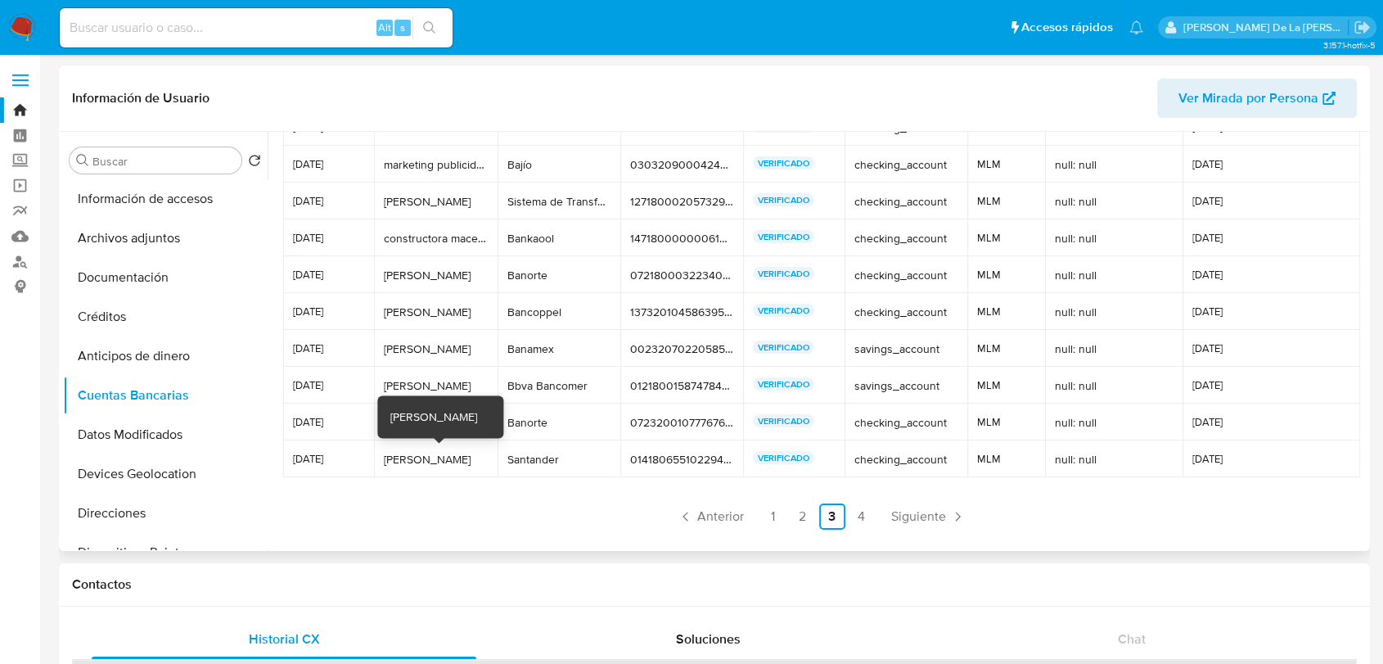
click at [426, 458] on div "Estrella DeBelen" at bounding box center [435, 459] width 103 height 15
click at [425, 457] on div "Estrella DeBelen" at bounding box center [435, 459] width 103 height 15
click at [710, 526] on link "Anterior" at bounding box center [710, 516] width 79 height 26
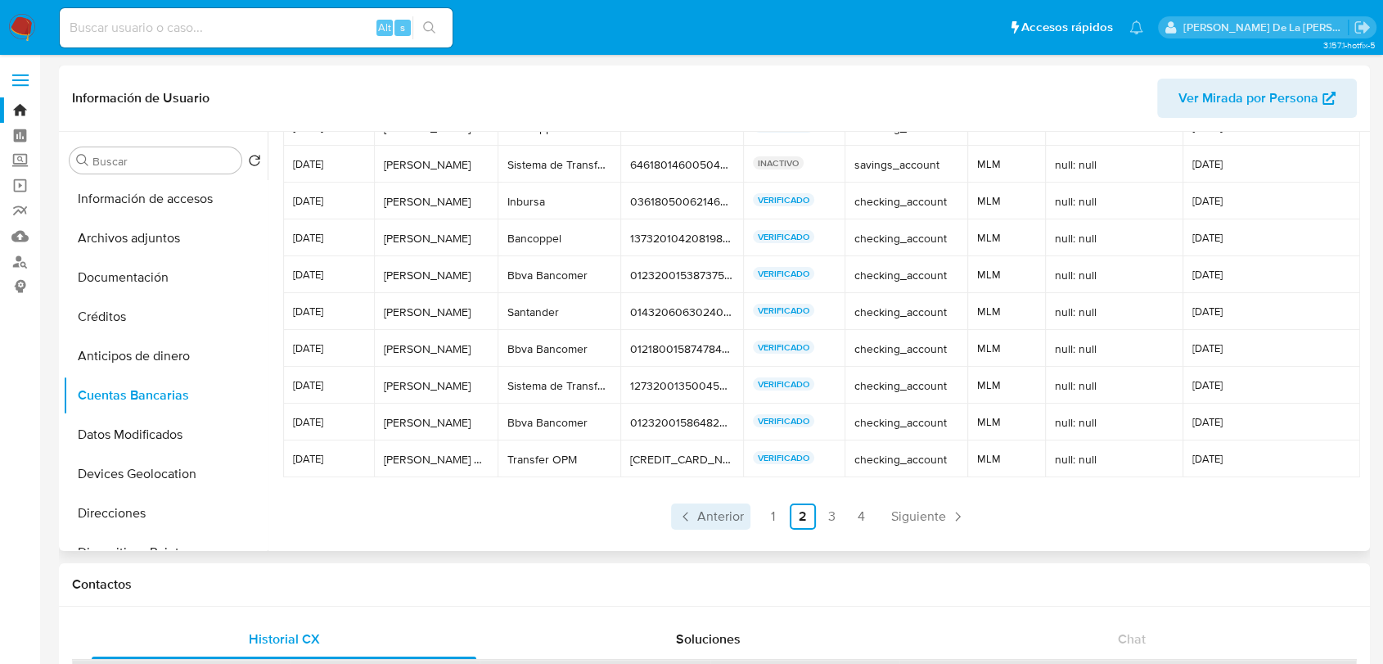
click at [710, 526] on link "Anterior" at bounding box center [710, 516] width 79 height 26
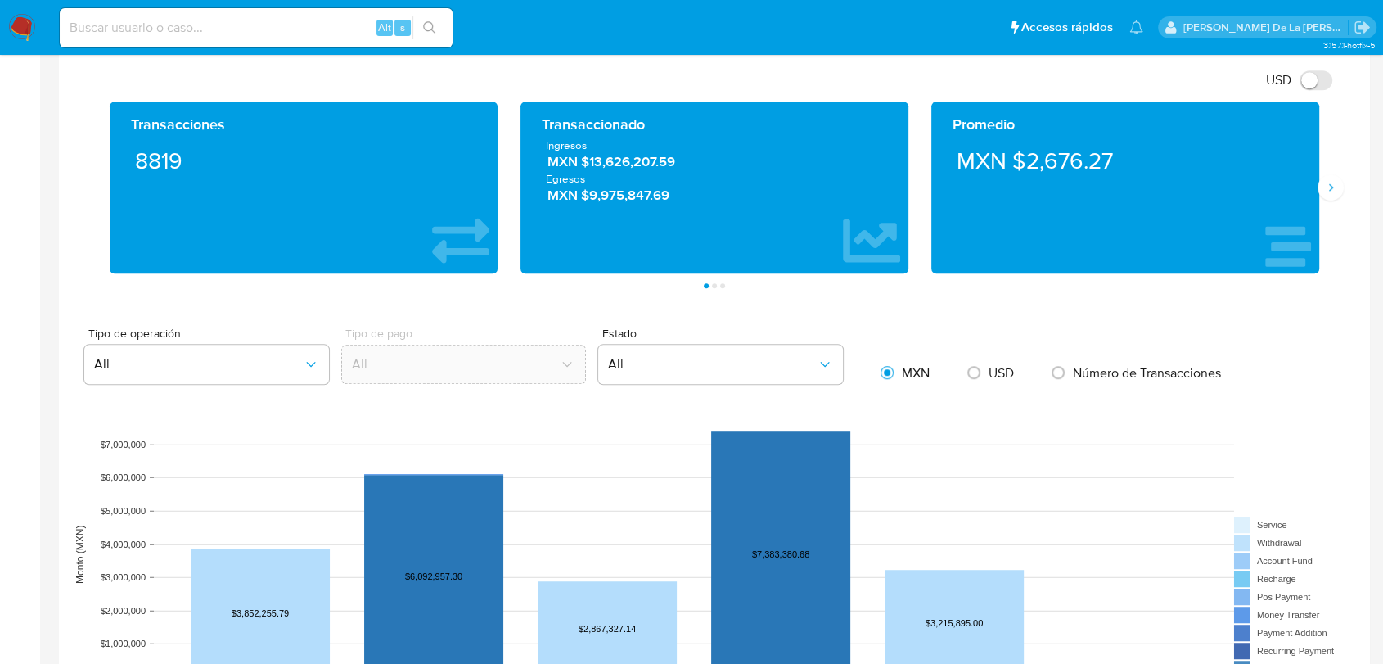
scroll to position [909, 0]
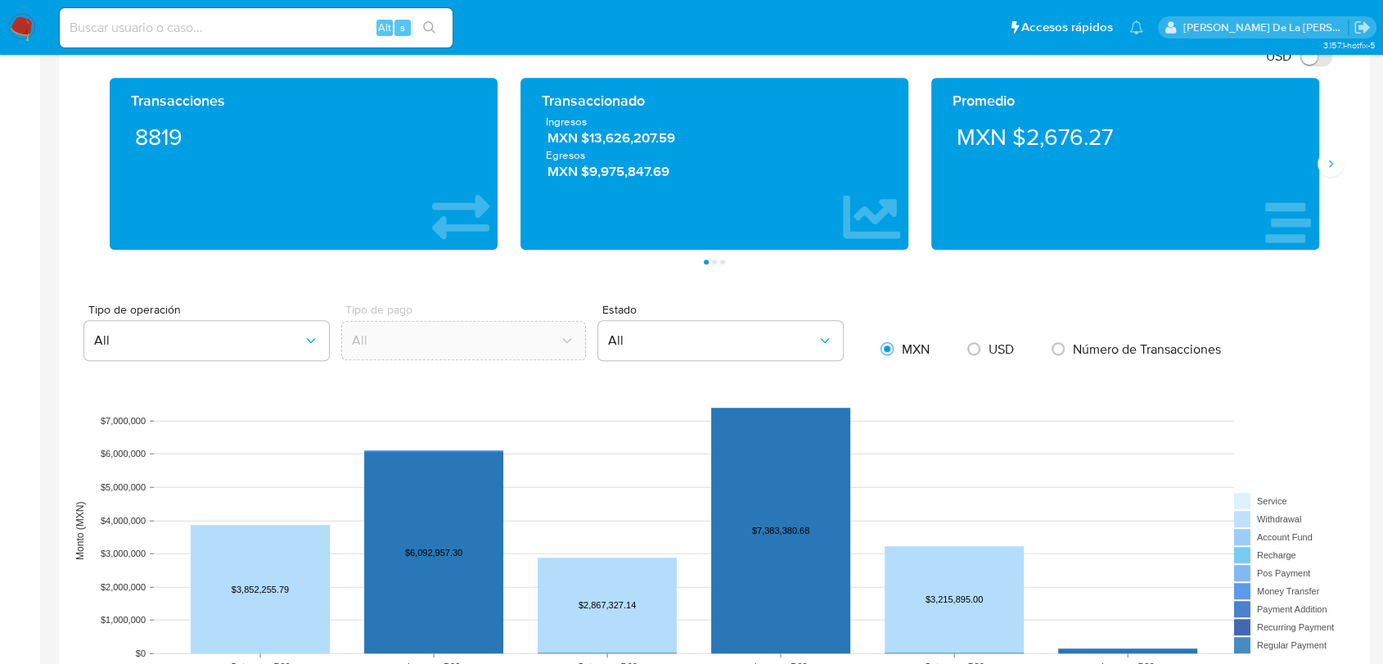
click at [21, 23] on img at bounding box center [22, 28] width 28 height 28
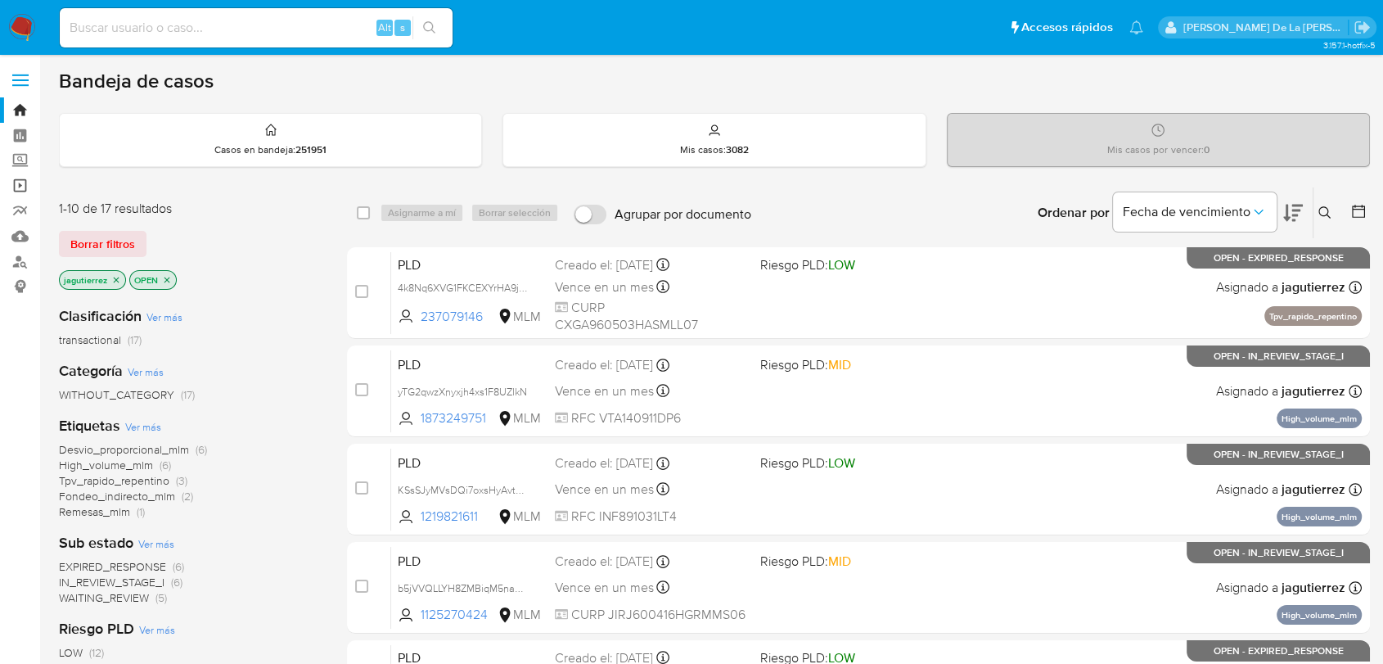
click at [22, 178] on link "Operaciones masivas" at bounding box center [97, 185] width 195 height 25
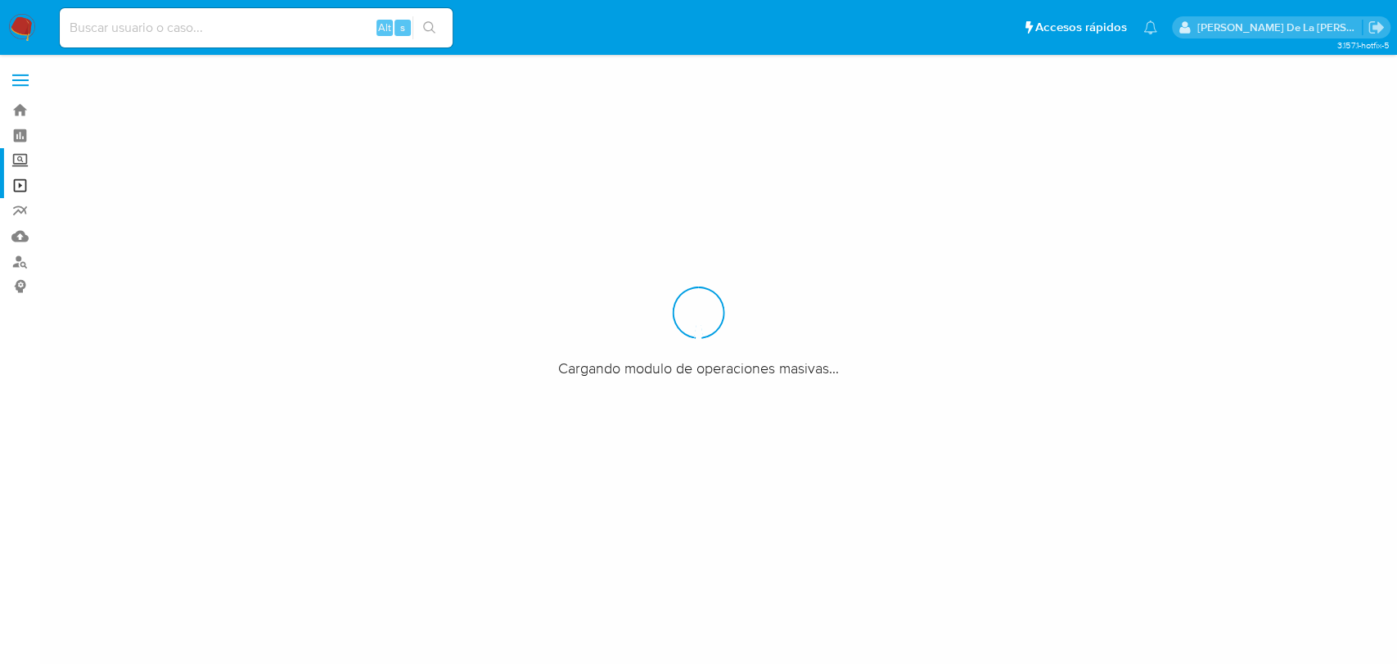
click at [18, 160] on label "Screening" at bounding box center [97, 160] width 195 height 25
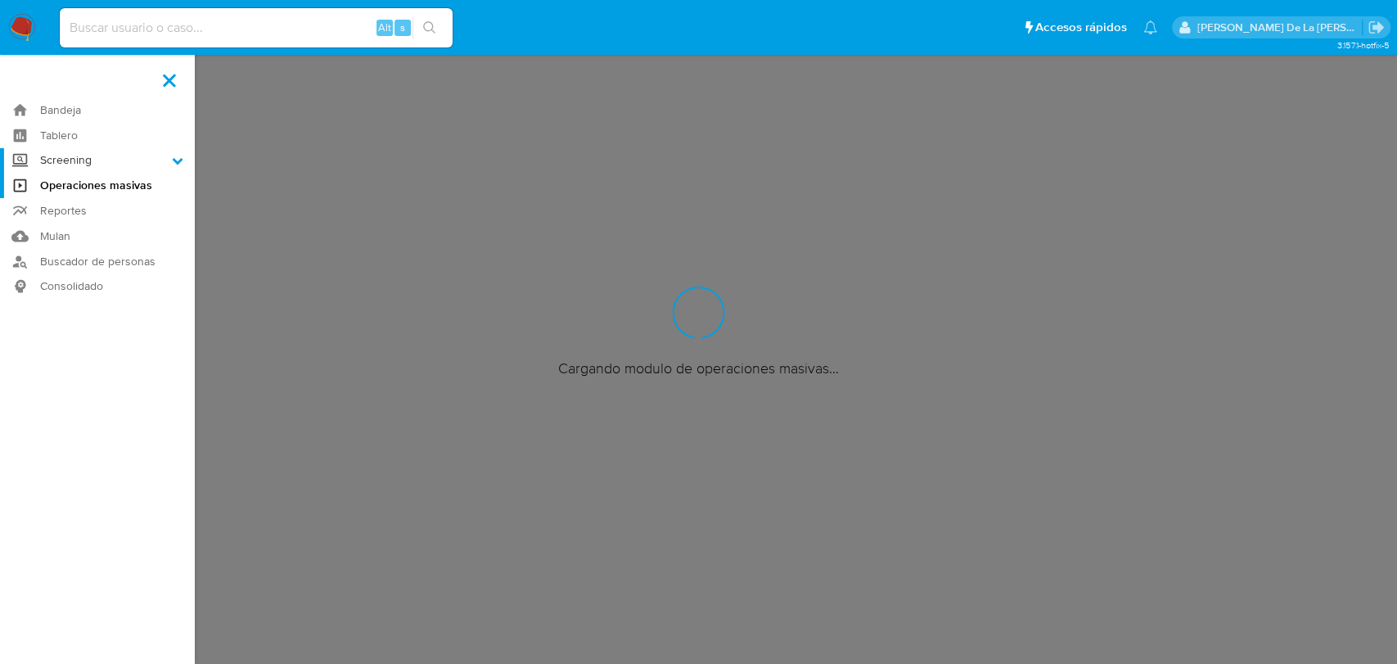
click at [0, 0] on input "Screening" at bounding box center [0, 0] width 0 height 0
click at [77, 218] on link "Herramientas" at bounding box center [97, 224] width 195 height 20
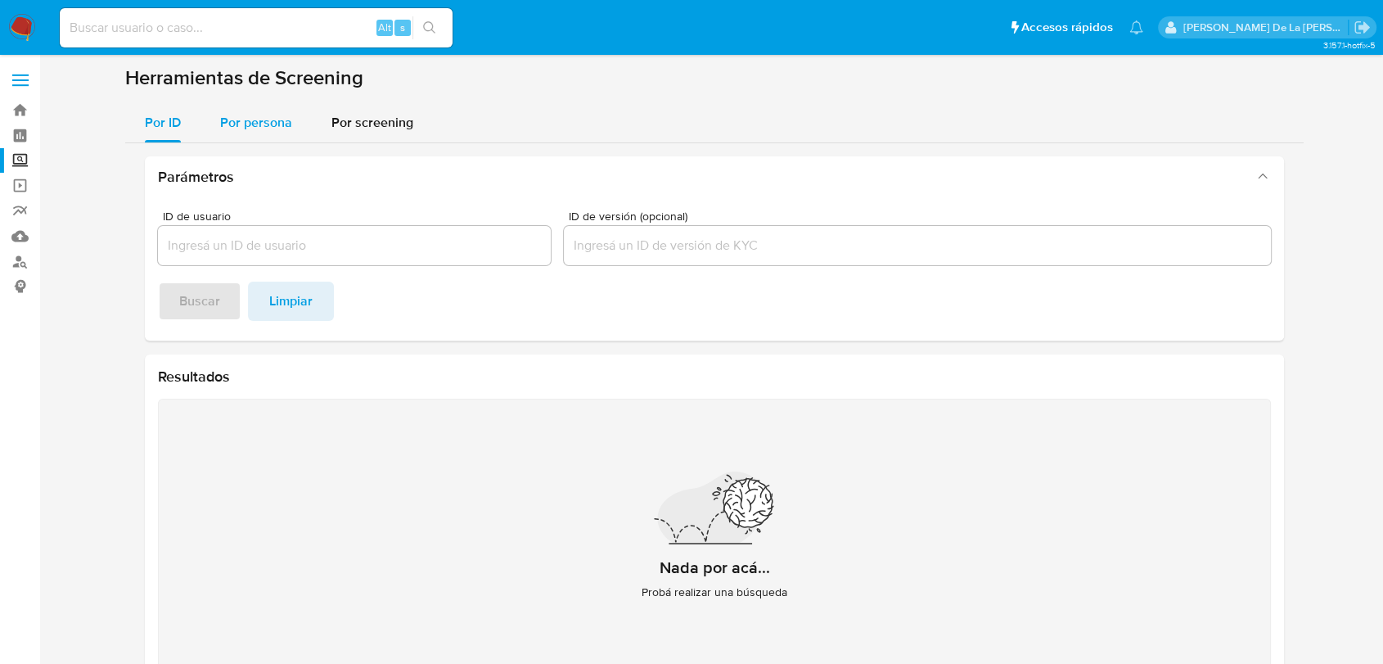
click at [271, 117] on span "Por persona" at bounding box center [256, 122] width 72 height 19
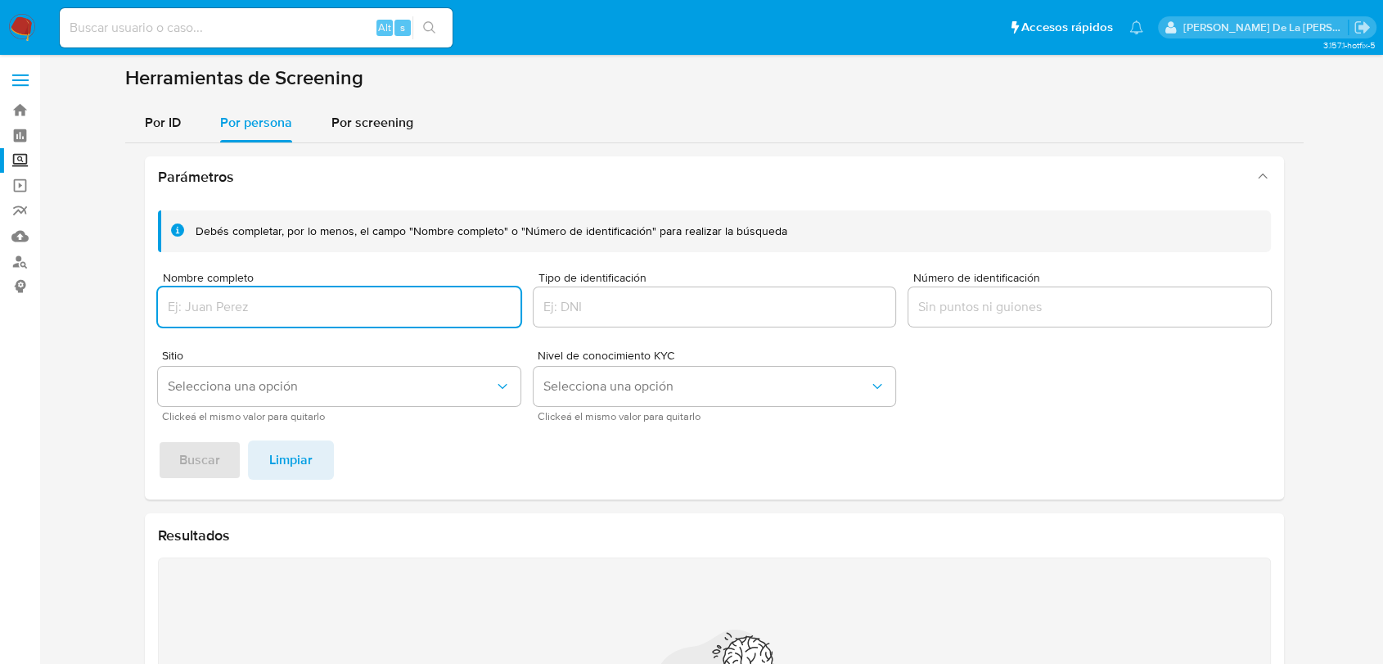
click at [254, 237] on div "Debés completar, por lo menos, el campo "Nombre completo" o "Número de identifi…" at bounding box center [492, 231] width 592 height 16
drag, startPoint x: 249, startPoint y: 278, endPoint x: 249, endPoint y: 297, distance: 18.8
click at [249, 283] on span "Nombre completo" at bounding box center [344, 278] width 363 height 12
click at [249, 296] on input "Nombre completo" at bounding box center [339, 306] width 363 height 21
click at [250, 301] on input "Nombre completo" at bounding box center [339, 306] width 363 height 21
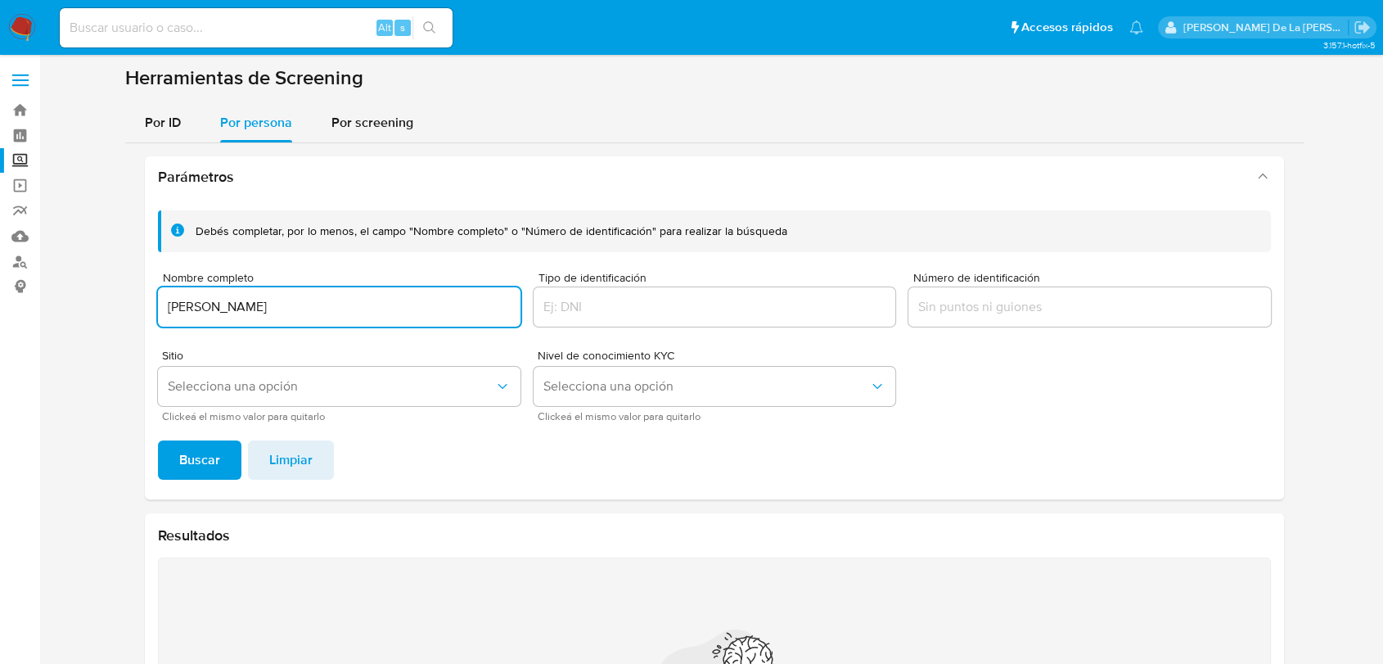
click at [296, 307] on input "SAMANTHA LIZBETHBARRAGAN" at bounding box center [339, 306] width 363 height 21
click at [291, 309] on input "SAMANTHA LIZBETHBARRAGAN" at bounding box center [339, 306] width 363 height 21
type input "SAMANTHA LIZBETH BARRAGAN"
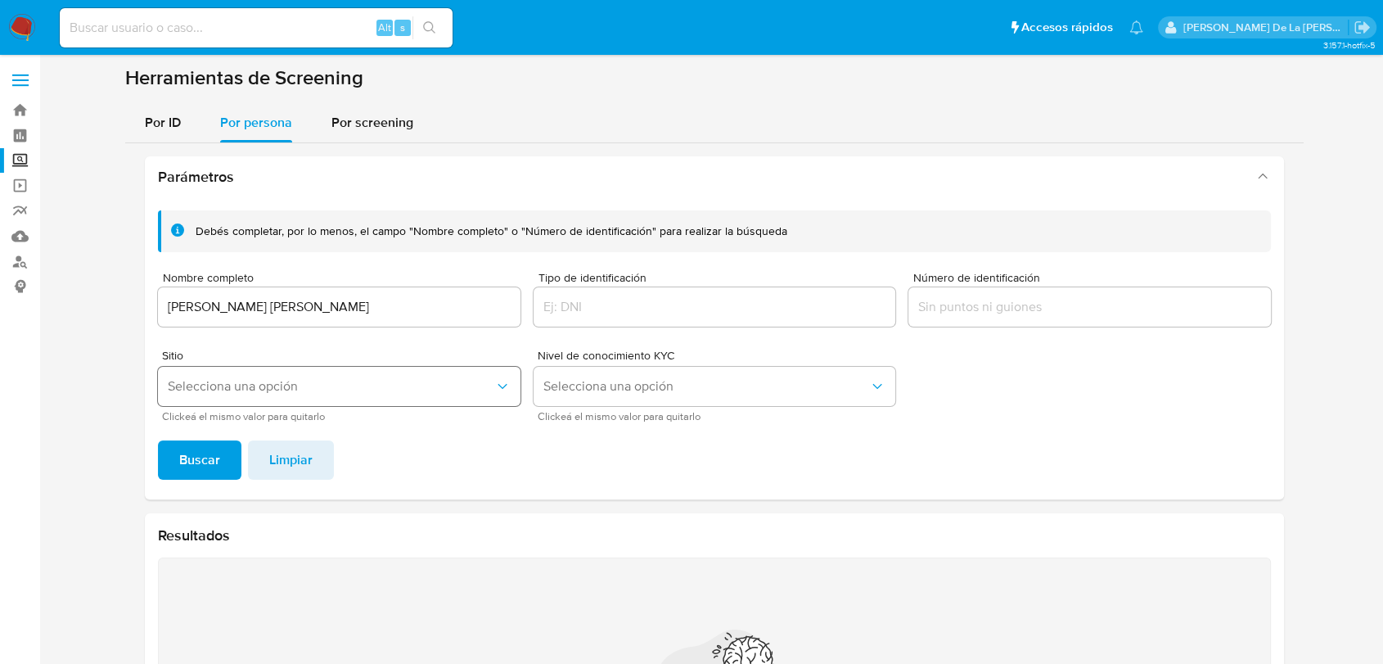
click at [280, 381] on span "Selecciona una opción" at bounding box center [331, 386] width 327 height 16
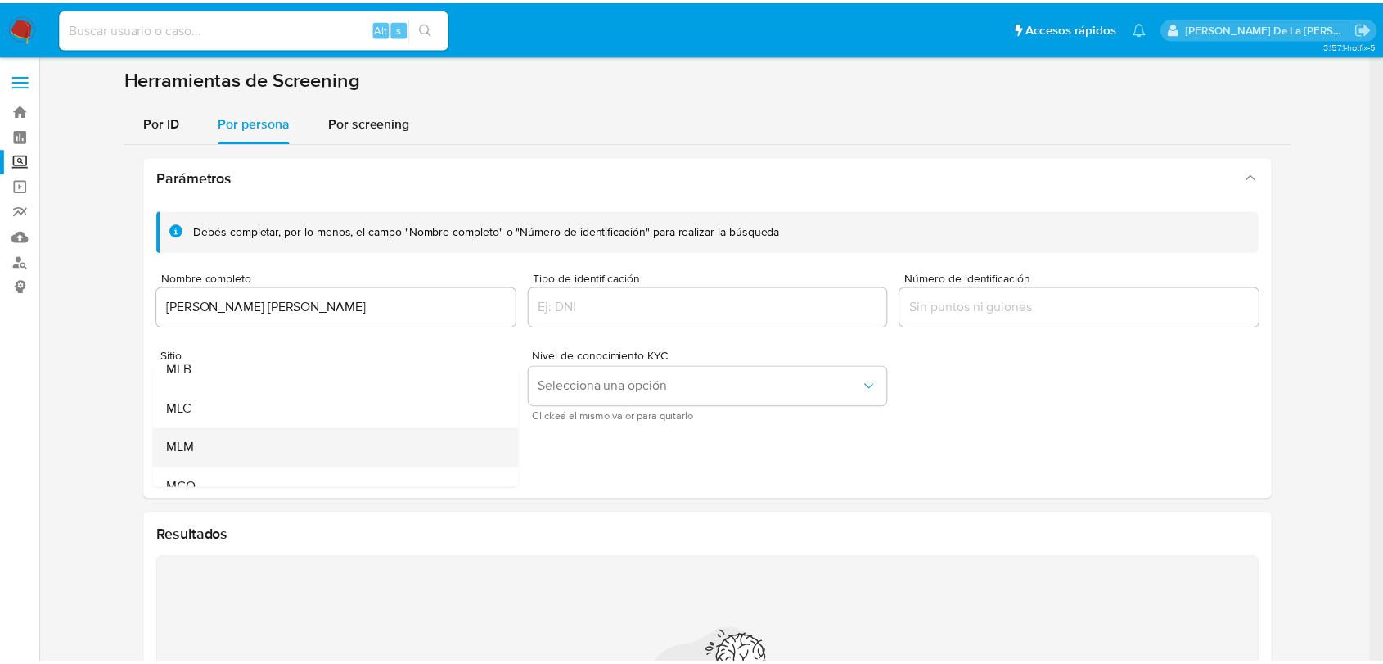
scroll to position [112, 0]
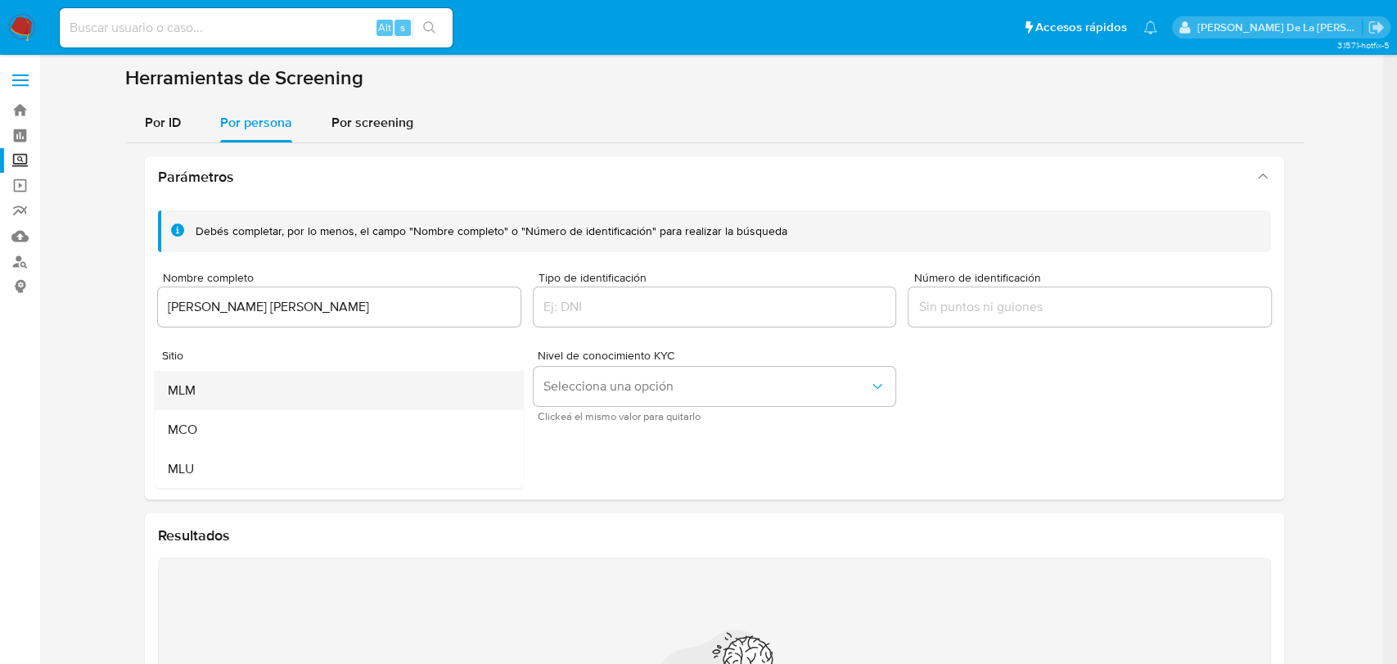
click at [241, 382] on div "MLM" at bounding box center [334, 390] width 333 height 39
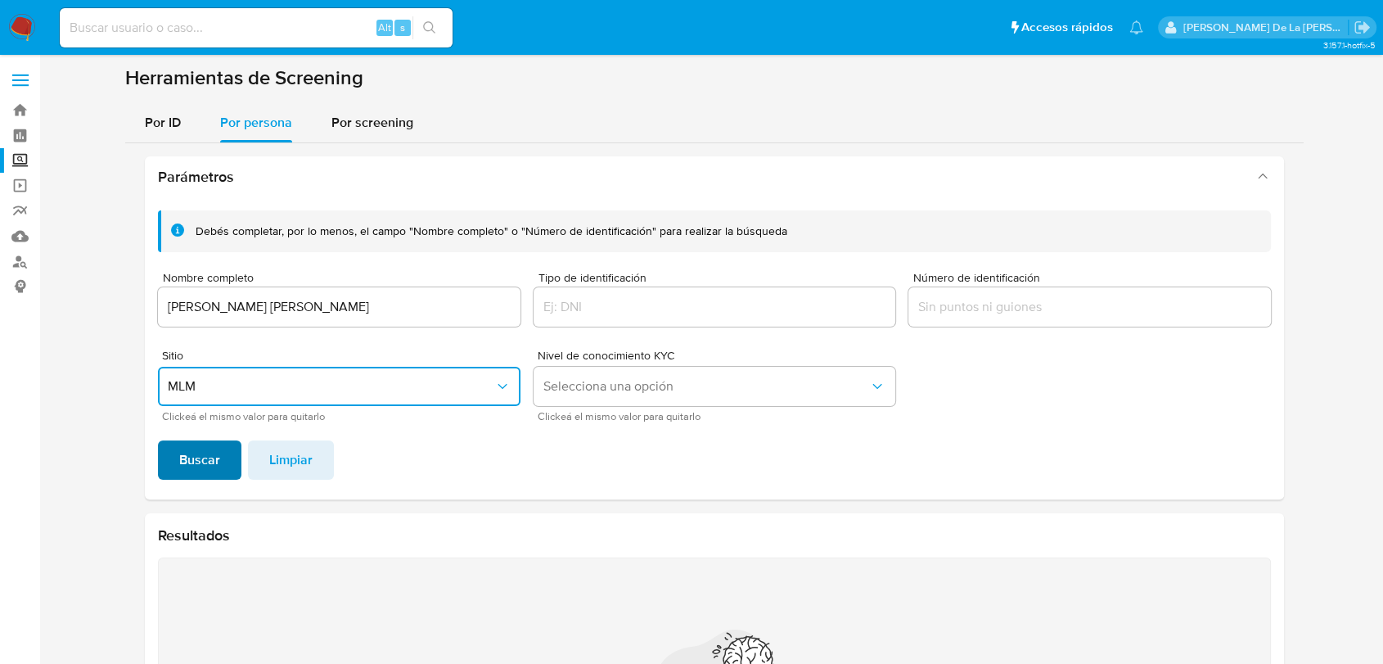
click at [196, 462] on span "Buscar" at bounding box center [199, 460] width 41 height 36
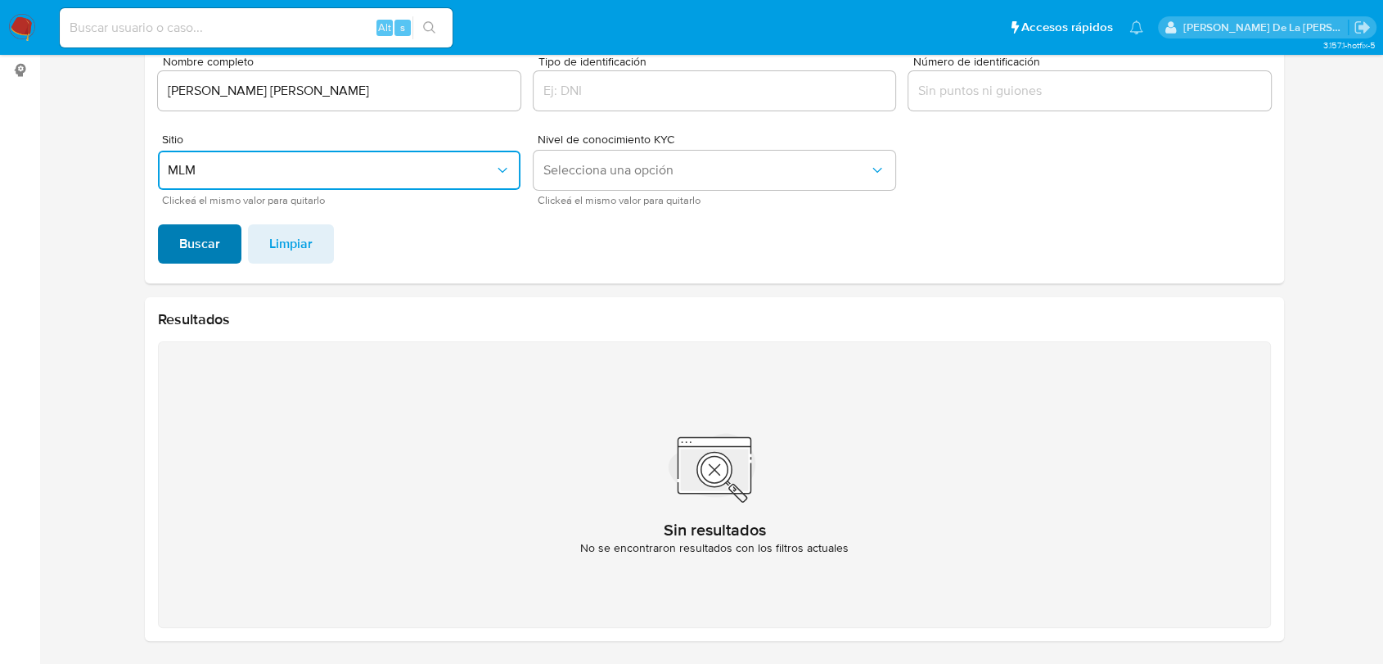
click at [214, 237] on span "Buscar" at bounding box center [199, 244] width 41 height 36
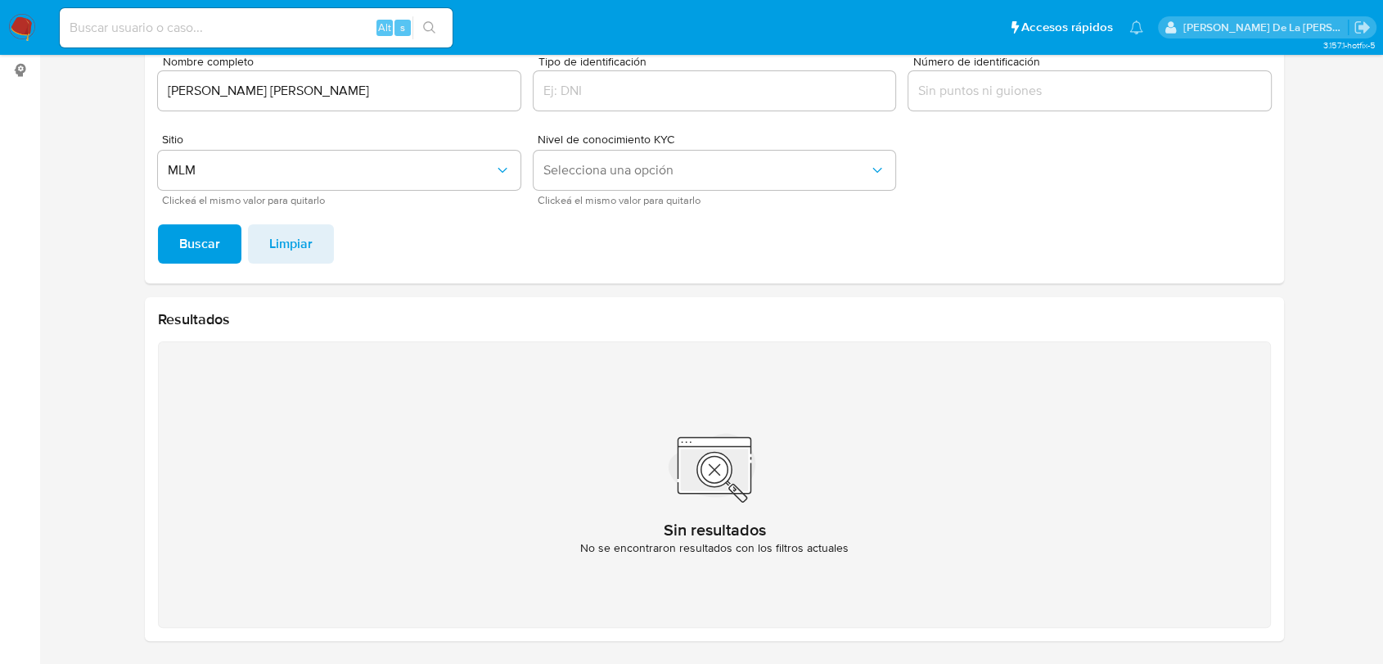
click at [14, 20] on img at bounding box center [22, 28] width 28 height 28
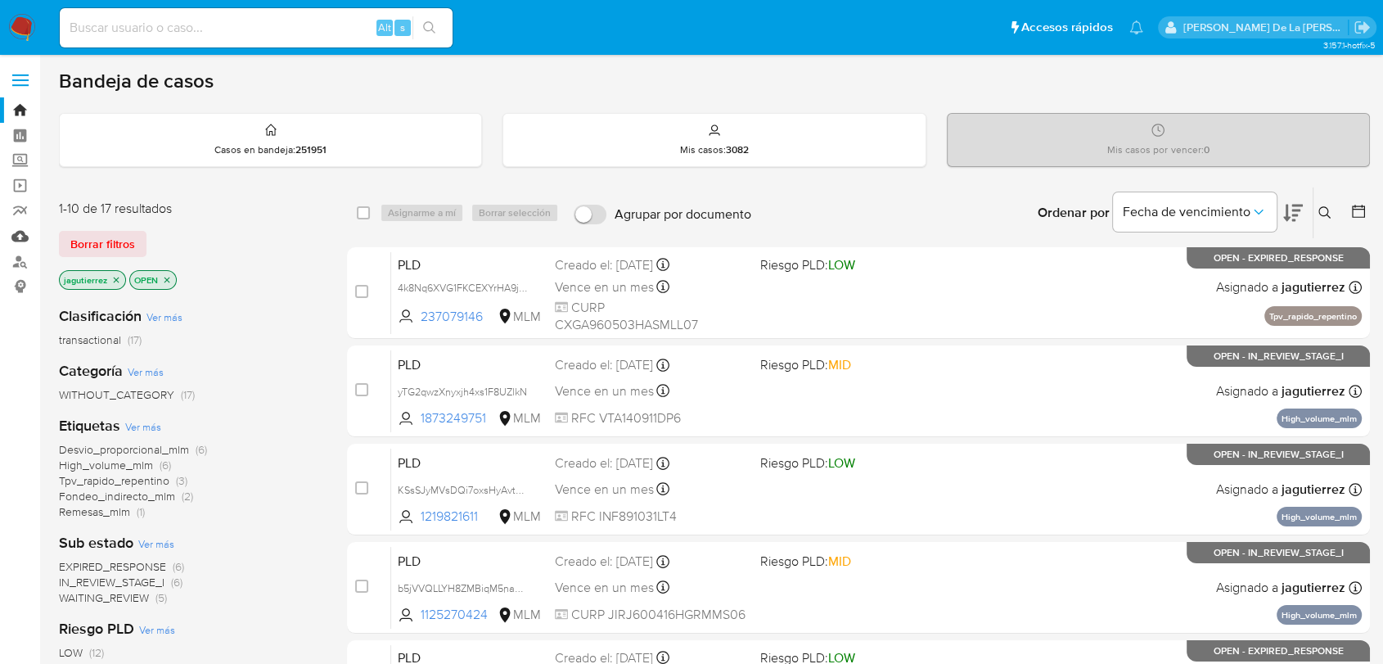
click at [22, 234] on link "Mulan" at bounding box center [97, 235] width 195 height 25
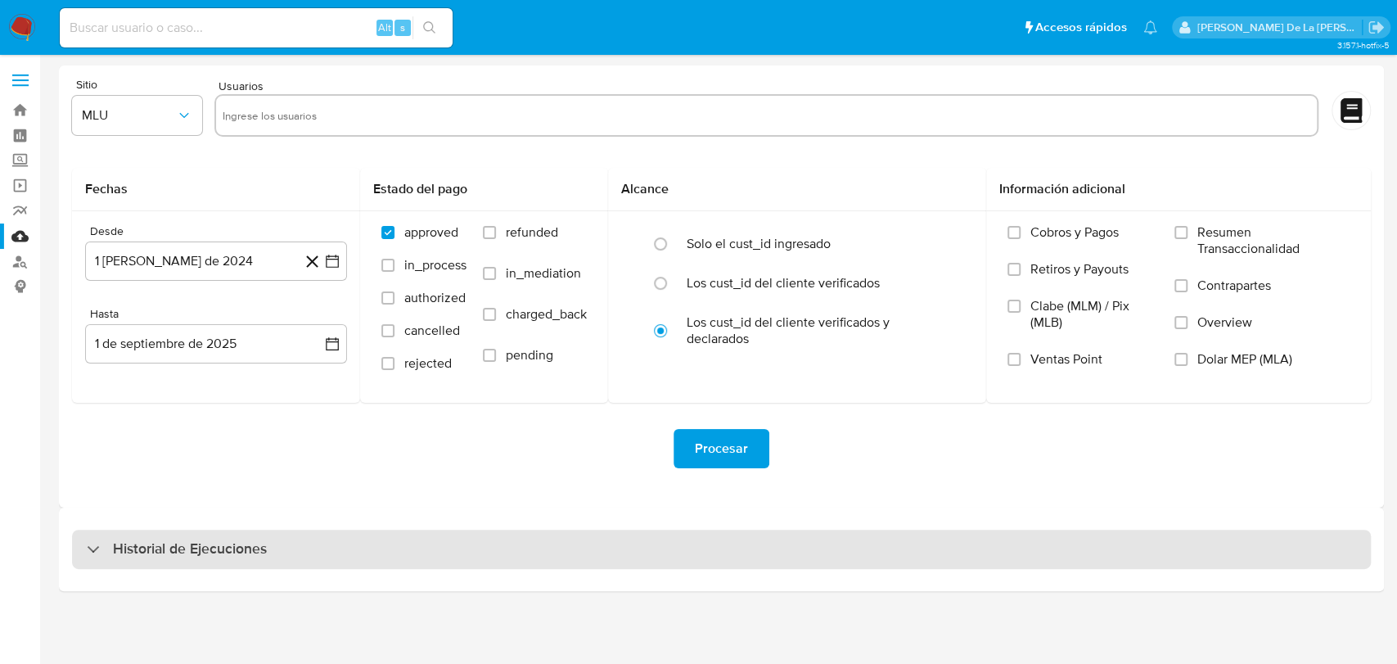
click at [87, 553] on div "Historial de Ejecuciones" at bounding box center [177, 549] width 180 height 20
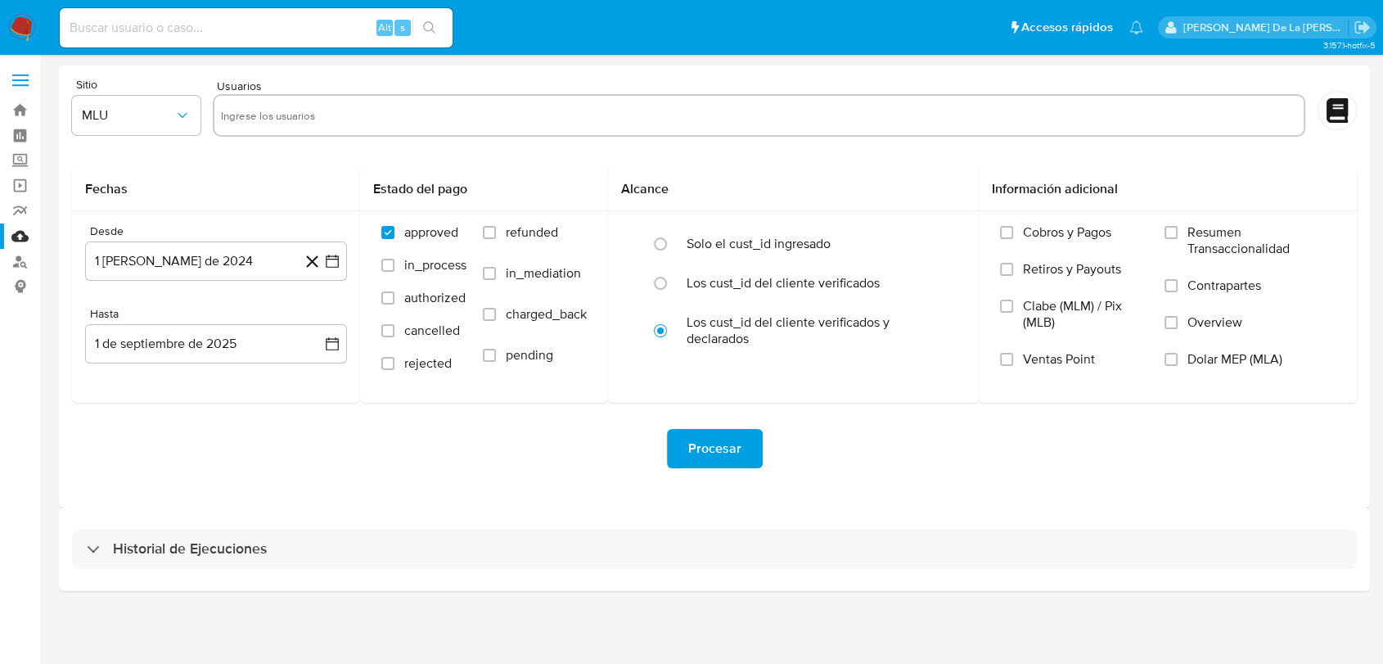
select select "10"
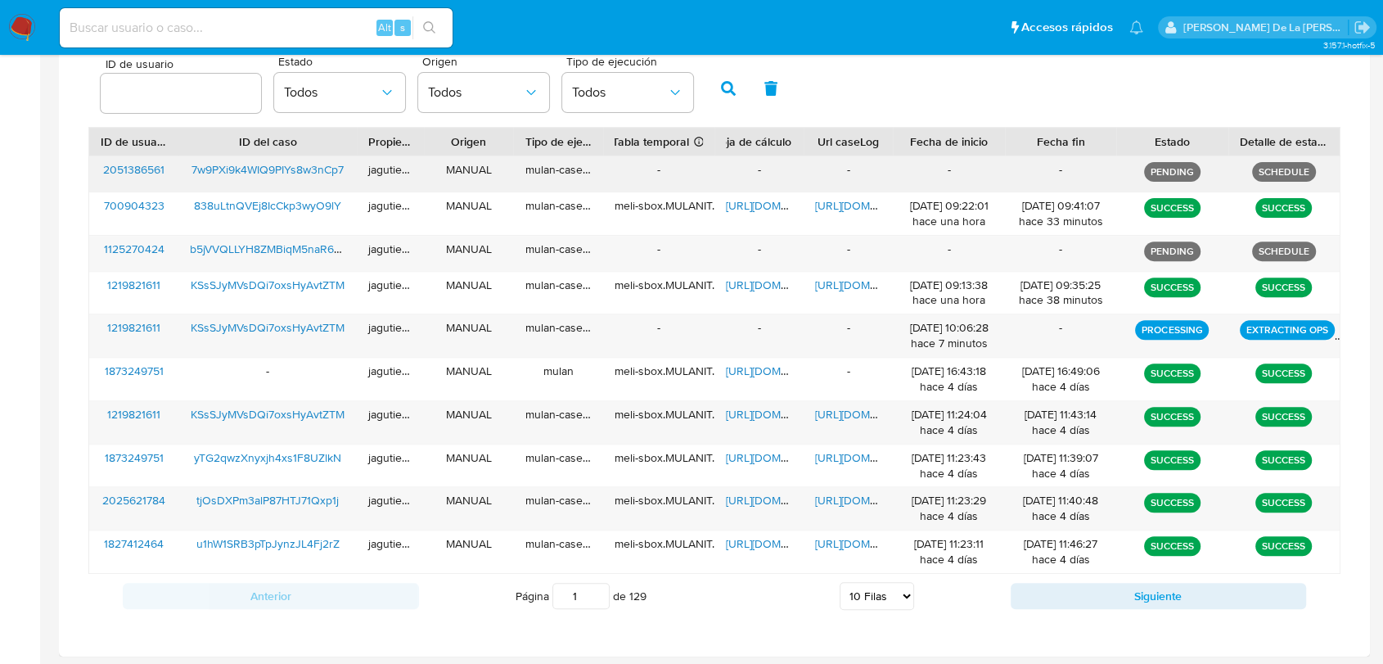
scroll to position [541, 0]
